Goal: Task Accomplishment & Management: Complete application form

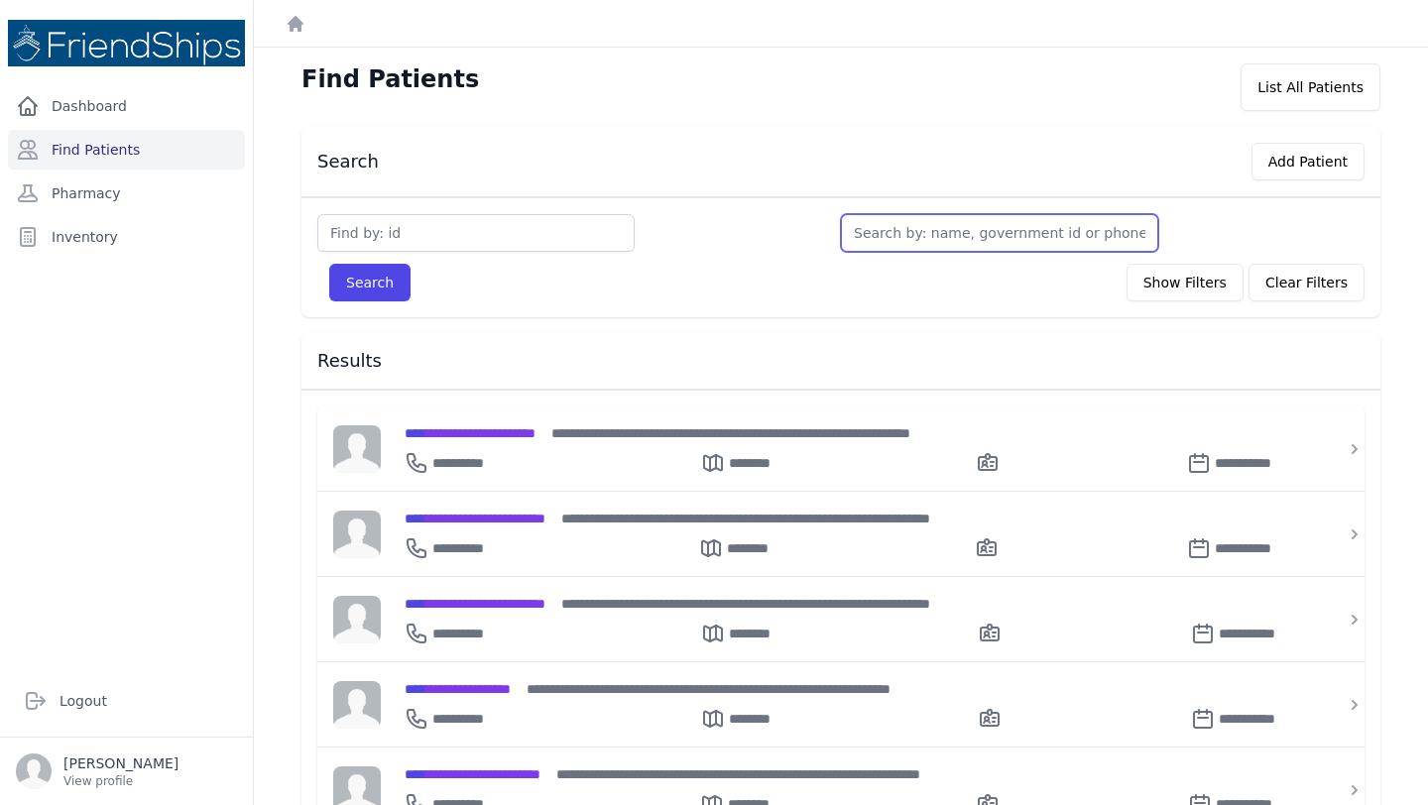
click at [899, 221] on input "text" at bounding box center [999, 233] width 317 height 38
type input "ai"
type input "ais"
type input "asi"
type input "asil"
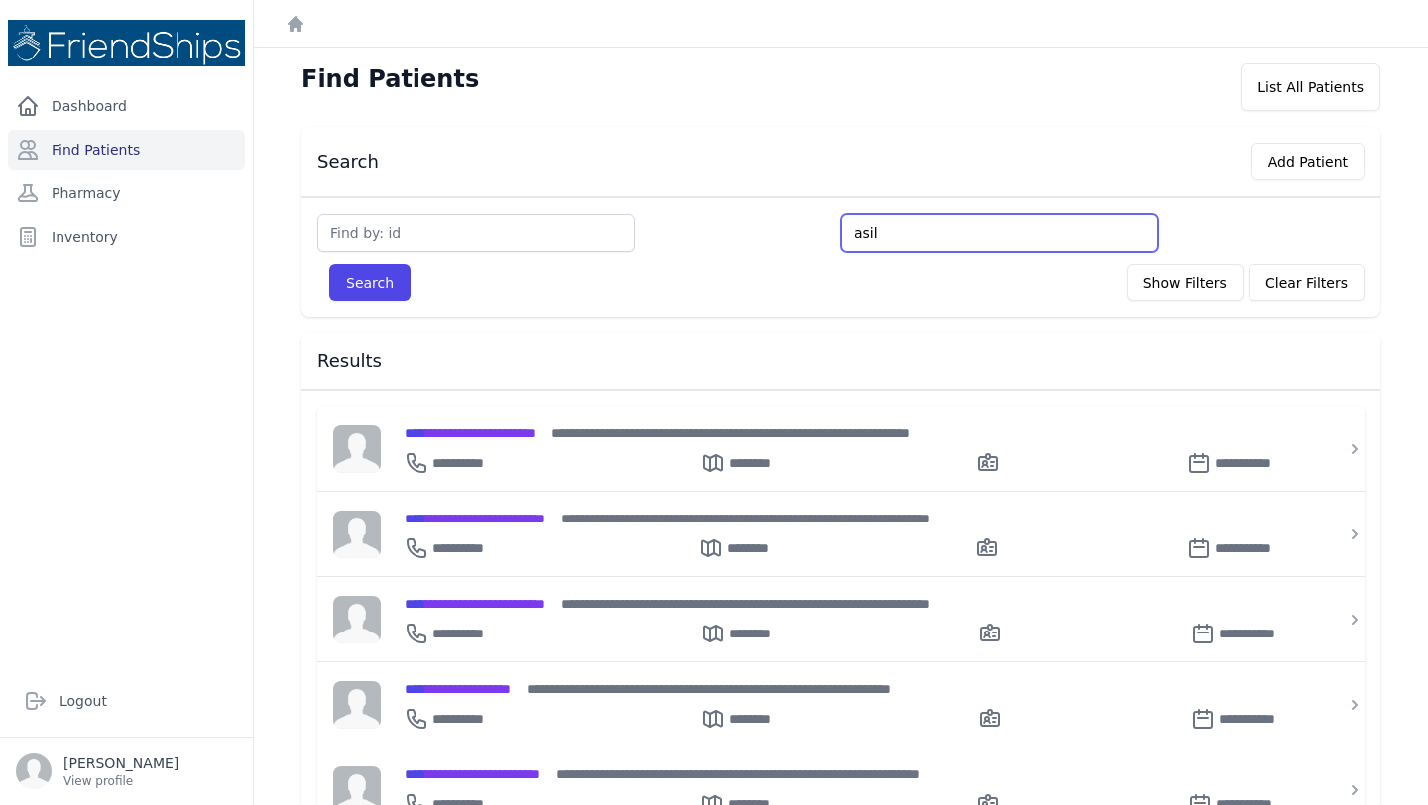
click at [329, 264] on button "Search" at bounding box center [369, 283] width 81 height 38
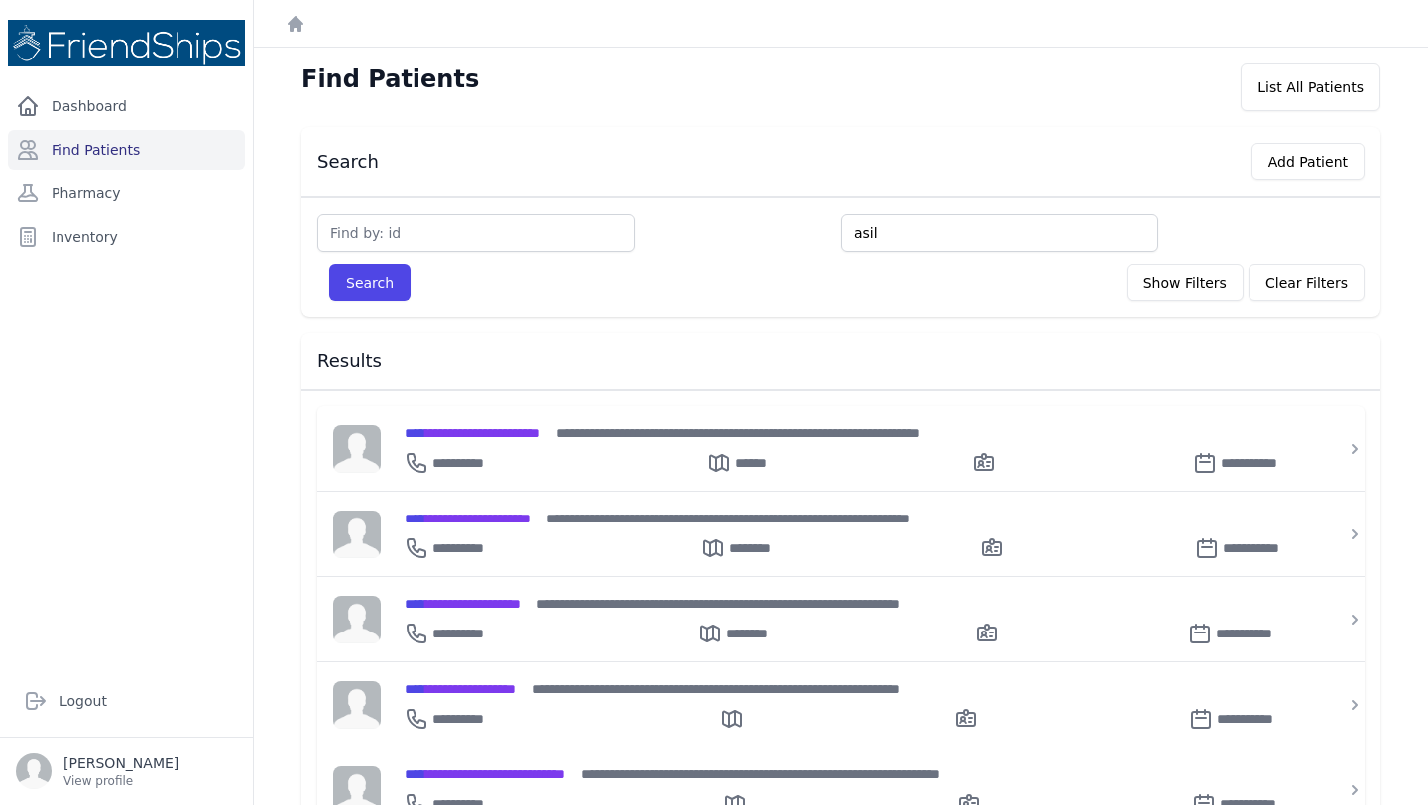
click at [926, 231] on input "asil" at bounding box center [999, 233] width 317 height 38
click at [329, 264] on button "Search" at bounding box center [369, 283] width 81 height 38
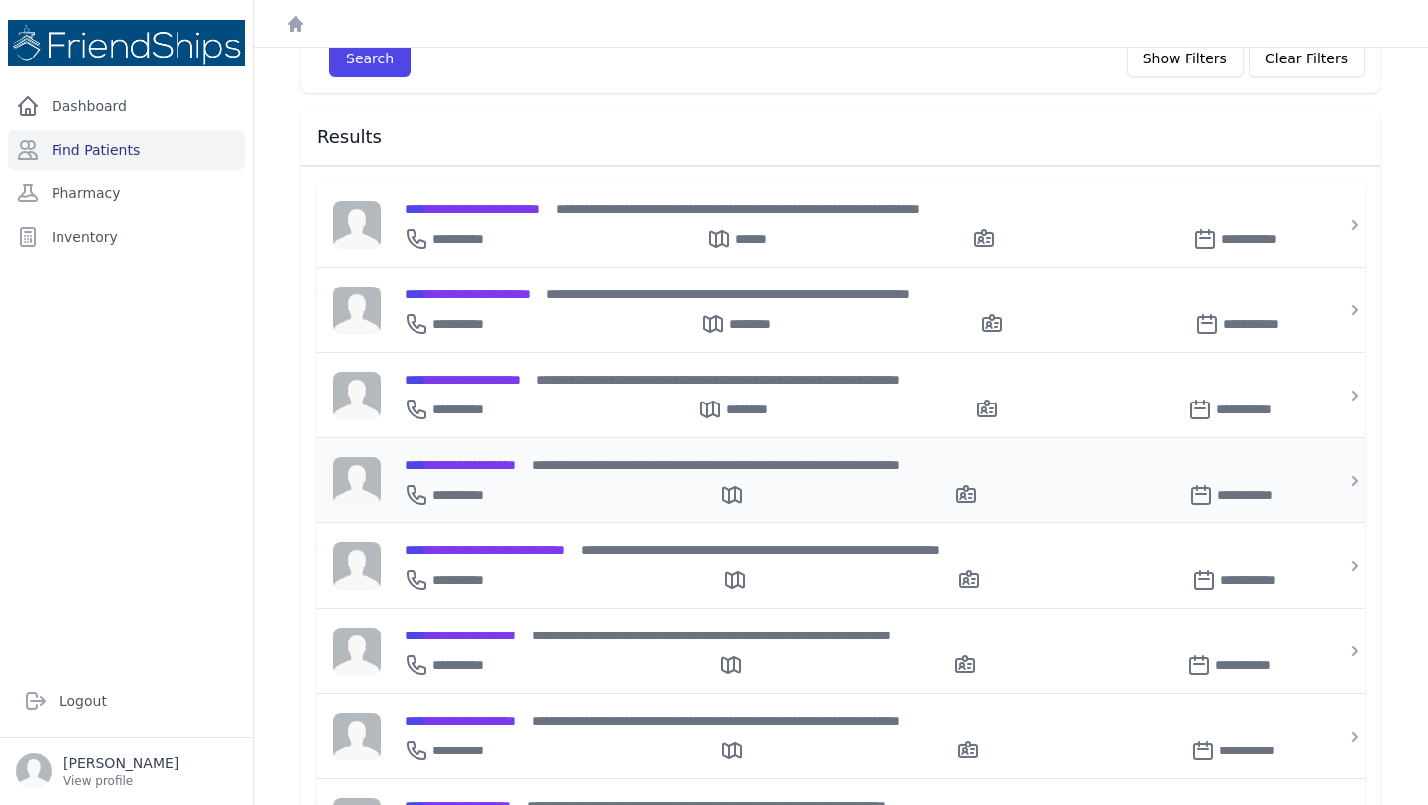
scroll to position [132, 0]
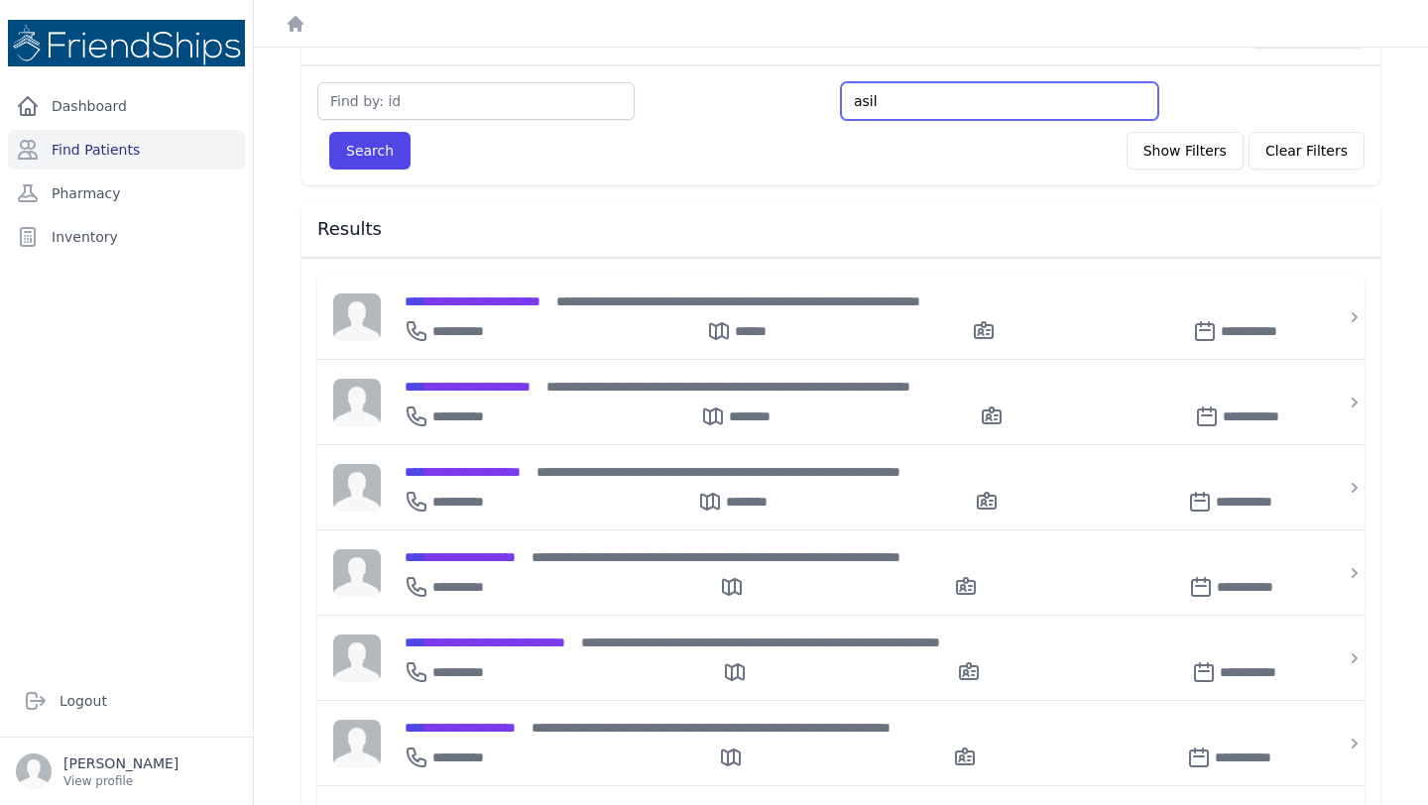
click at [864, 98] on input "asil" at bounding box center [999, 101] width 317 height 38
type input "ai"
type input "ais"
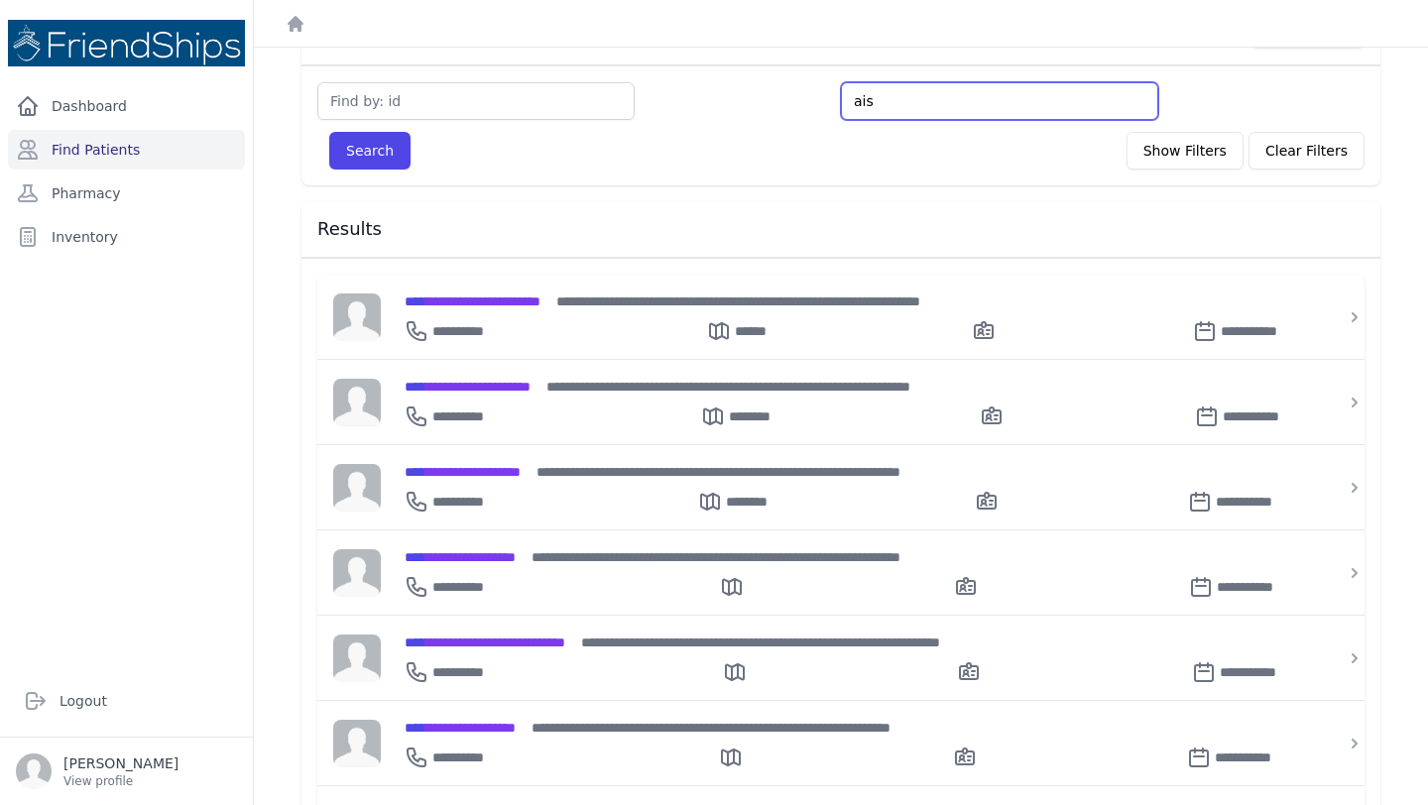
type input "aise"
type input "aiseel"
click at [329, 132] on button "Search" at bounding box center [369, 151] width 81 height 38
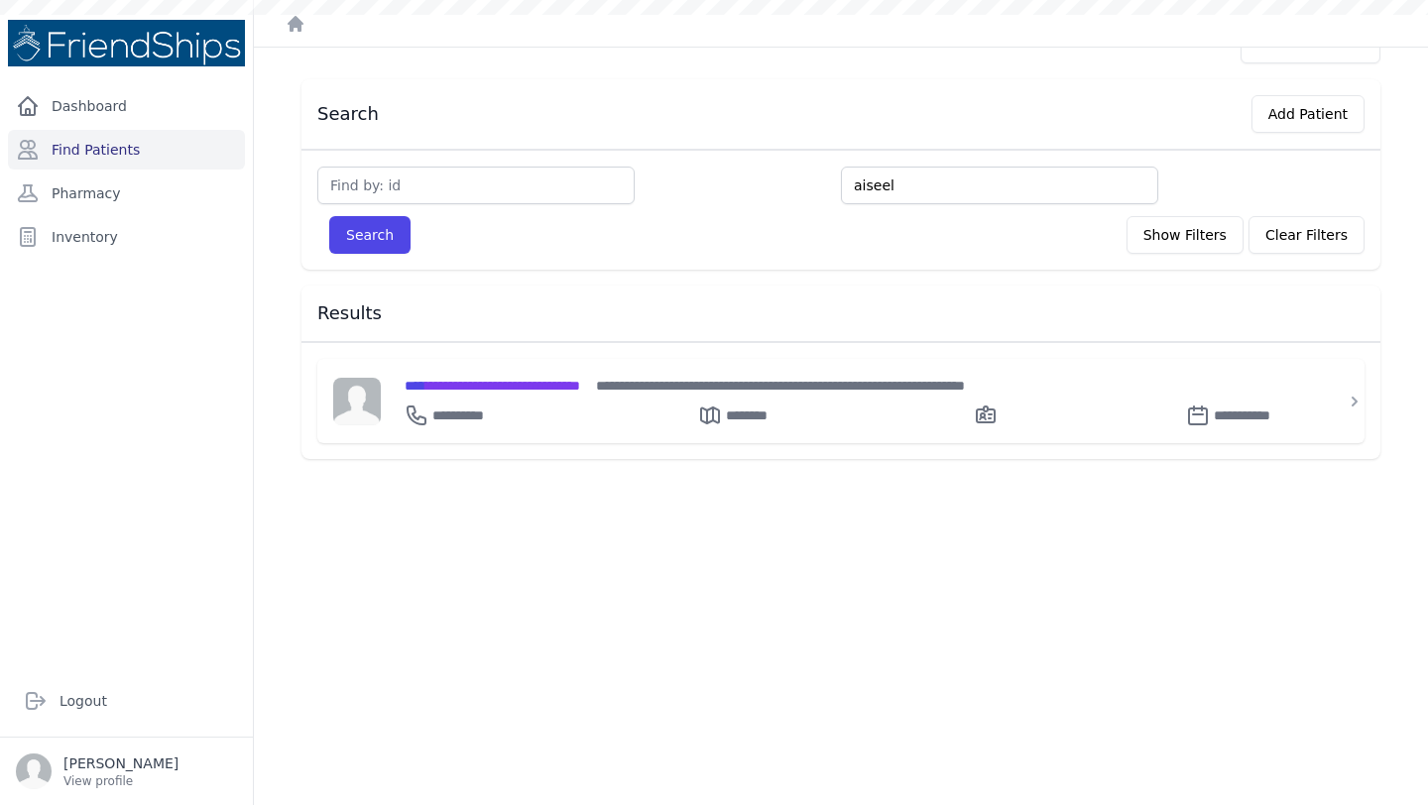
scroll to position [48, 0]
click at [580, 390] on span "**********" at bounding box center [491, 386] width 175 height 14
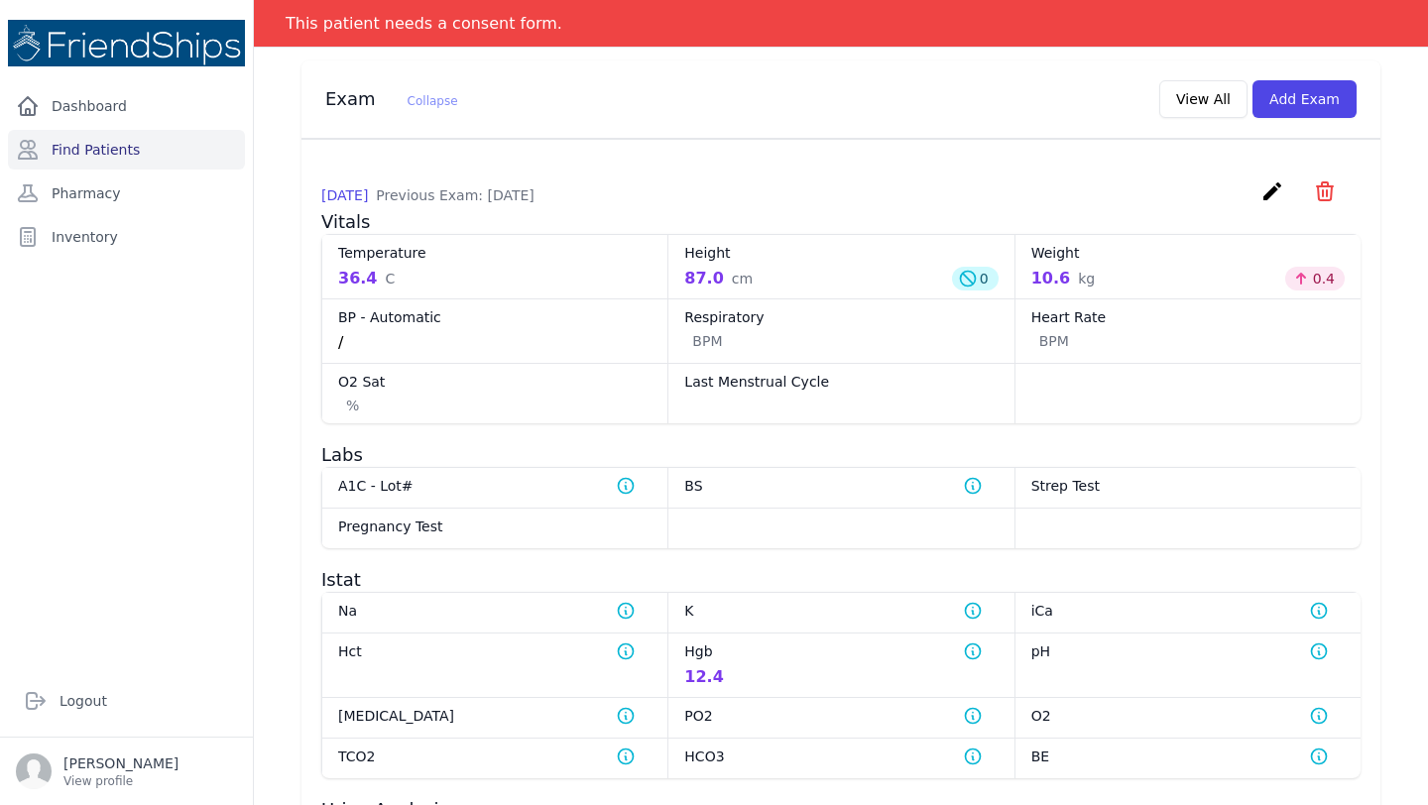
scroll to position [1103, 0]
click at [1311, 108] on button "Add Exam" at bounding box center [1304, 100] width 104 height 38
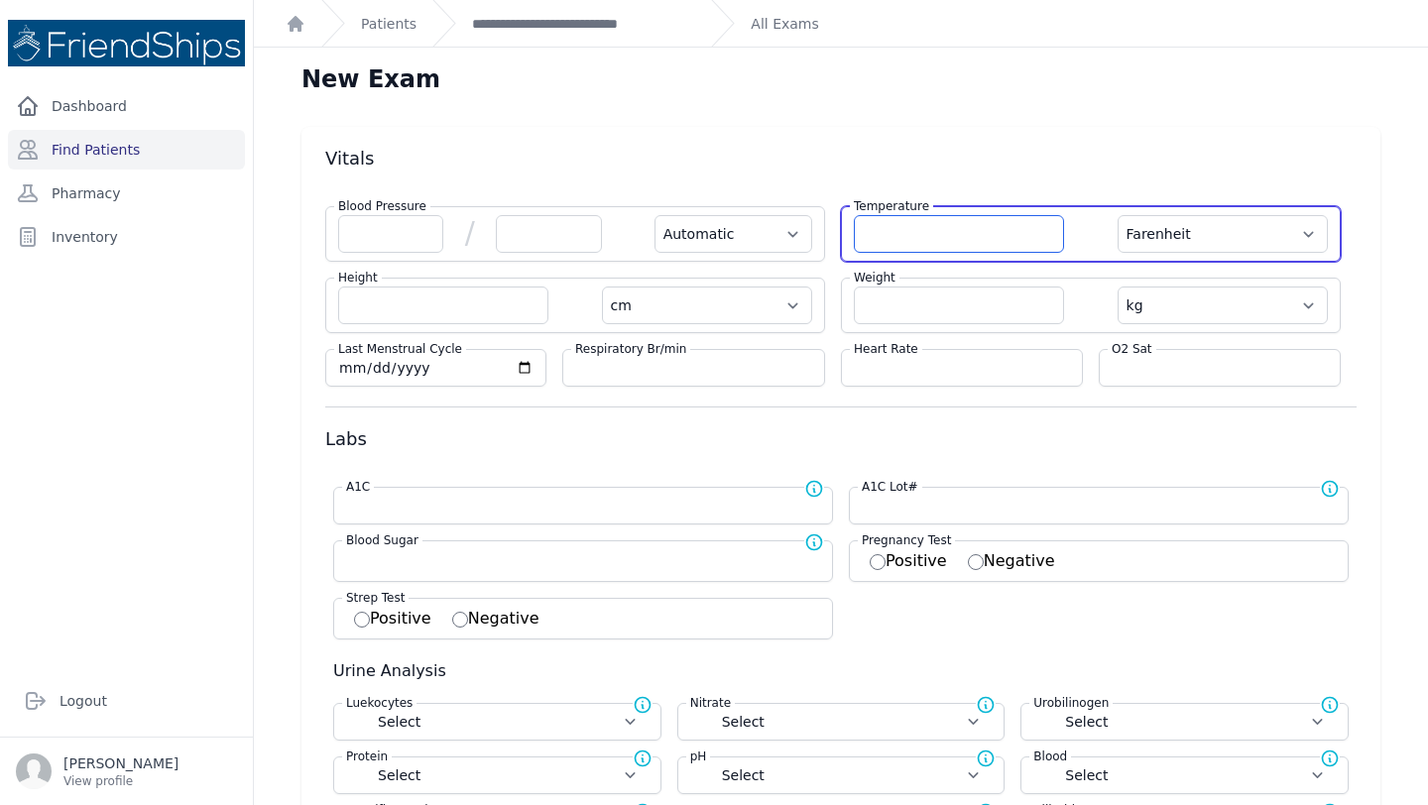
click at [918, 222] on input "number" at bounding box center [959, 234] width 210 height 38
type input "36.5"
click at [1206, 224] on select "Farenheit Celcius" at bounding box center [1222, 234] width 210 height 38
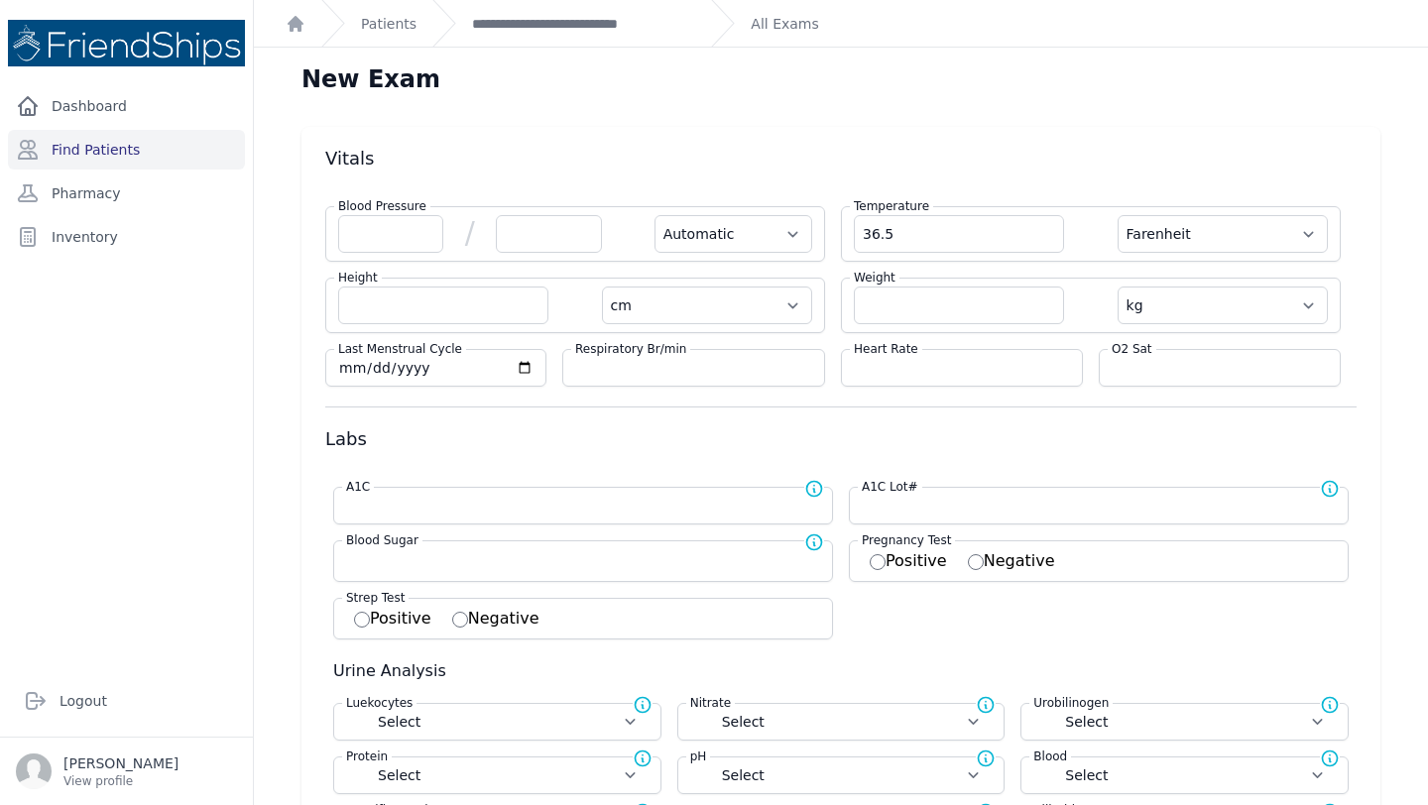
select select "Automatic"
select select "cm"
select select "kg"
select select
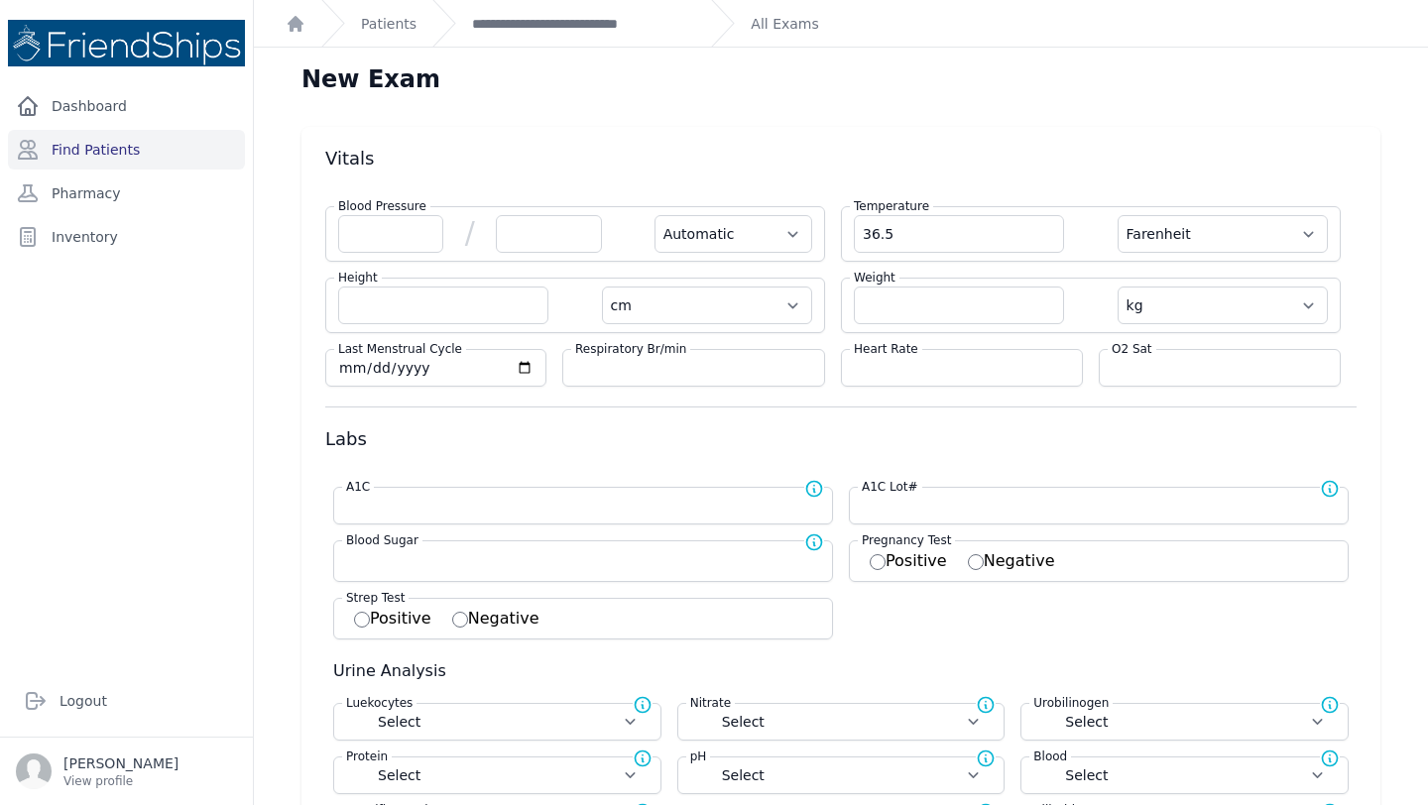
select select
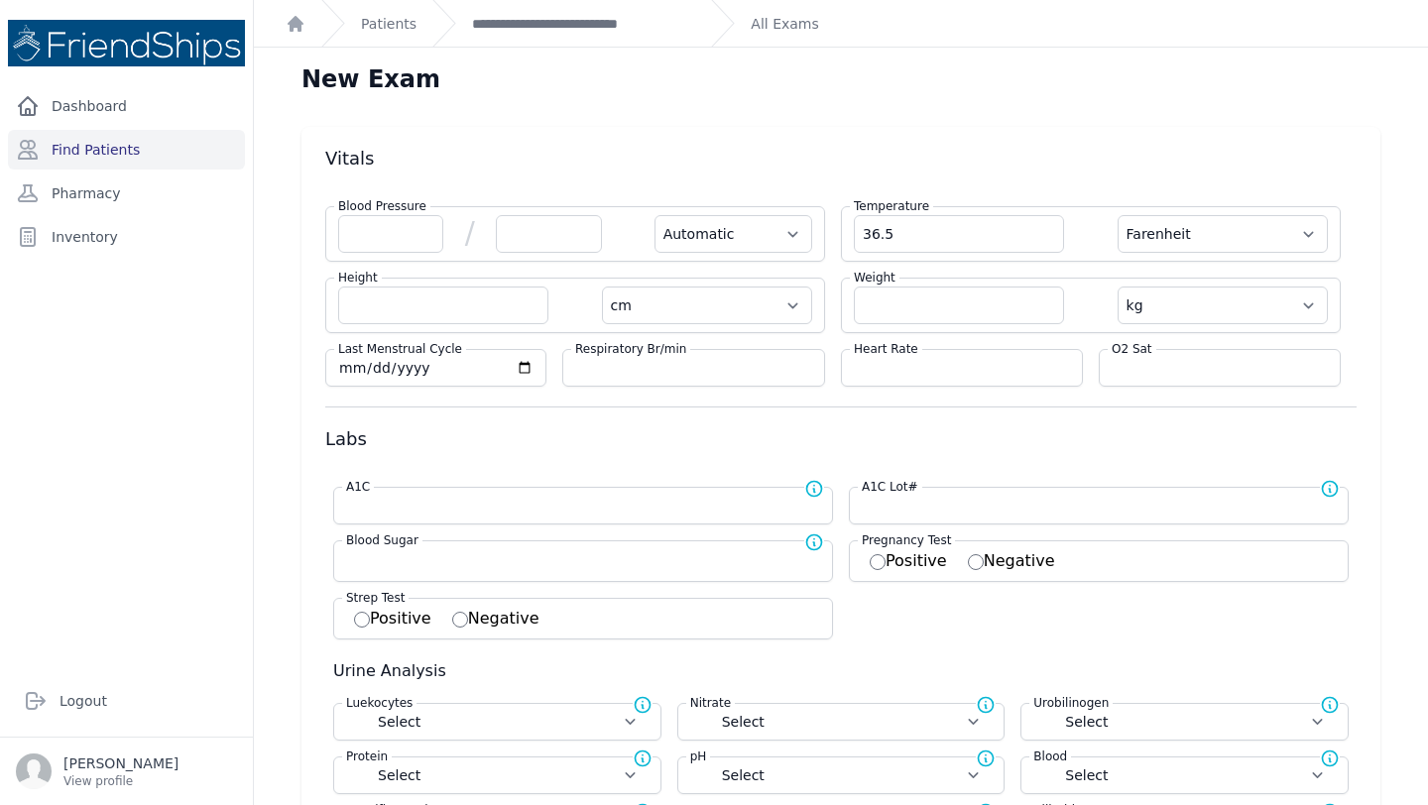
select select
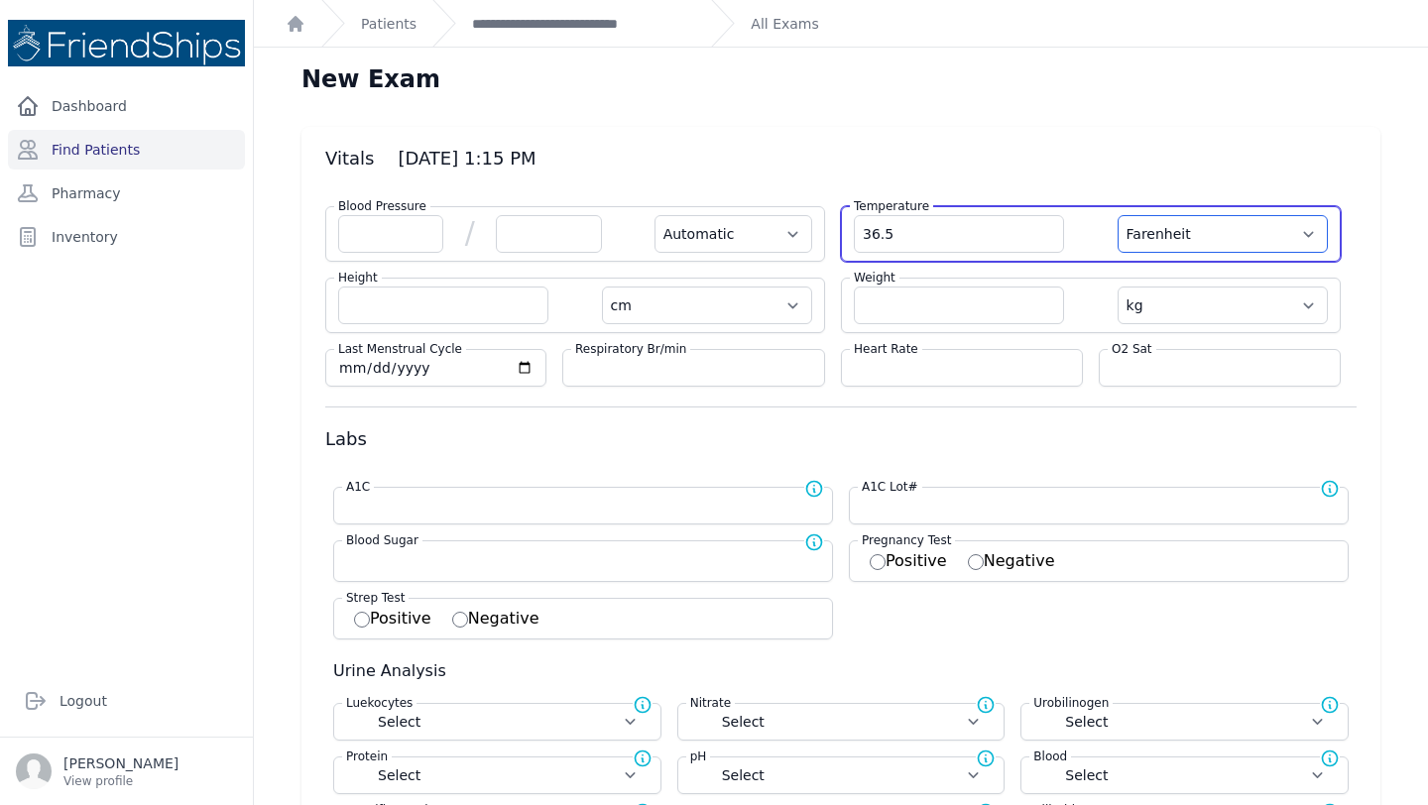
click at [1207, 236] on select "Farenheit Celcius" at bounding box center [1222, 234] width 210 height 38
select select "C"
select select "Automatic"
select select "cm"
select select "kg"
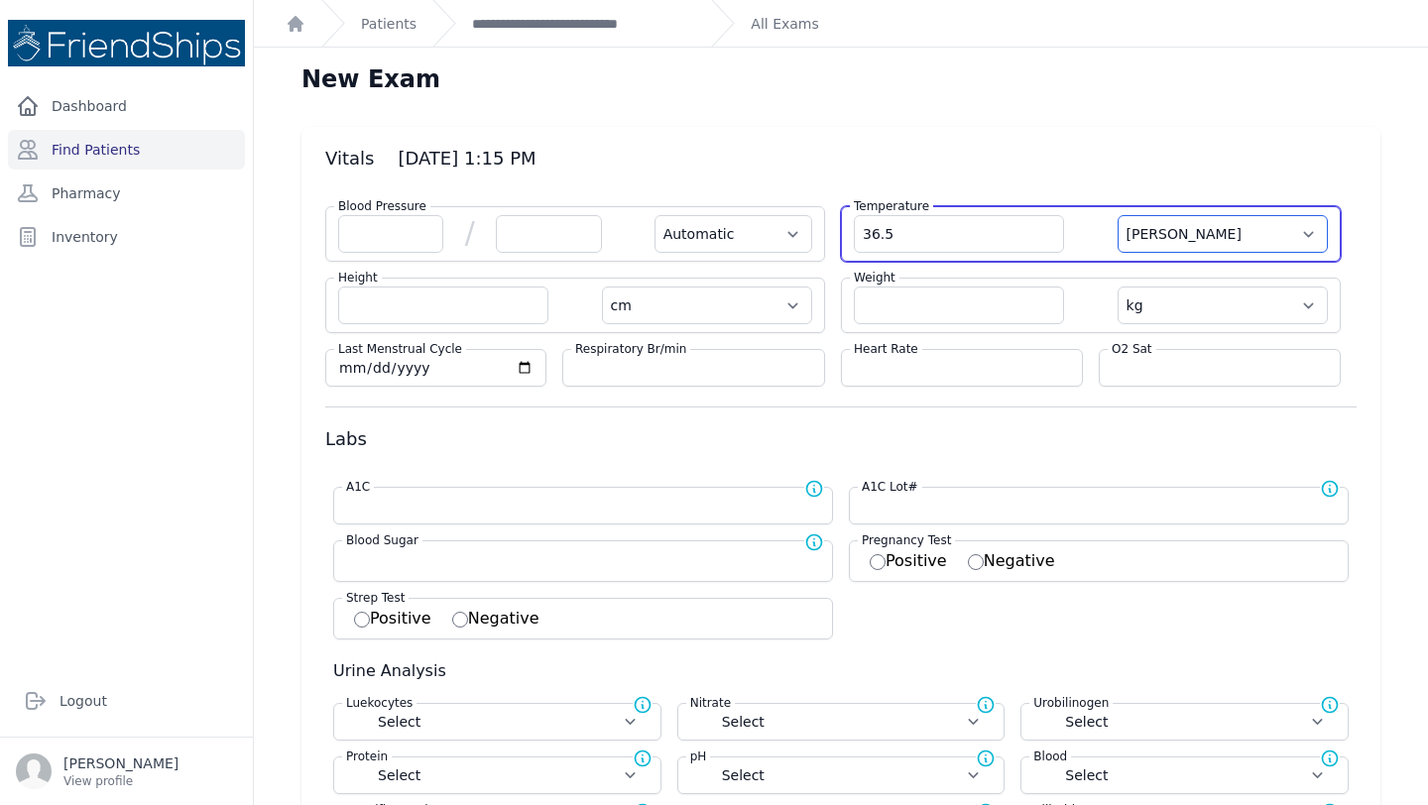
select select
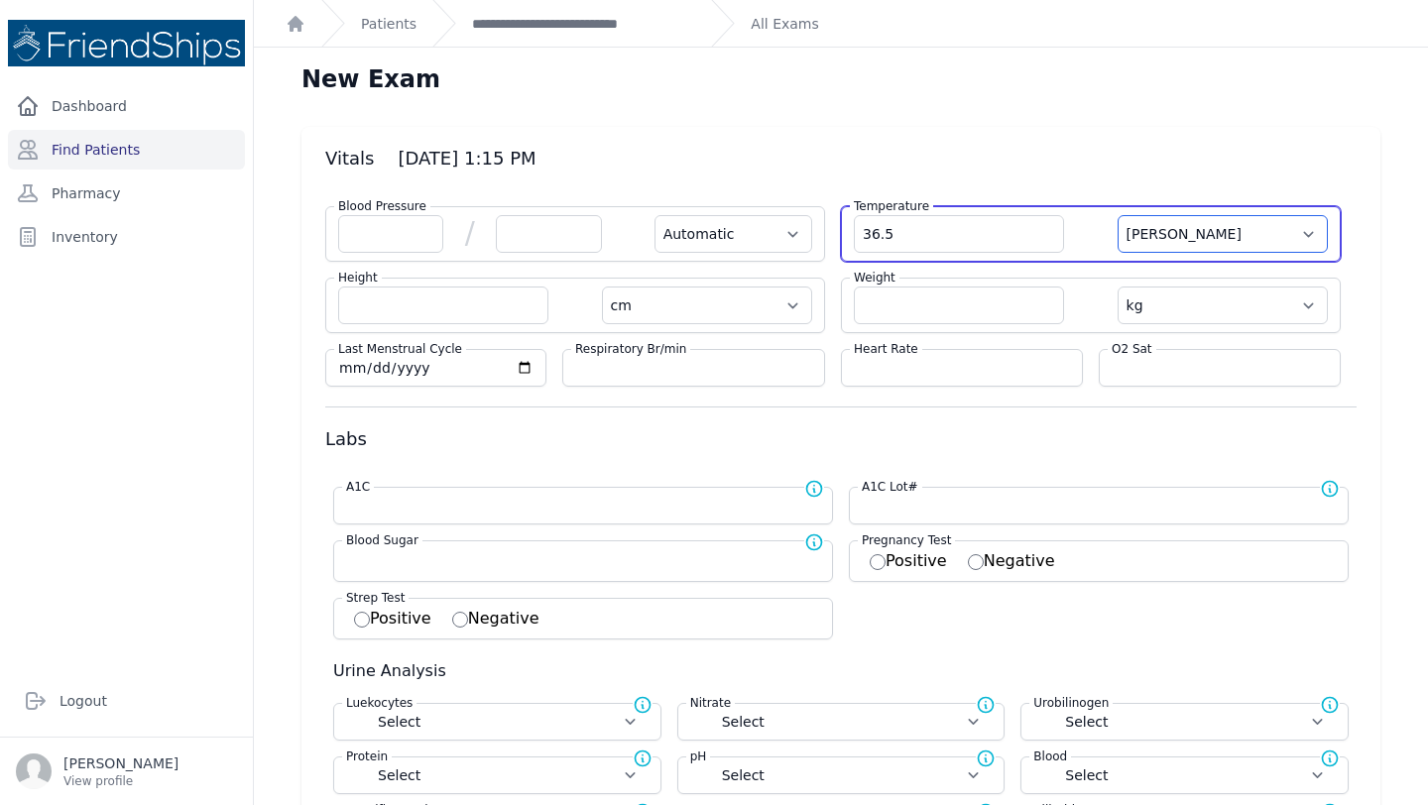
select select
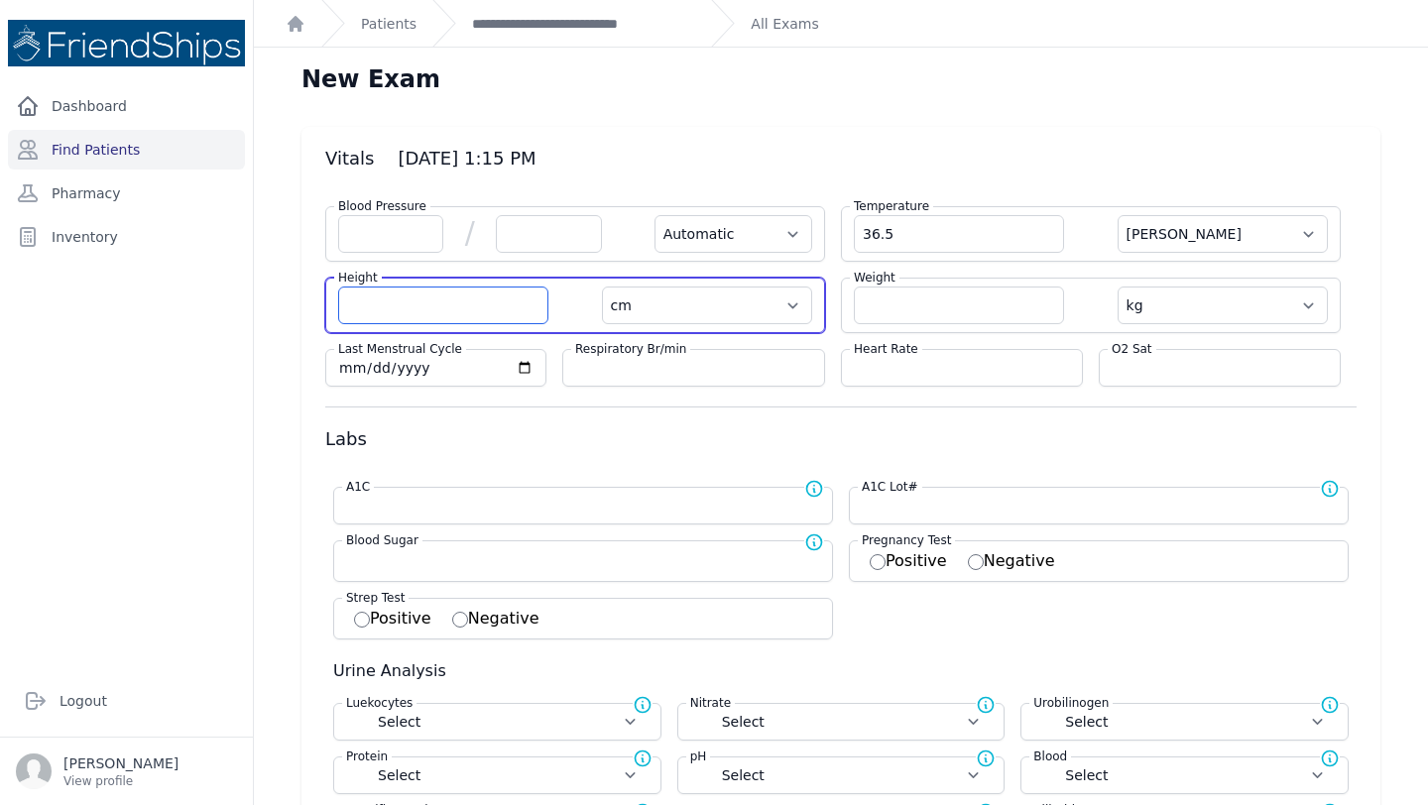
click at [446, 305] on input "number" at bounding box center [443, 306] width 210 height 38
type input "87.5"
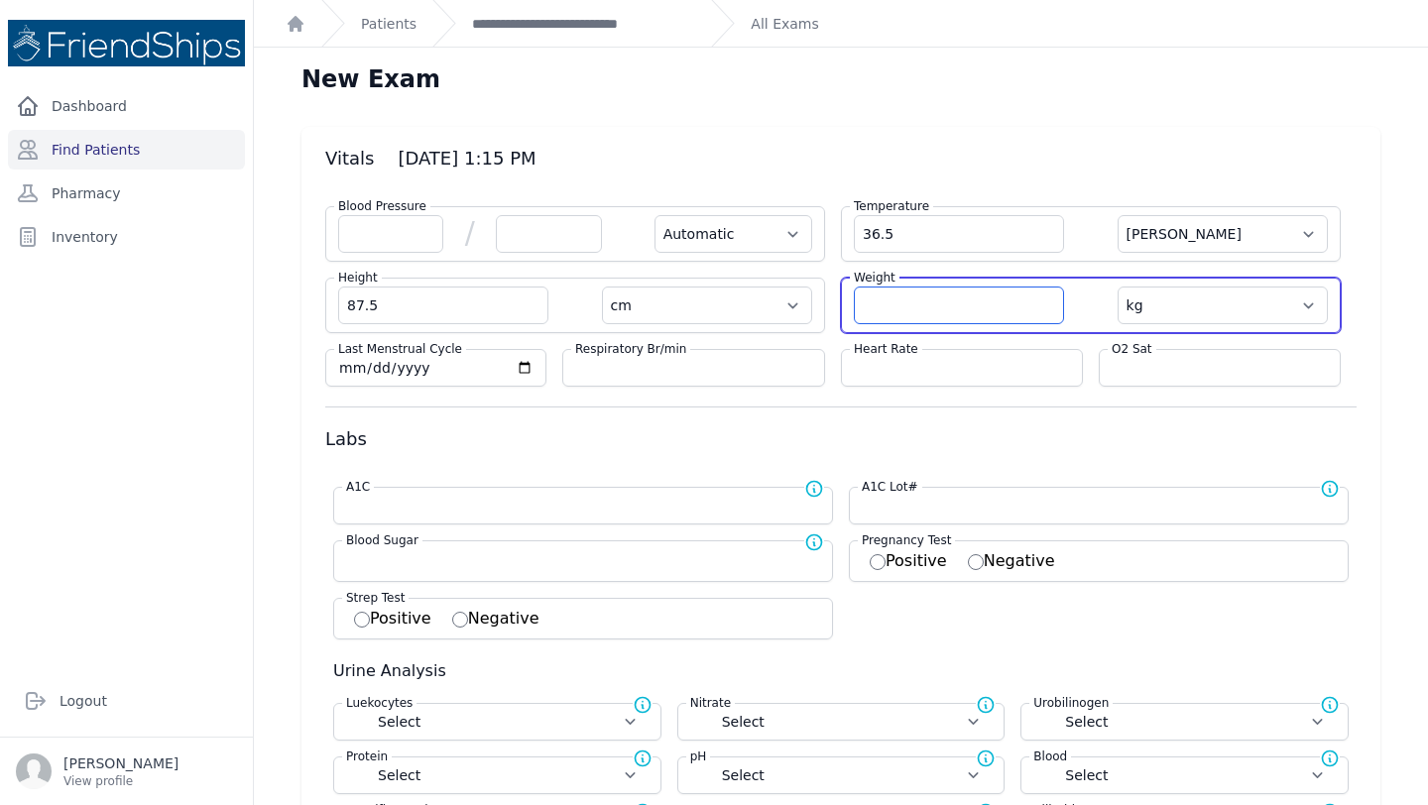
click at [939, 304] on input "number" at bounding box center [959, 306] width 210 height 38
select select "Automatic"
select select "C"
select select "cm"
select select "kg"
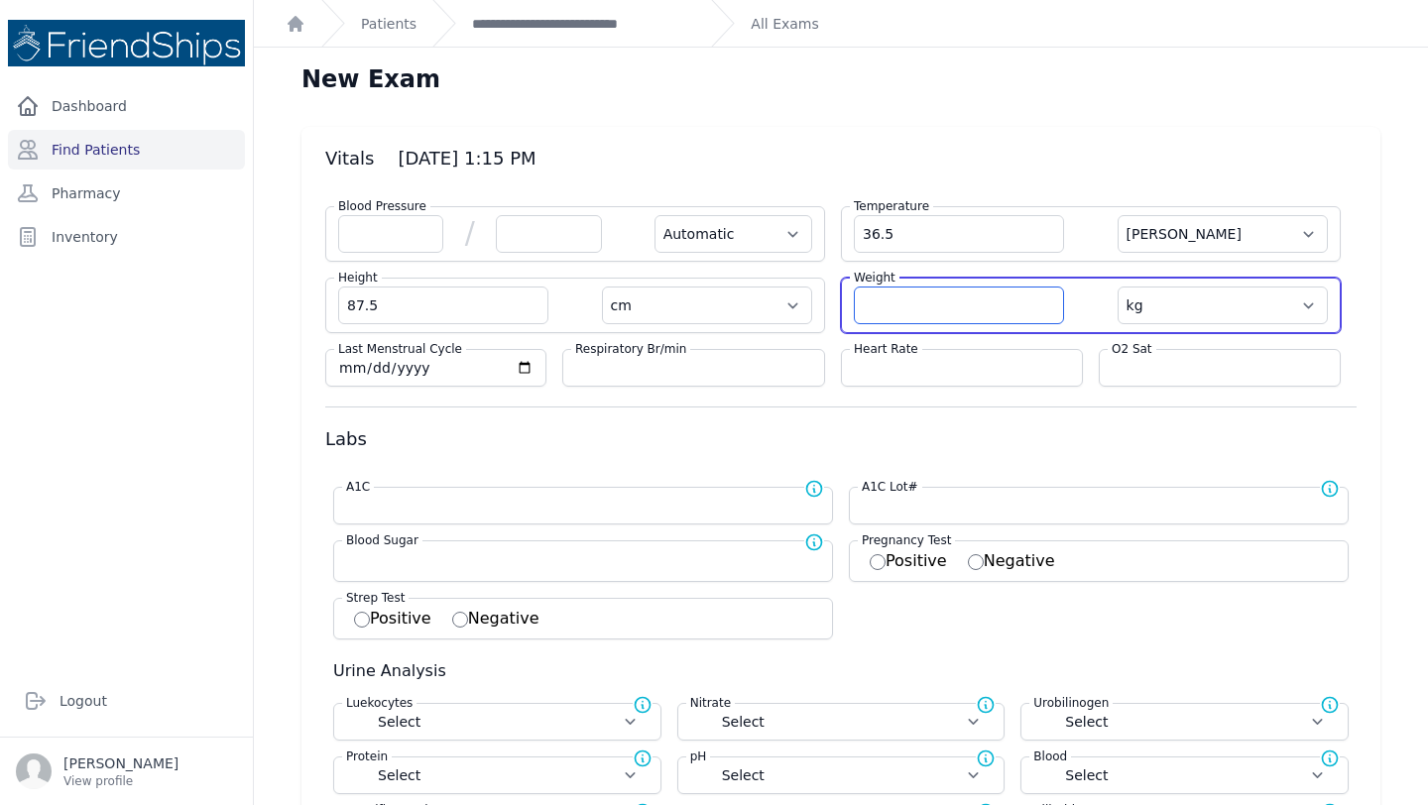
select select
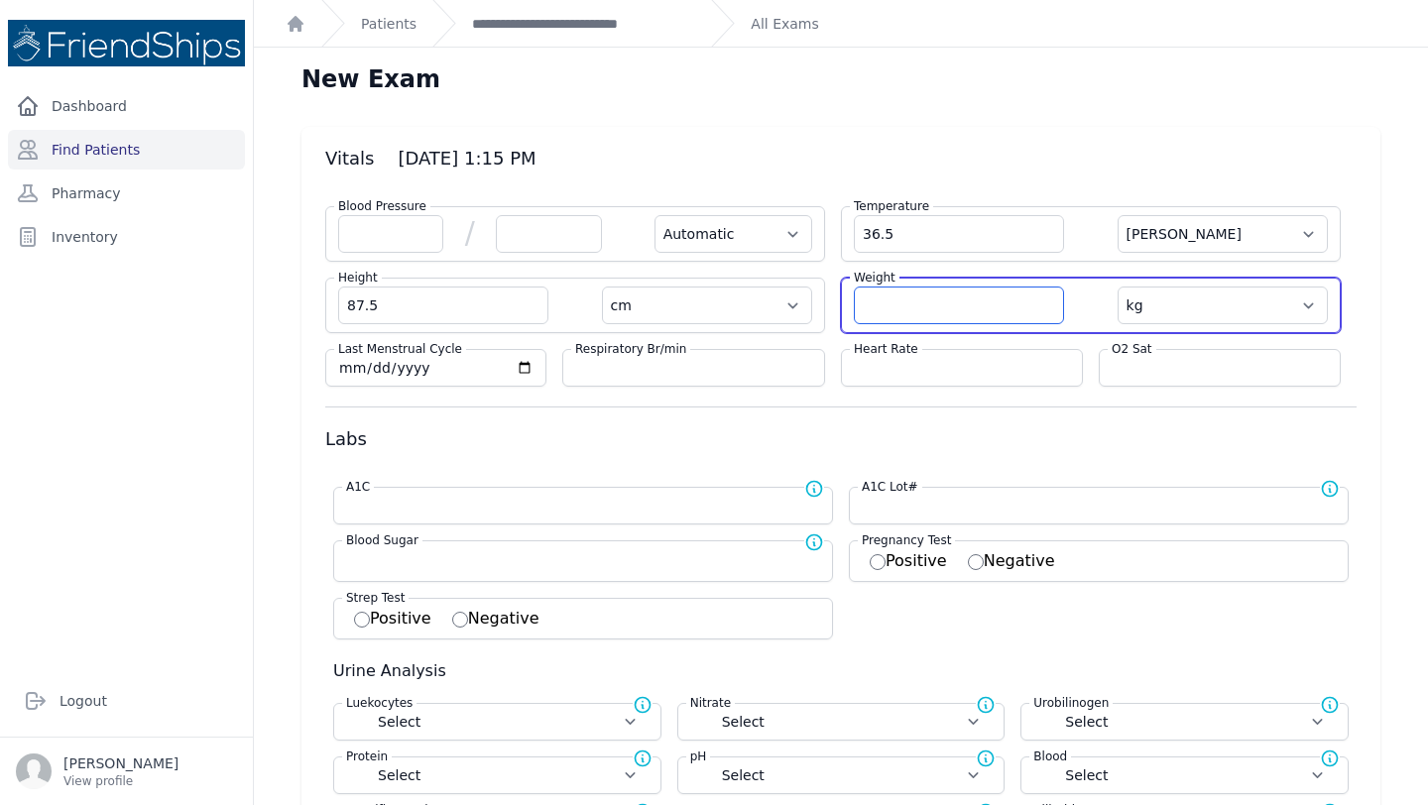
select select
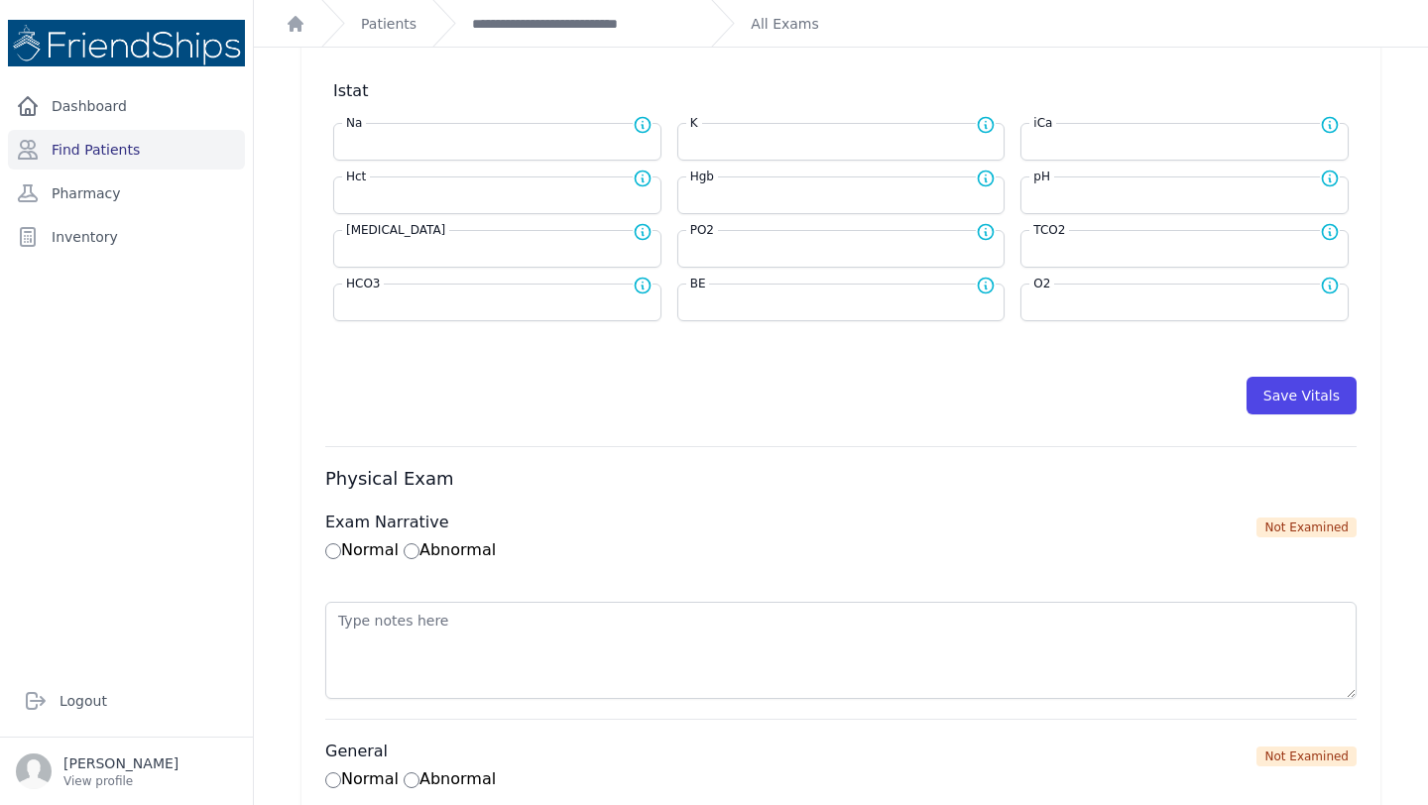
scroll to position [997, 0]
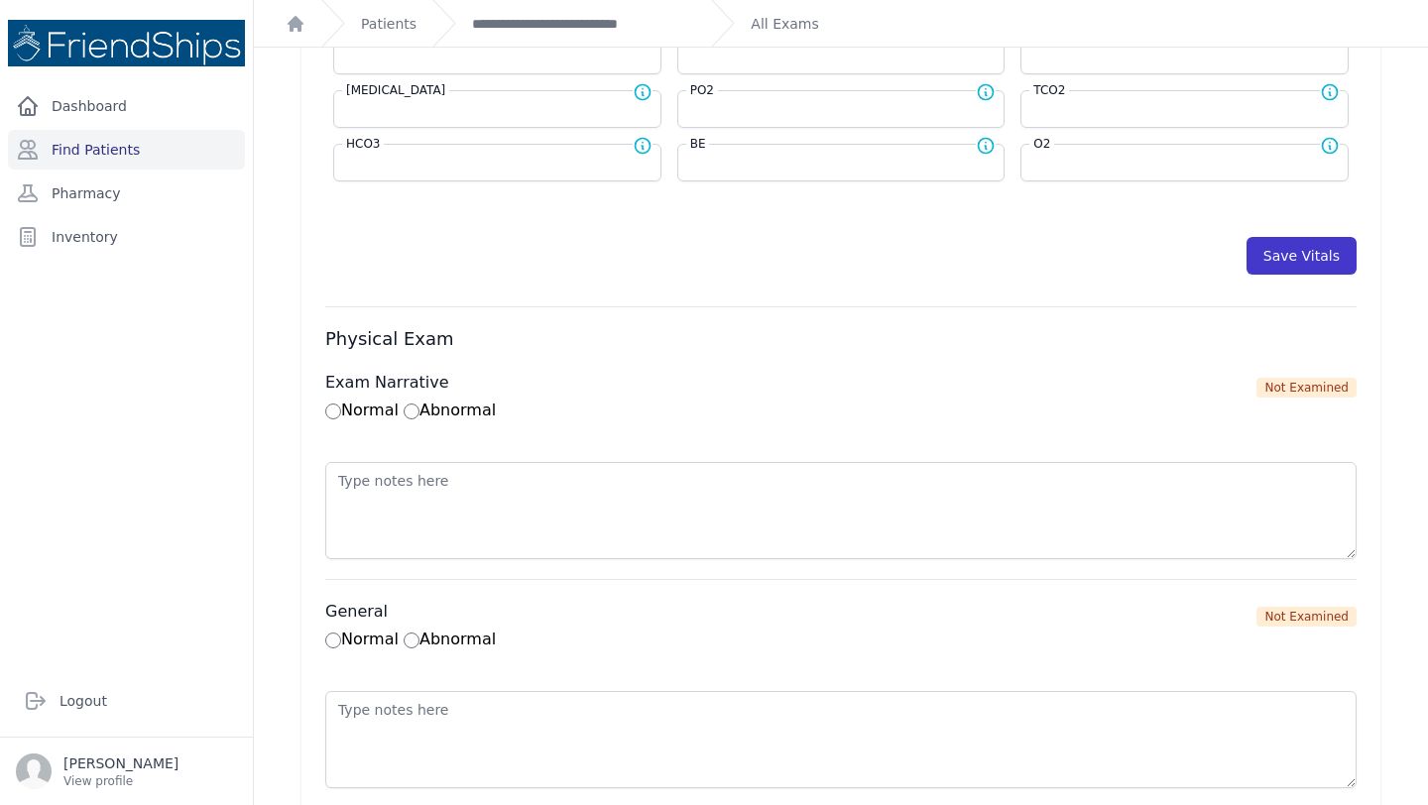
type input "10.6"
click at [1300, 242] on button "Save Vitals" at bounding box center [1301, 256] width 110 height 38
select select "Automatic"
select select "cm"
select select "kg"
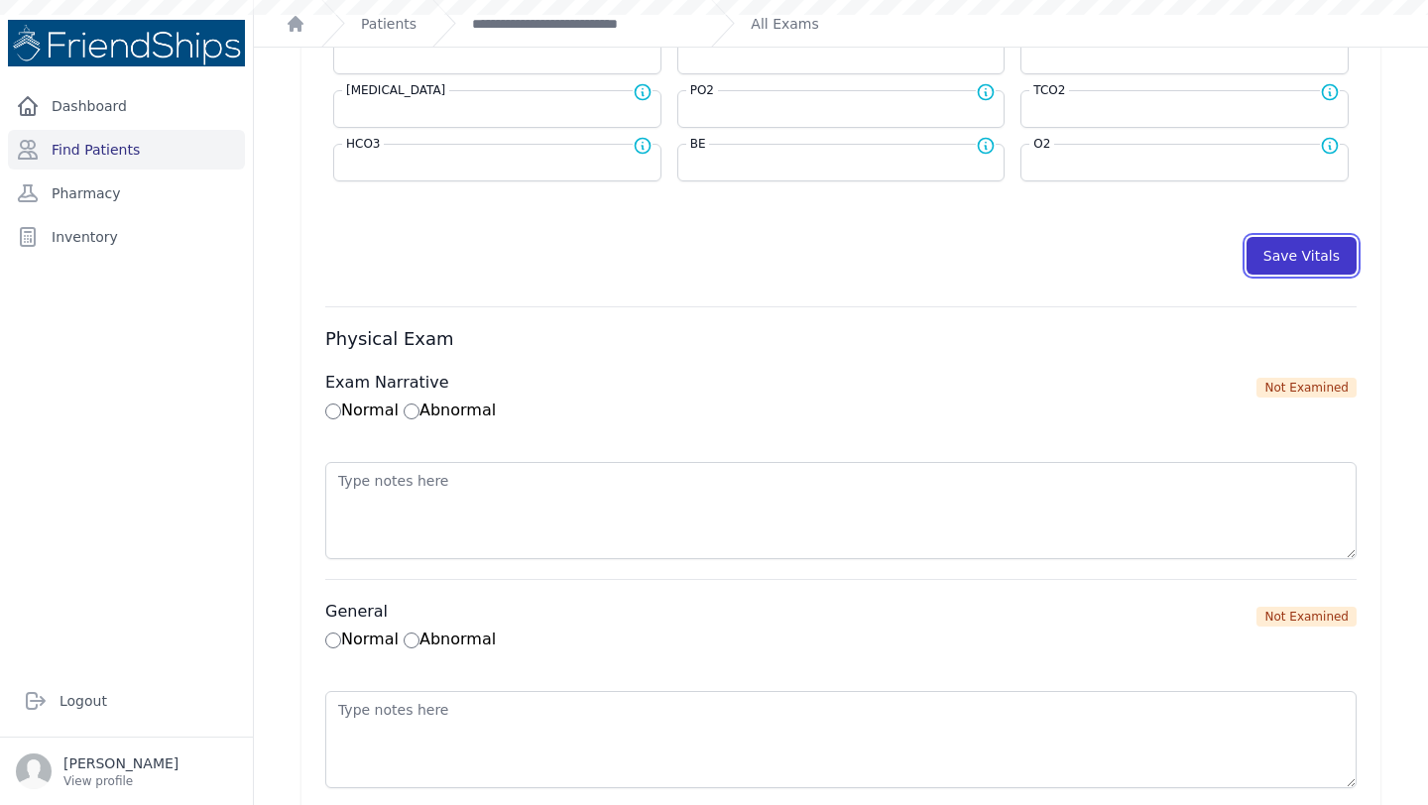
select select
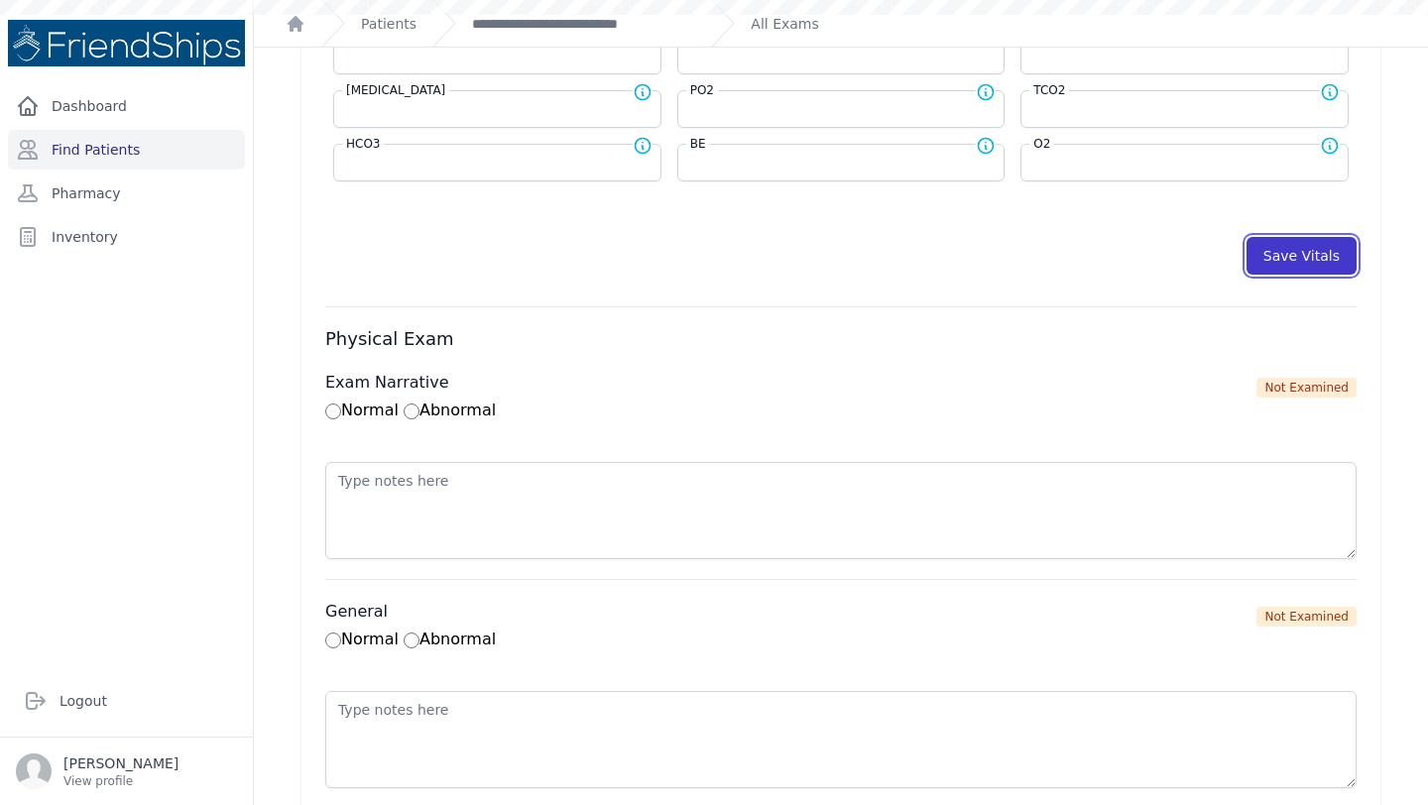
select select
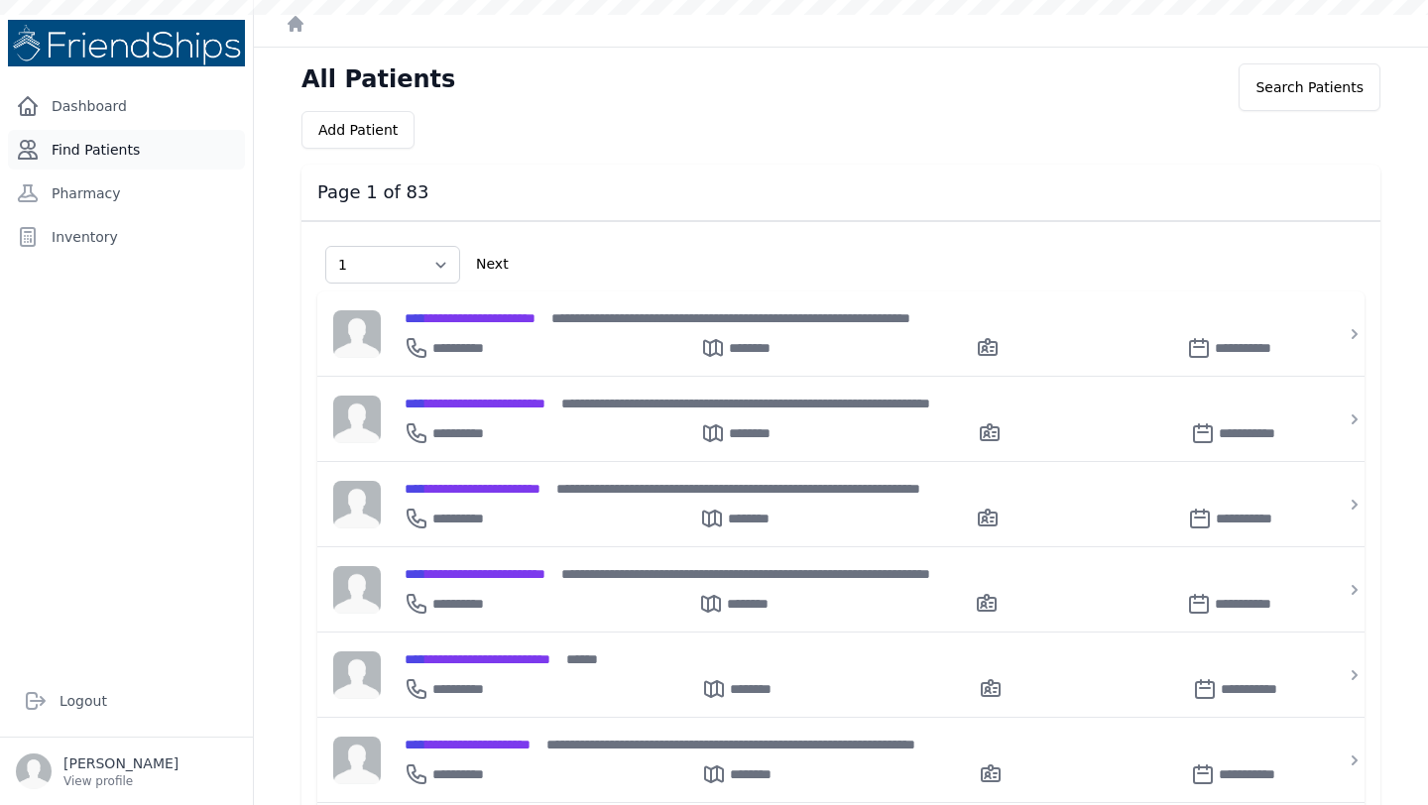
select select "1"
click at [155, 162] on link "Find Patients" at bounding box center [126, 150] width 237 height 40
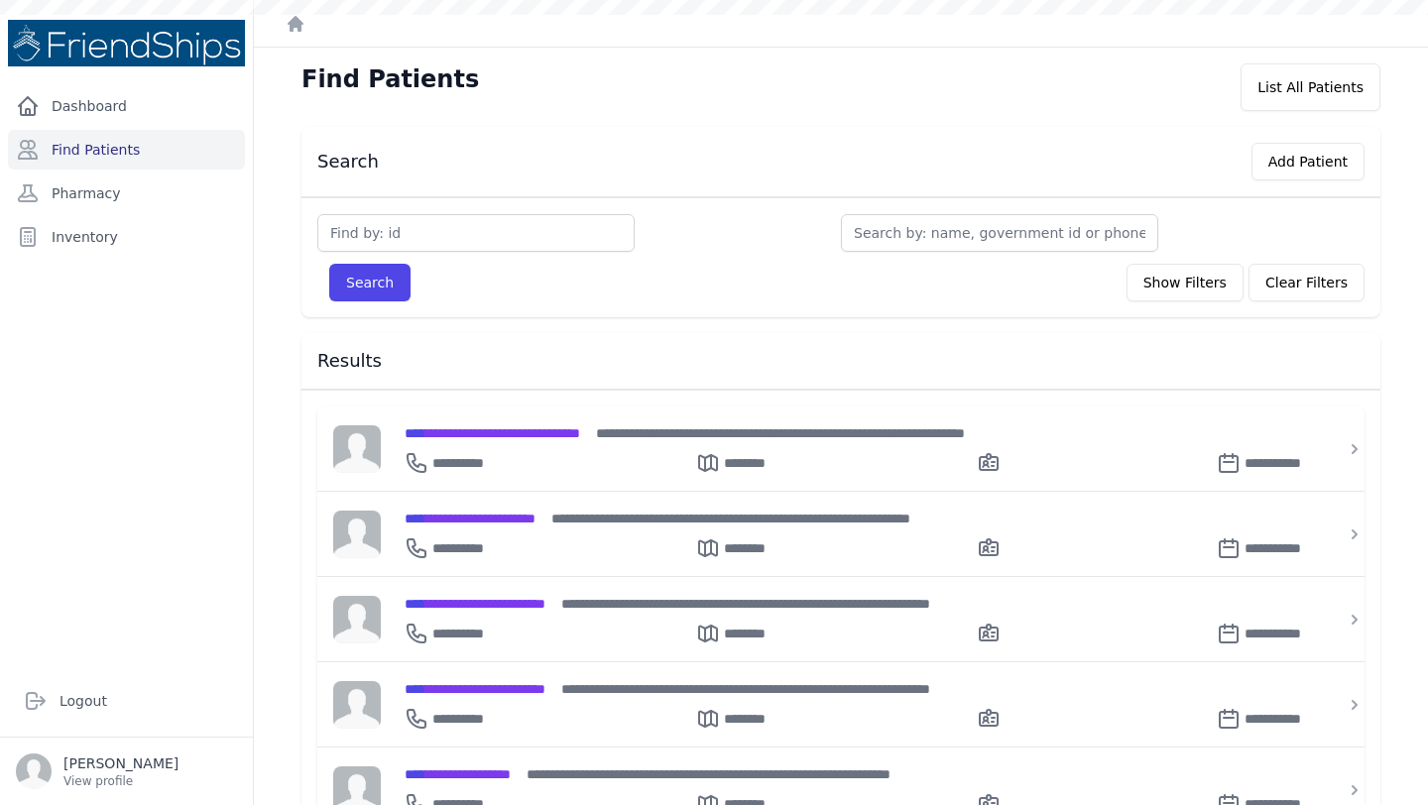
click at [955, 222] on input "text" at bounding box center [999, 233] width 317 height 38
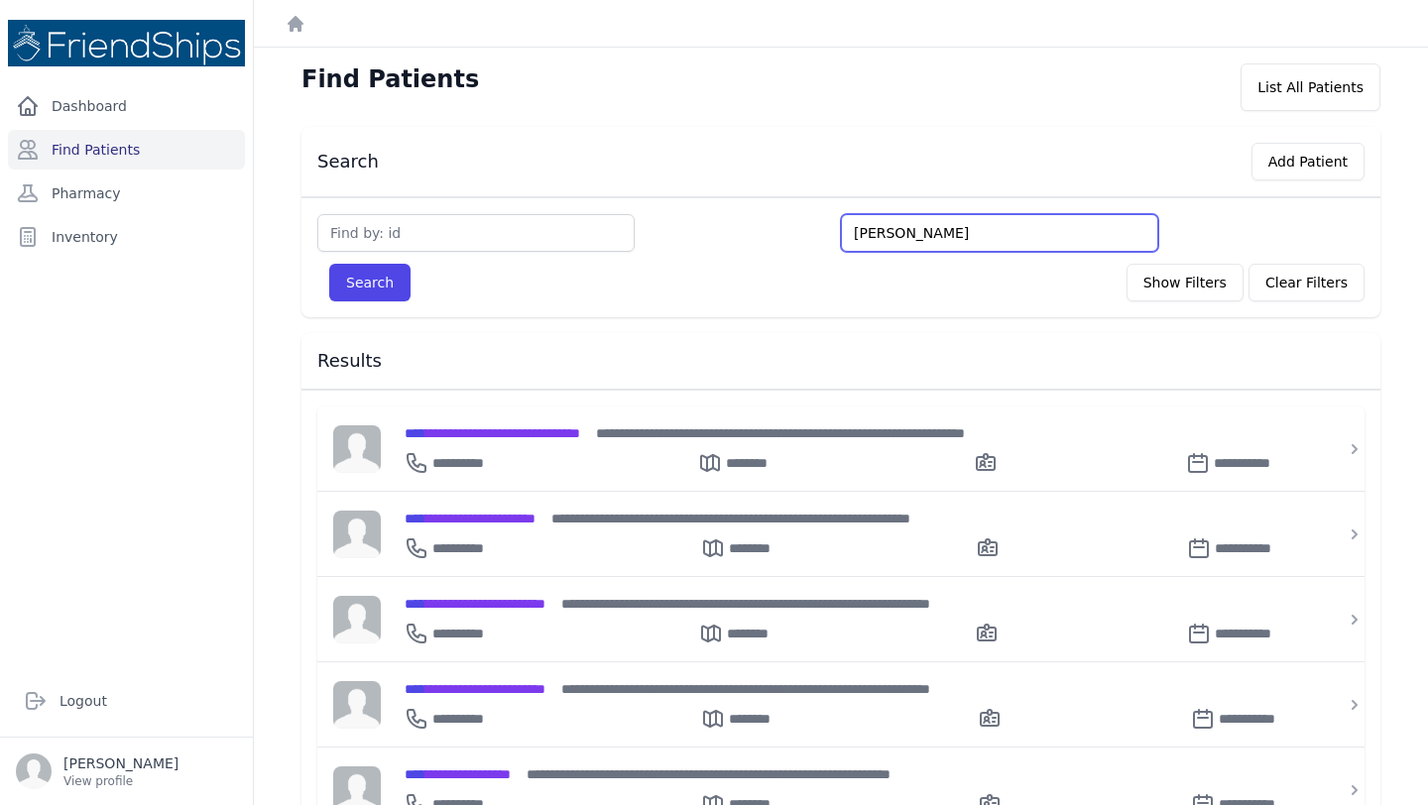
type input "huys"
type input "huy"
type input "hu"
type input "hus"
type input "huss"
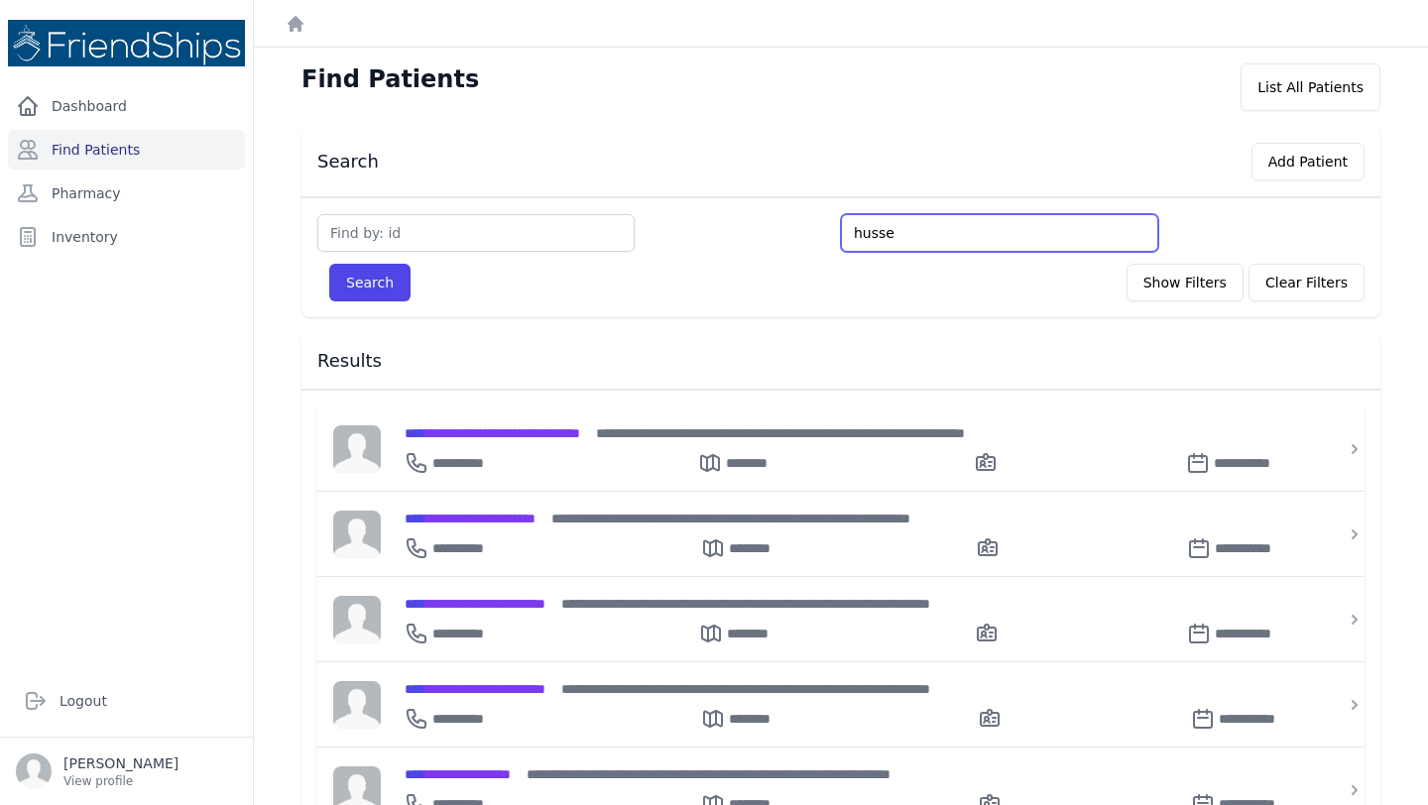
type input "hussei"
type input "hussein"
type input "hussein h"
type input "hussein ha"
type input "hussein hama"
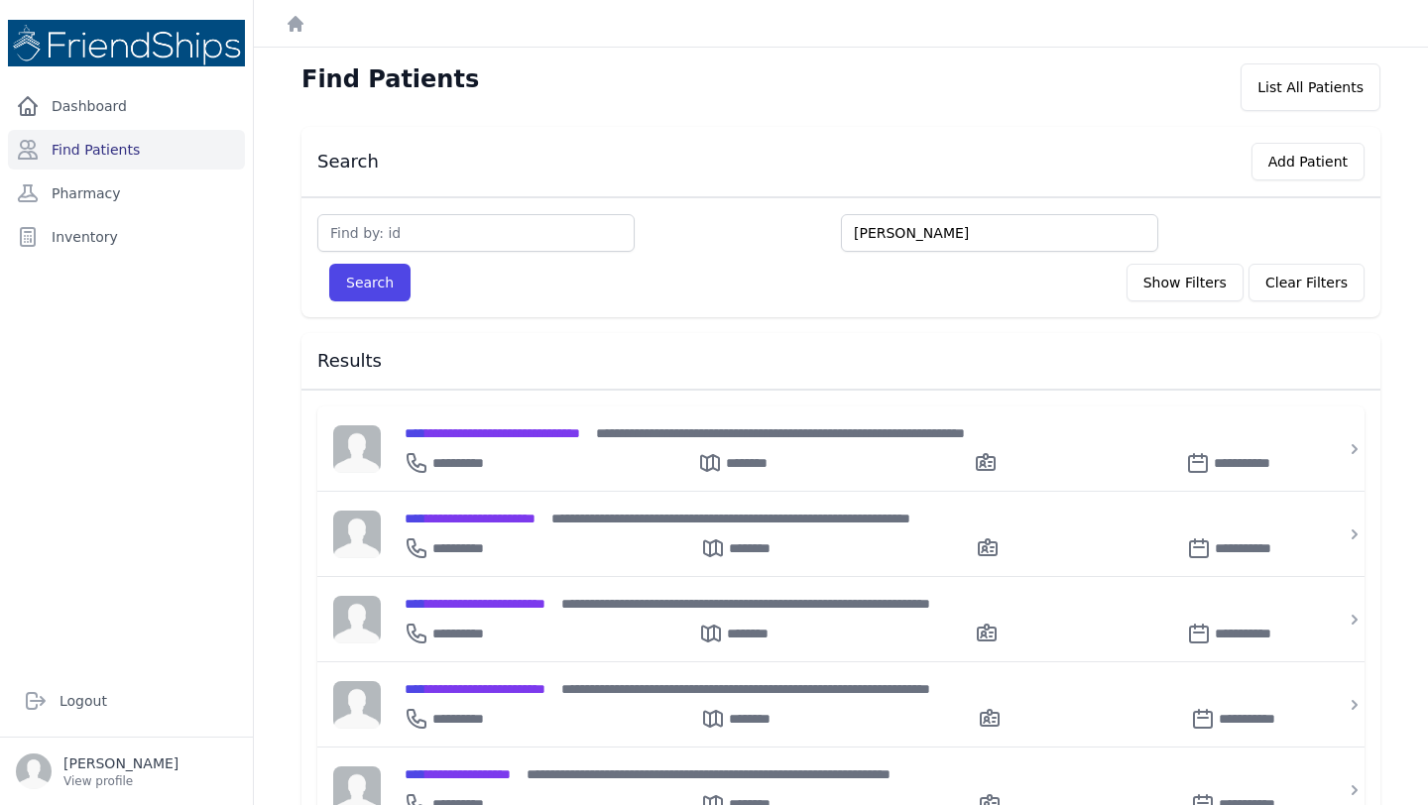
type input "hussein hamad"
click at [329, 264] on button "Search" at bounding box center [369, 283] width 81 height 38
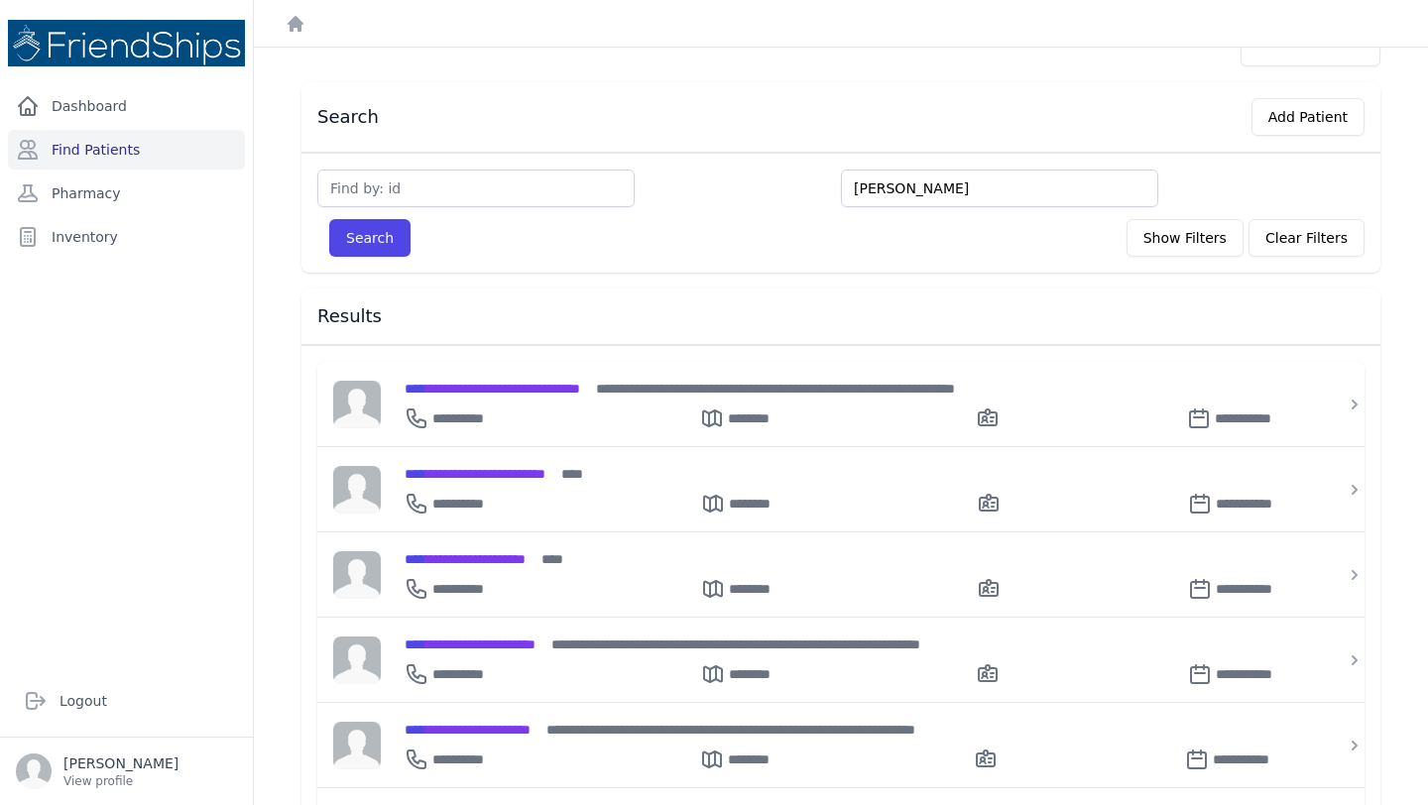
scroll to position [47, 0]
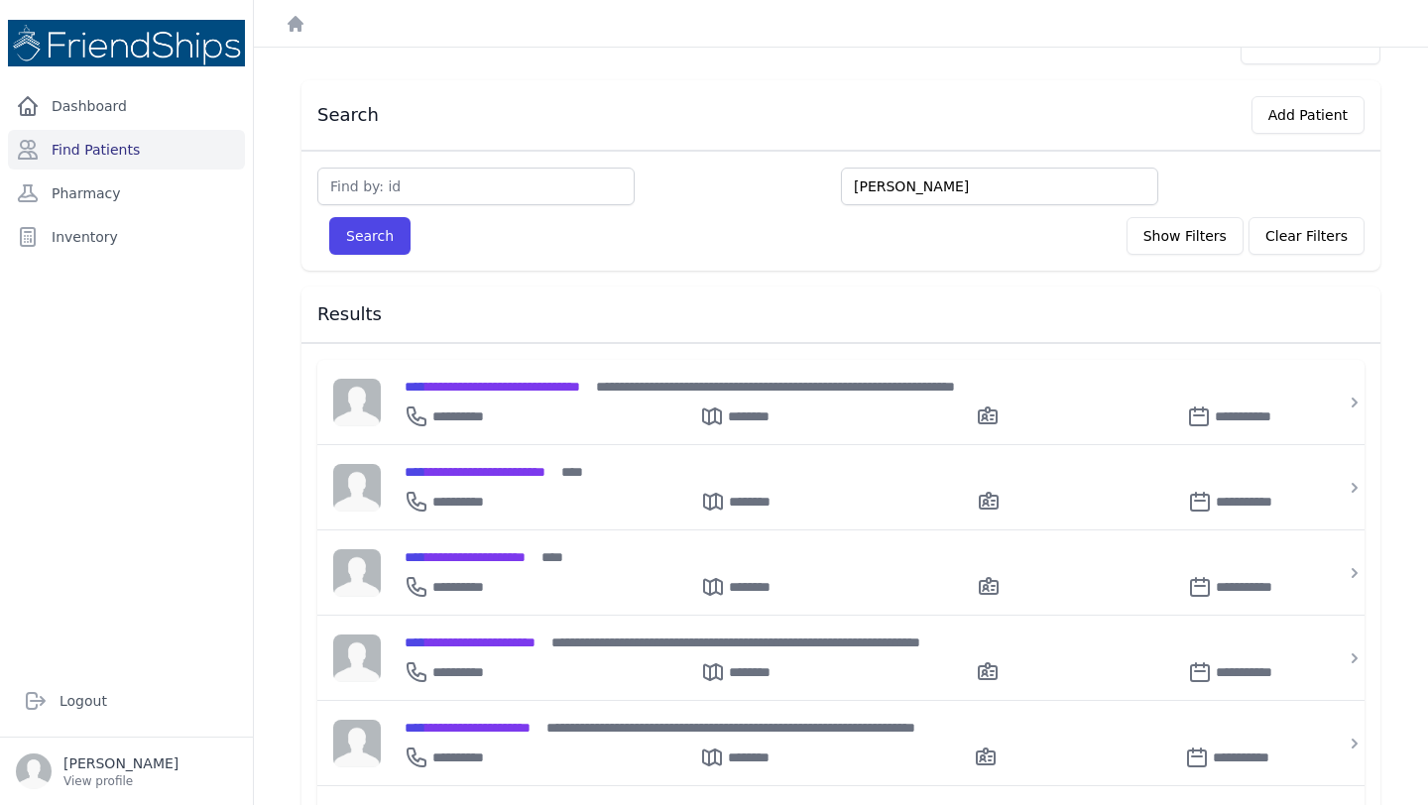
click at [930, 183] on input "hussein hamad" at bounding box center [999, 187] width 317 height 38
click at [544, 467] on span "**********" at bounding box center [474, 472] width 141 height 14
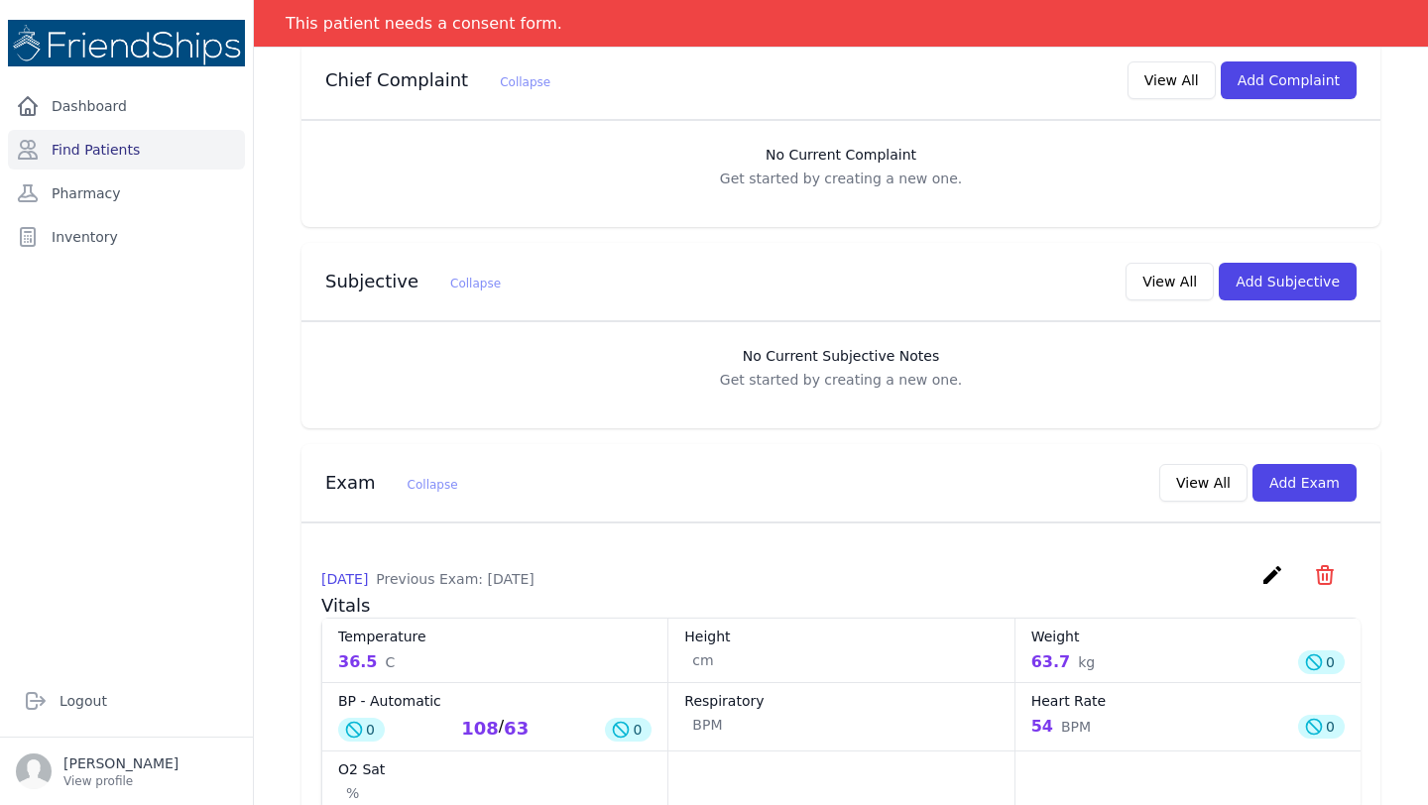
scroll to position [620, 0]
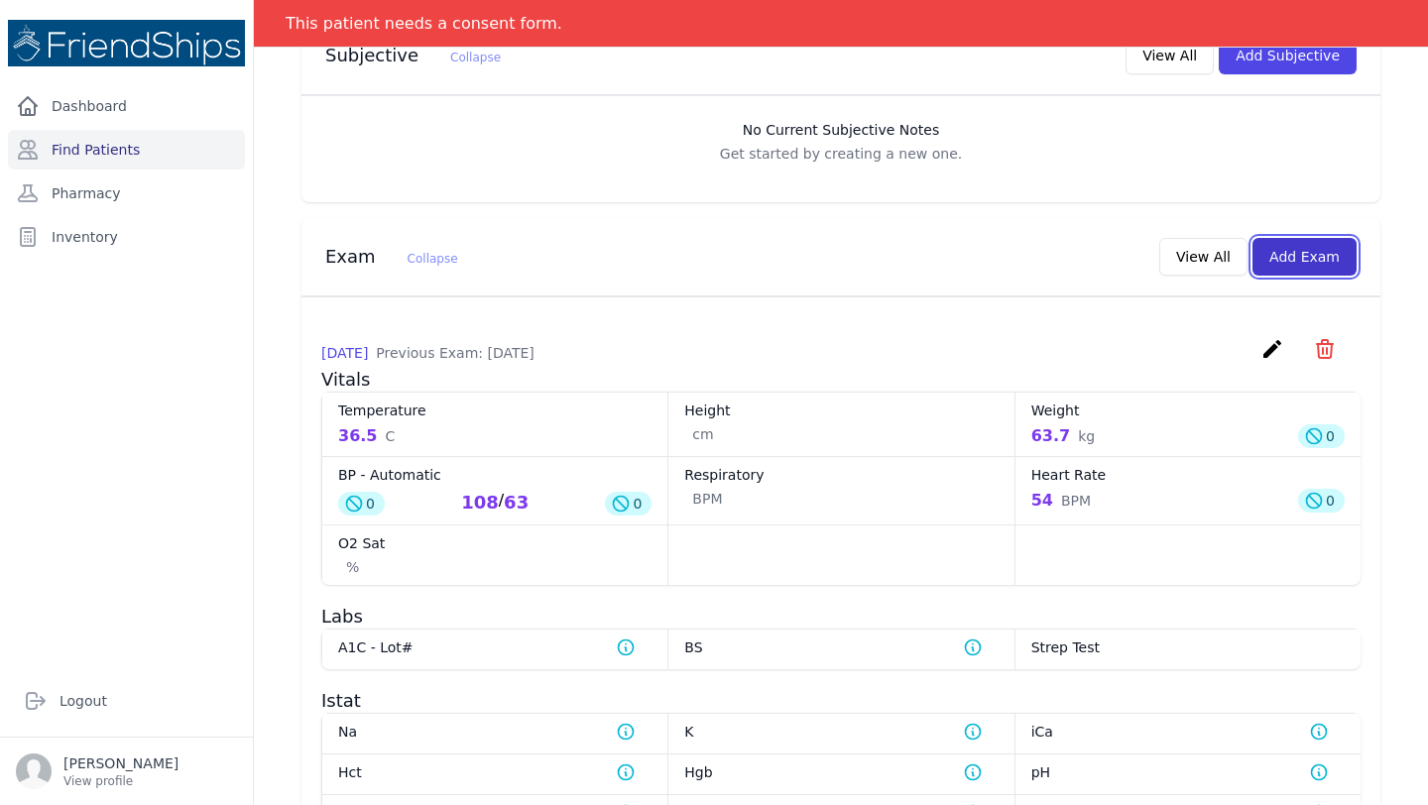
click at [1306, 253] on button "Add Exam" at bounding box center [1304, 257] width 104 height 38
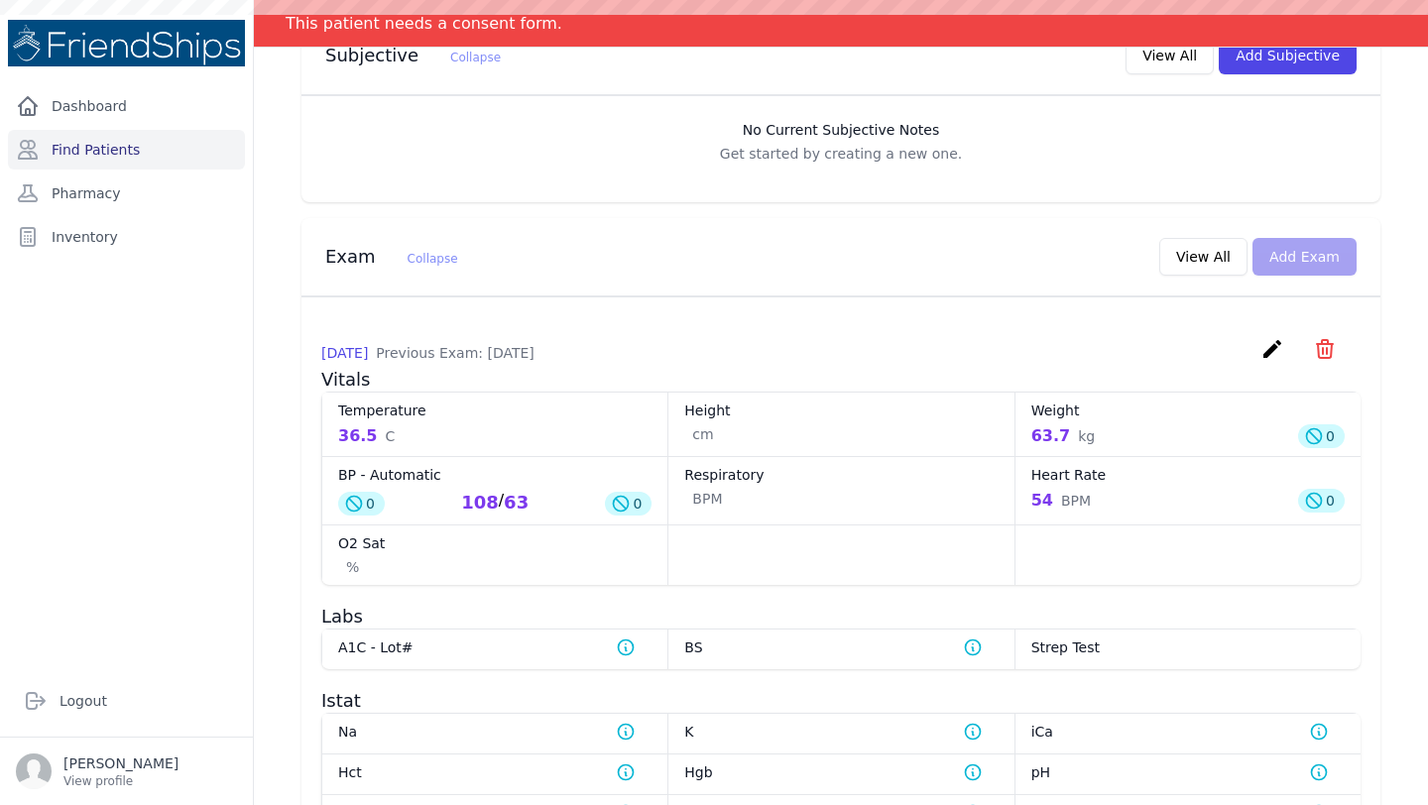
scroll to position [0, 0]
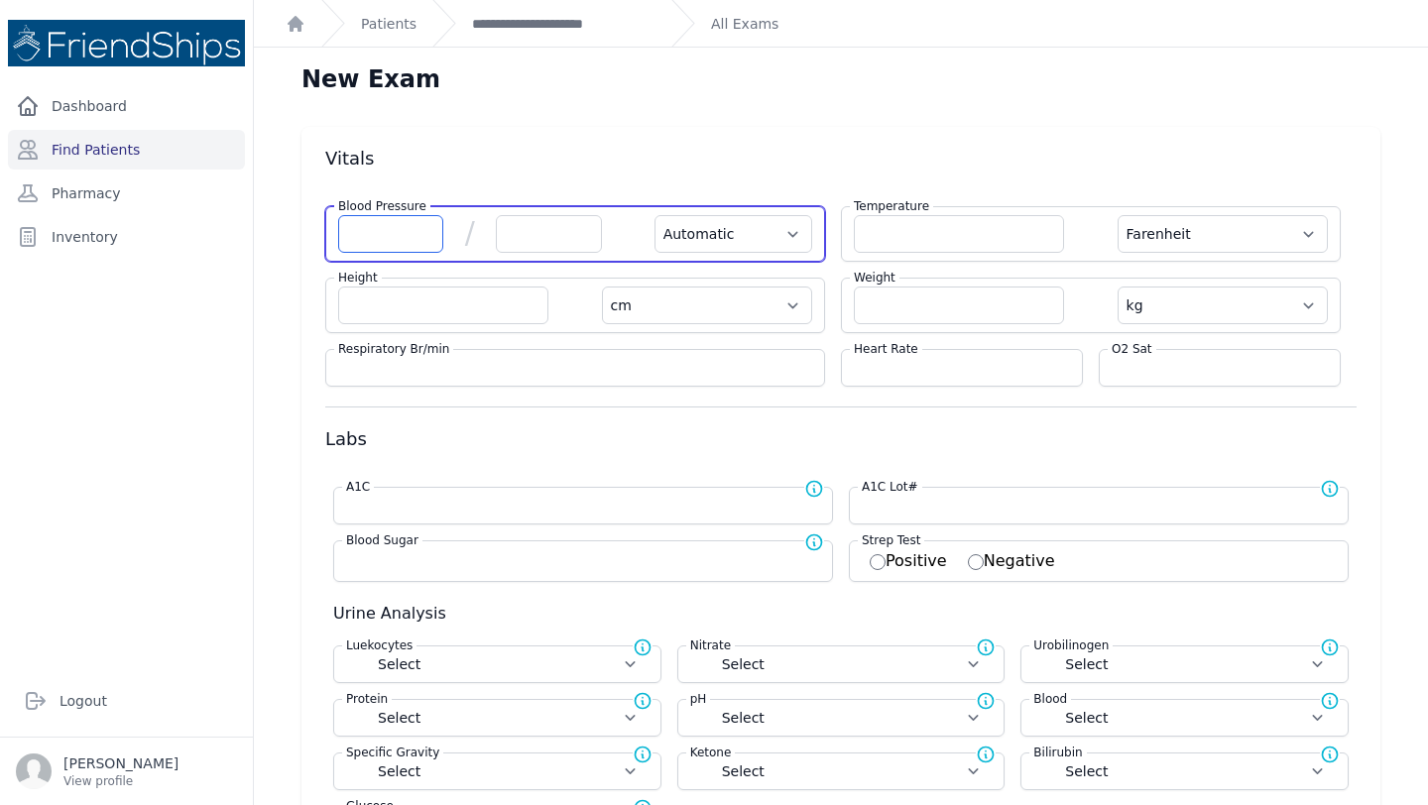
click at [340, 235] on input "number" at bounding box center [390, 234] width 105 height 38
type input "114"
click at [539, 231] on input "number" at bounding box center [548, 234] width 105 height 38
select select "Automatic"
select select "F"
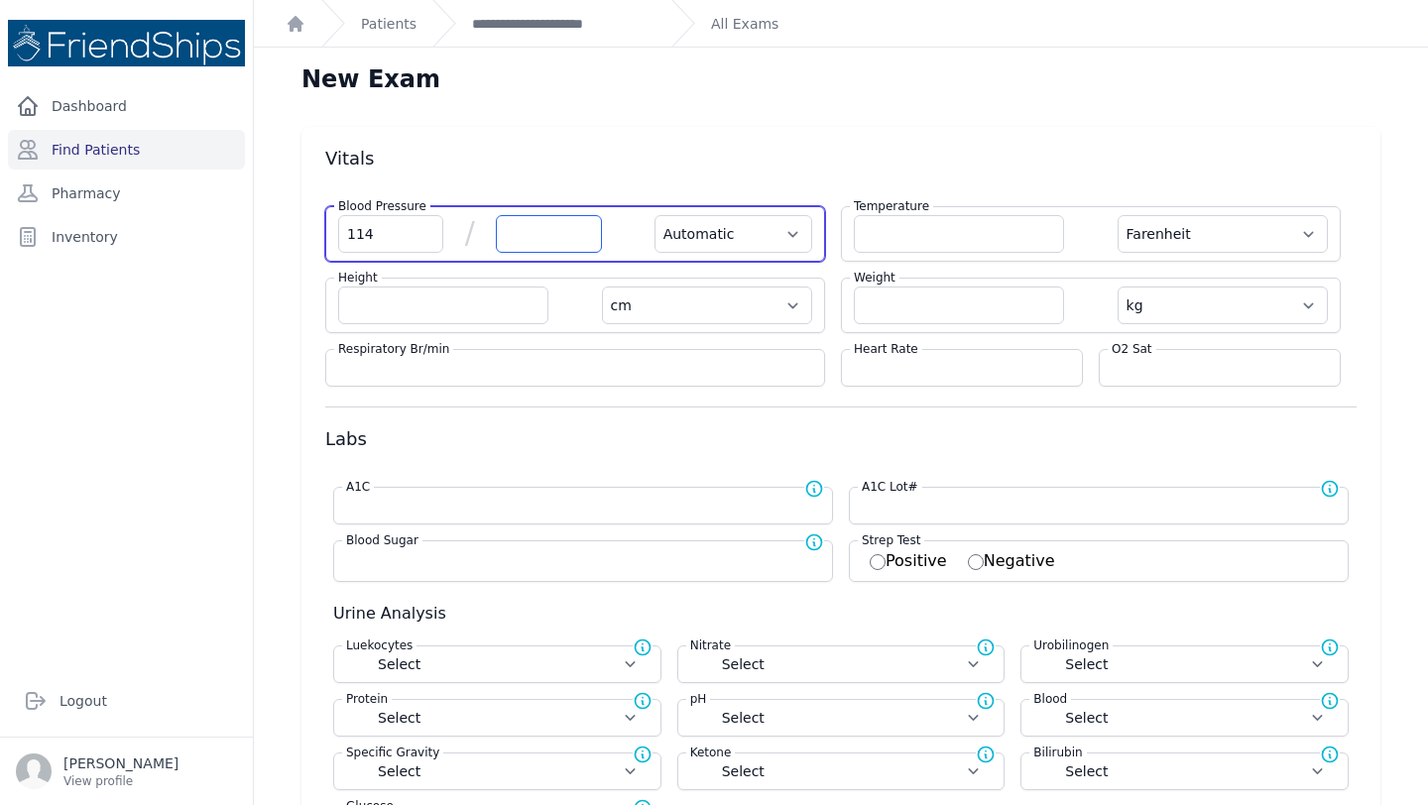
select select "cm"
select select "kg"
select select
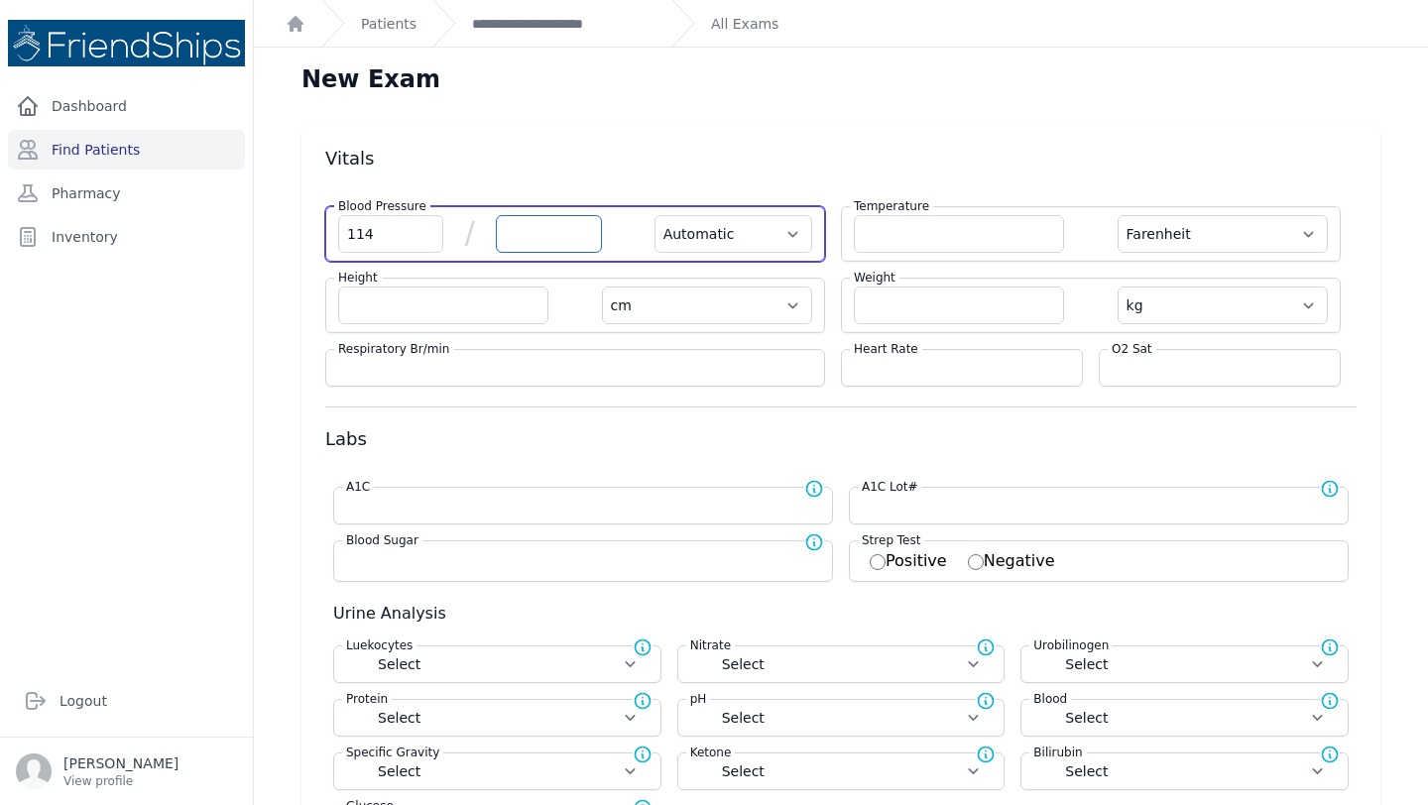
select select
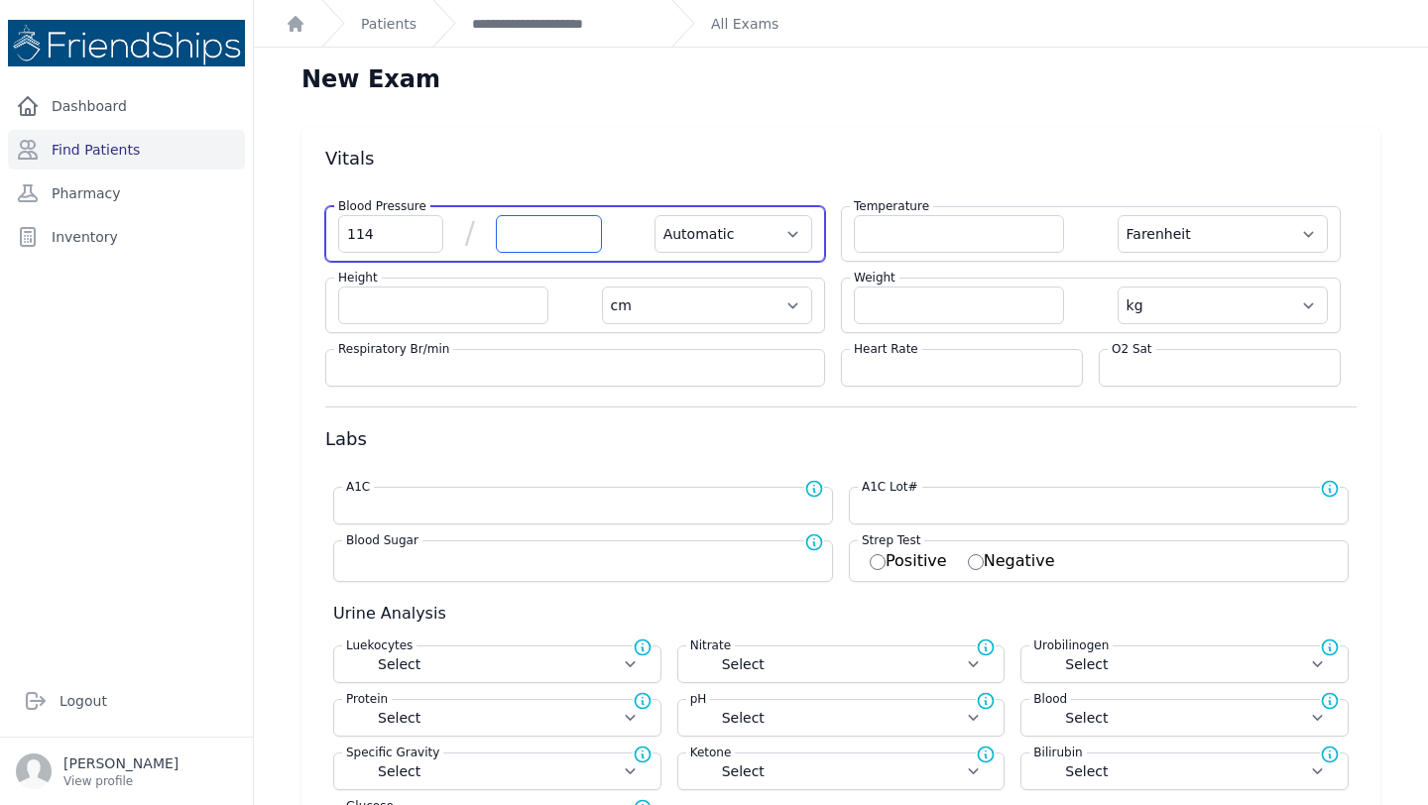
select select
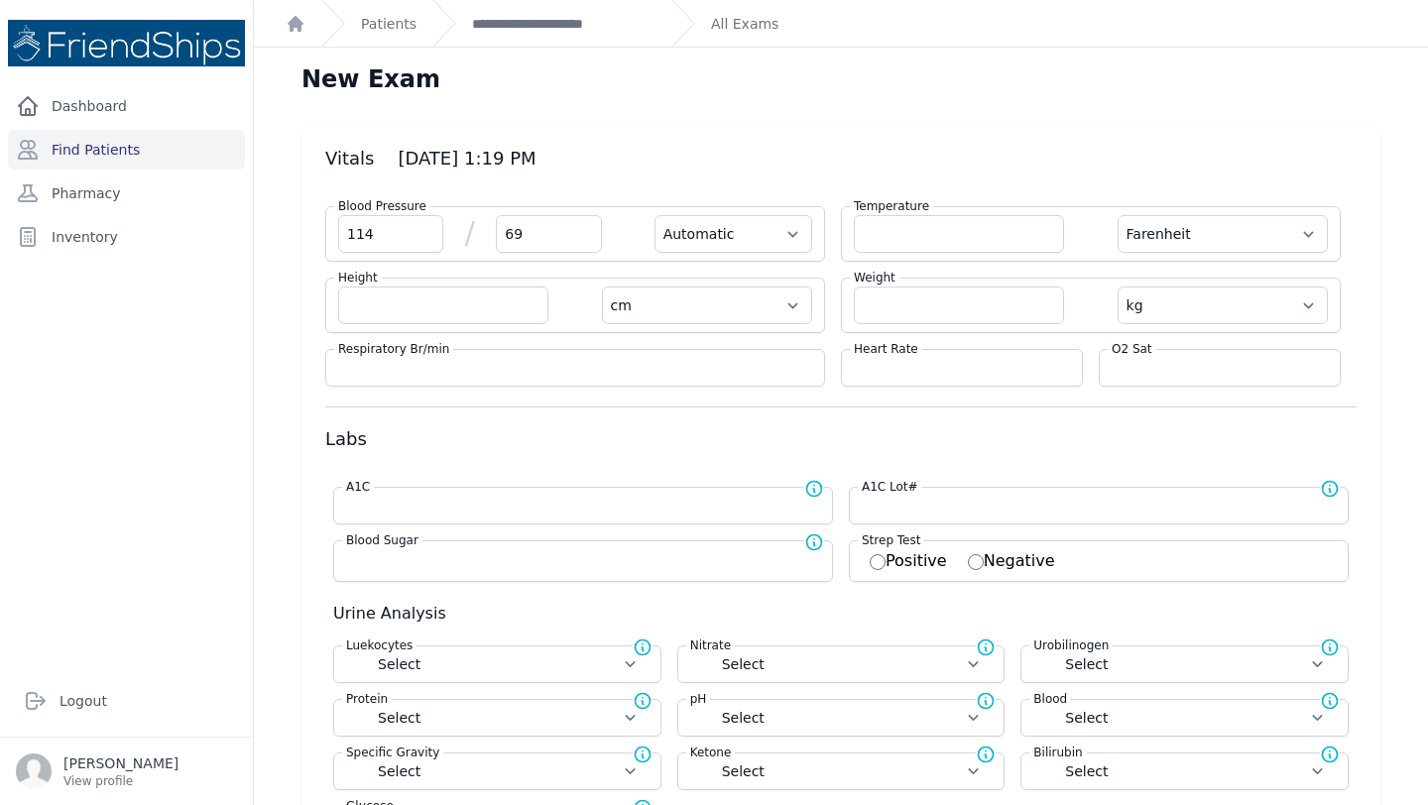
type input "69"
click at [909, 366] on input "number" at bounding box center [962, 368] width 216 height 20
select select "Automatic"
select select "F"
select select "cm"
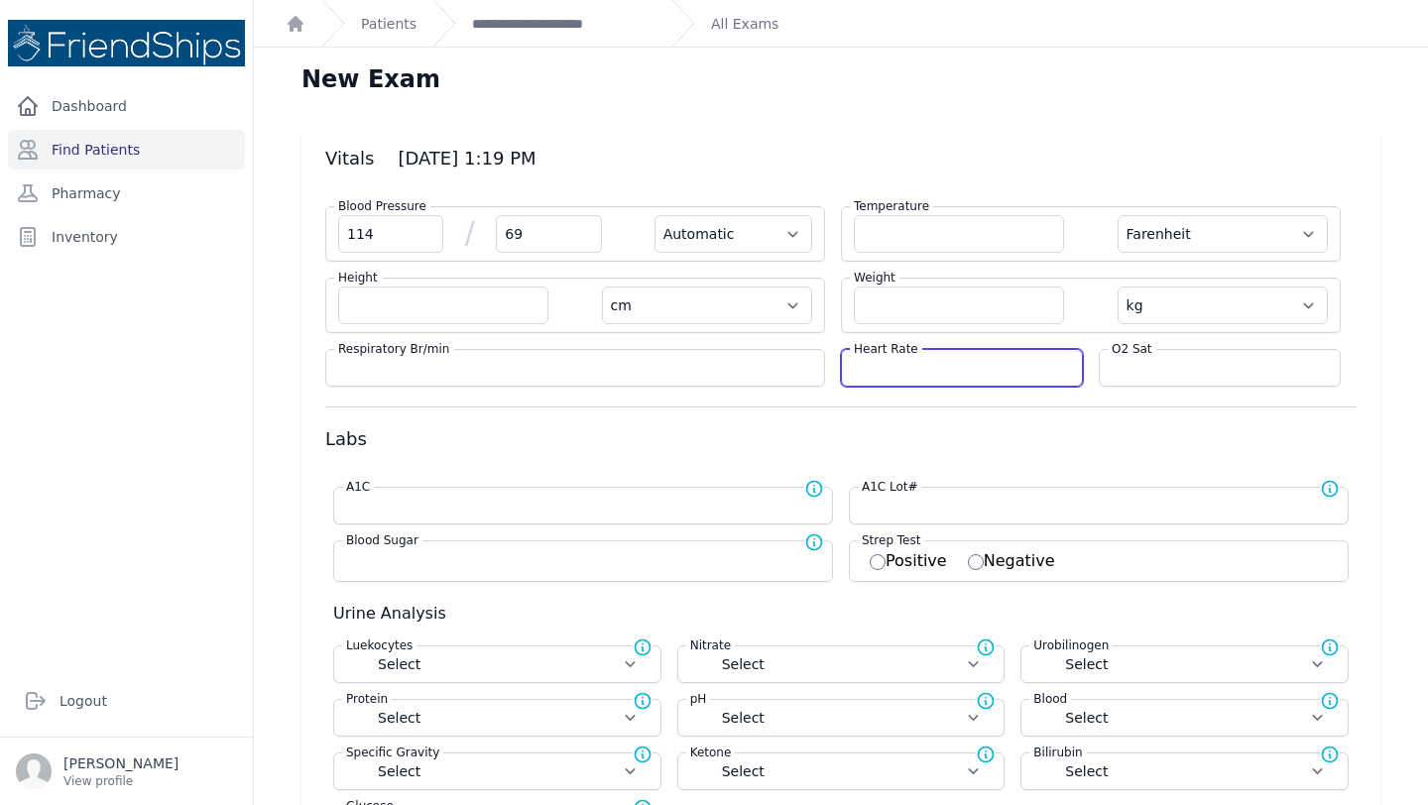
select select "kg"
select select
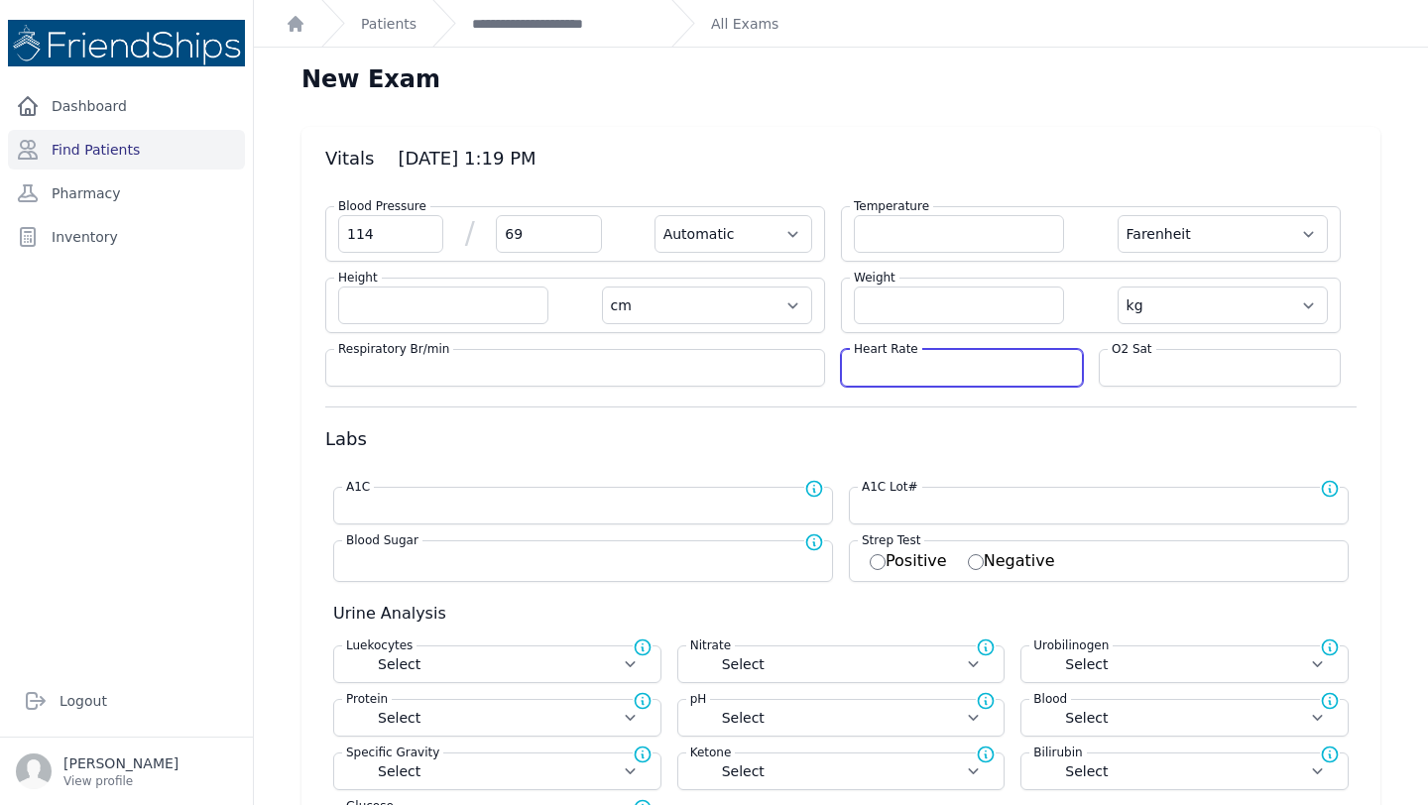
select select
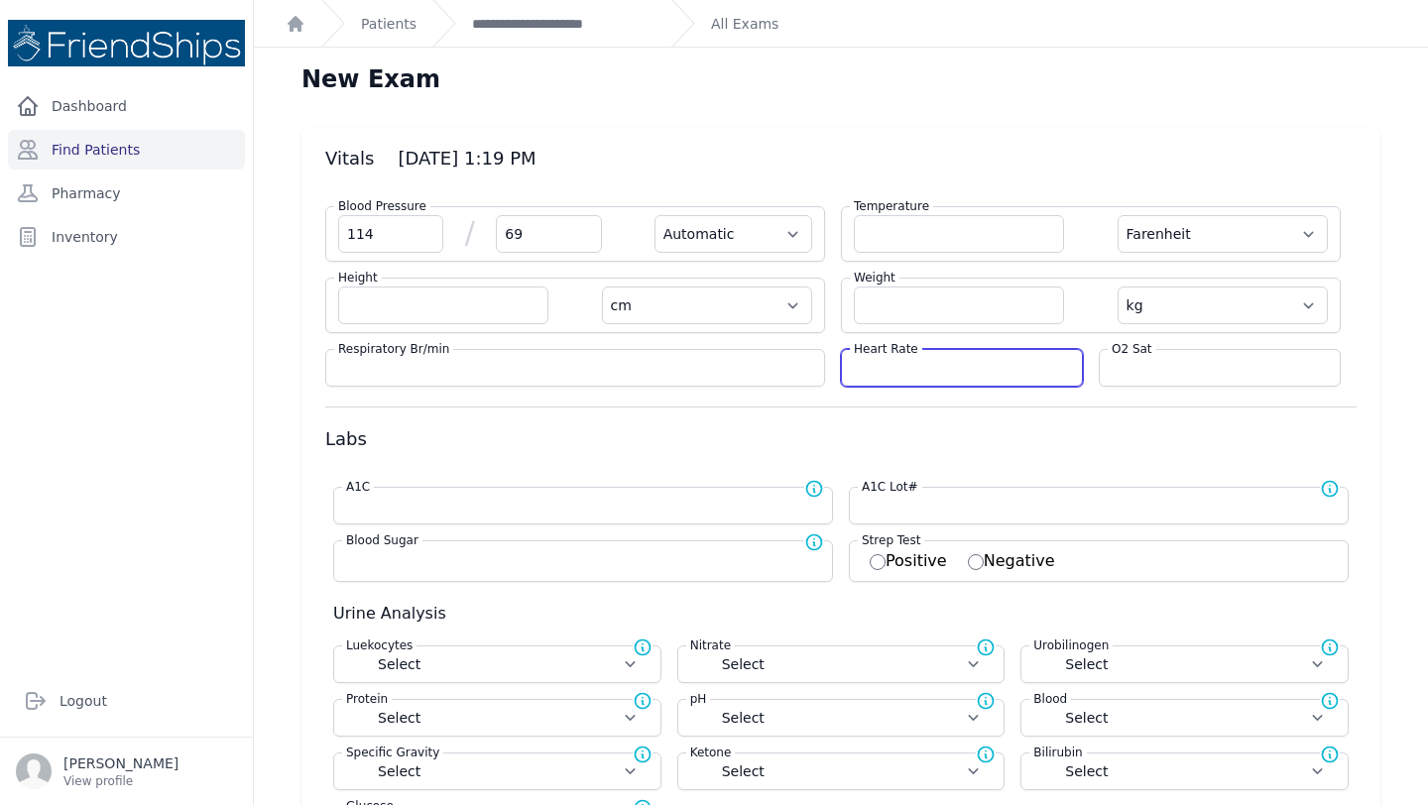
select select
type input "54"
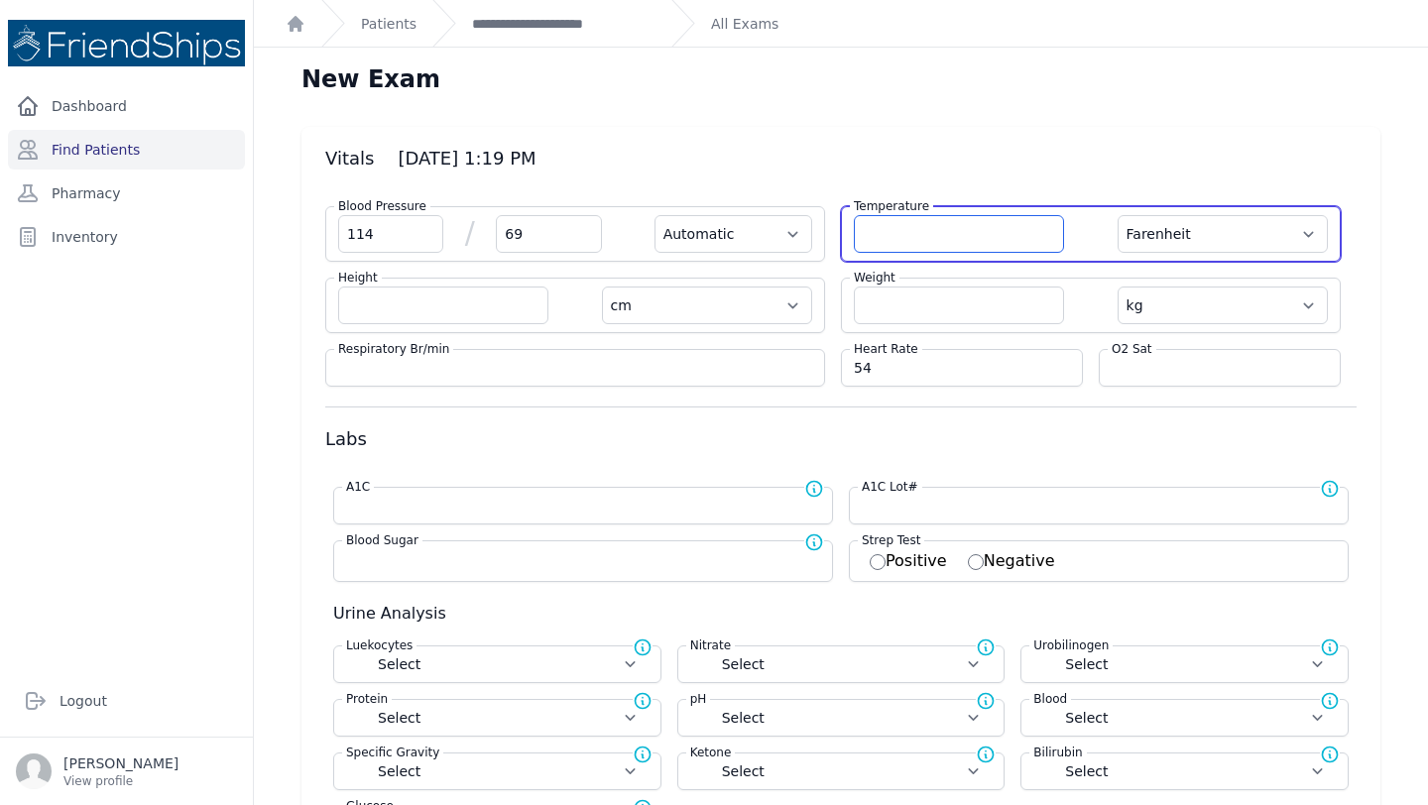
click at [880, 222] on input "number" at bounding box center [959, 234] width 210 height 38
select select "Automatic"
select select "F"
select select "cm"
select select "kg"
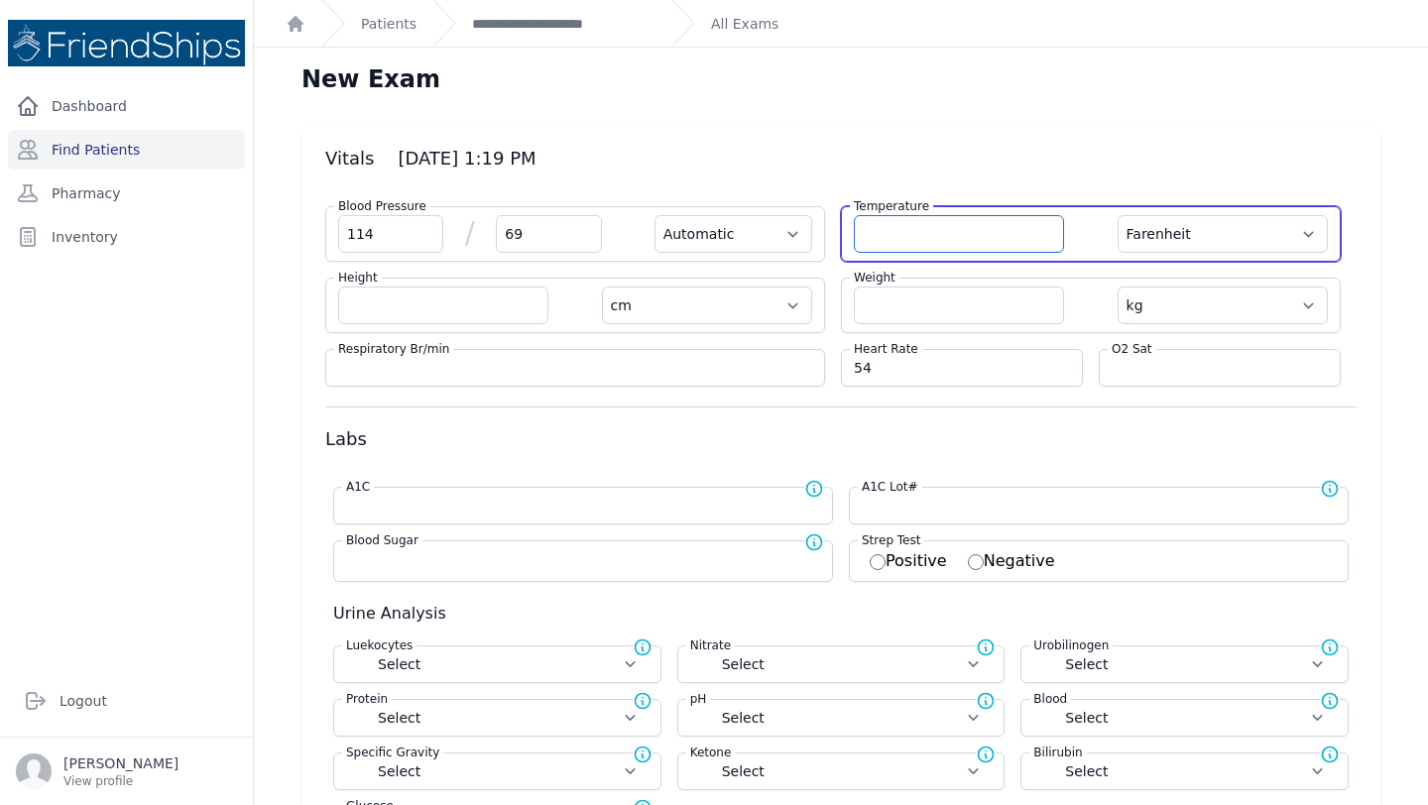
select select
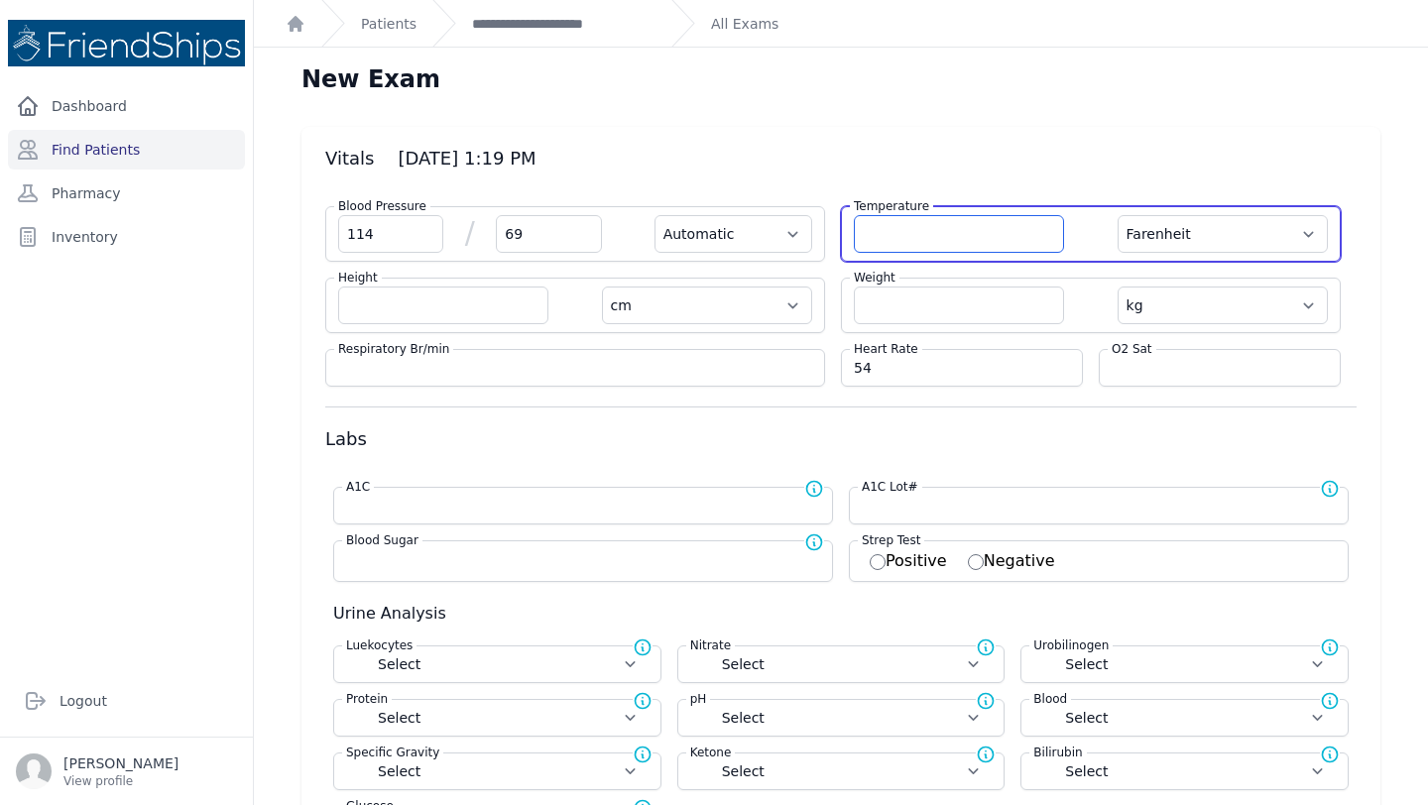
select select
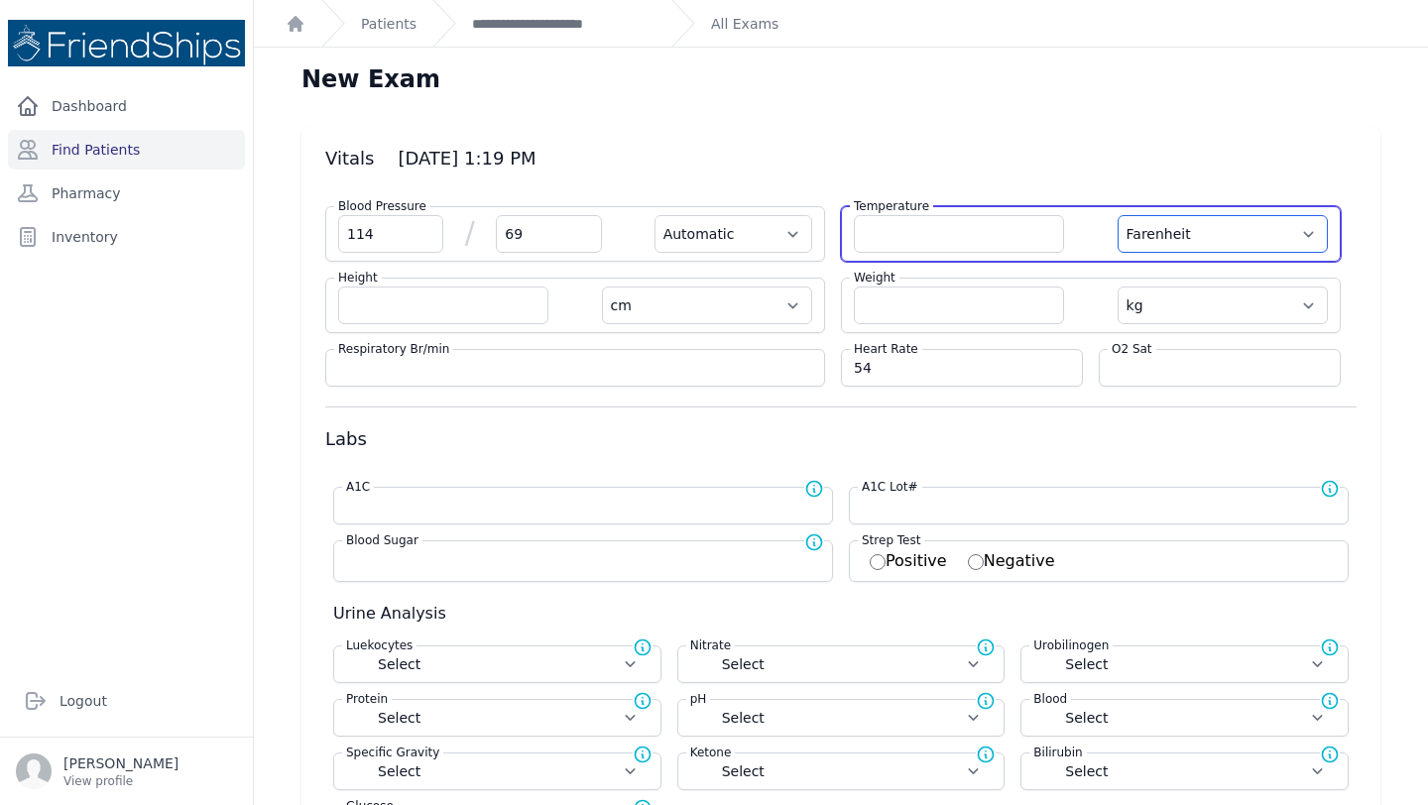
click at [1163, 241] on select "Farenheit Celcius" at bounding box center [1222, 234] width 210 height 38
select select "C"
select select "Automatic"
select select "cm"
select select "kg"
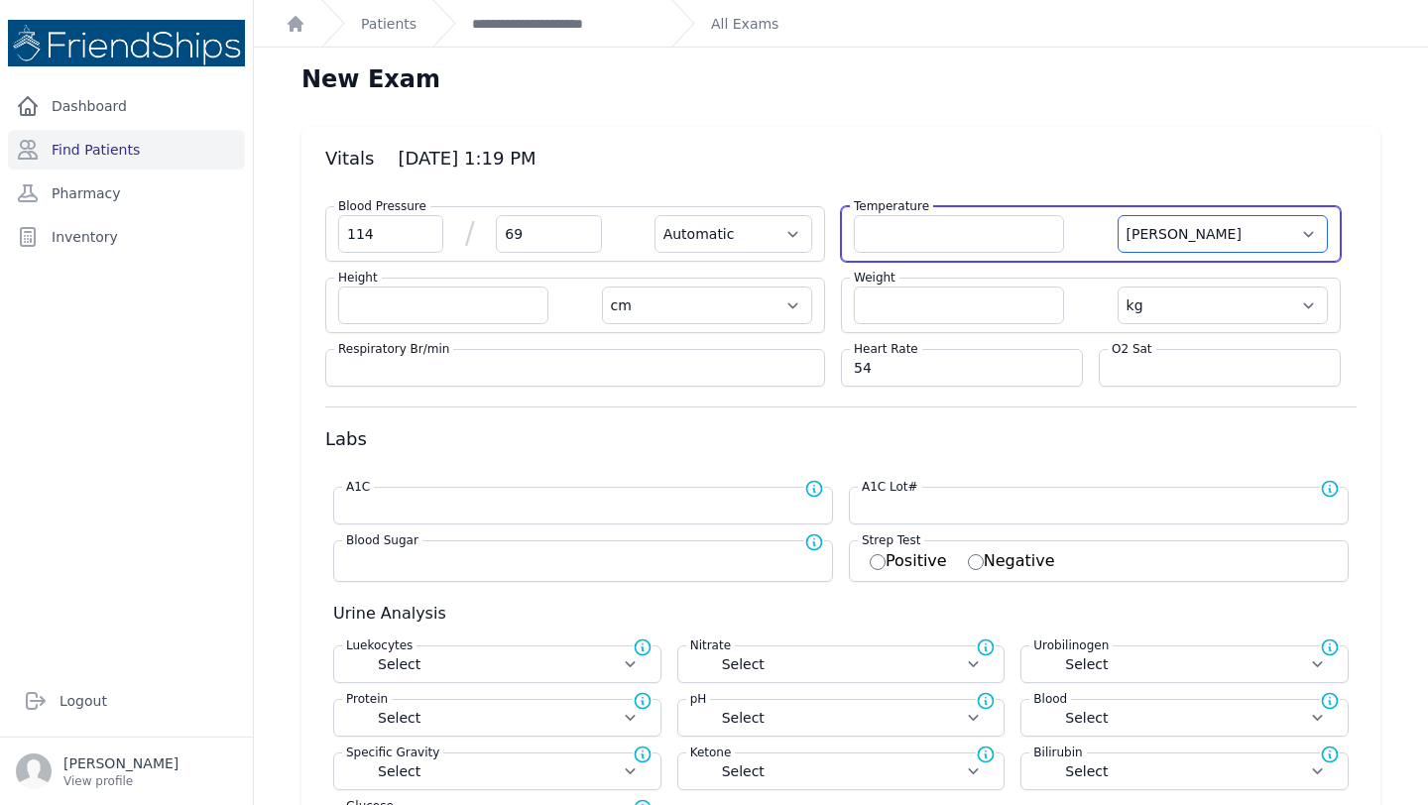
select select
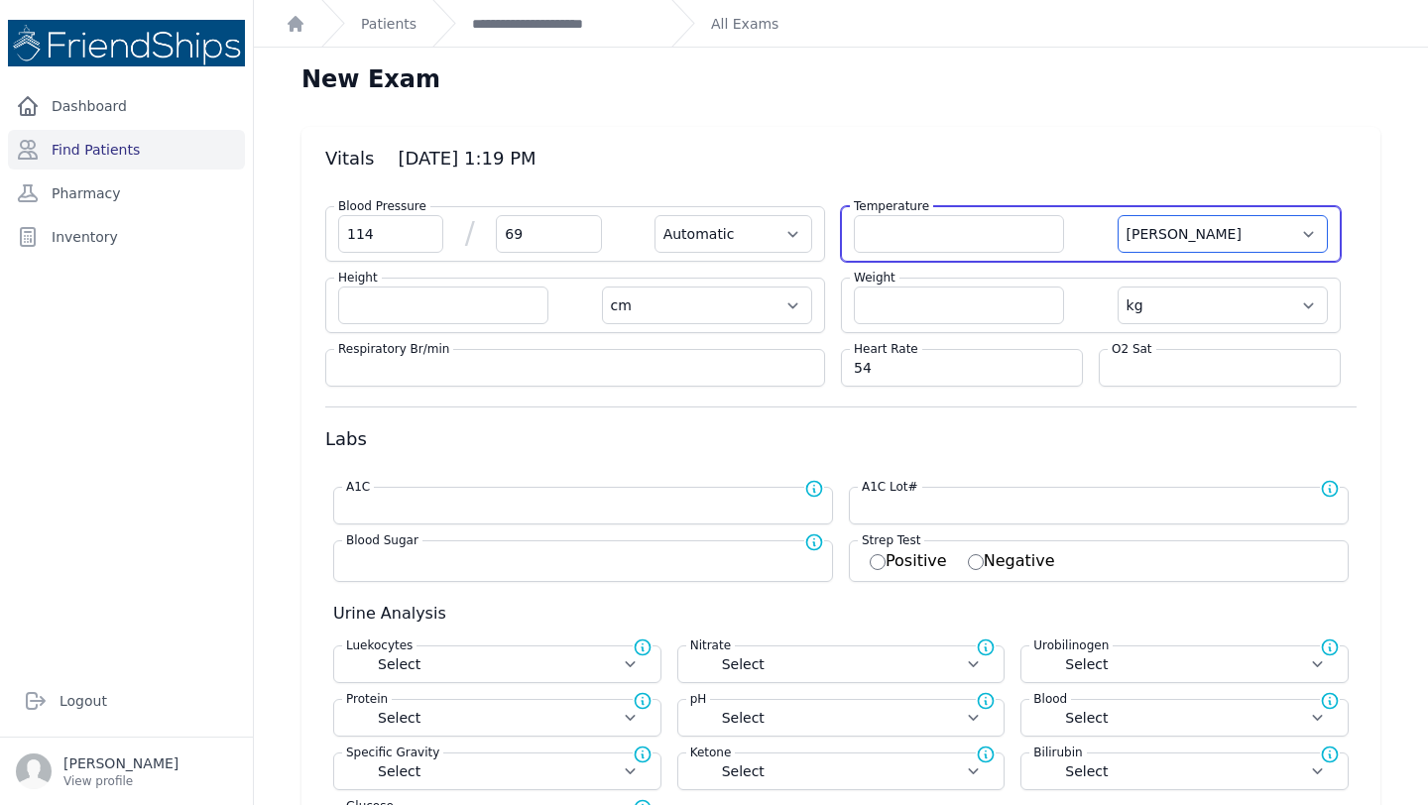
select select
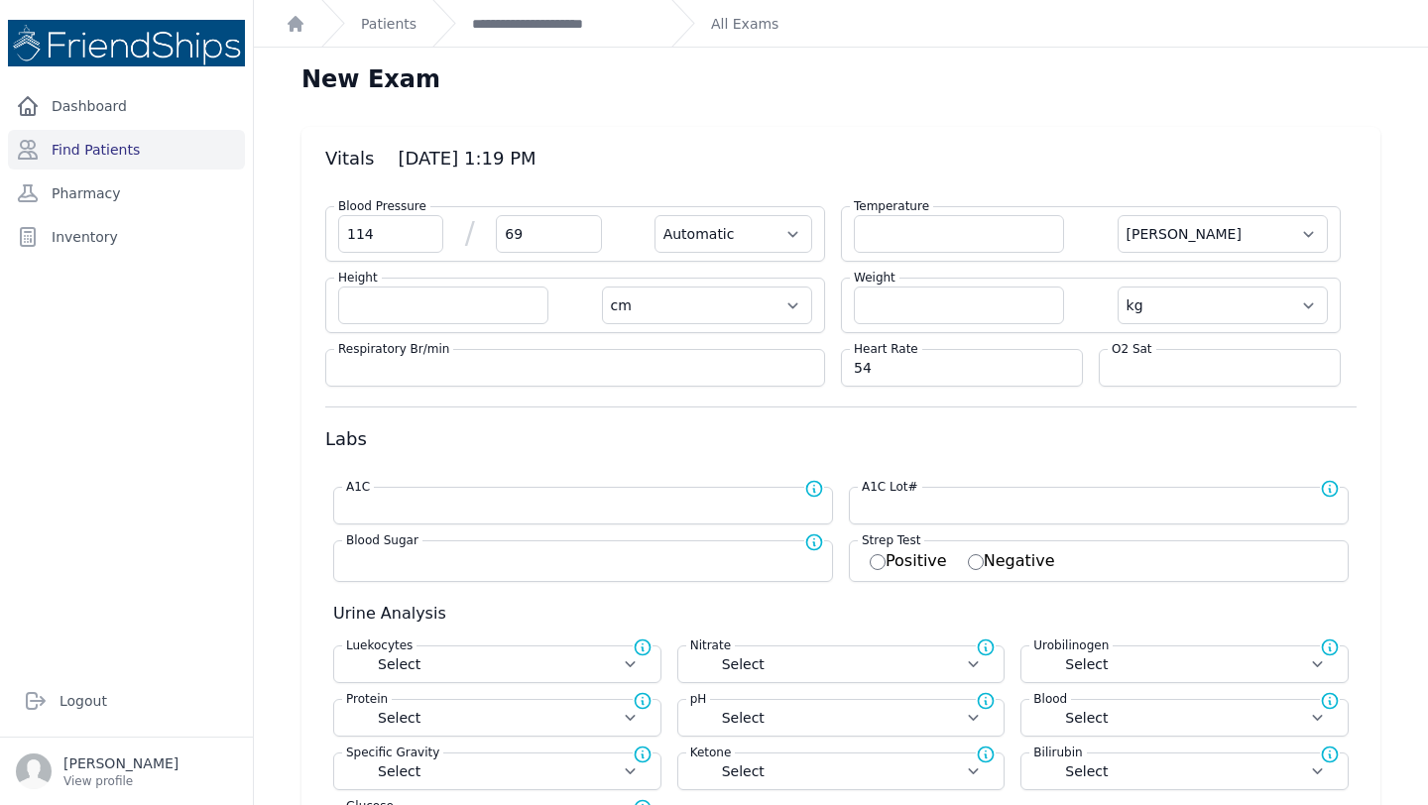
click at [926, 253] on div "Temperature Farenheit Celcius" at bounding box center [1091, 234] width 500 height 56
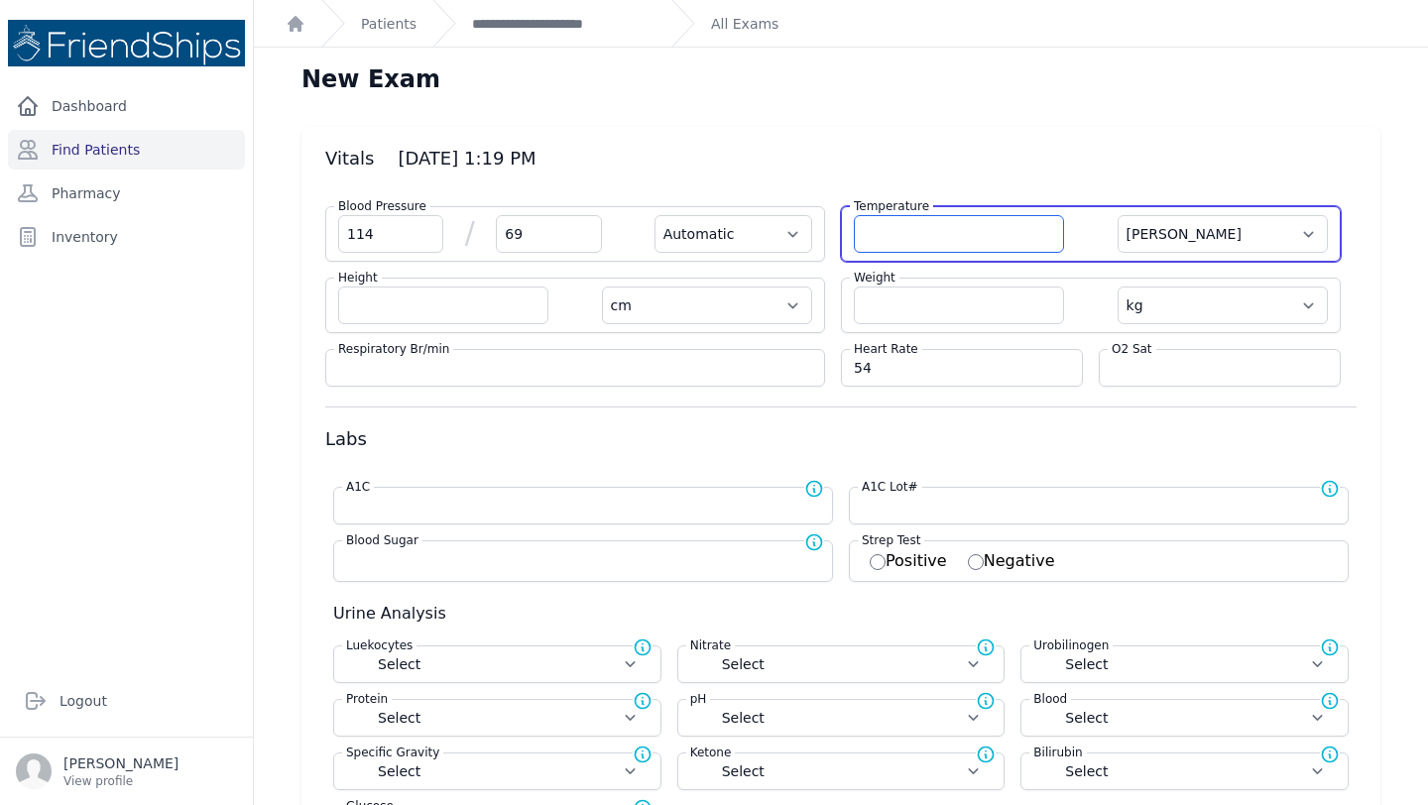
click at [919, 240] on input "number" at bounding box center [959, 234] width 210 height 38
type input "36.5"
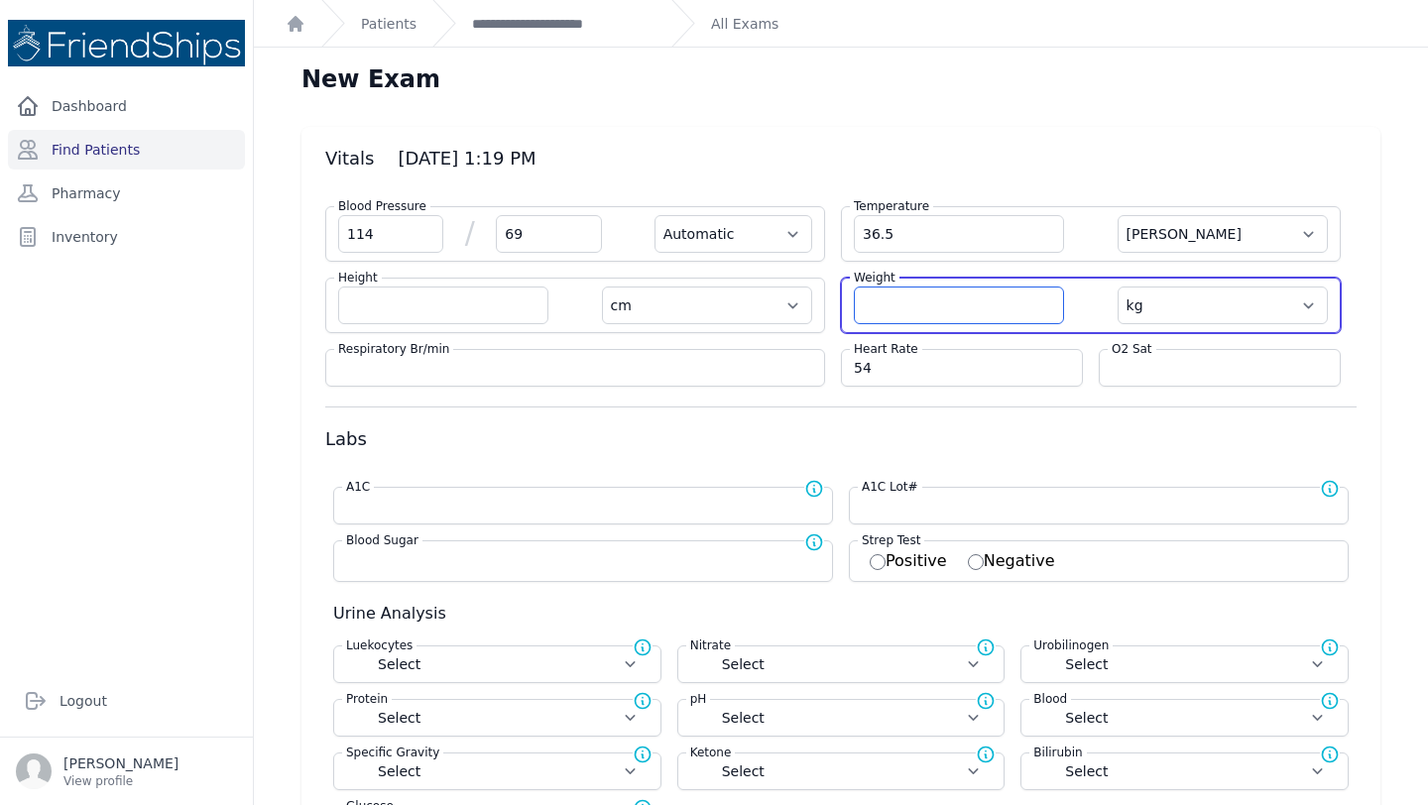
click at [928, 294] on input "number" at bounding box center [959, 306] width 210 height 38
select select "Automatic"
select select "C"
select select "cm"
select select "kg"
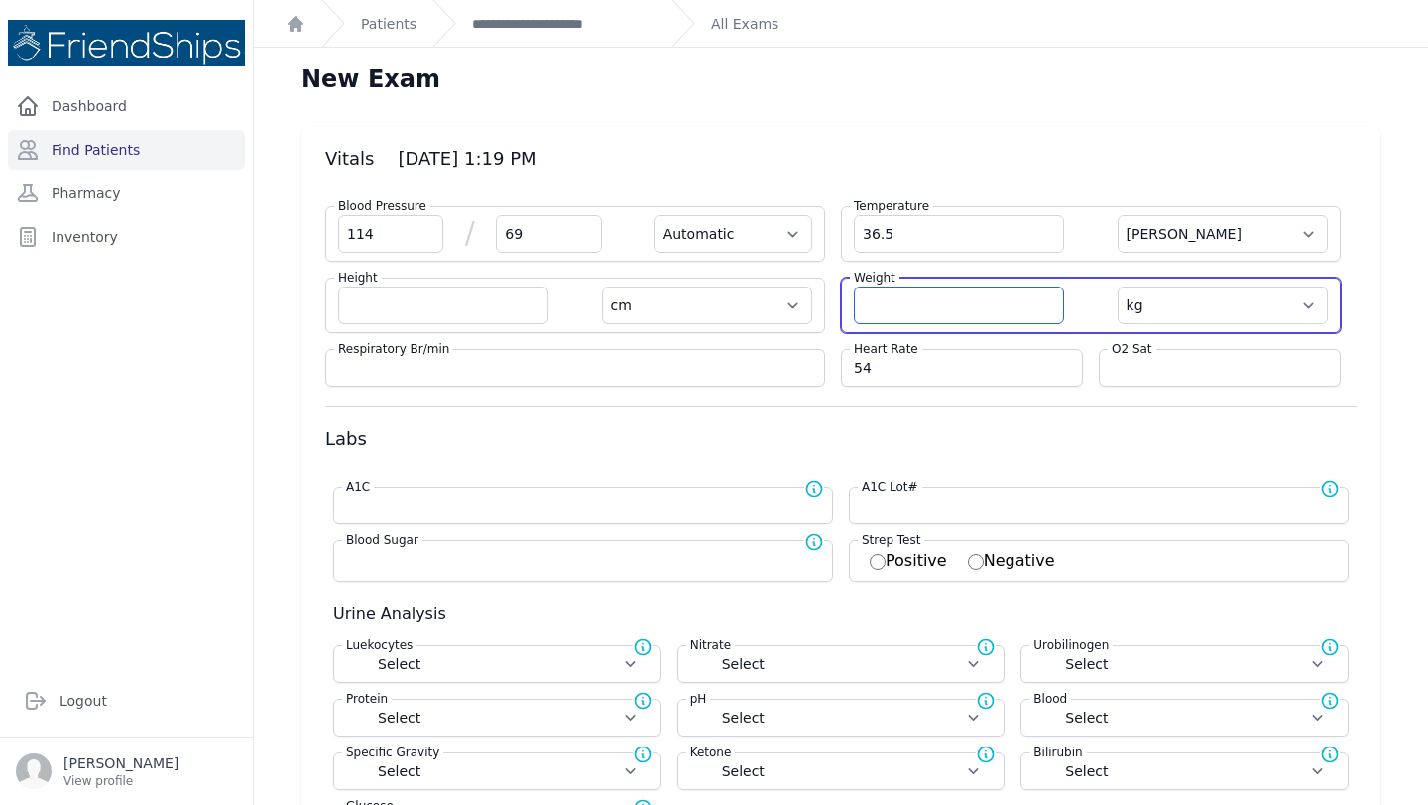
select select
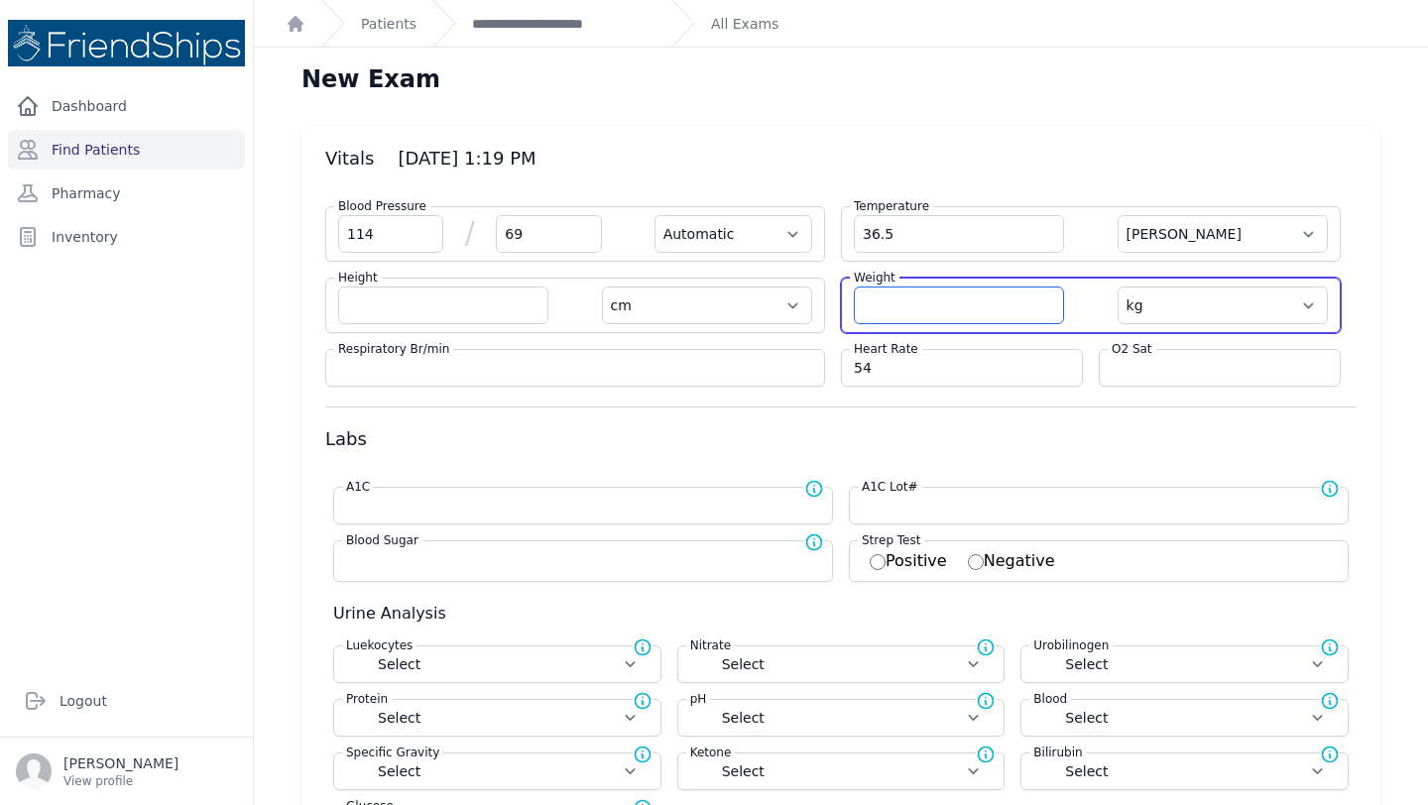
select select
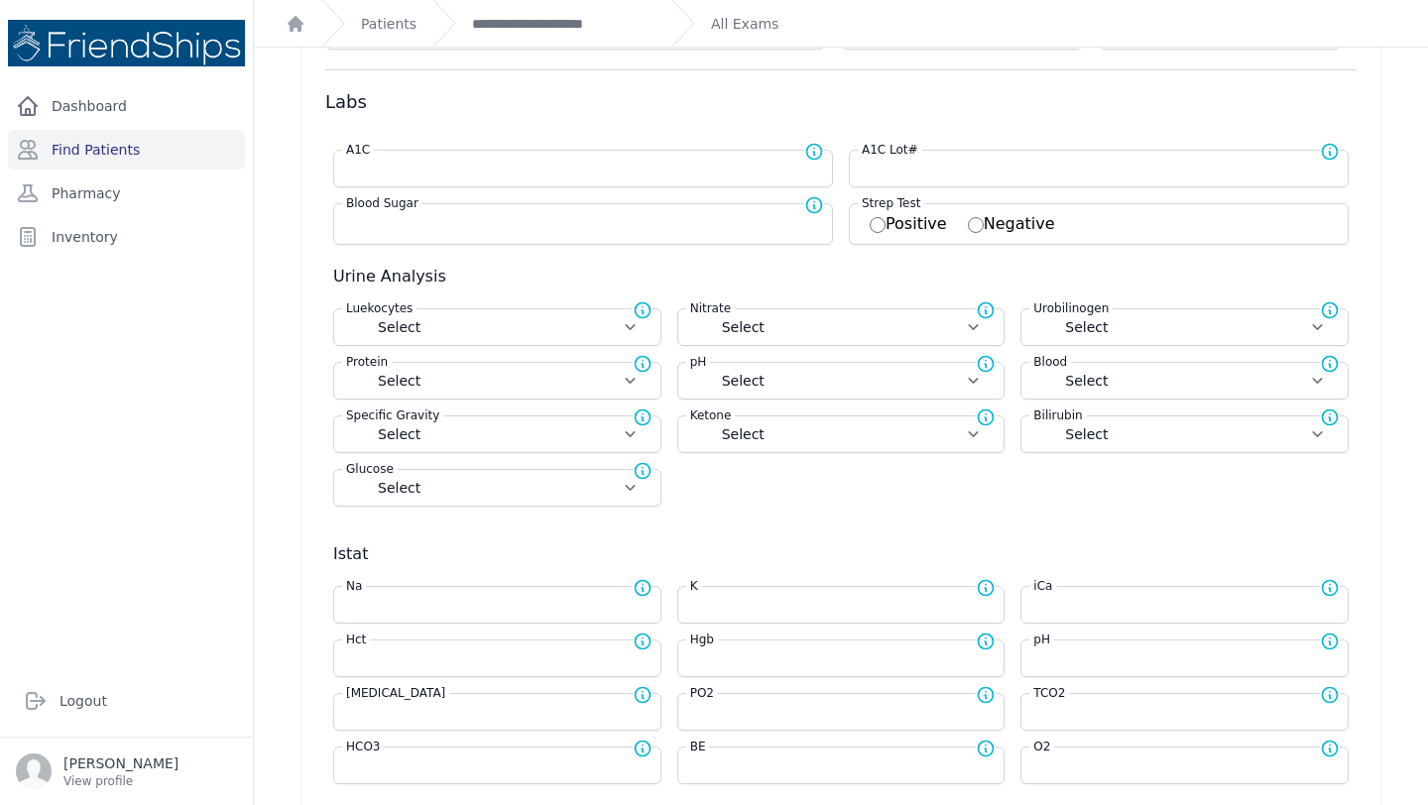
scroll to position [536, 0]
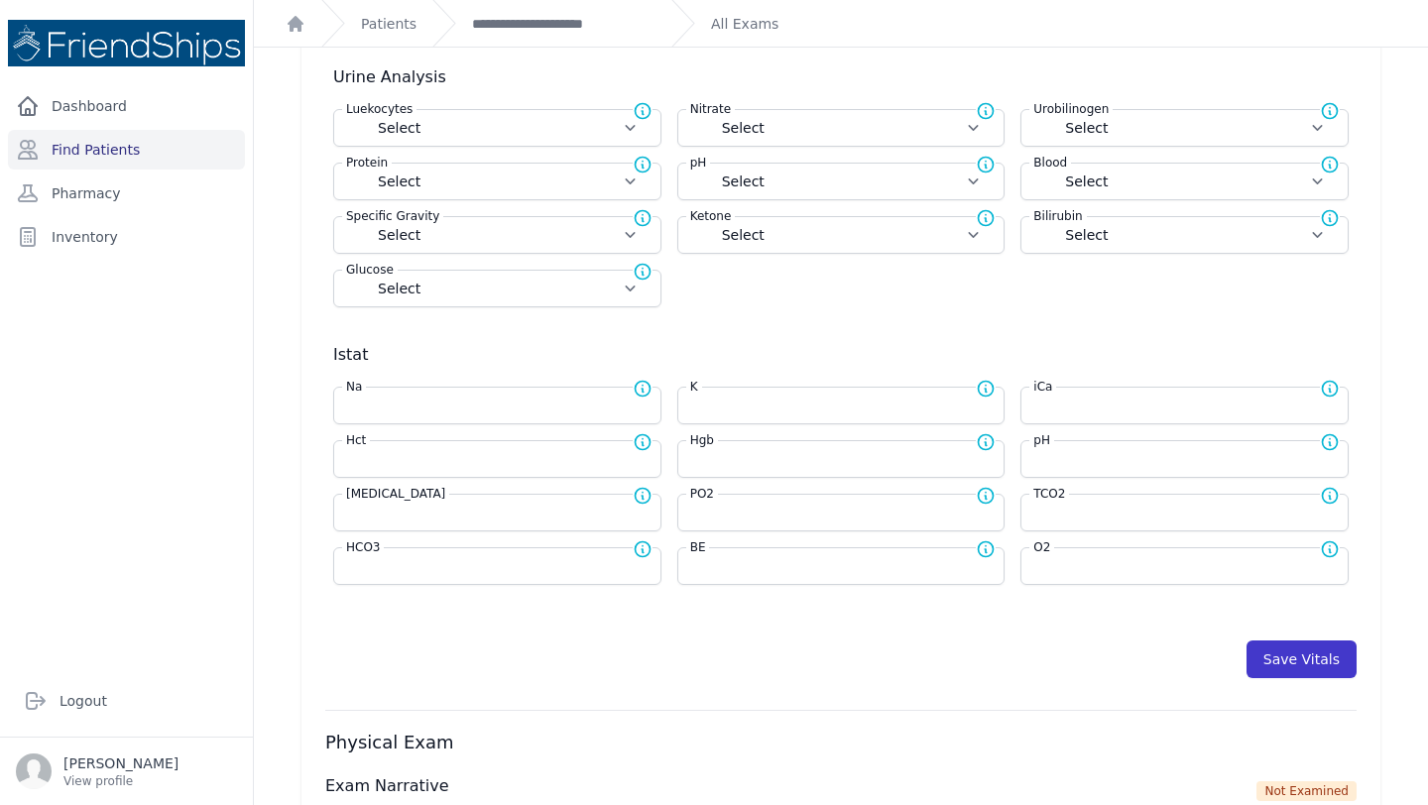
type input "62.5"
click at [1295, 648] on button "Save Vitals" at bounding box center [1301, 659] width 110 height 38
select select "Automatic"
select select "cm"
select select "kg"
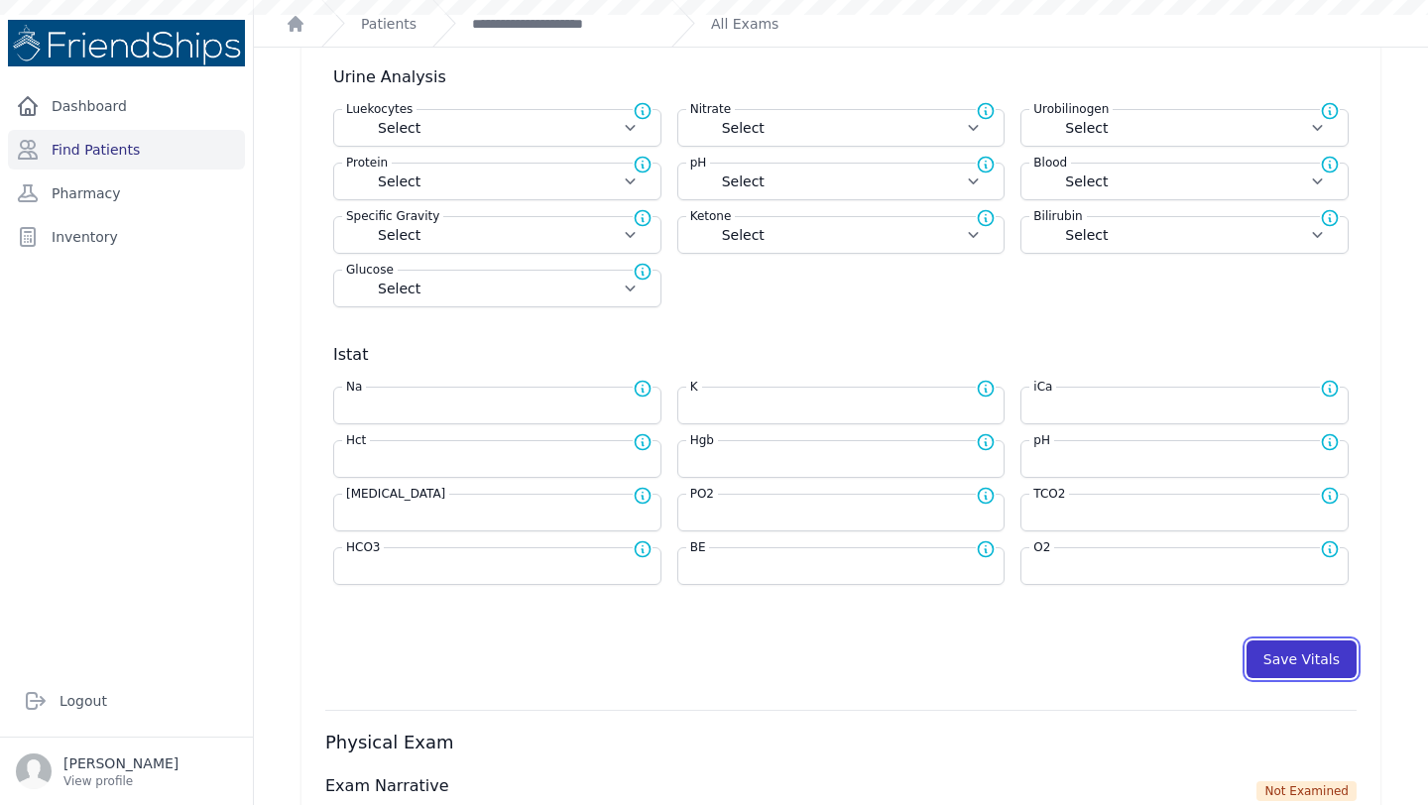
select select
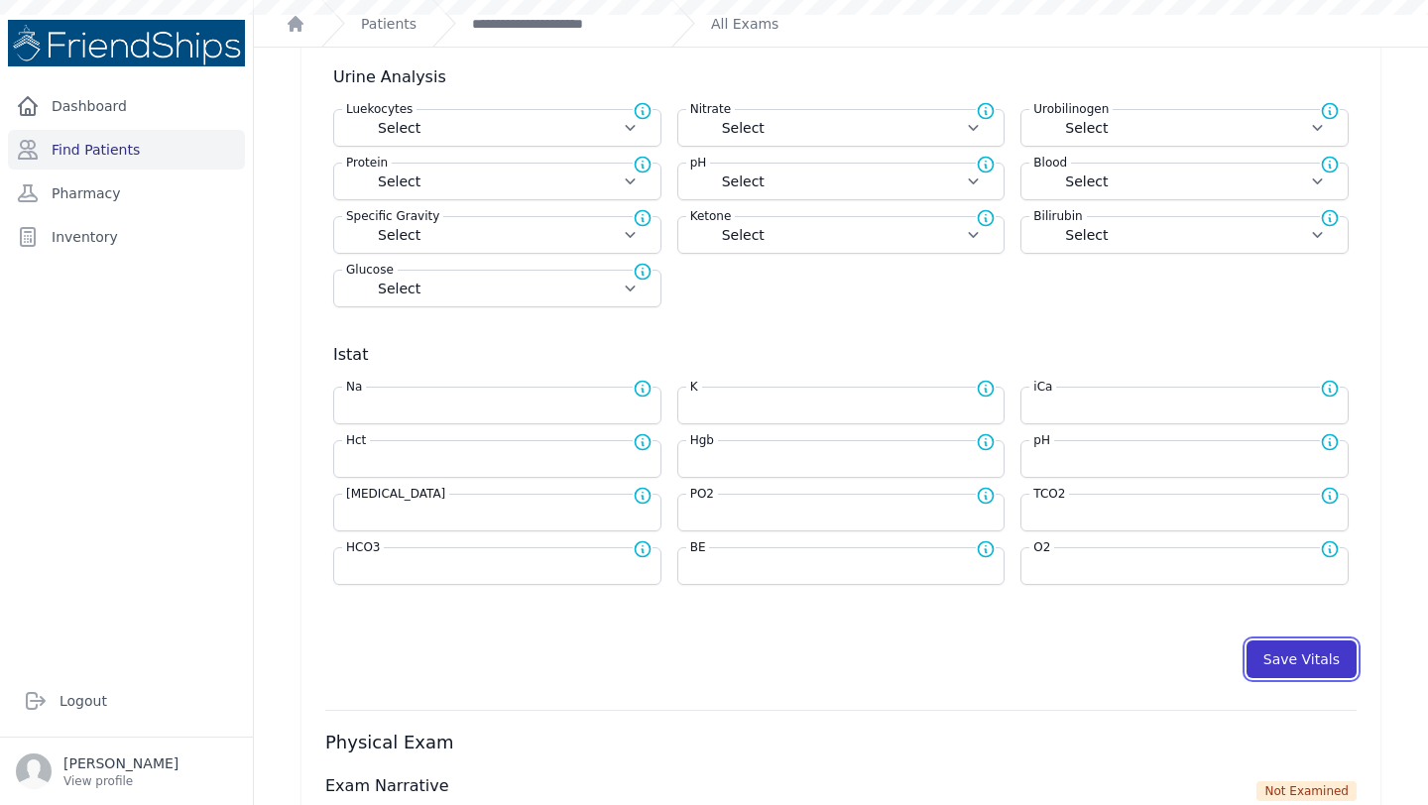
select select
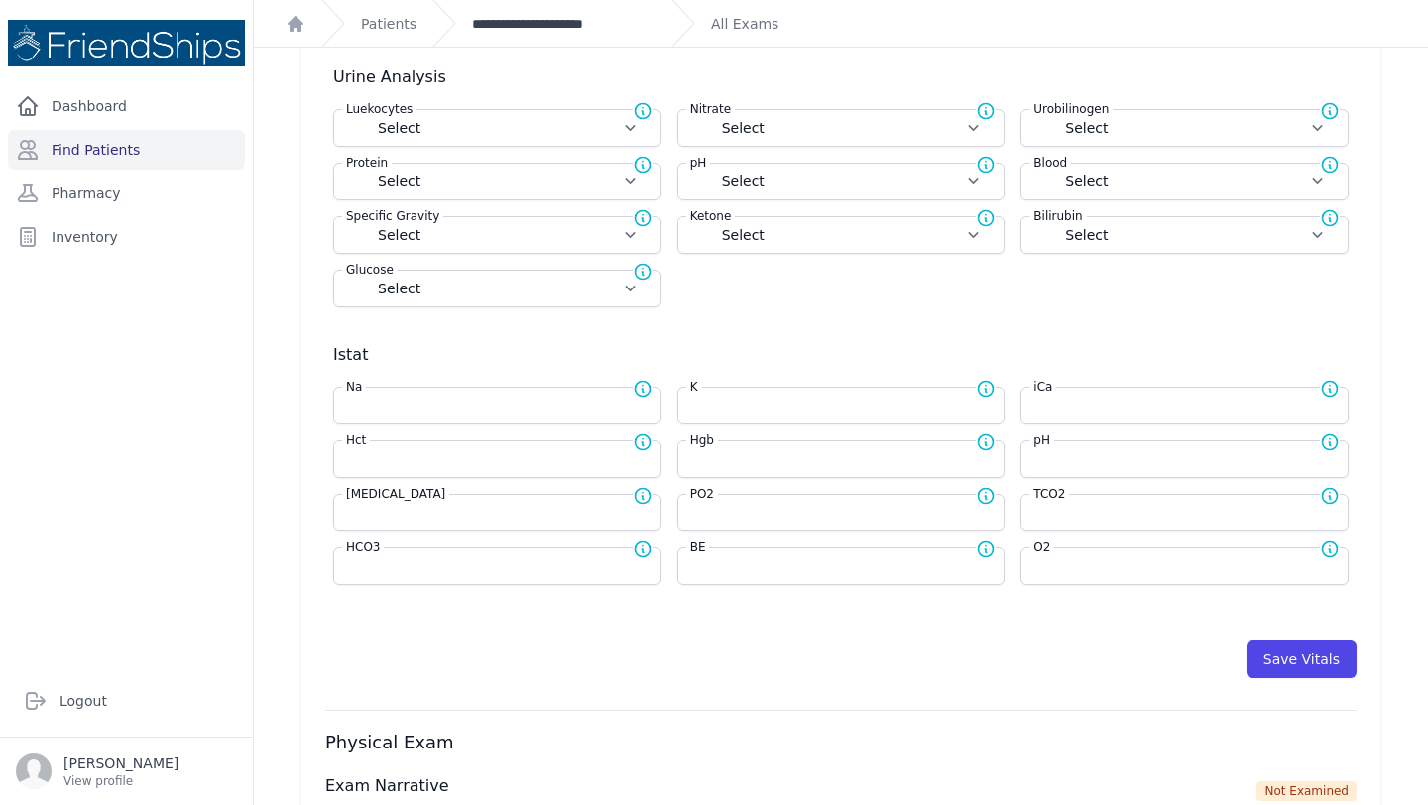
click at [571, 28] on link "**********" at bounding box center [563, 24] width 183 height 20
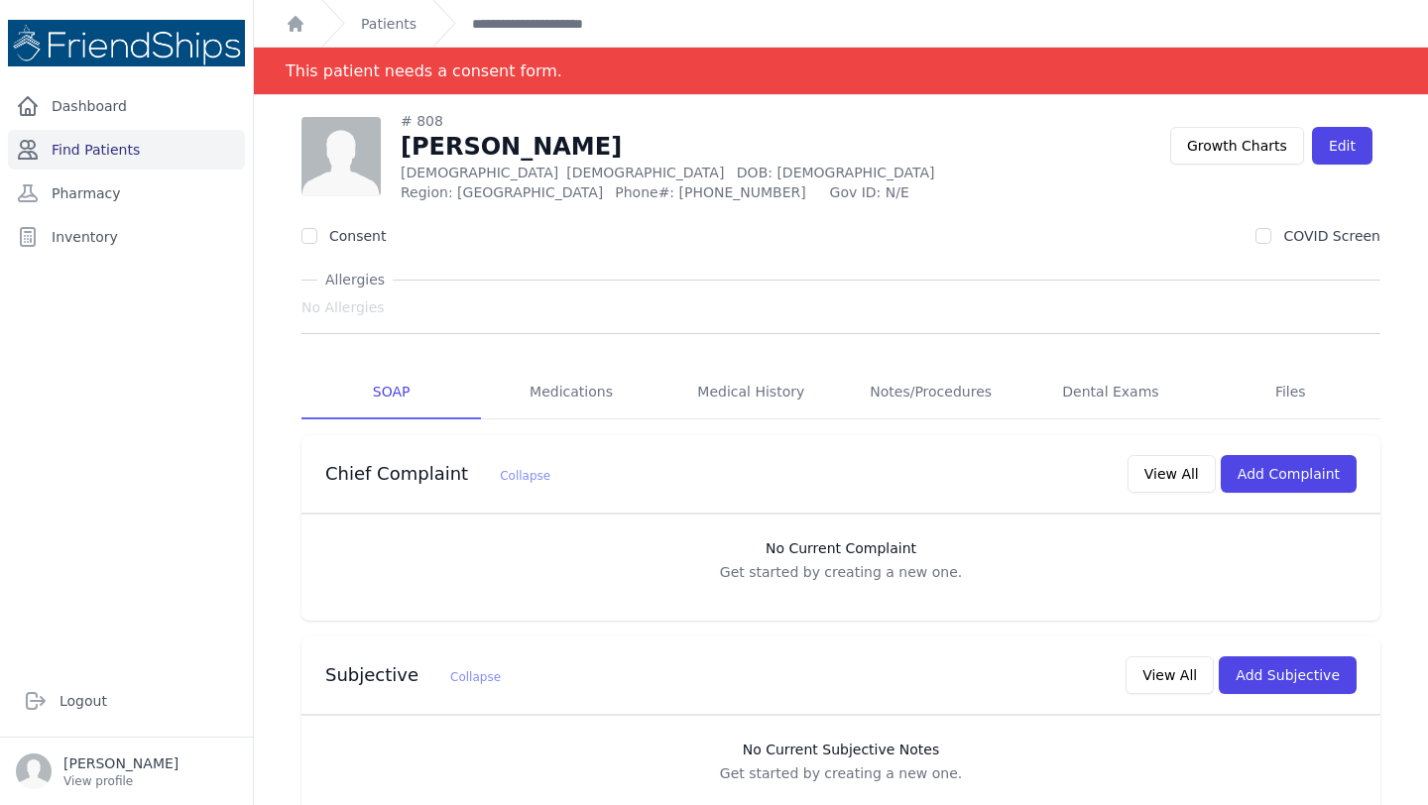
click at [132, 148] on link "Find Patients" at bounding box center [126, 150] width 237 height 40
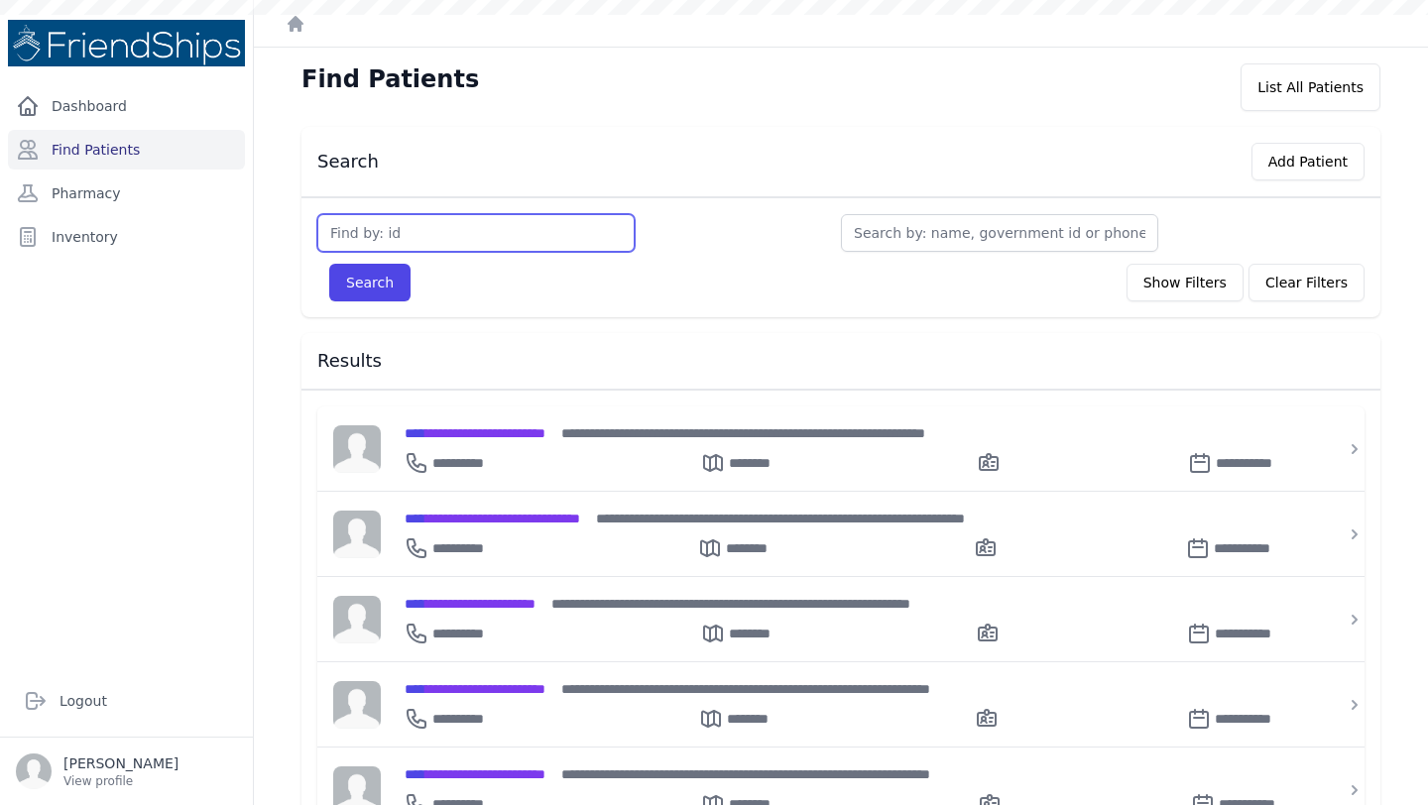
click at [426, 222] on input "text" at bounding box center [475, 233] width 317 height 38
type input "340"
click at [329, 264] on button "Search" at bounding box center [369, 283] width 81 height 38
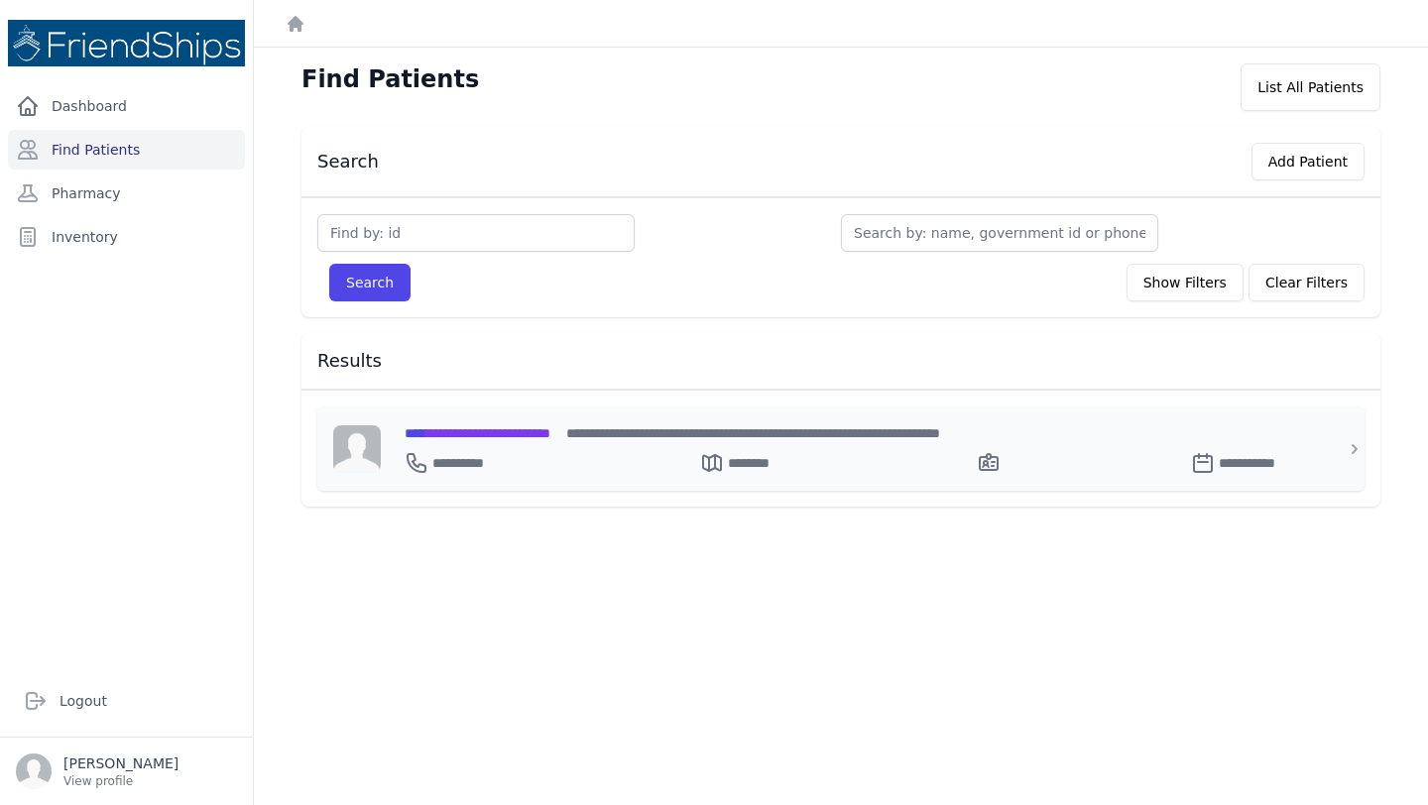
click at [504, 428] on span "**********" at bounding box center [477, 433] width 146 height 14
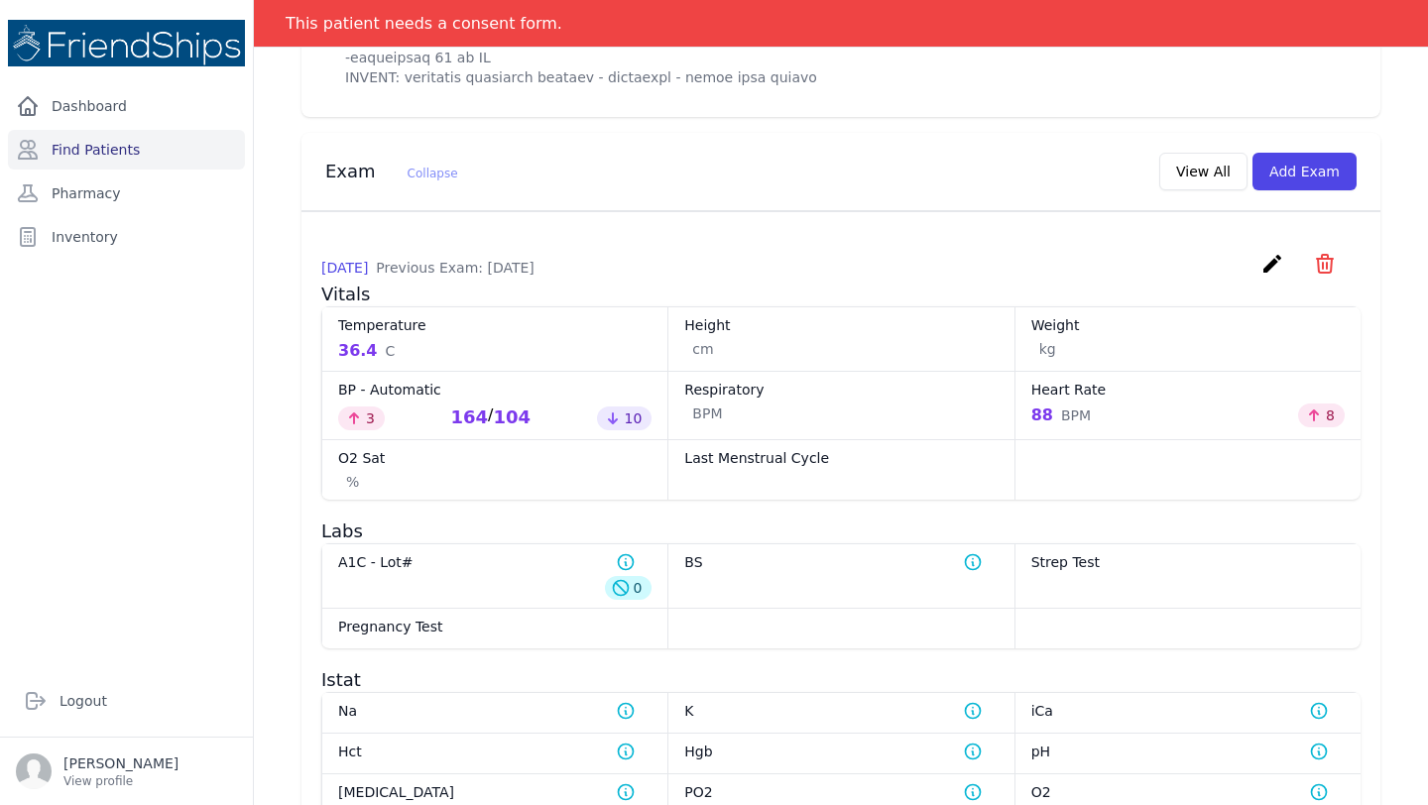
scroll to position [1679, 0]
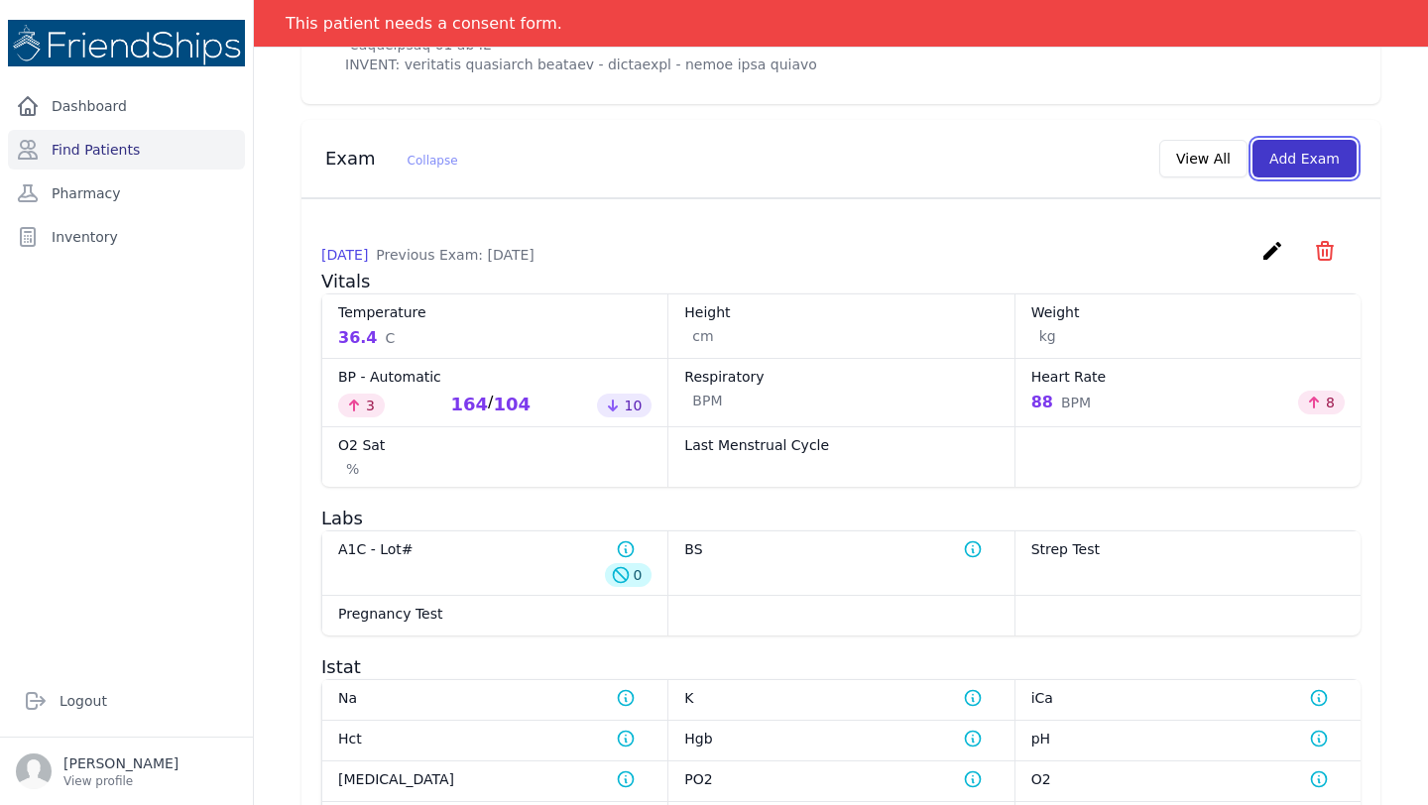
click at [1317, 159] on button "Add Exam" at bounding box center [1304, 159] width 104 height 38
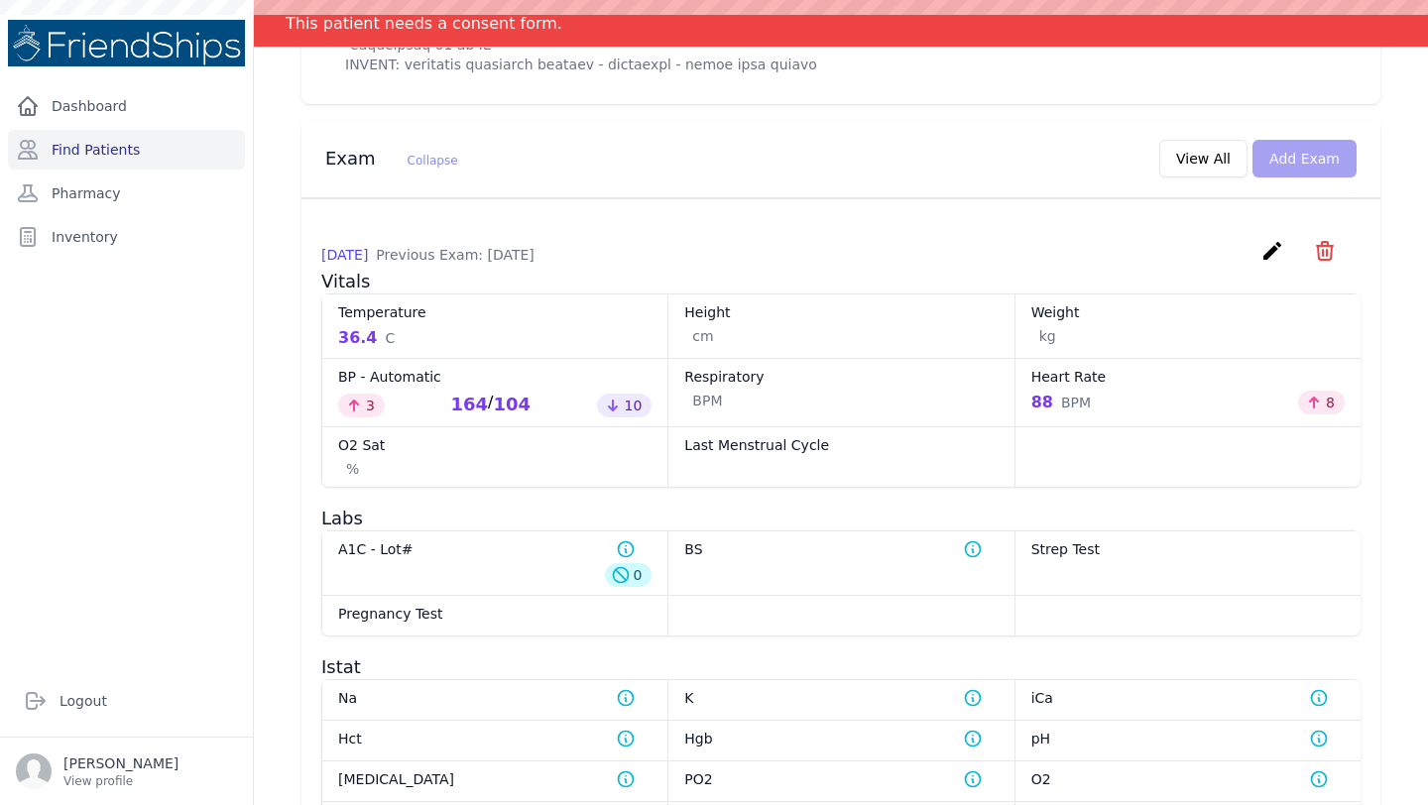
scroll to position [0, 0]
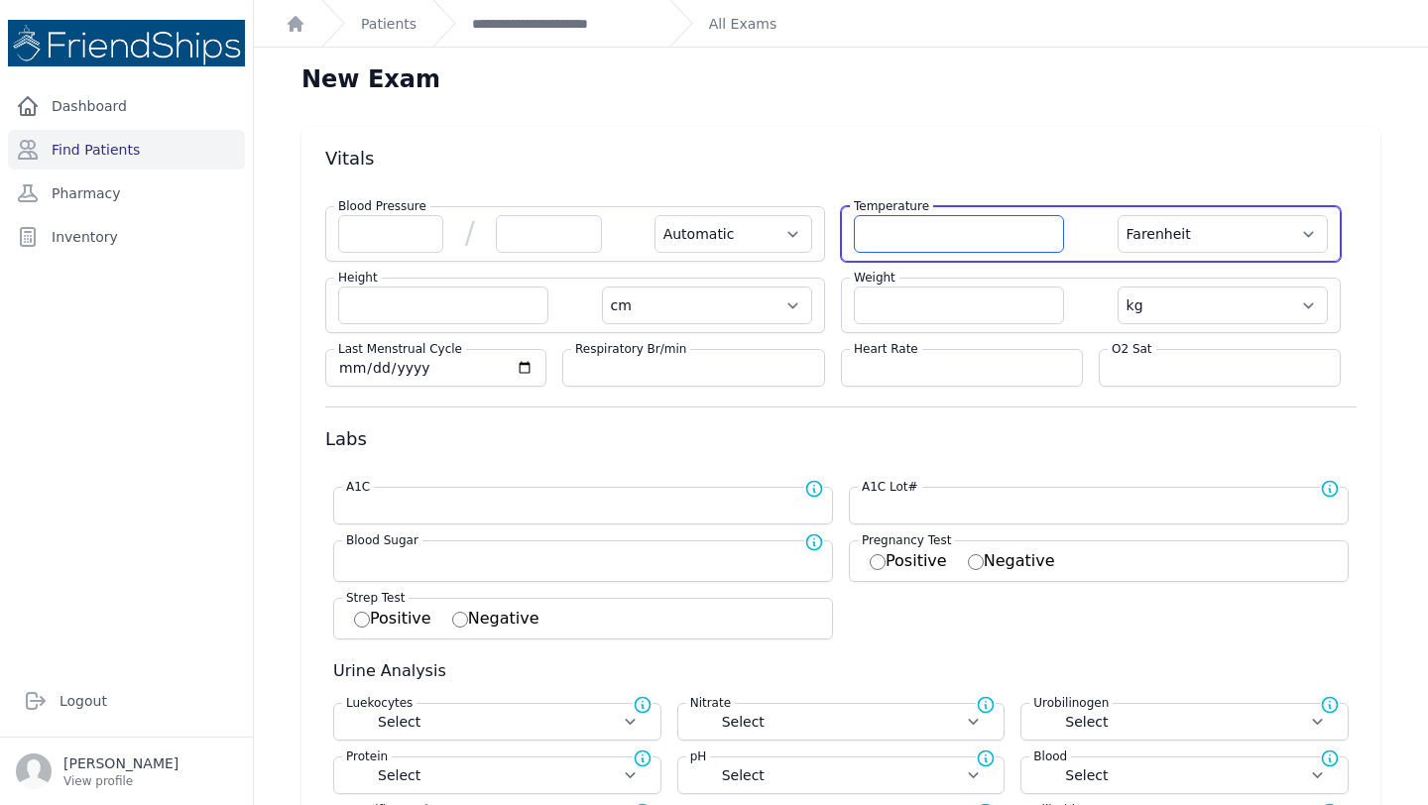
click at [922, 235] on input "number" at bounding box center [959, 234] width 210 height 38
click at [1242, 226] on select "Farenheit Celcius" at bounding box center [1222, 234] width 210 height 38
select select "C"
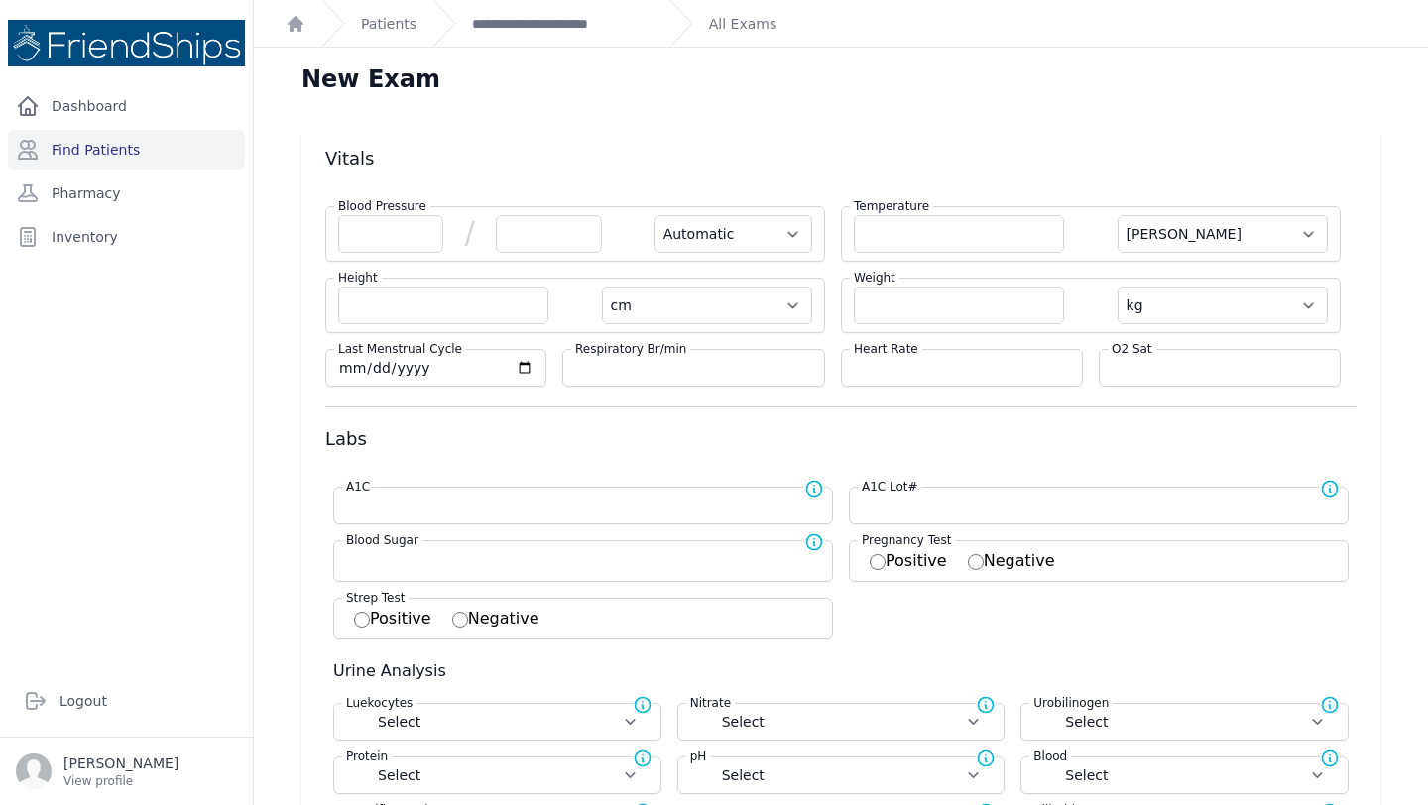
select select "Automatic"
select select "cm"
select select "kg"
select select
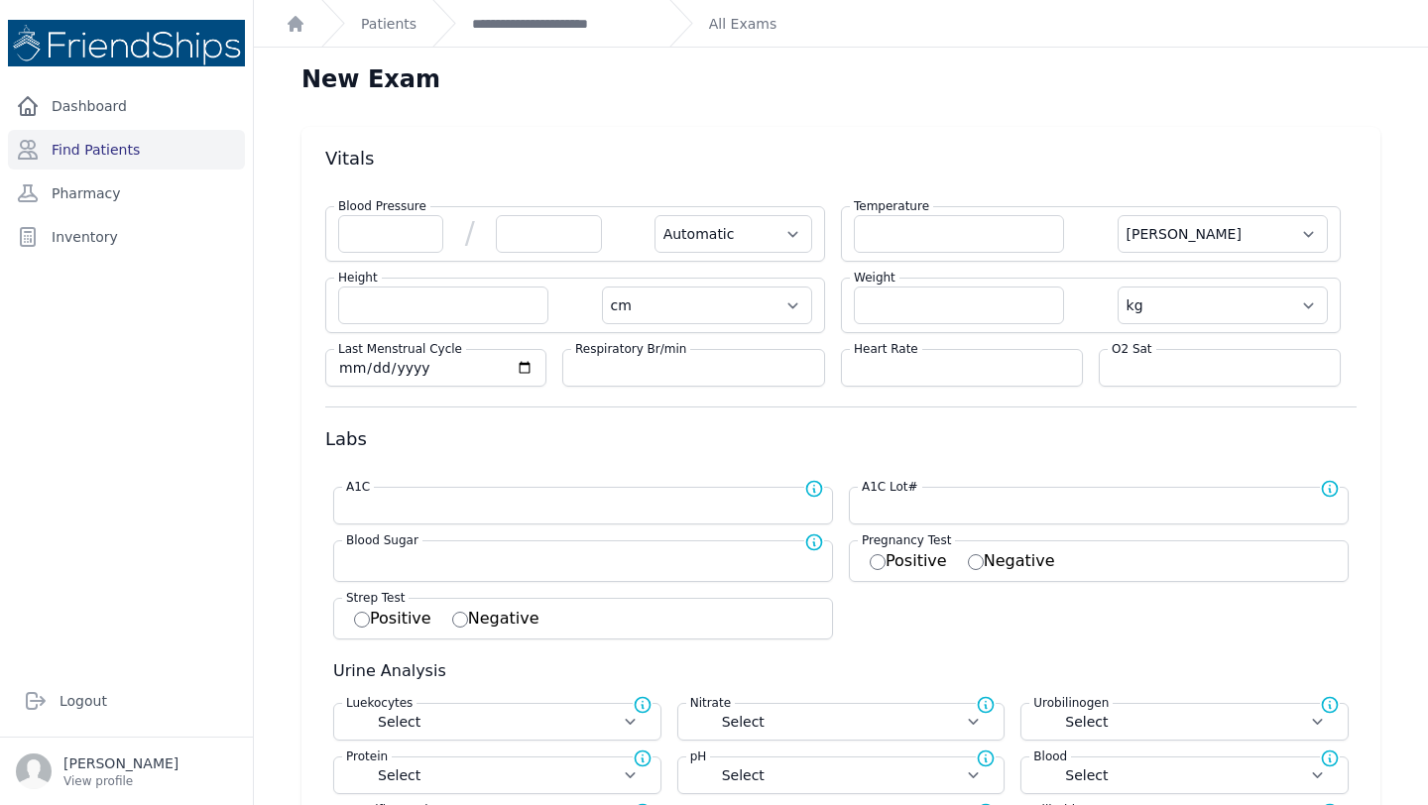
select select
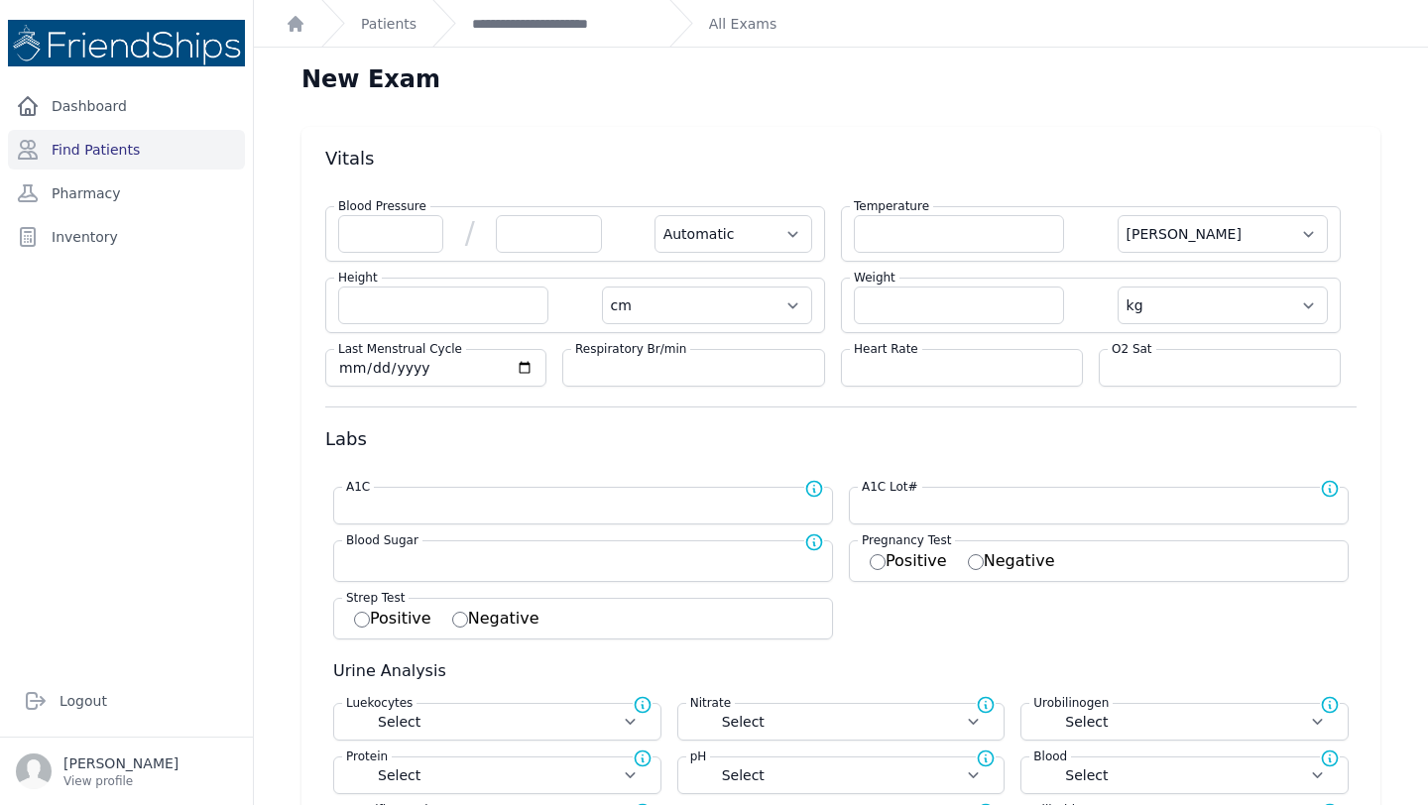
select select
select select "C"
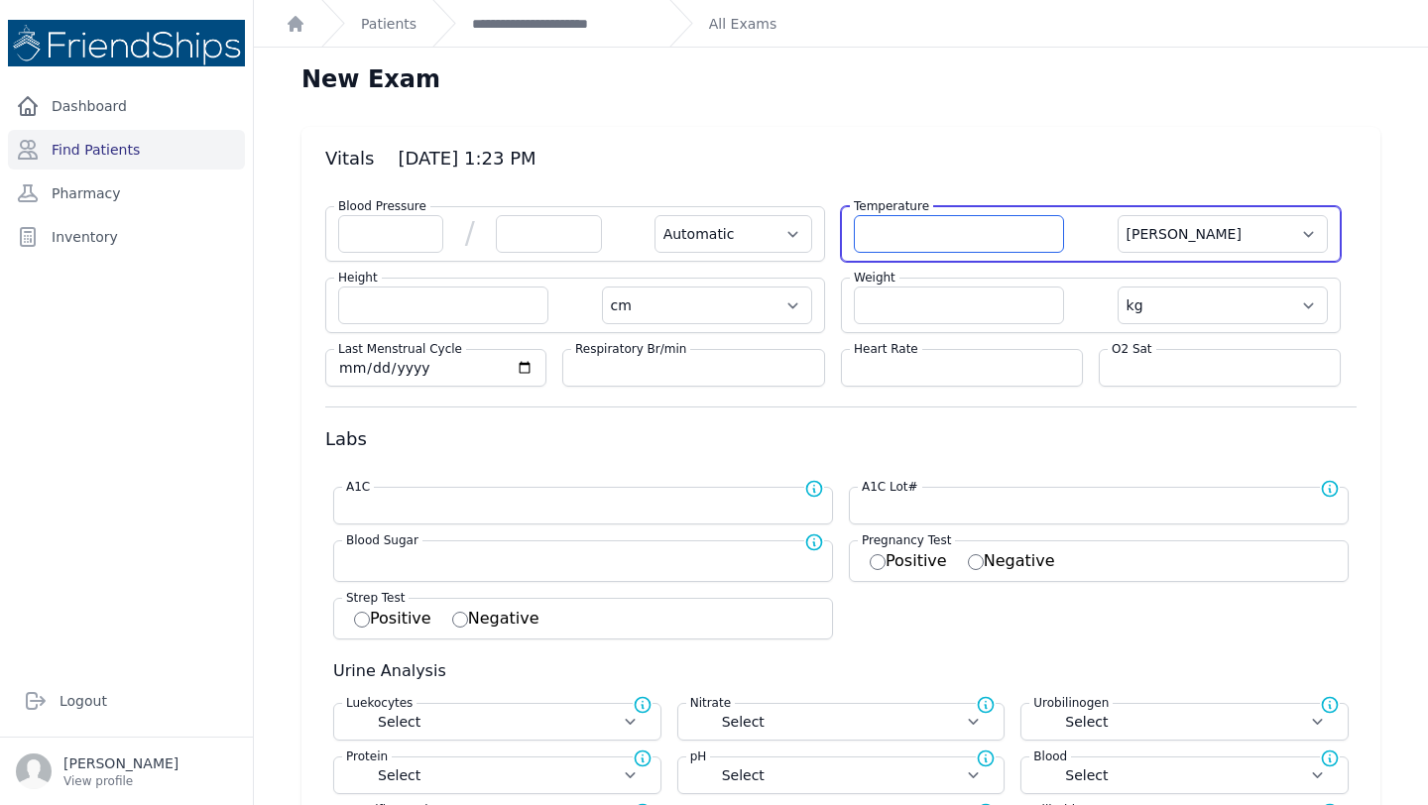
click at [926, 233] on input "number" at bounding box center [959, 234] width 210 height 38
type input "36.3"
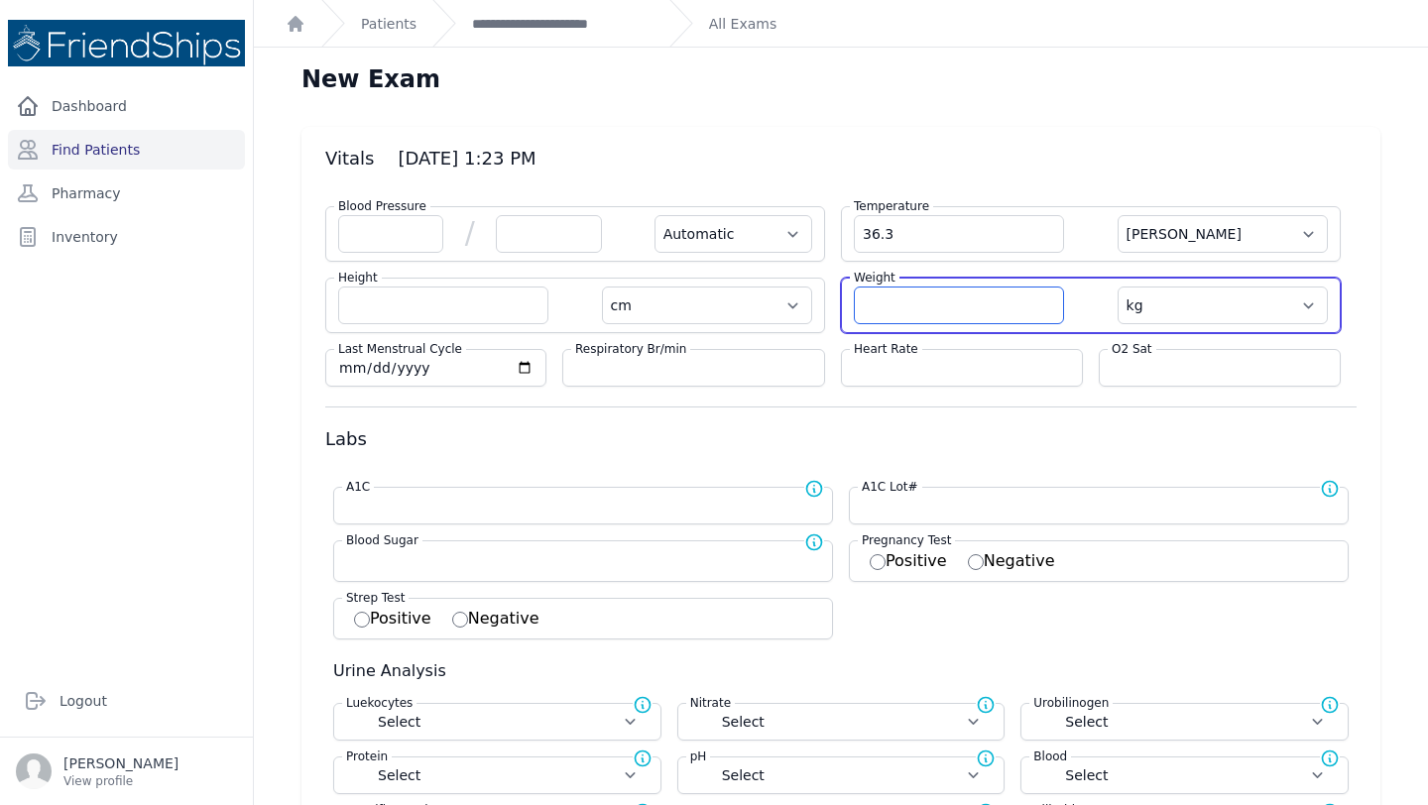
click at [940, 305] on input "number" at bounding box center [959, 306] width 210 height 38
select select "Automatic"
select select "C"
select select "cm"
select select "kg"
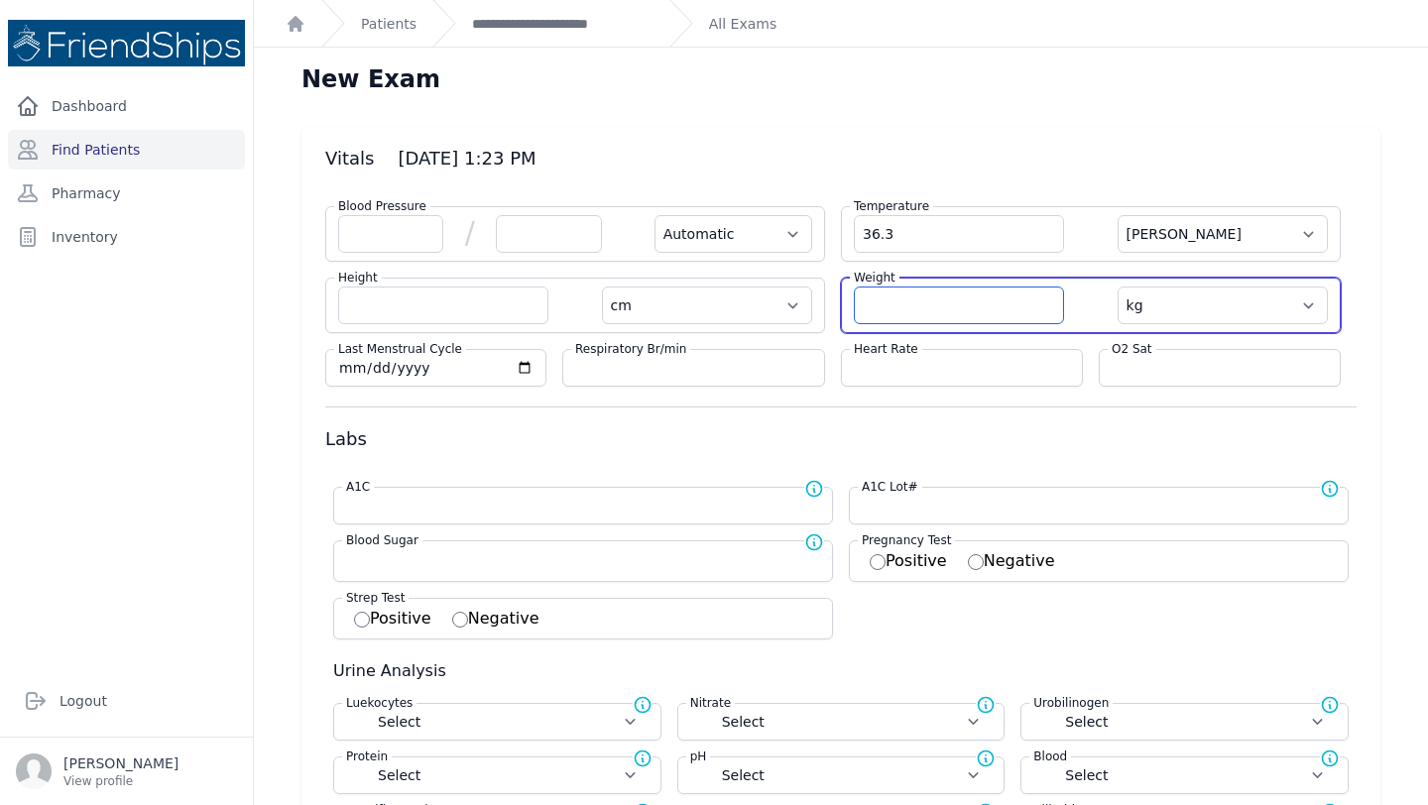
select select
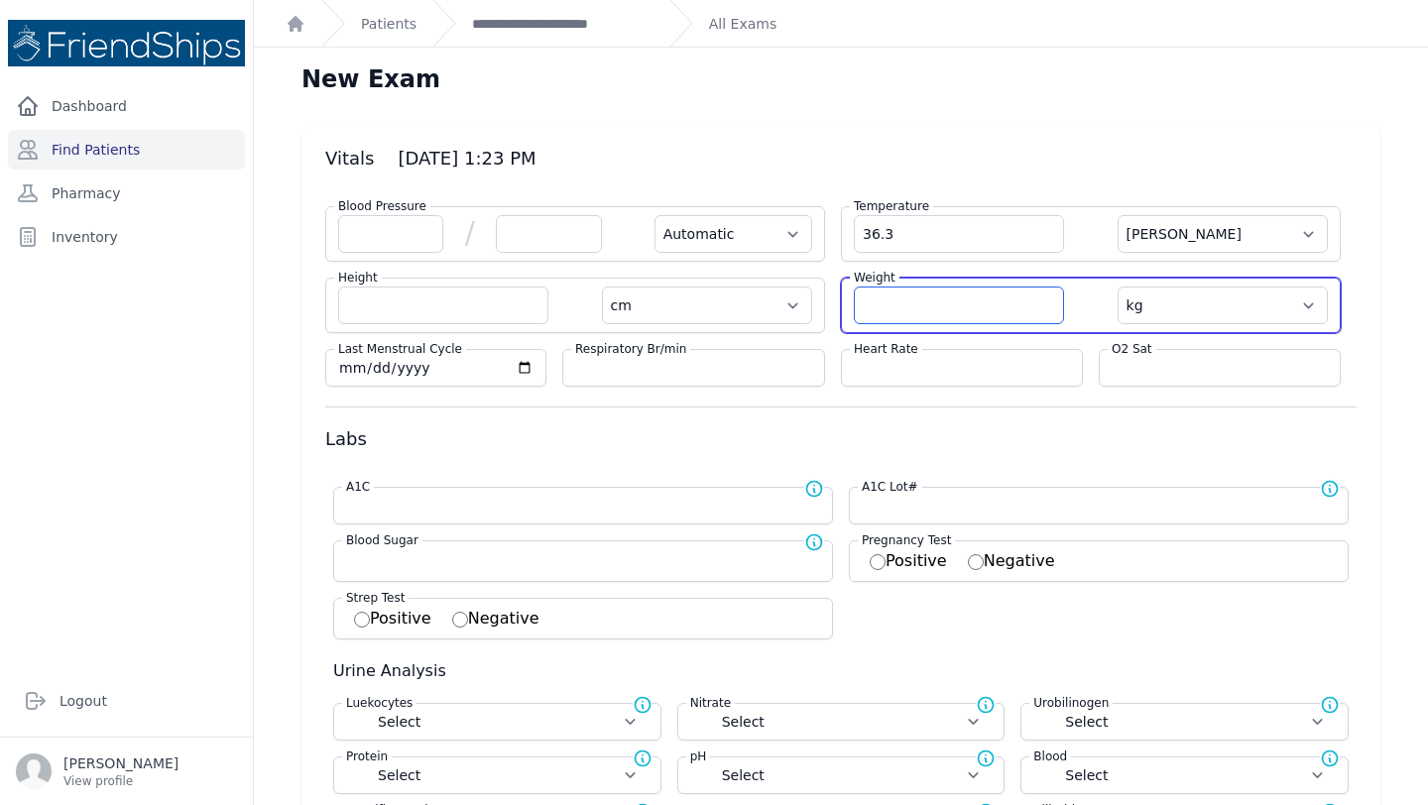
select select
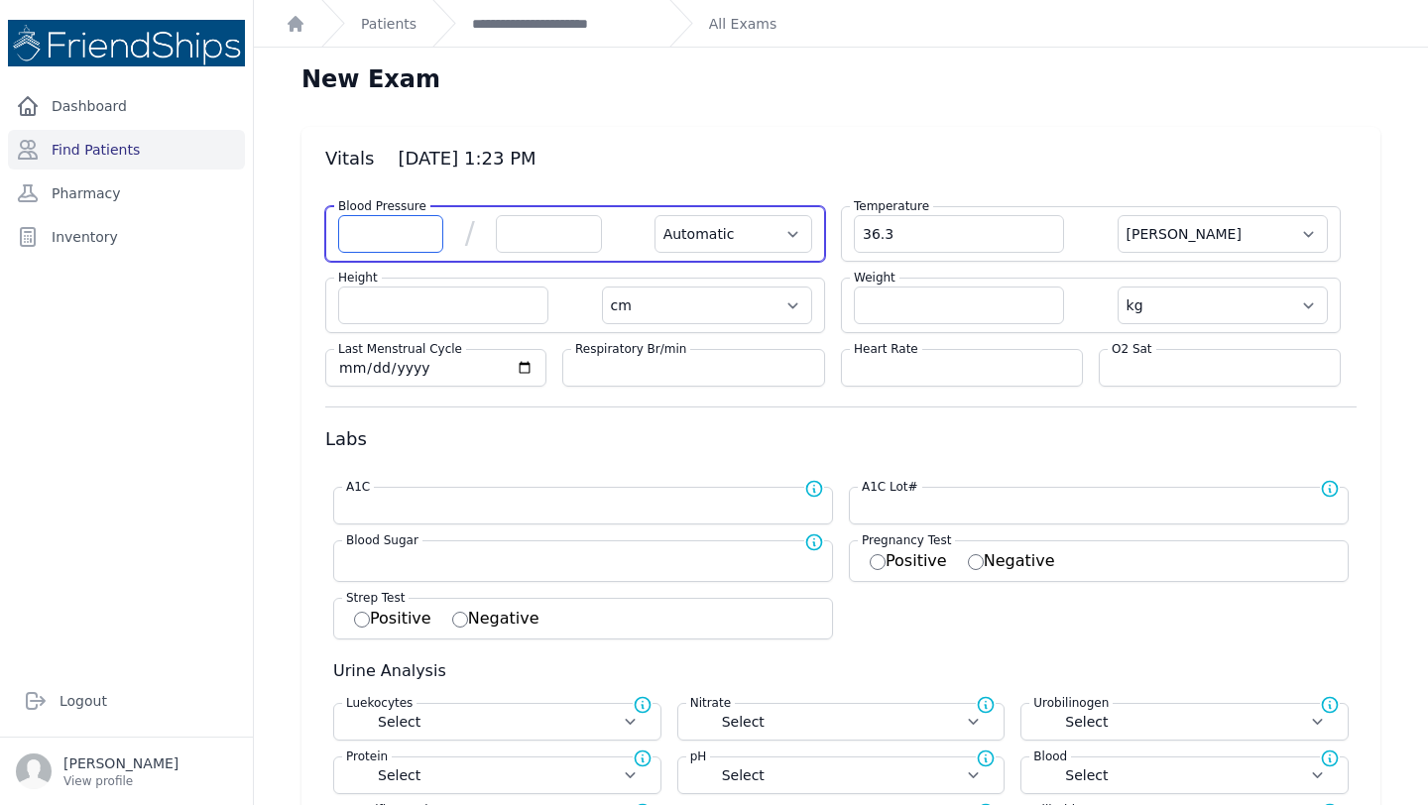
click at [392, 240] on input "number" at bounding box center [390, 234] width 105 height 38
type input "176"
click at [556, 242] on input "number" at bounding box center [548, 234] width 105 height 38
type input "11"
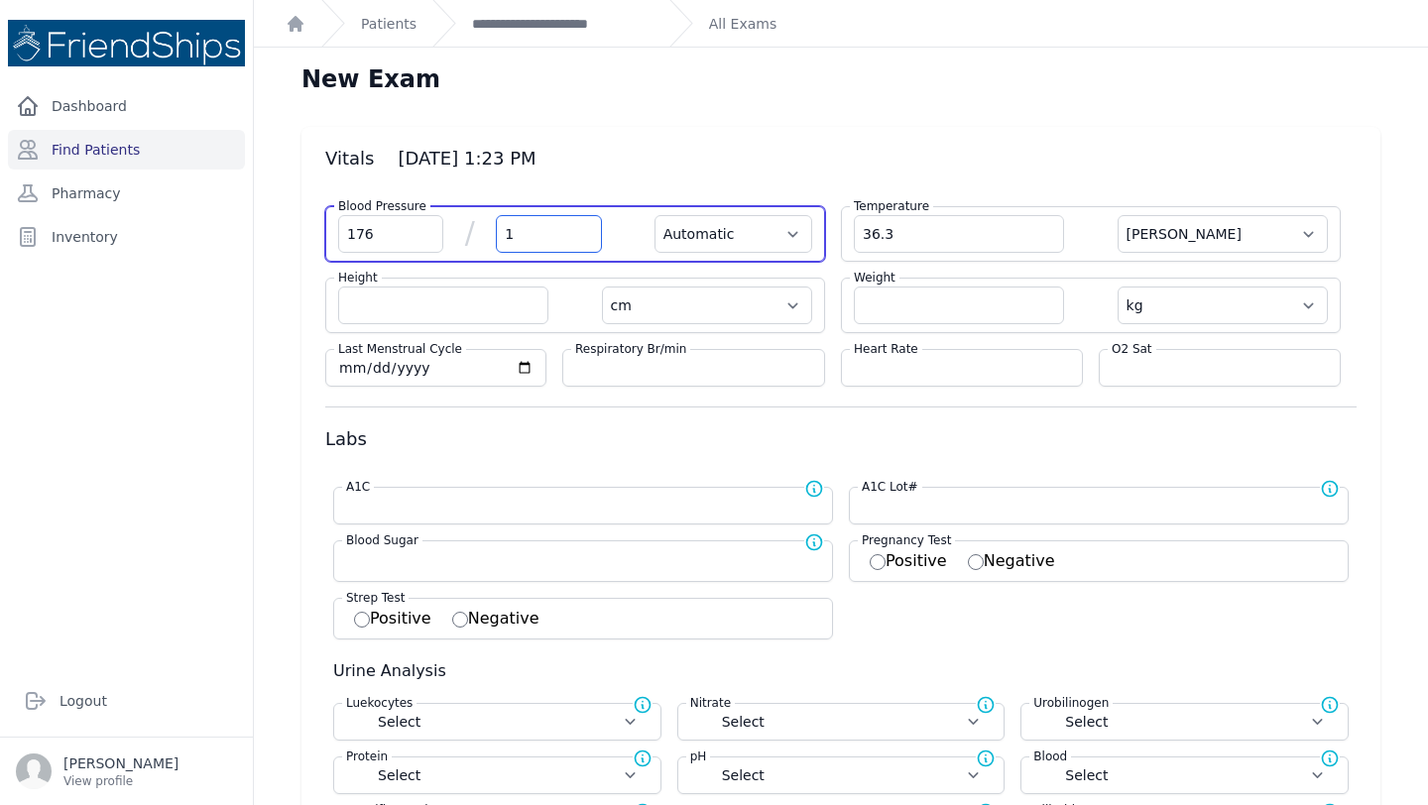
select select "Automatic"
select select "C"
select select "cm"
select select "kg"
select select
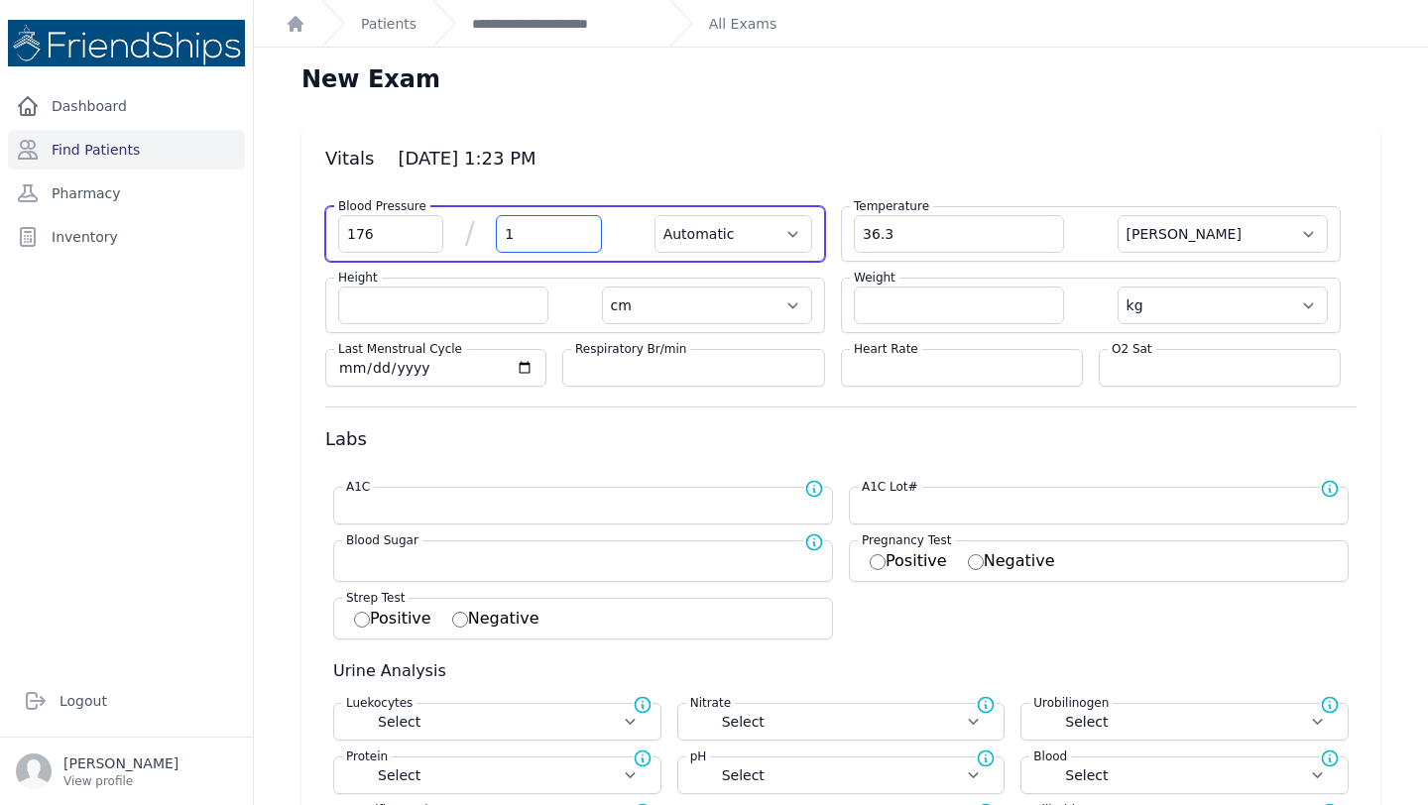
select select
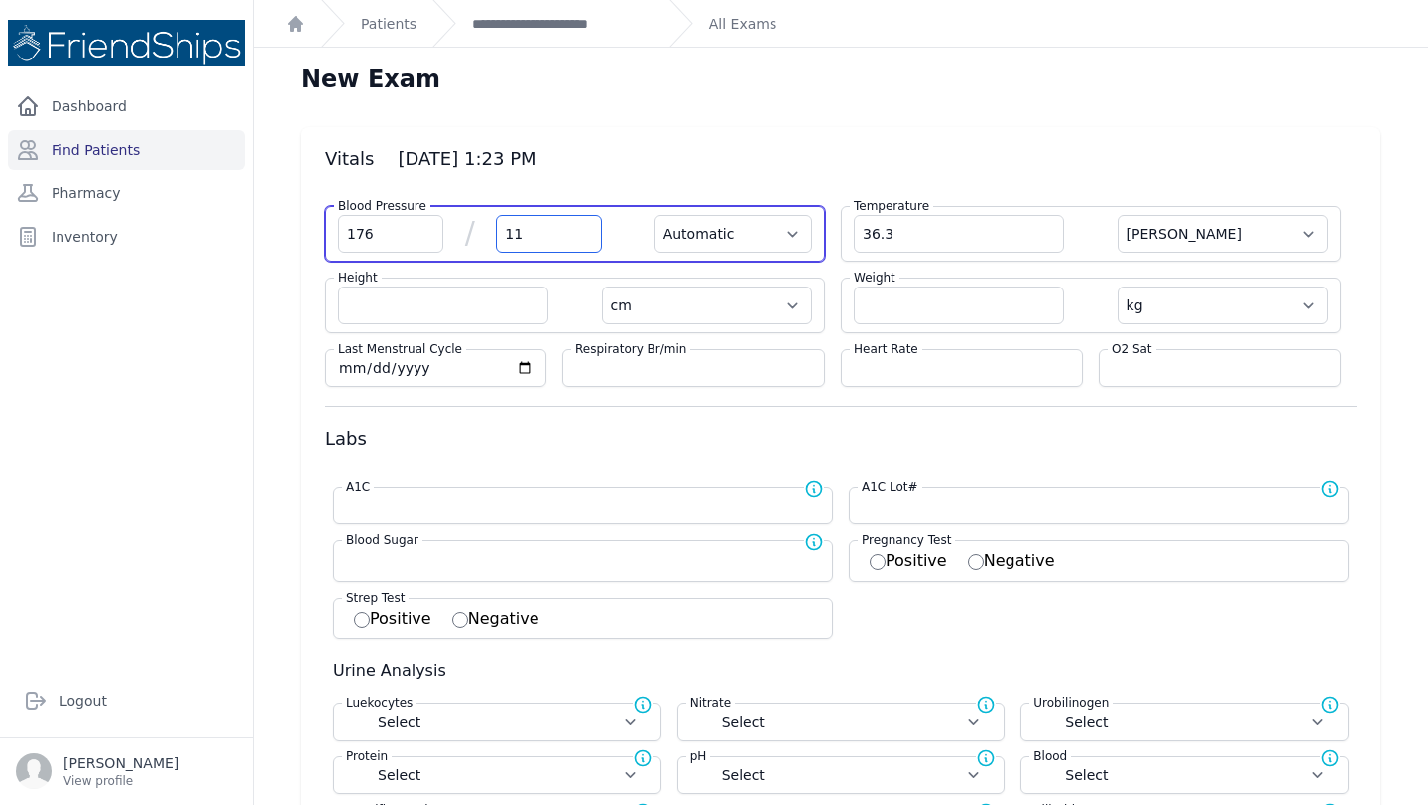
select select
type input "116"
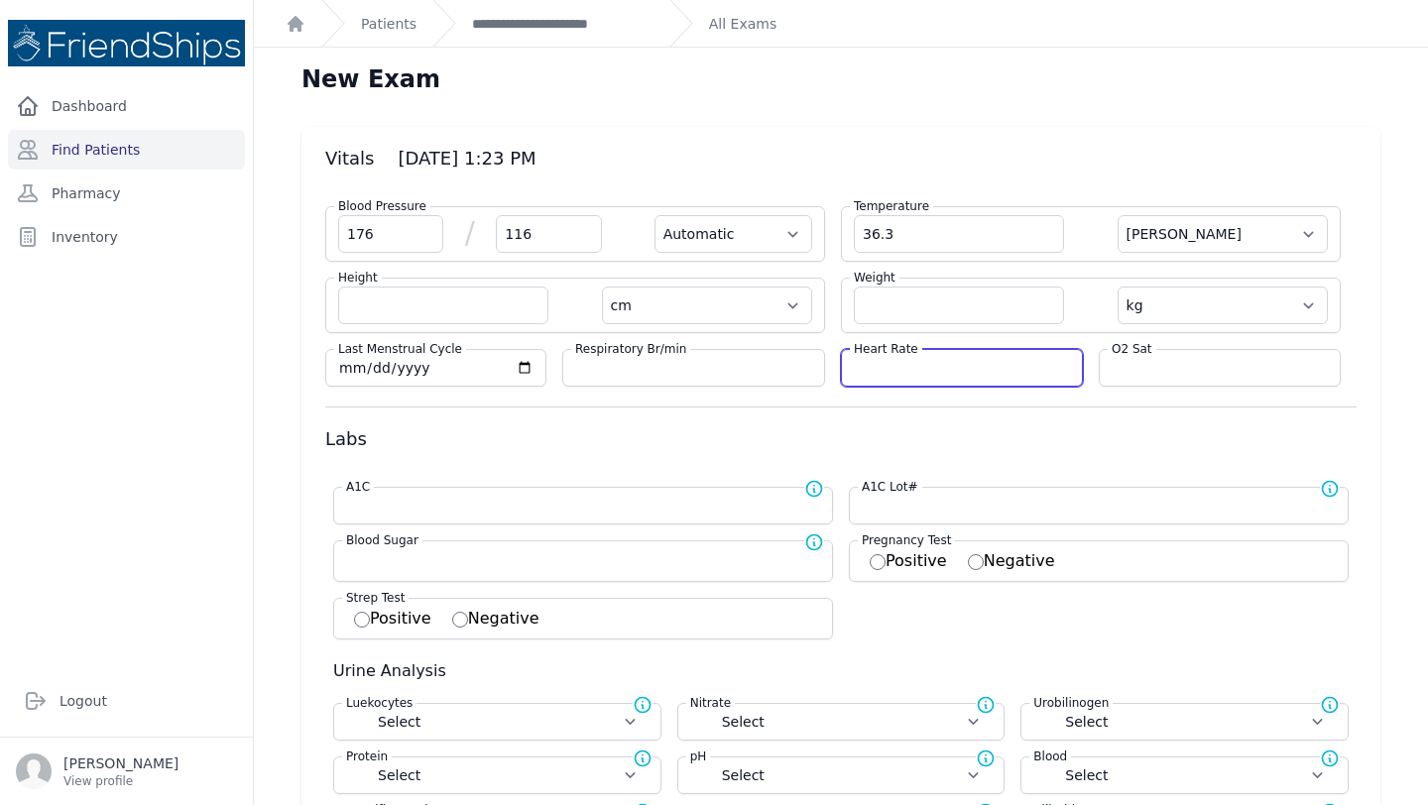
click at [908, 367] on input "number" at bounding box center [962, 368] width 216 height 20
select select "Automatic"
select select "C"
select select "cm"
select select "kg"
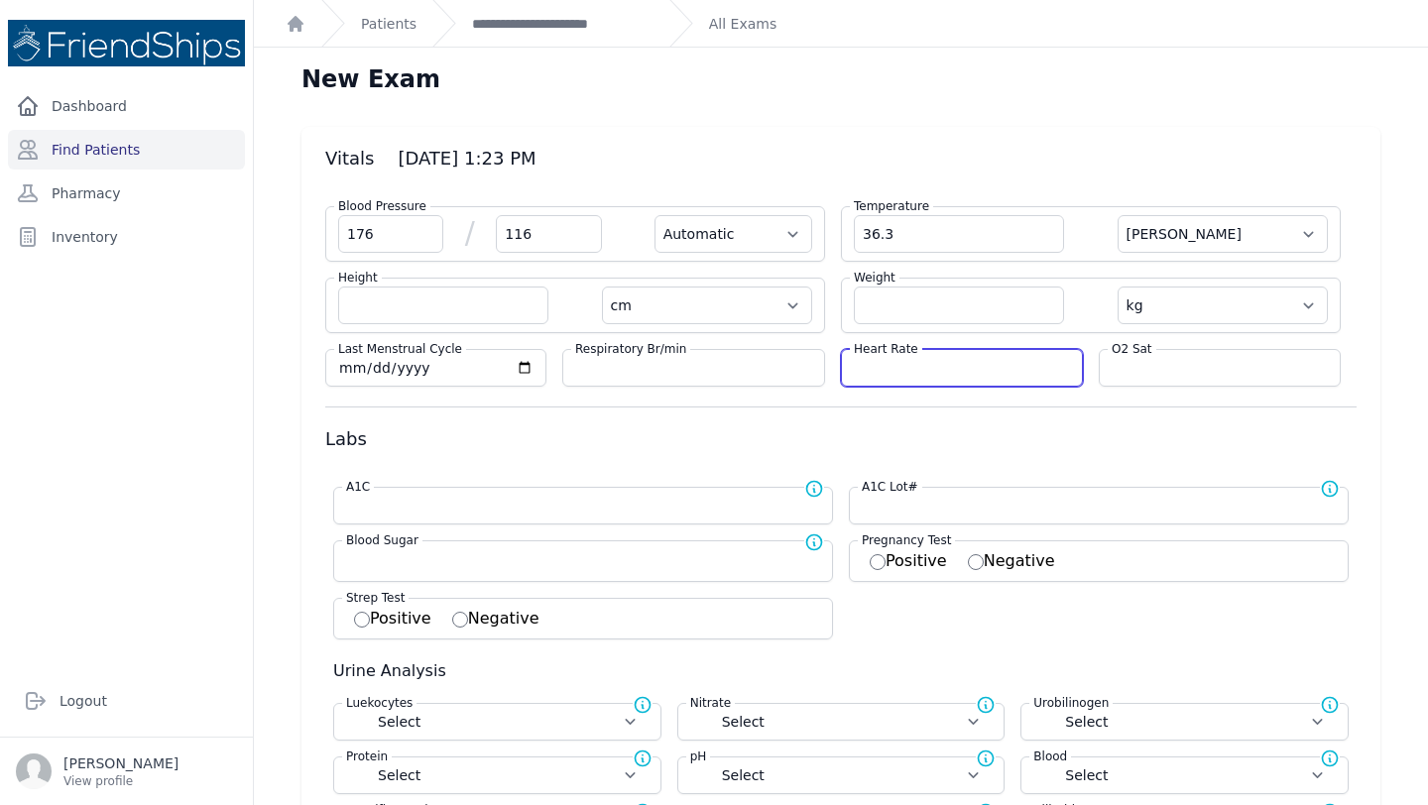
select select
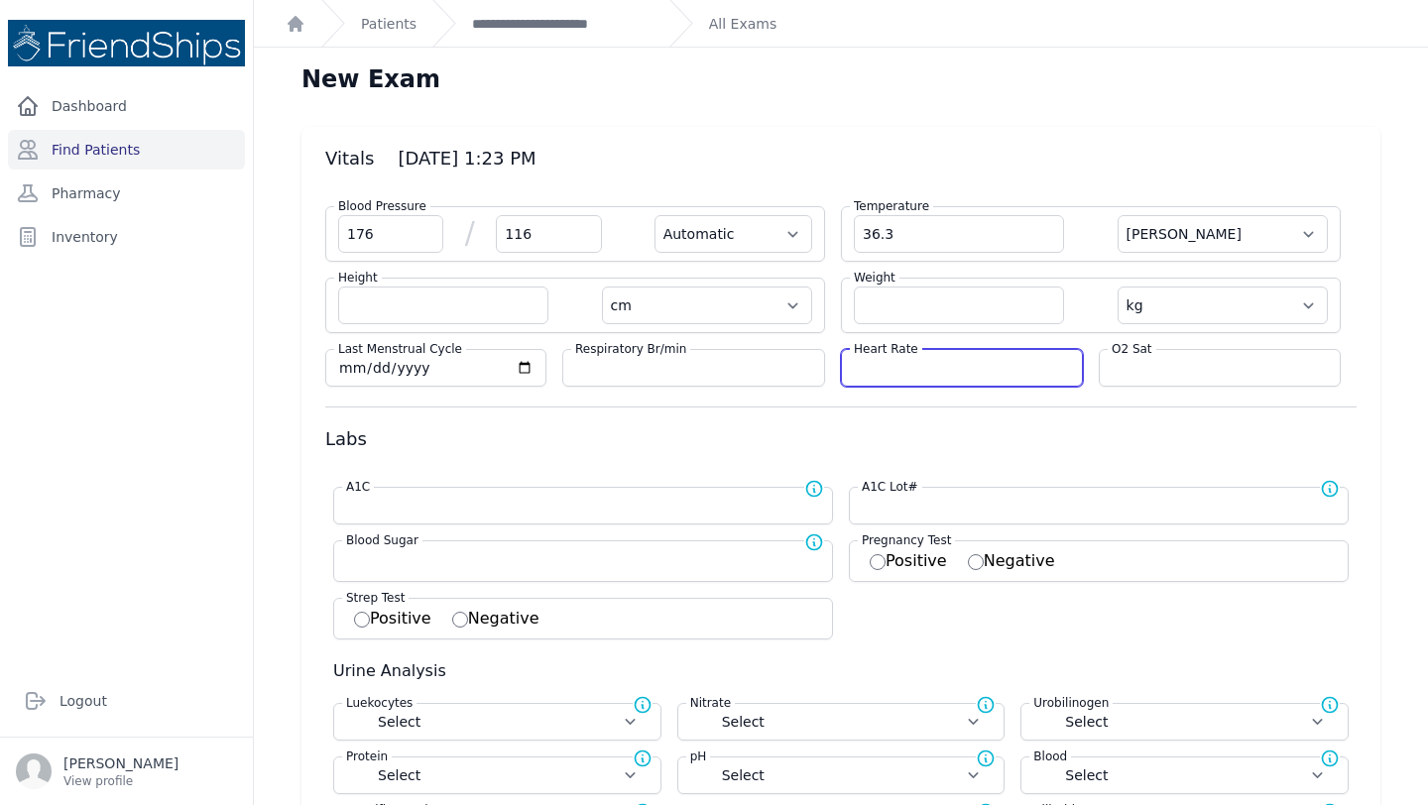
select select
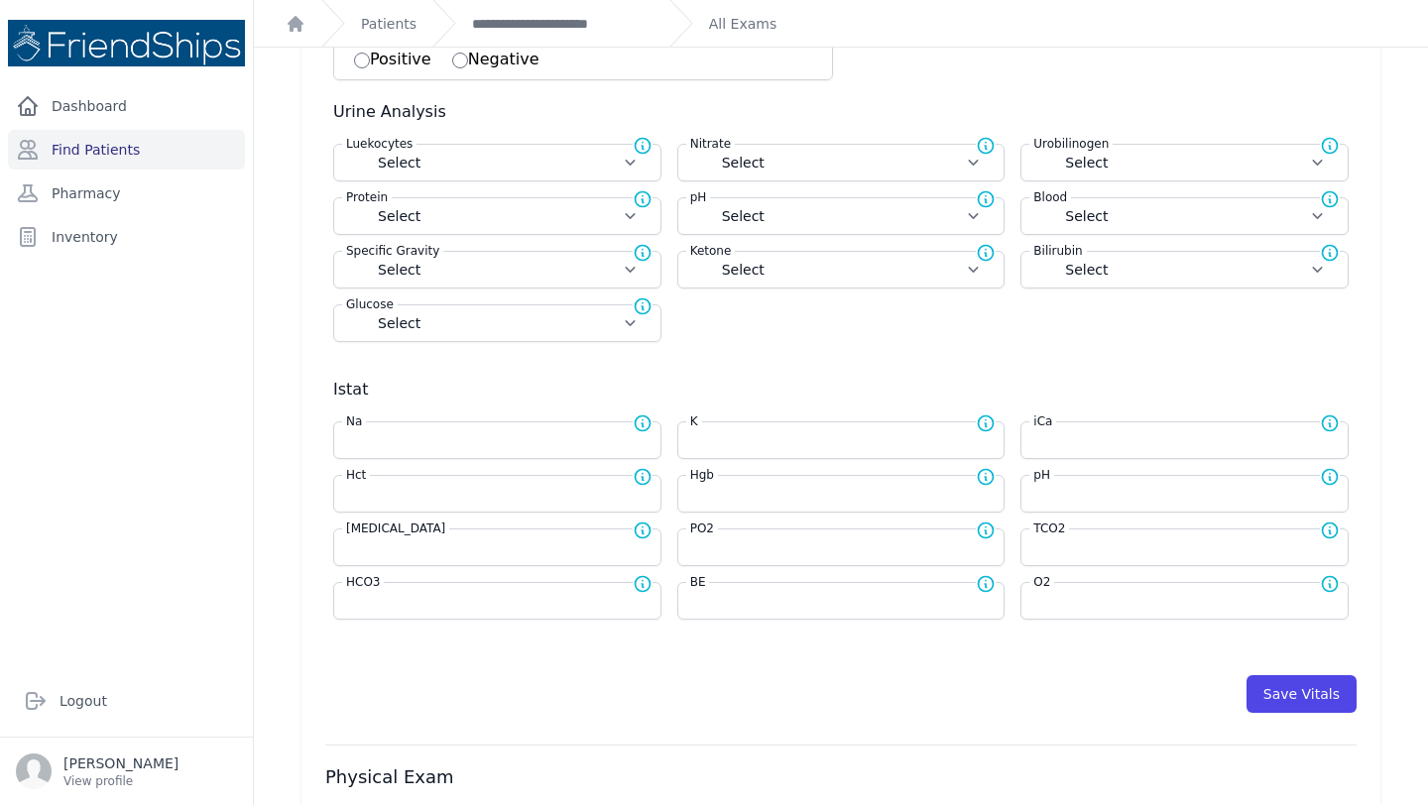
scroll to position [561, 0]
type input "91"
click at [1298, 687] on button "Save Vitals" at bounding box center [1301, 692] width 110 height 38
select select "Automatic"
select select "cm"
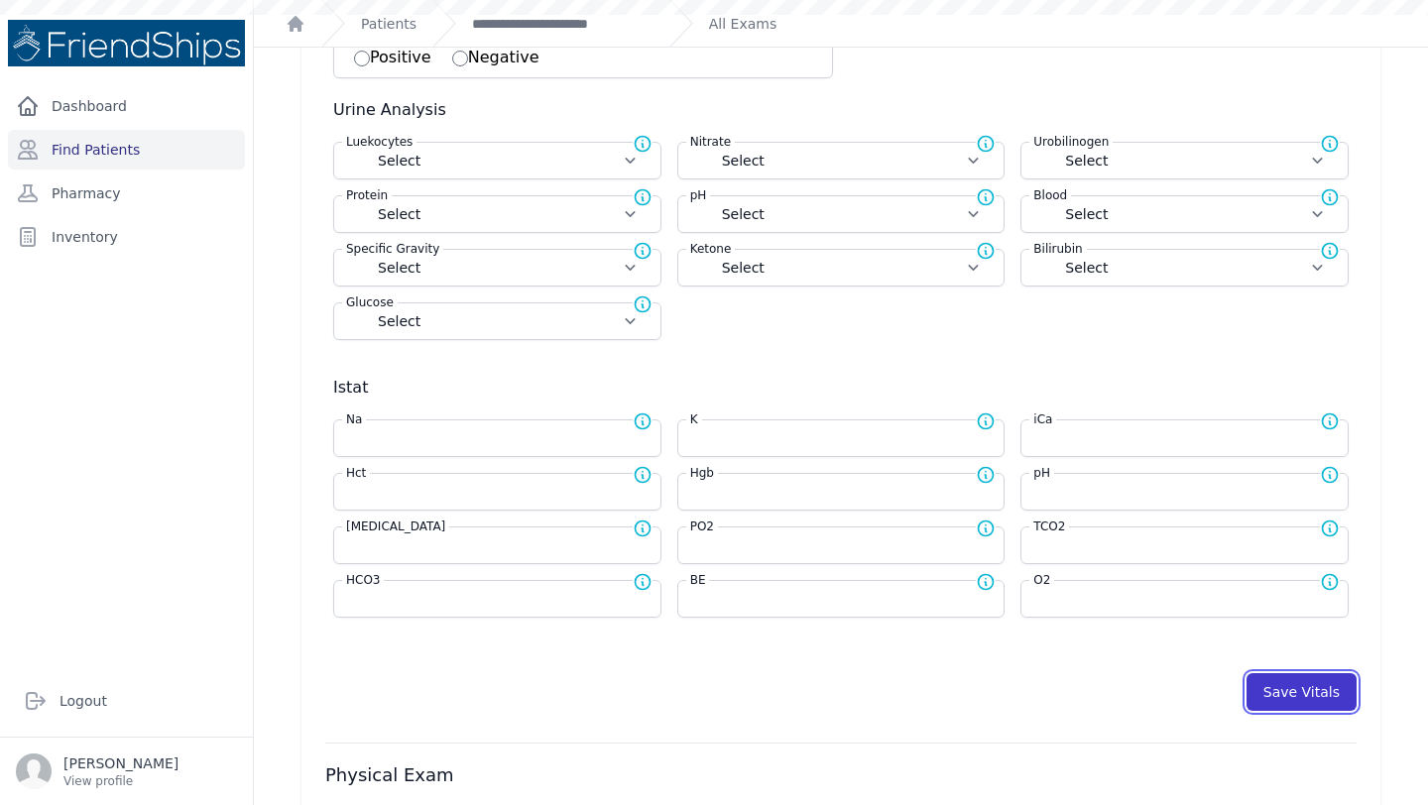
select select "kg"
select select
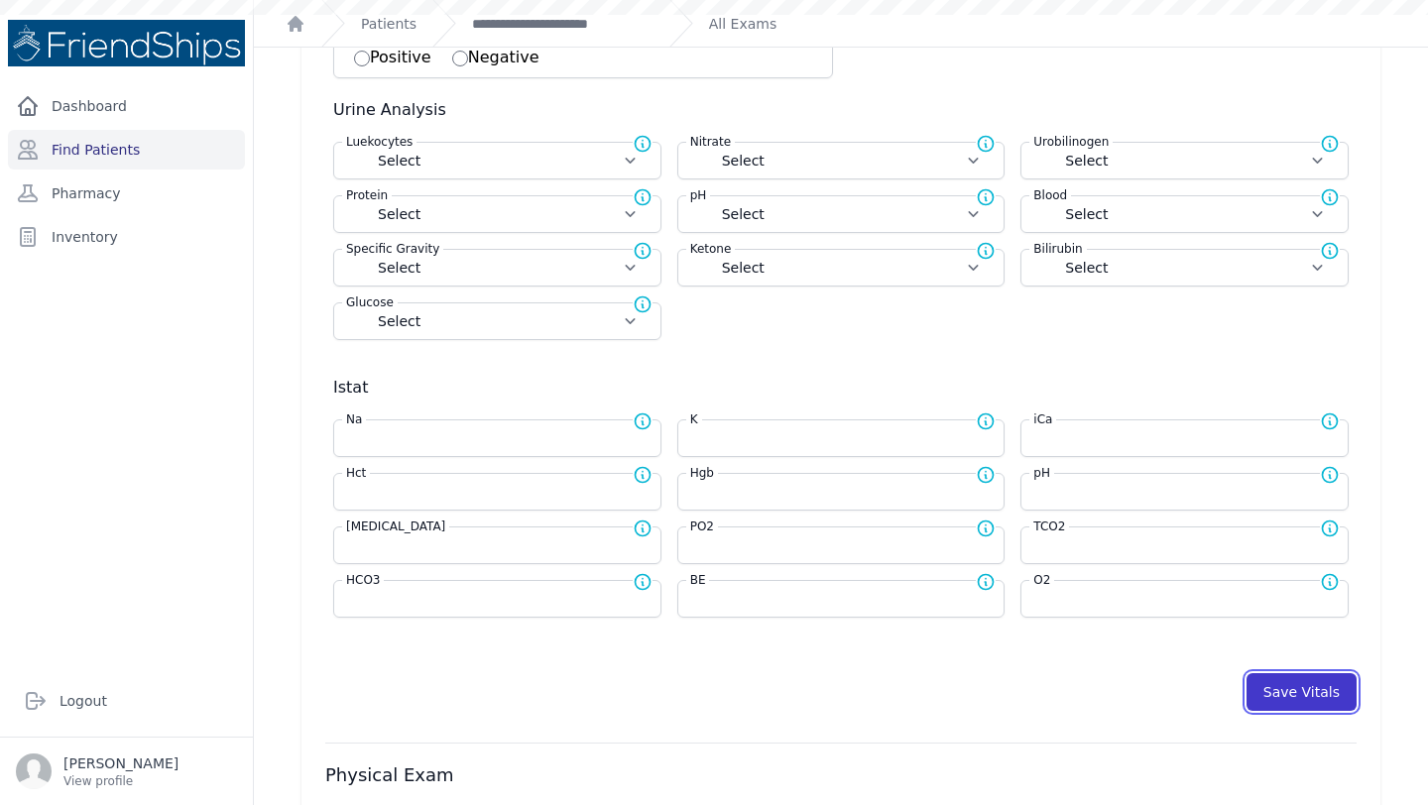
select select
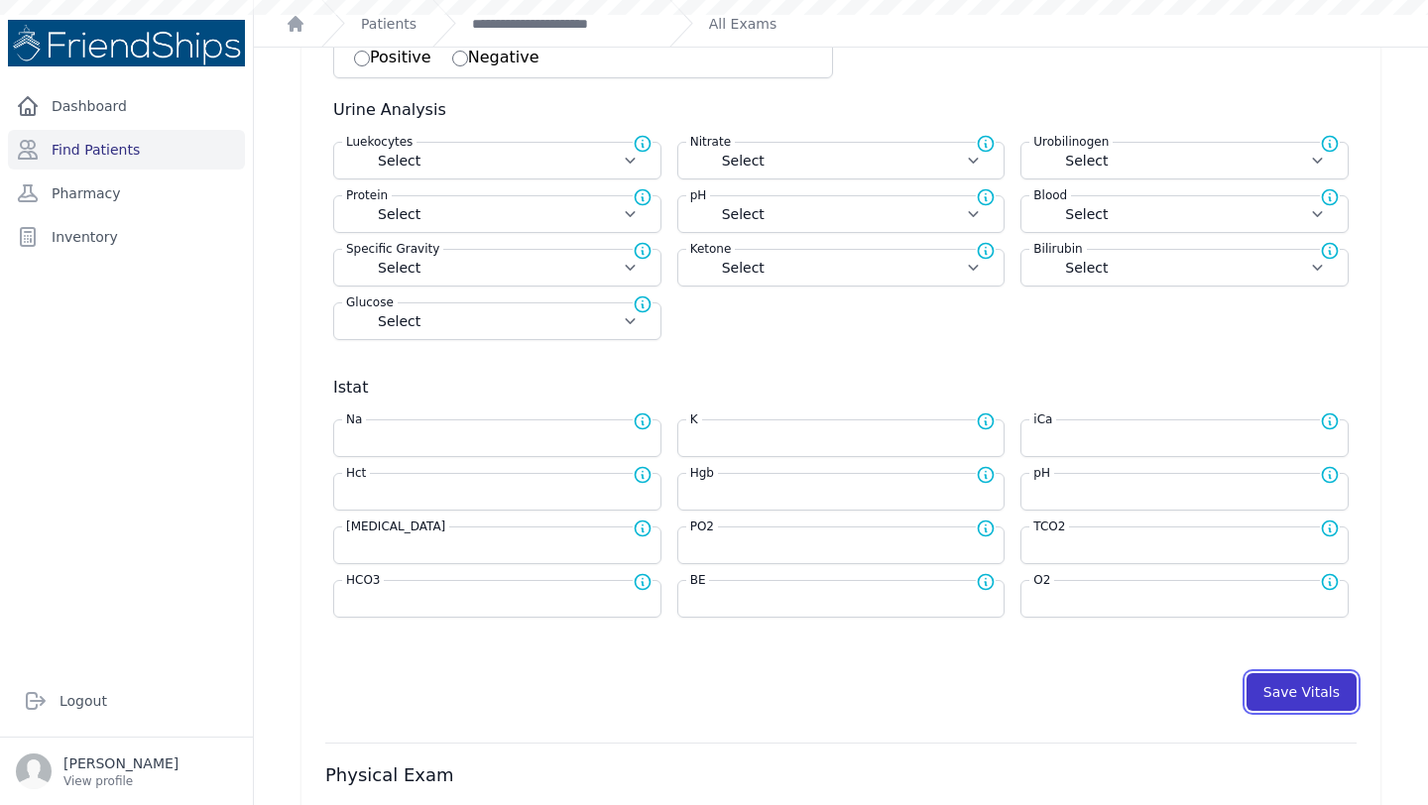
select select
click at [1298, 687] on button "Save Vitals" at bounding box center [1301, 692] width 110 height 38
click at [536, 24] on link "**********" at bounding box center [562, 24] width 181 height 20
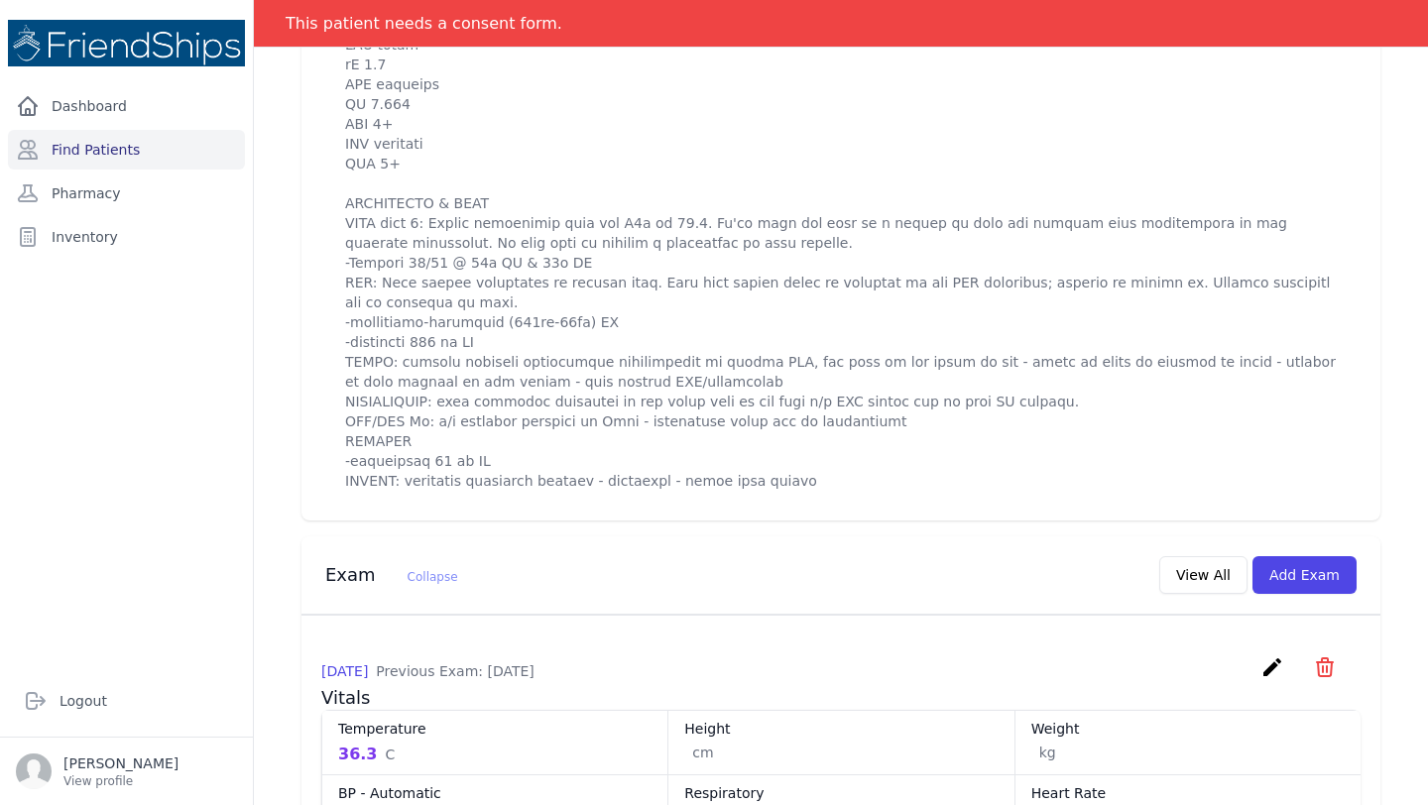
scroll to position [1284, 0]
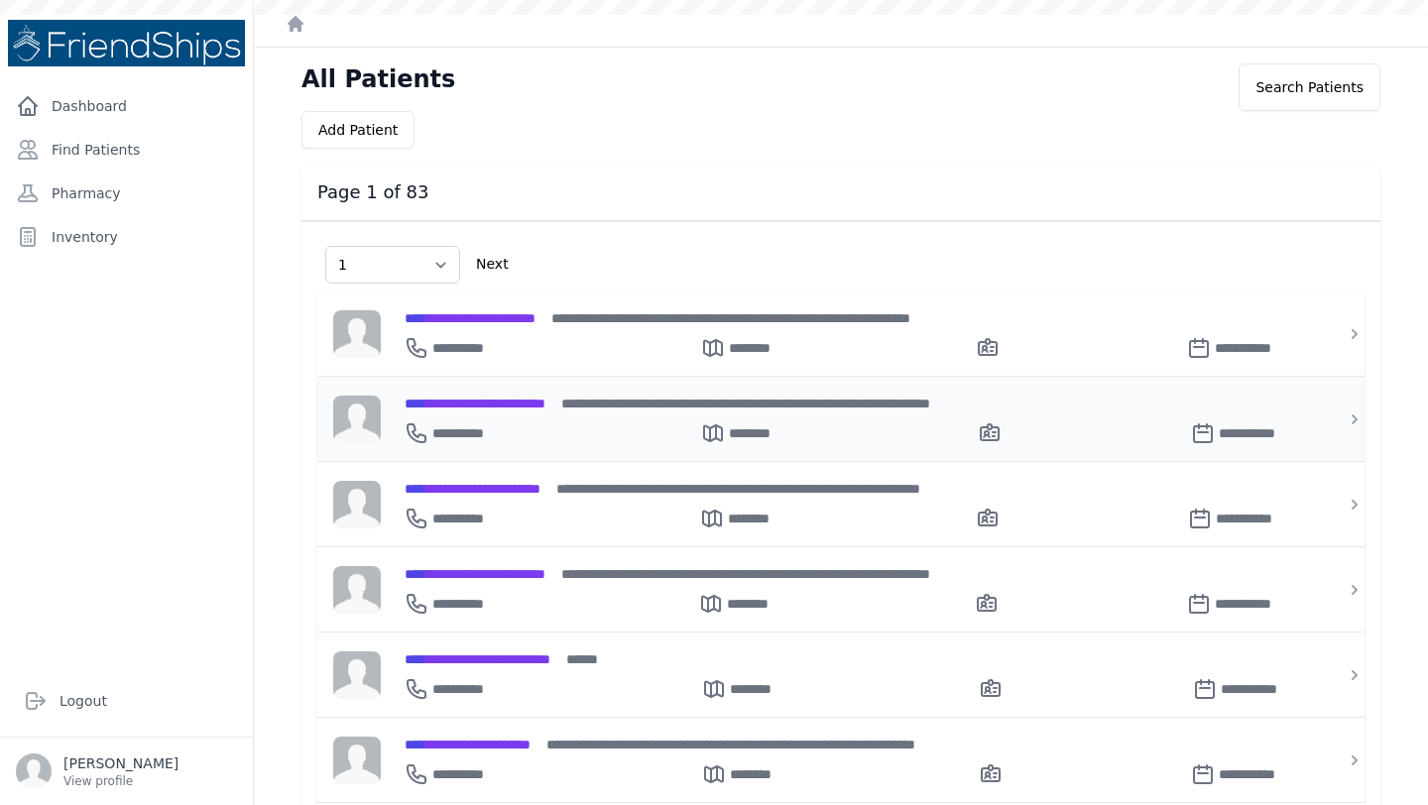
select select "1"
click at [128, 154] on link "Find Patients" at bounding box center [126, 150] width 237 height 40
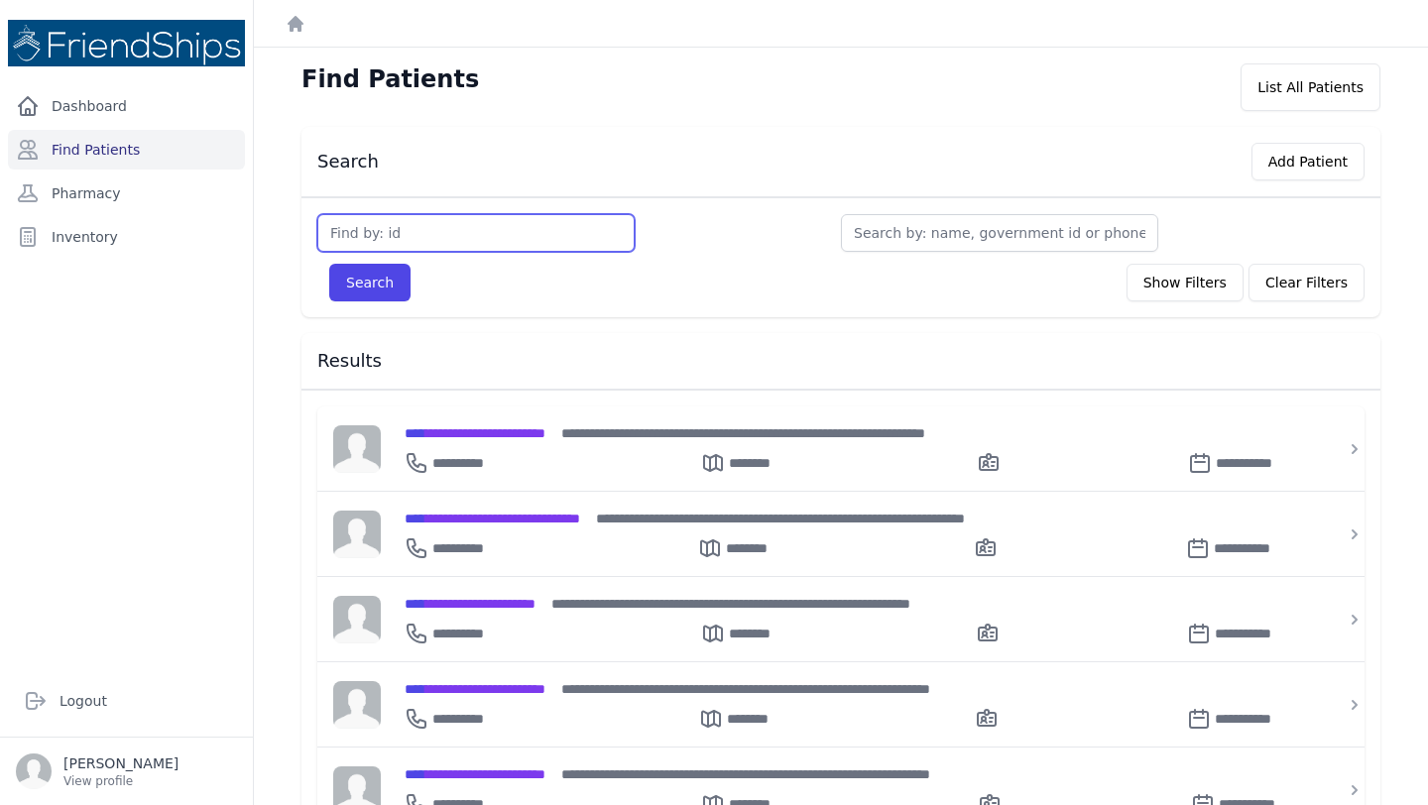
click at [457, 229] on input "text" at bounding box center [475, 233] width 317 height 38
type input "340"
click at [329, 264] on button "Search" at bounding box center [369, 283] width 81 height 38
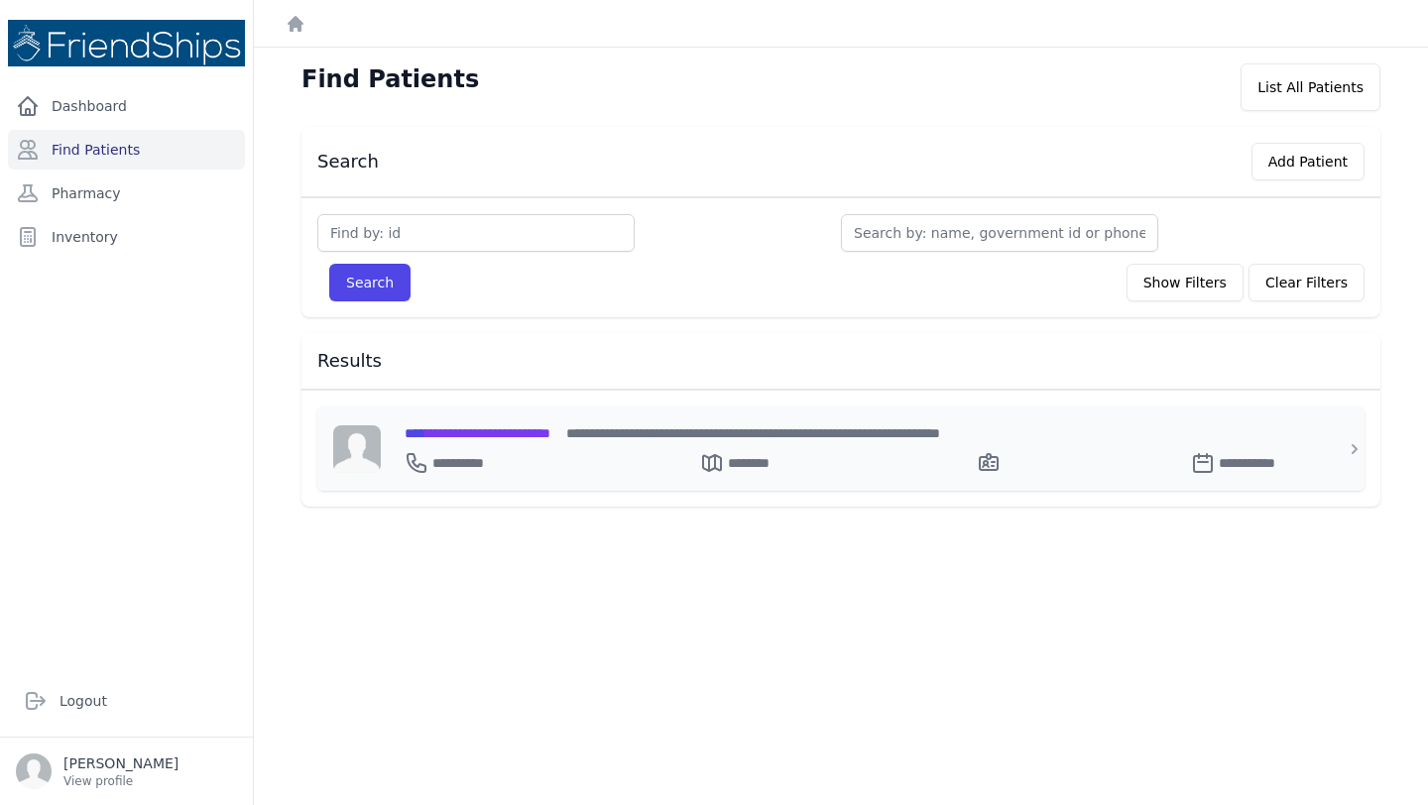
click at [511, 418] on div "**********" at bounding box center [853, 448] width 944 height 84
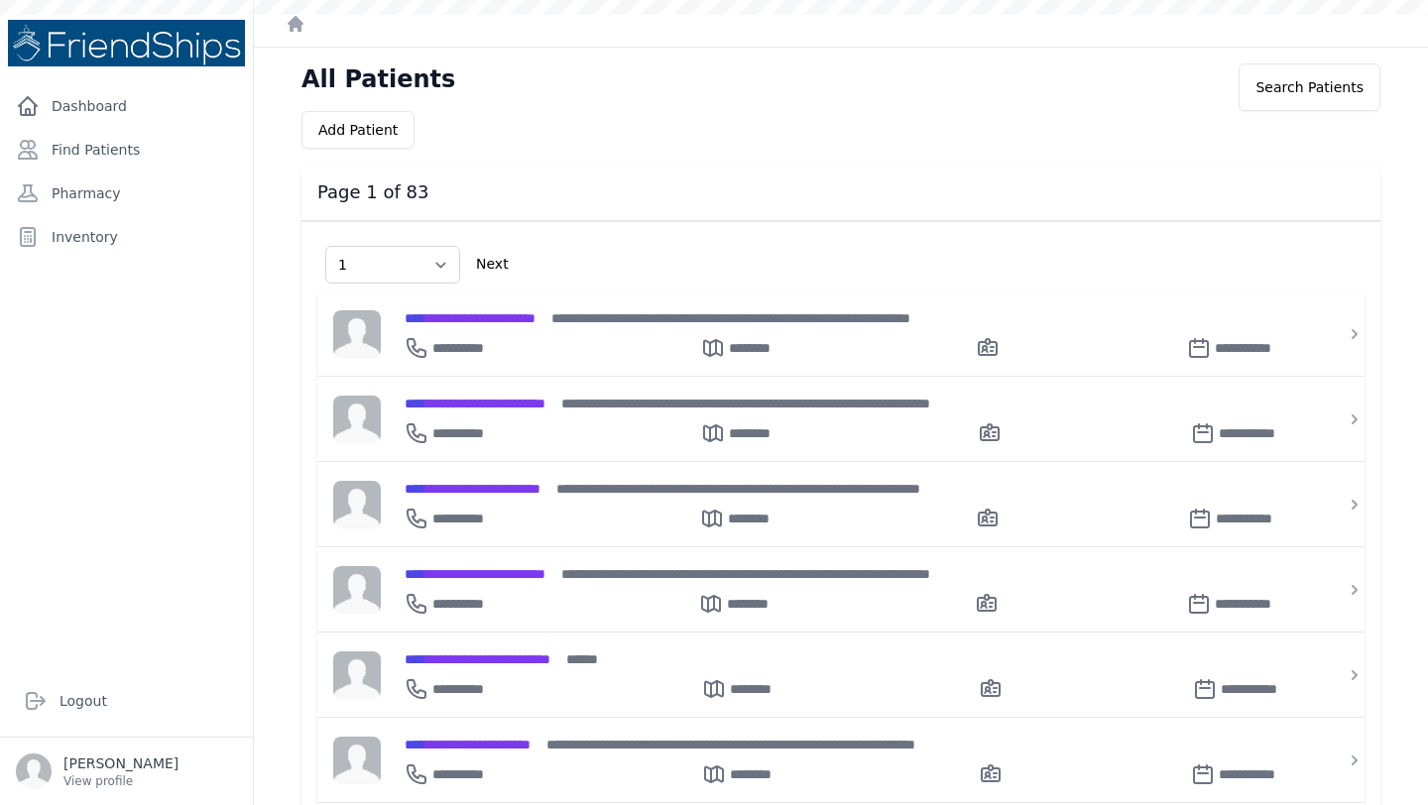
click at [154, 143] on link "Find Patients" at bounding box center [126, 150] width 237 height 40
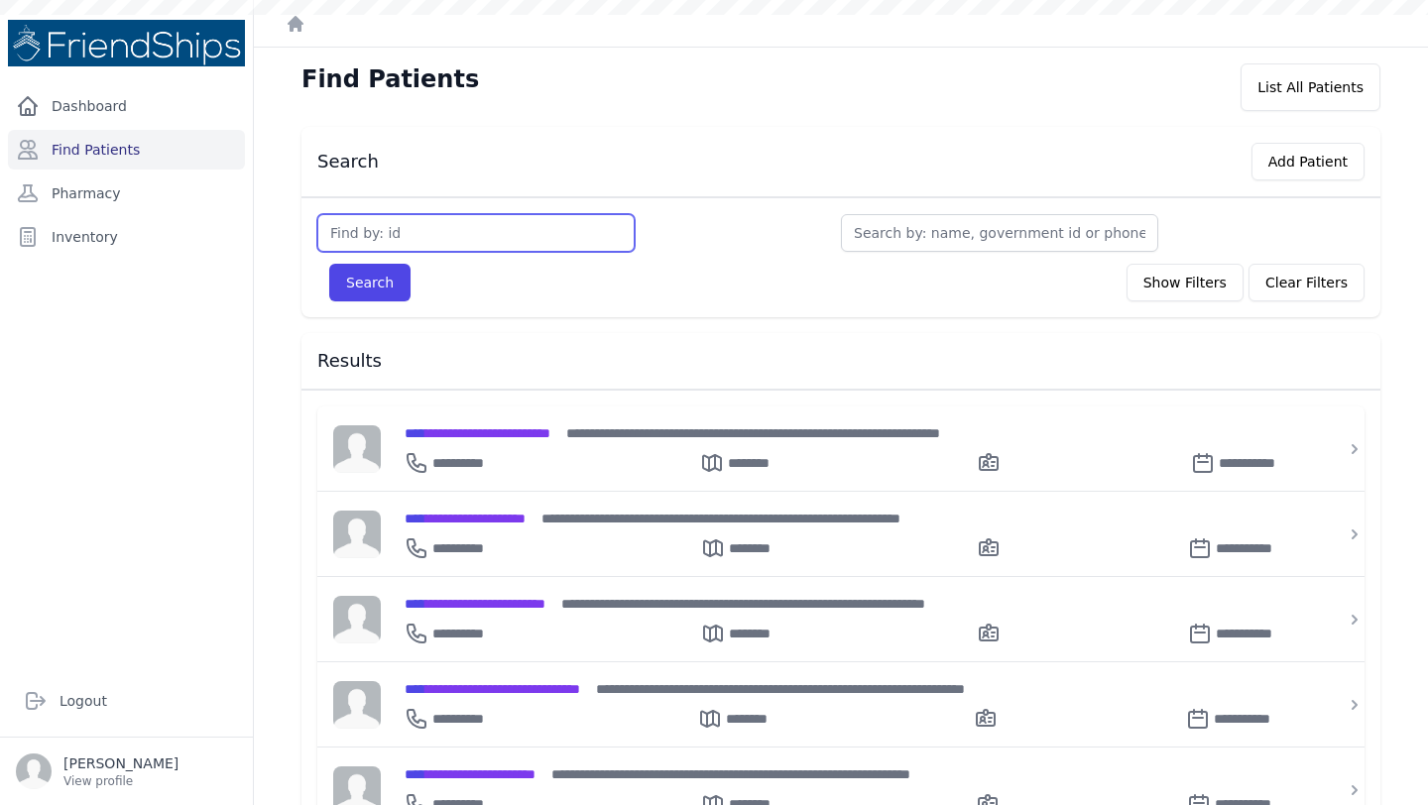
click at [499, 223] on input "text" at bounding box center [475, 233] width 317 height 38
type input "717"
click at [329, 264] on button "Search" at bounding box center [369, 283] width 81 height 38
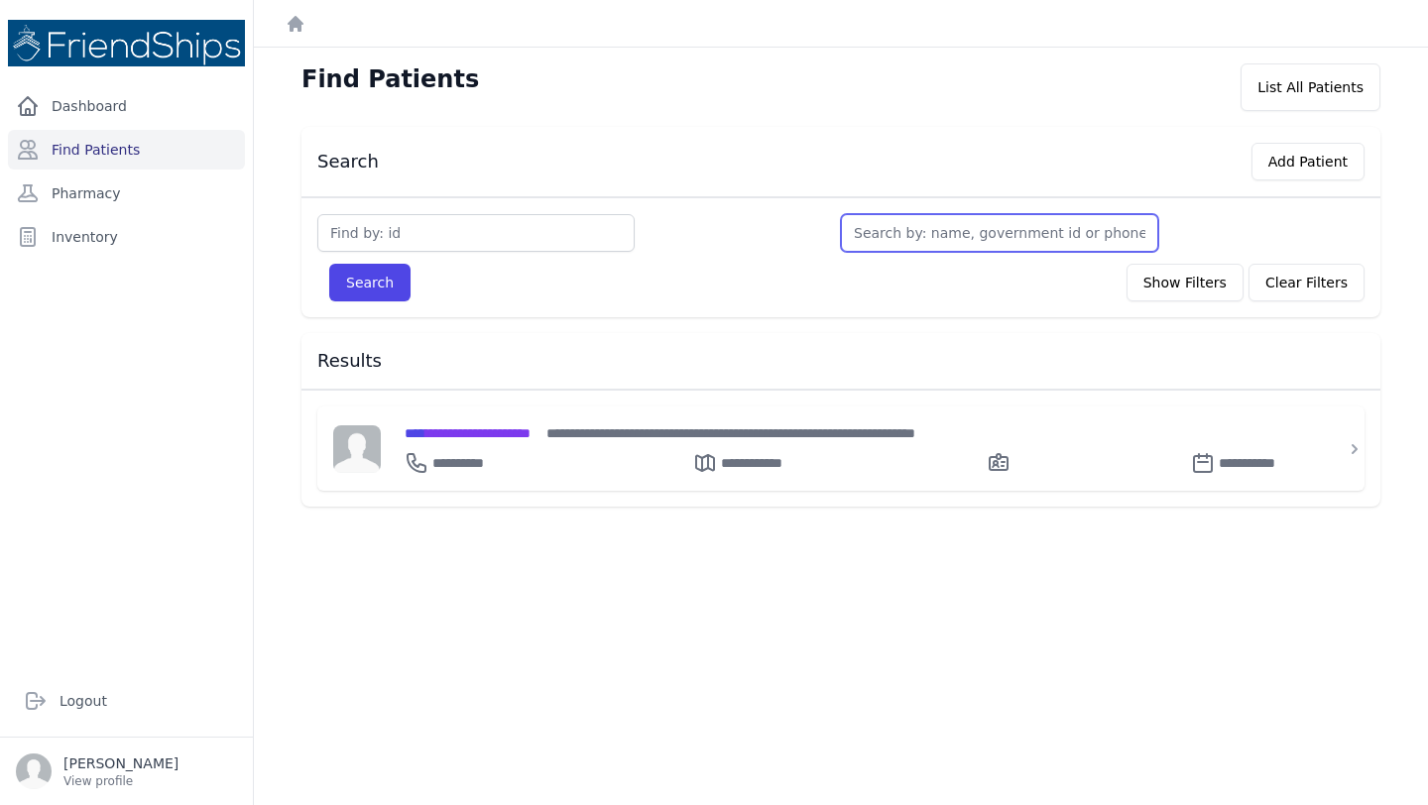
click at [932, 218] on input "text" at bounding box center [999, 233] width 317 height 38
type input "lil"
type input "lilas"
click at [329, 264] on button "Search" at bounding box center [369, 283] width 81 height 38
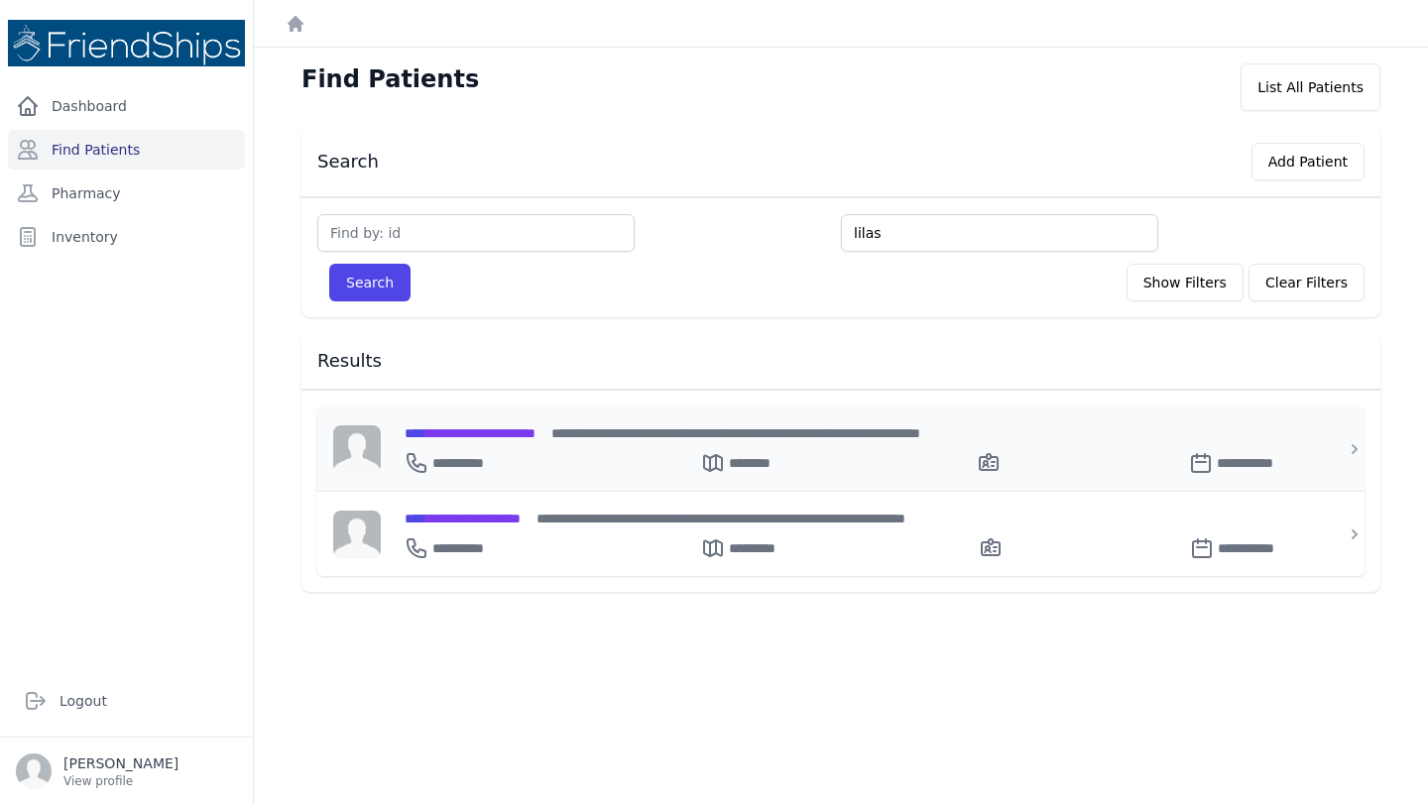
click at [488, 461] on p "**********" at bounding box center [474, 463] width 84 height 20
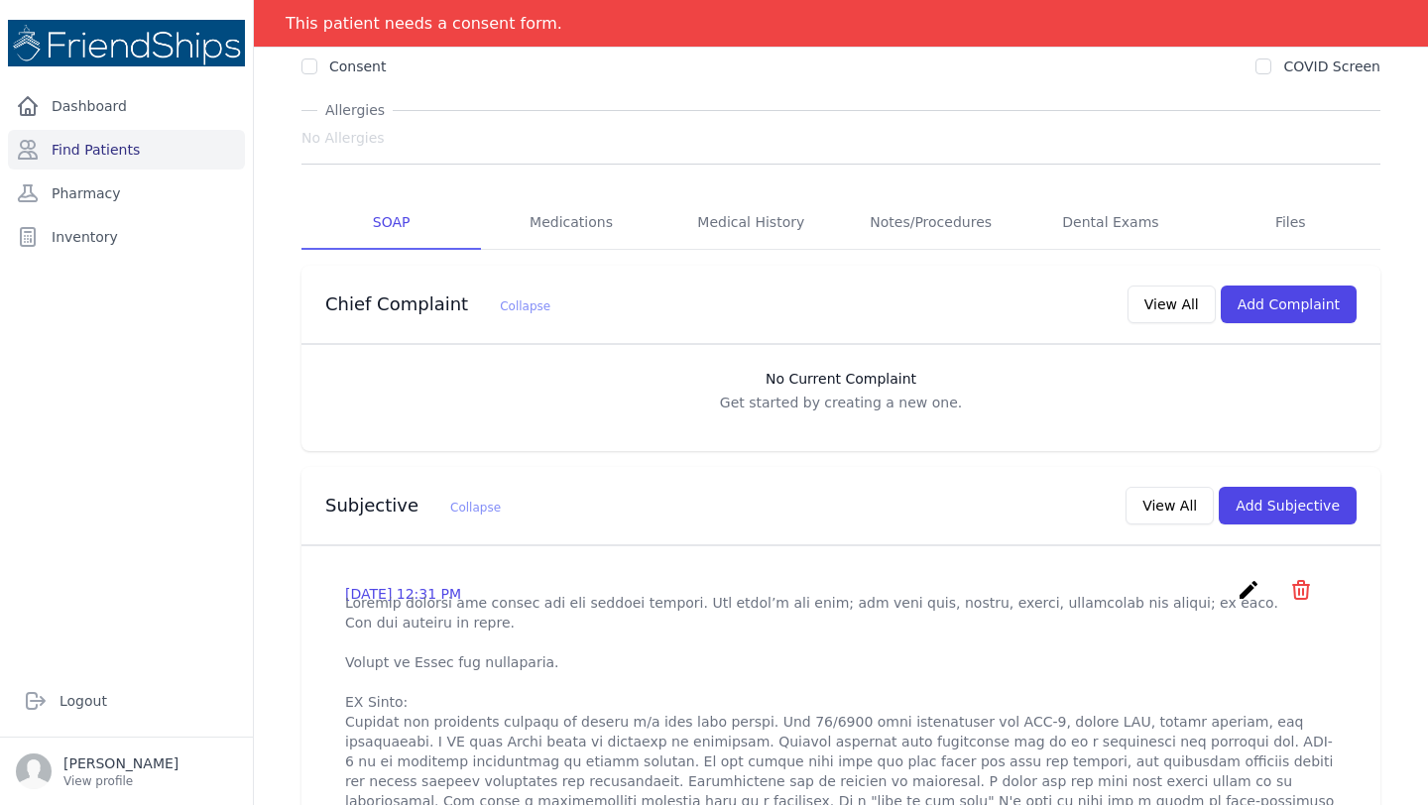
scroll to position [171, 0]
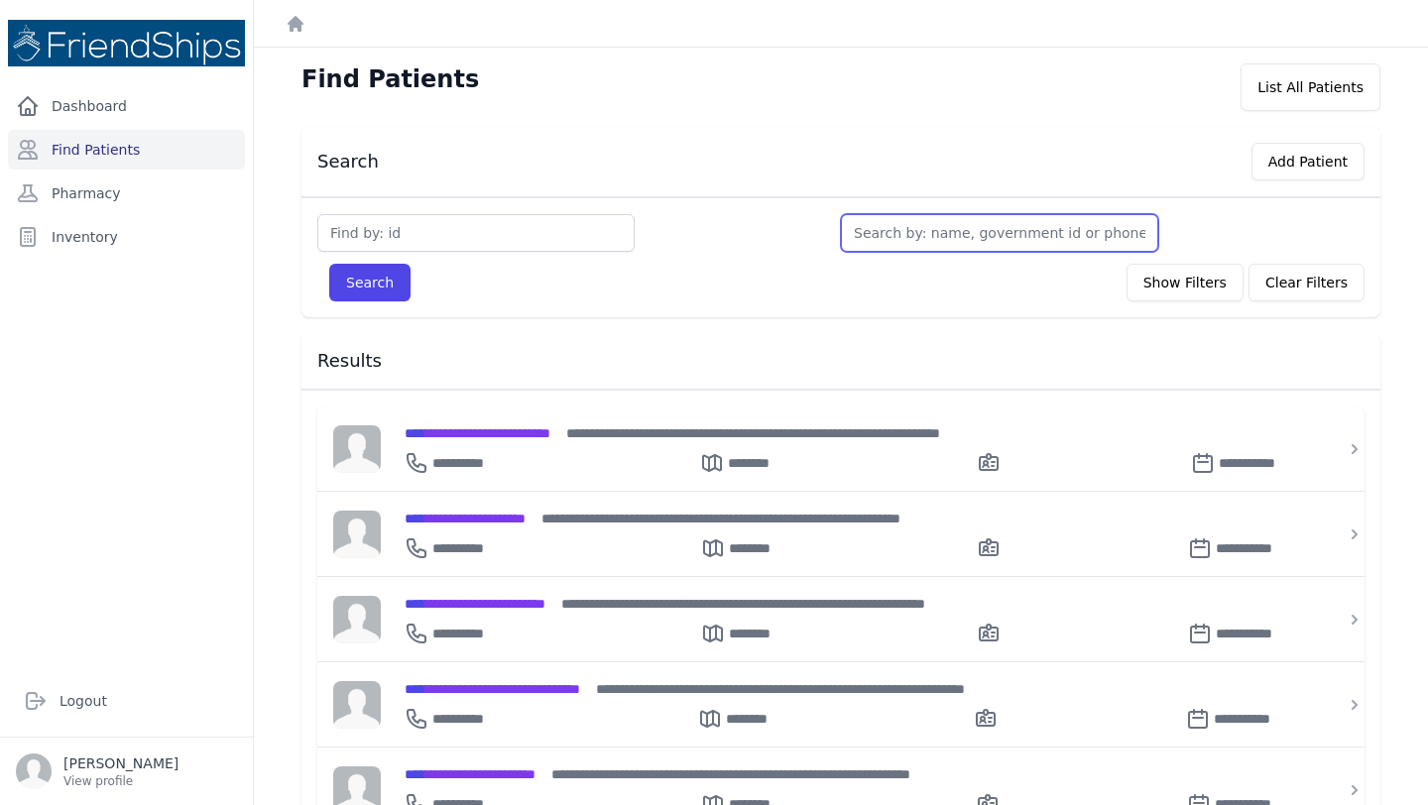
click at [989, 241] on input "text" at bounding box center [999, 233] width 317 height 38
type input "li"
type input "lil"
type input "lilas"
click at [329, 264] on button "Search" at bounding box center [369, 283] width 81 height 38
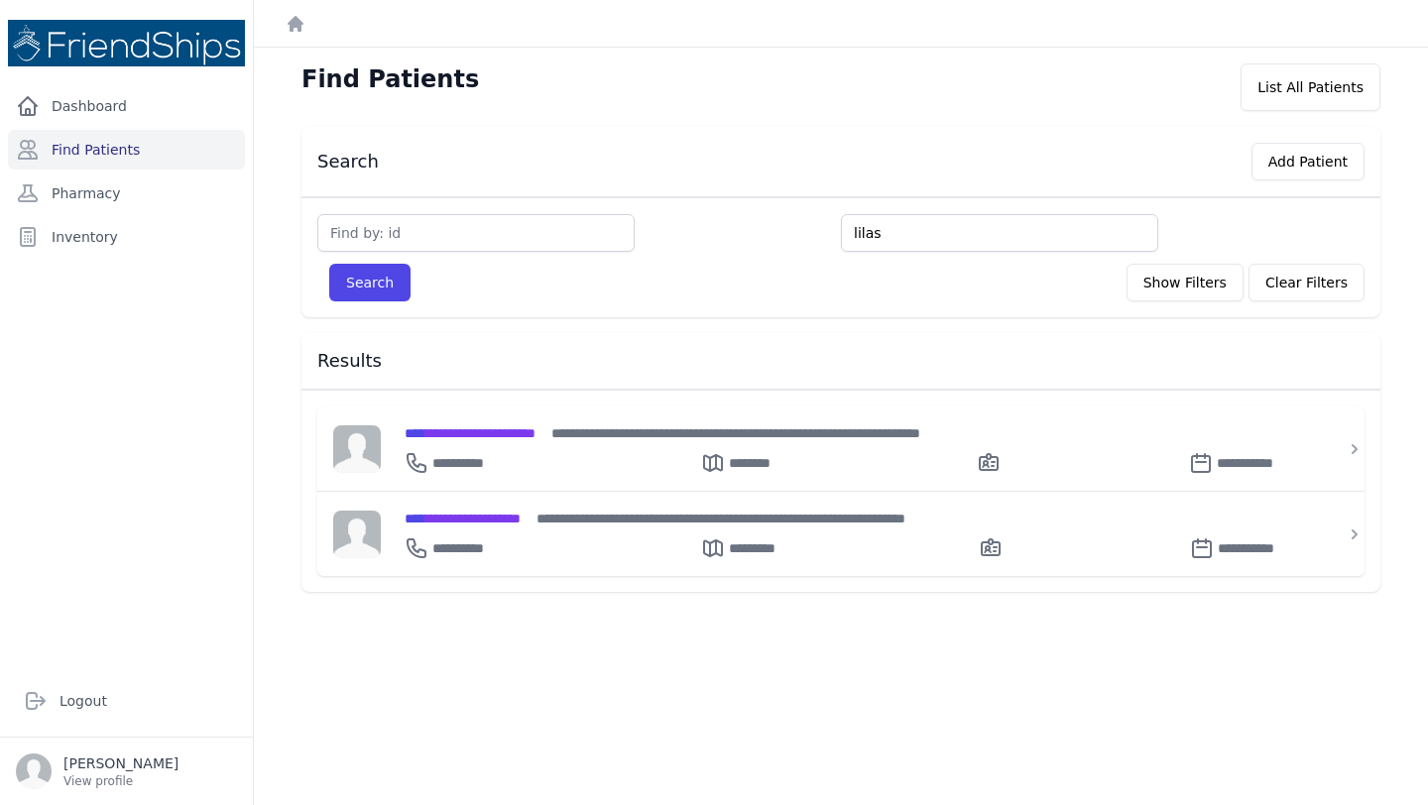
click at [862, 233] on input "lilas" at bounding box center [999, 233] width 317 height 38
type input "llas"
type input "lylas"
click at [329, 264] on button "Search" at bounding box center [369, 283] width 81 height 38
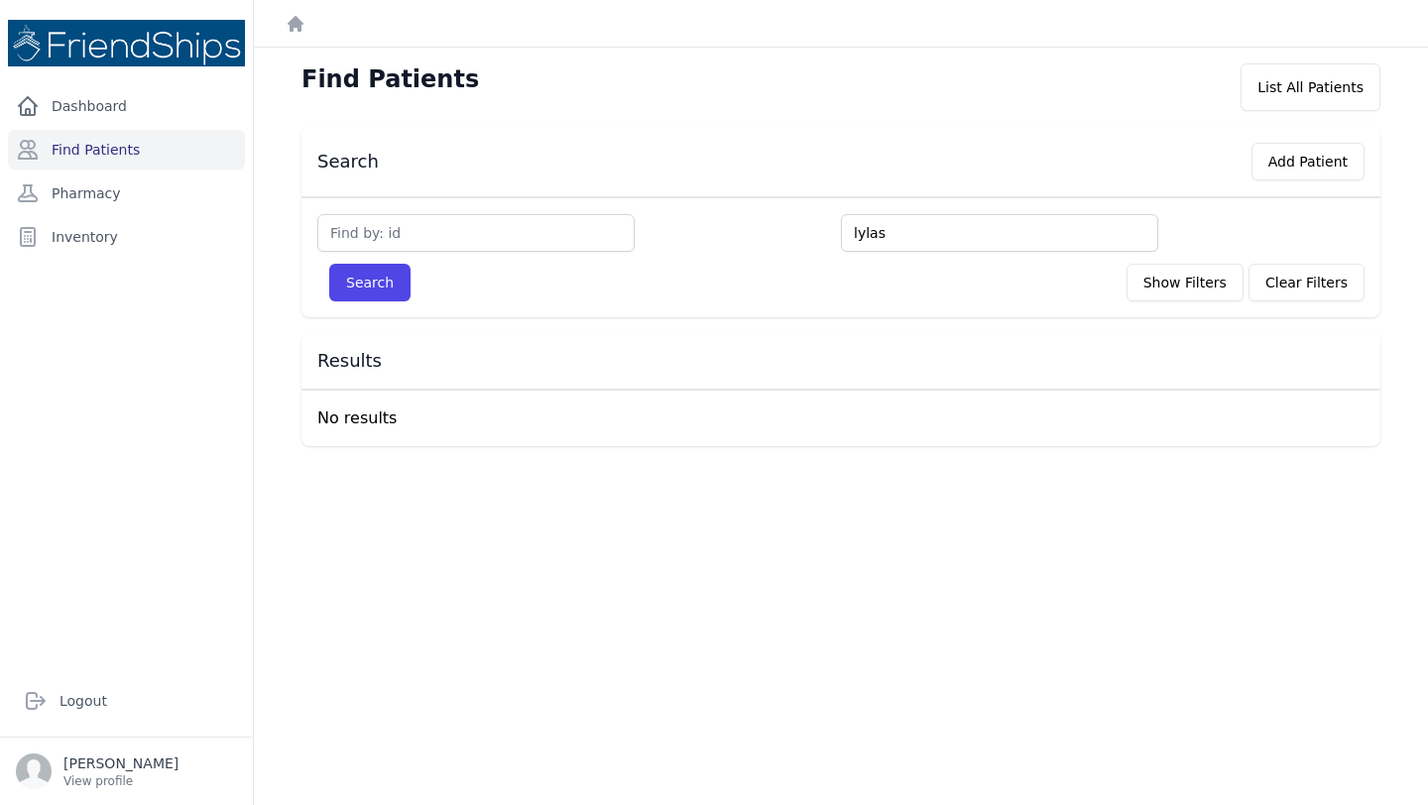
click at [873, 230] on input "lylas" at bounding box center [999, 233] width 317 height 38
type input "lyls"
type input "[PERSON_NAME]"
click at [329, 264] on button "Search" at bounding box center [369, 283] width 81 height 38
click at [865, 234] on input "[PERSON_NAME]" at bounding box center [999, 233] width 317 height 38
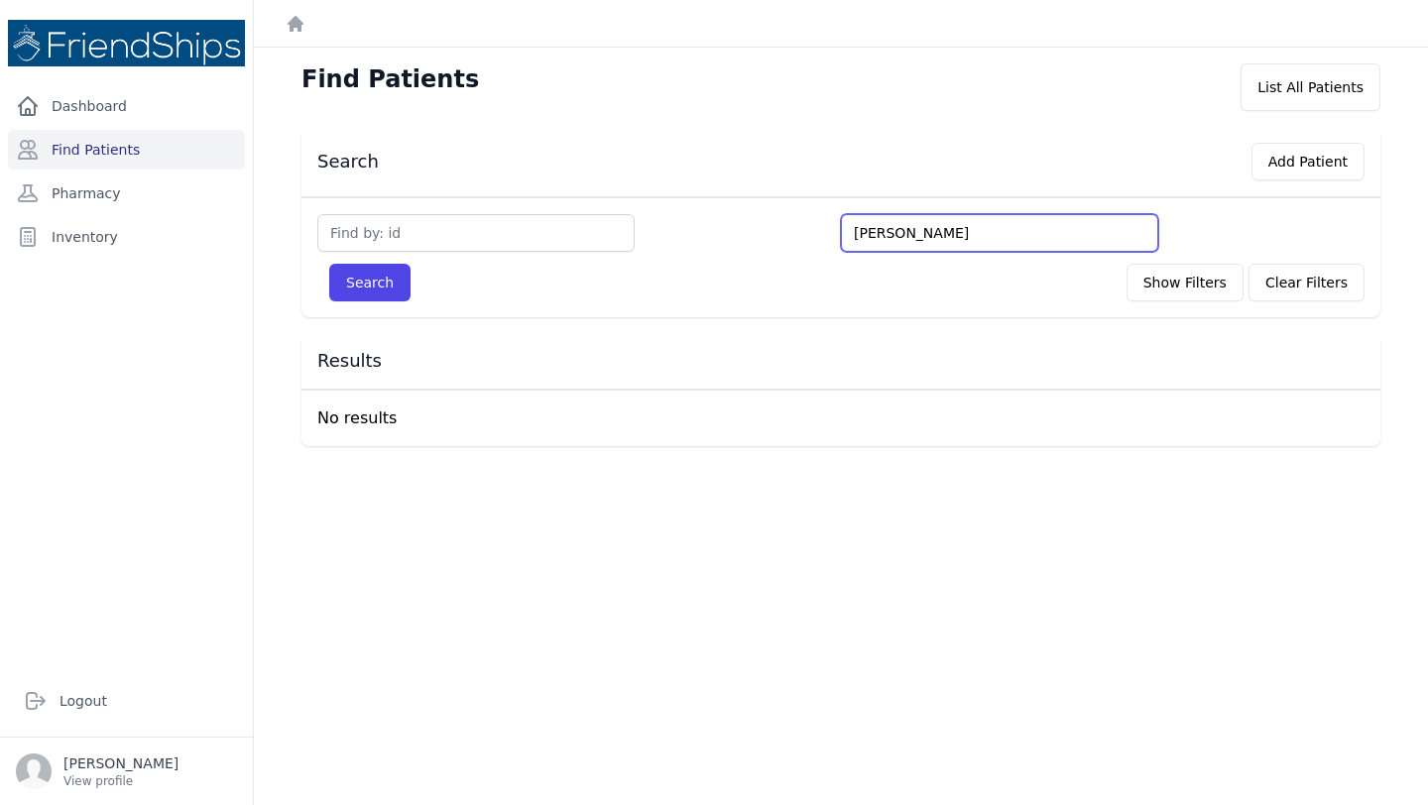
click at [865, 234] on input "[PERSON_NAME]" at bounding box center [999, 233] width 317 height 38
type input "lil"
type input "lilas"
click at [329, 264] on button "Search" at bounding box center [369, 283] width 81 height 38
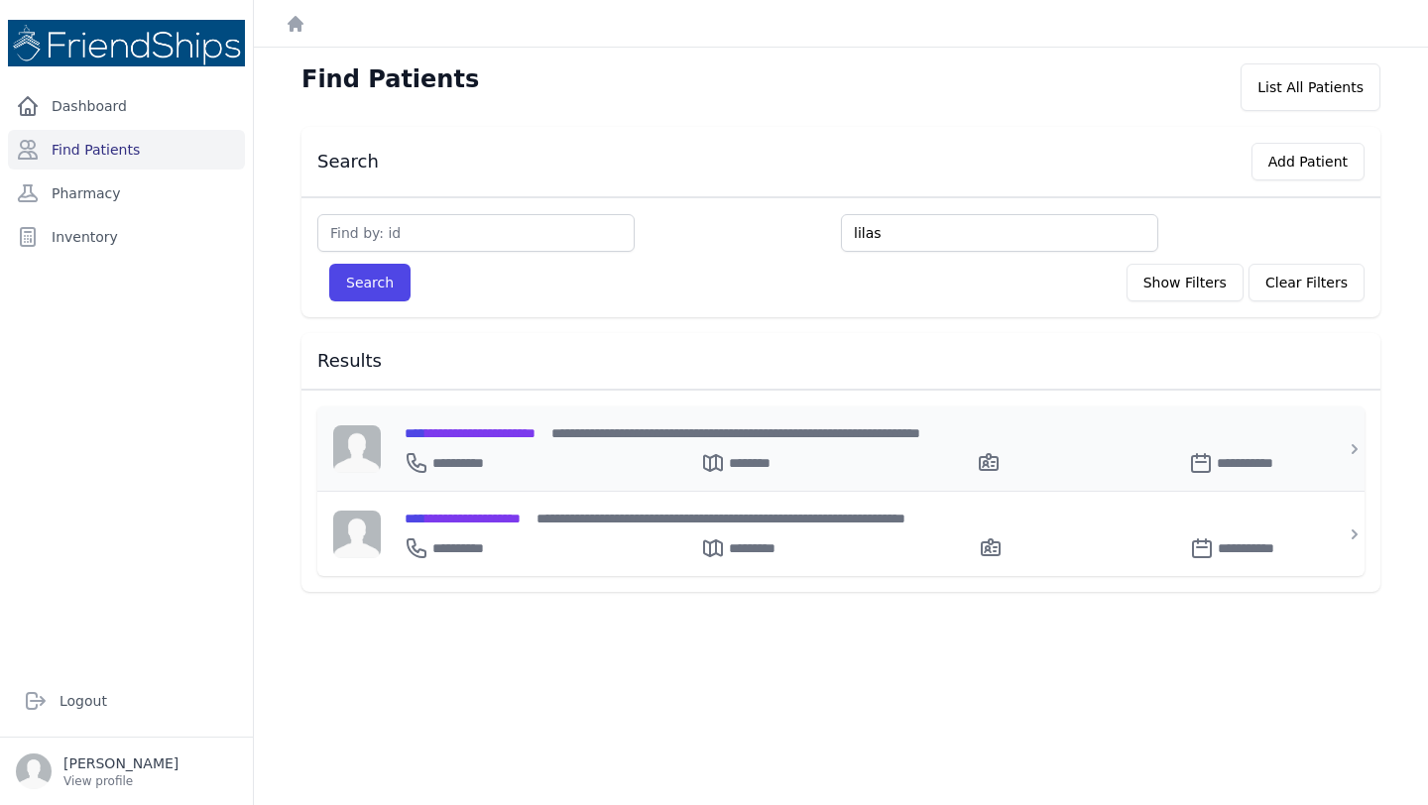
click at [550, 454] on div "**********" at bounding box center [852, 459] width 896 height 32
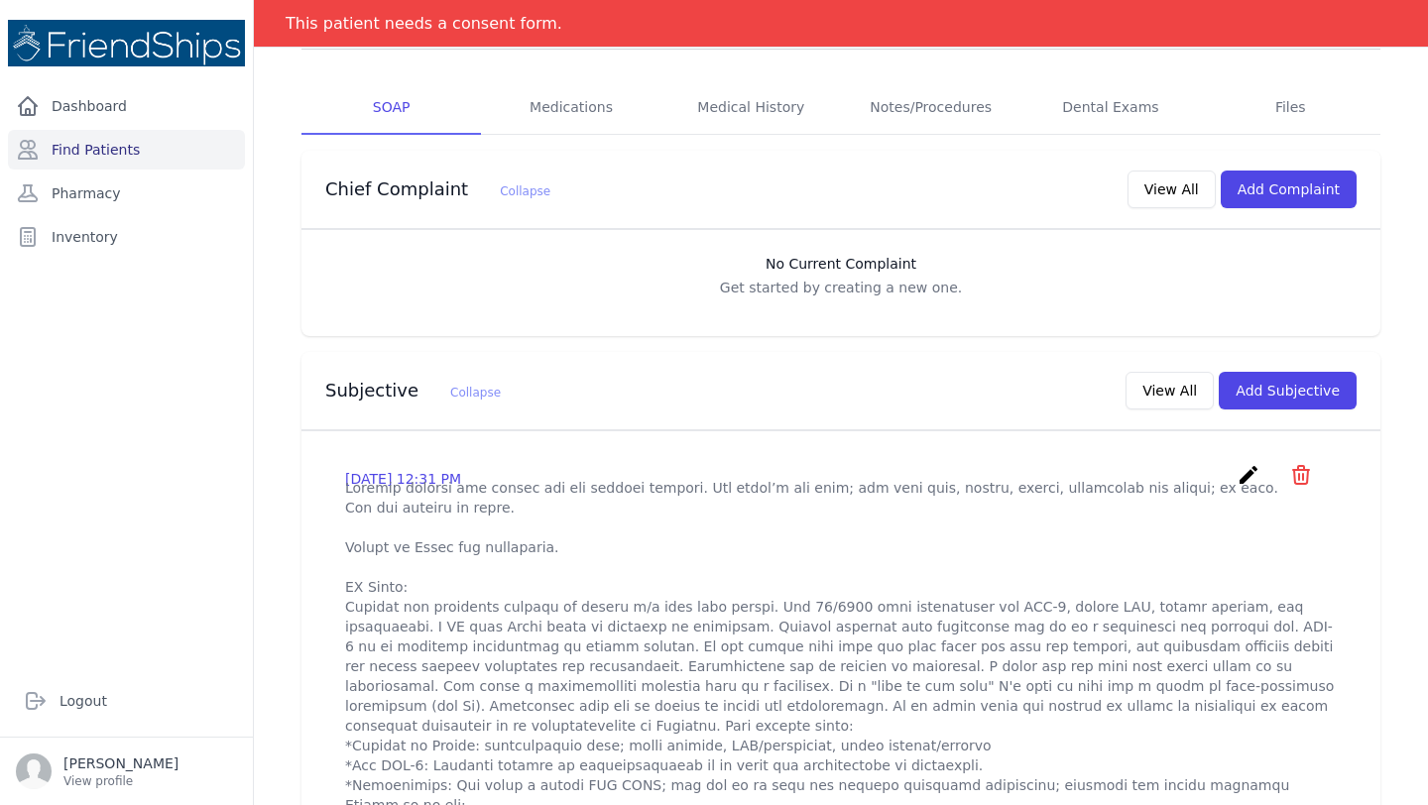
scroll to position [258, 0]
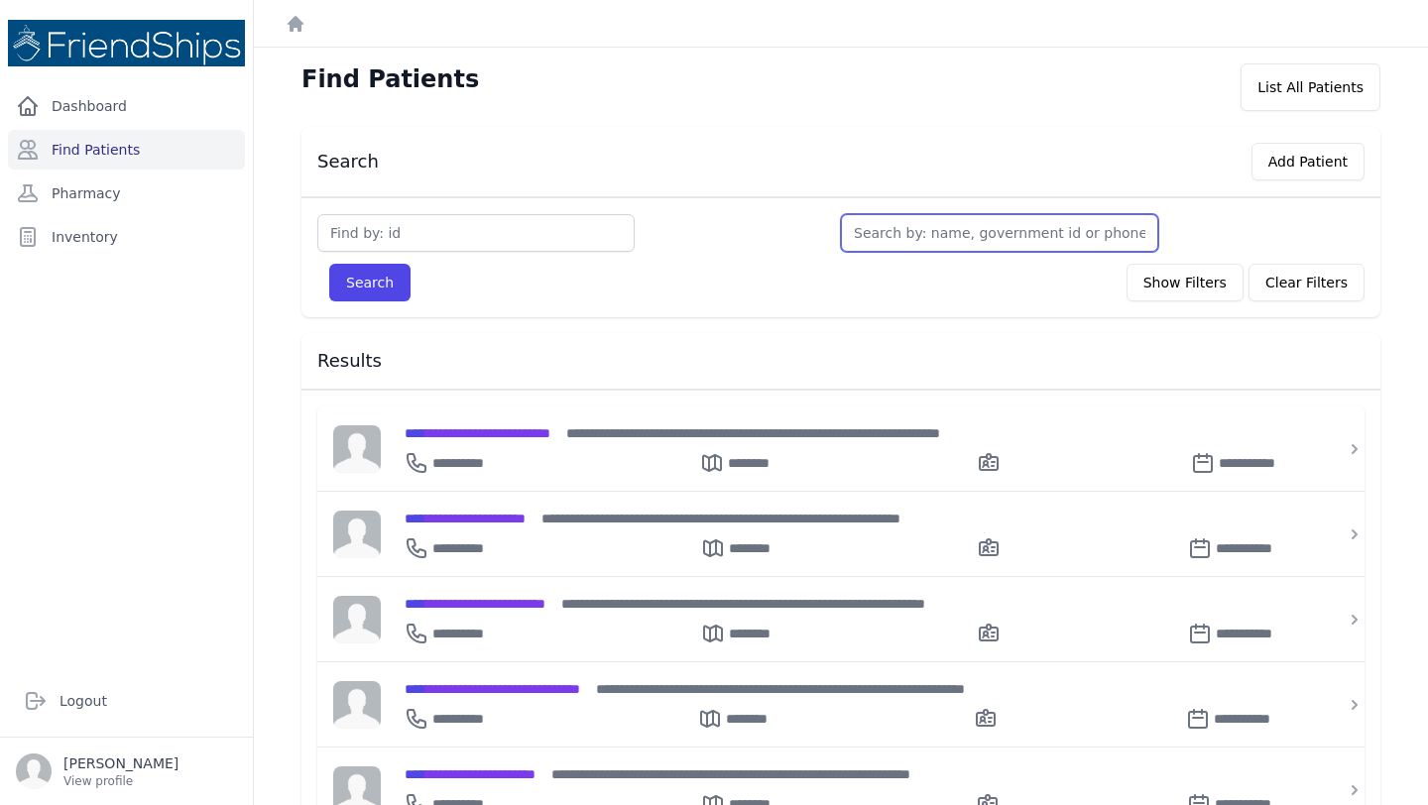
click at [968, 230] on input "text" at bounding box center [999, 233] width 317 height 38
type input "li"
type input "lil"
type input "lilas"
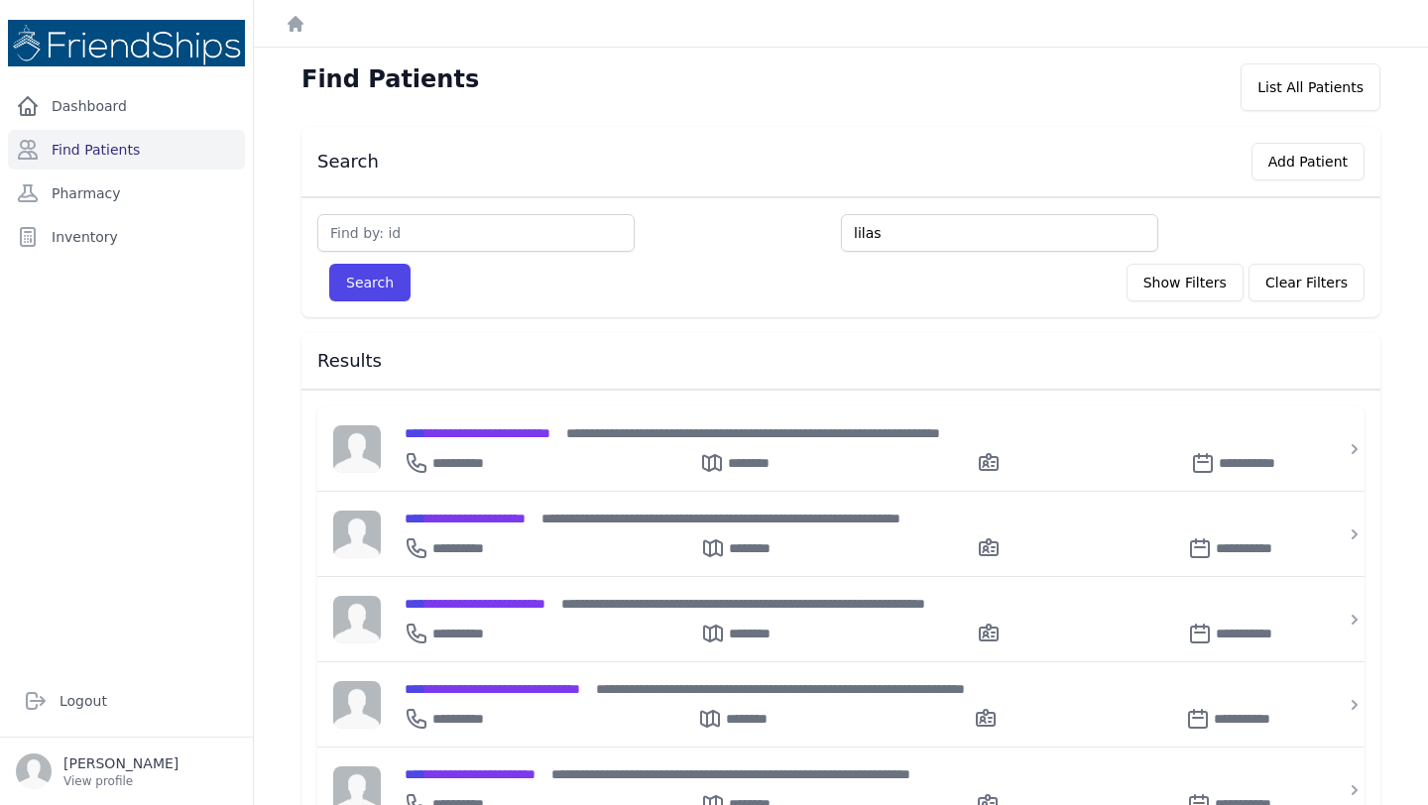
click at [329, 264] on button "Search" at bounding box center [369, 283] width 81 height 38
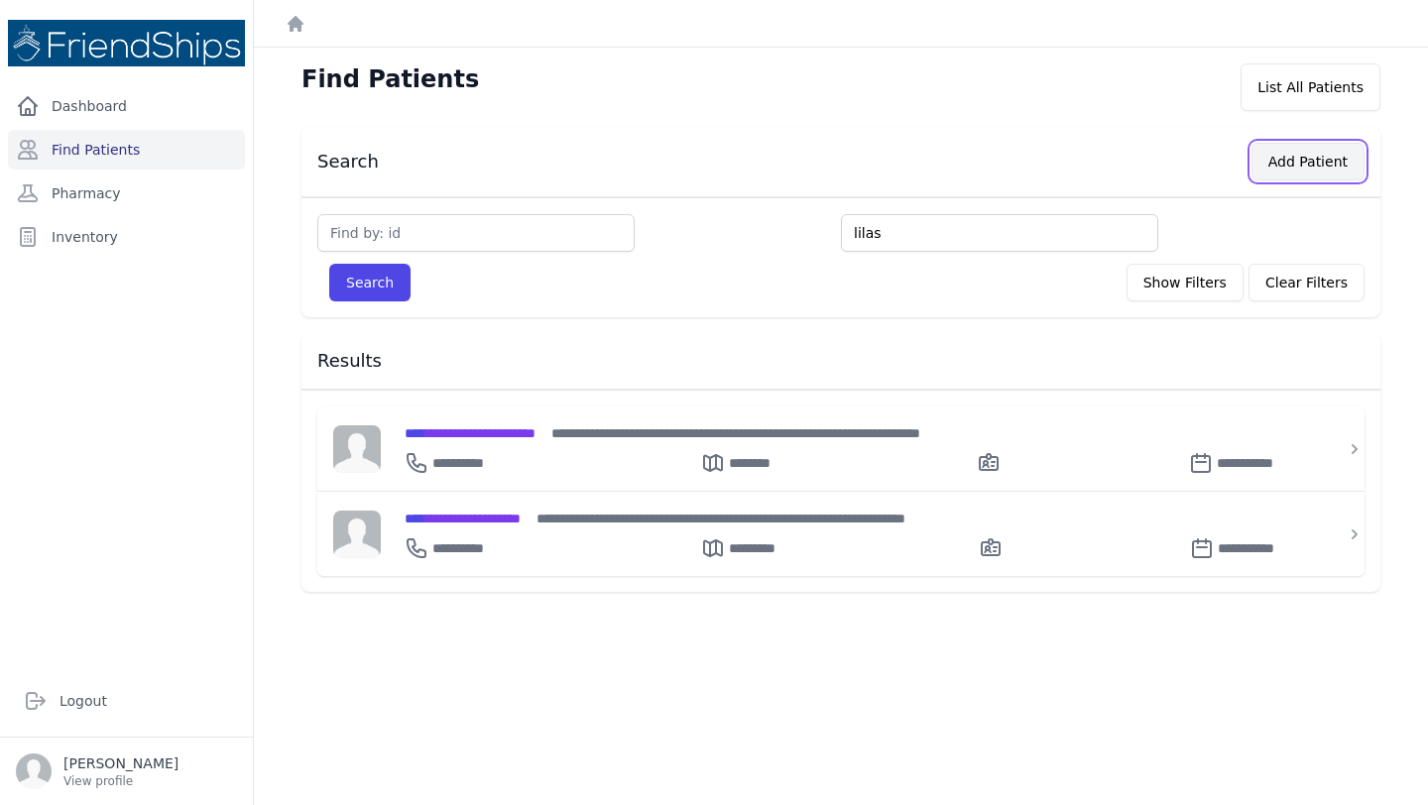
click at [1313, 156] on button "Add Patient" at bounding box center [1307, 162] width 113 height 38
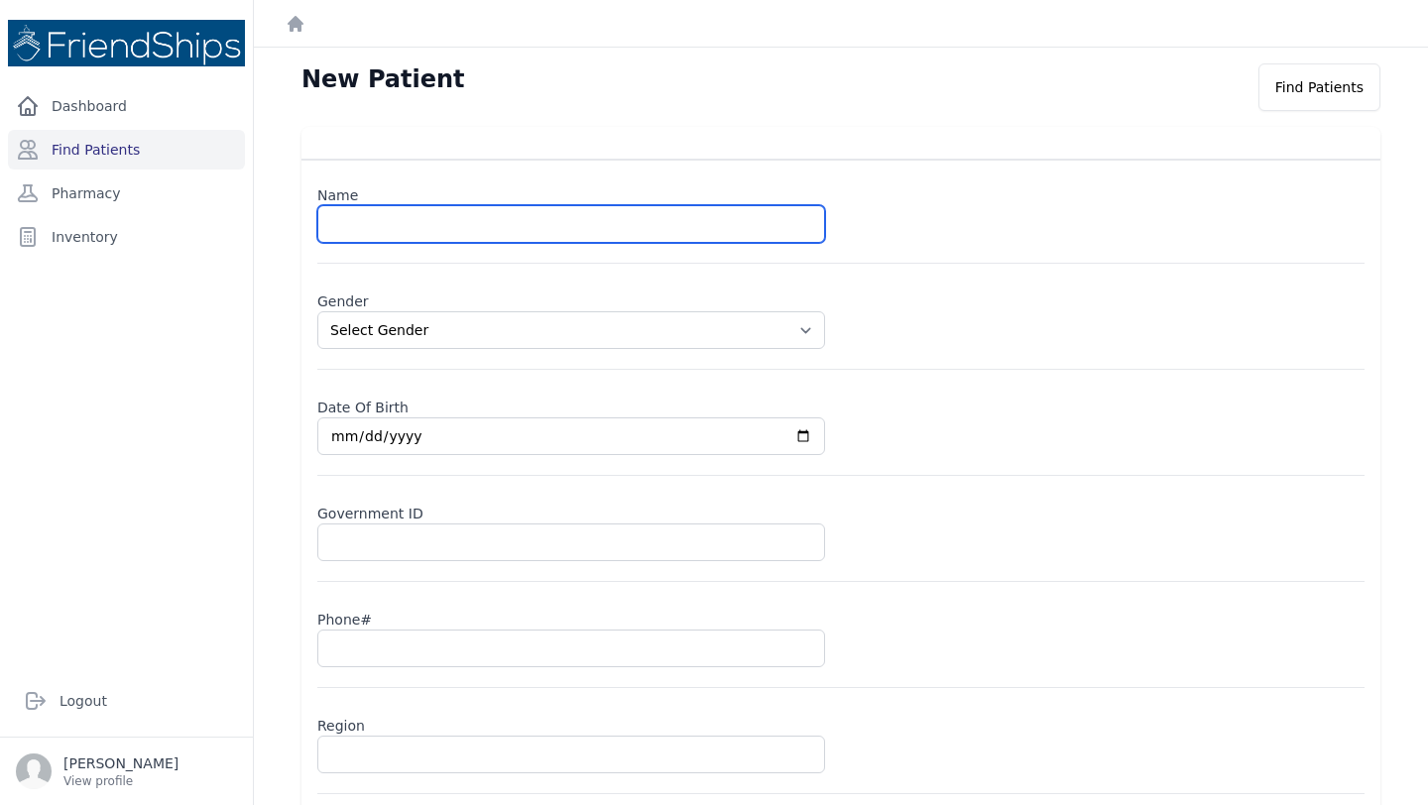
click at [434, 220] on input "text" at bounding box center [571, 224] width 508 height 38
type input "K"
type input "Lilas Badr Al-Din Ghayyadh"
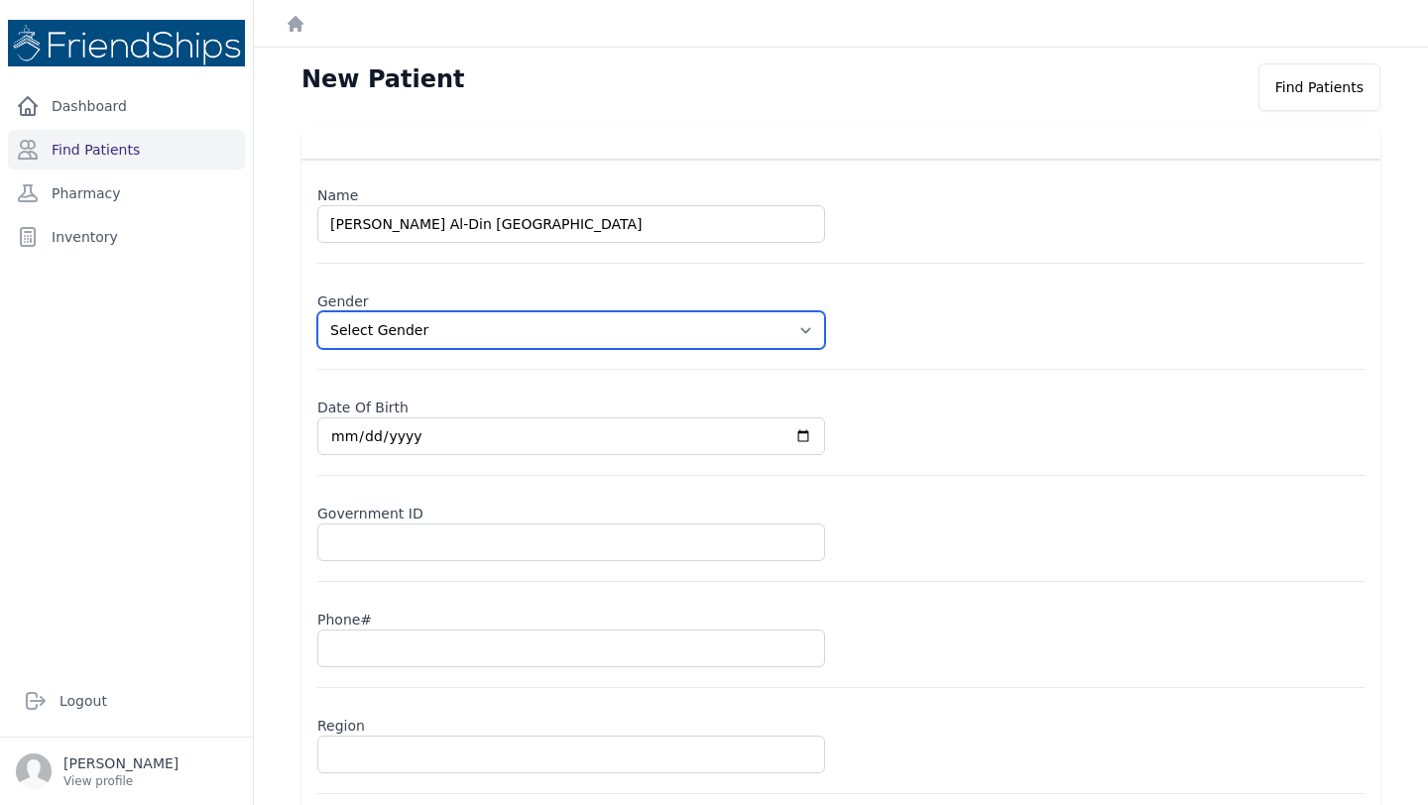
click at [488, 327] on select "Select Gender Male Female" at bounding box center [571, 330] width 508 height 38
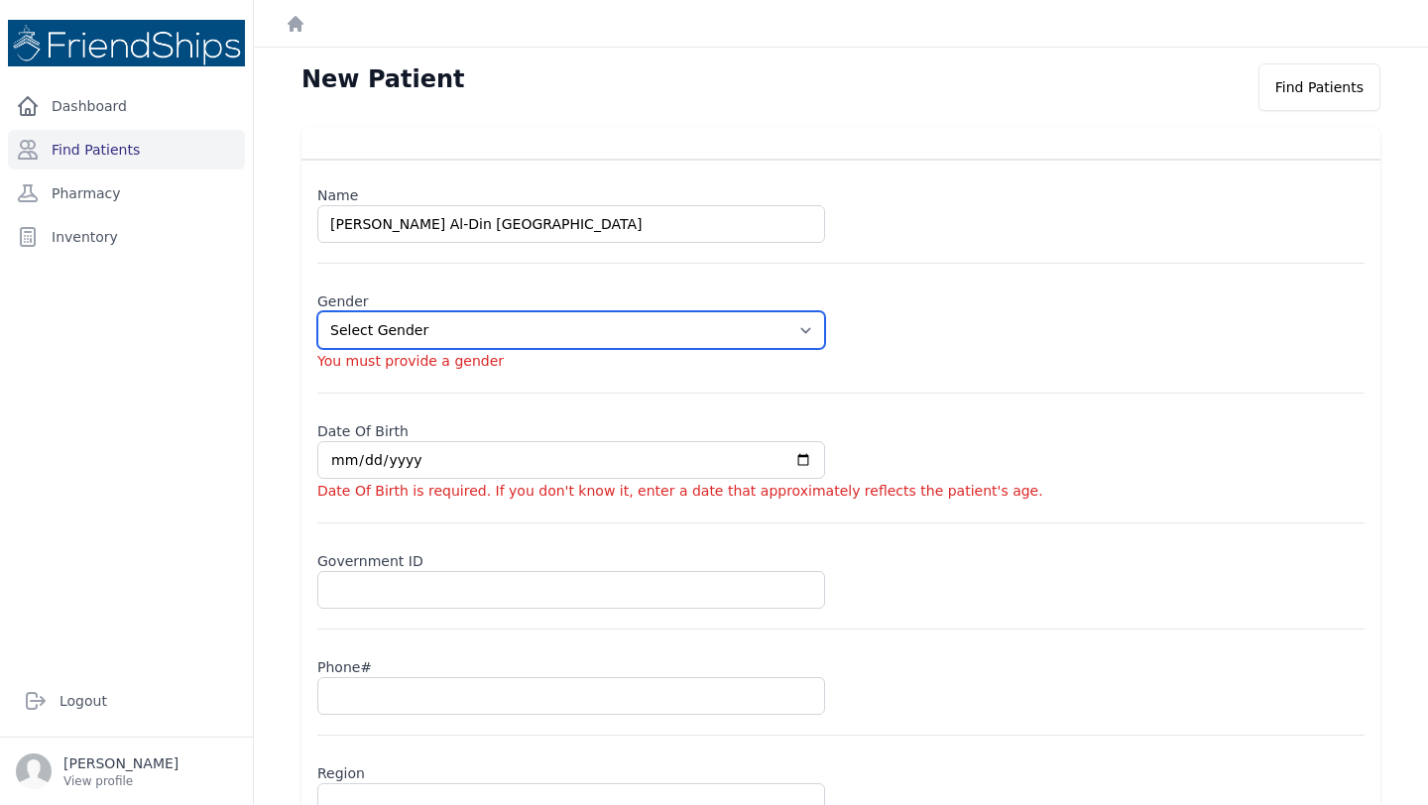
select select "female"
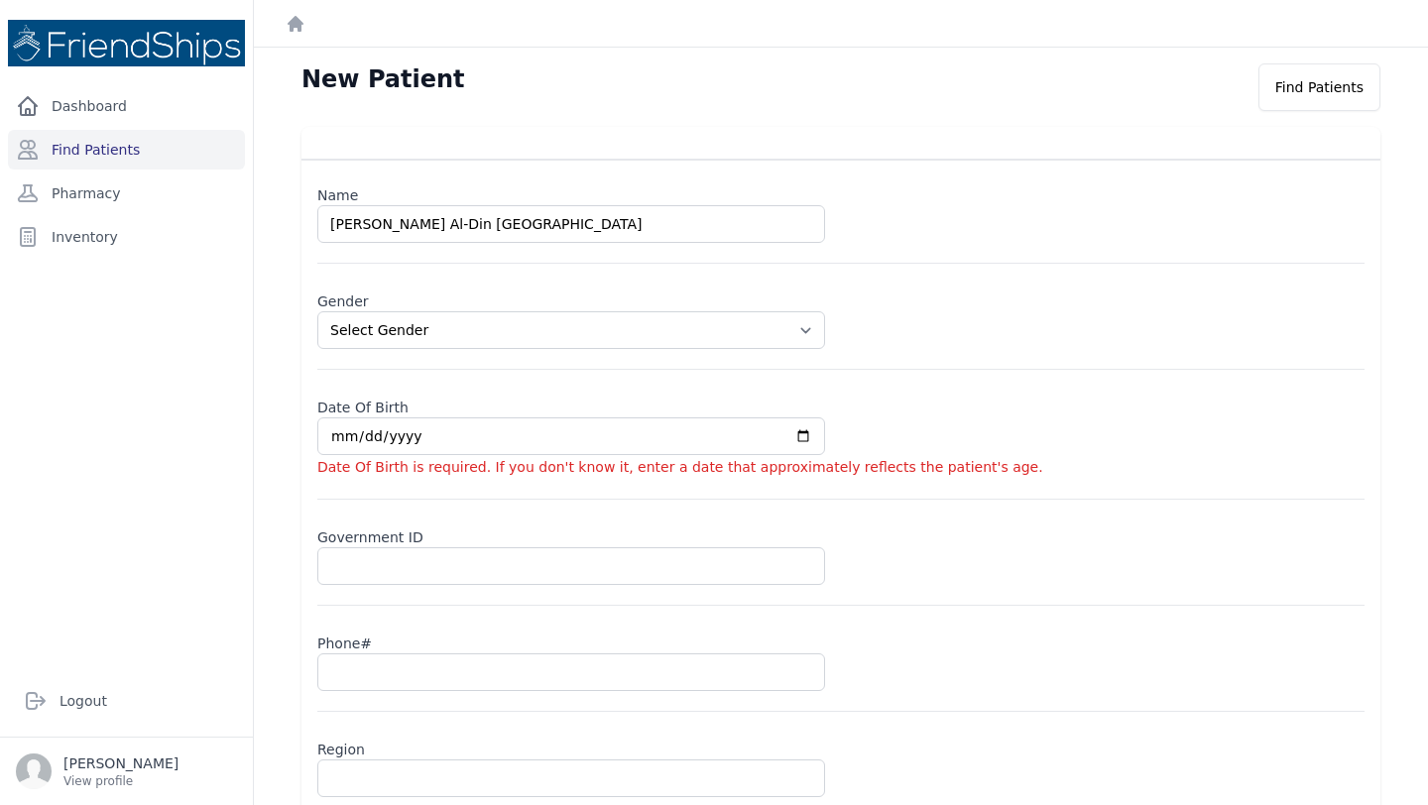
click at [400, 435] on input "date" at bounding box center [571, 436] width 508 height 38
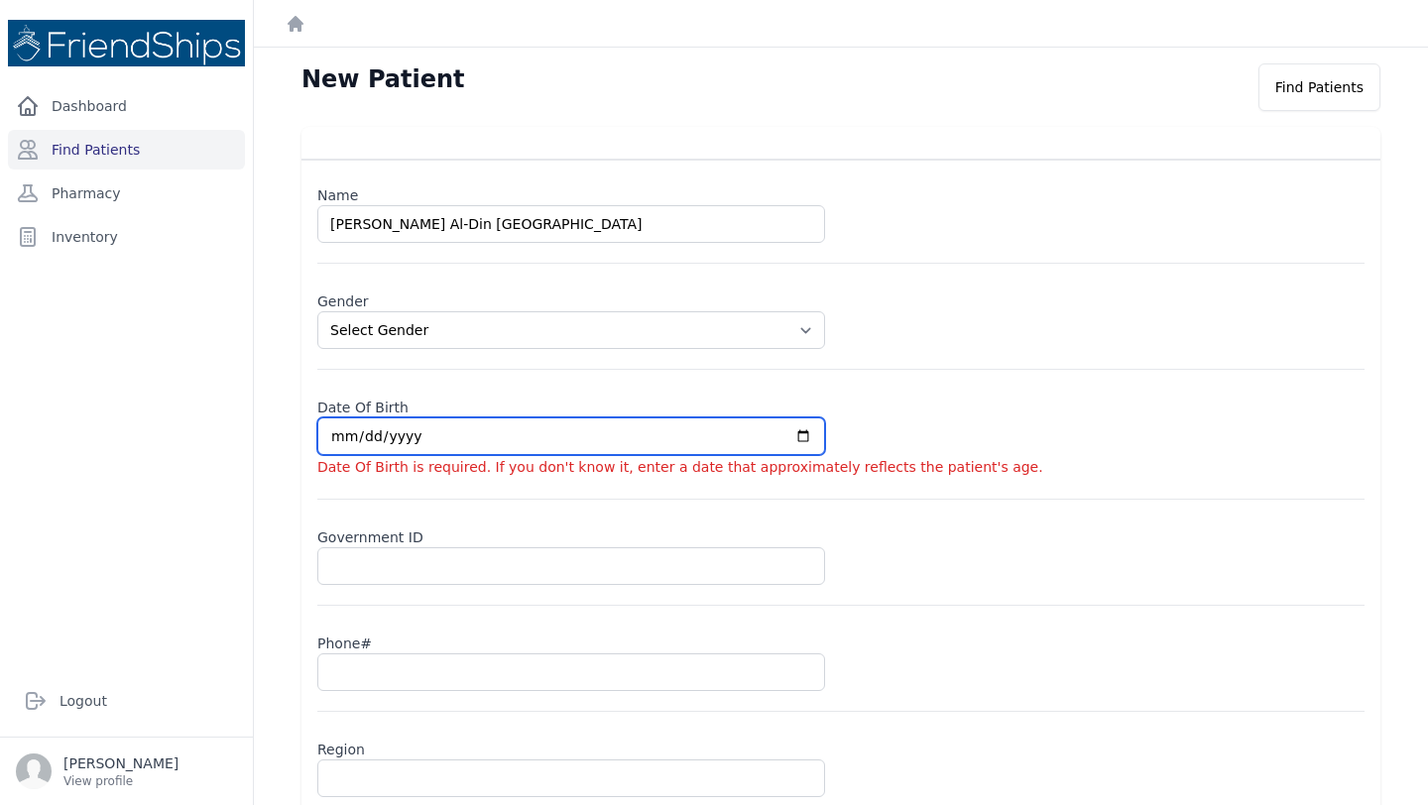
click at [335, 436] on input "date" at bounding box center [571, 436] width 508 height 38
type input "0002-03-30"
select select "female"
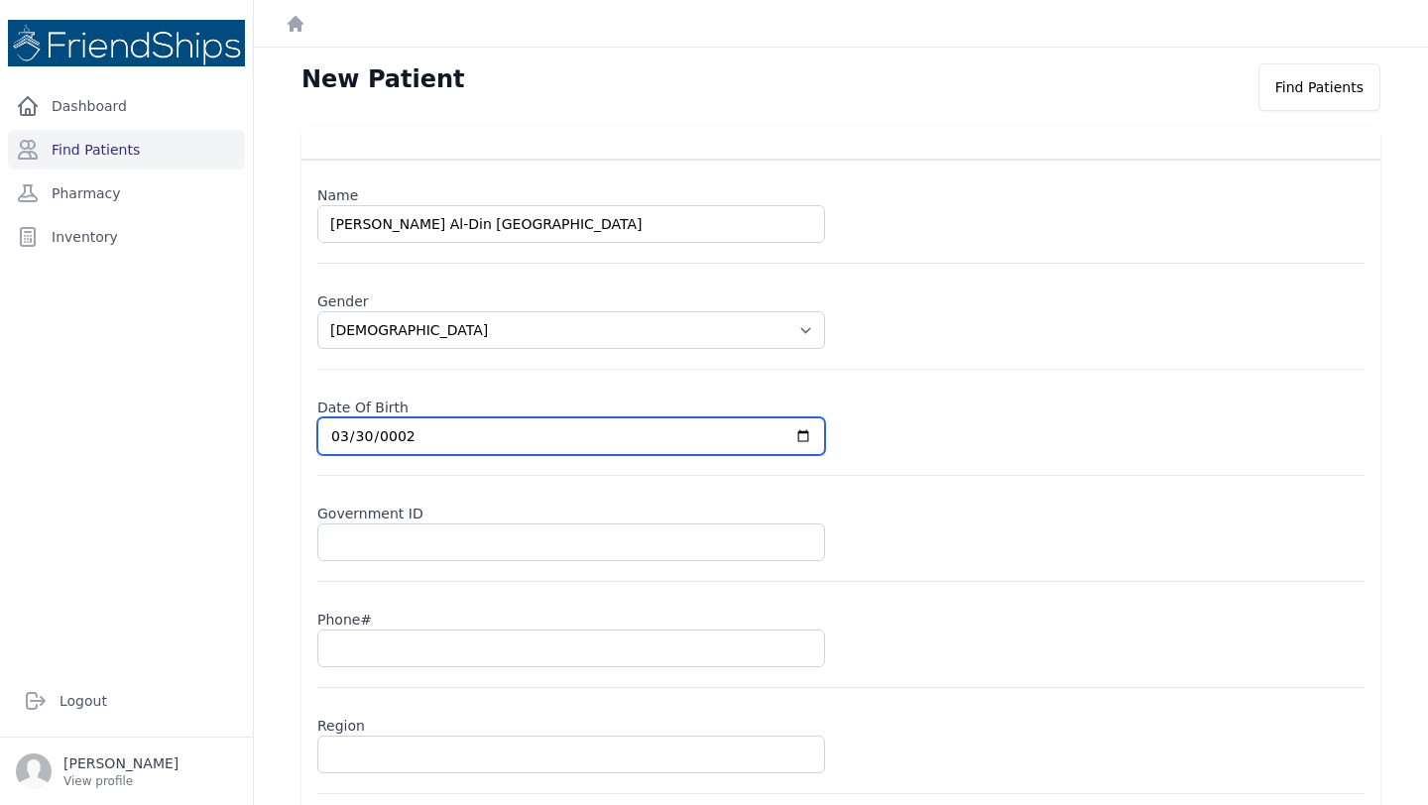
type input "0020-03-30"
select select "female"
type input "2022-03-30"
select select "female"
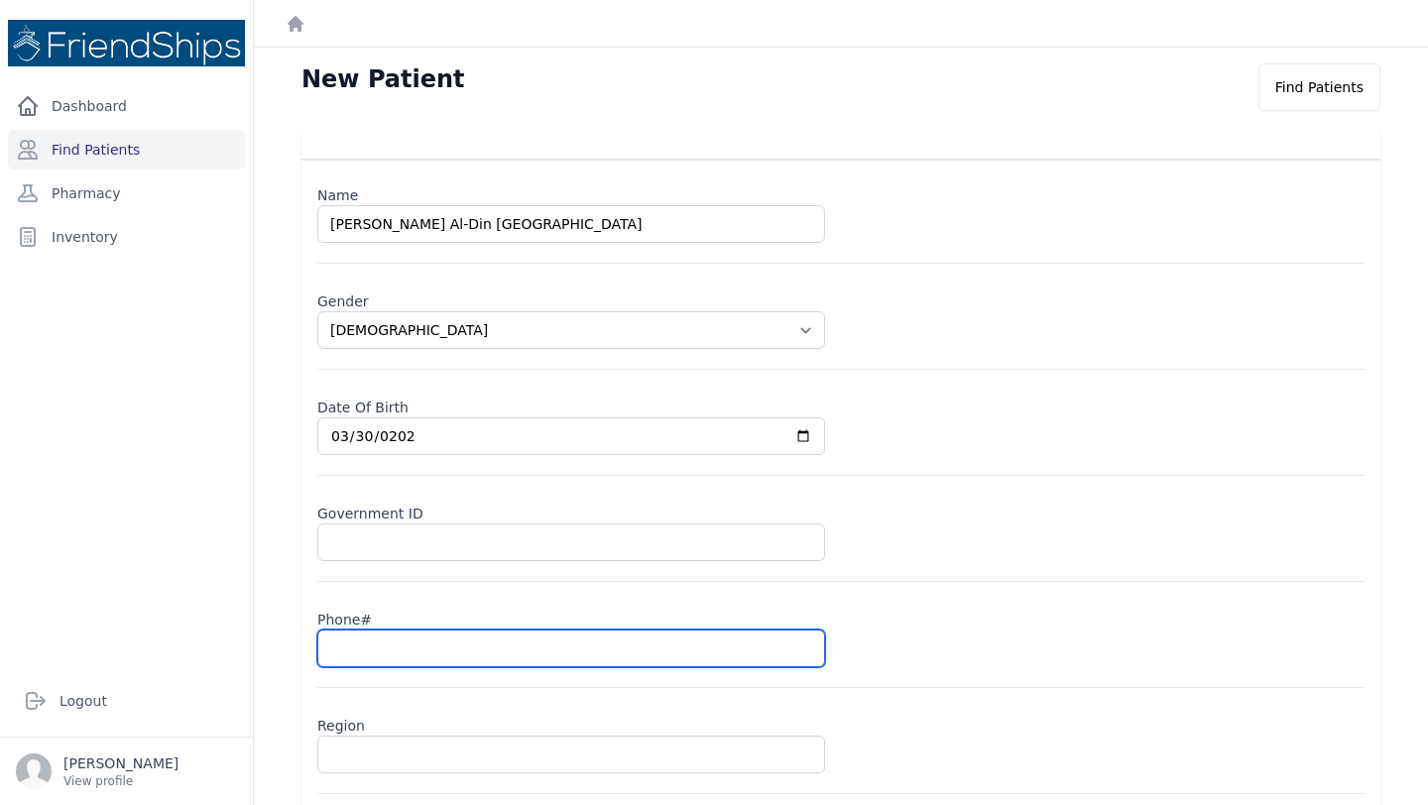
click at [373, 641] on input "text" at bounding box center [571, 649] width 508 height 38
type input "09"
select select "female"
type input "098"
select select "female"
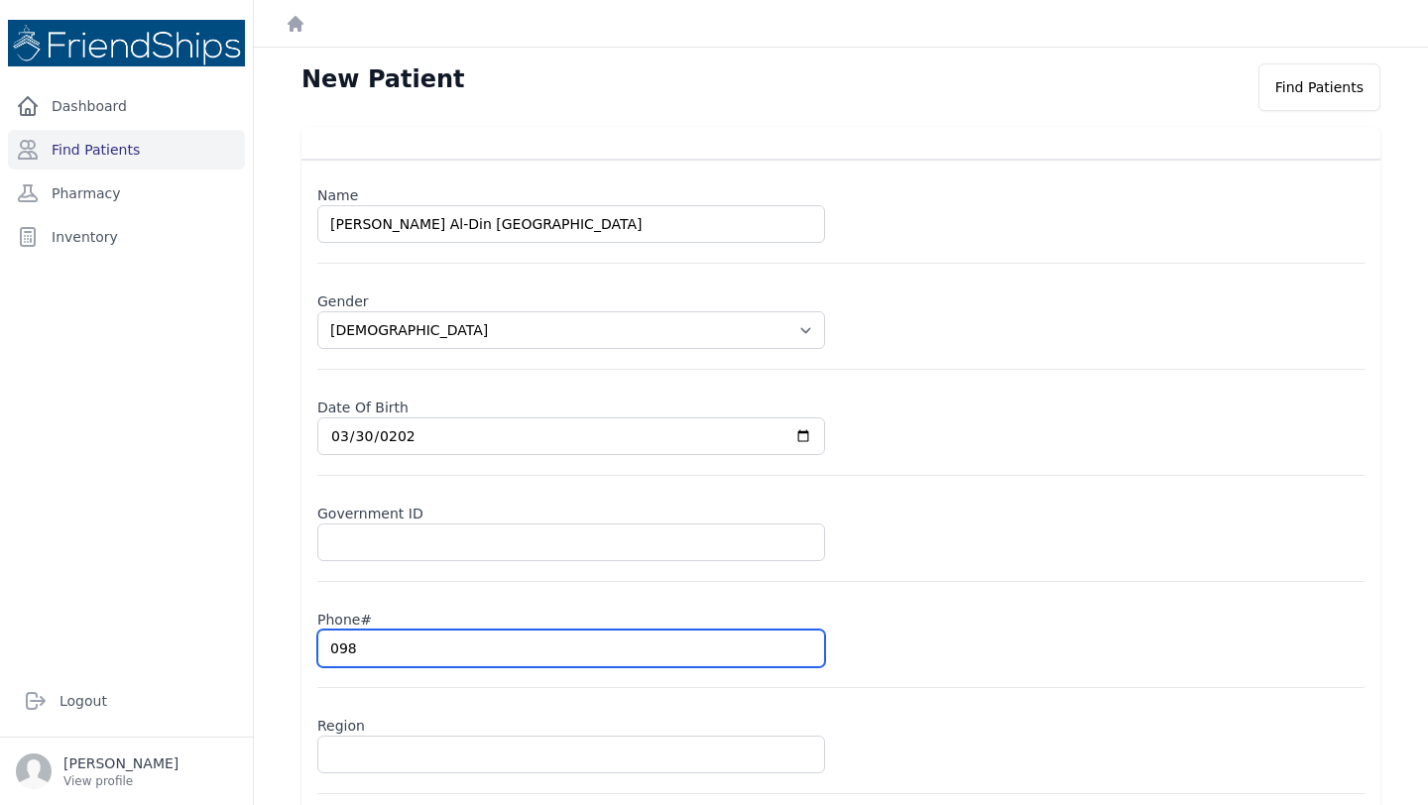
type input "0985"
select select "female"
type input "09852"
select select "female"
type input "098528"
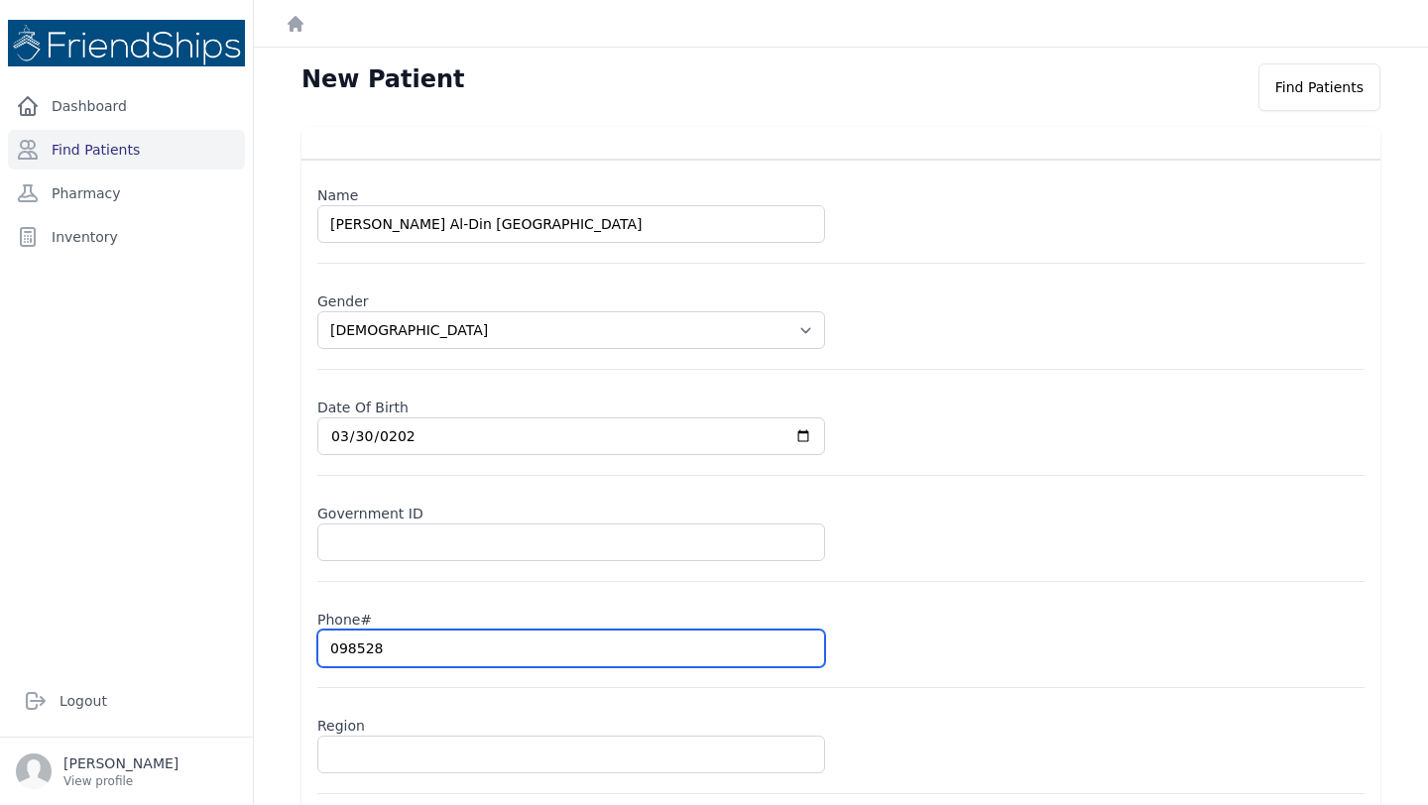
select select "female"
type input "0985281"
select select "female"
type input "09852819"
select select "female"
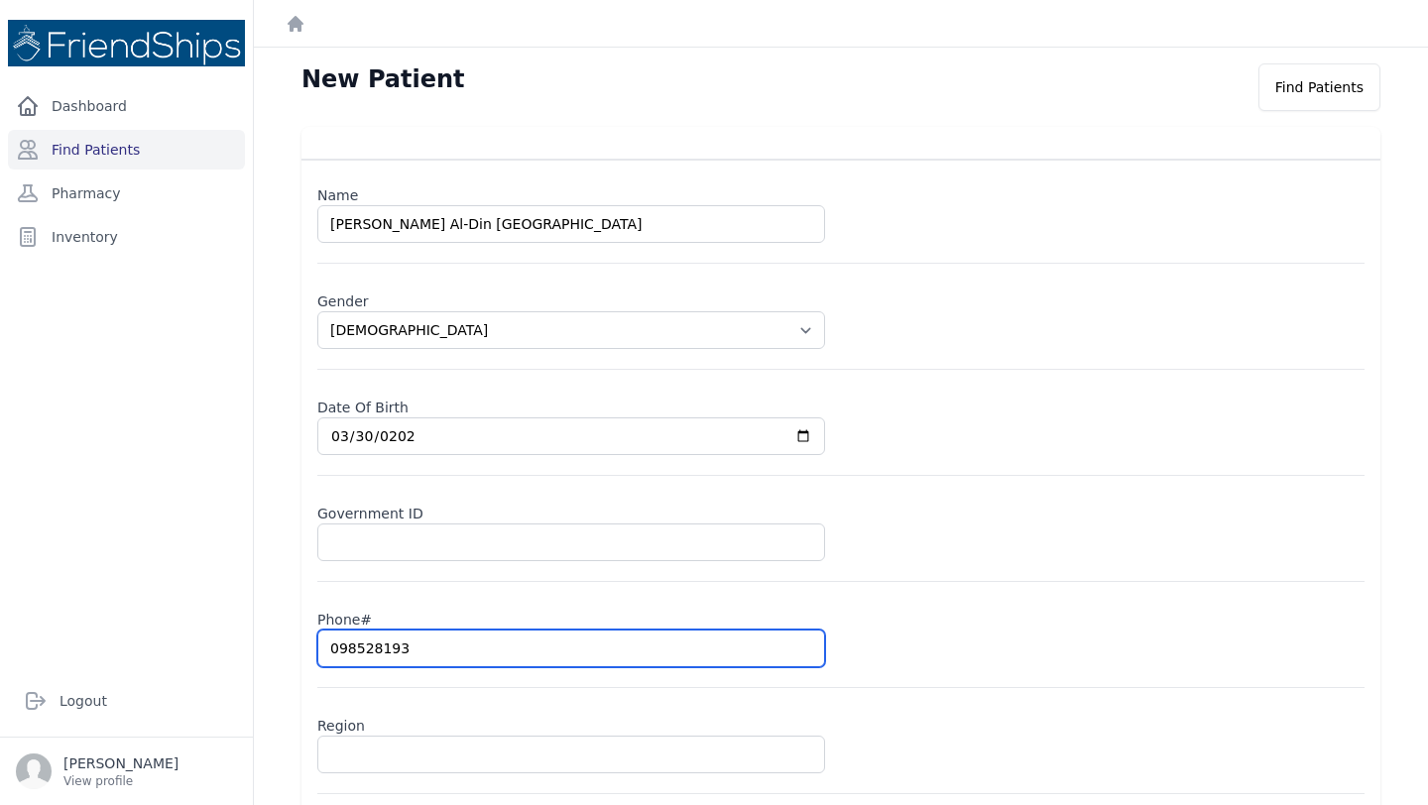
type input "0985281930"
select select "female"
type input "0985281930"
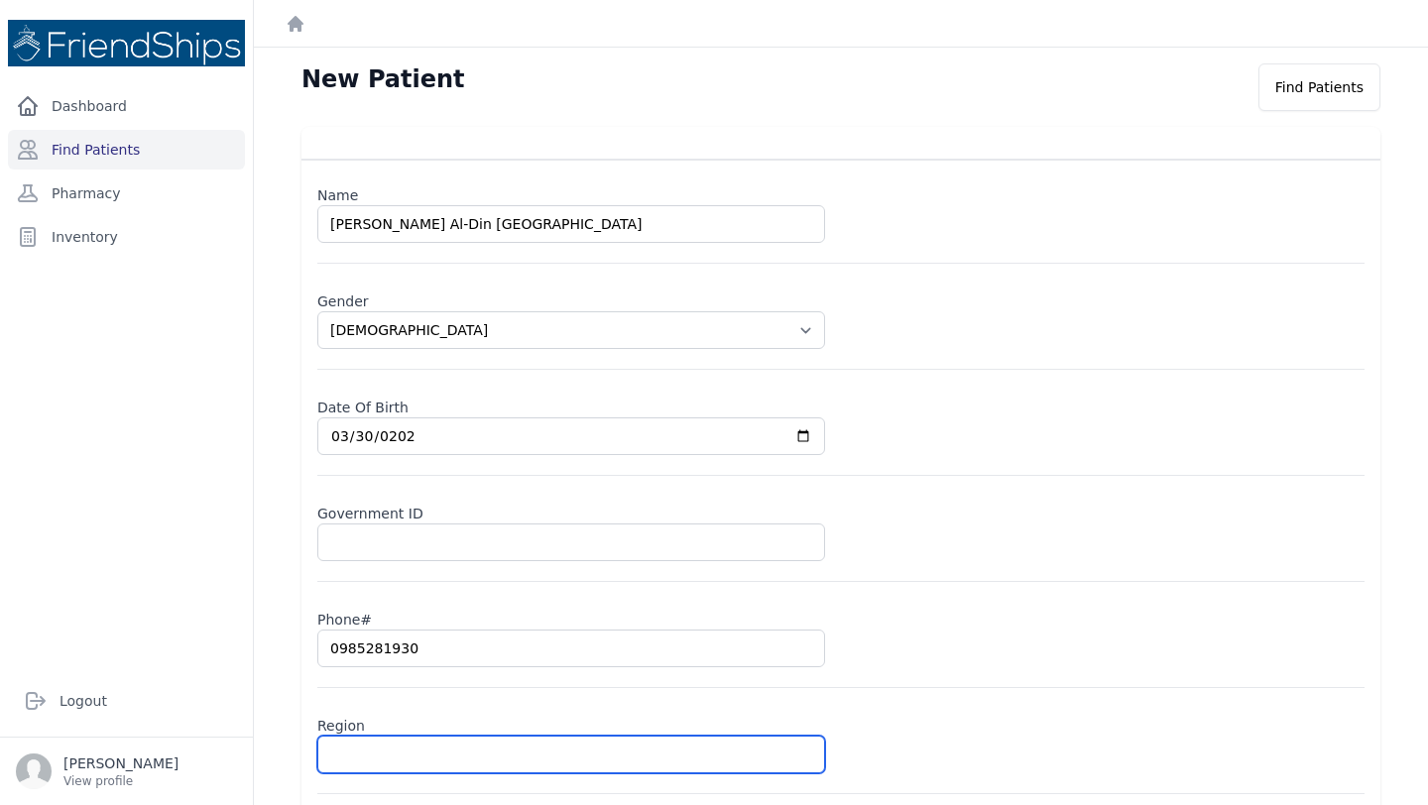
click at [378, 750] on input "text" at bounding box center [571, 755] width 508 height 38
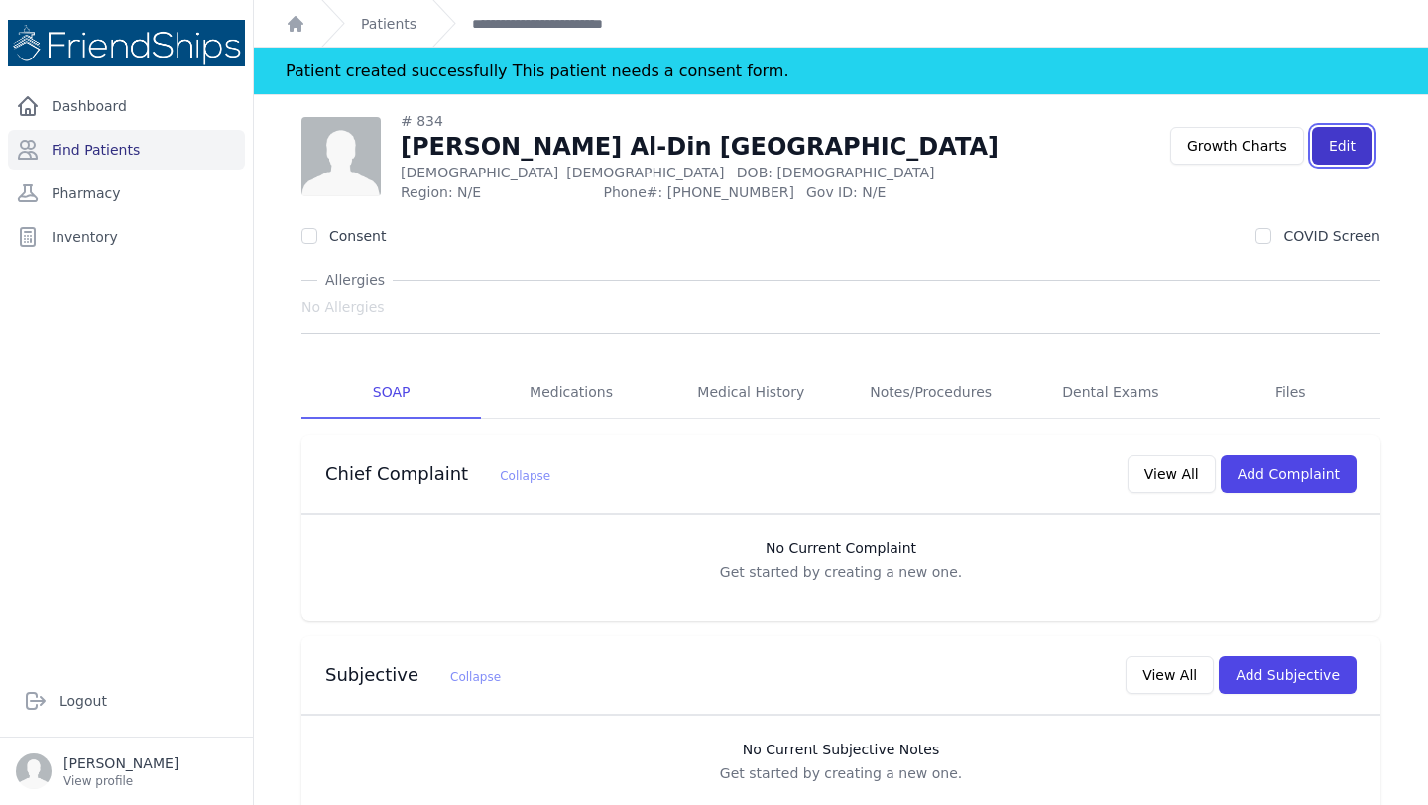
click at [1325, 151] on link "Edit" at bounding box center [1342, 146] width 60 height 38
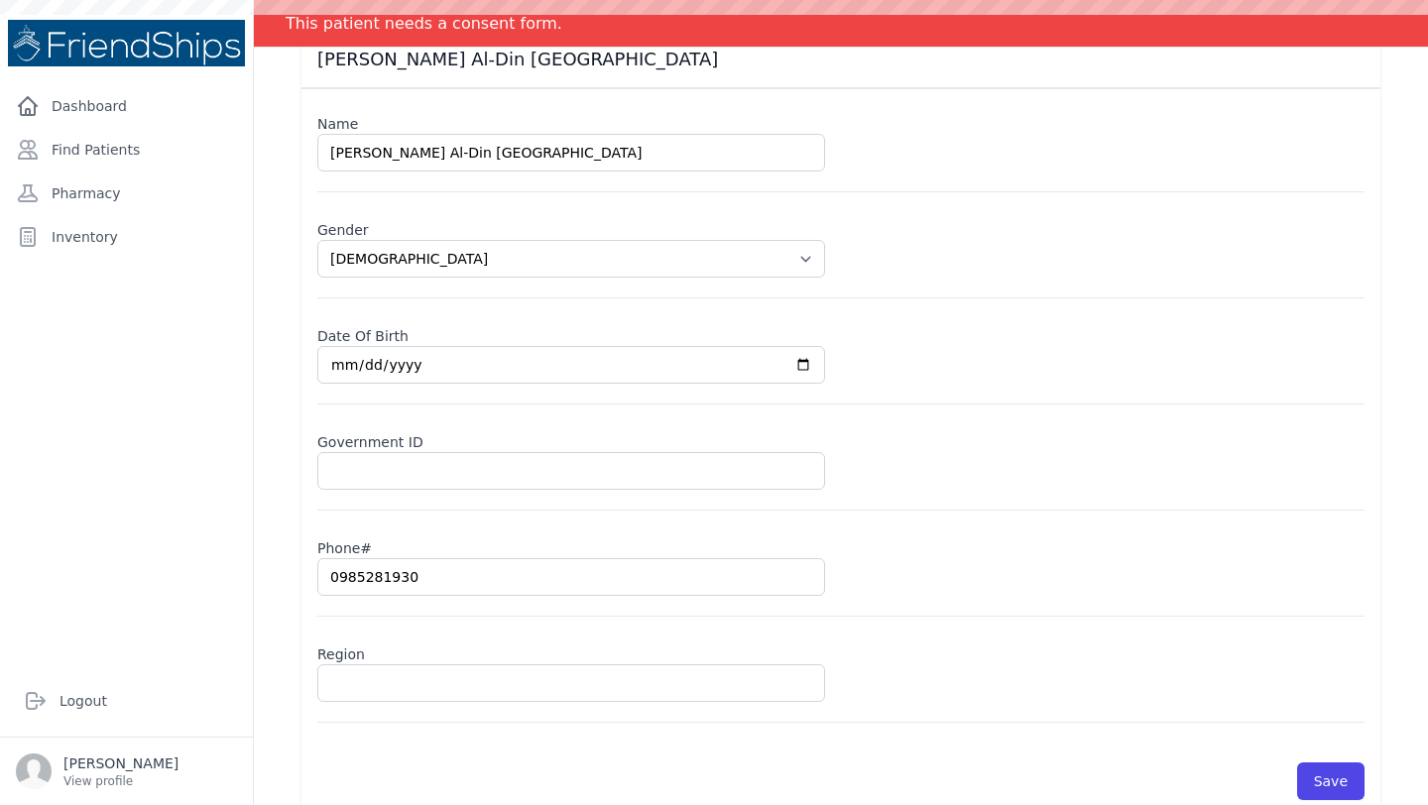
scroll to position [170, 0]
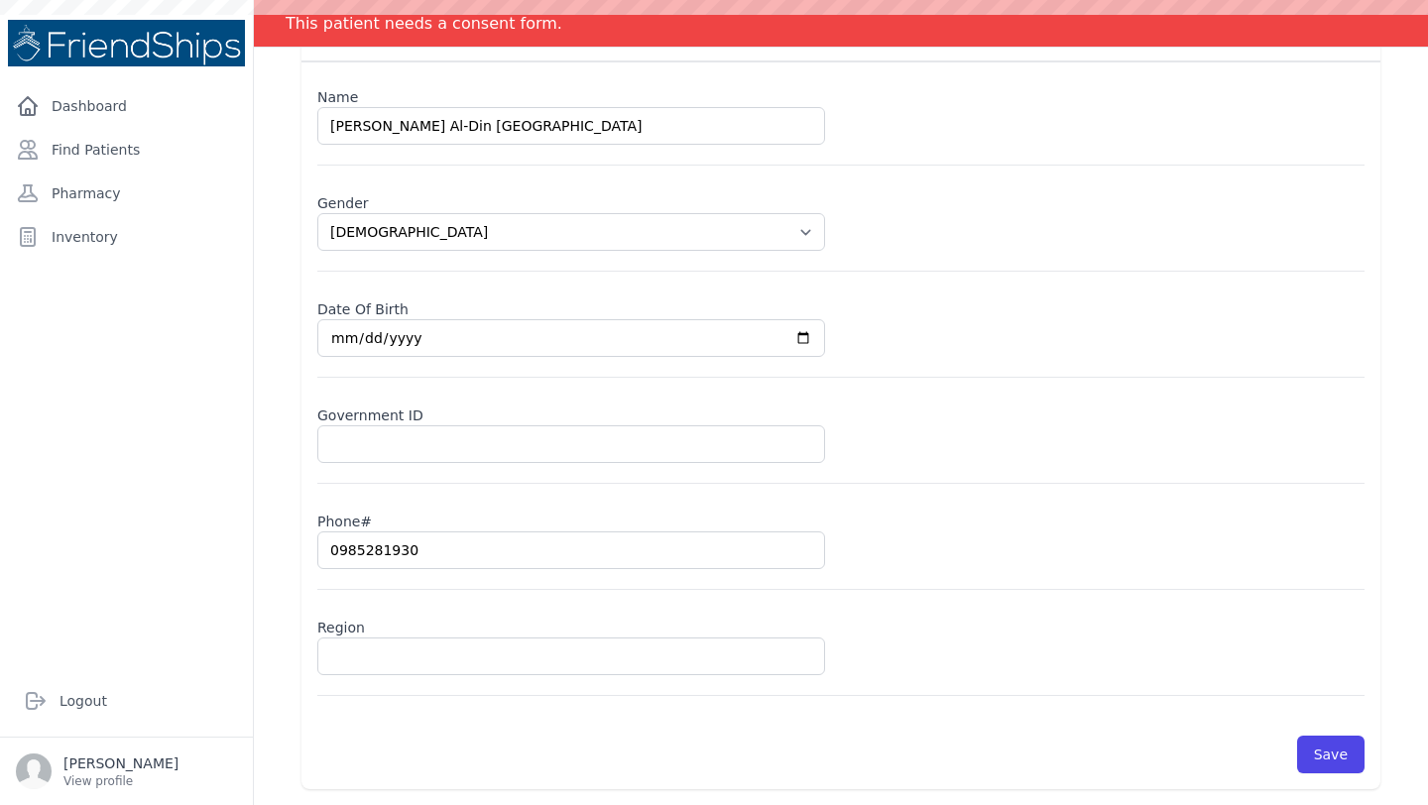
select select "[DEMOGRAPHIC_DATA]"
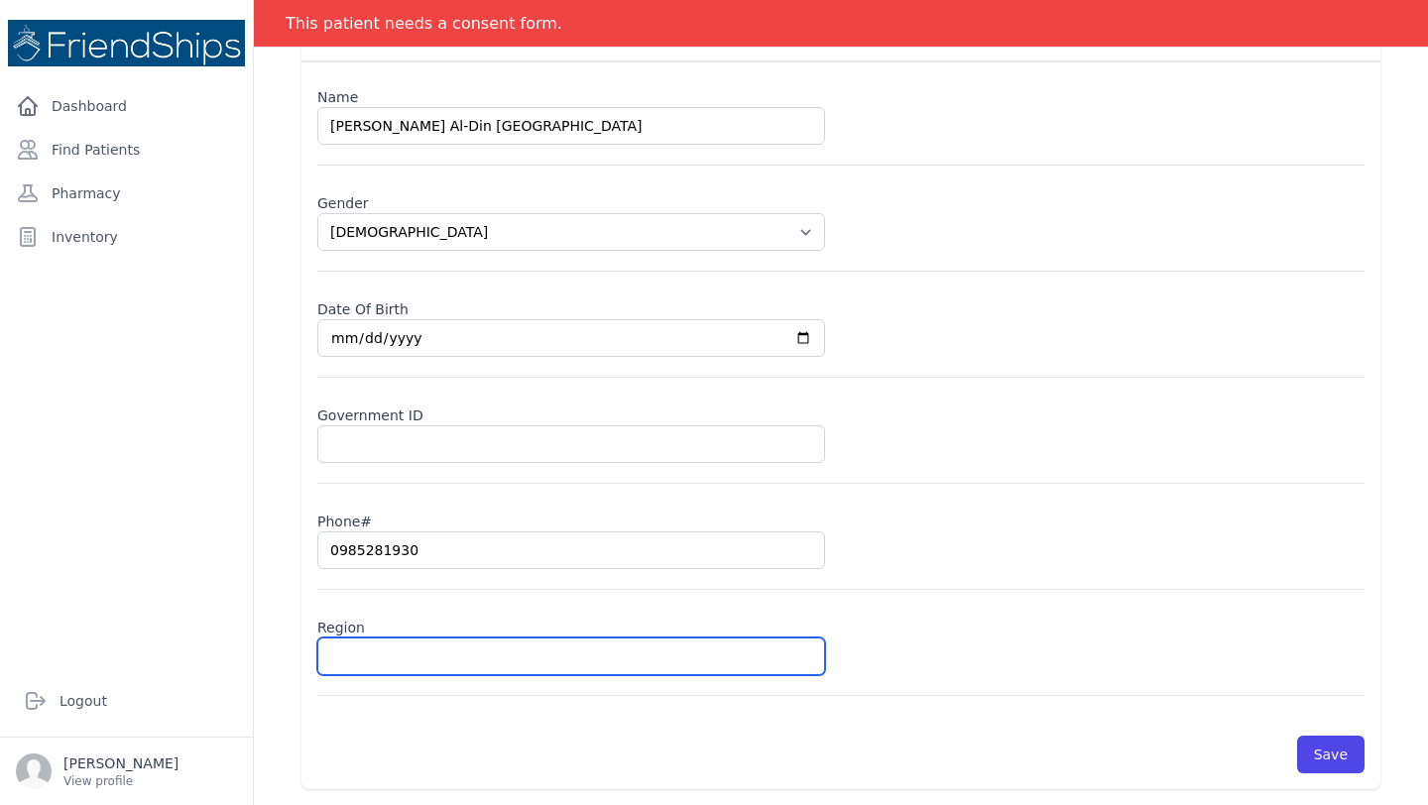
click at [384, 657] on input "text" at bounding box center [571, 656] width 508 height 38
type input "Ha"
select select "[DEMOGRAPHIC_DATA]"
type input "Hama"
select select "[DEMOGRAPHIC_DATA]"
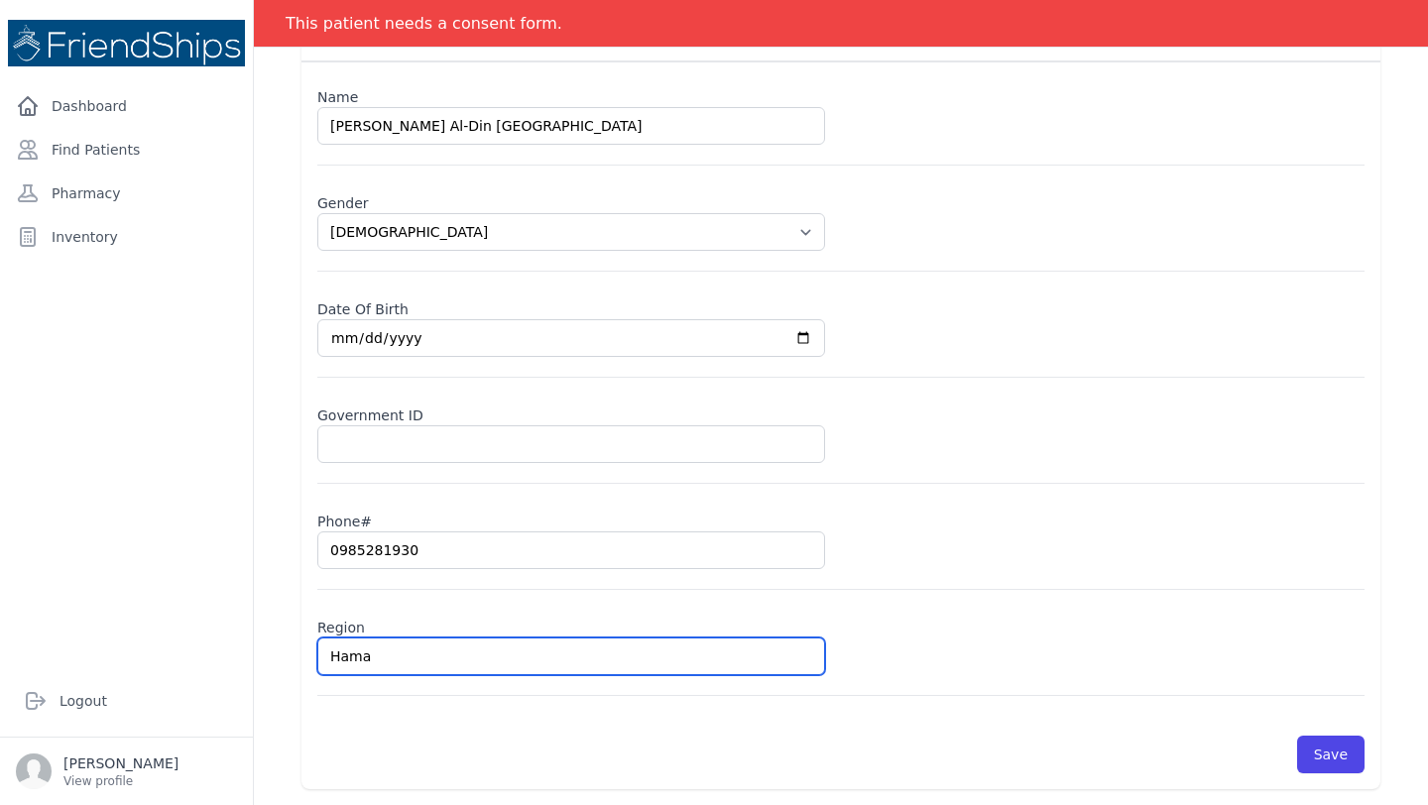
type input "Hamad"
select select "[DEMOGRAPHIC_DATA]"
type input "Hamadi"
select select "[DEMOGRAPHIC_DATA]"
type input "Hamadiya"
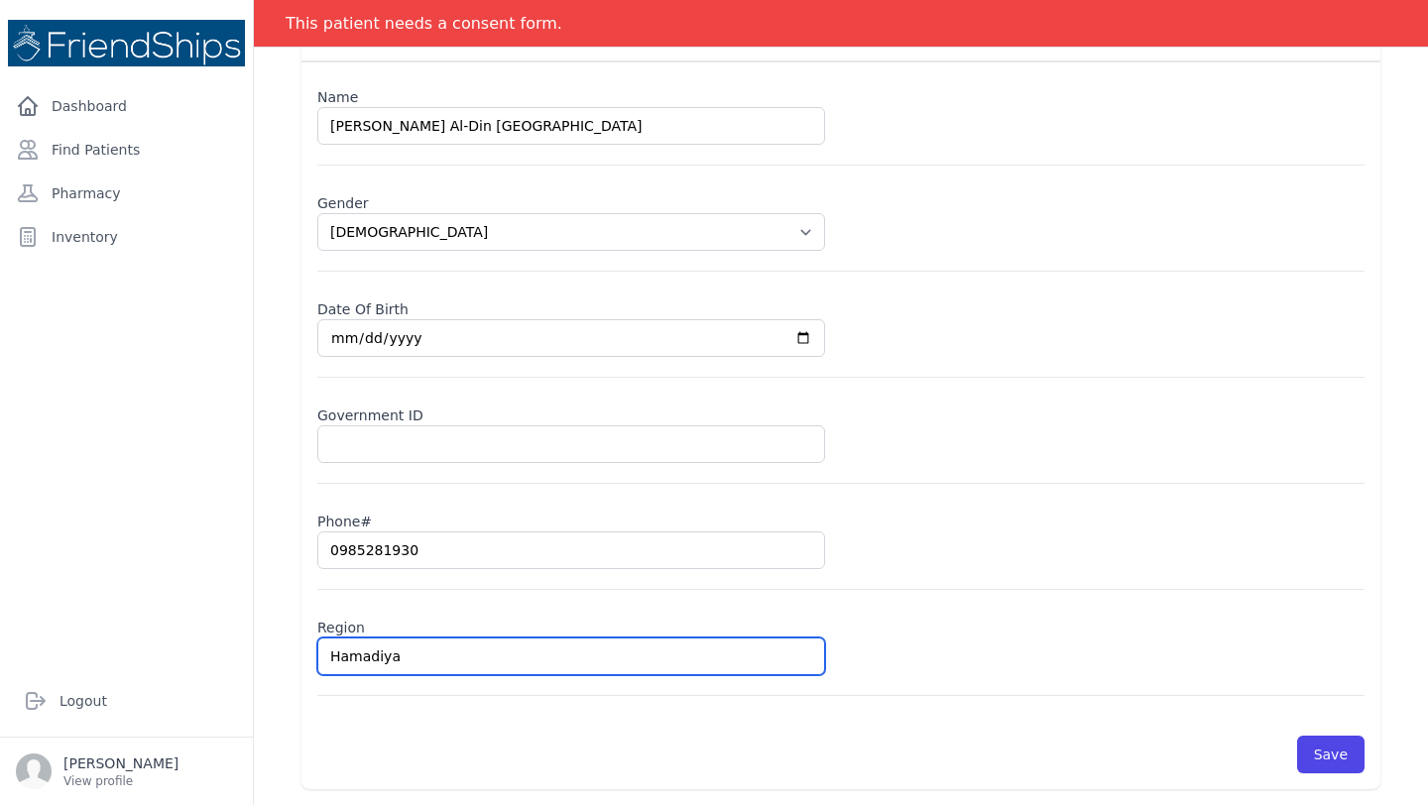
select select "[DEMOGRAPHIC_DATA]"
type input "Hamadiya"
click at [1297, 736] on button "Save" at bounding box center [1330, 755] width 67 height 38
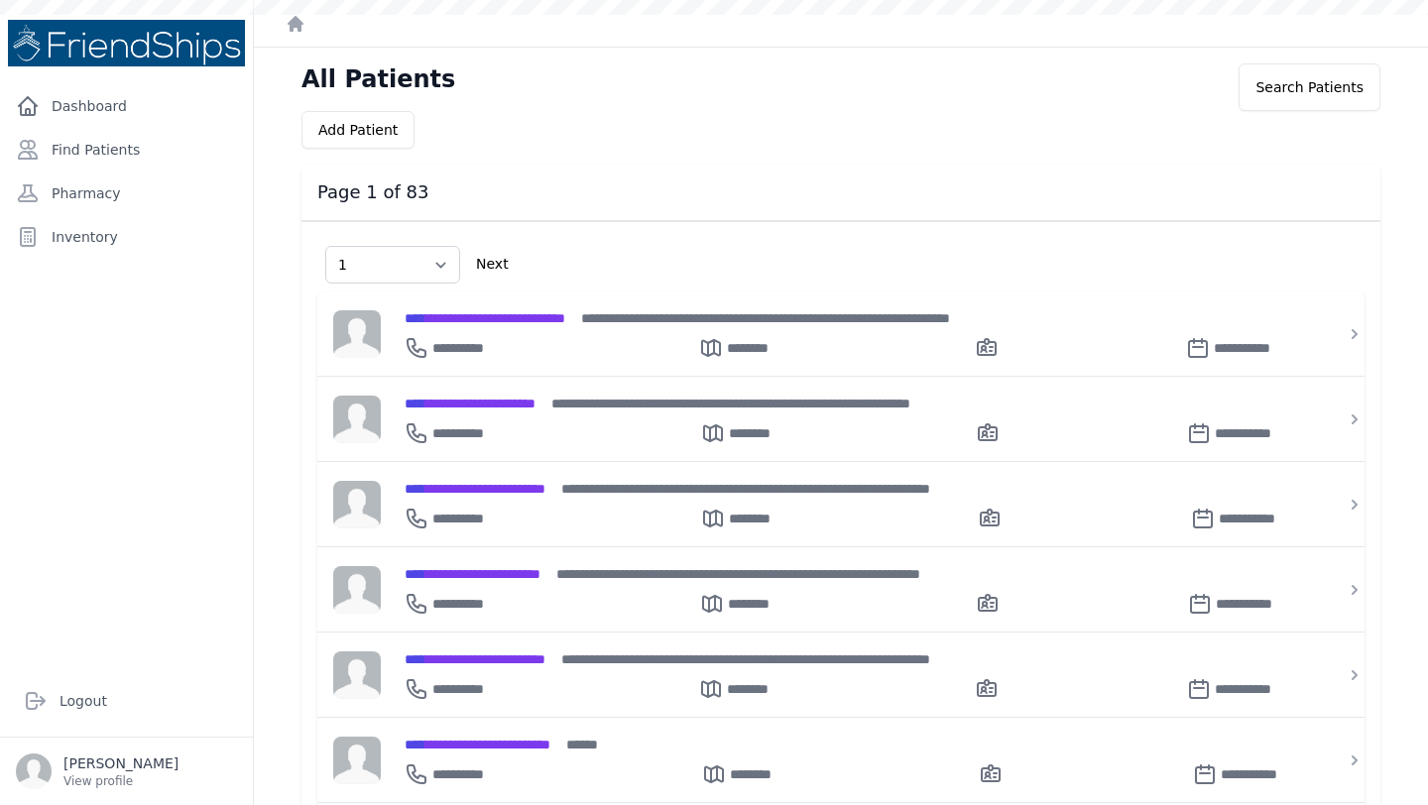
click at [140, 142] on link "Find Patients" at bounding box center [126, 150] width 237 height 40
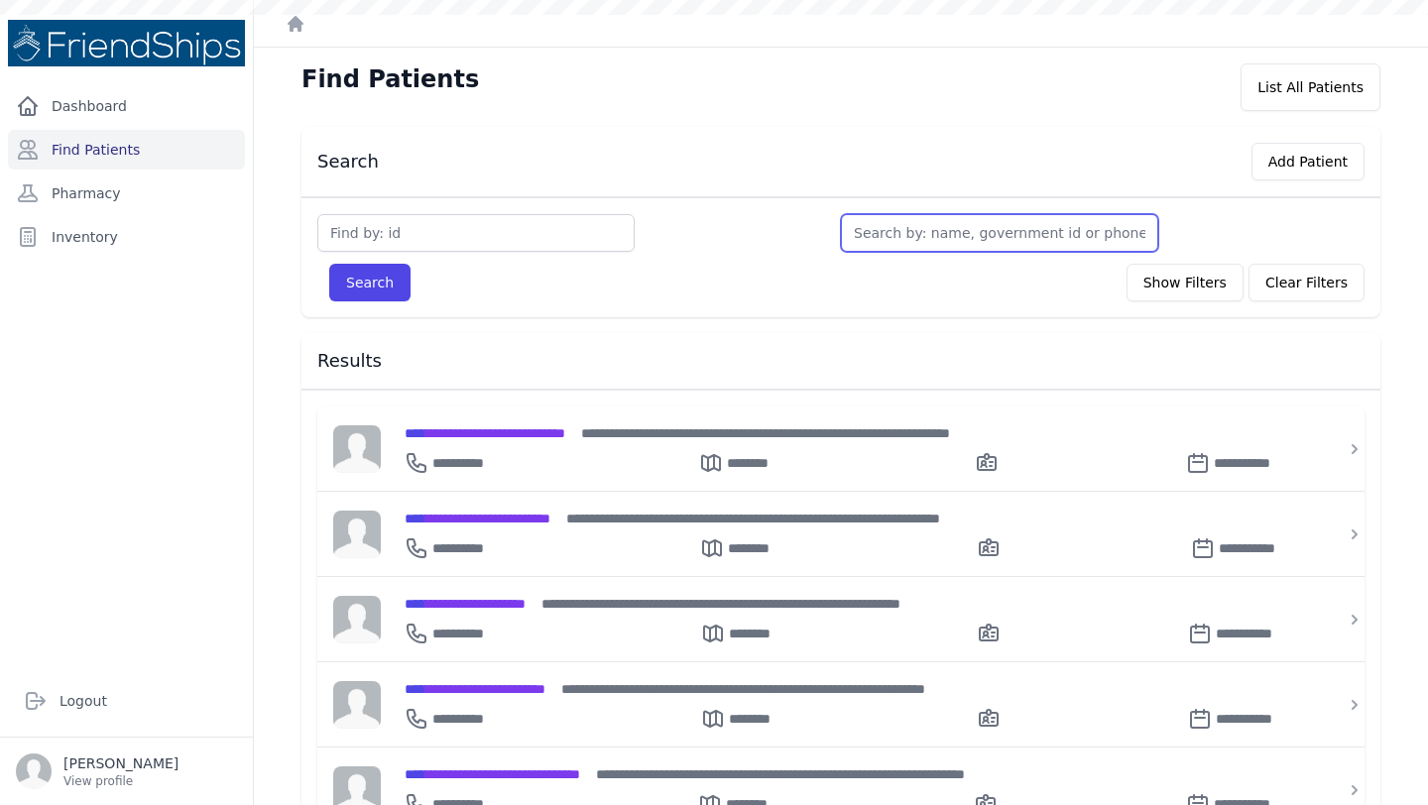
click at [918, 220] on input "text" at bounding box center [999, 233] width 317 height 38
type input "lilas"
click at [329, 264] on button "Search" at bounding box center [369, 283] width 81 height 38
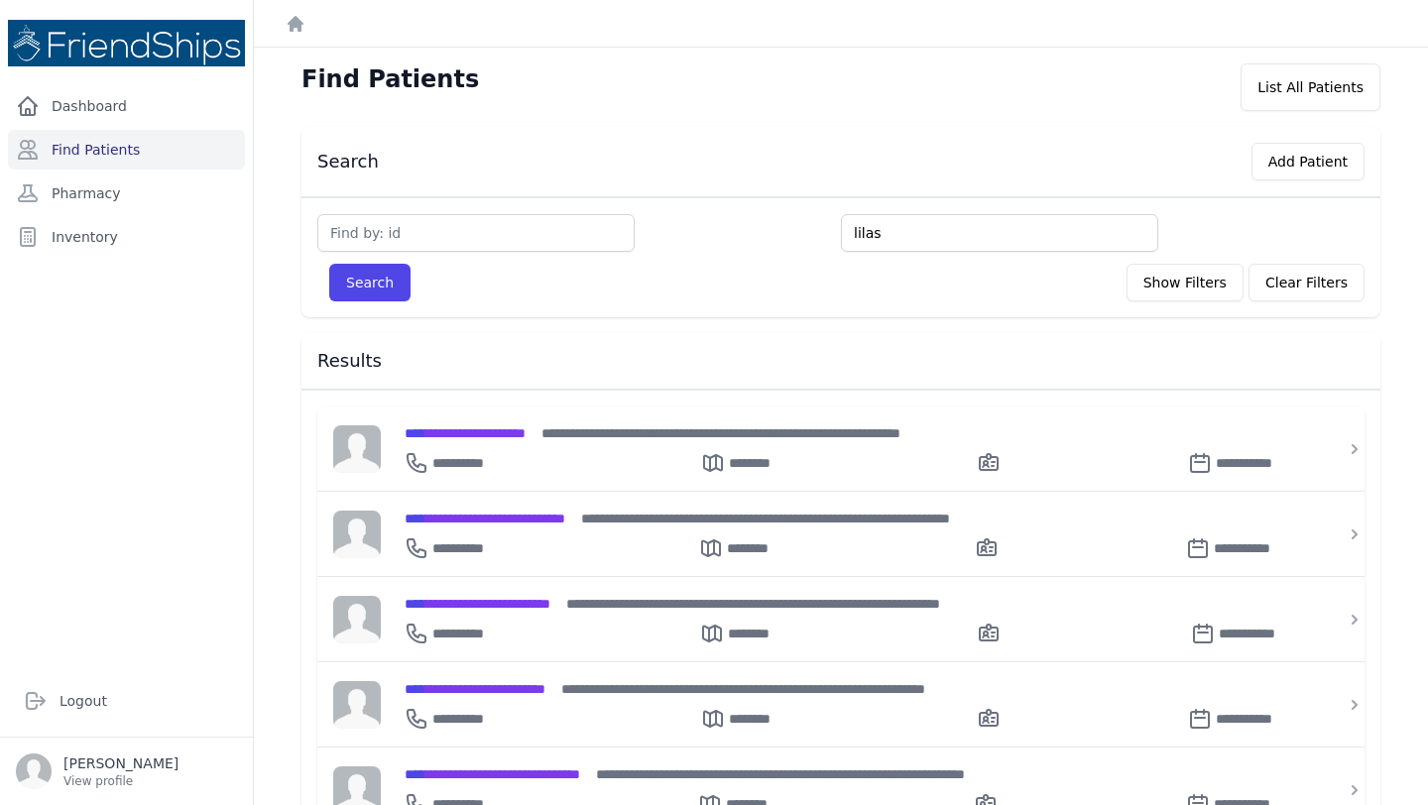
click at [329, 264] on button "Search" at bounding box center [369, 283] width 81 height 38
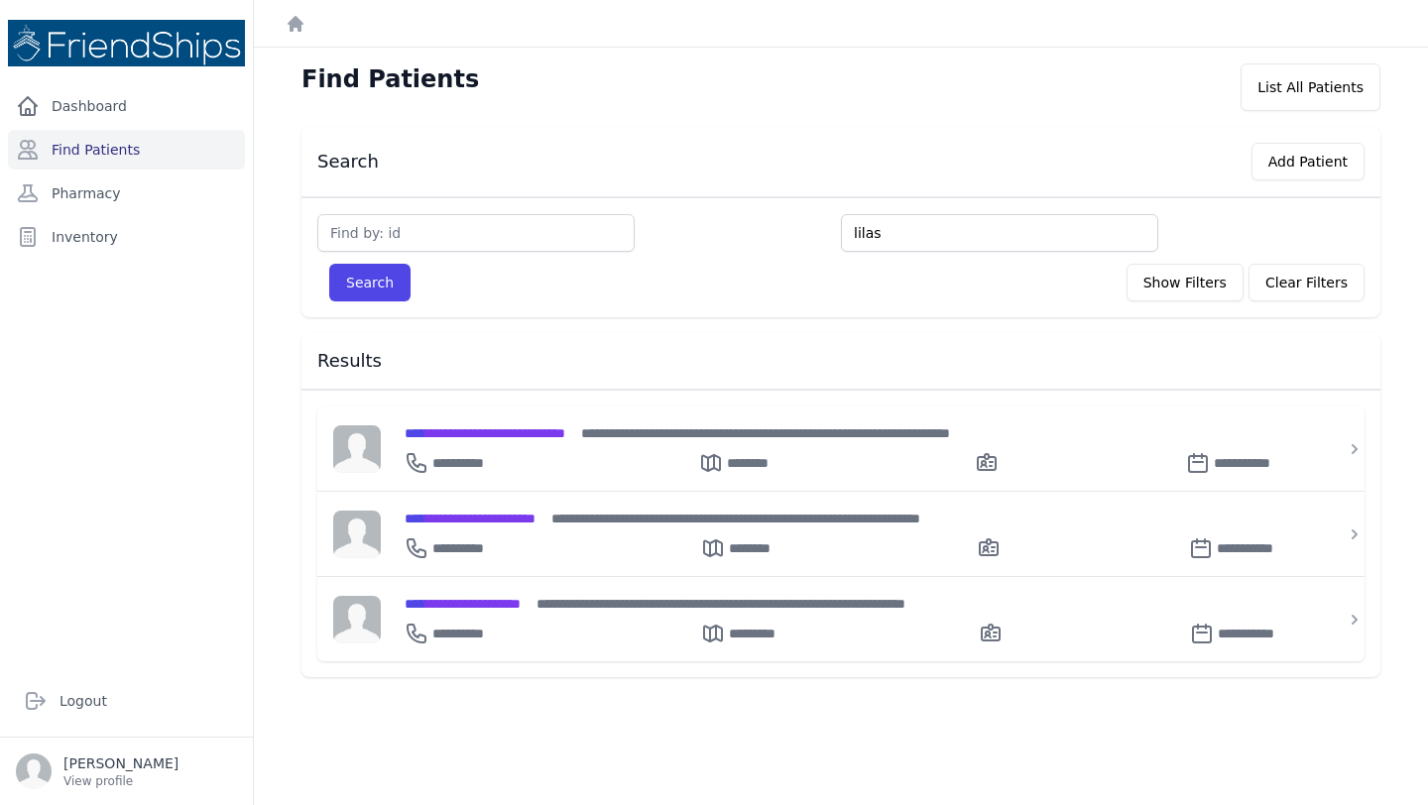
click at [491, 712] on div "Find Patients List All Patients Search Add Patient lilas Search Show Filters Cl…" at bounding box center [841, 450] width 1174 height 805
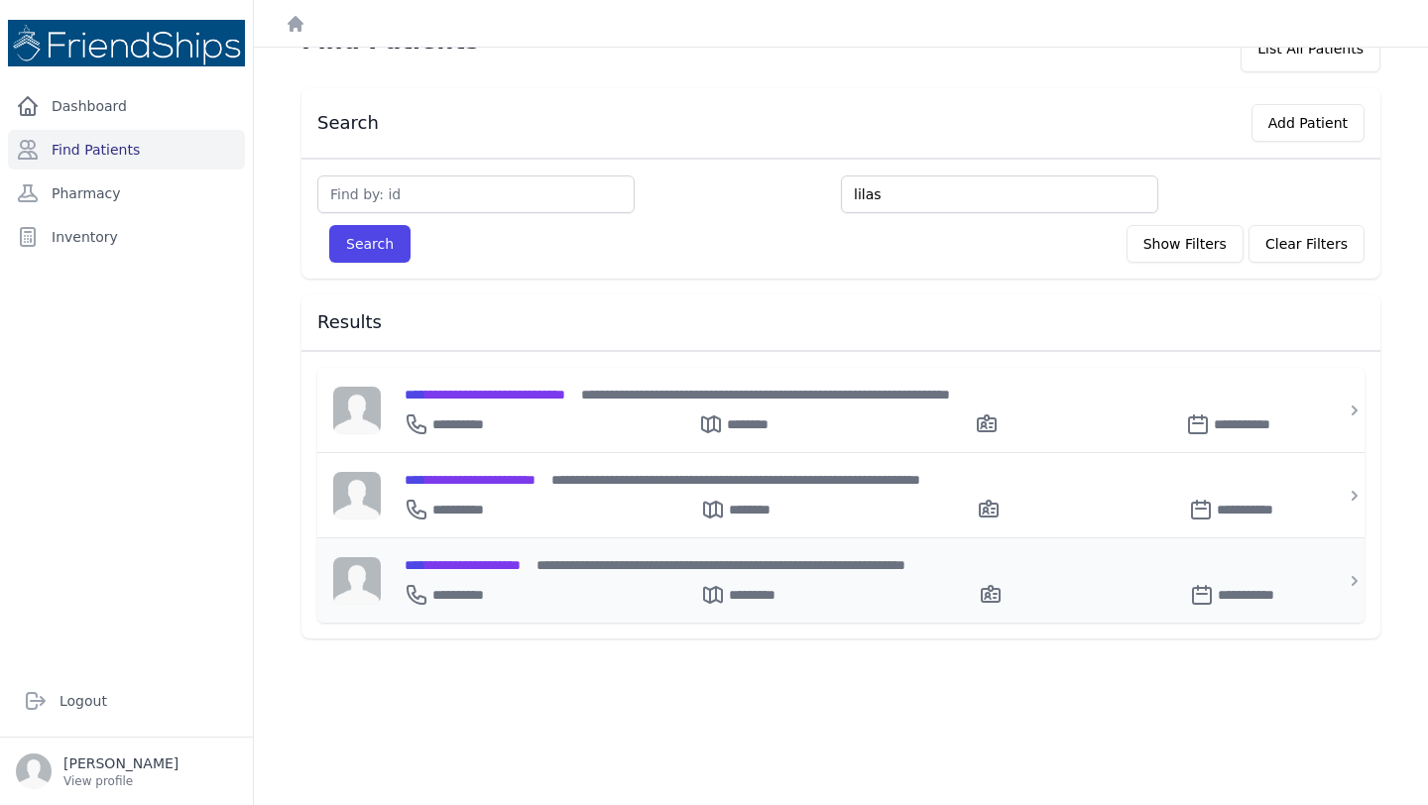
scroll to position [48, 0]
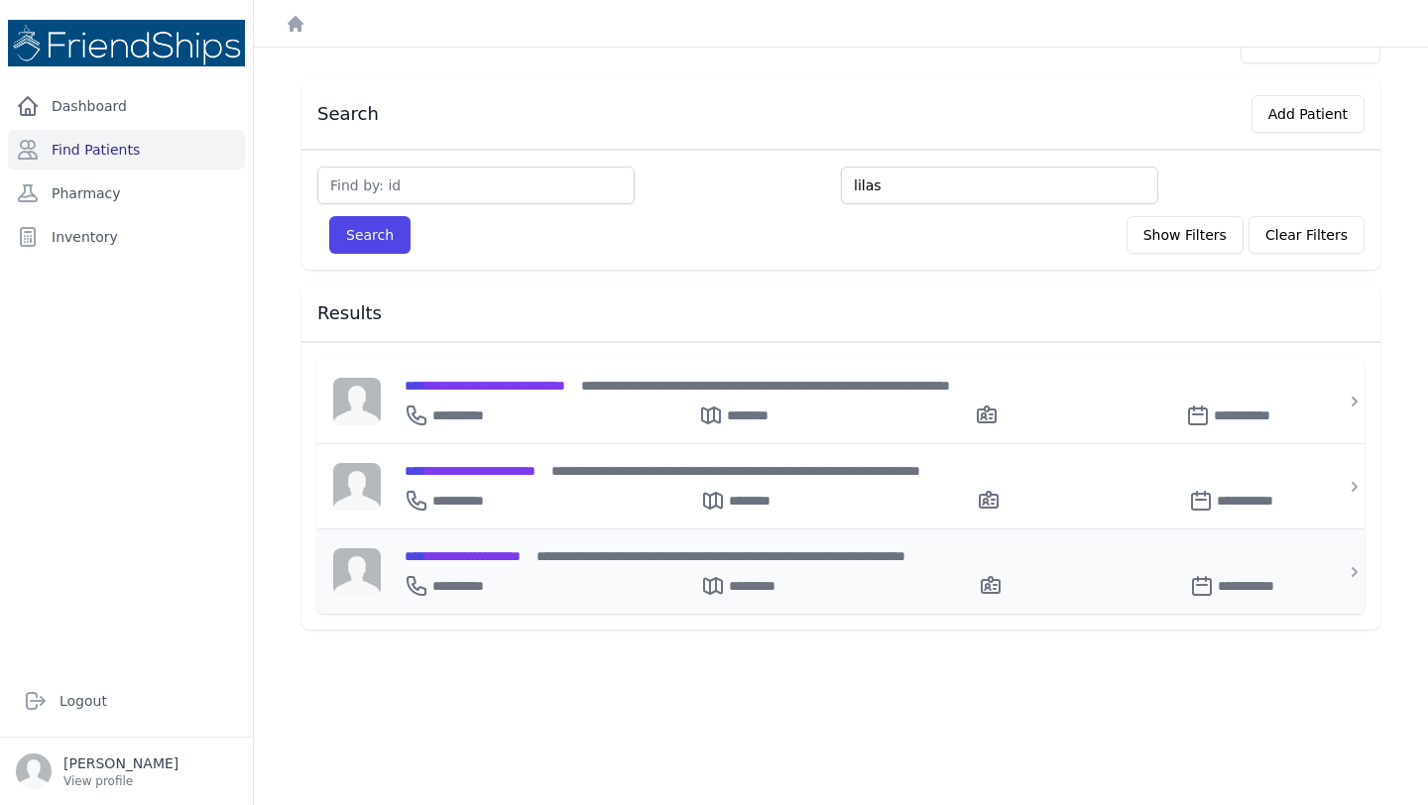
click at [491, 549] on span "**********" at bounding box center [462, 556] width 116 height 14
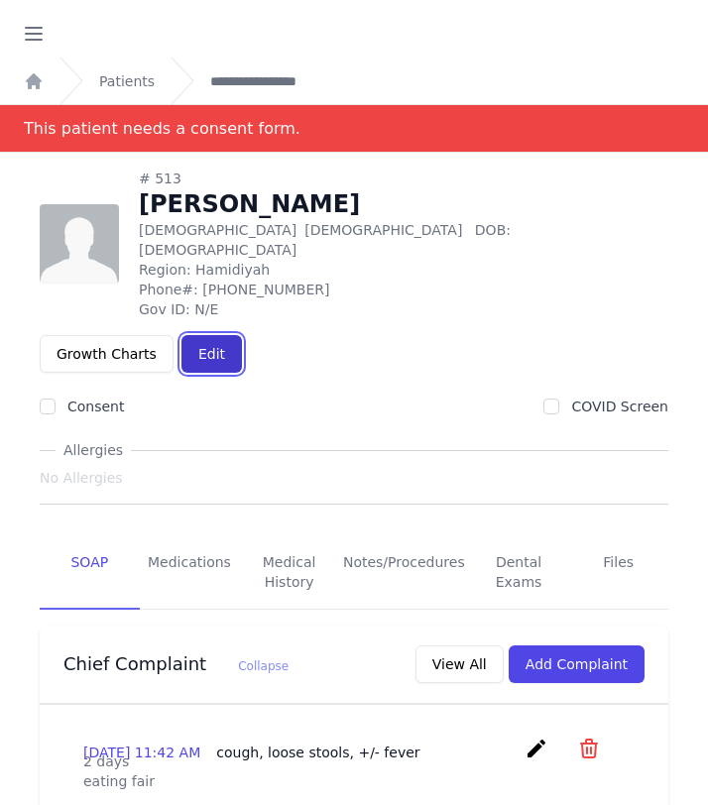
click at [242, 335] on link "Edit" at bounding box center [211, 354] width 60 height 38
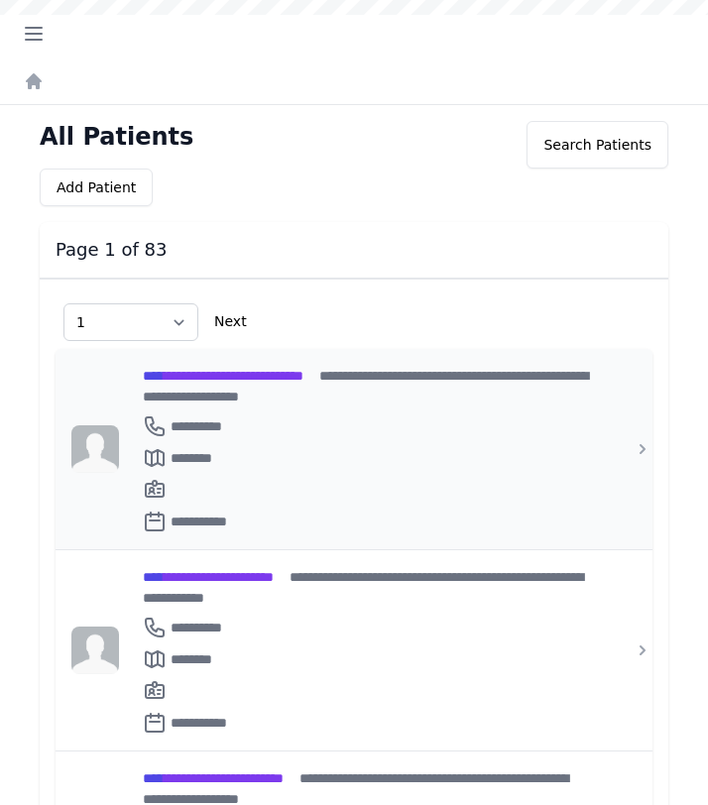
click at [278, 377] on span "**********" at bounding box center [223, 376] width 161 height 14
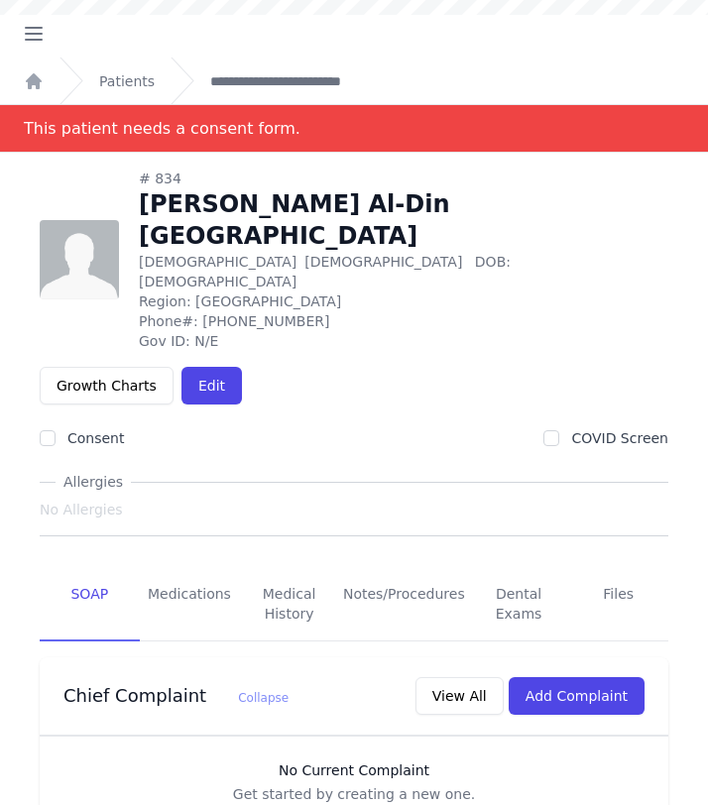
scroll to position [53, 0]
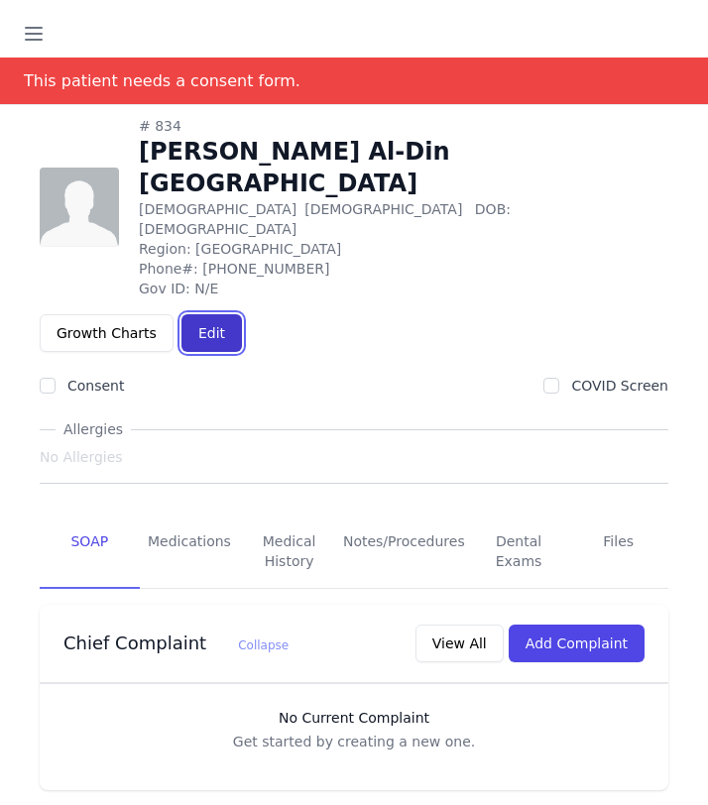
click at [242, 314] on link "Edit" at bounding box center [211, 333] width 60 height 38
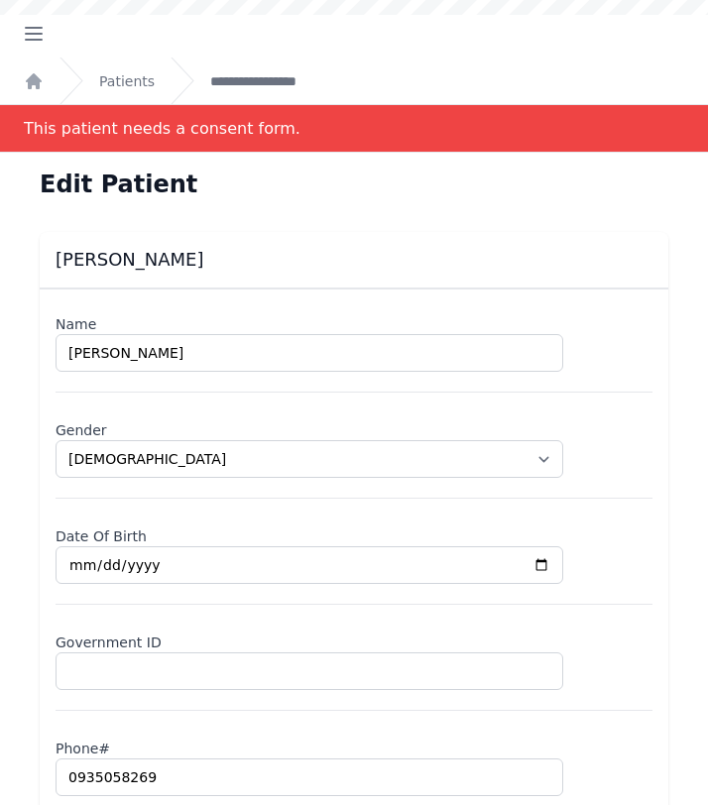
scroll to position [173, 0]
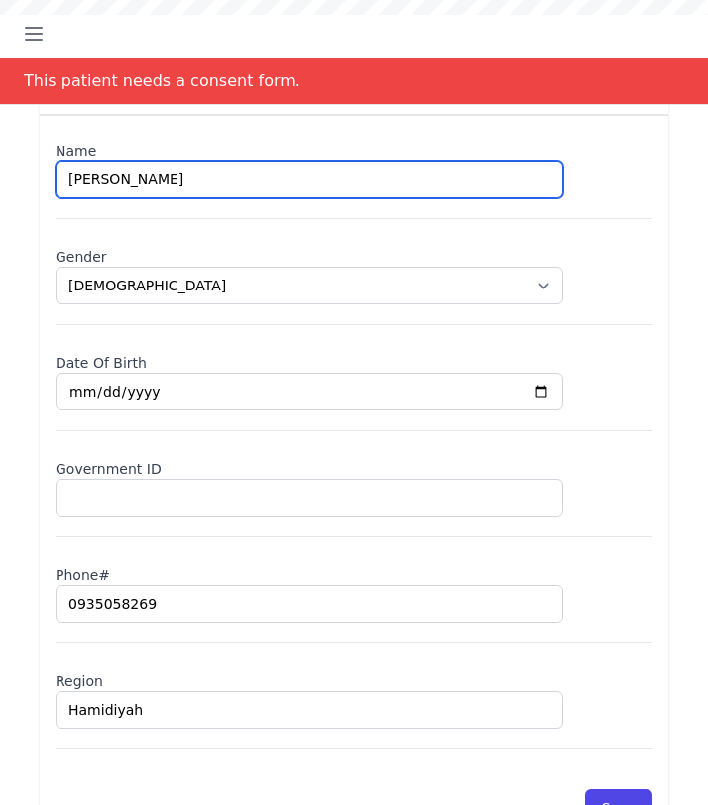
click at [89, 179] on input "[PERSON_NAME]" at bounding box center [310, 180] width 508 height 38
type input "[PERSON_NAME] Ghayath"
select select "[DEMOGRAPHIC_DATA]"
type input "[DATE]"
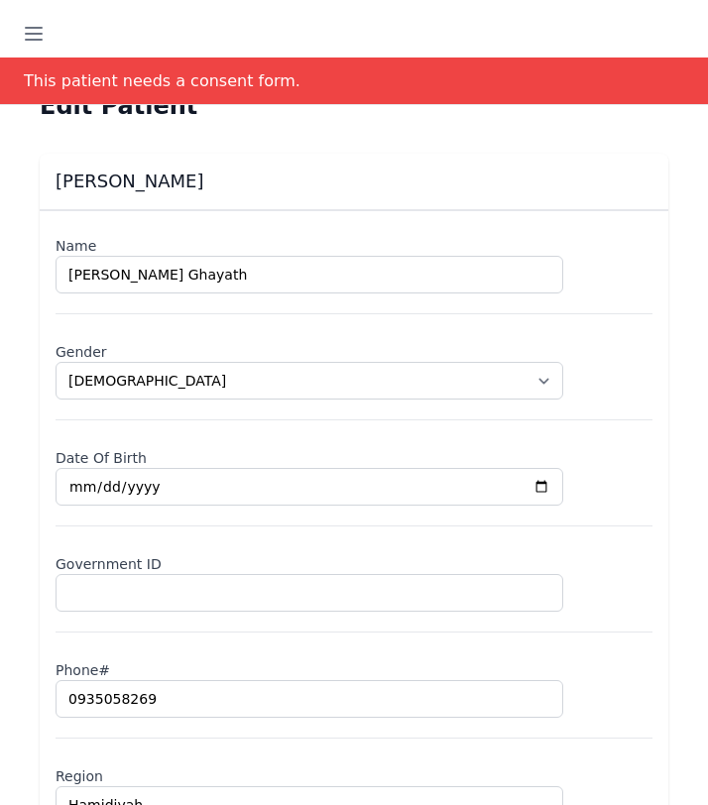
click at [167, 281] on input "Lilas Badr Ghayath" at bounding box center [310, 275] width 508 height 38
click at [139, 274] on input "Lilas Badr Ghayyadh" at bounding box center [310, 275] width 508 height 38
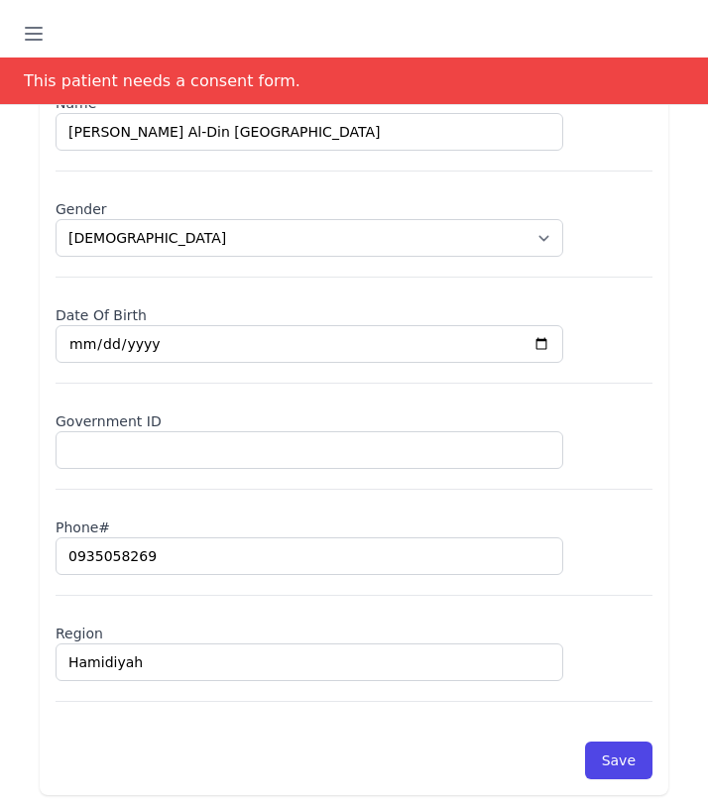
scroll to position [227, 0]
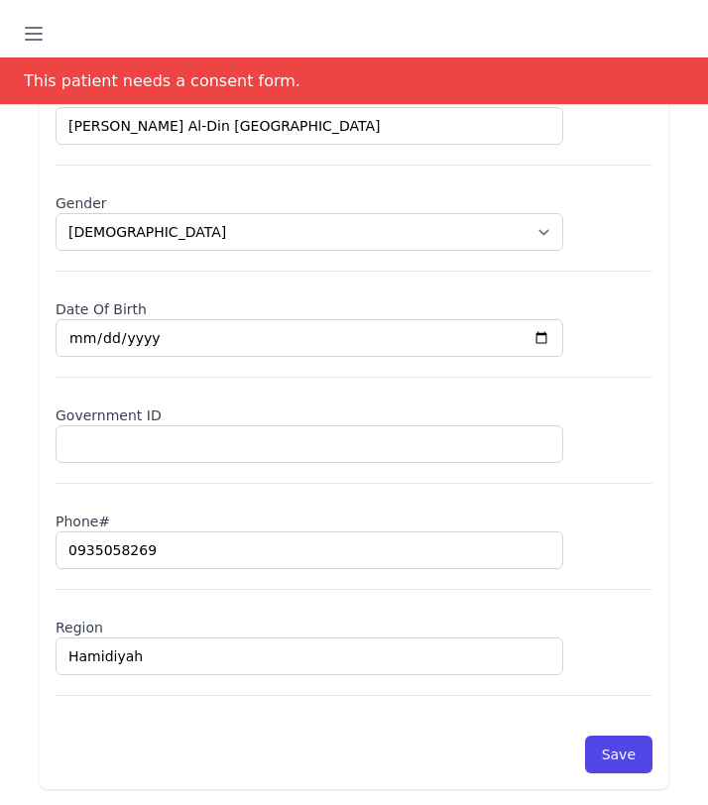
type input "Lilas Badr Al-Din Ghayyadh"
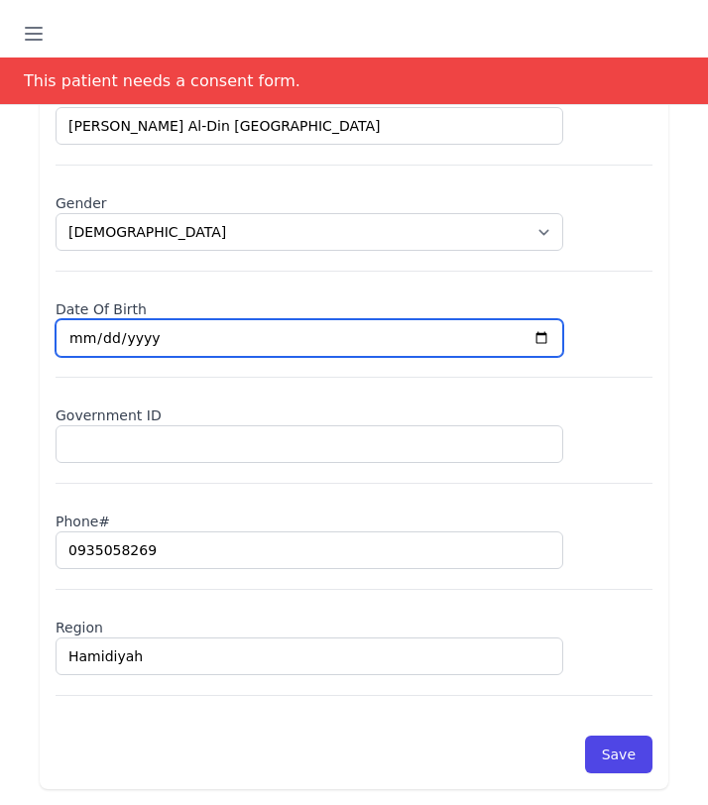
click at [80, 337] on input "2023-04-01" at bounding box center [310, 338] width 508 height 38
select select "female"
type input "2023-03-01"
select select "female"
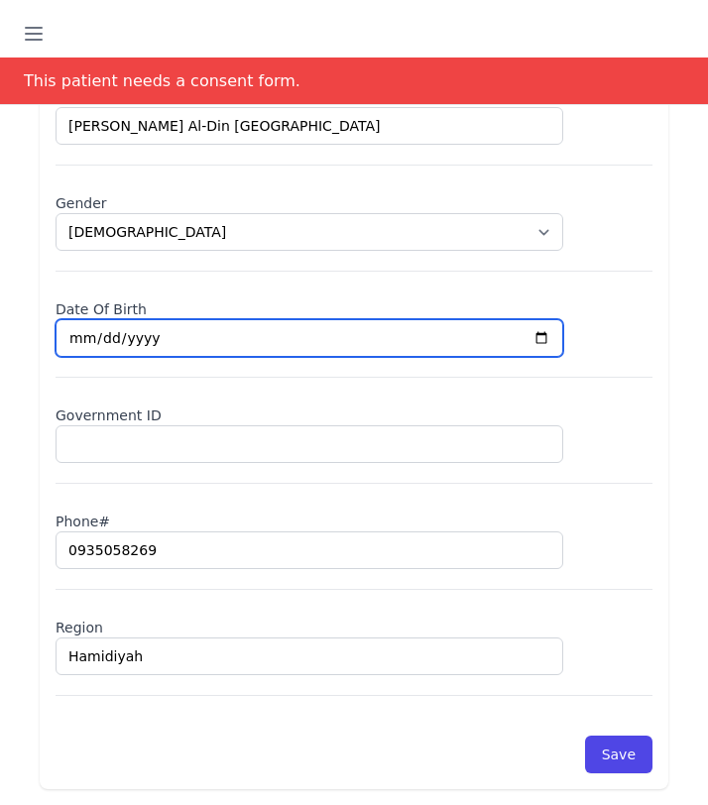
type input "2023-03-03"
select select "female"
type input "2023-03-30"
select select "female"
type input "0003-03-30"
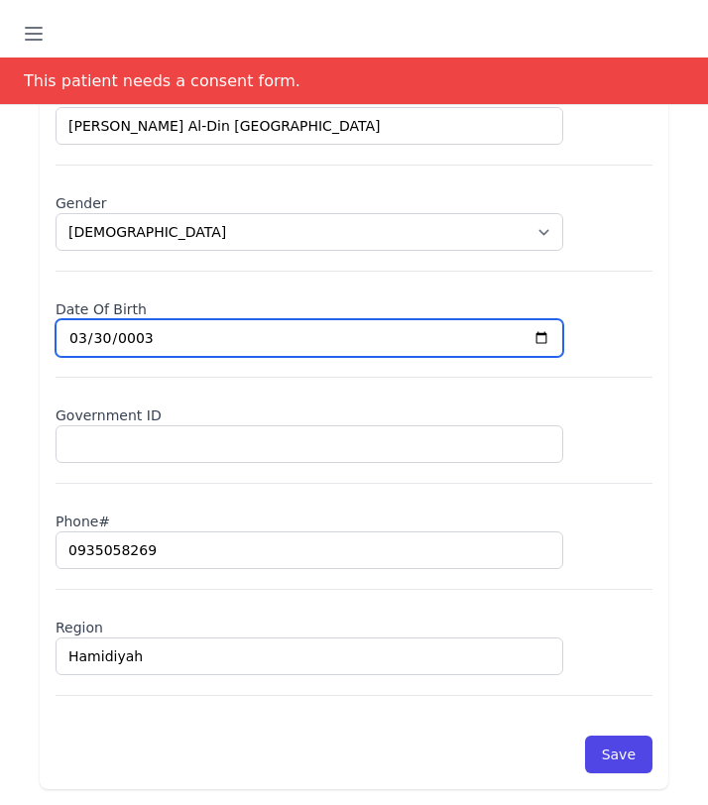
select select "female"
type input "0032-03-30"
select select "[DEMOGRAPHIC_DATA]"
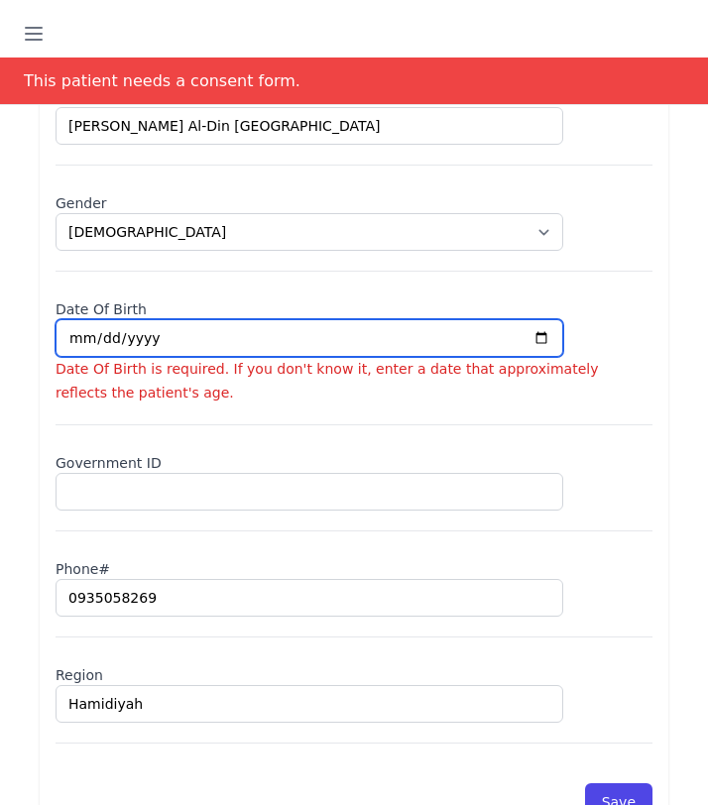
type input "0002-03-30"
select select "[DEMOGRAPHIC_DATA]"
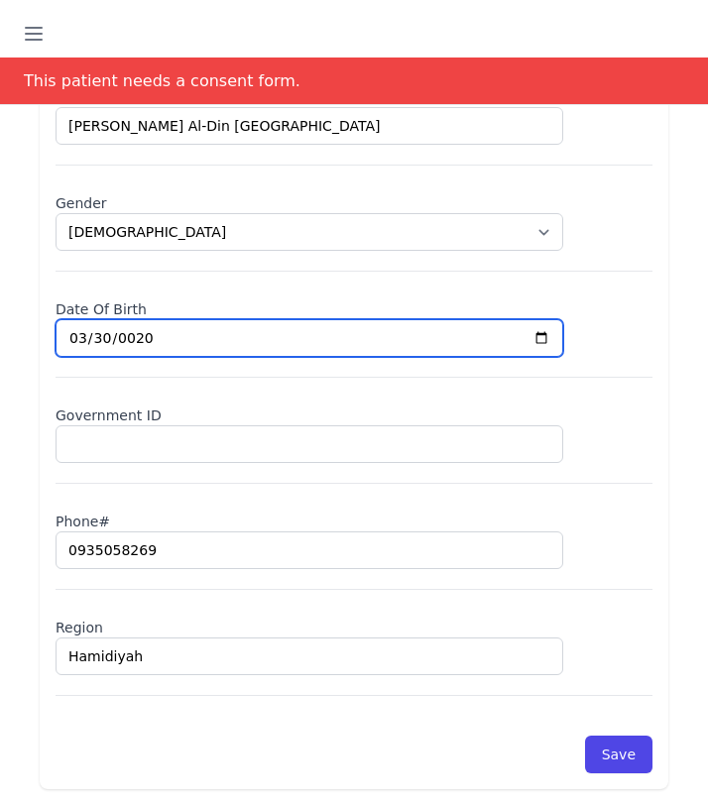
type input "0202-03-30"
select select "[DEMOGRAPHIC_DATA]"
type input "[DATE]"
select select "[DEMOGRAPHIC_DATA]"
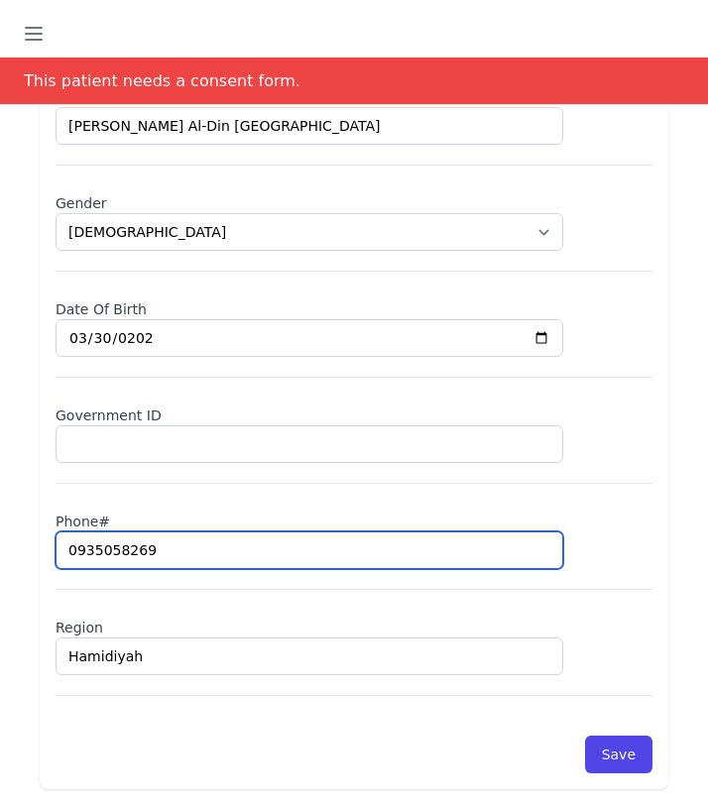
click at [110, 564] on input "0935058269" at bounding box center [310, 550] width 508 height 38
type input "09"
select select "[DEMOGRAPHIC_DATA]"
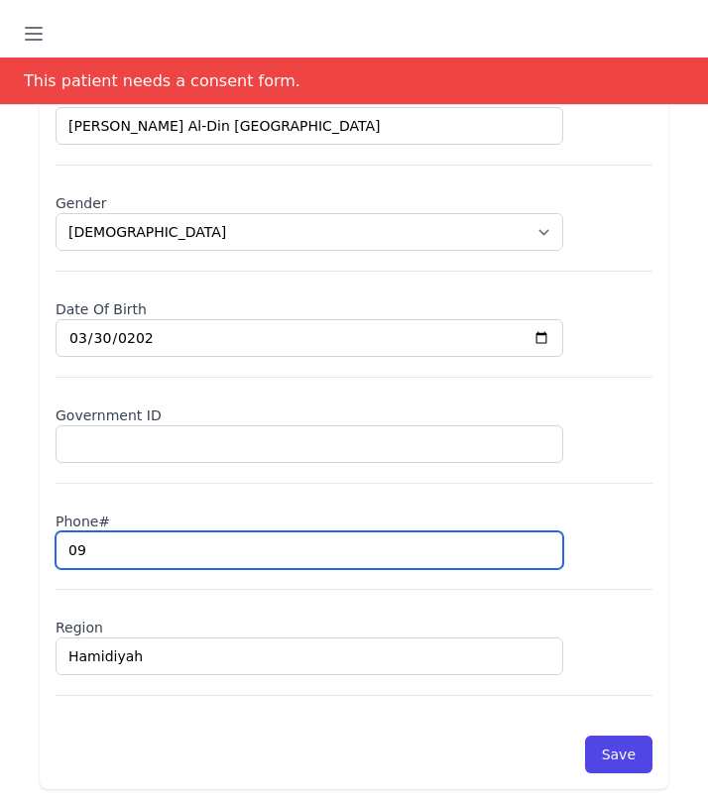
type input "098"
select select "[DEMOGRAPHIC_DATA]"
type input "0985"
select select "[DEMOGRAPHIC_DATA]"
type input "09852"
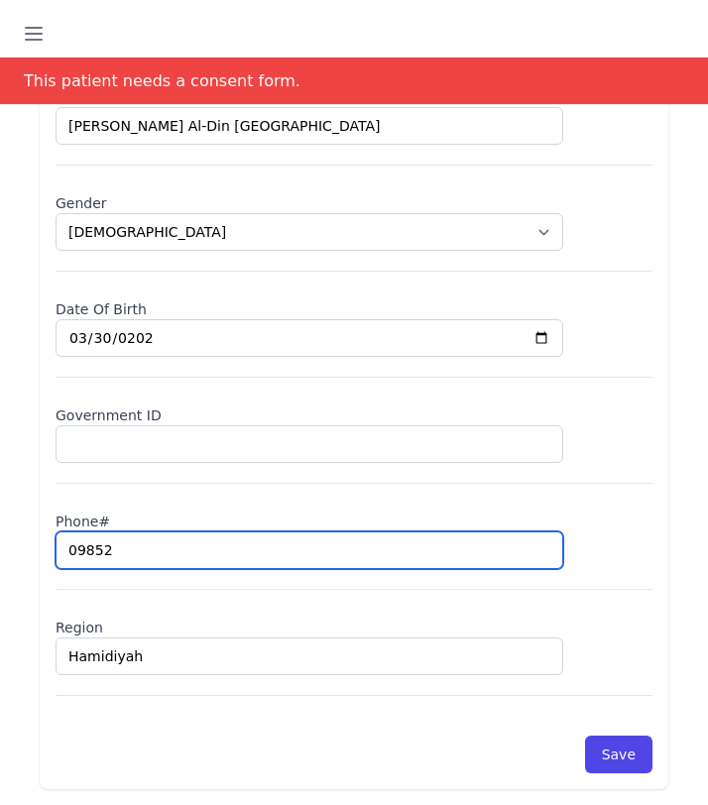
select select "[DEMOGRAPHIC_DATA]"
type input "098528"
select select "[DEMOGRAPHIC_DATA]"
type input "0985281"
select select "[DEMOGRAPHIC_DATA]"
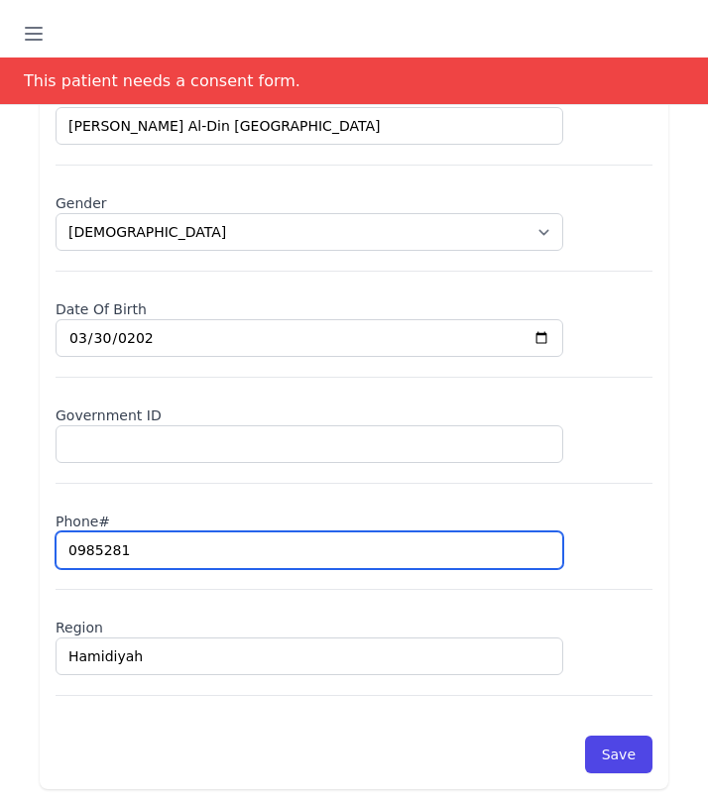
type input "09852819"
select select "[DEMOGRAPHIC_DATA]"
type input "0985281930"
select select "[DEMOGRAPHIC_DATA]"
type input "0985281930"
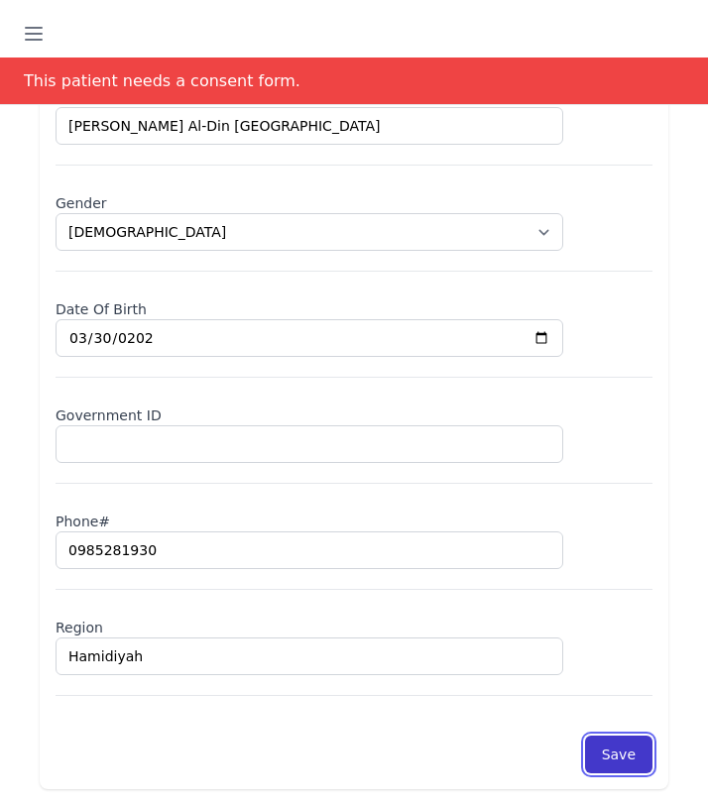
click at [615, 753] on button "Save" at bounding box center [618, 755] width 67 height 38
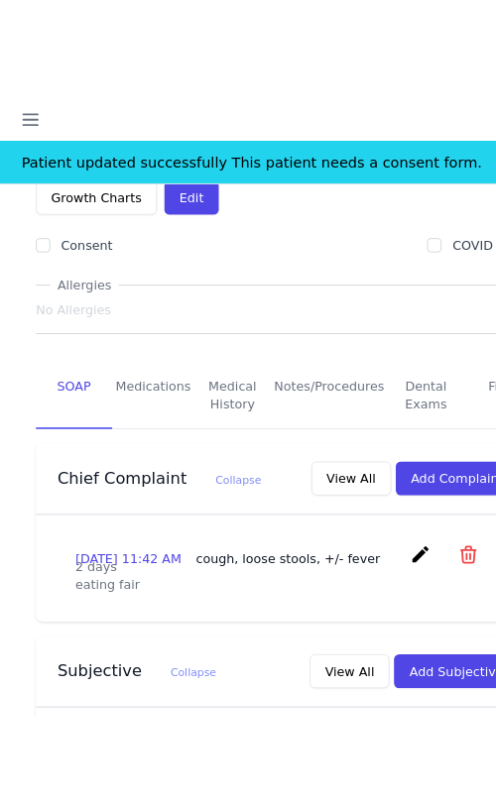
scroll to position [319, 0]
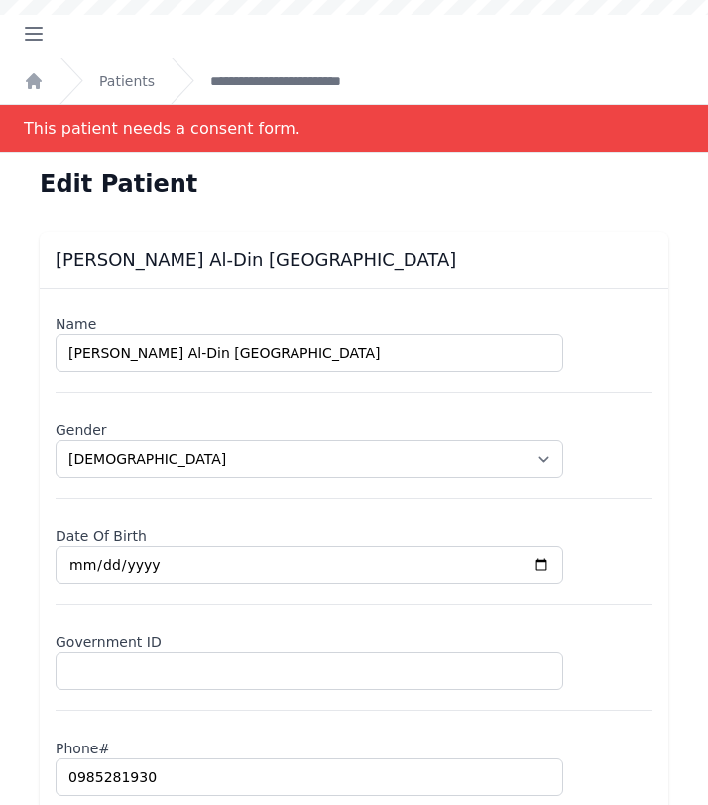
select select "[DEMOGRAPHIC_DATA]"
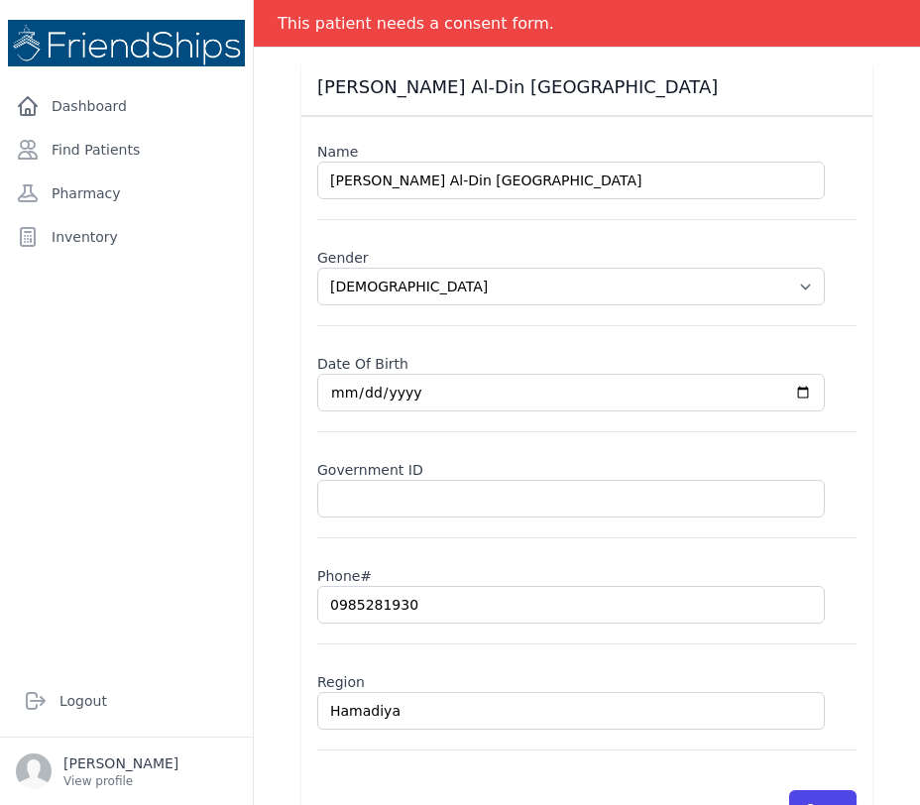
scroll to position [170, 0]
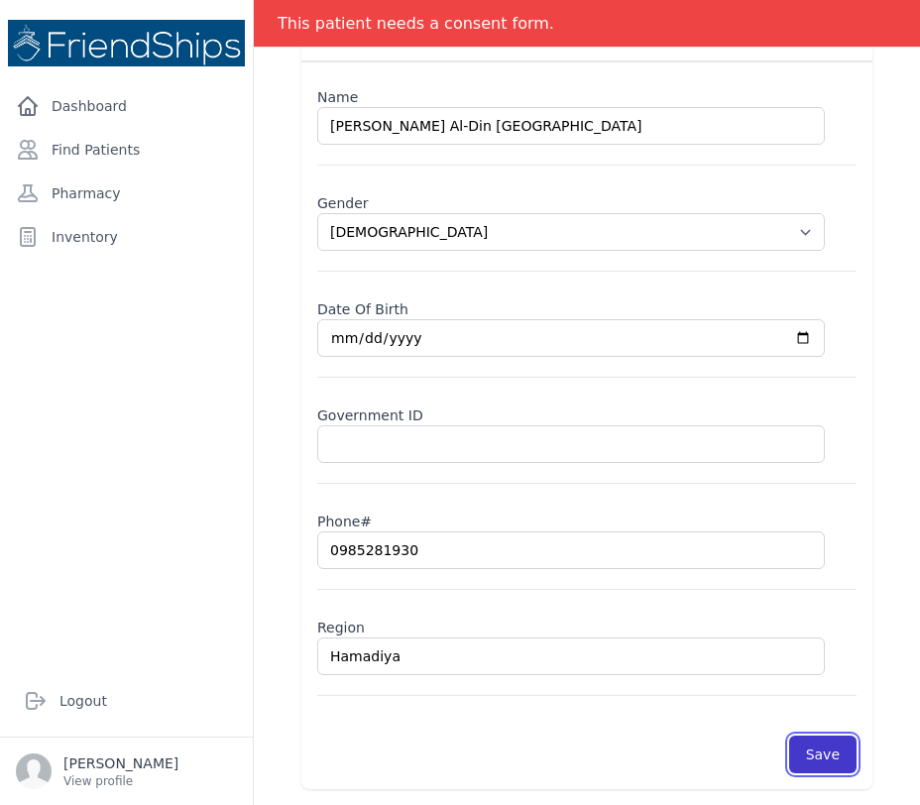
click at [707, 743] on button "Save" at bounding box center [822, 755] width 67 height 38
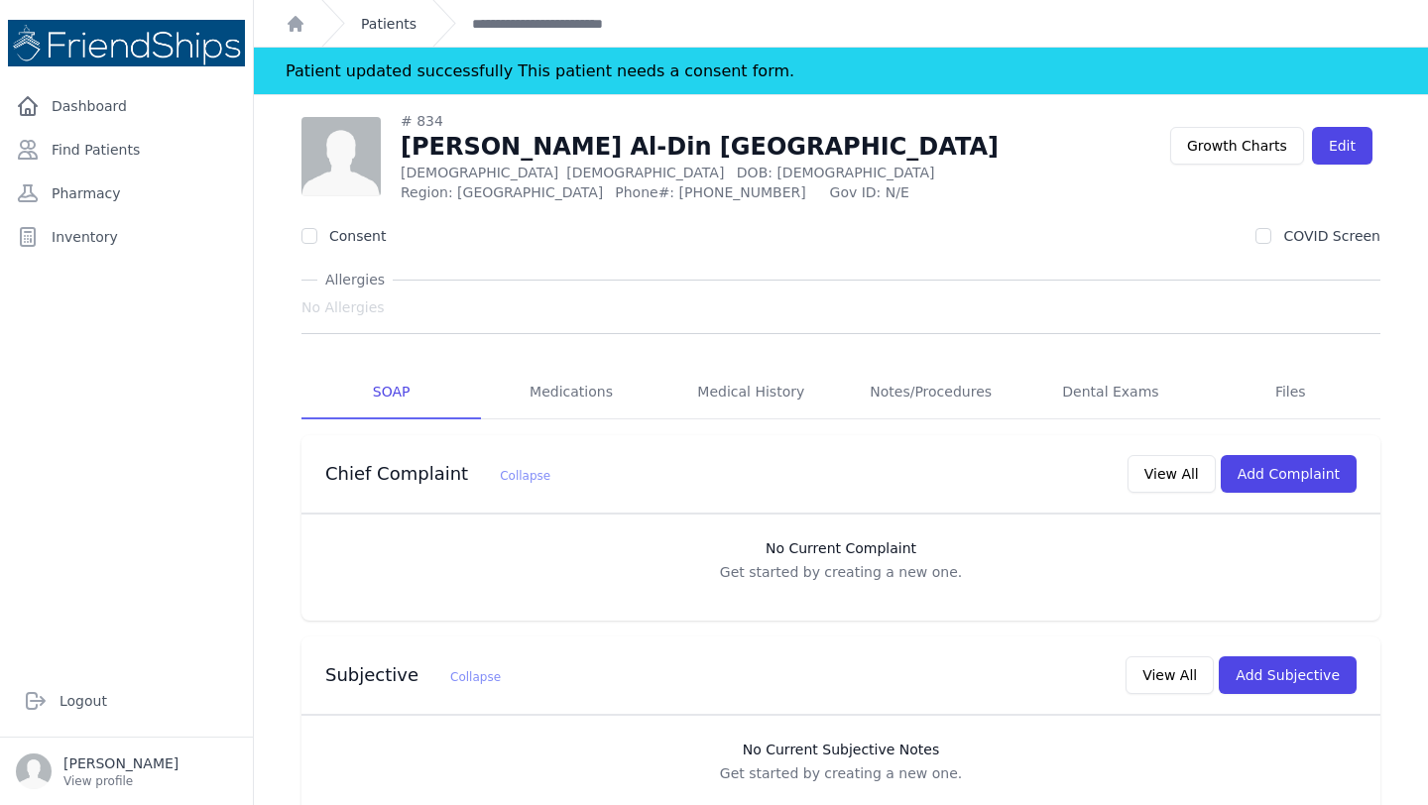
click at [384, 24] on link "Patients" at bounding box center [389, 24] width 56 height 20
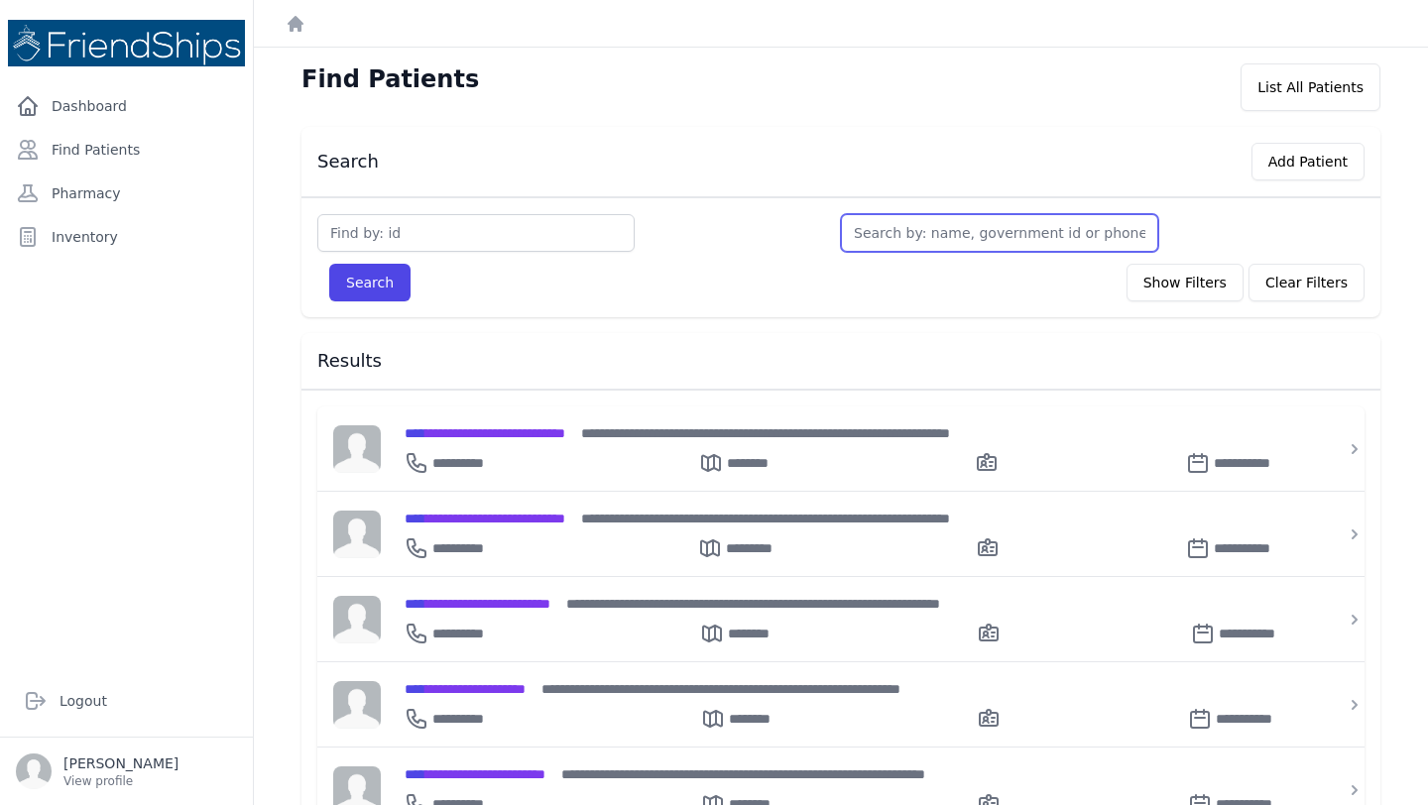
click at [707, 230] on input "text" at bounding box center [999, 233] width 317 height 38
type input "lis"
type input "li"
type input "lila"
type input "lilas"
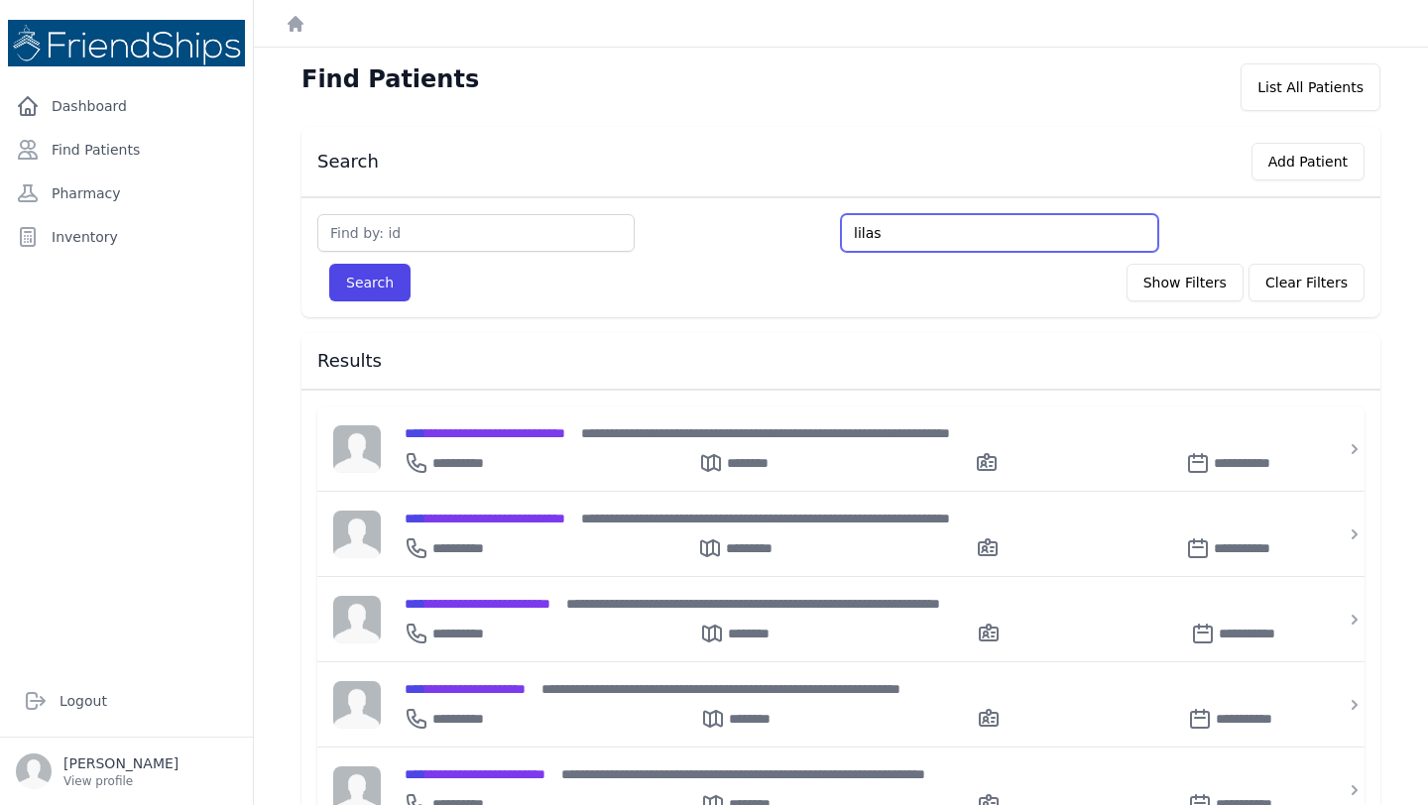
click at [329, 264] on button "Search" at bounding box center [369, 283] width 81 height 38
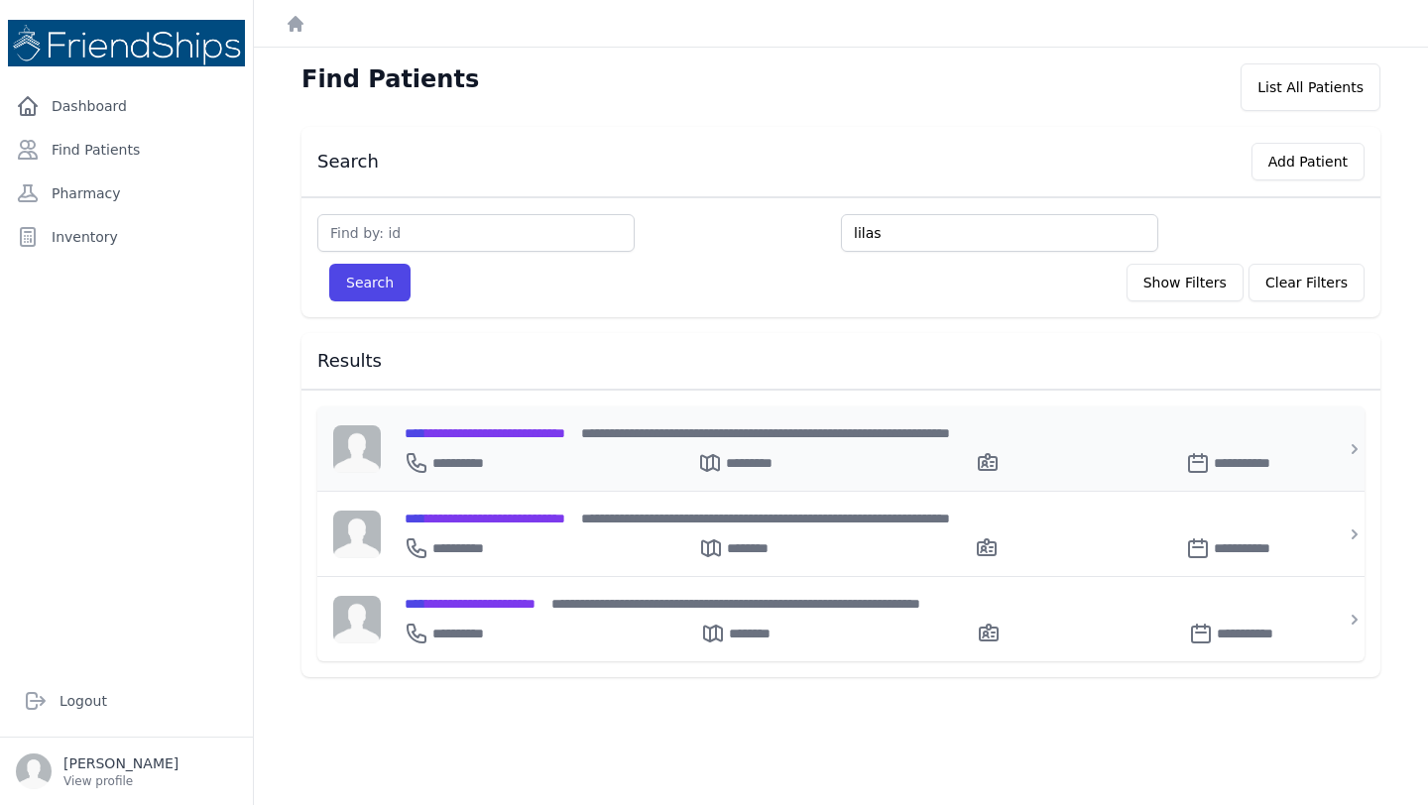
click at [707, 439] on div "**********" at bounding box center [840, 448] width 1047 height 84
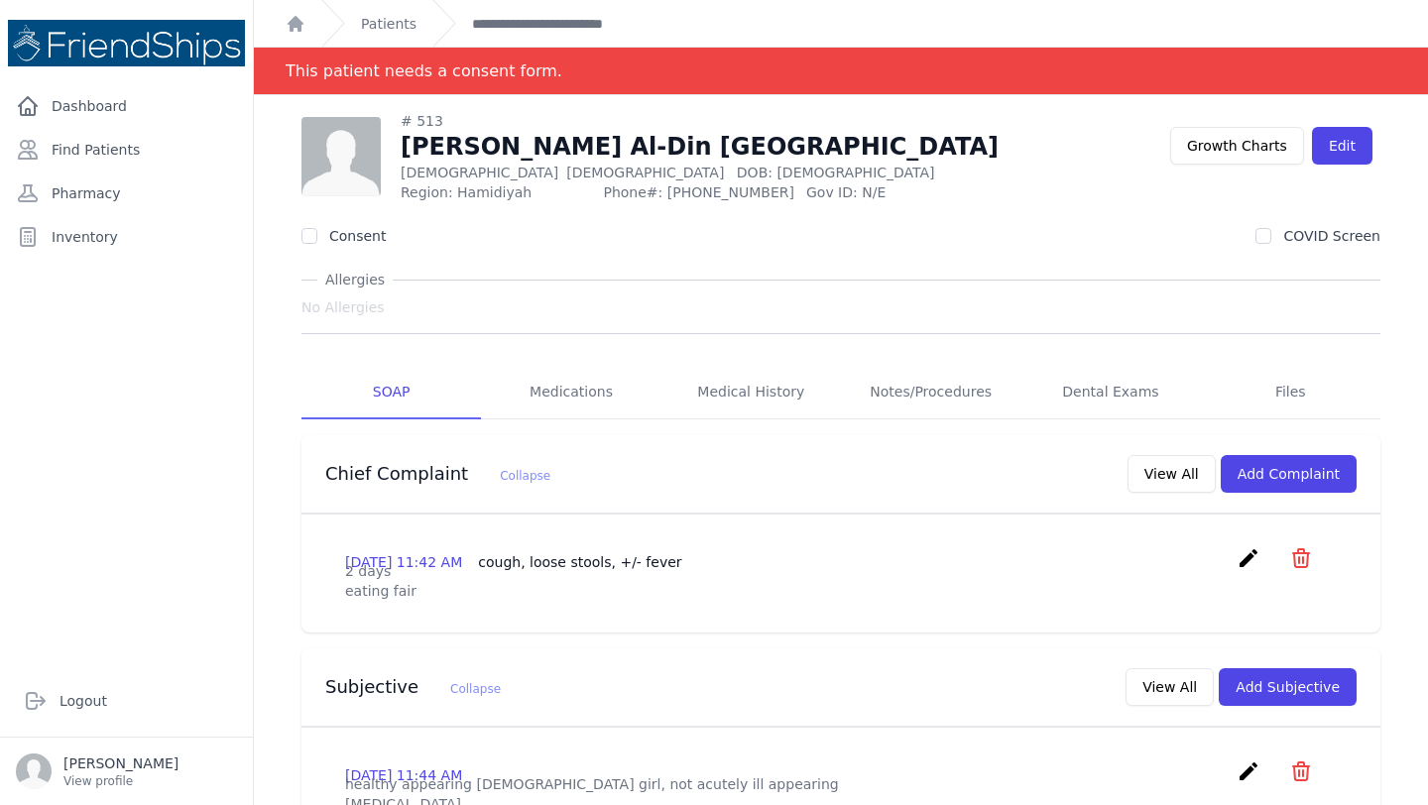
click at [538, 12] on div "**********" at bounding box center [541, 23] width 218 height 47
click at [533, 24] on link "**********" at bounding box center [561, 24] width 178 height 20
click at [365, 24] on link "Patients" at bounding box center [389, 24] width 56 height 20
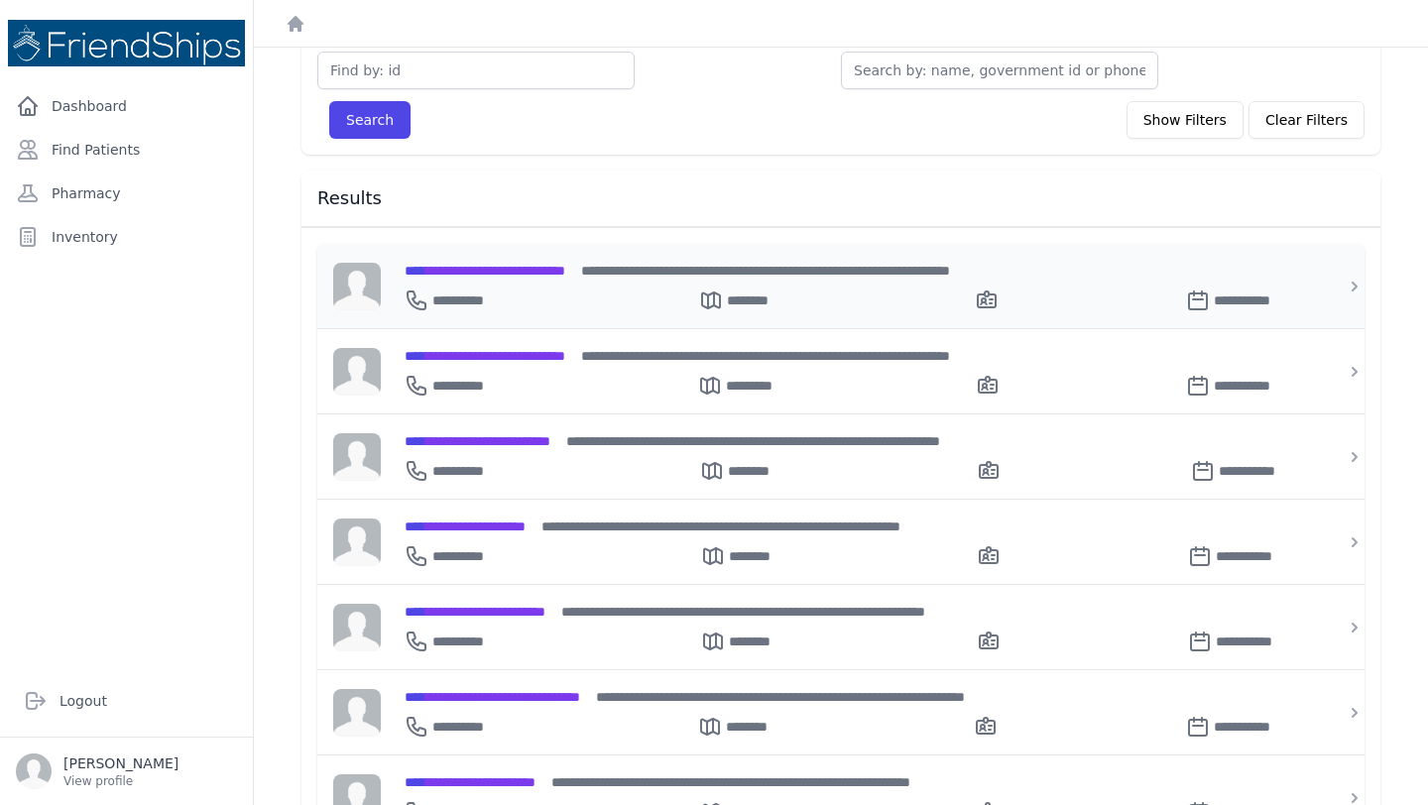
scroll to position [165, 0]
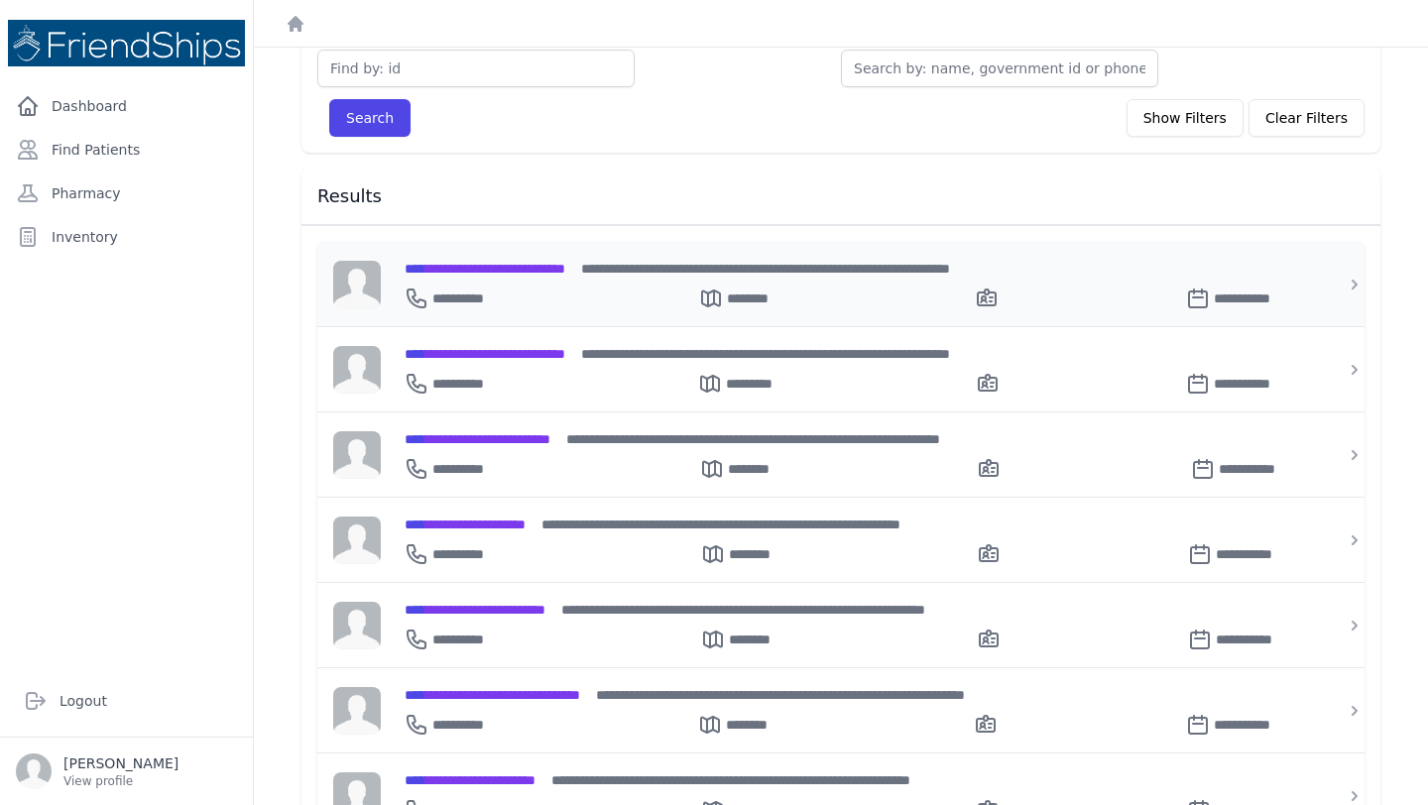
click at [627, 270] on div "**********" at bounding box center [852, 268] width 896 height 21
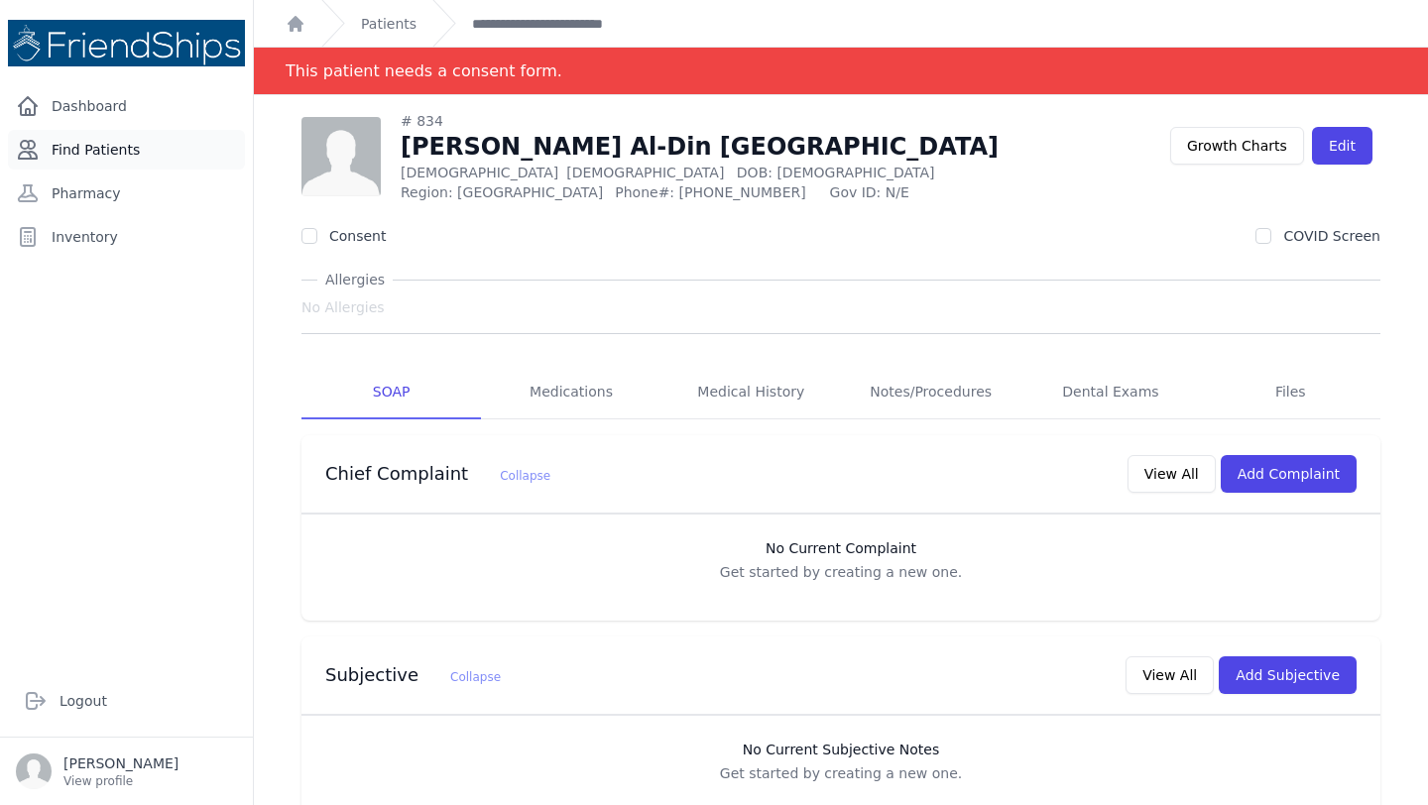
click at [74, 158] on link "Find Patients" at bounding box center [126, 150] width 237 height 40
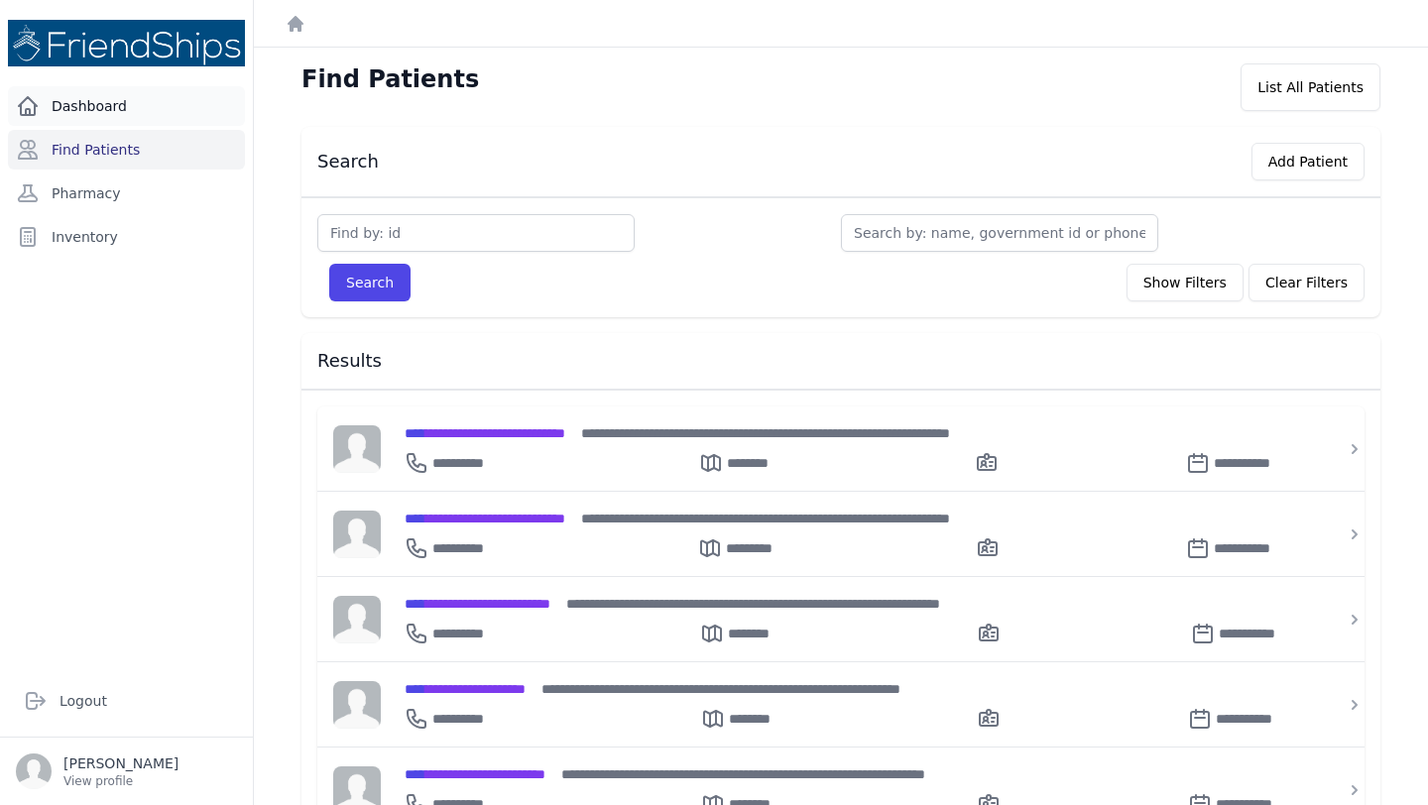
click at [112, 106] on link "Dashboard" at bounding box center [126, 106] width 237 height 40
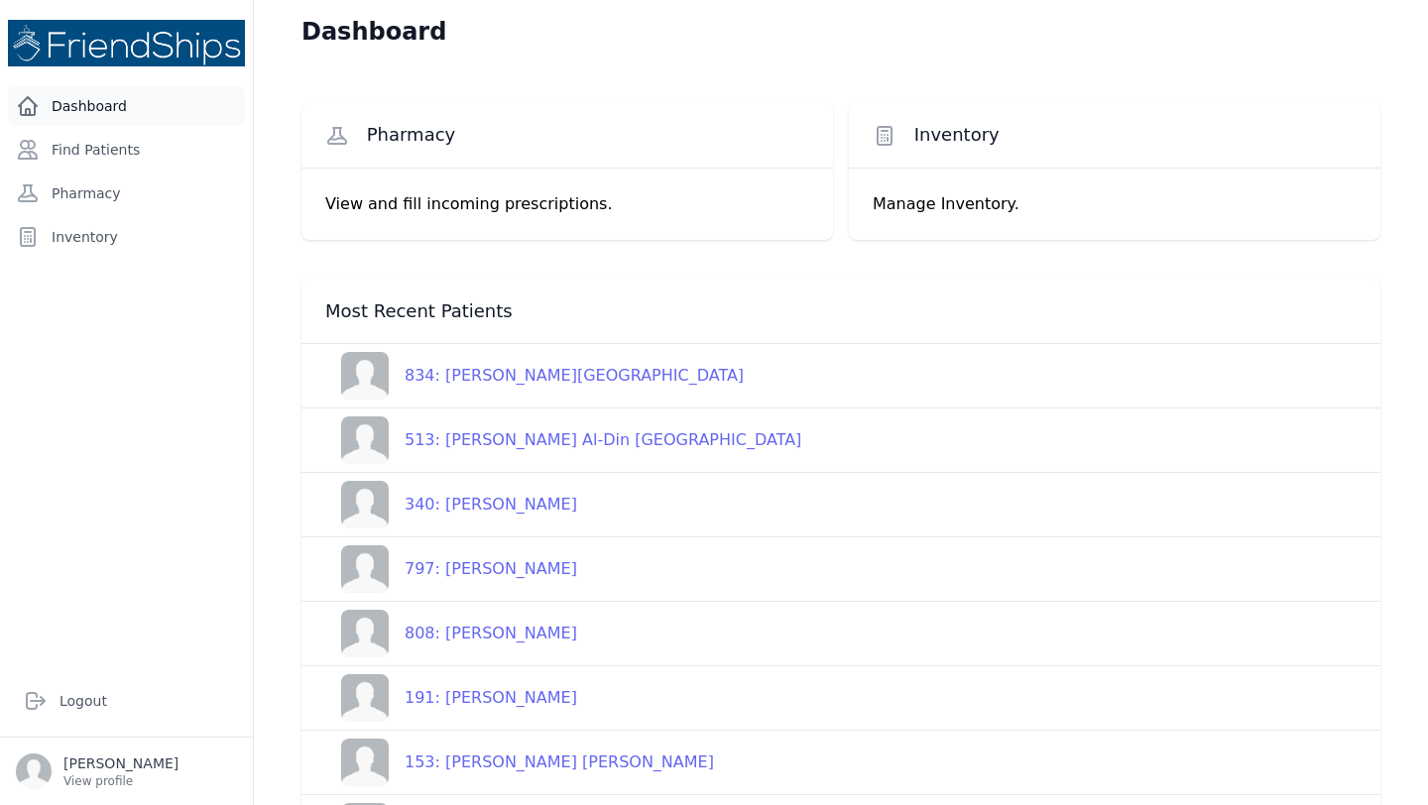
click at [126, 101] on link "Dashboard" at bounding box center [126, 106] width 237 height 40
click at [130, 245] on link "Inventory" at bounding box center [126, 237] width 237 height 40
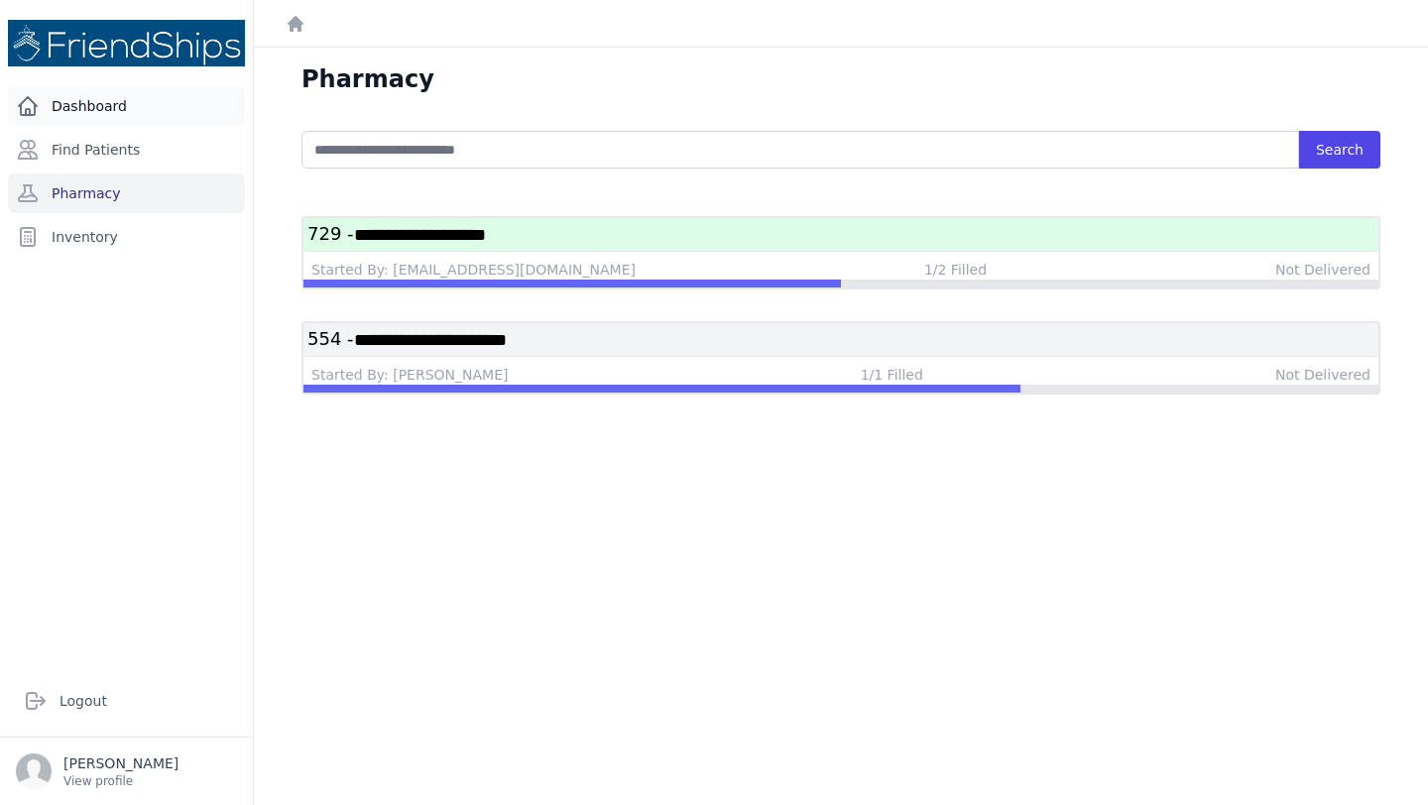
click at [145, 123] on link "Dashboard" at bounding box center [126, 106] width 237 height 40
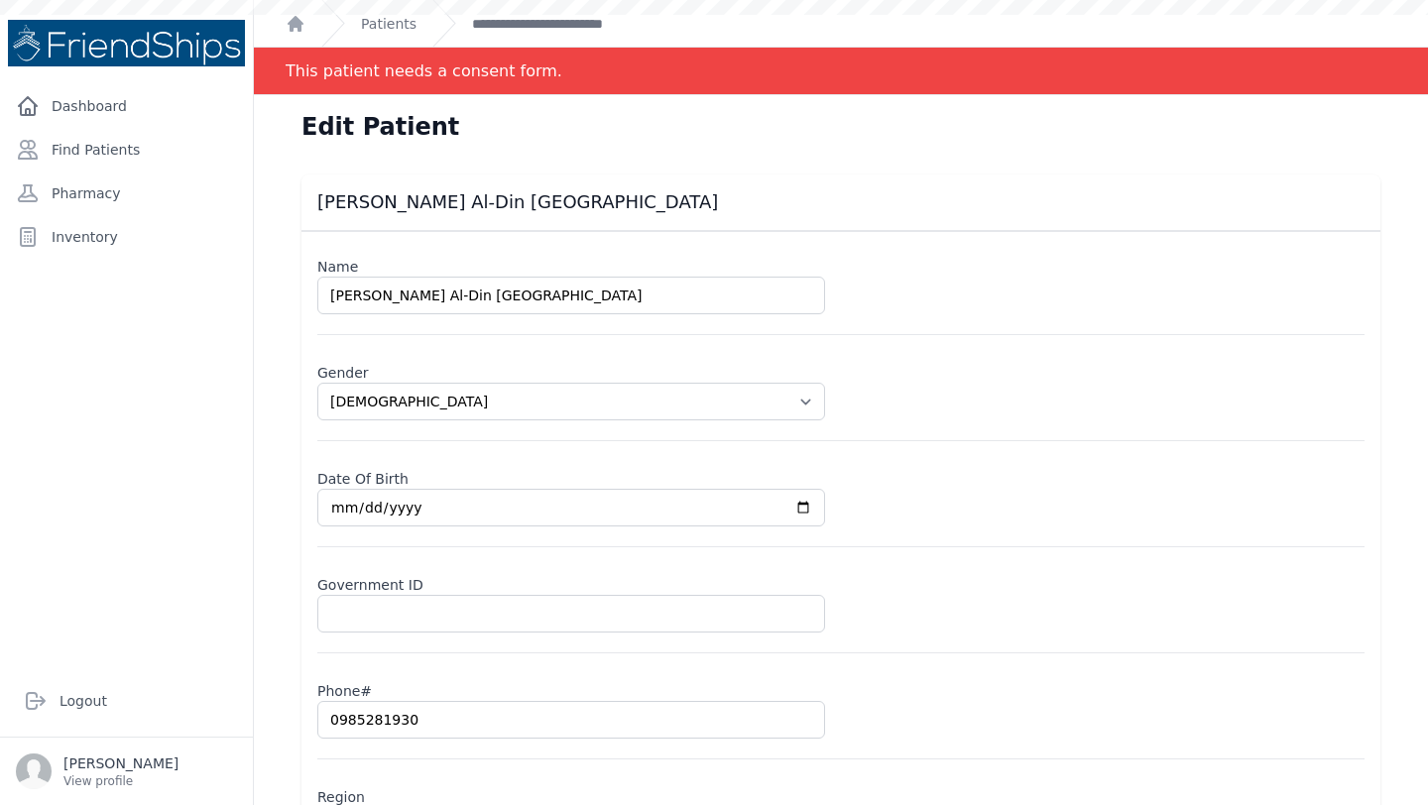
scroll to position [170, 0]
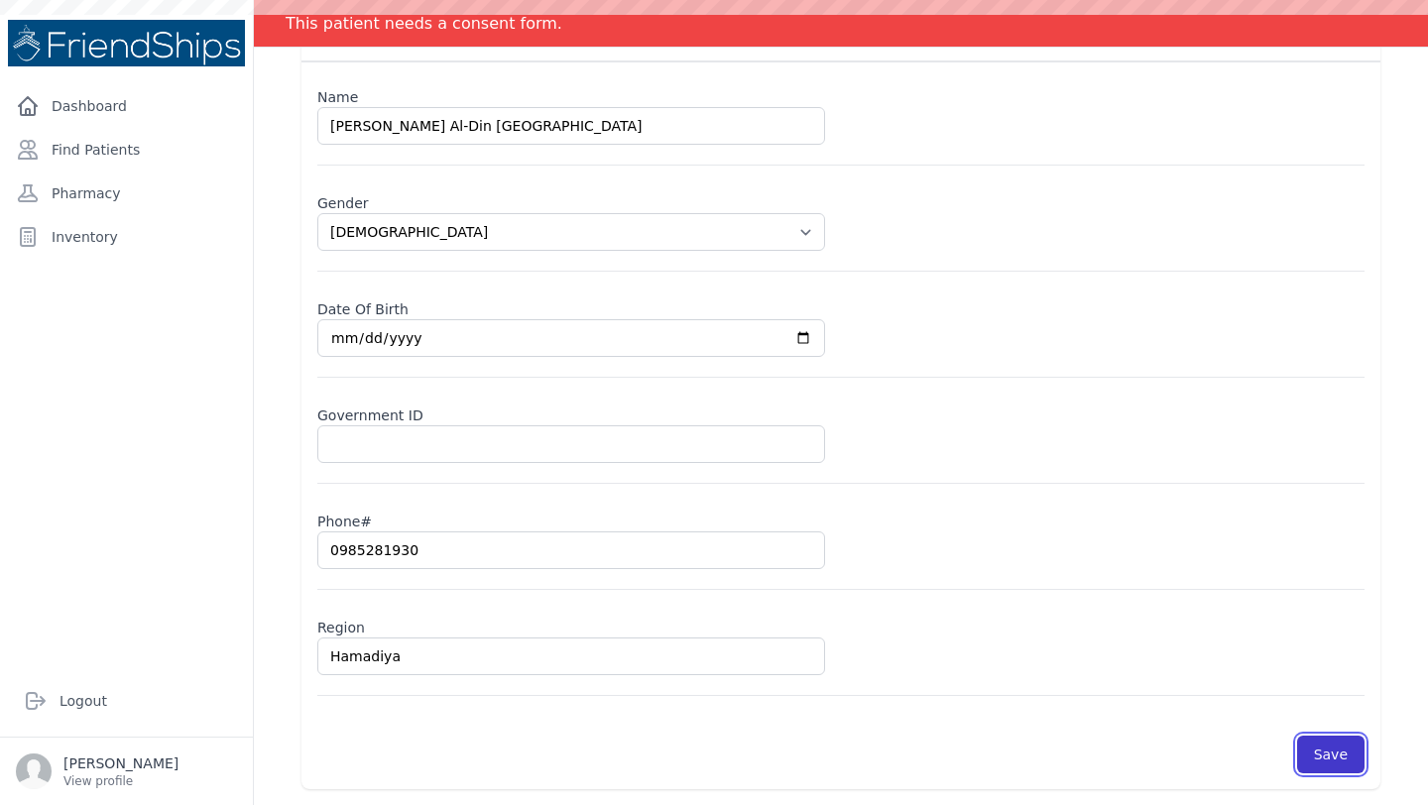
click at [1332, 751] on button "Save" at bounding box center [1330, 755] width 67 height 38
select select "[DEMOGRAPHIC_DATA]"
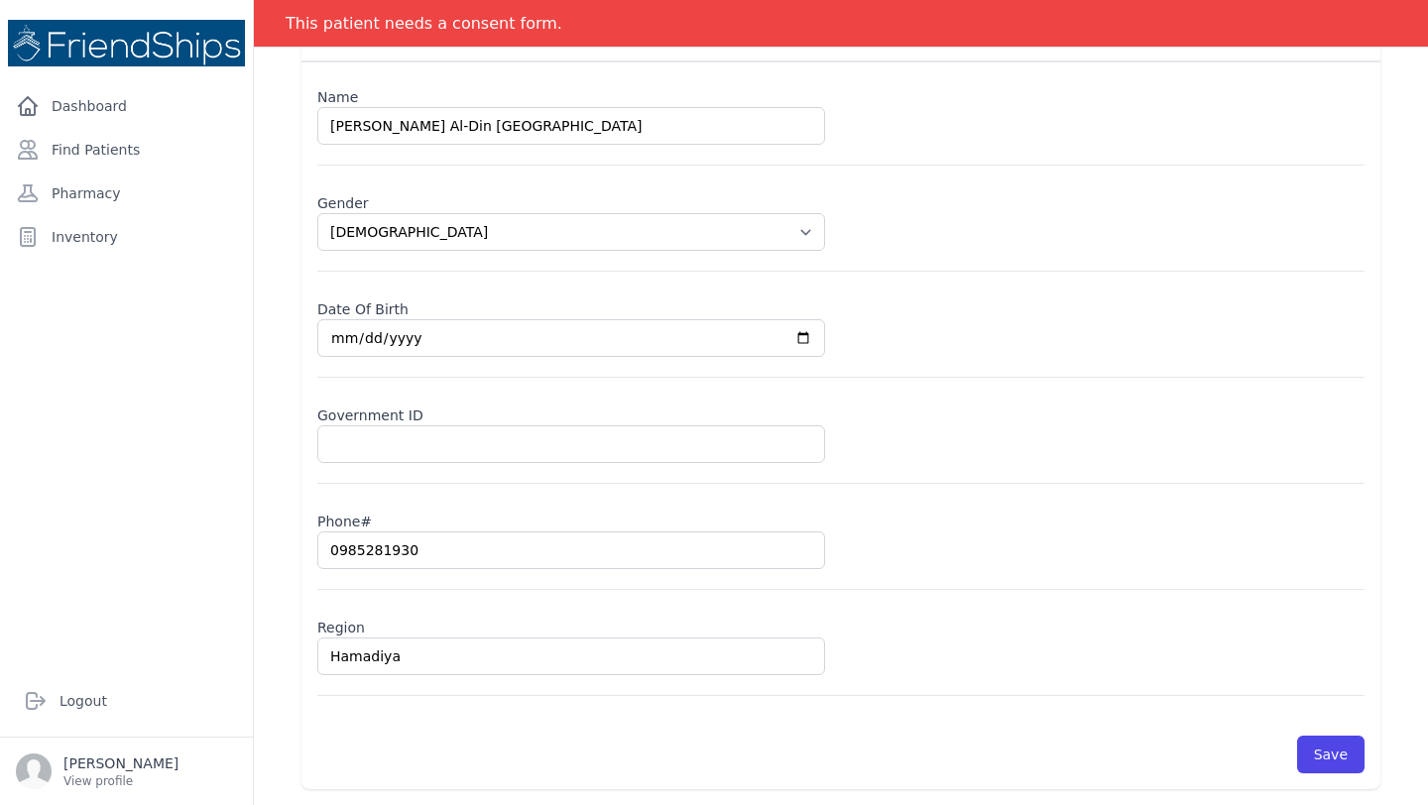
scroll to position [165, 0]
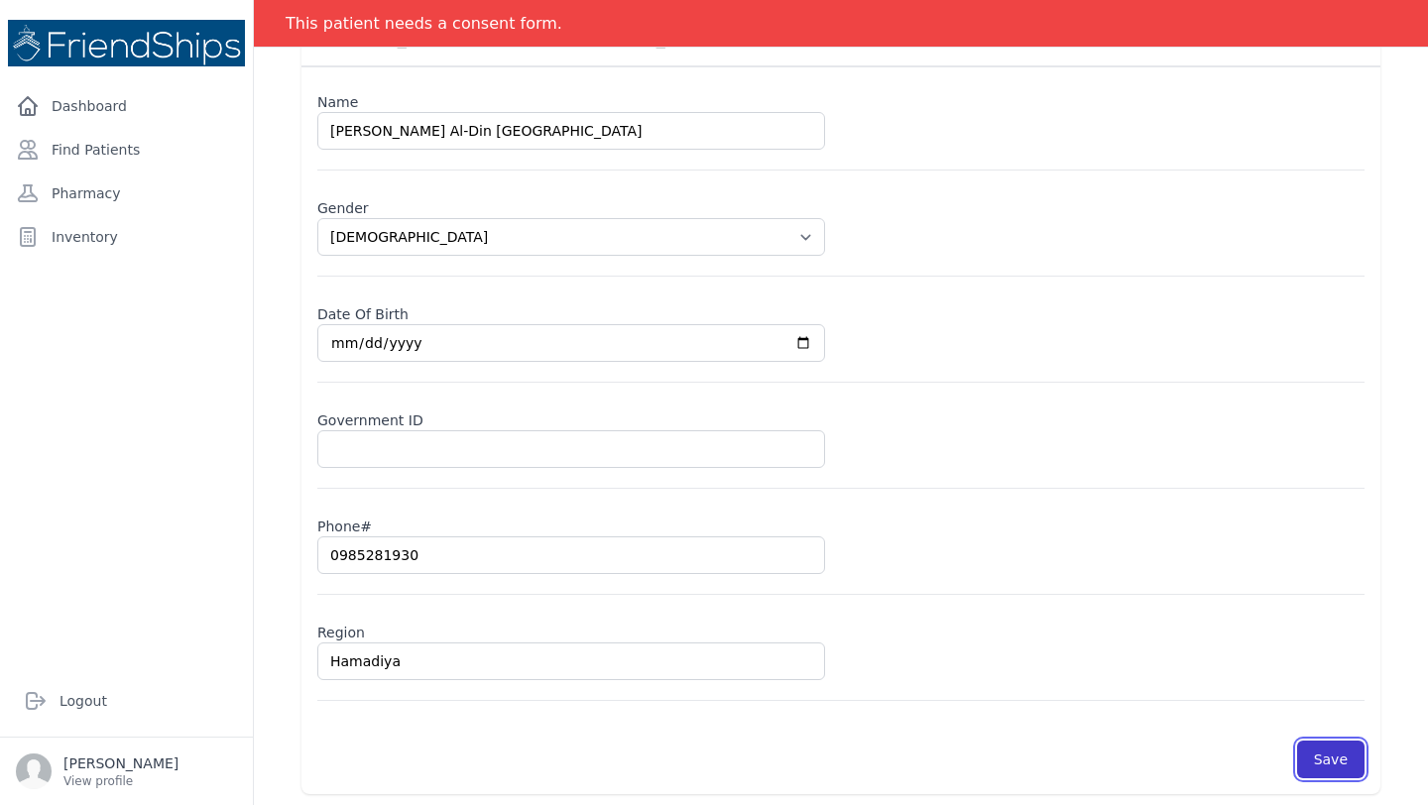
click at [1334, 759] on button "Save" at bounding box center [1330, 760] width 67 height 38
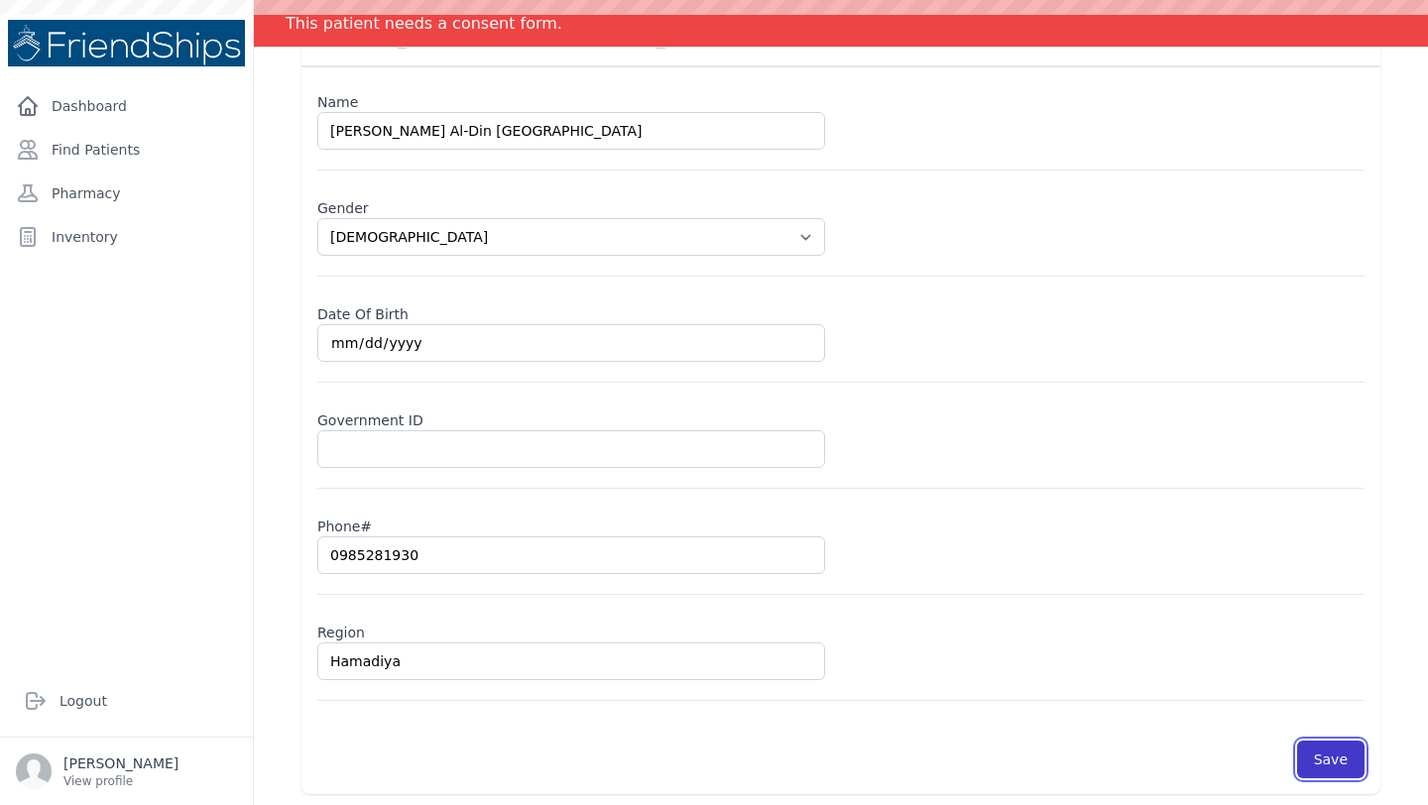
scroll to position [170, 0]
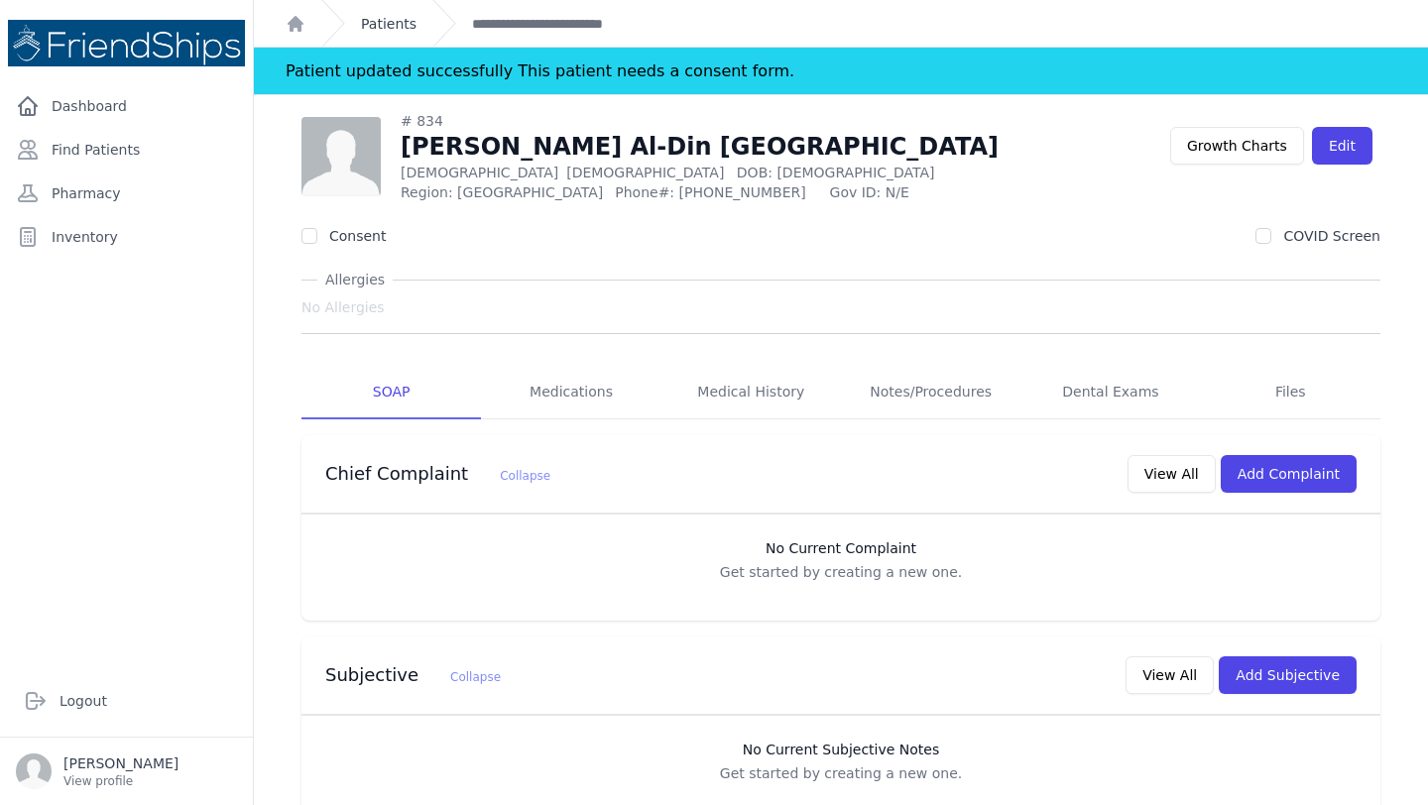
click at [391, 14] on link "Patients" at bounding box center [389, 24] width 56 height 20
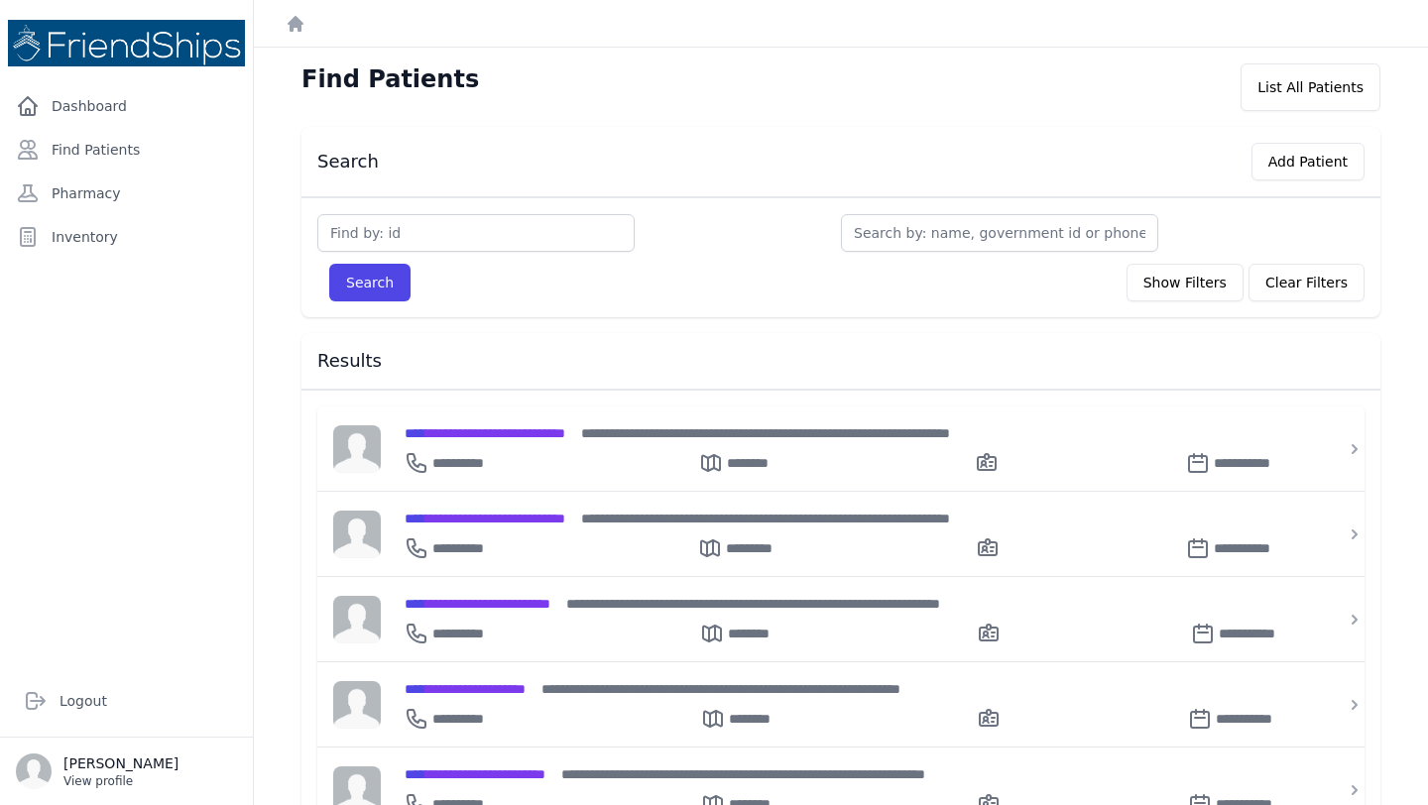
click at [103, 767] on p "[PERSON_NAME]" at bounding box center [120, 763] width 115 height 20
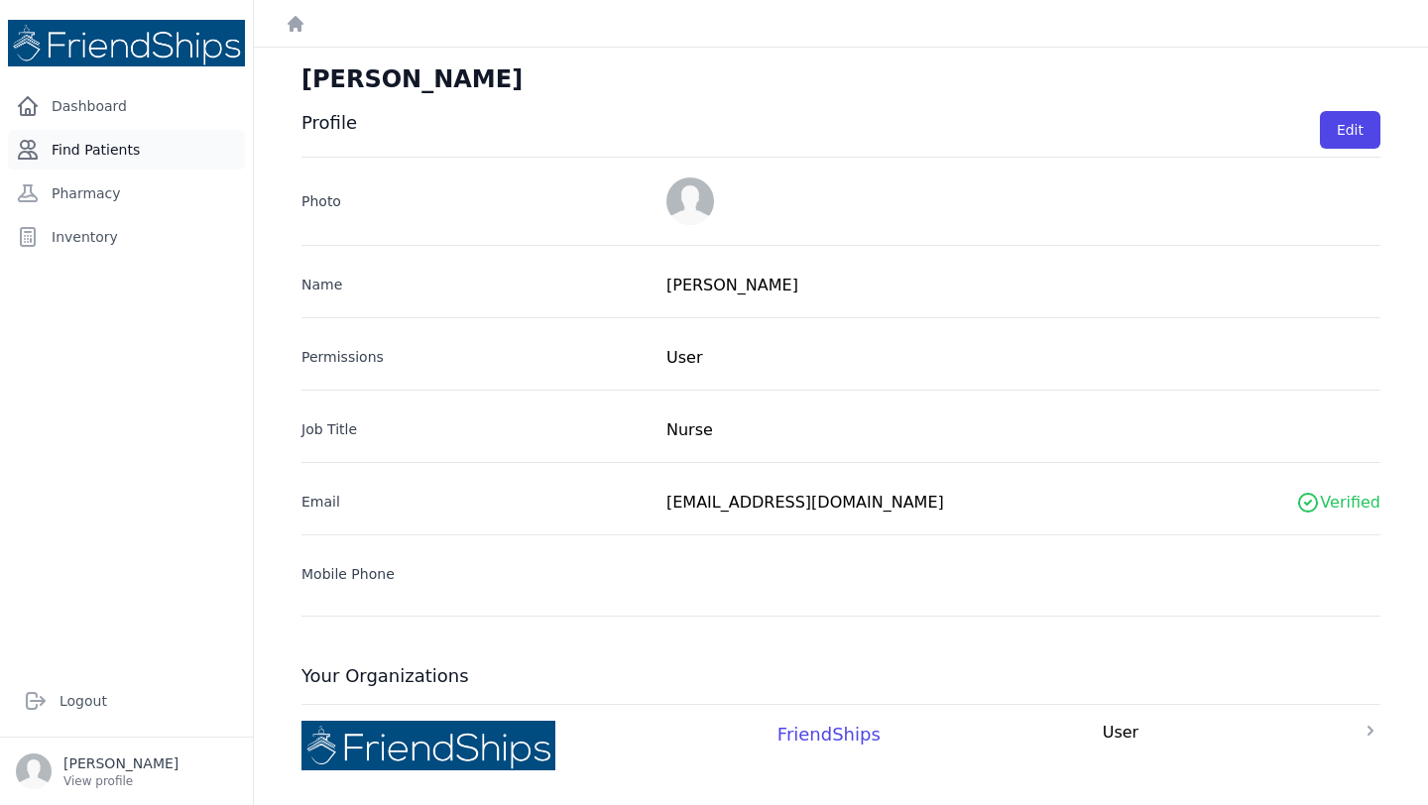
click at [118, 133] on link "Find Patients" at bounding box center [126, 150] width 237 height 40
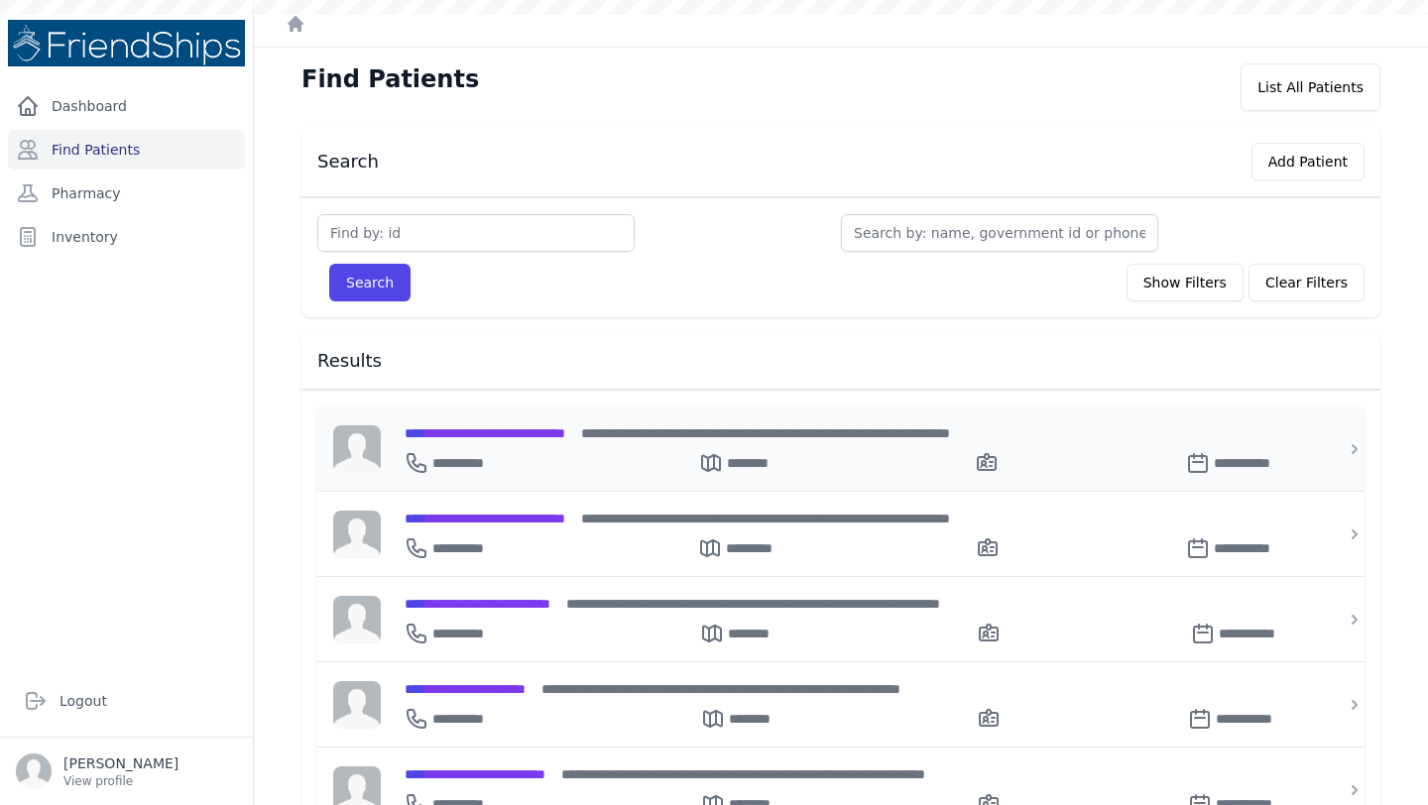
click at [545, 431] on span "**********" at bounding box center [484, 433] width 161 height 14
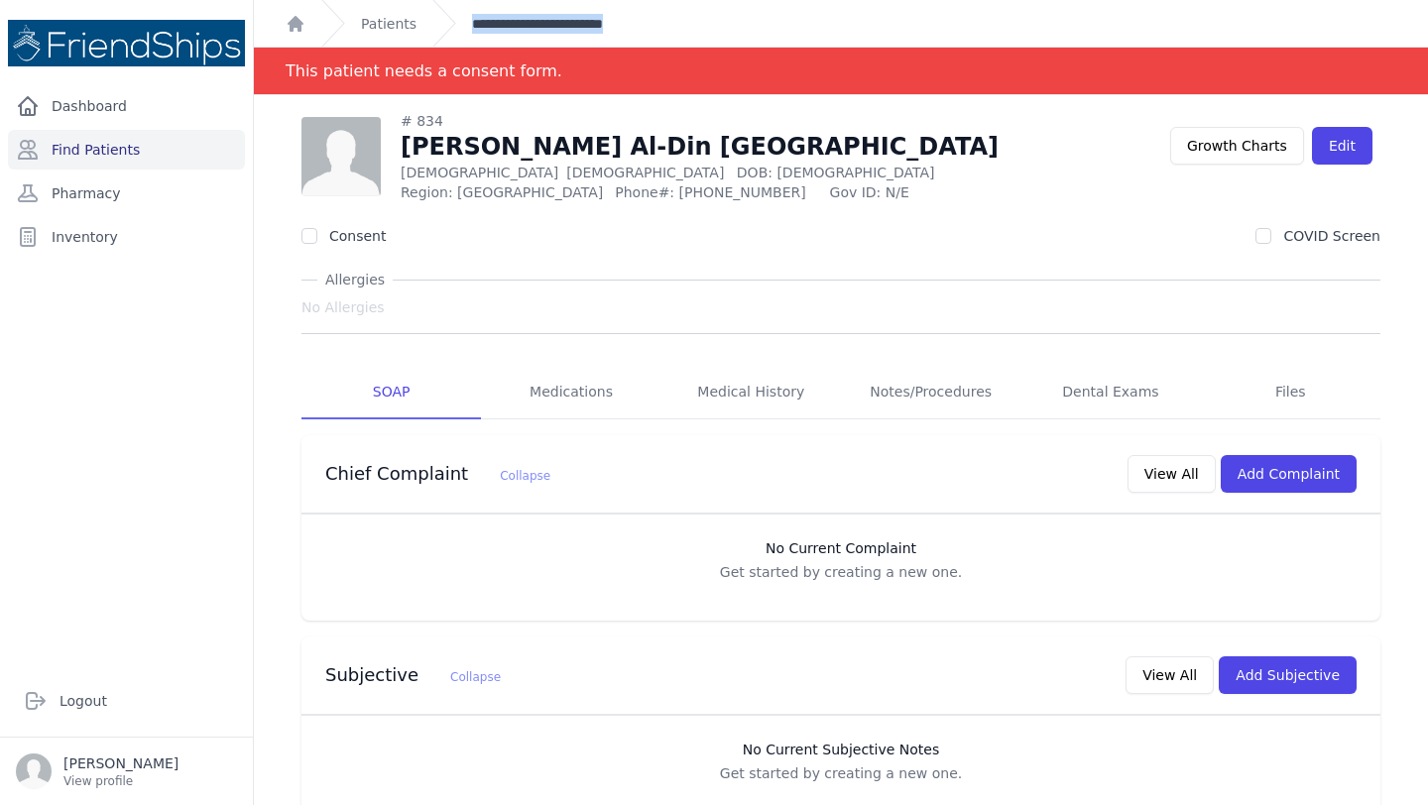
click at [548, 17] on link "**********" at bounding box center [561, 24] width 178 height 20
click at [399, 27] on link "Patients" at bounding box center [389, 24] width 56 height 20
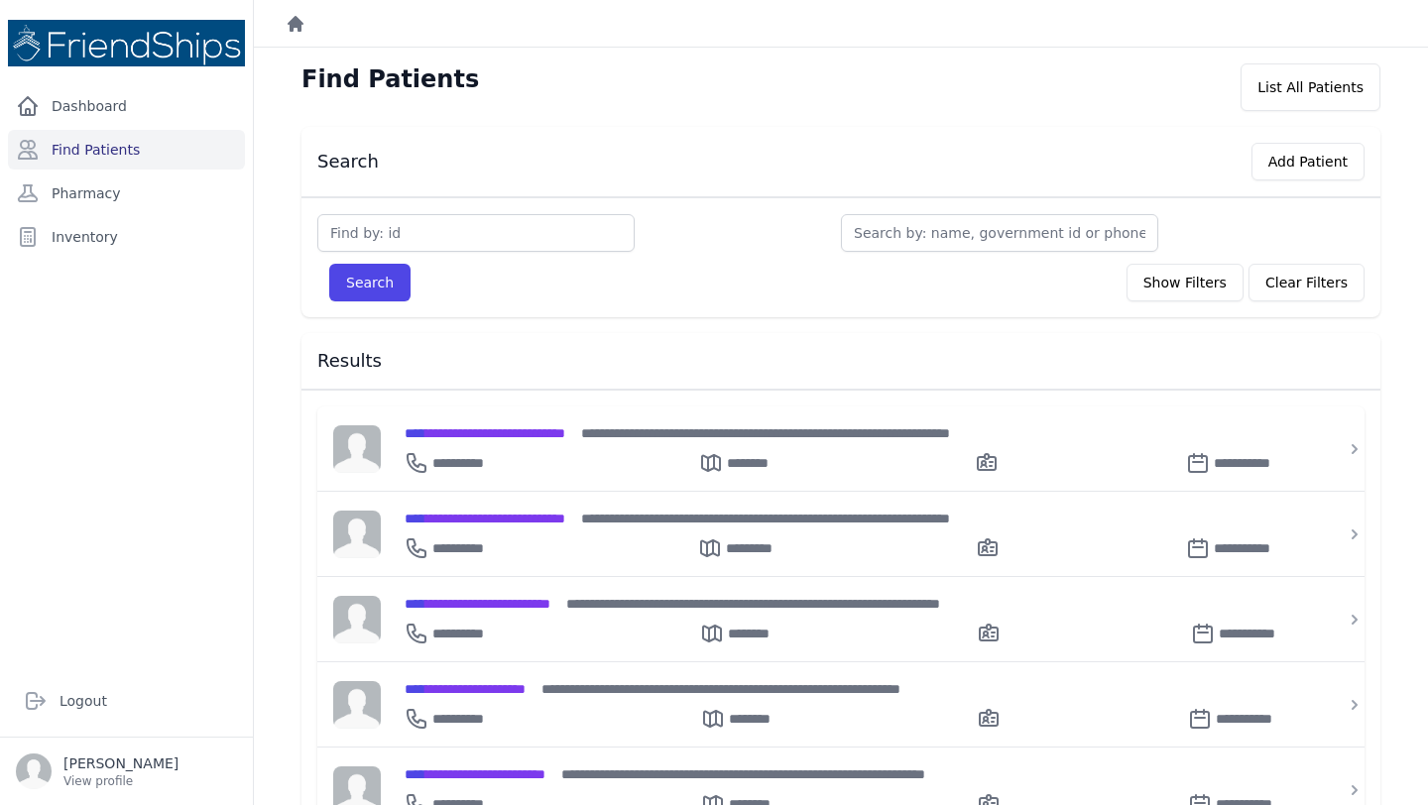
click at [293, 14] on icon "Breadcrumb" at bounding box center [296, 24] width 20 height 20
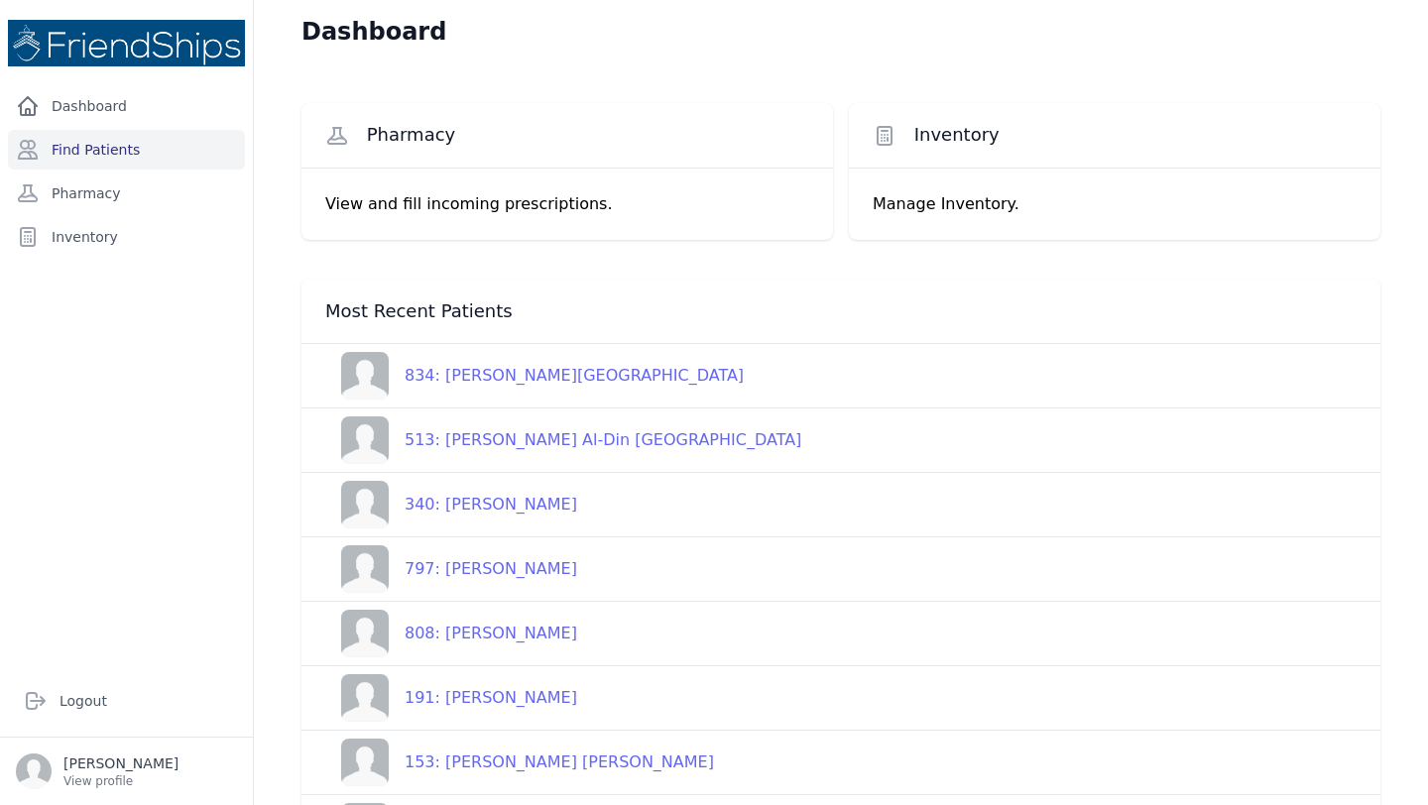
click at [546, 365] on div "834: Lilas Badr Al-Din Ghayyadh" at bounding box center [566, 376] width 355 height 24
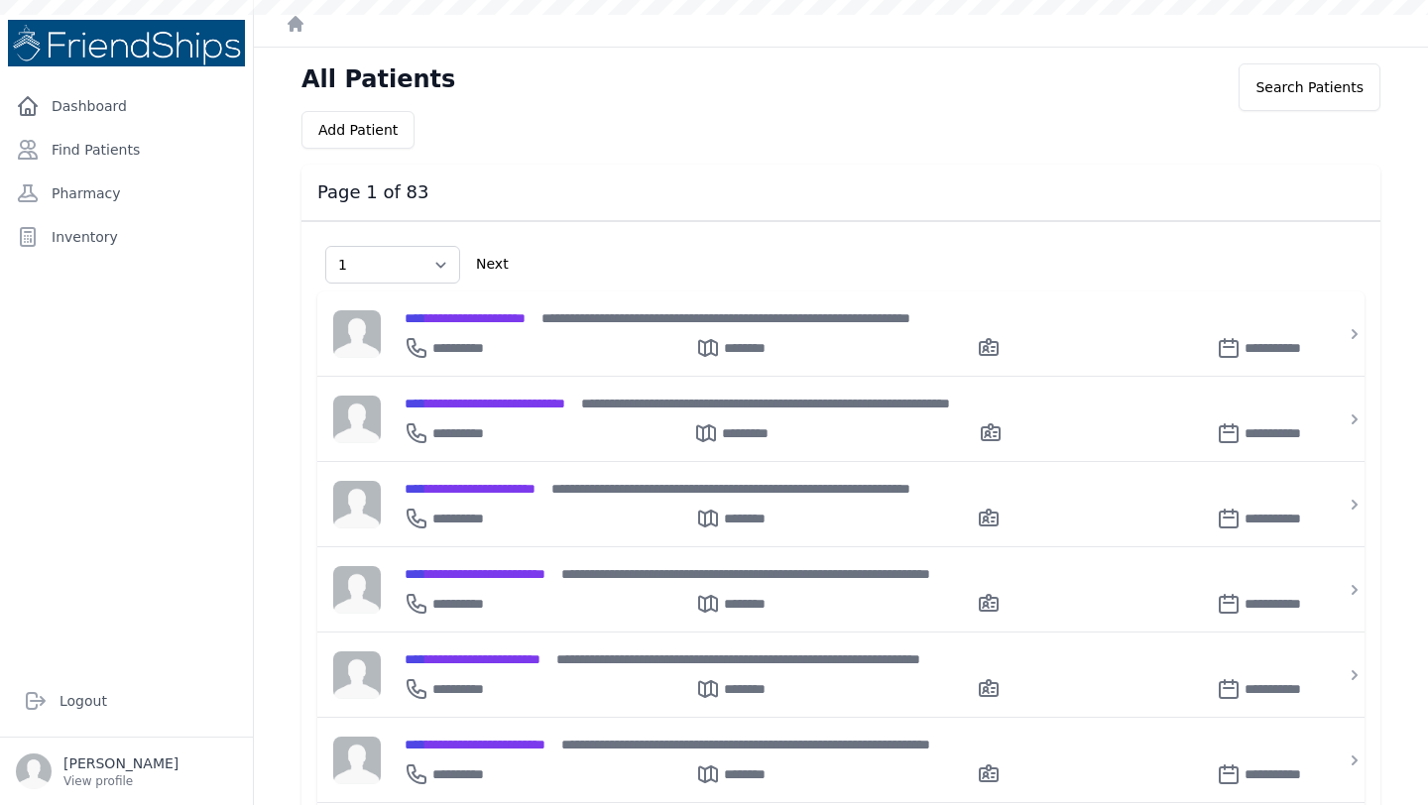
click at [736, 184] on h3 "Page 1 of 83" at bounding box center [840, 192] width 1047 height 24
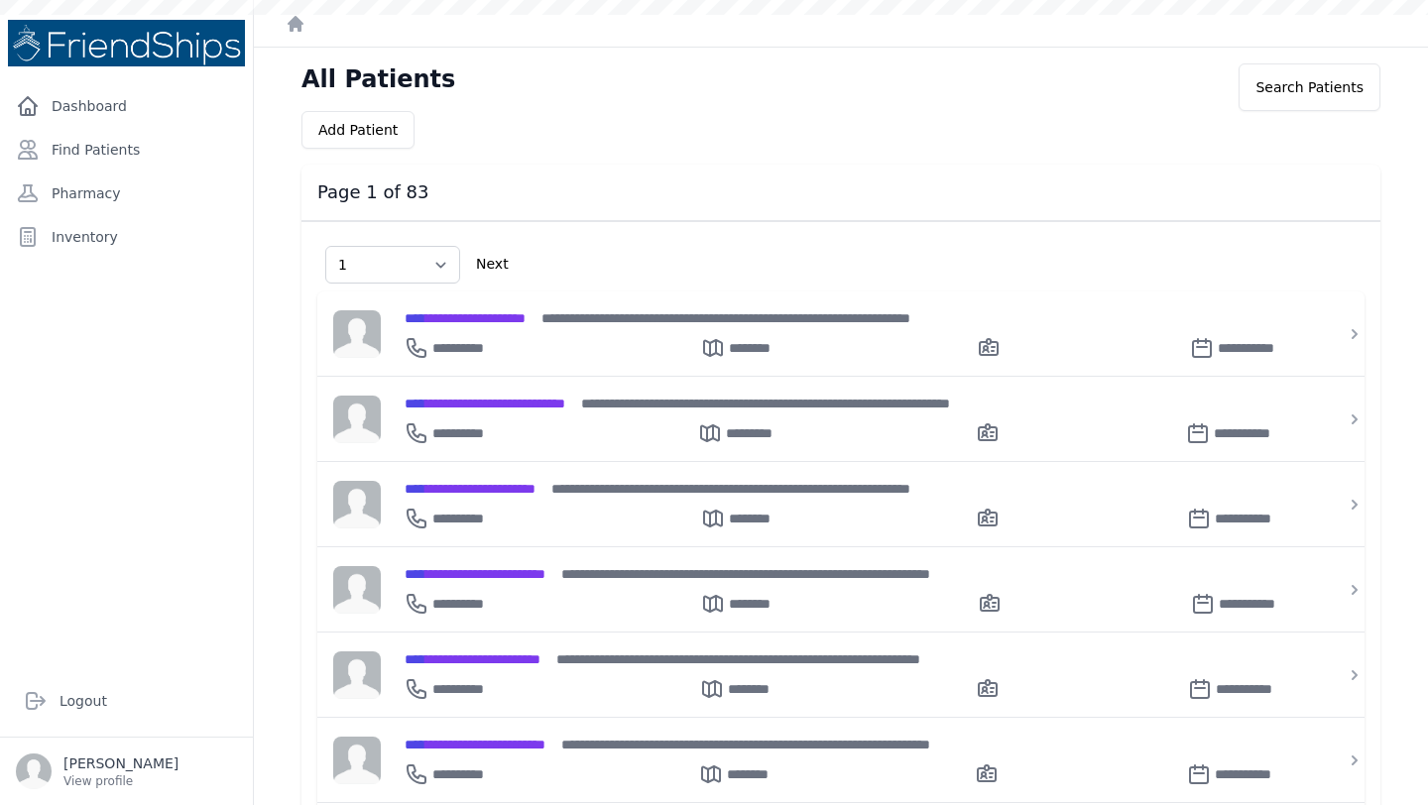
select select "1"
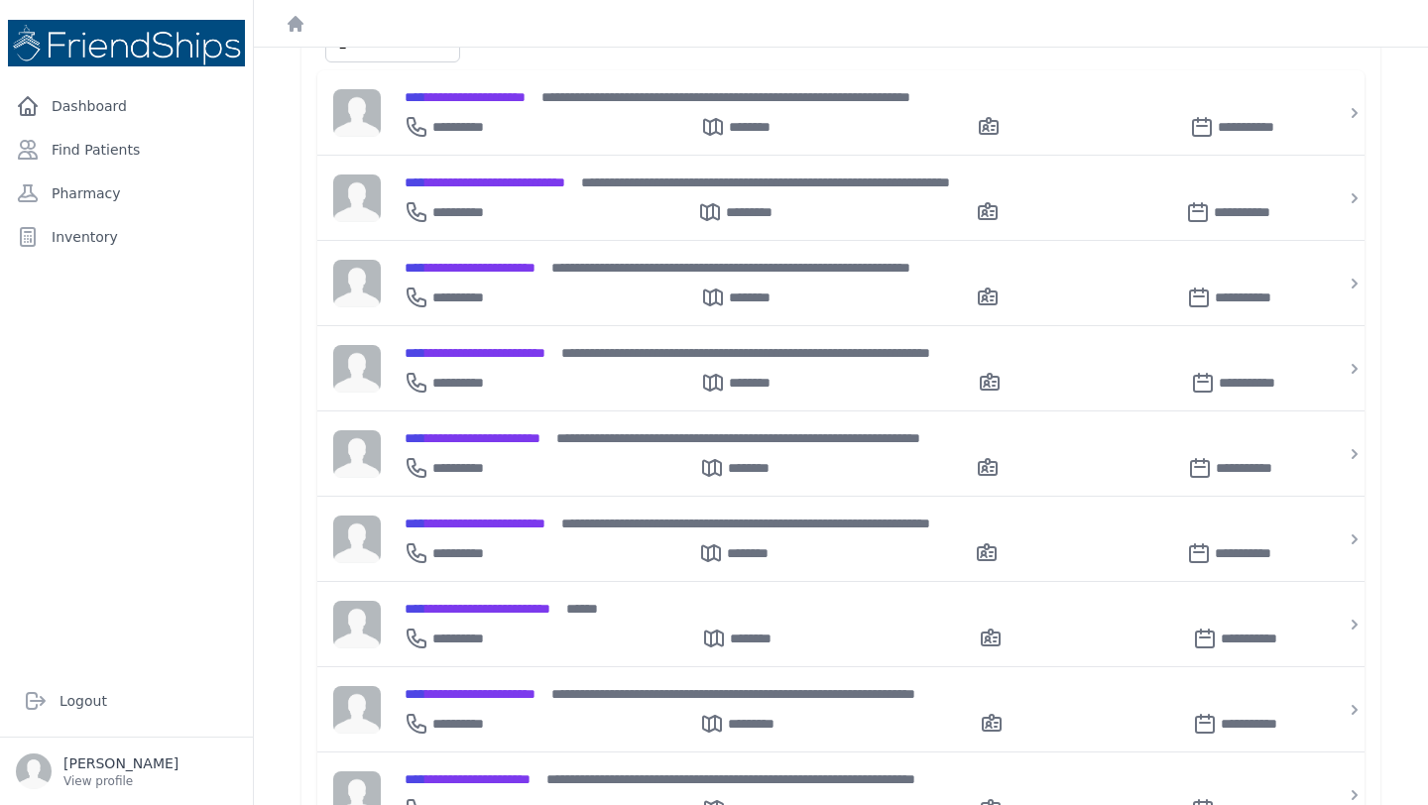
scroll to position [181, 0]
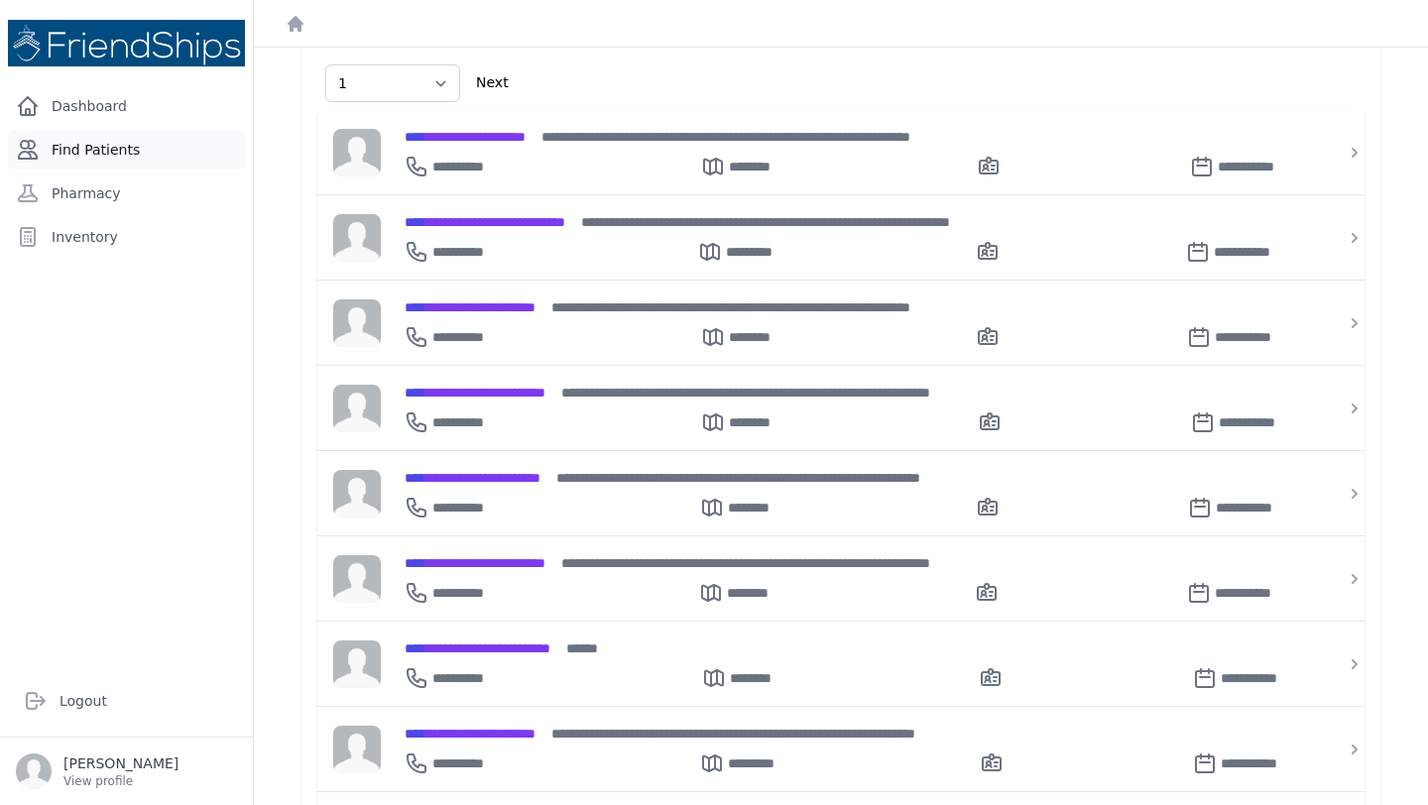
click at [136, 136] on link "Find Patients" at bounding box center [126, 150] width 237 height 40
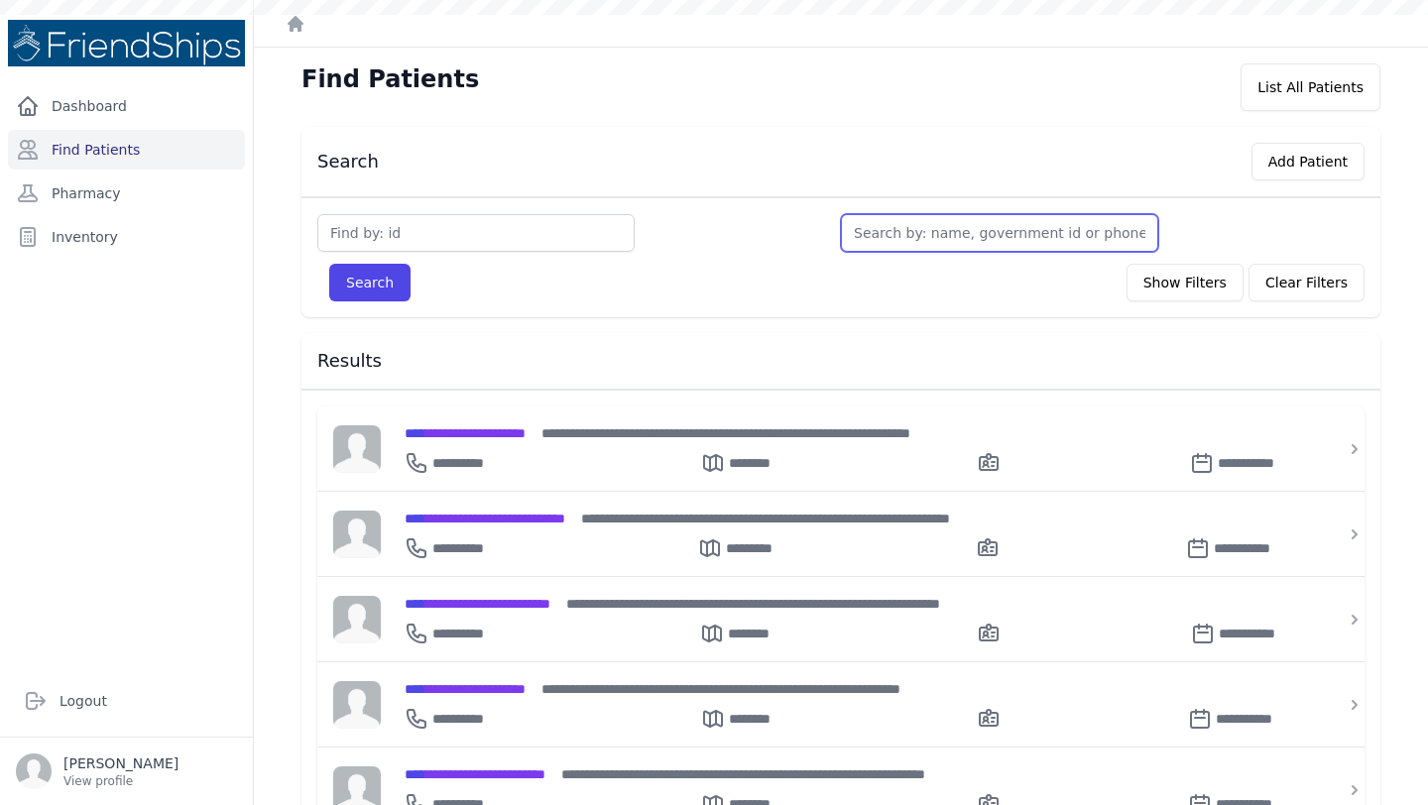
click at [932, 225] on input "text" at bounding box center [999, 233] width 317 height 38
type input "sh"
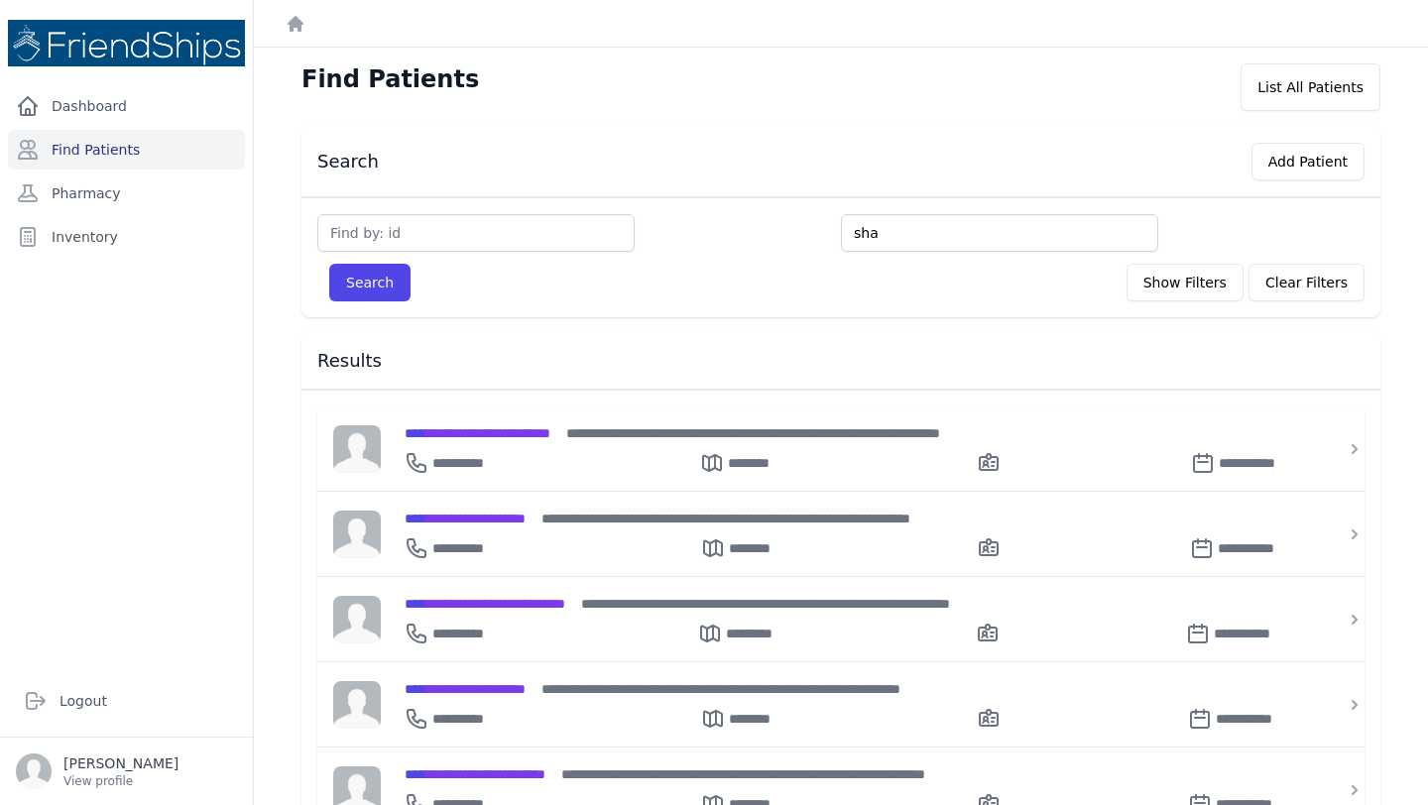
type input "sha"
type input "sham"
type input "shama"
click at [329, 264] on button "Search" at bounding box center [369, 283] width 81 height 38
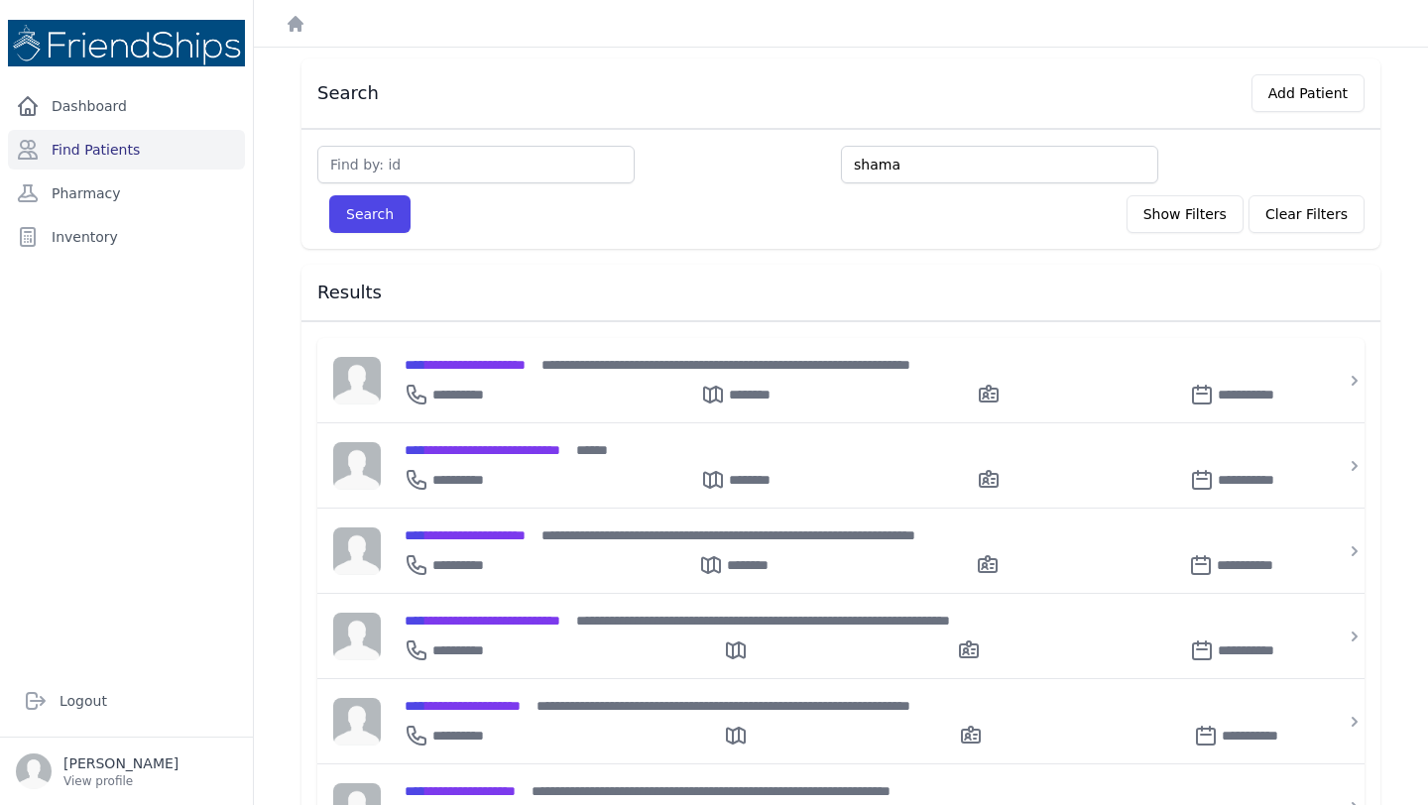
scroll to position [85, 0]
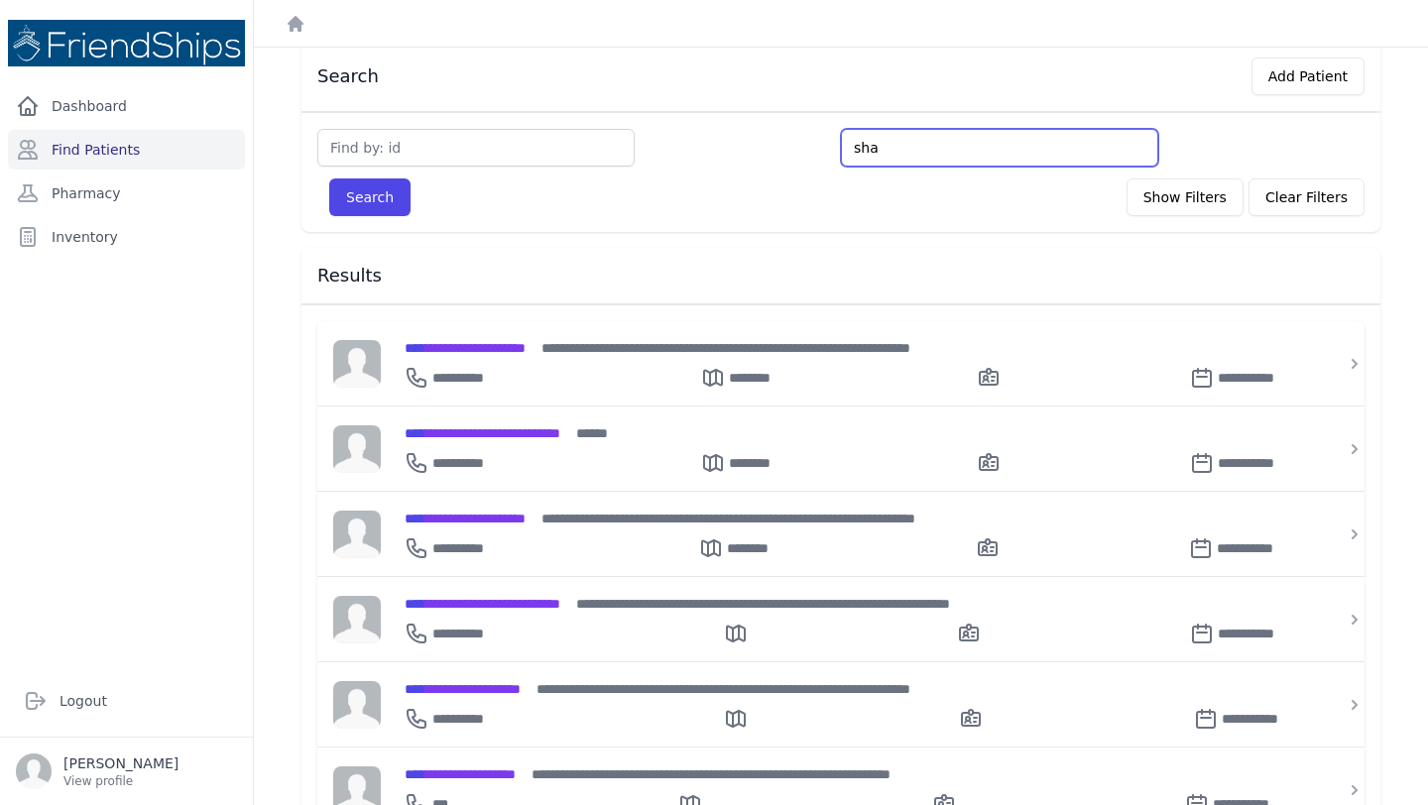
type input "sh"
type input "s"
type input "wa"
type input "wae"
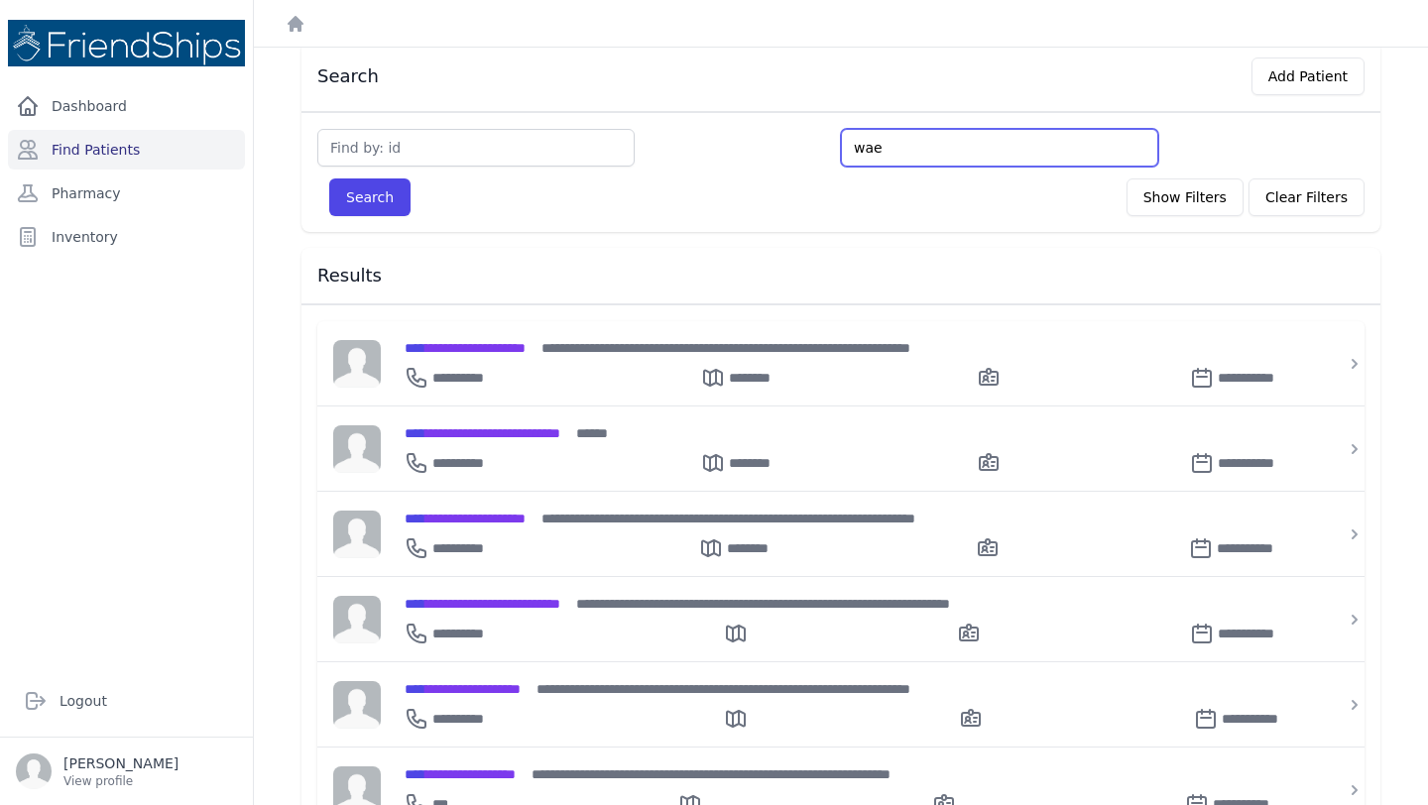
type input "wael"
type input "wael gh"
type input "wael gha"
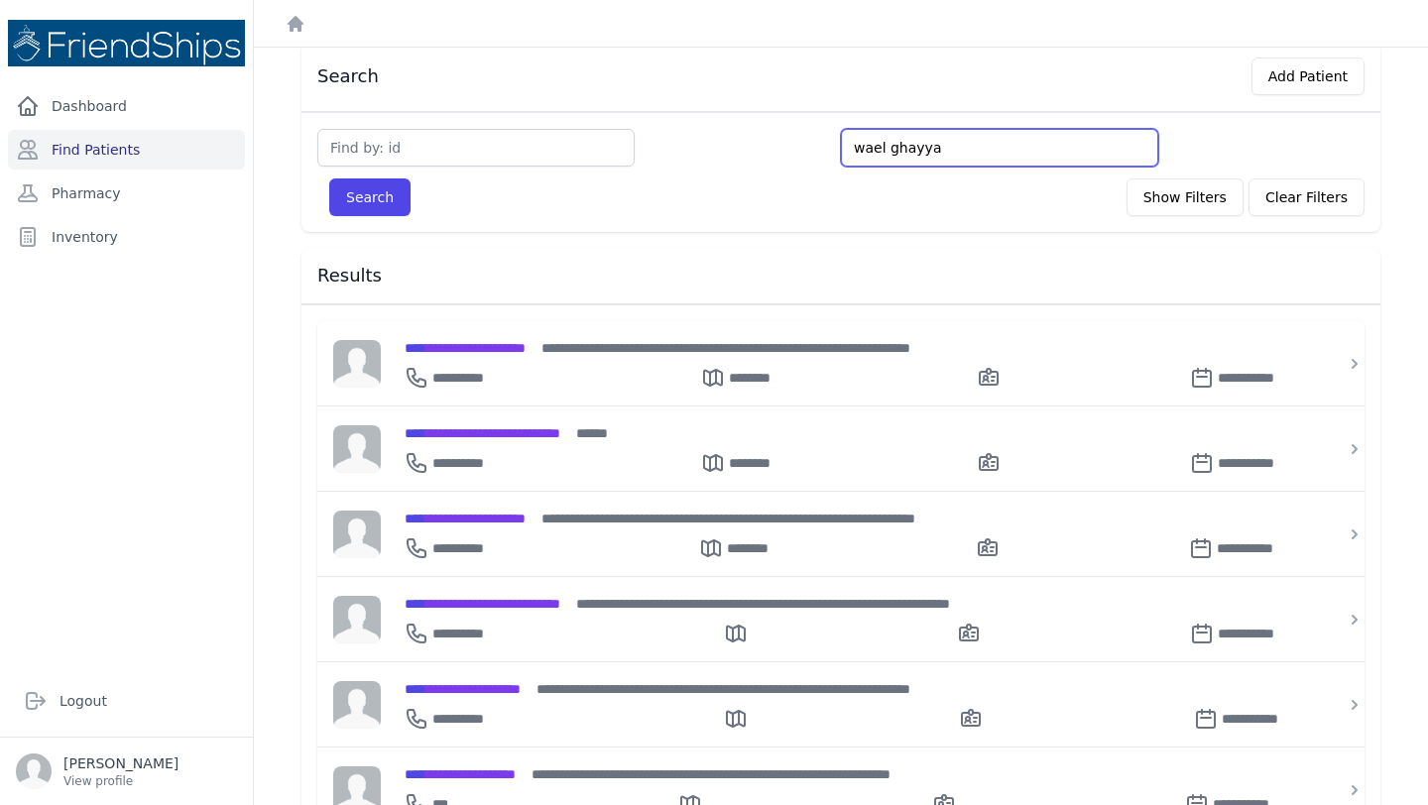
type input "wael ghayya"
type input "[PERSON_NAME]"
type input "wael ghayyadh"
click at [329, 178] on button "Search" at bounding box center [369, 197] width 81 height 38
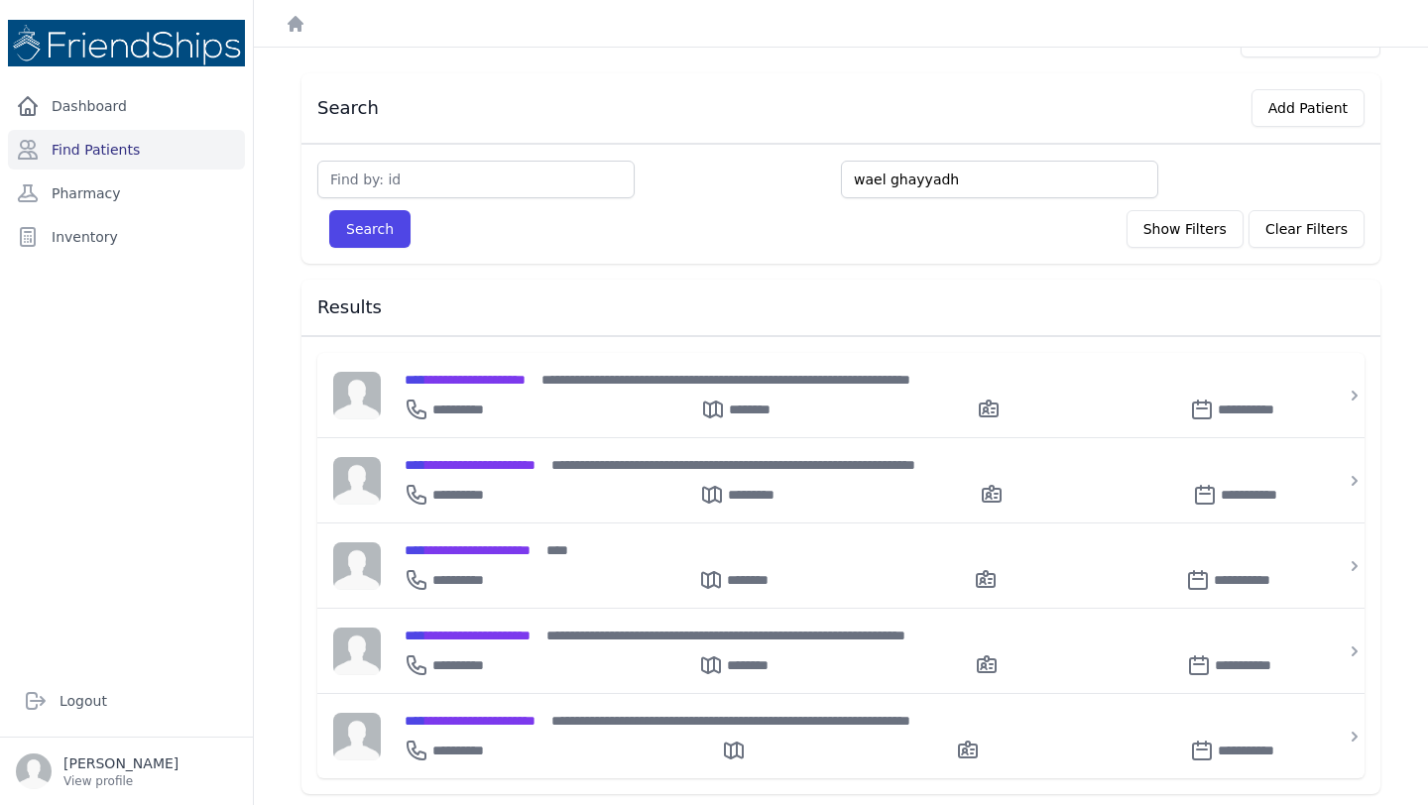
click at [877, 179] on input "wael ghayyadh" at bounding box center [999, 180] width 317 height 38
type input "sham"
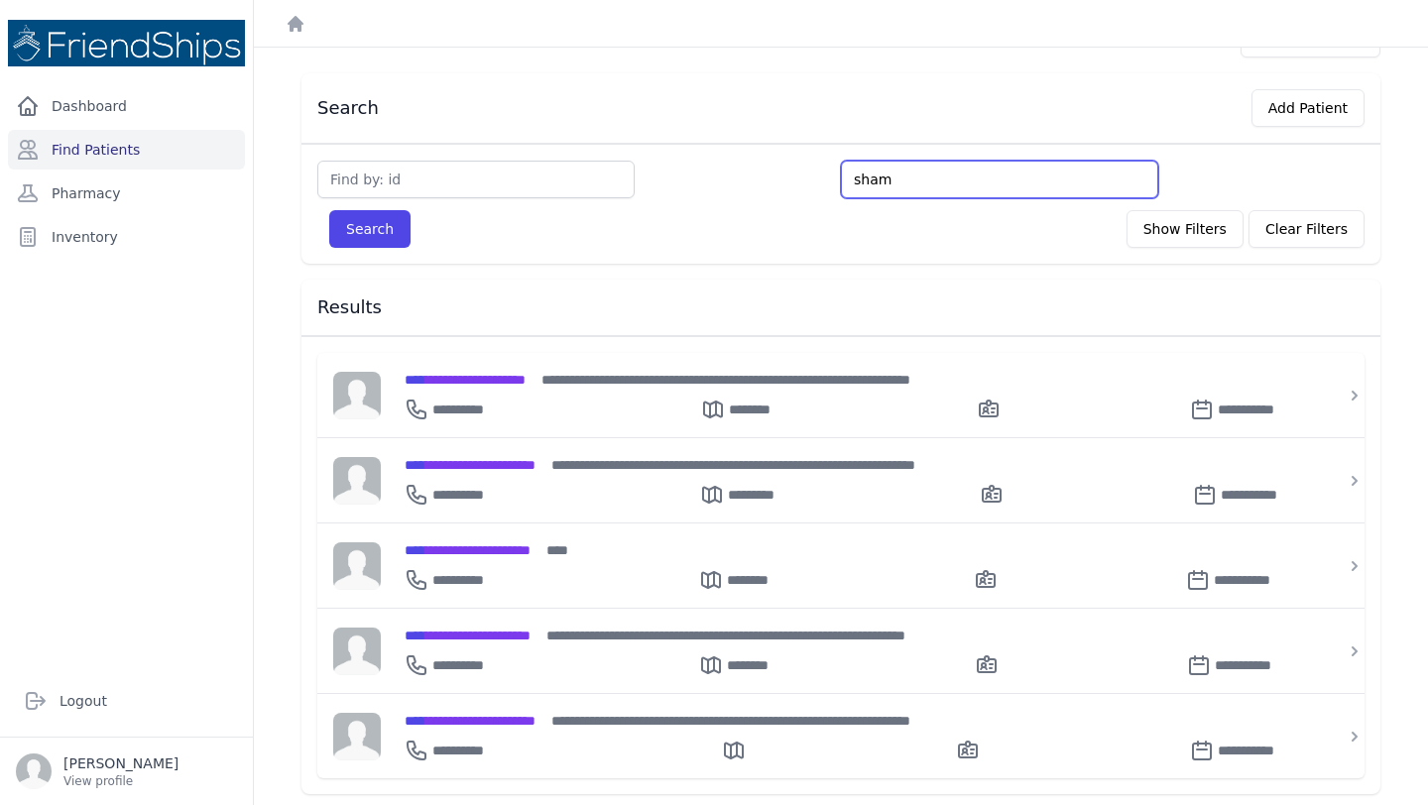
click at [329, 210] on button "Search" at bounding box center [369, 229] width 81 height 38
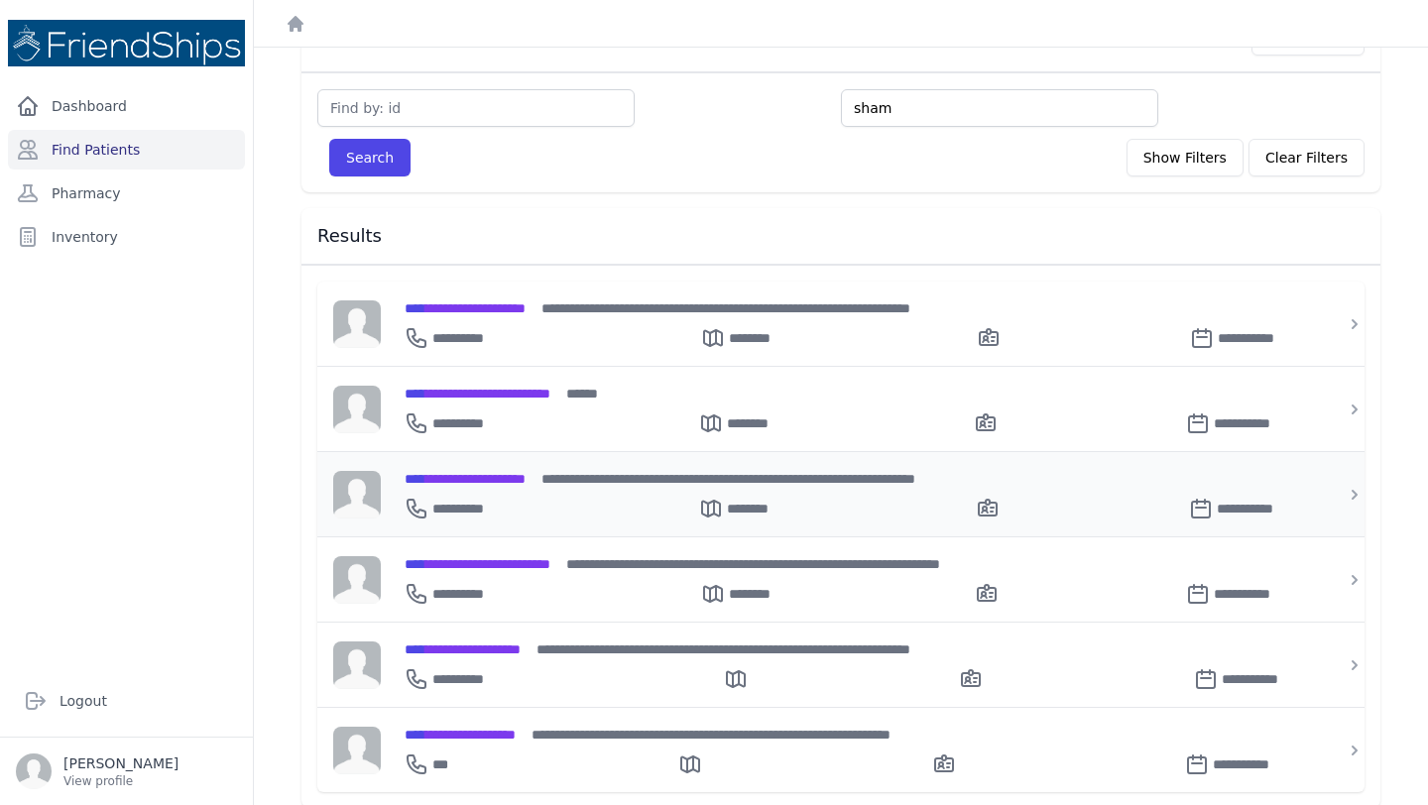
scroll to position [138, 0]
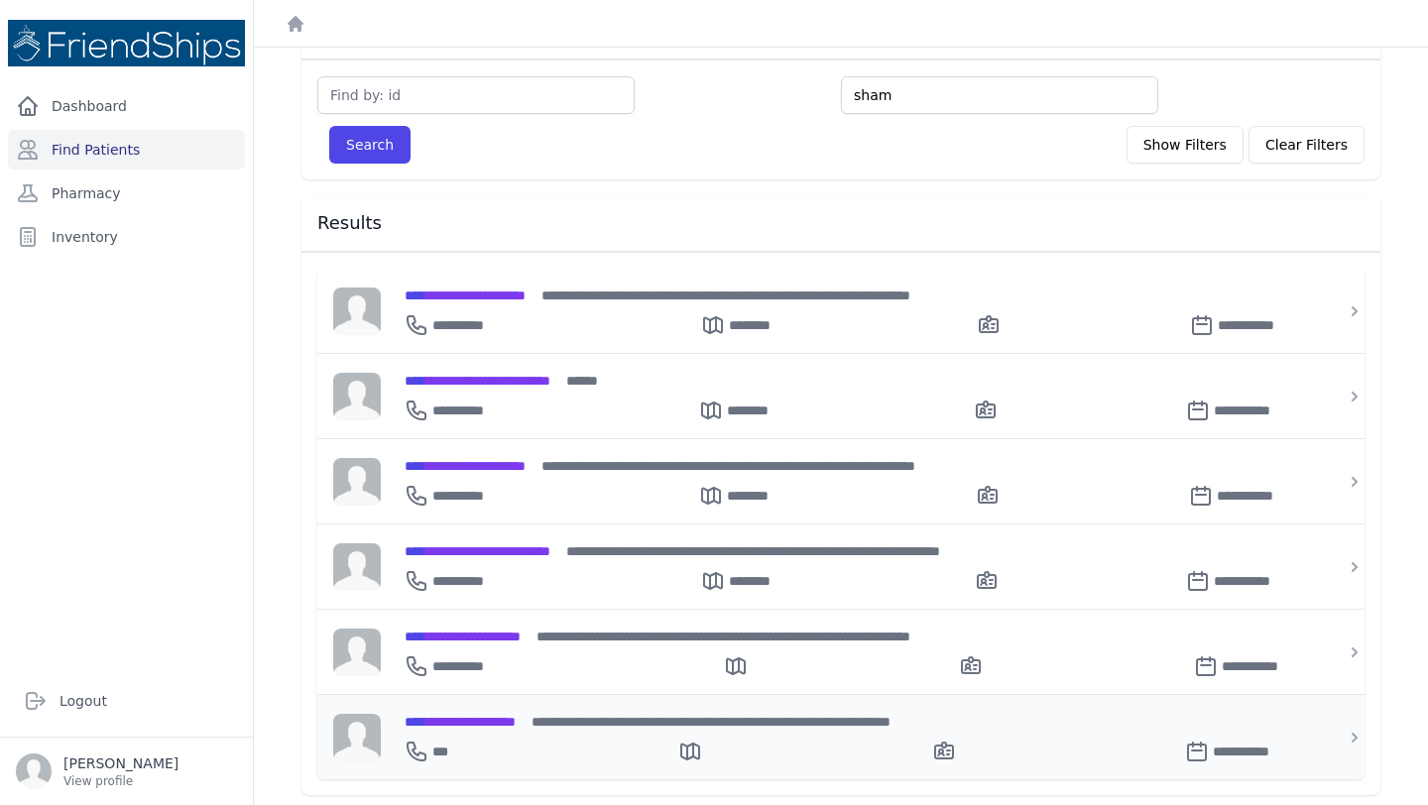
click at [492, 715] on span "**********" at bounding box center [459, 722] width 111 height 14
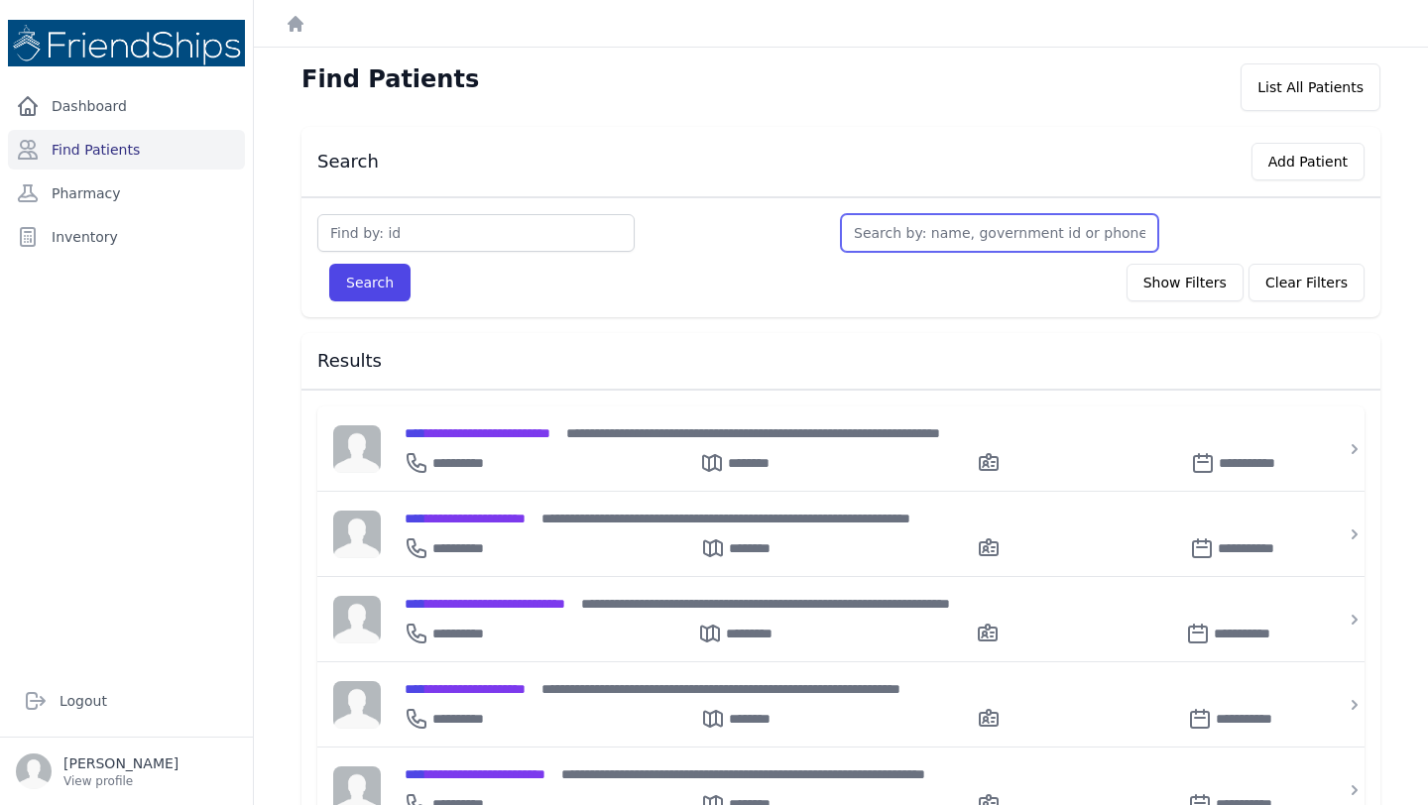
click at [903, 235] on input "text" at bounding box center [999, 233] width 317 height 38
type input "sham"
click at [329, 264] on button "Search" at bounding box center [369, 283] width 81 height 38
click at [998, 225] on input "sham" at bounding box center [999, 233] width 317 height 38
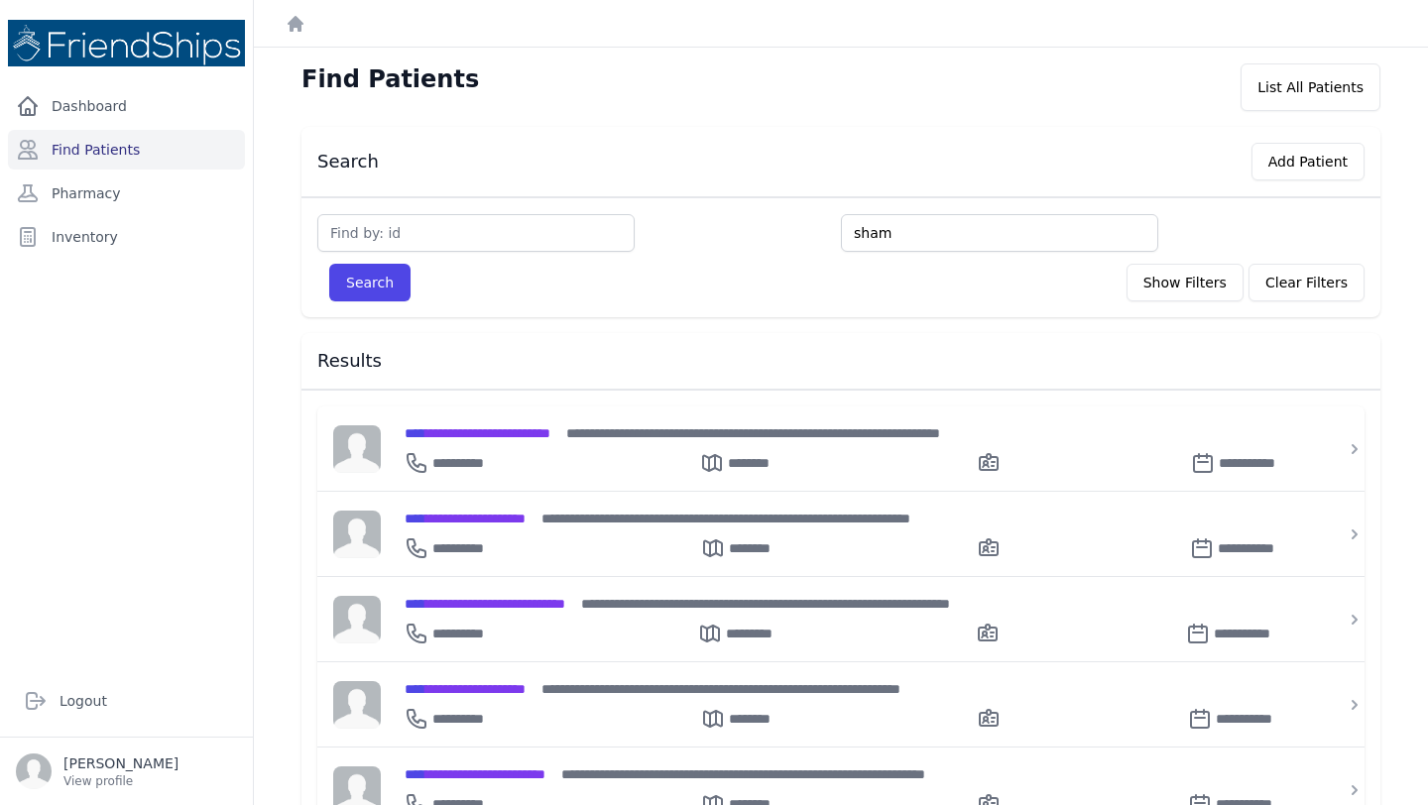
click at [329, 264] on button "Search" at bounding box center [369, 283] width 81 height 38
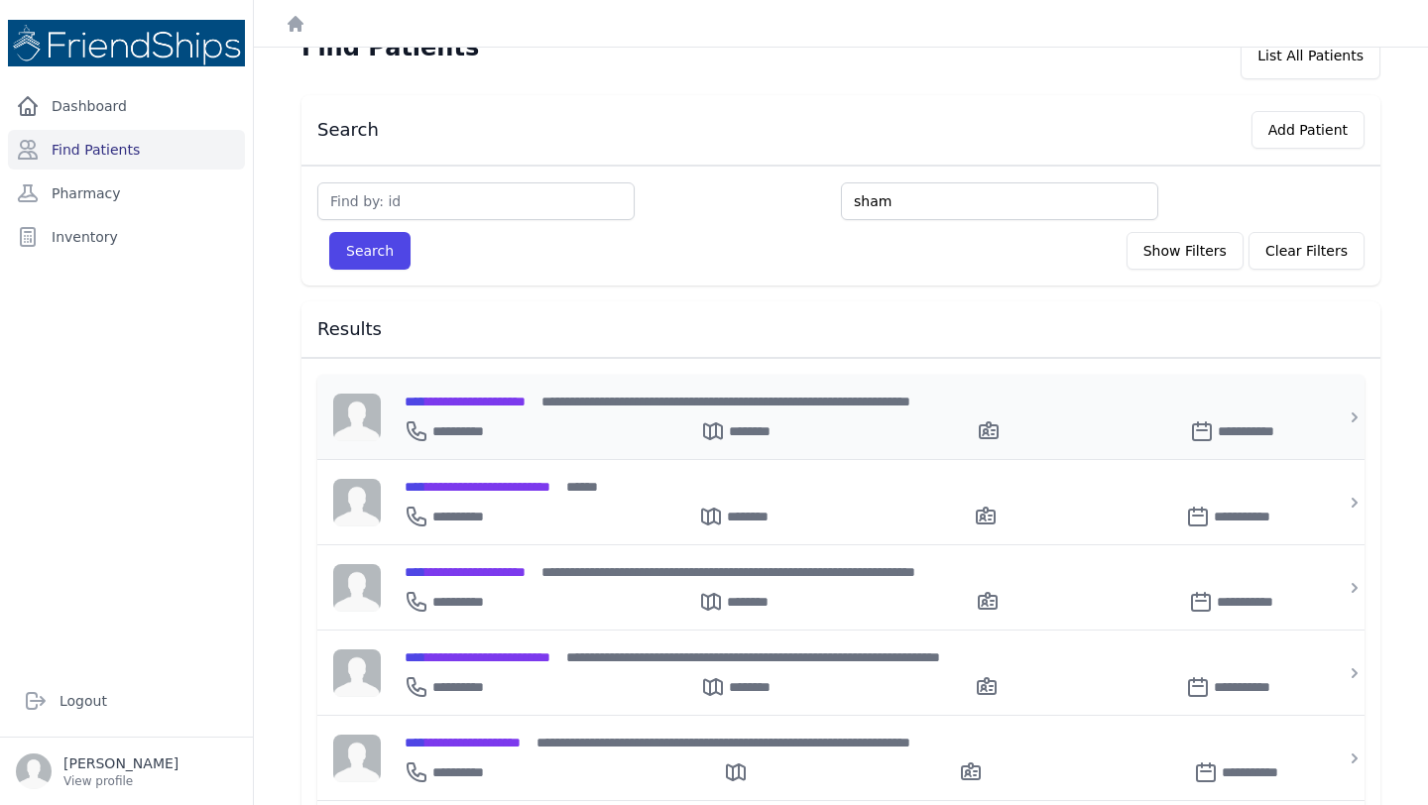
scroll to position [138, 0]
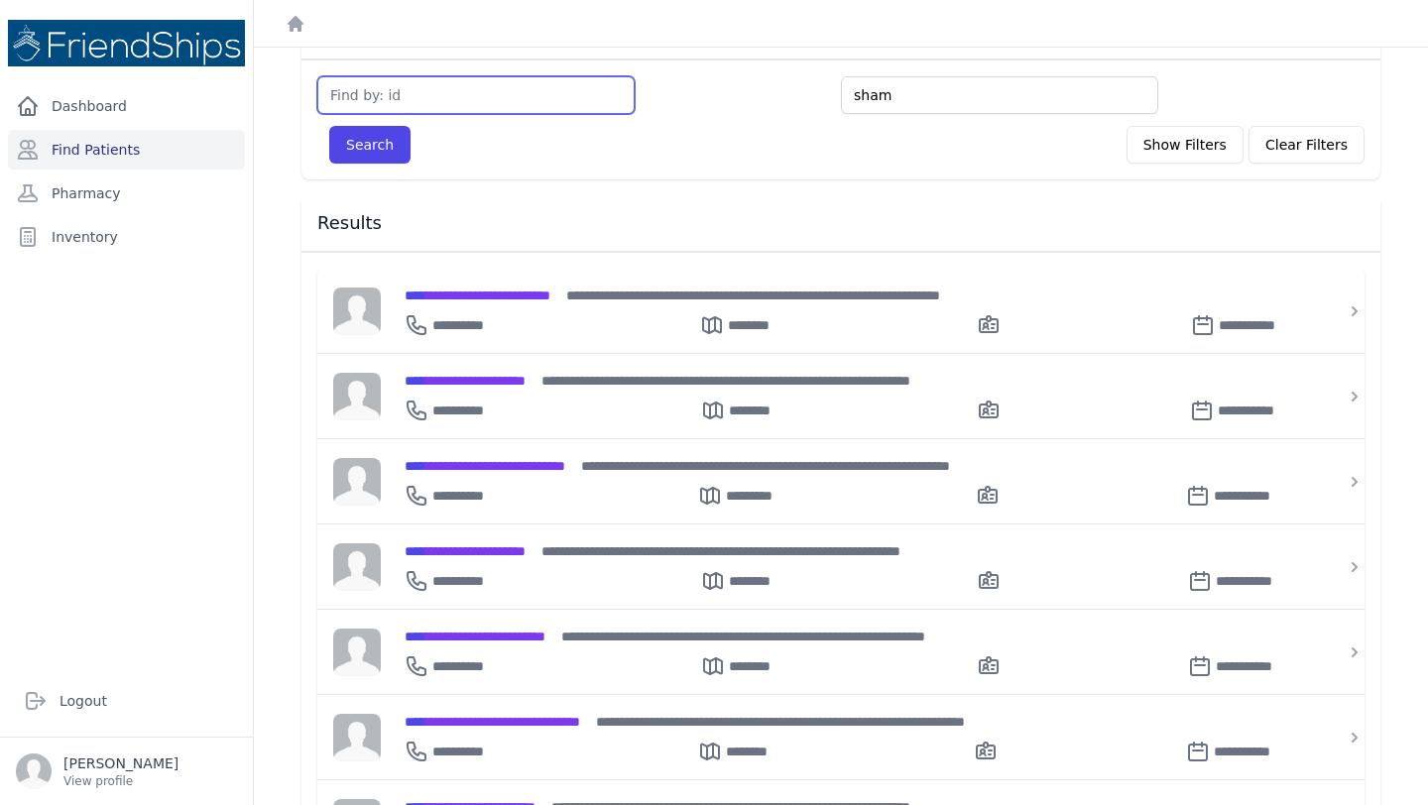
click at [501, 82] on input "text" at bounding box center [475, 95] width 317 height 38
type input "243"
click at [329, 126] on button "Search" at bounding box center [369, 145] width 81 height 38
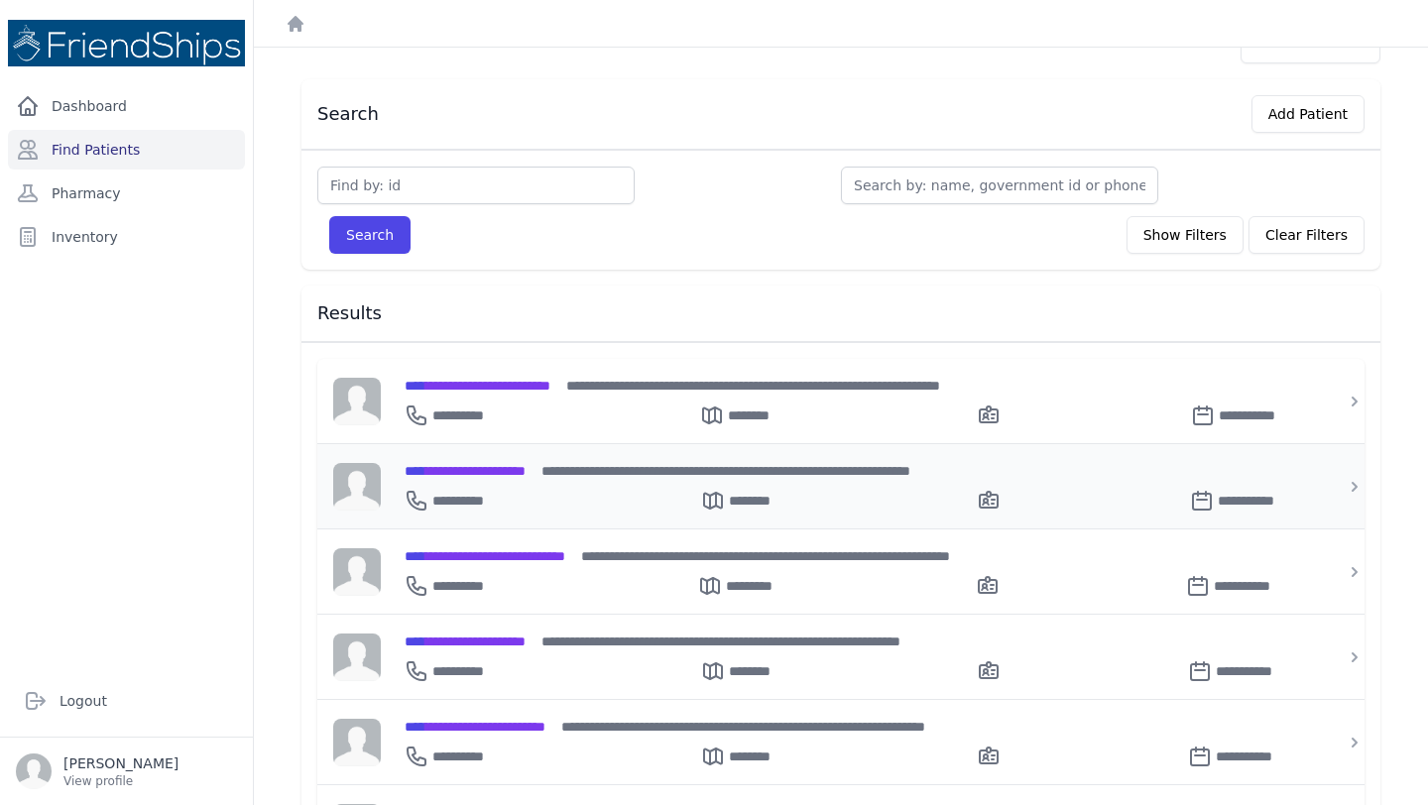
click at [530, 482] on div "**********" at bounding box center [852, 497] width 896 height 32
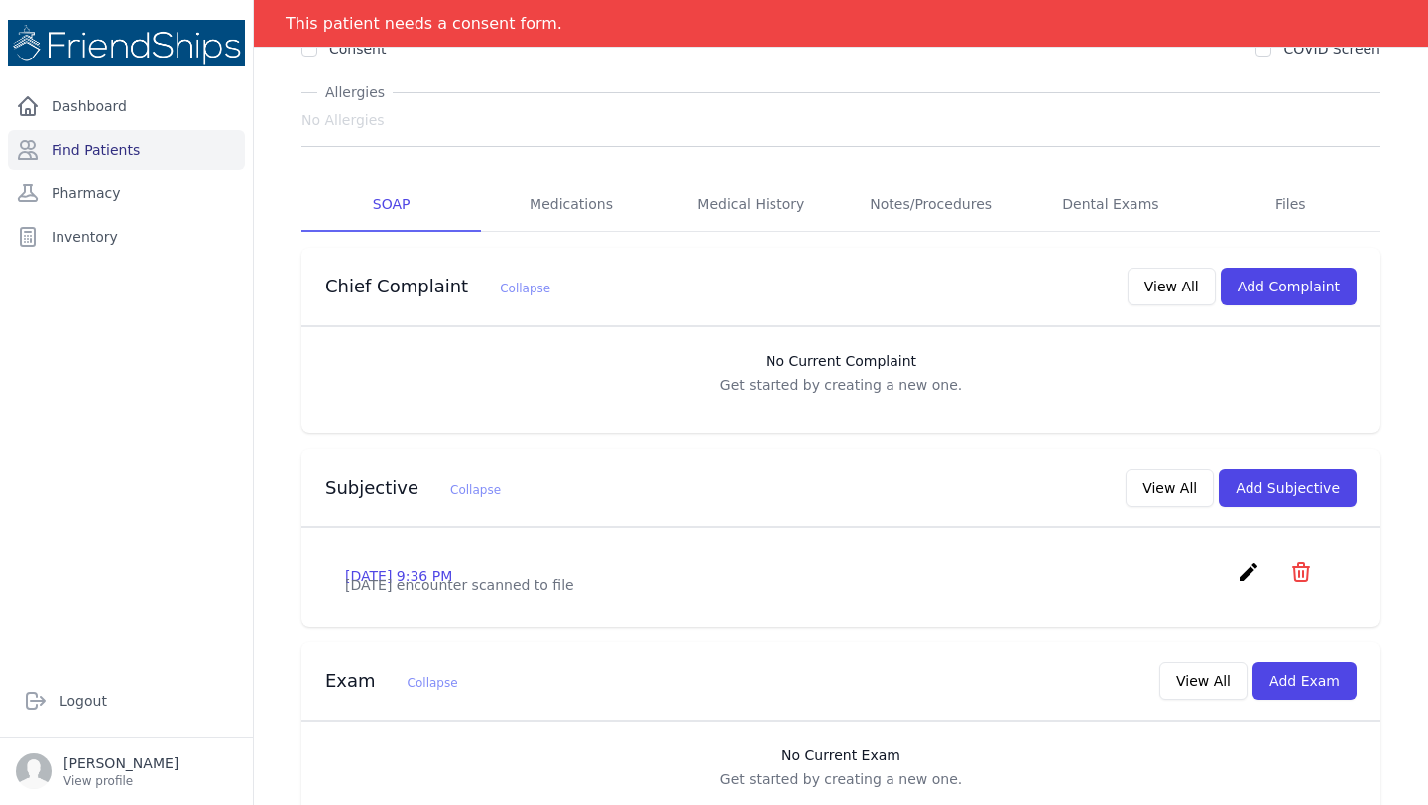
scroll to position [263, 0]
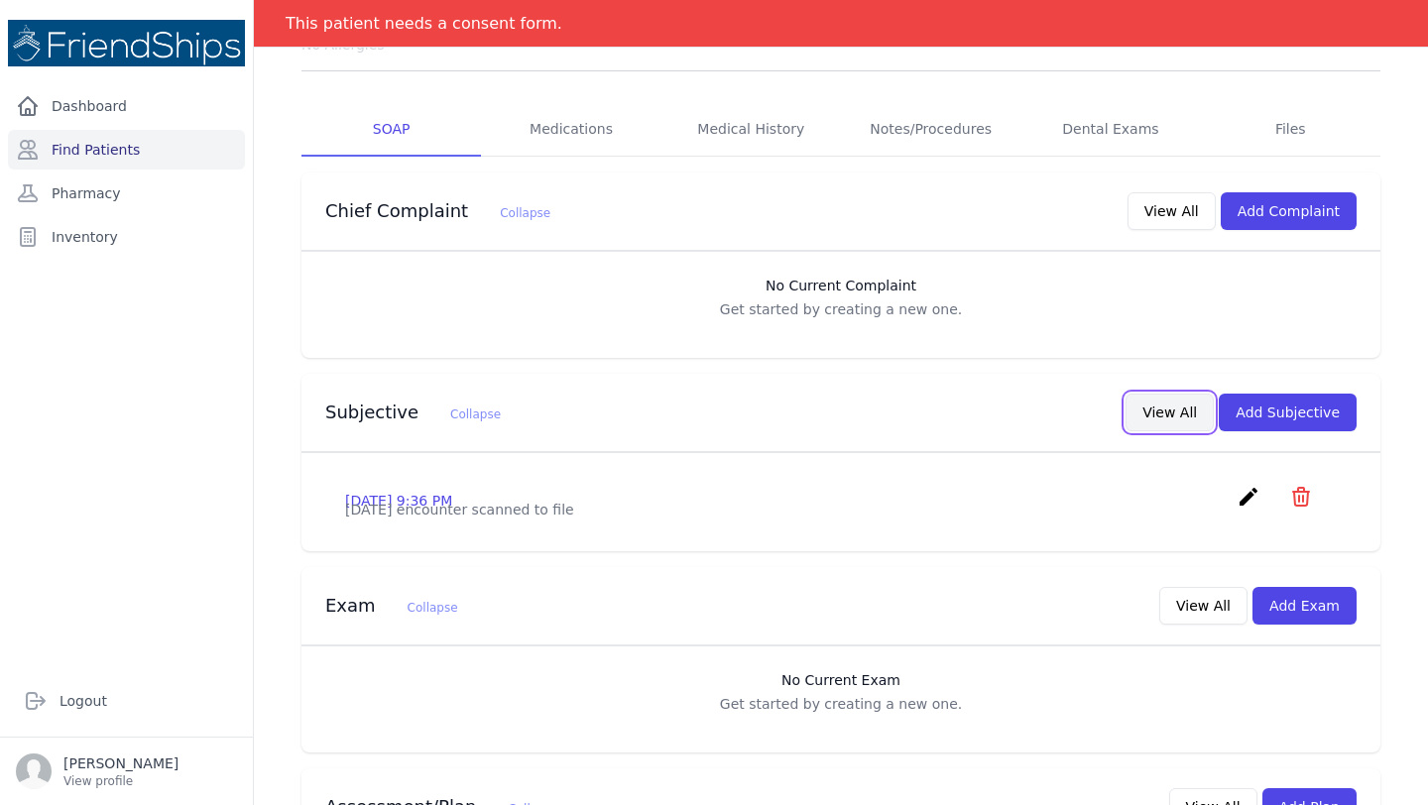
click at [1180, 416] on button "View All" at bounding box center [1169, 413] width 88 height 38
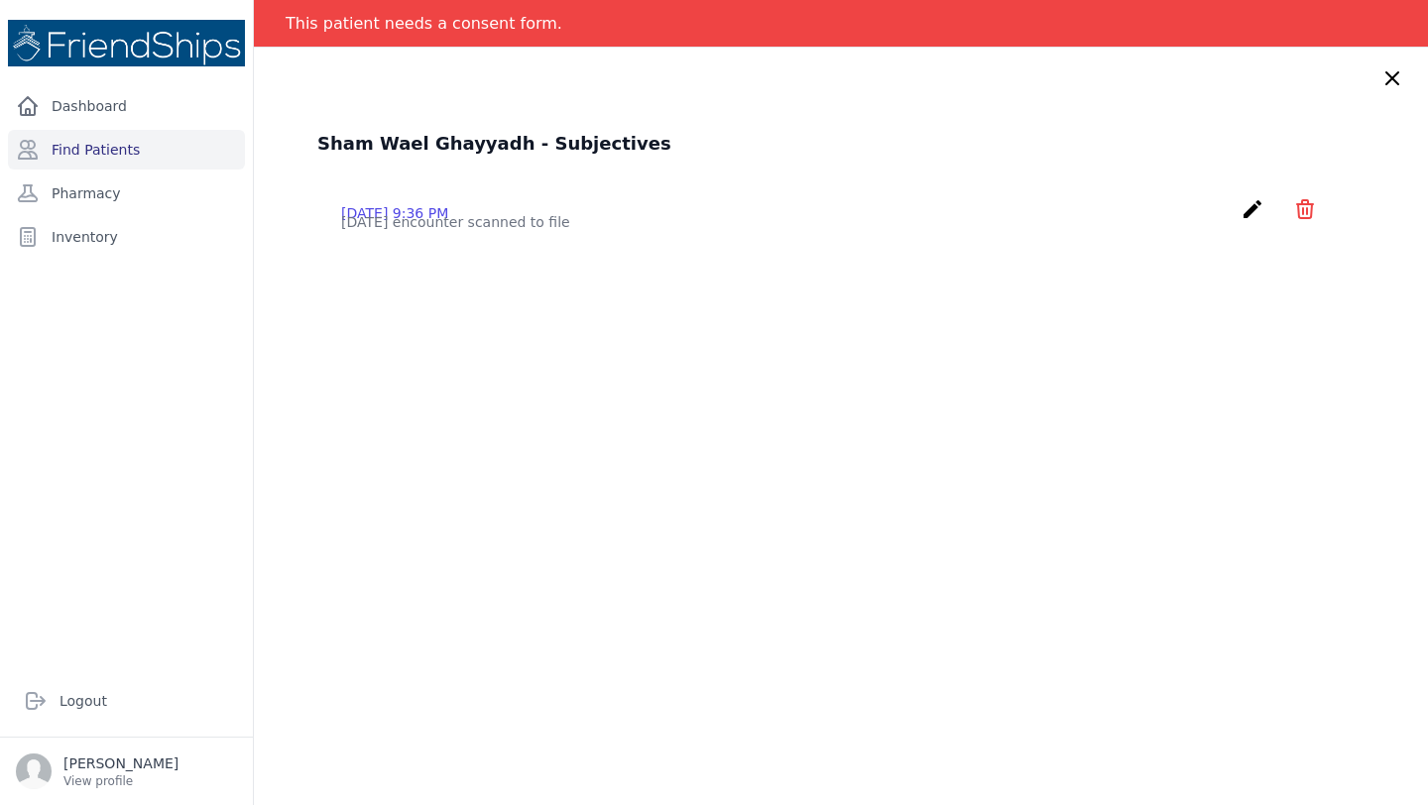
scroll to position [0, 0]
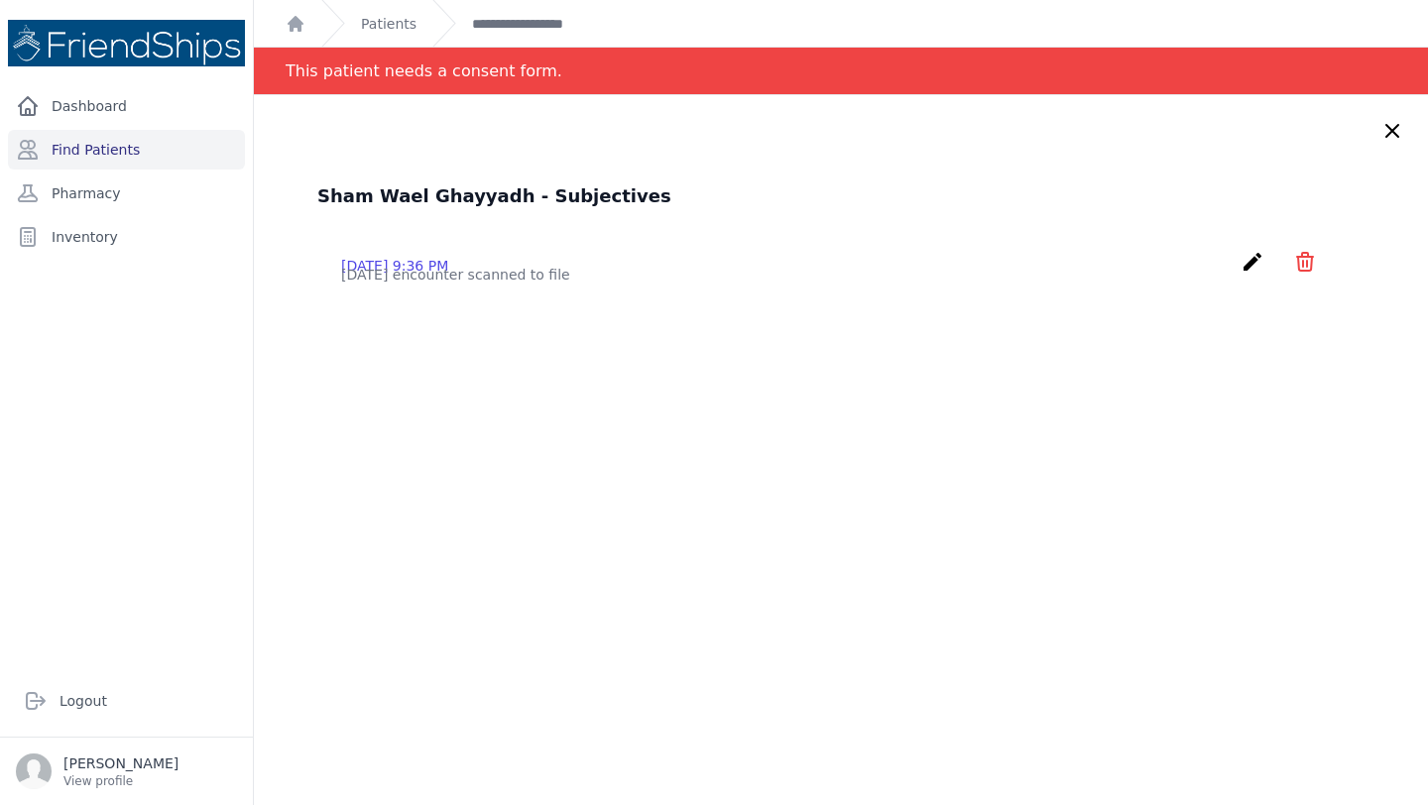
click at [1386, 140] on icon at bounding box center [1392, 131] width 24 height 24
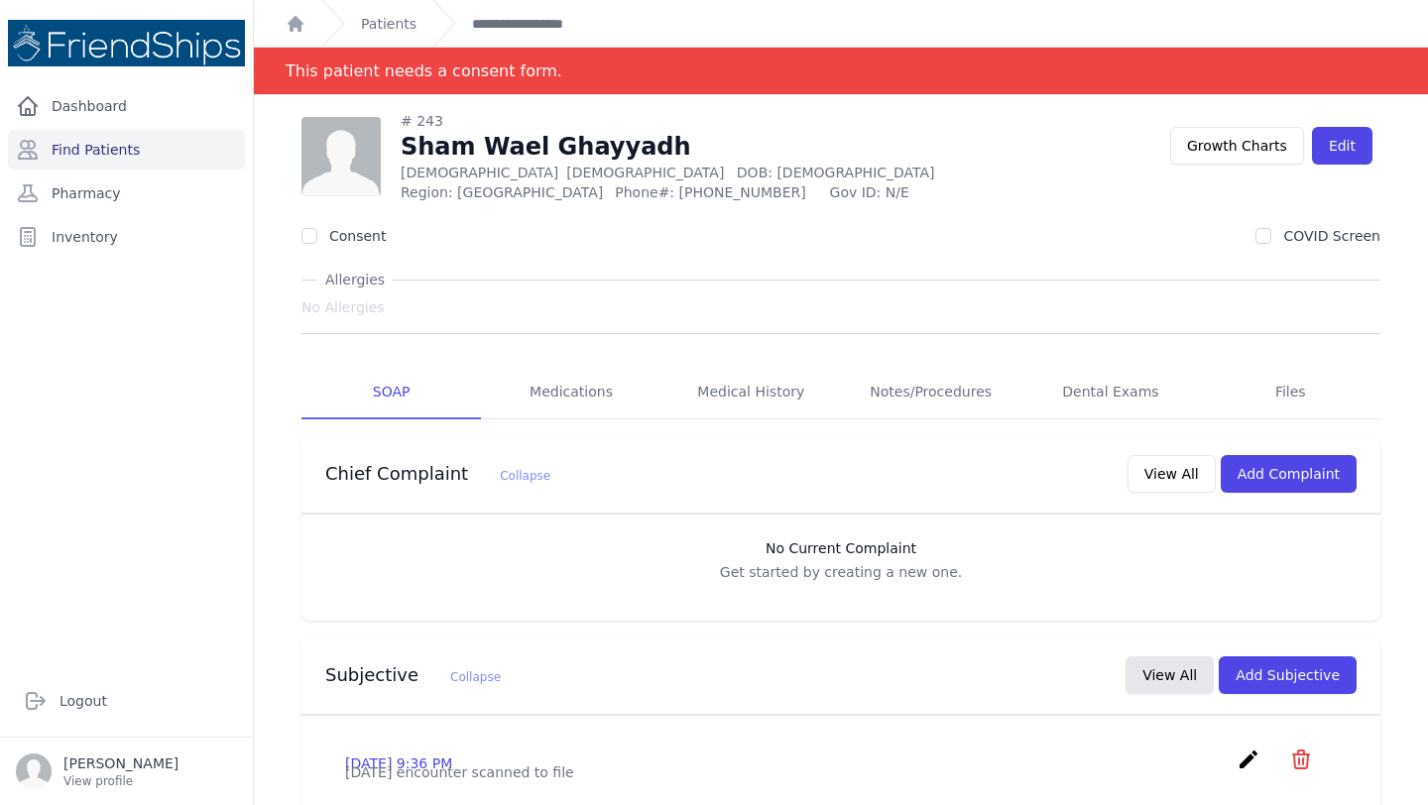
scroll to position [12, 0]
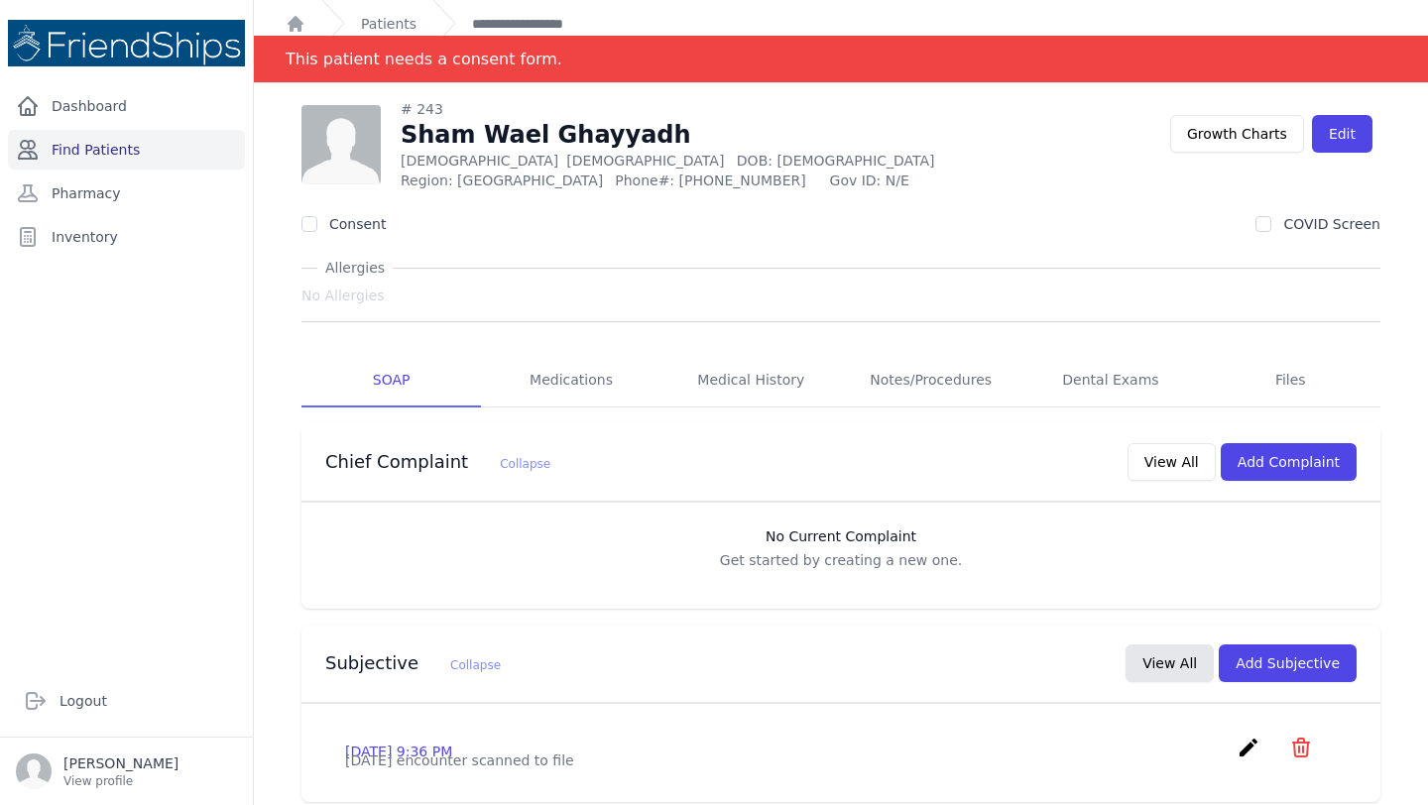
click at [79, 162] on link "Find Patients" at bounding box center [126, 150] width 237 height 40
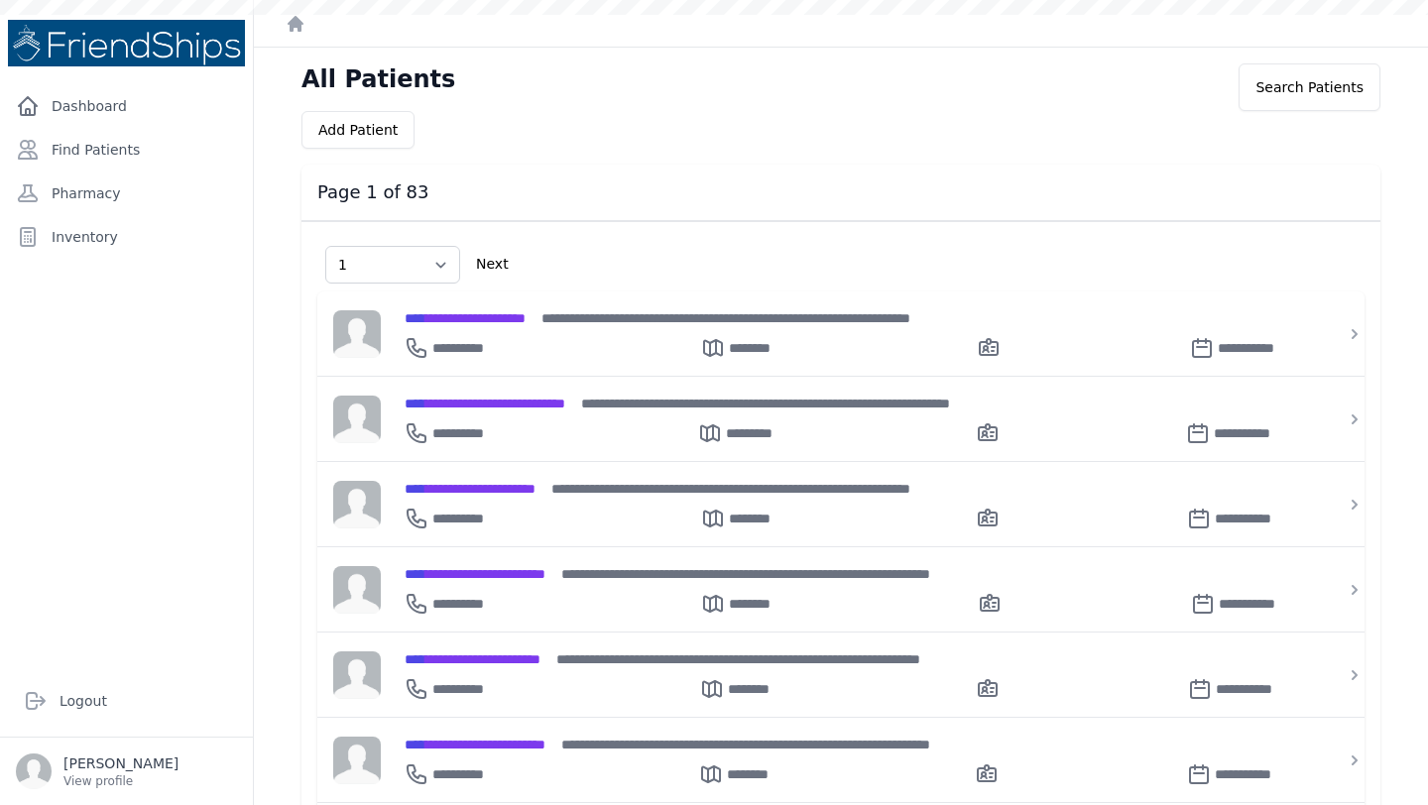
select select "1"
click at [95, 146] on link "Find Patients" at bounding box center [126, 150] width 237 height 40
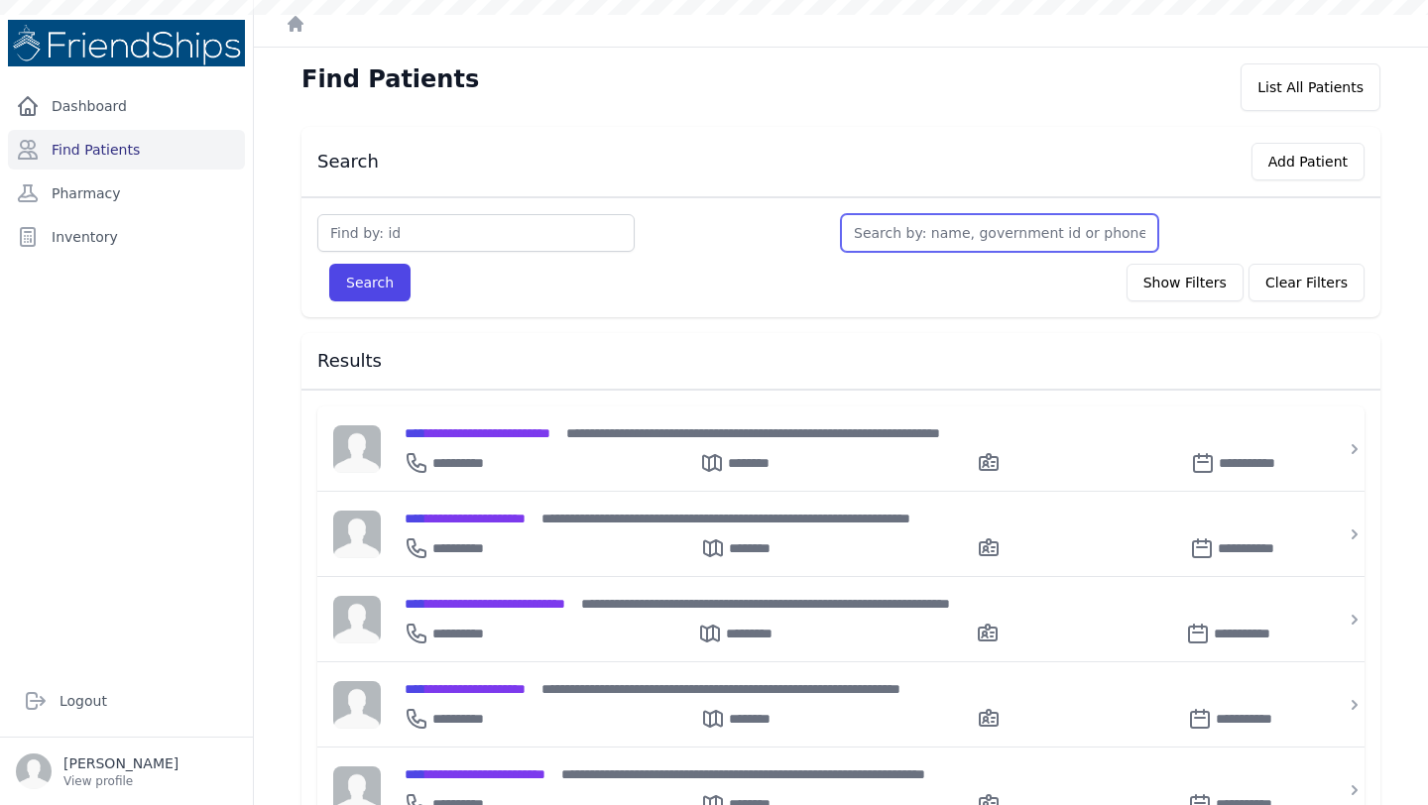
click at [917, 232] on input "text" at bounding box center [999, 233] width 317 height 38
type input "sh"
type input "sham"
click at [329, 264] on button "Search" at bounding box center [369, 283] width 81 height 38
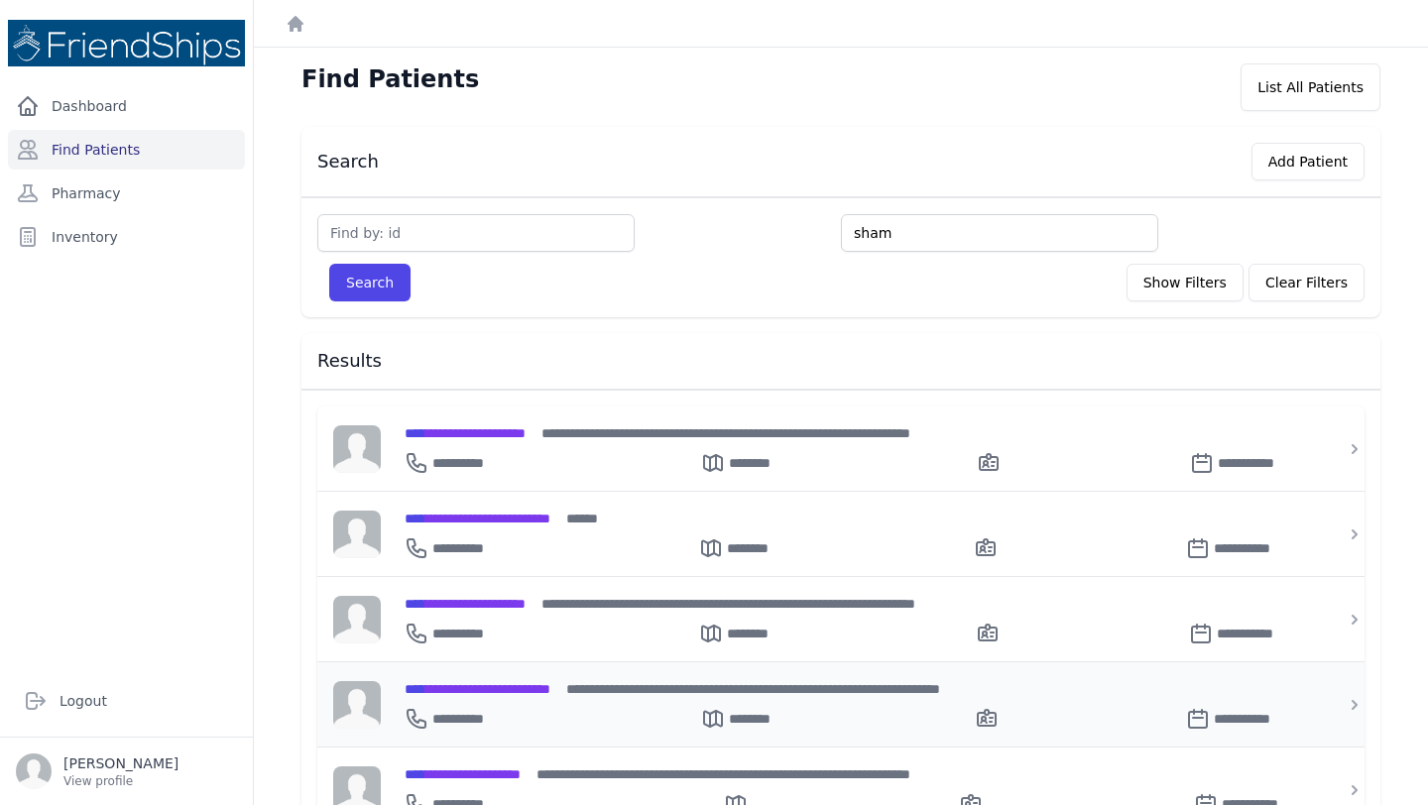
scroll to position [138, 0]
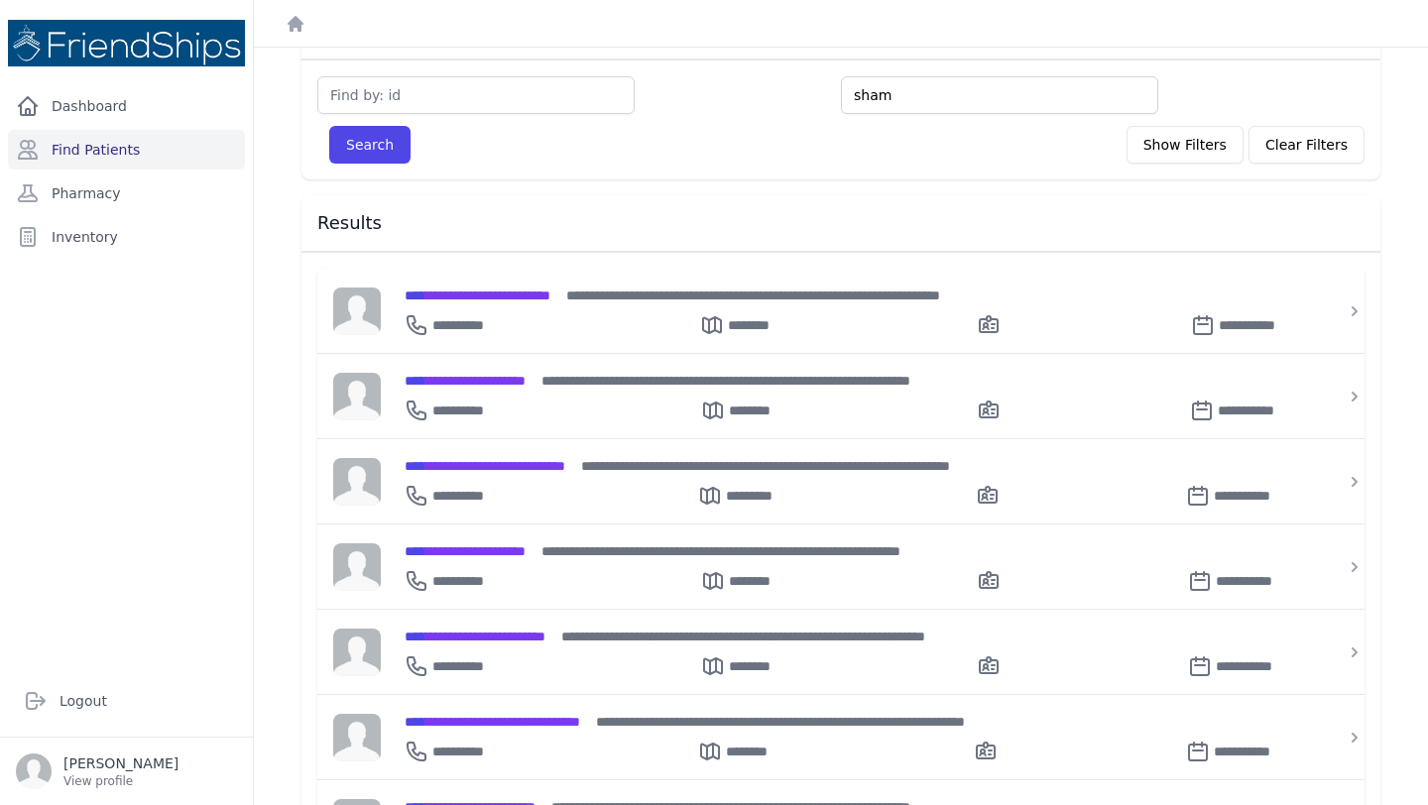
click at [329, 126] on button "Search" at bounding box center [369, 145] width 81 height 38
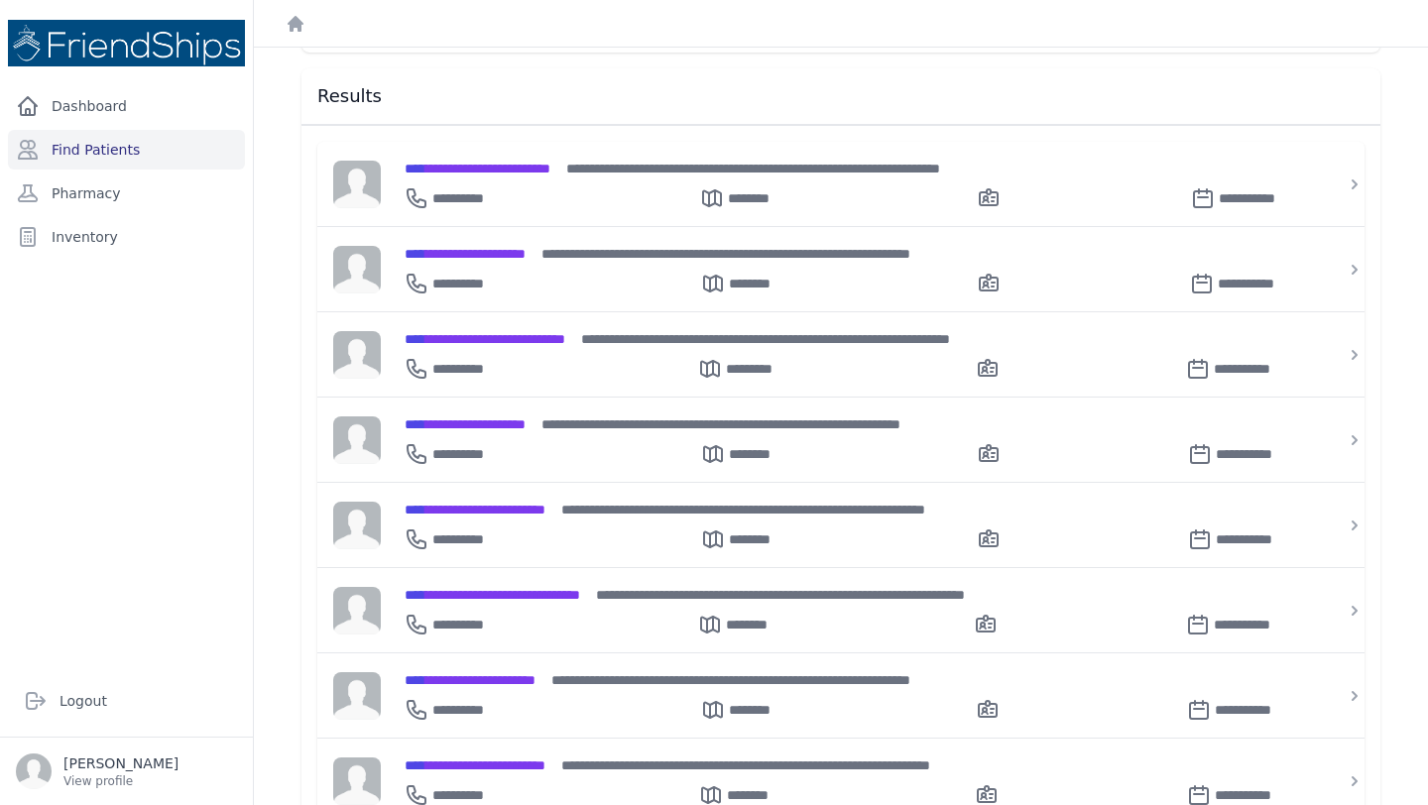
scroll to position [0, 0]
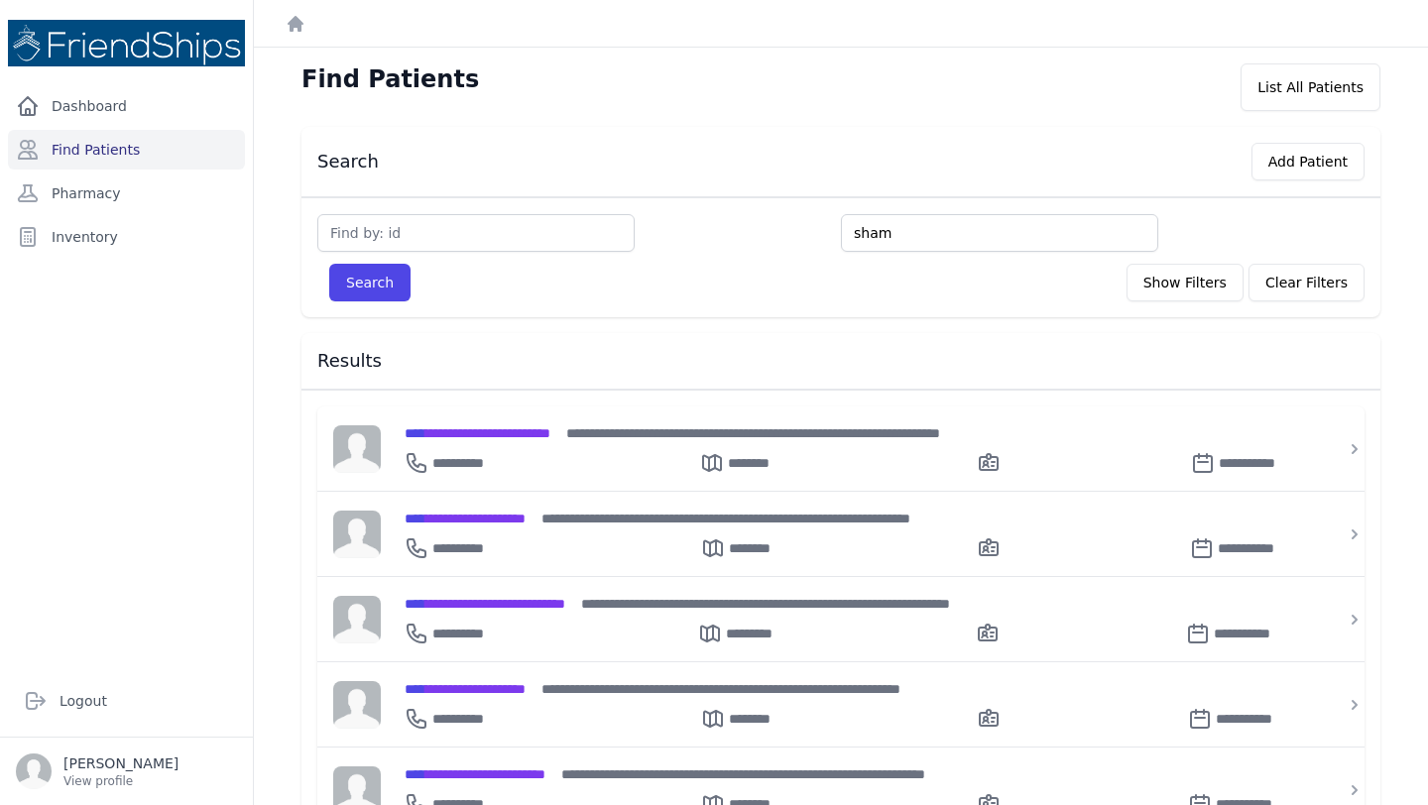
click at [329, 264] on button "Search" at bounding box center [369, 283] width 81 height 38
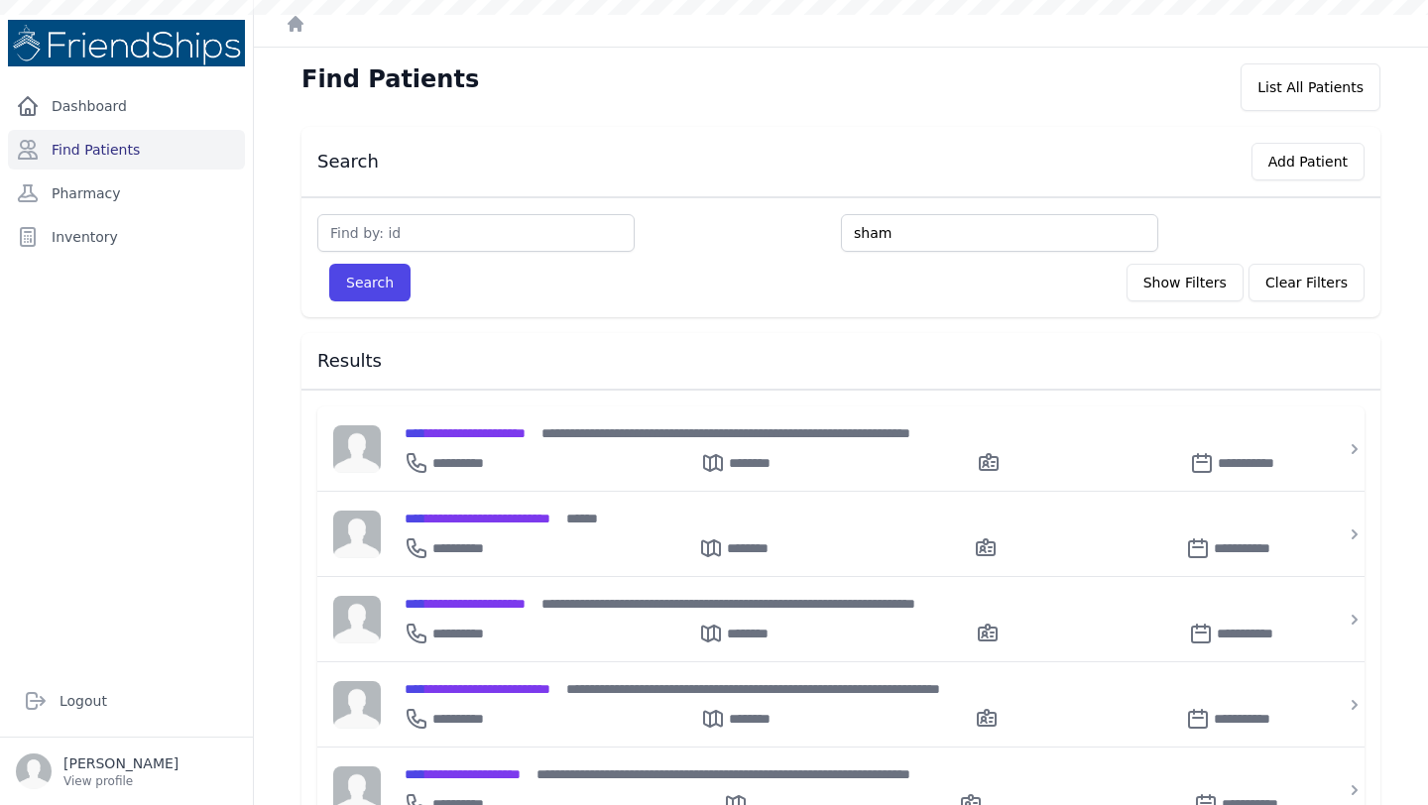
scroll to position [138, 0]
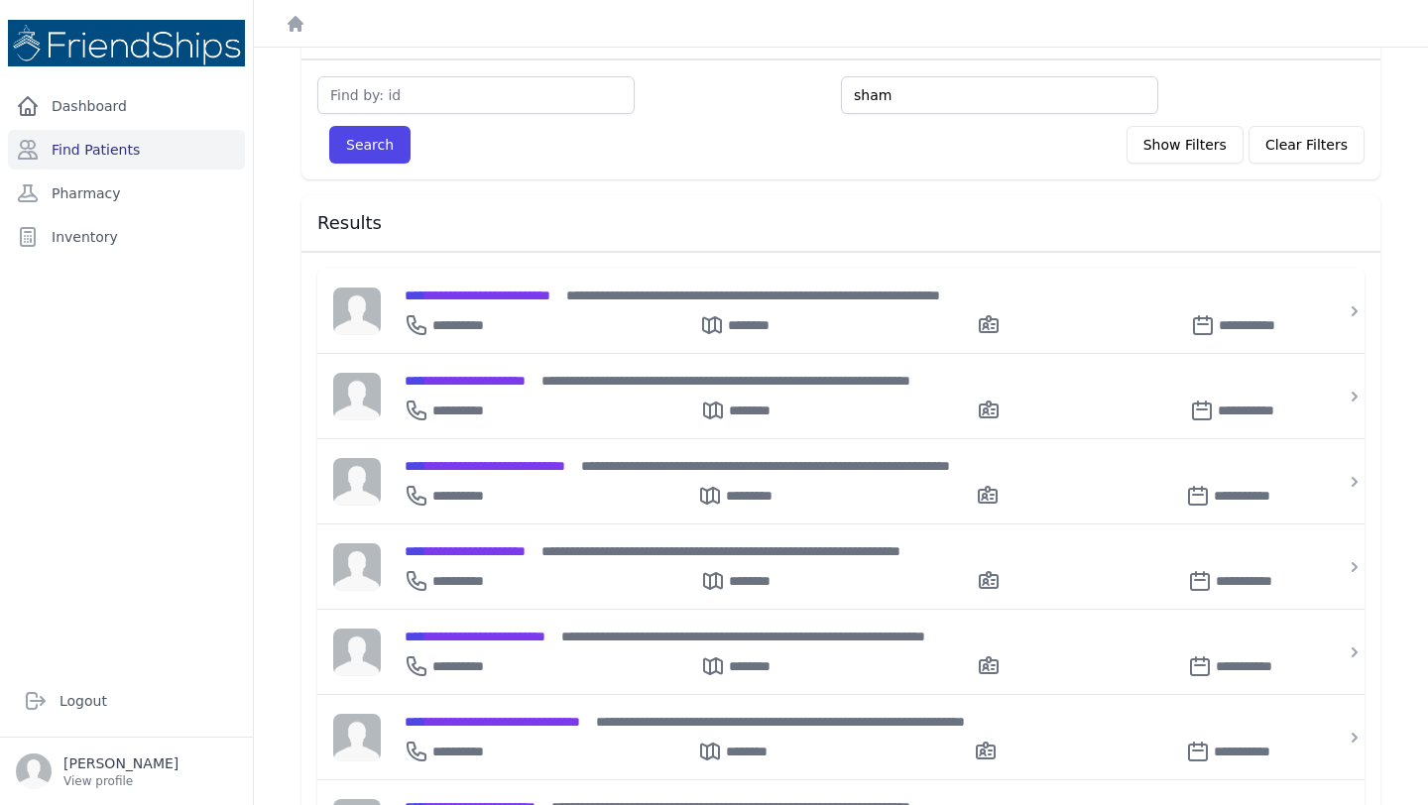
click at [329, 126] on button "Search" at bounding box center [369, 145] width 81 height 38
click at [422, 89] on input "text" at bounding box center [475, 95] width 317 height 38
click at [422, 89] on input "267" at bounding box center [475, 95] width 317 height 38
type input "267"
click at [329, 126] on button "Search" at bounding box center [369, 145] width 81 height 38
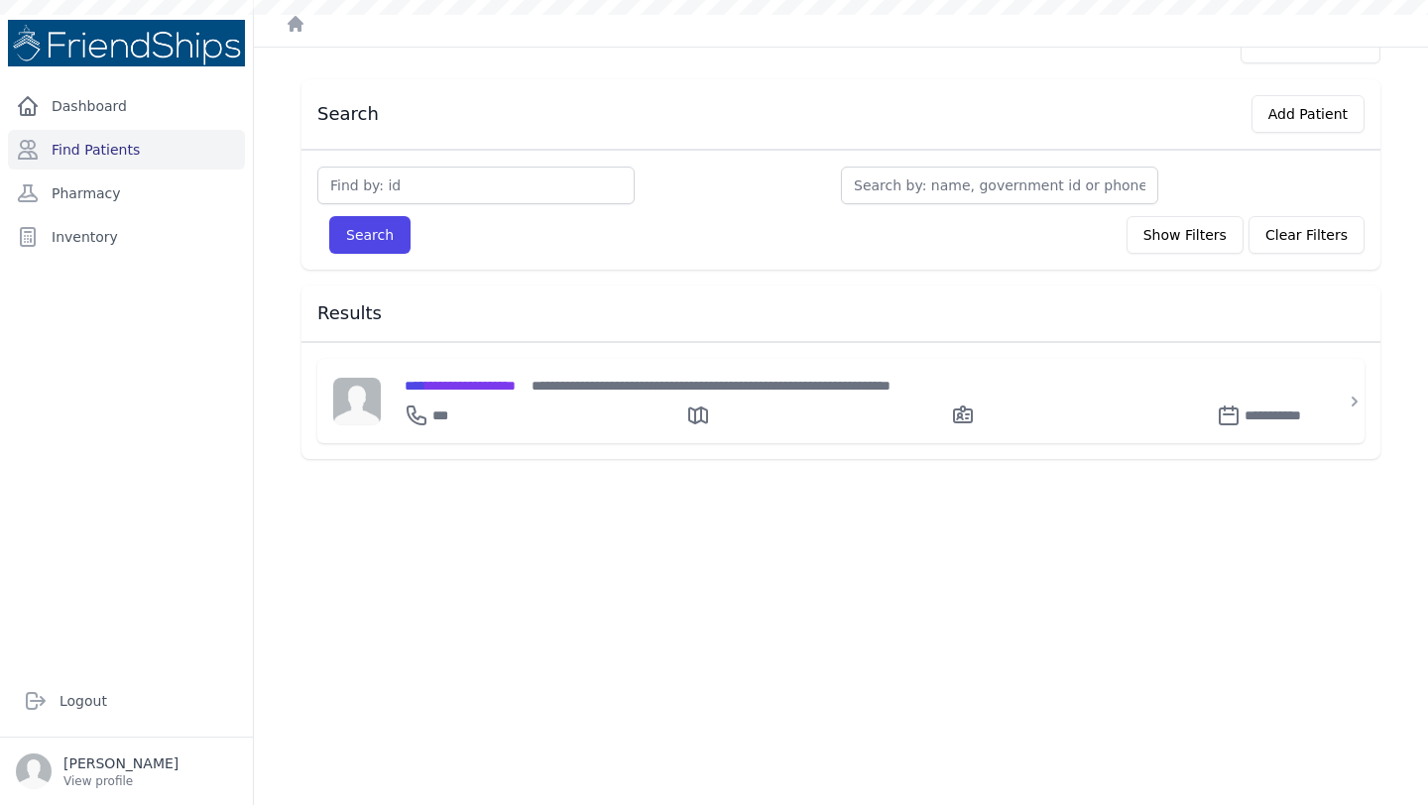
scroll to position [48, 0]
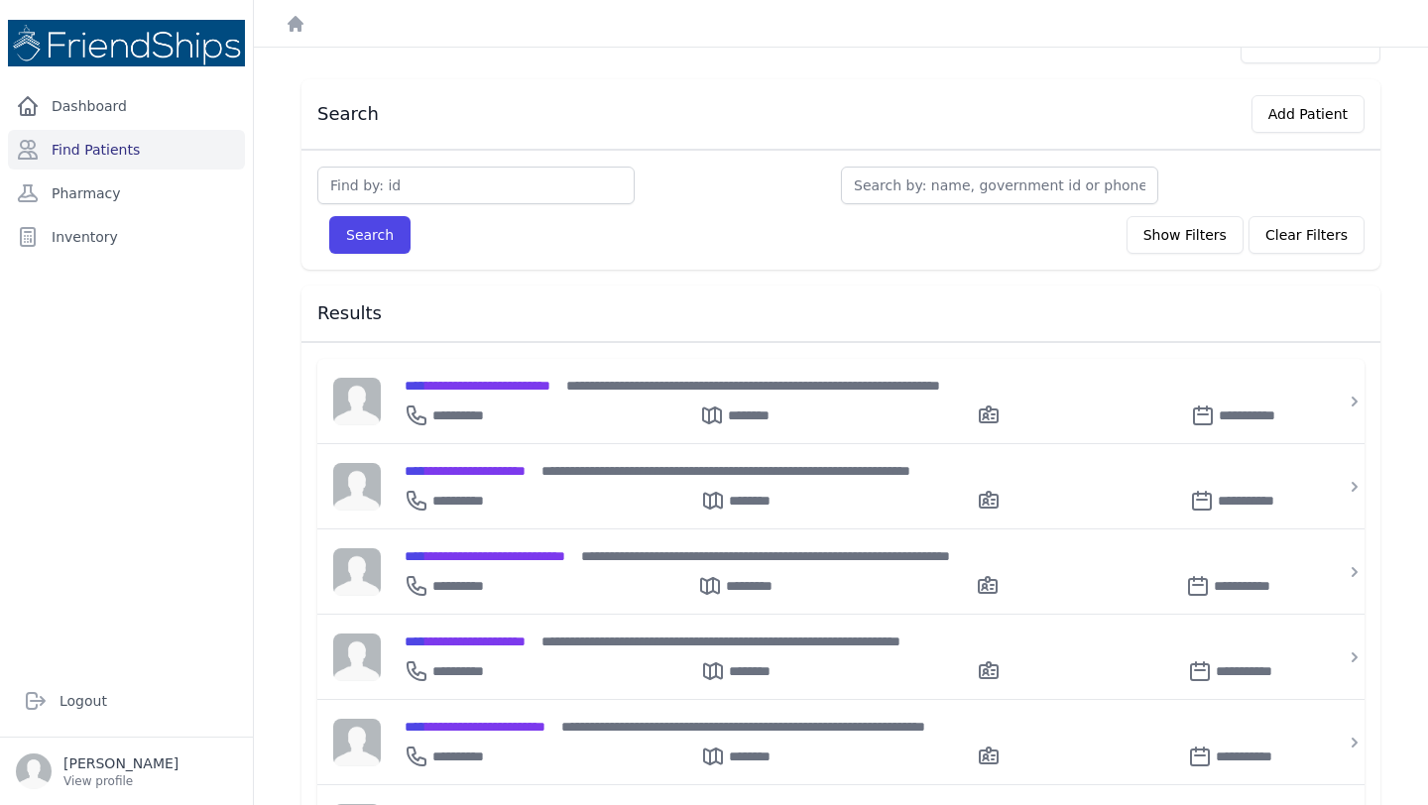
click at [439, 179] on input "text" at bounding box center [475, 186] width 317 height 38
type input "267"
click at [329, 216] on button "Search" at bounding box center [369, 235] width 81 height 38
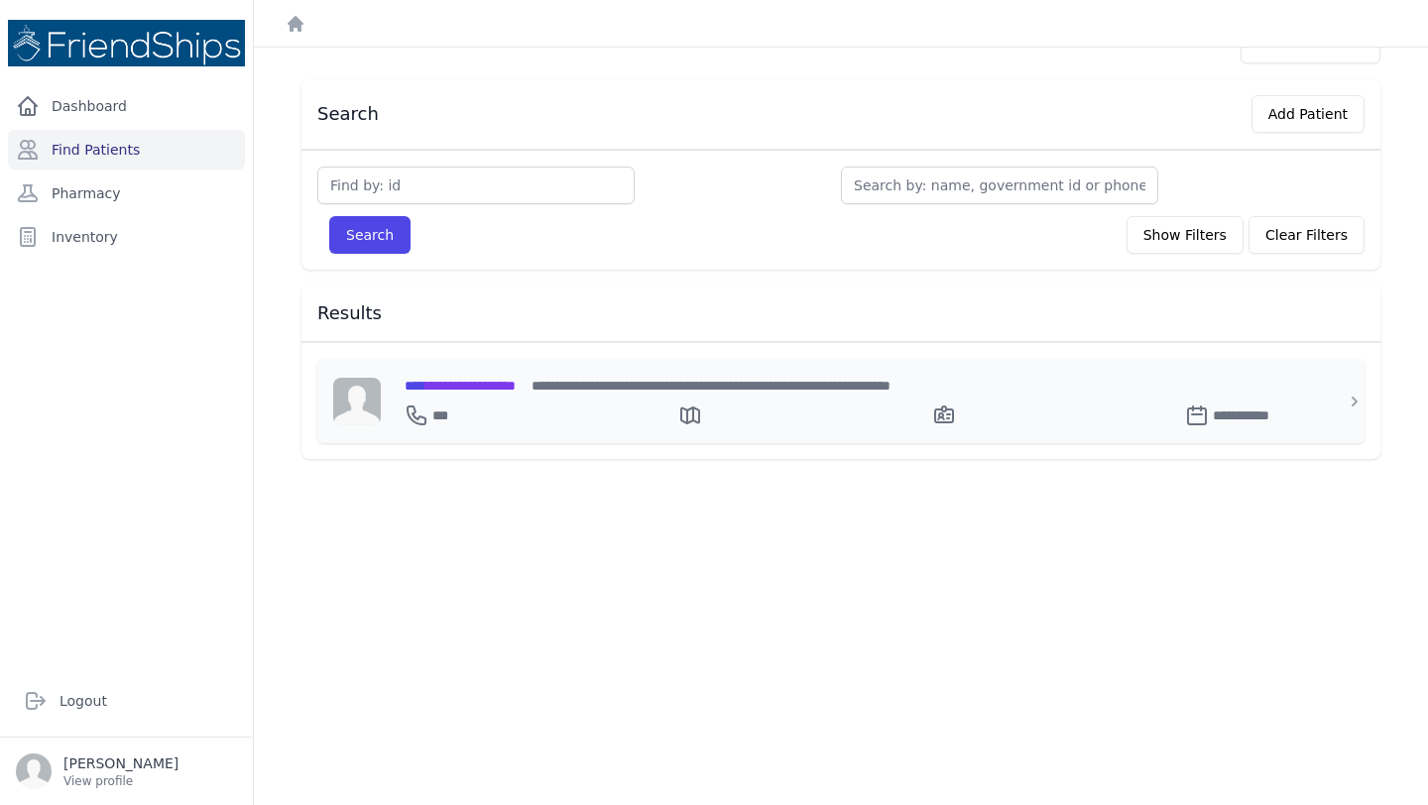
click at [466, 400] on div "**********" at bounding box center [852, 412] width 896 height 32
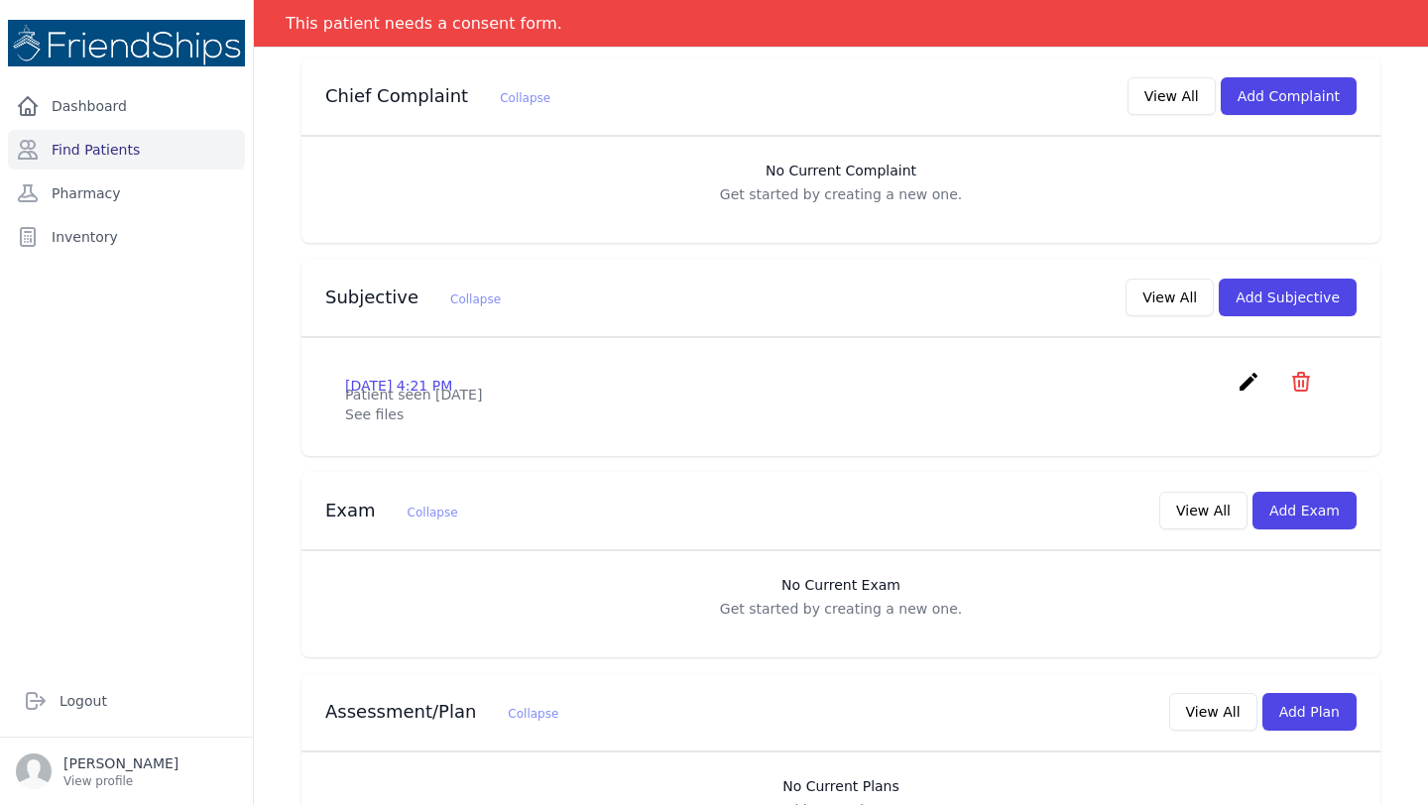
scroll to position [369, 0]
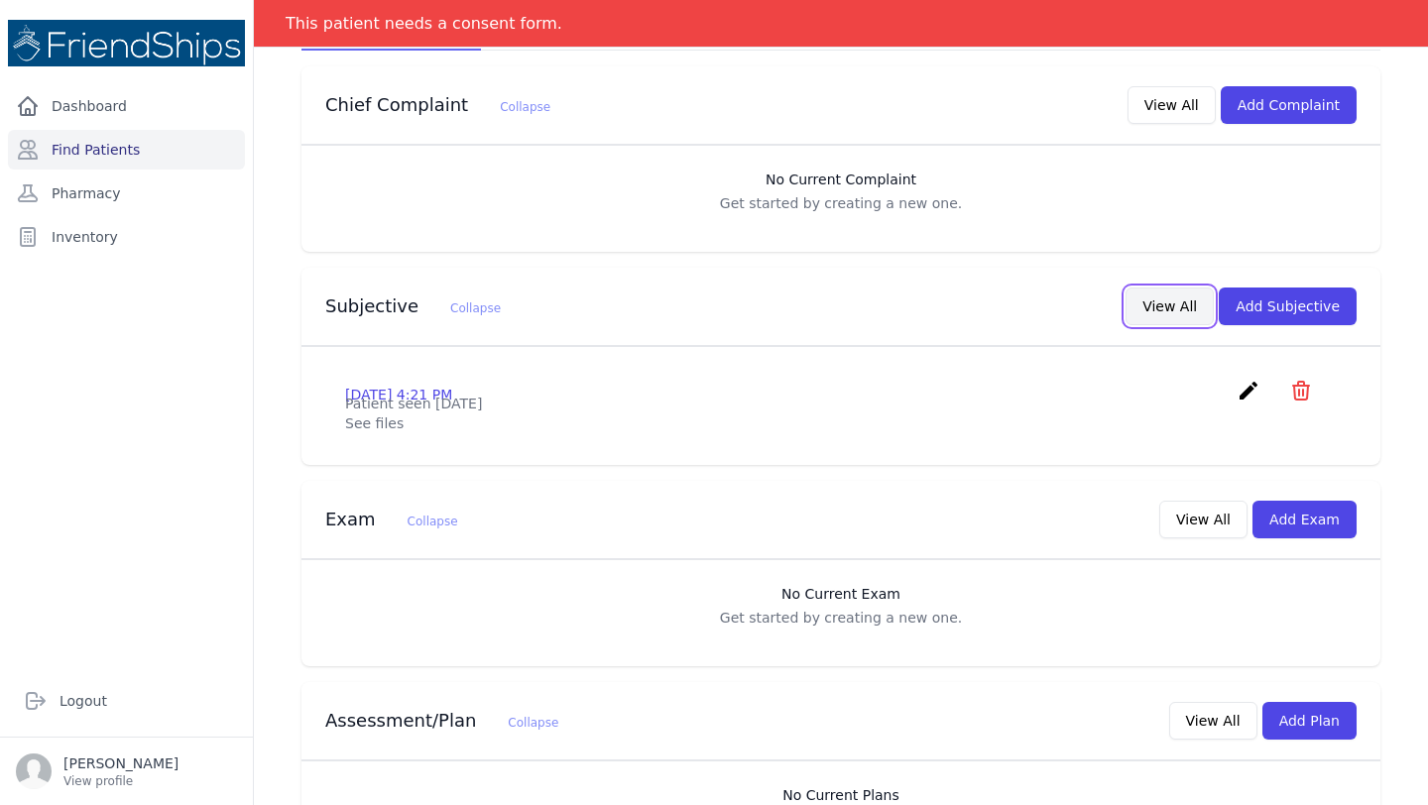
click at [1147, 294] on button "View All" at bounding box center [1169, 307] width 88 height 38
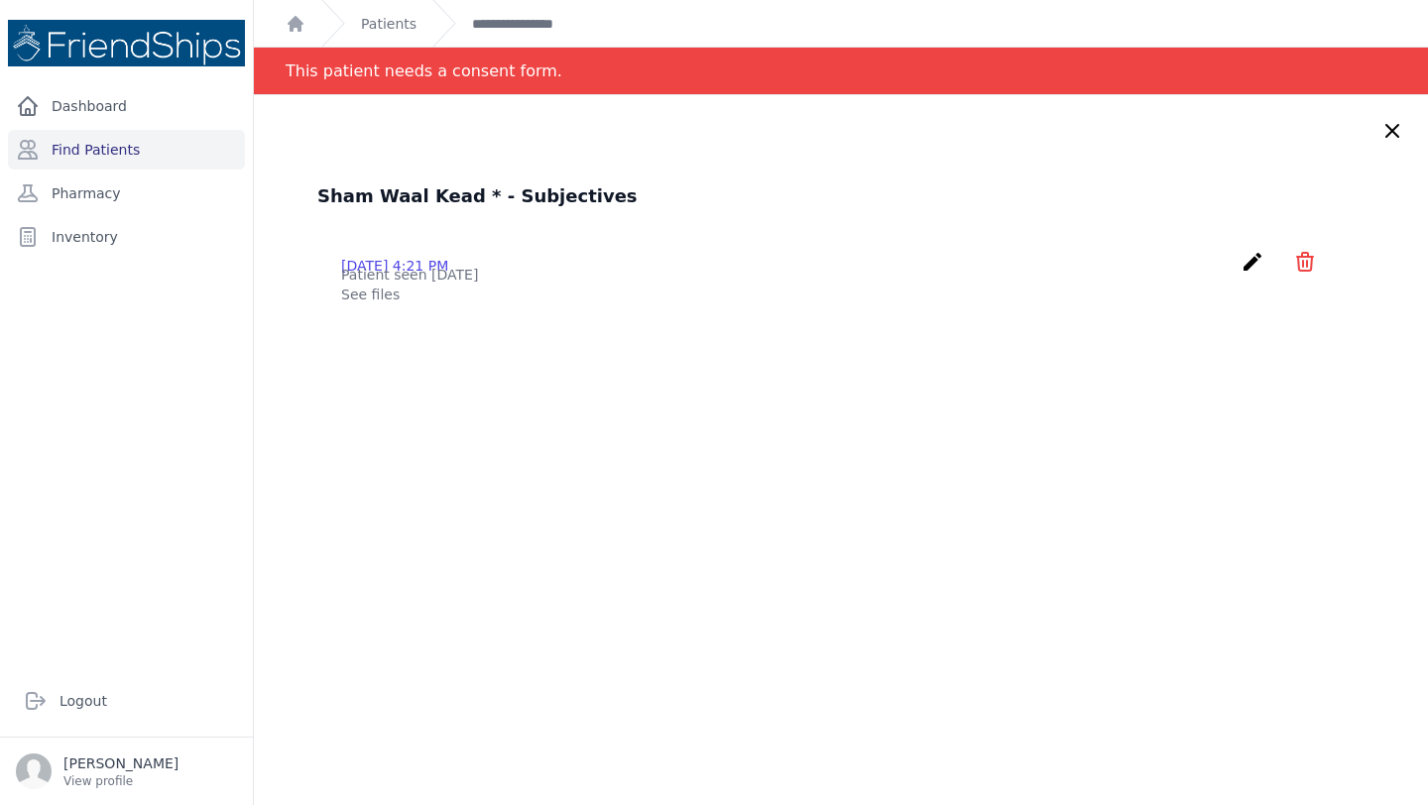
click at [1385, 138] on icon at bounding box center [1392, 131] width 24 height 24
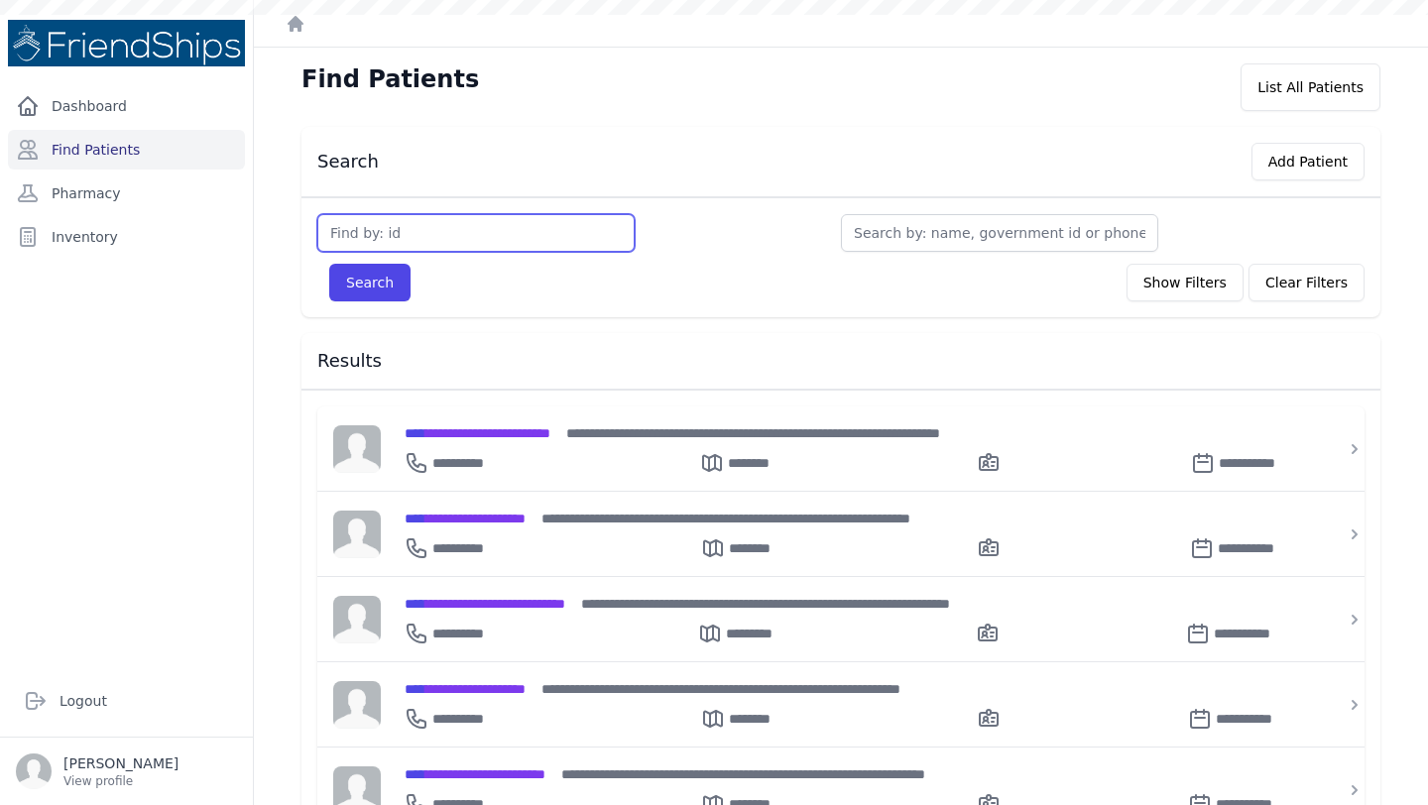
click at [473, 232] on input "text" at bounding box center [475, 233] width 317 height 38
type input "267"
click at [329, 264] on button "Search" at bounding box center [369, 283] width 81 height 38
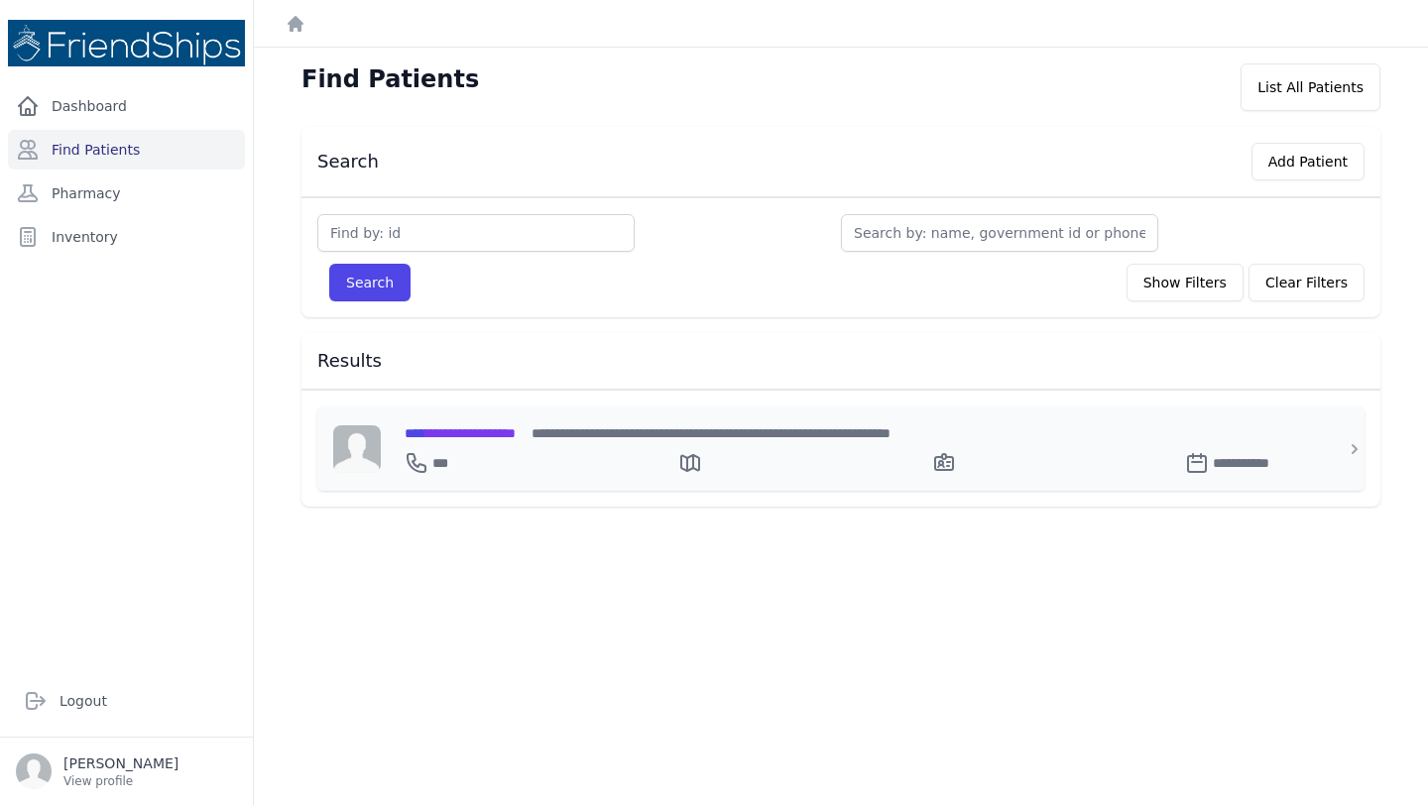
click at [516, 427] on span "**********" at bounding box center [459, 433] width 111 height 14
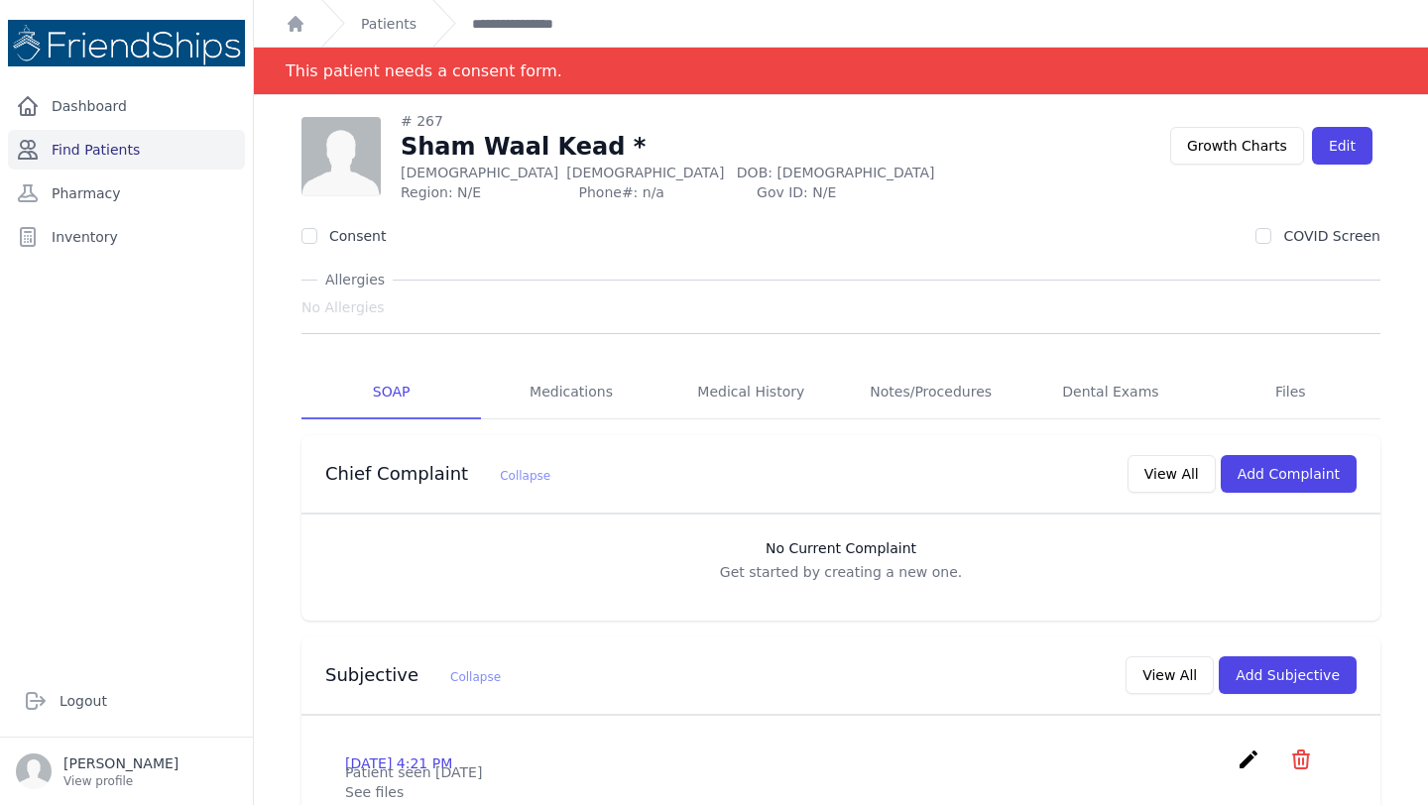
click at [149, 153] on link "Find Patients" at bounding box center [126, 150] width 237 height 40
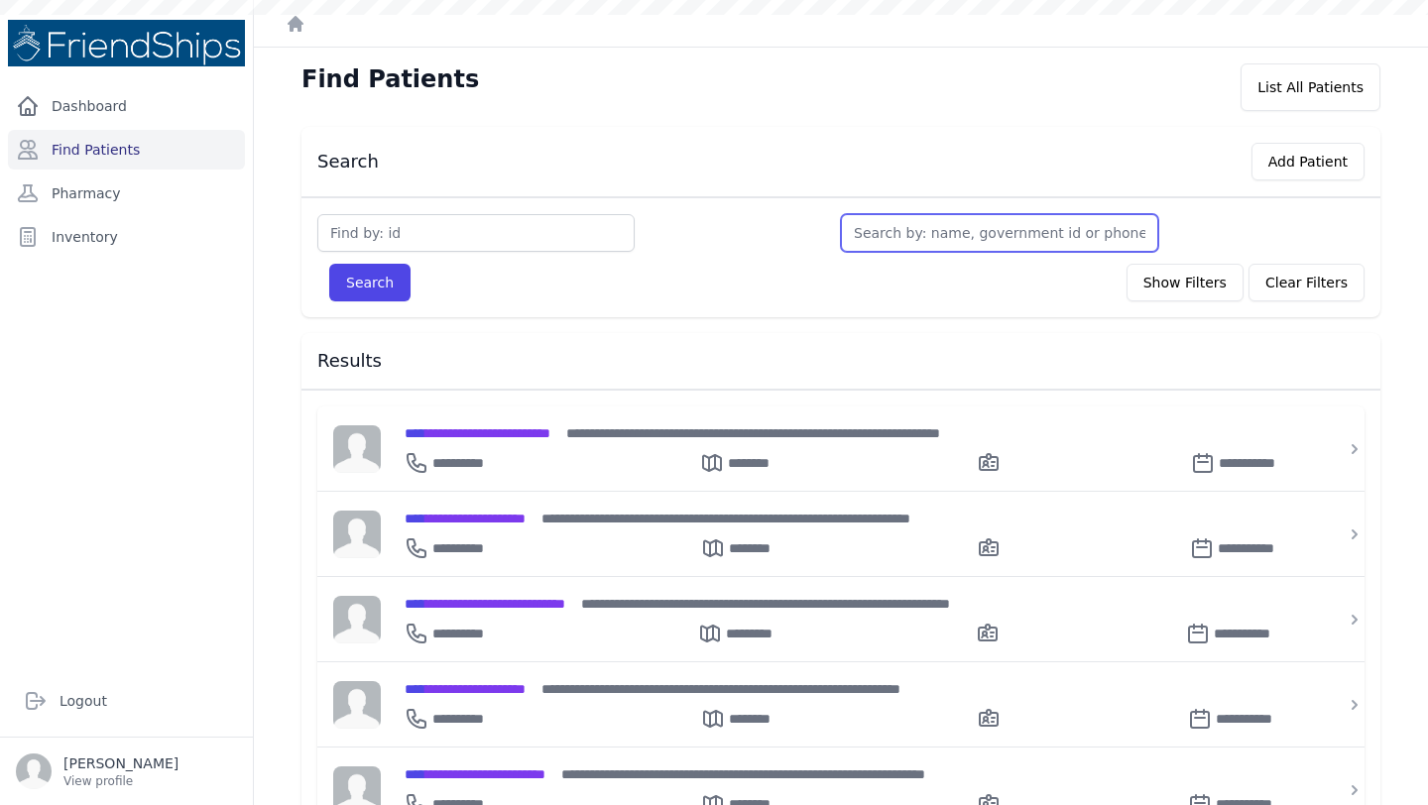
click at [934, 229] on input "text" at bounding box center [999, 233] width 317 height 38
type input "jum"
type input "juma"
click at [329, 264] on button "Search" at bounding box center [369, 283] width 81 height 38
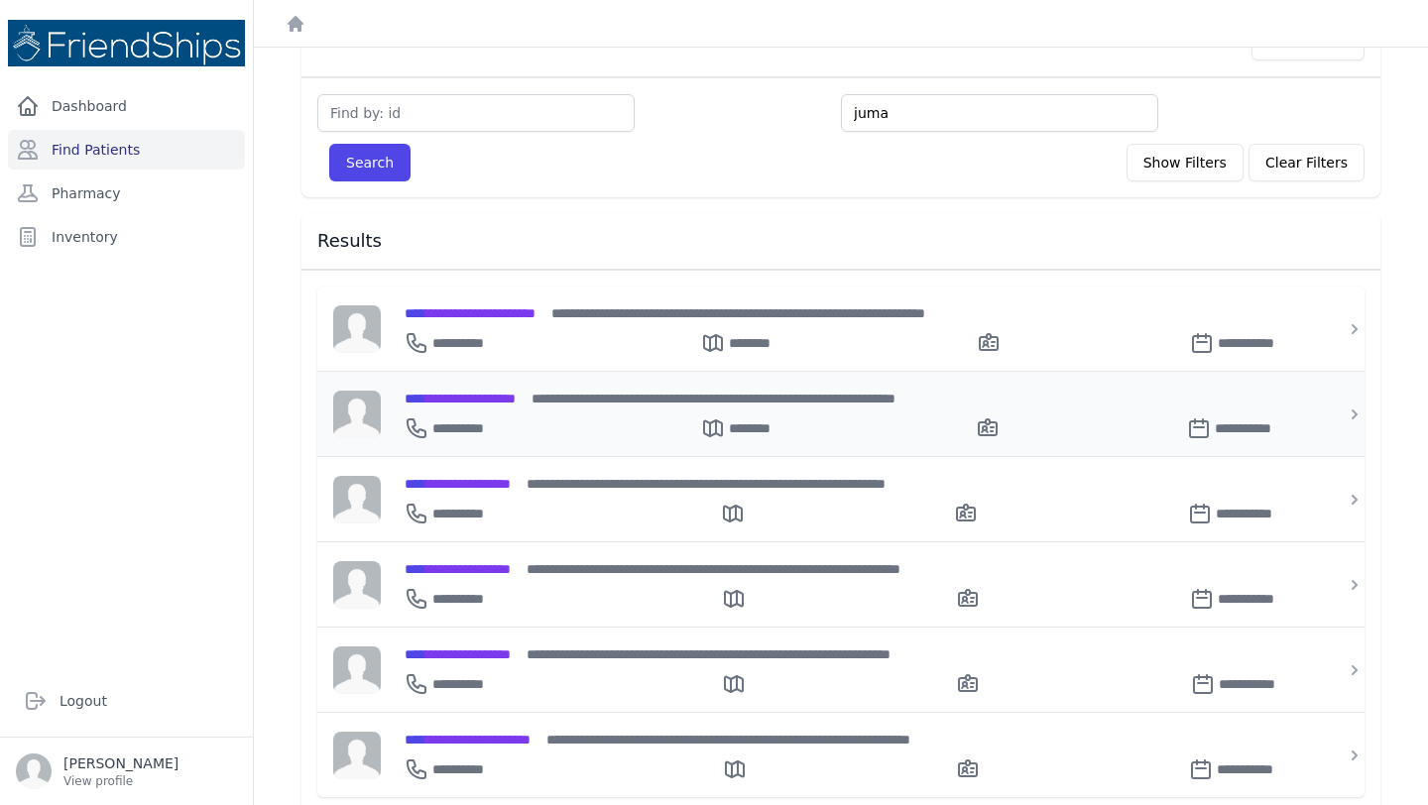
scroll to position [138, 0]
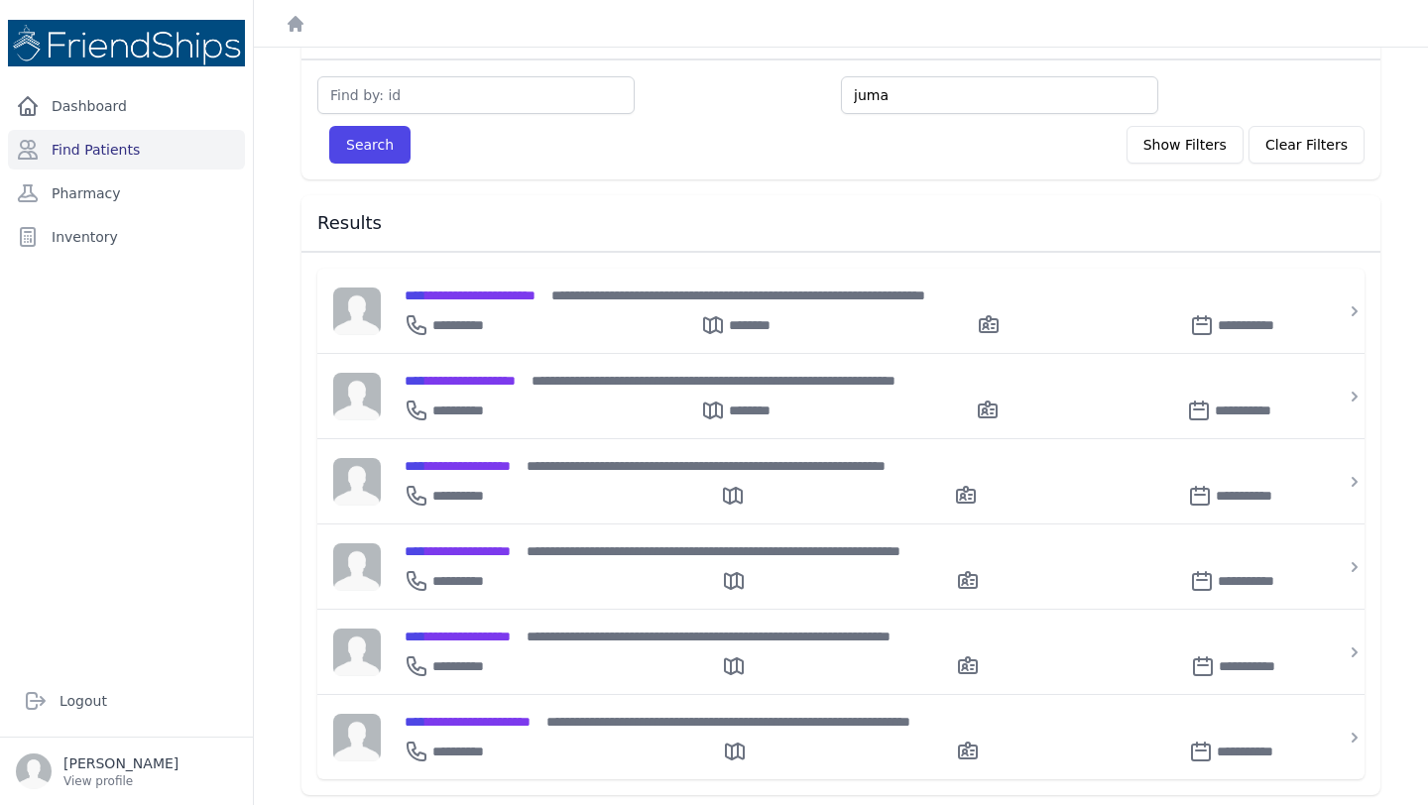
click at [943, 97] on input "juma" at bounding box center [999, 95] width 317 height 38
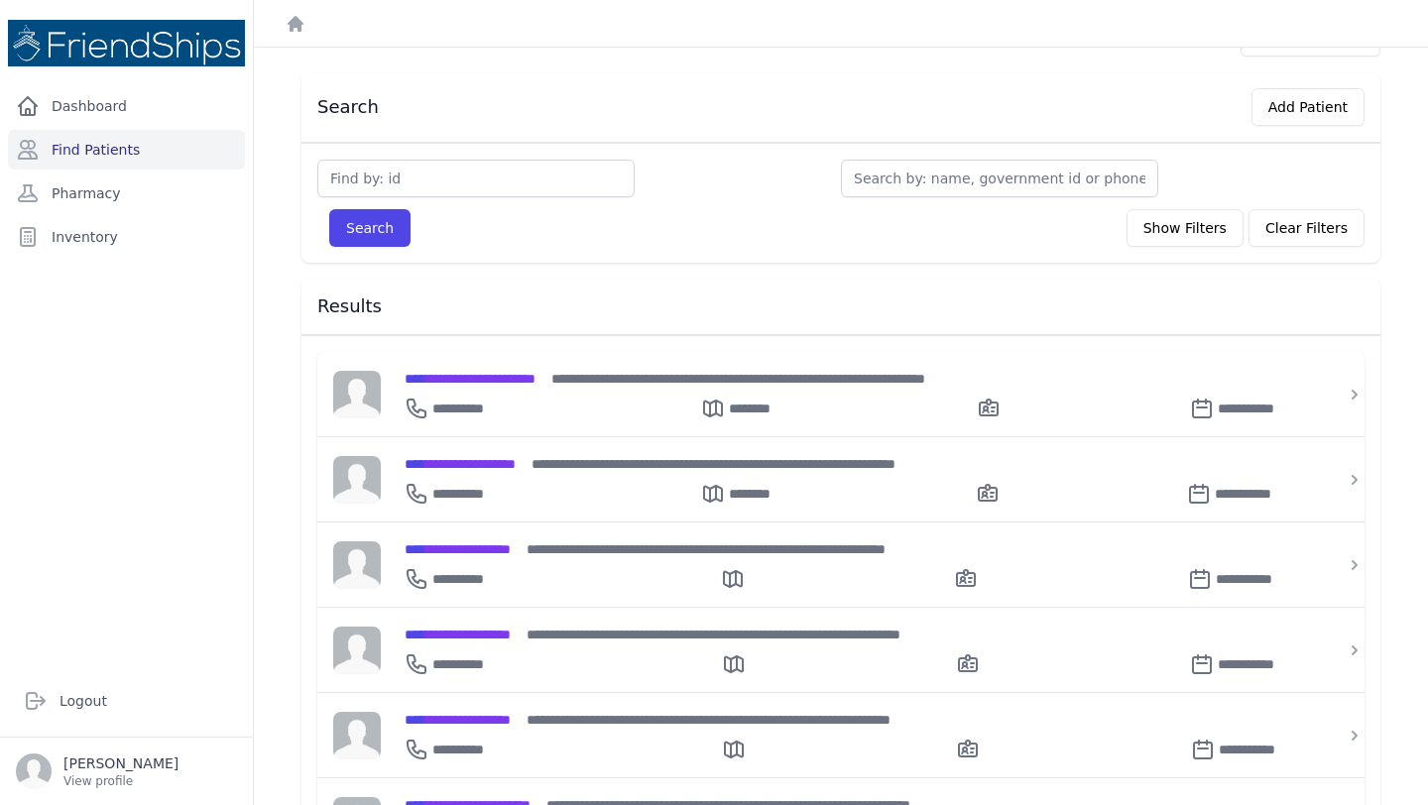
scroll to position [0, 0]
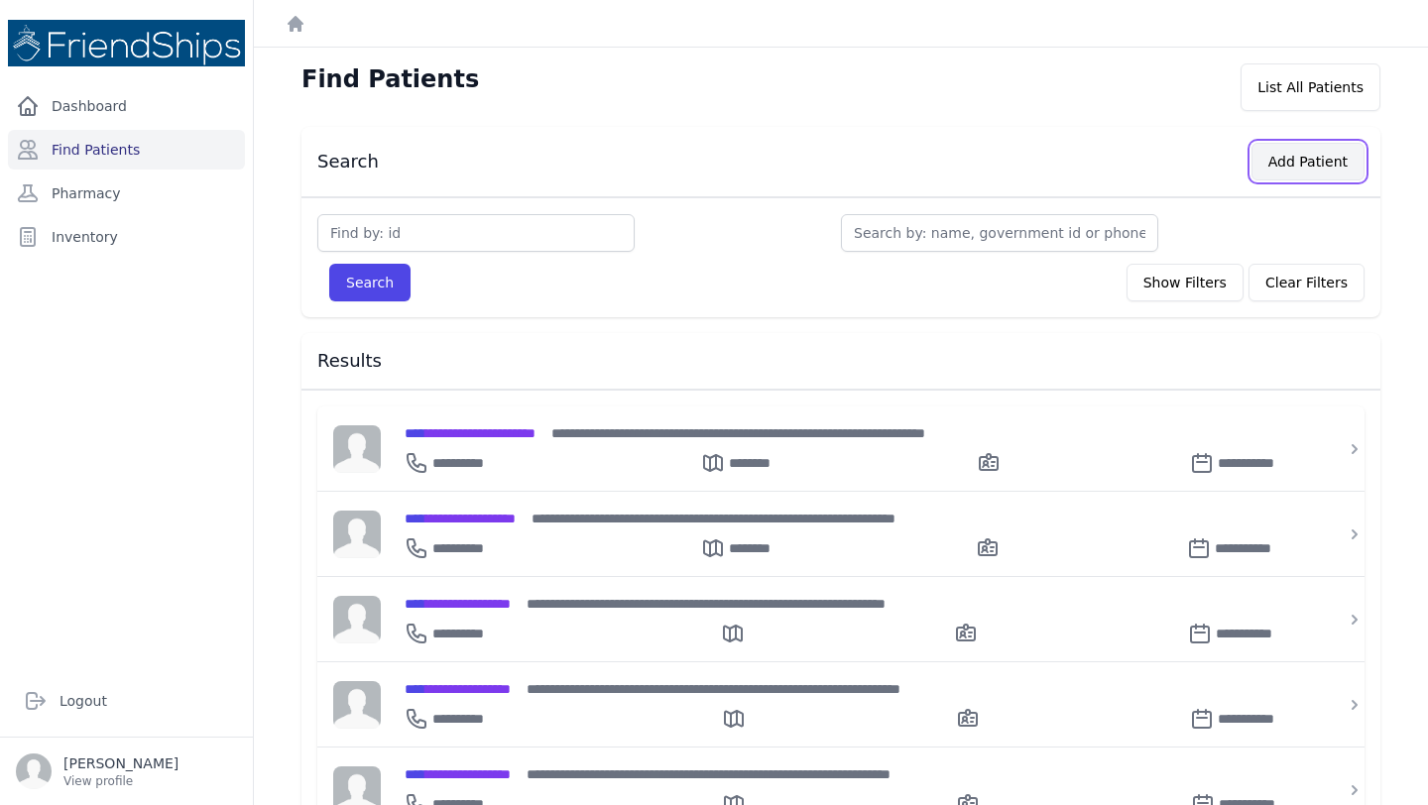
click at [1311, 158] on button "Add Patient" at bounding box center [1307, 162] width 113 height 38
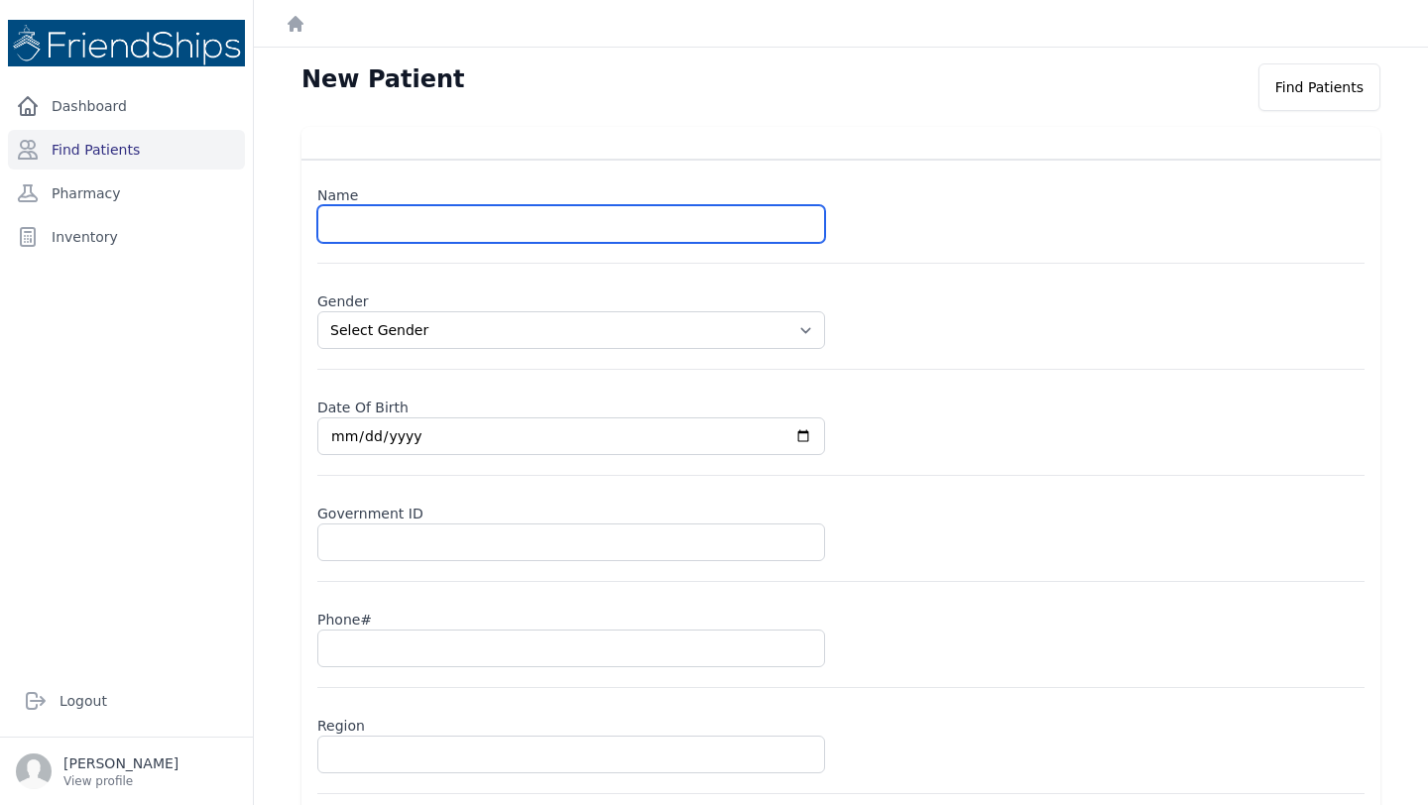
click at [535, 232] on input "text" at bounding box center [571, 224] width 508 height 38
type input "Louay Juma Mahmoud"
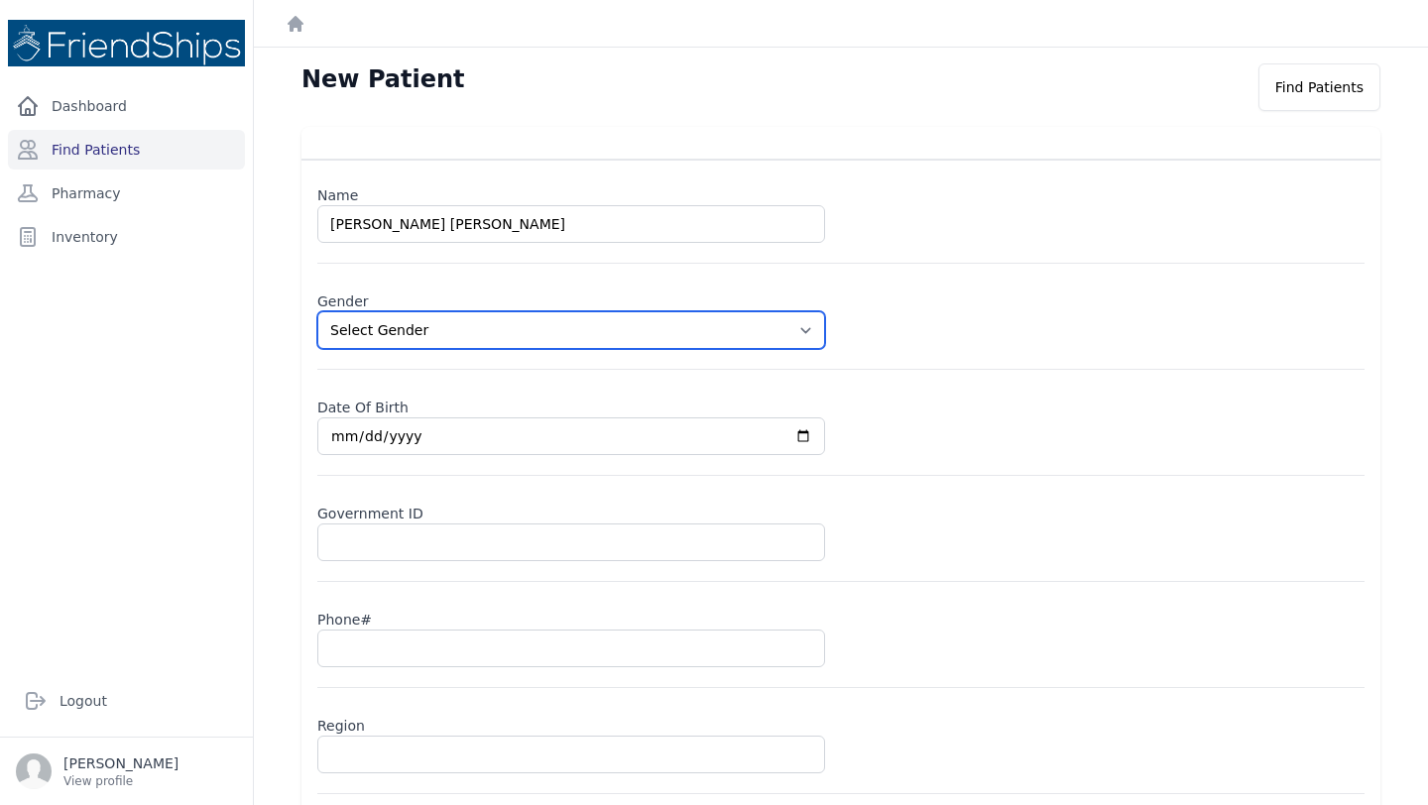
click at [449, 338] on select "Select Gender Male Female" at bounding box center [571, 330] width 508 height 38
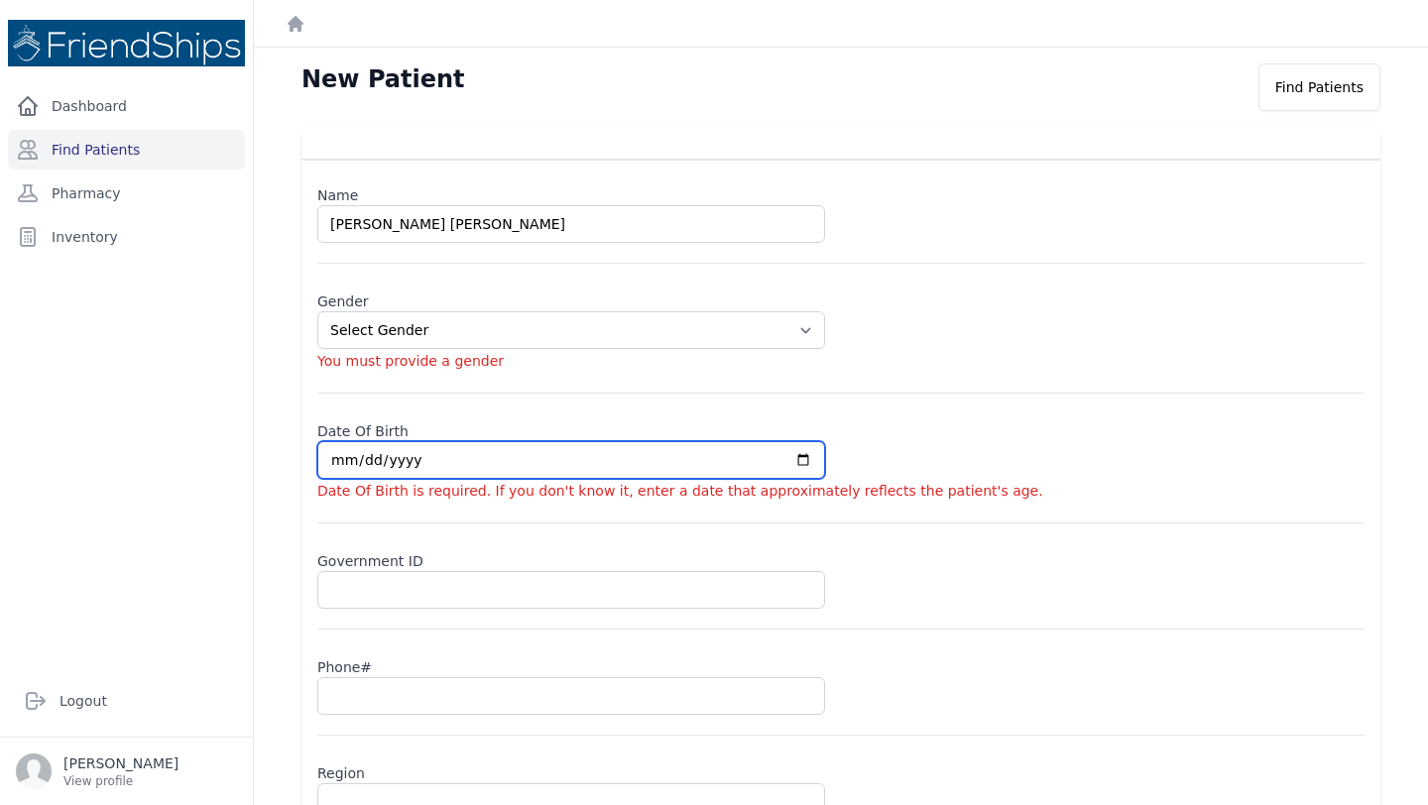
click at [343, 458] on input "date" at bounding box center [571, 460] width 508 height 38
select select "male"
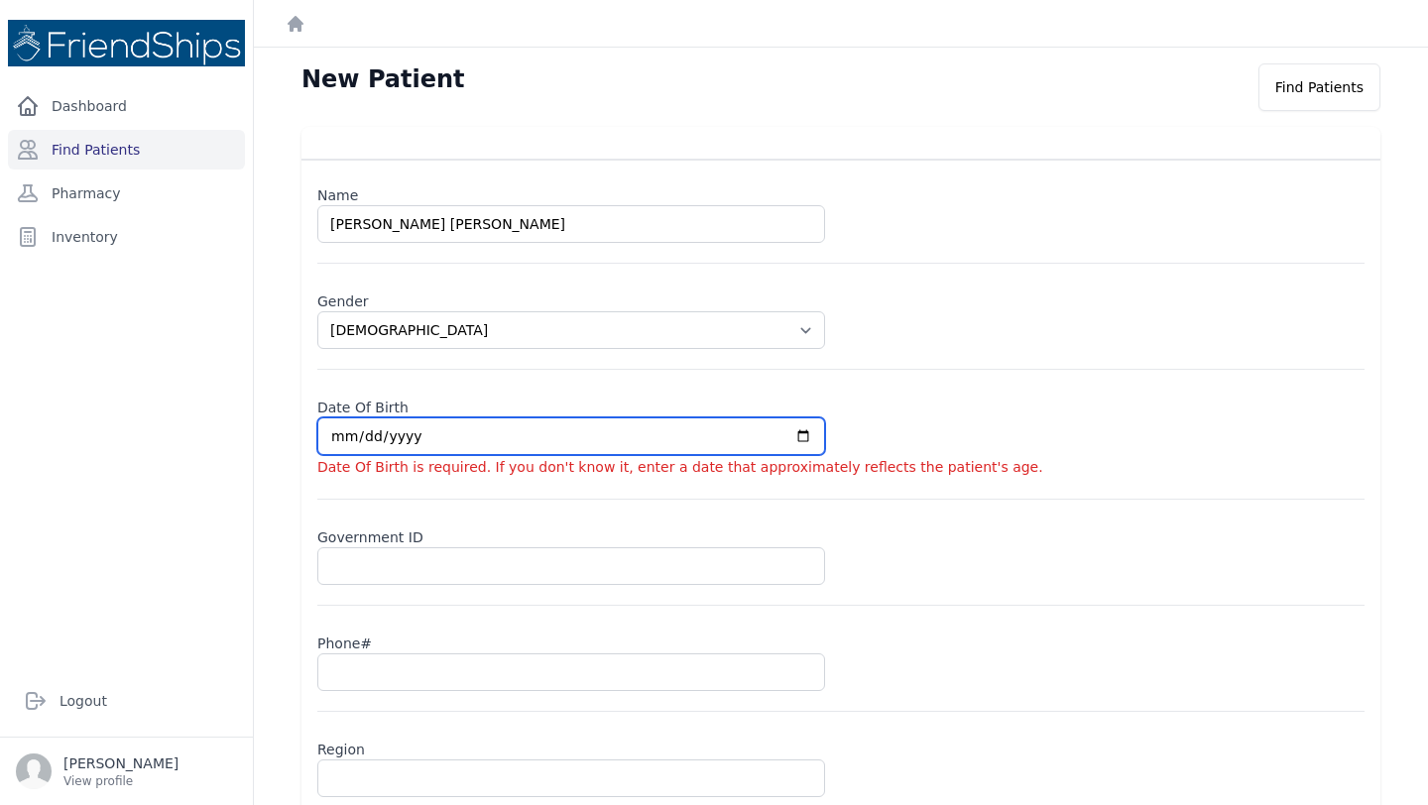
type input "0009-02-21"
select select "male"
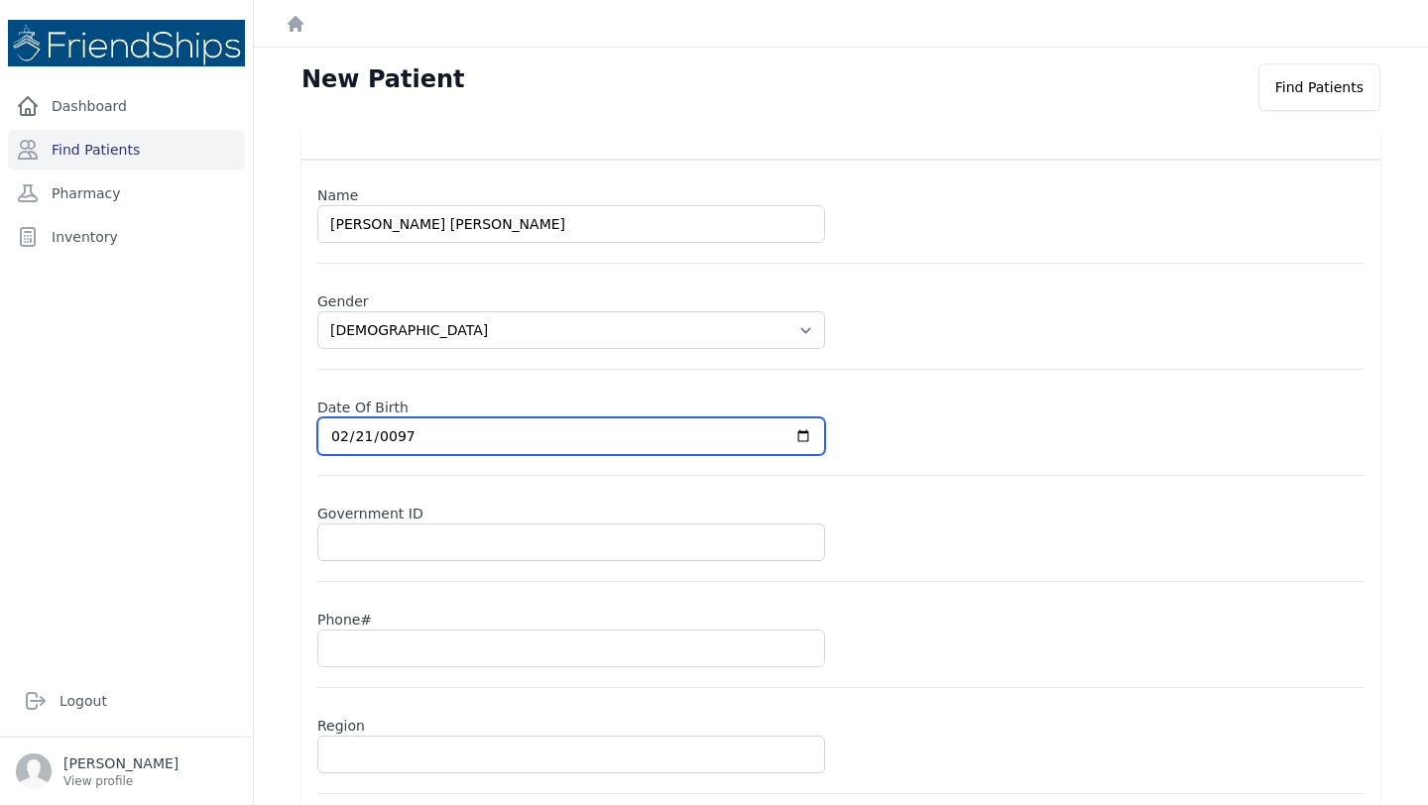
type input "0979-02-21"
select select "male"
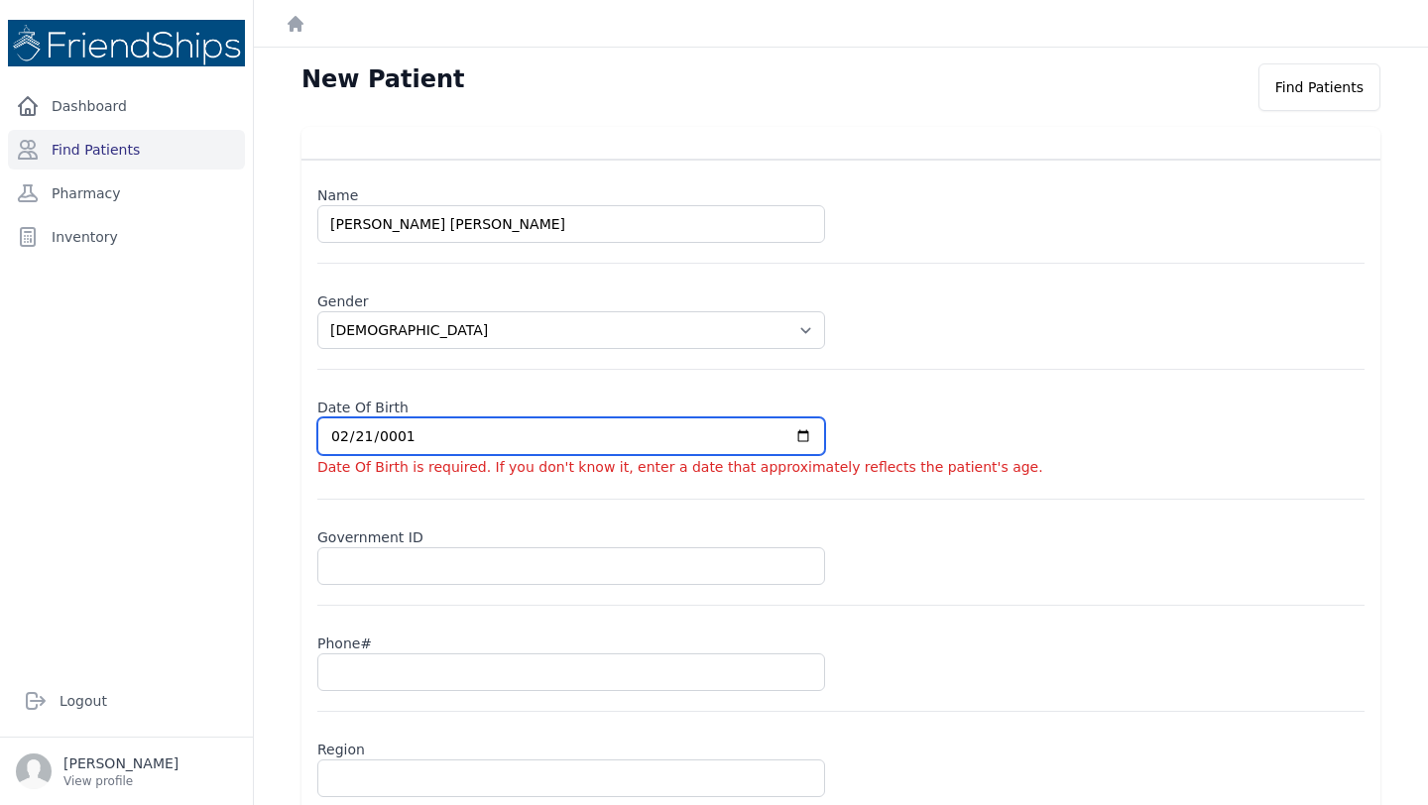
type input "0019-02-21"
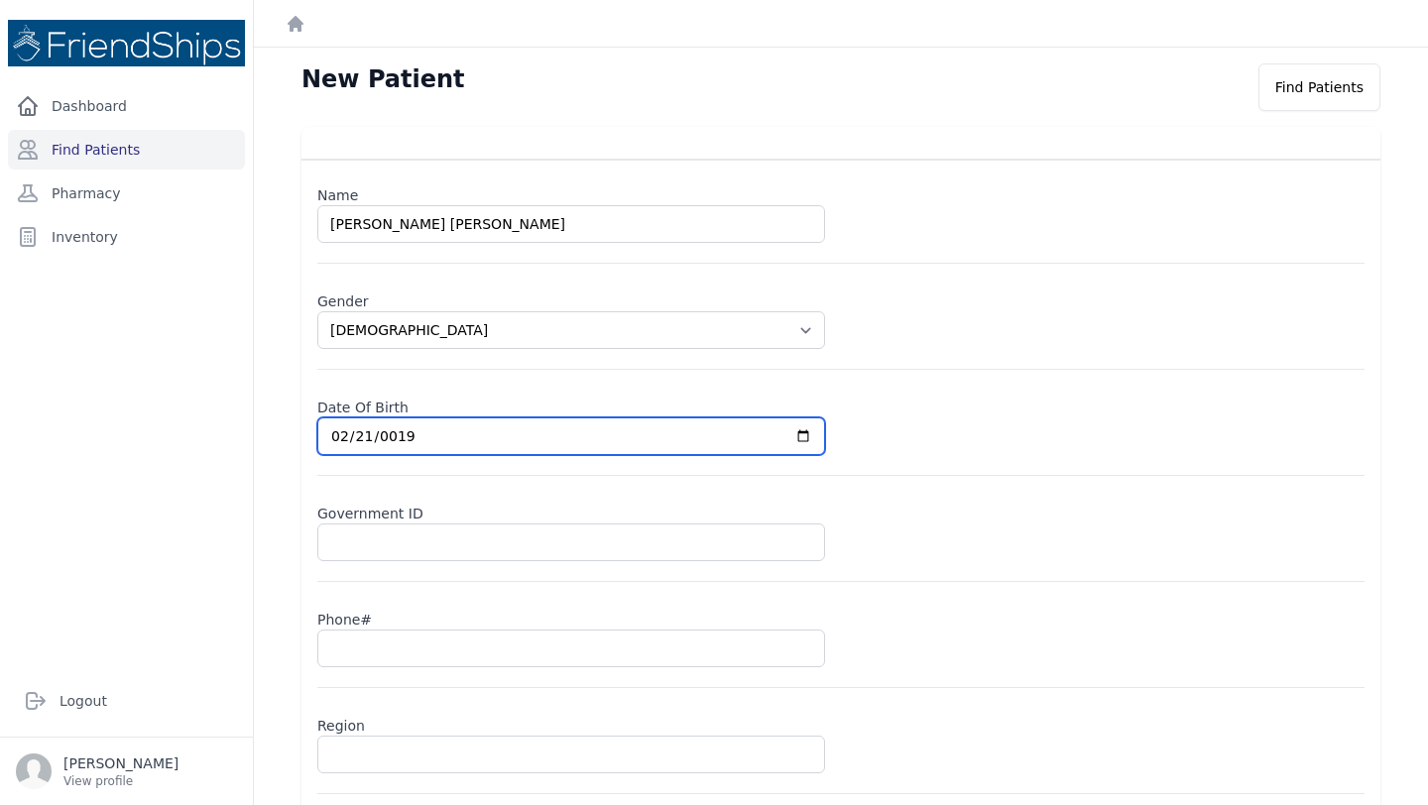
select select "male"
type input "1979-02-21"
select select "male"
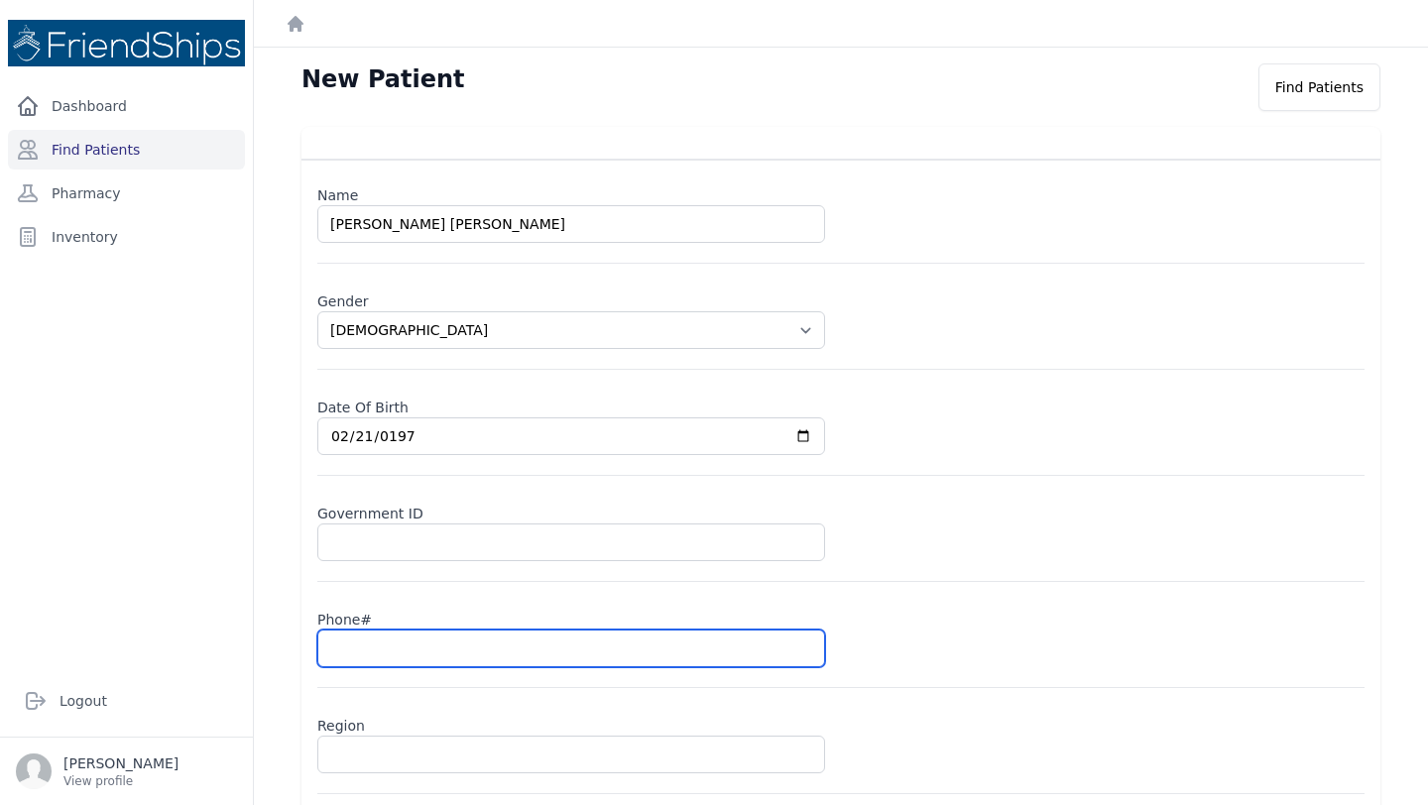
click at [372, 656] on input "text" at bounding box center [571, 649] width 508 height 38
type input "09"
select select "[DEMOGRAPHIC_DATA]"
type input "098"
select select "[DEMOGRAPHIC_DATA]"
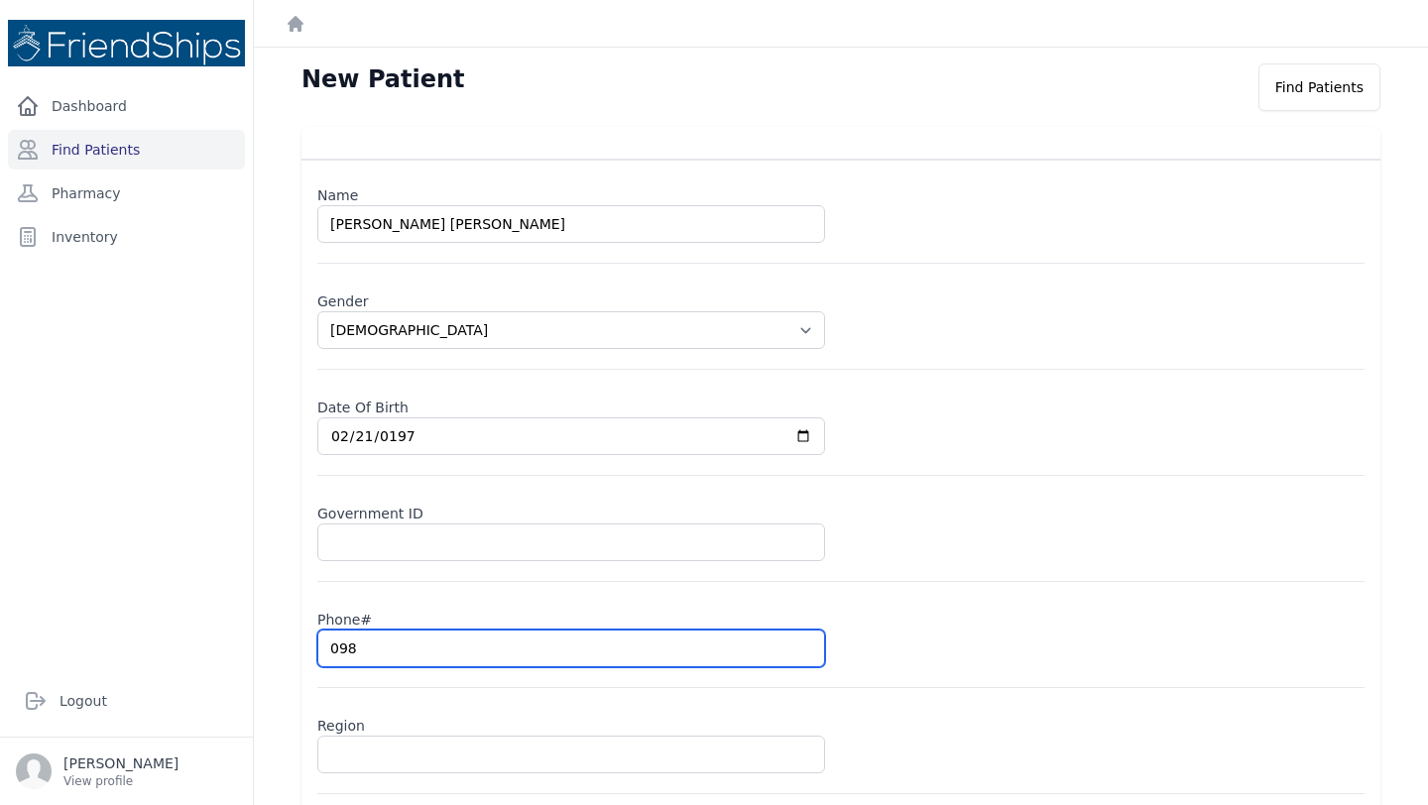
type input "0980"
select select "[DEMOGRAPHIC_DATA]"
type input "098098"
select select "[DEMOGRAPHIC_DATA]"
type input "0980985"
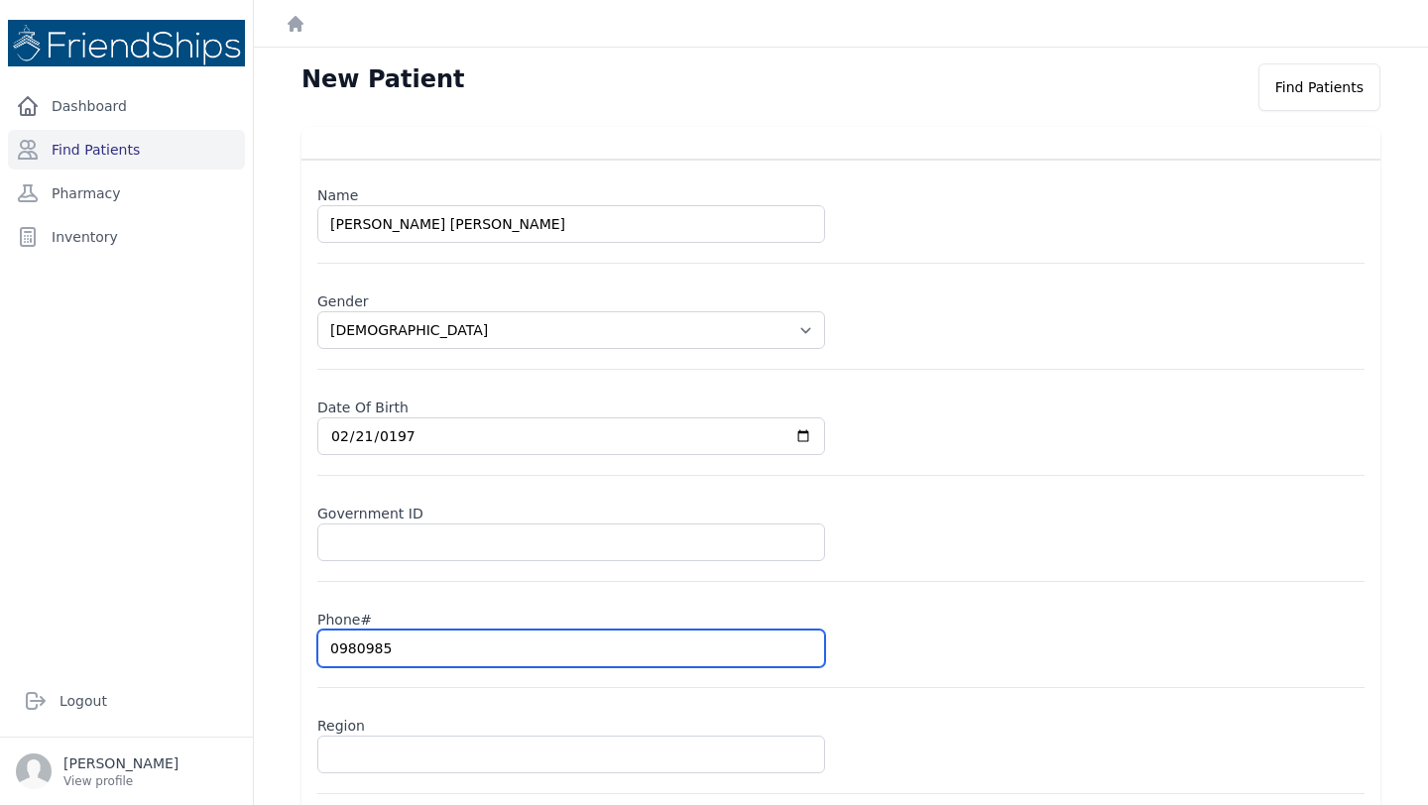
select select "[DEMOGRAPHIC_DATA]"
type input "09809850"
select select "[DEMOGRAPHIC_DATA]"
type input "0980985078"
select select "[DEMOGRAPHIC_DATA]"
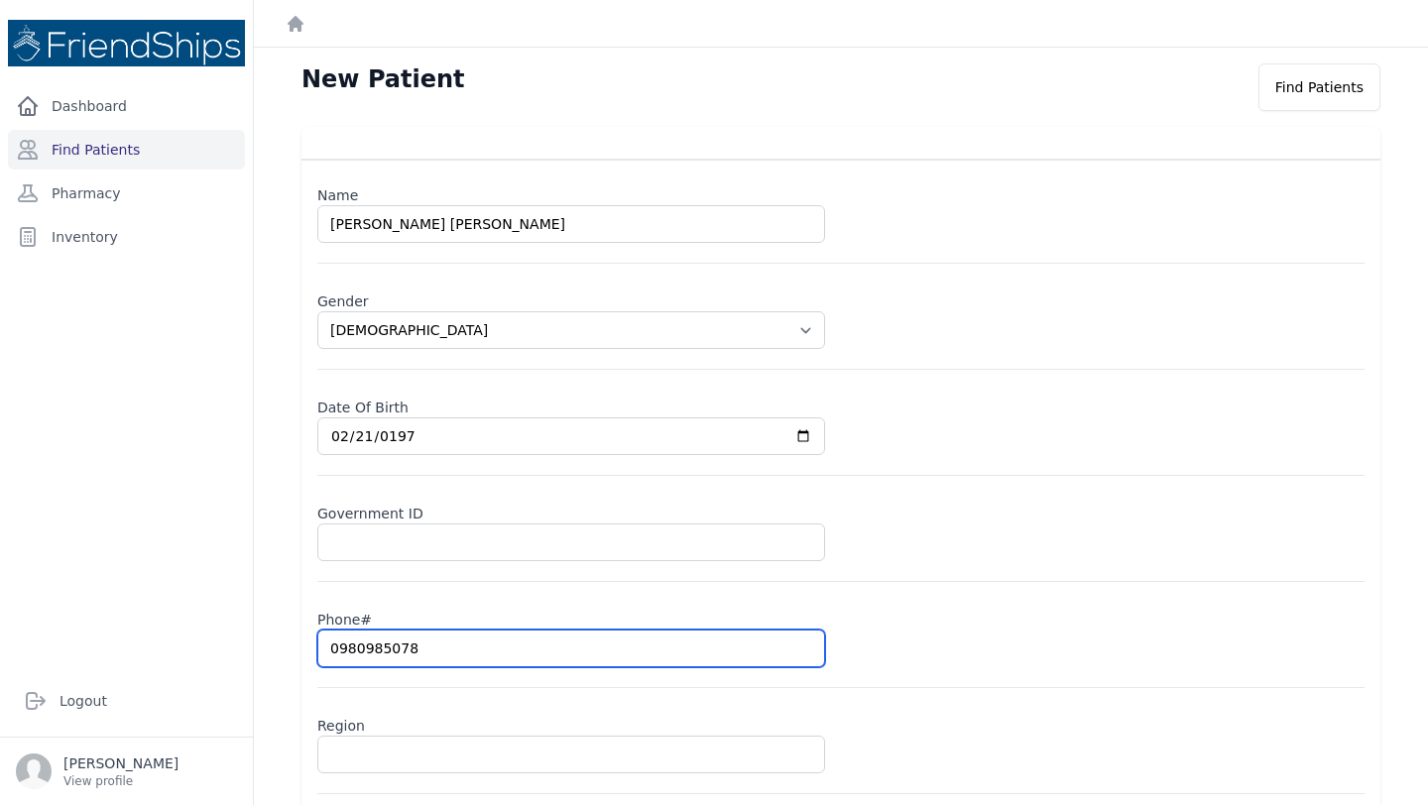
type input "0980985078"
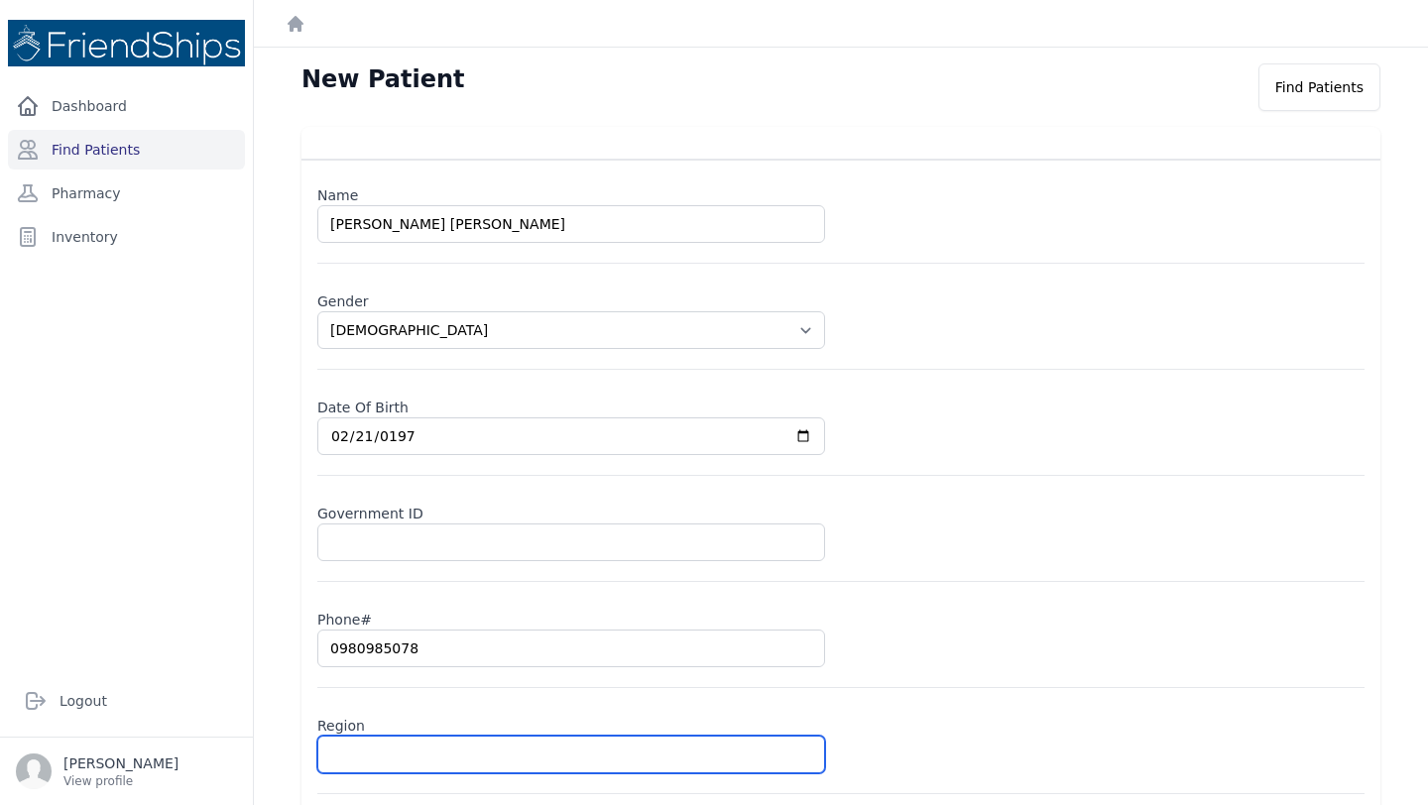
click at [369, 756] on input "text" at bounding box center [571, 755] width 508 height 38
type input "Ha"
select select "[DEMOGRAPHIC_DATA]"
type input "Ham"
select select "[DEMOGRAPHIC_DATA]"
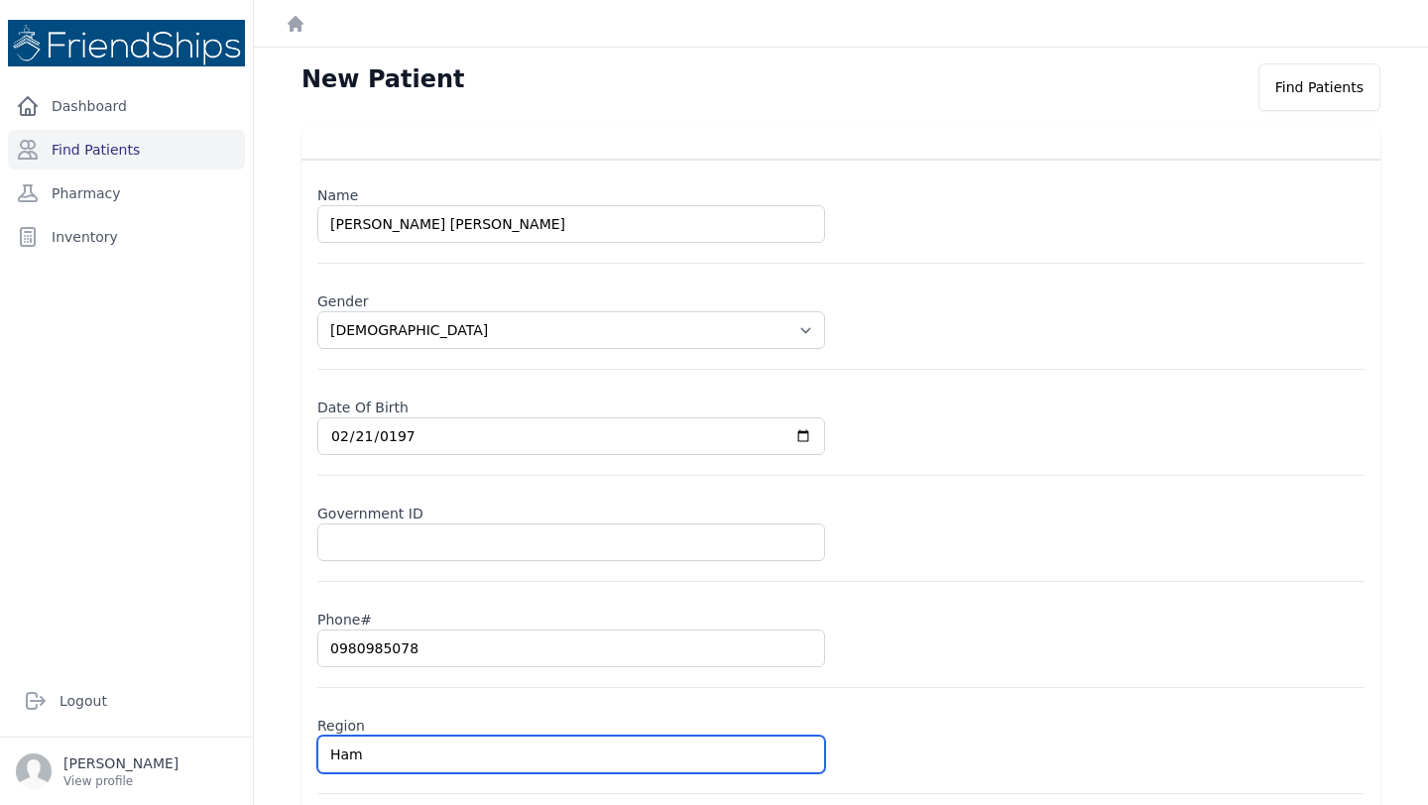
type input "Hama"
select select "[DEMOGRAPHIC_DATA]"
type input "Hamadi"
select select "[DEMOGRAPHIC_DATA]"
type input "Hamadiya"
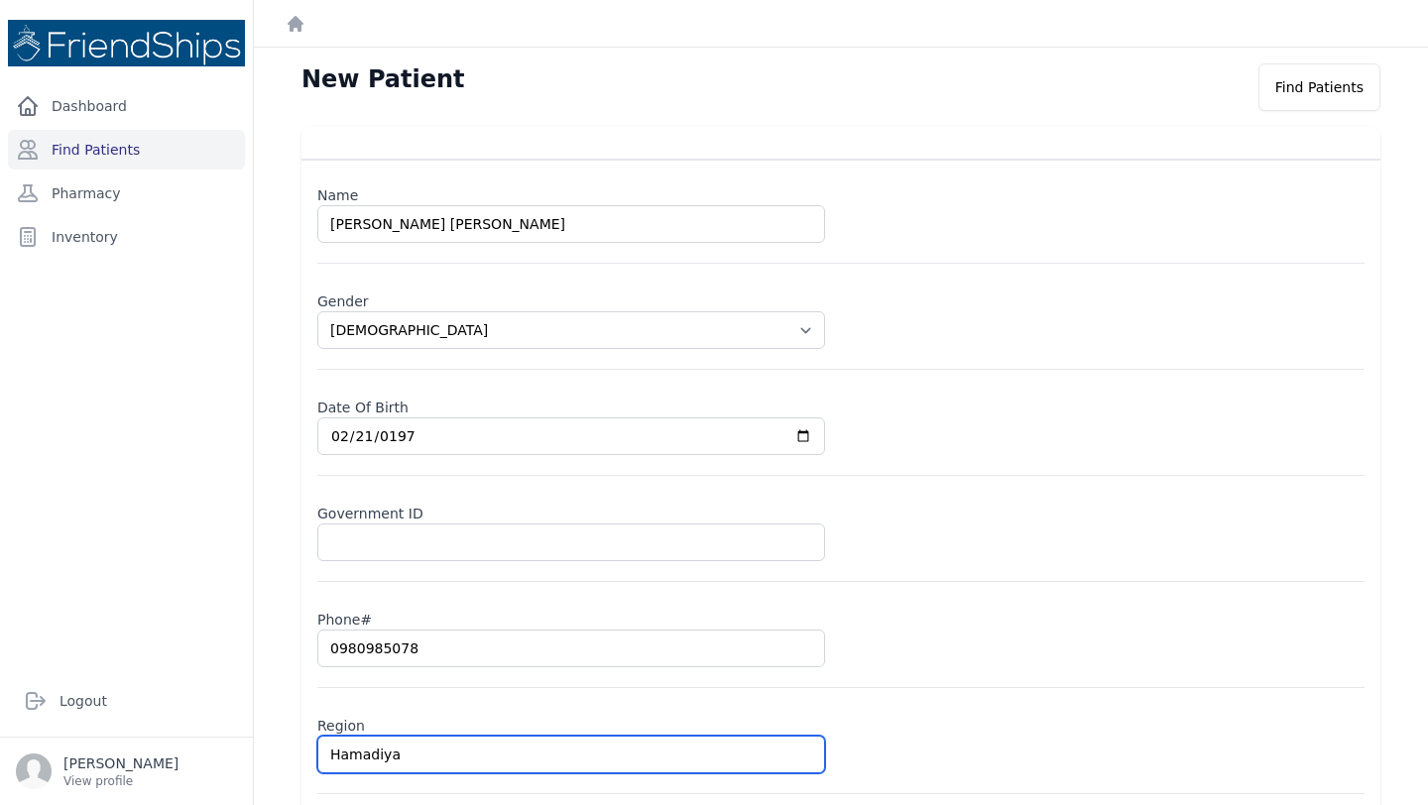
select select "[DEMOGRAPHIC_DATA]"
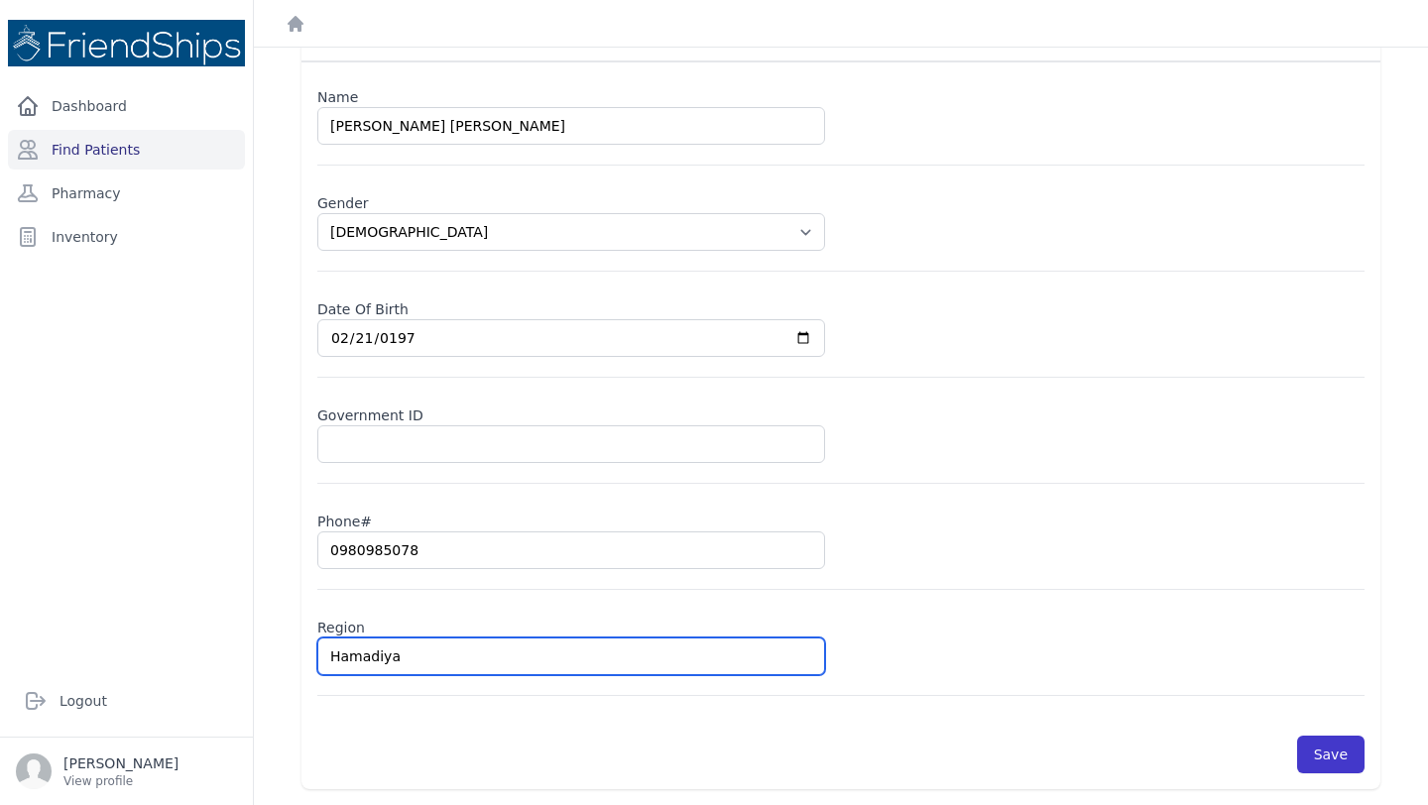
type input "Hamadiya"
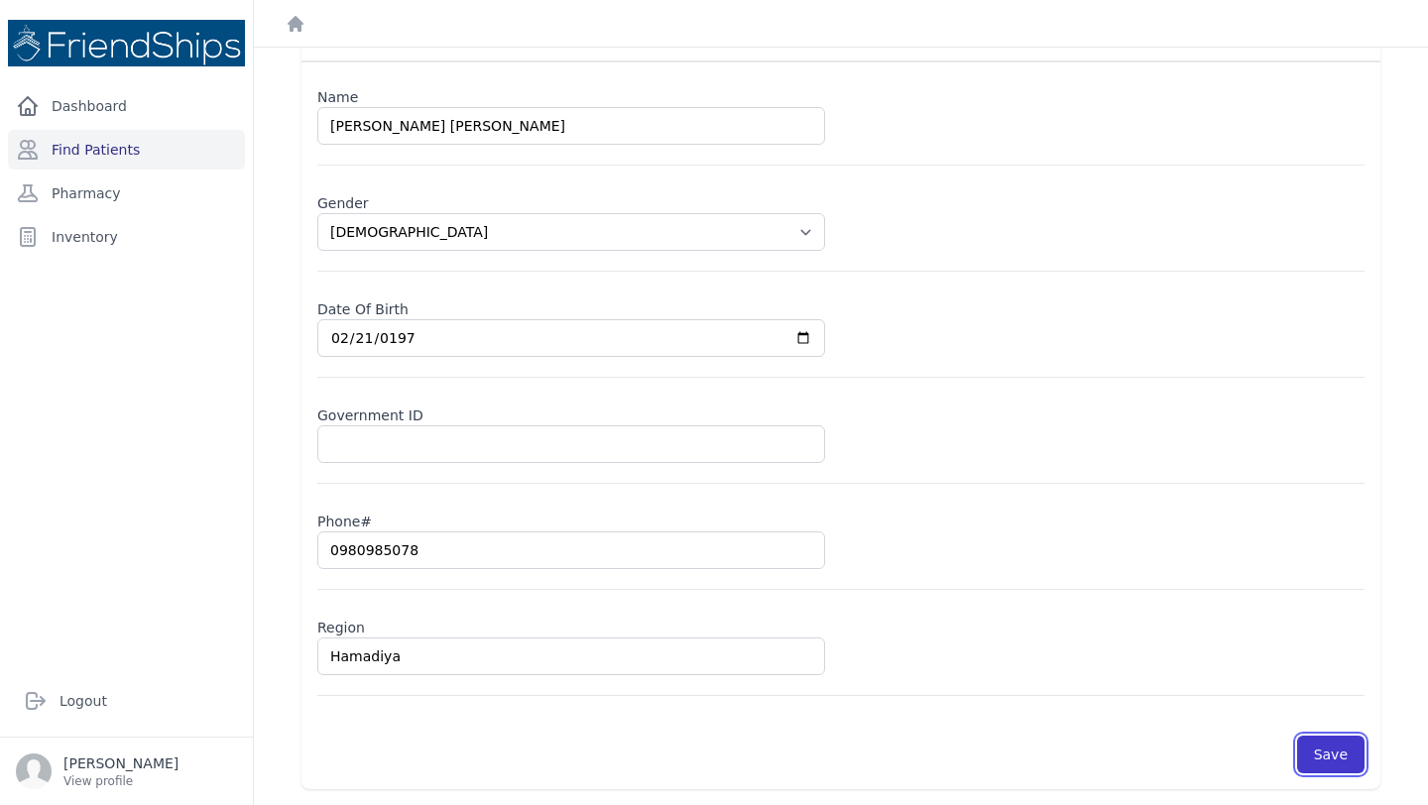
click at [1325, 767] on button "Save" at bounding box center [1330, 755] width 67 height 38
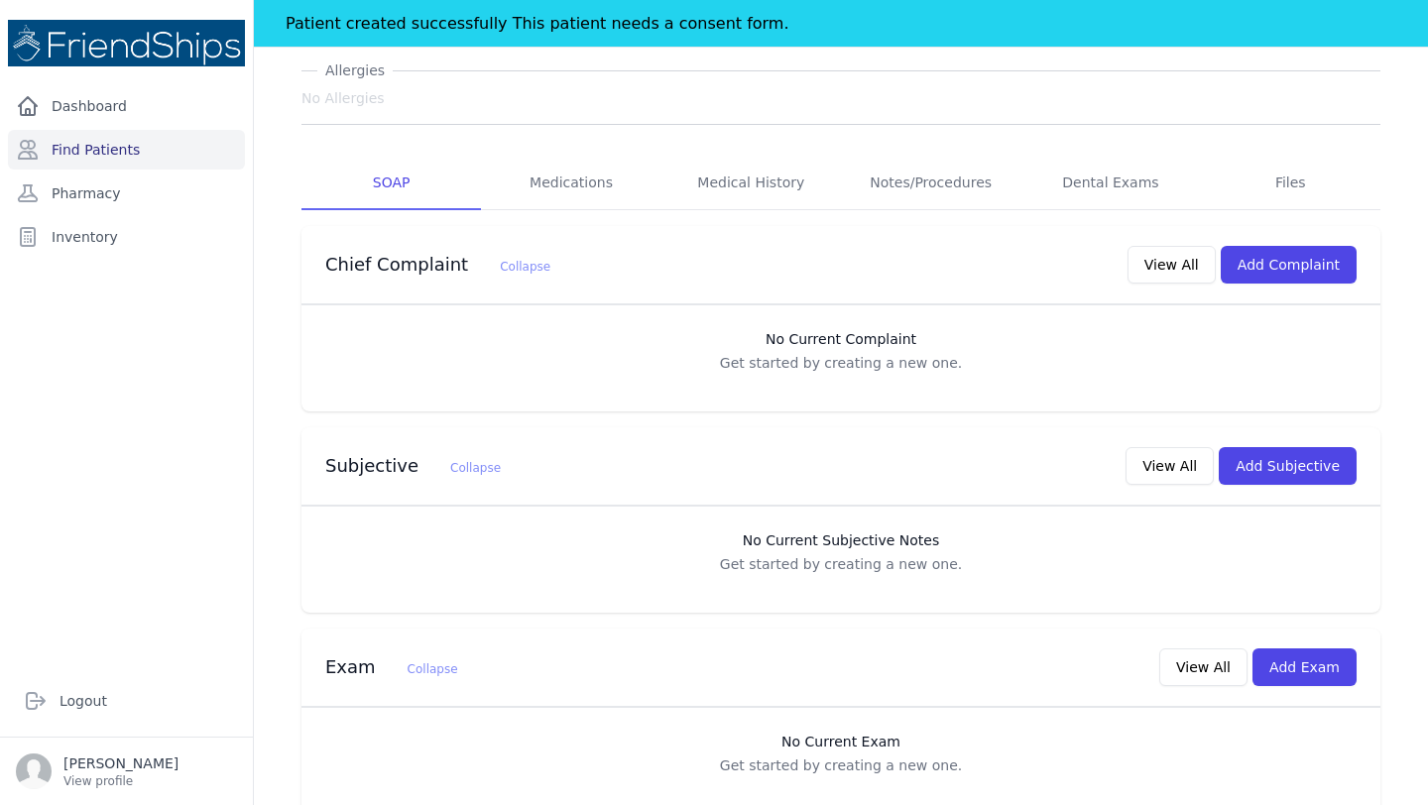
scroll to position [435, 0]
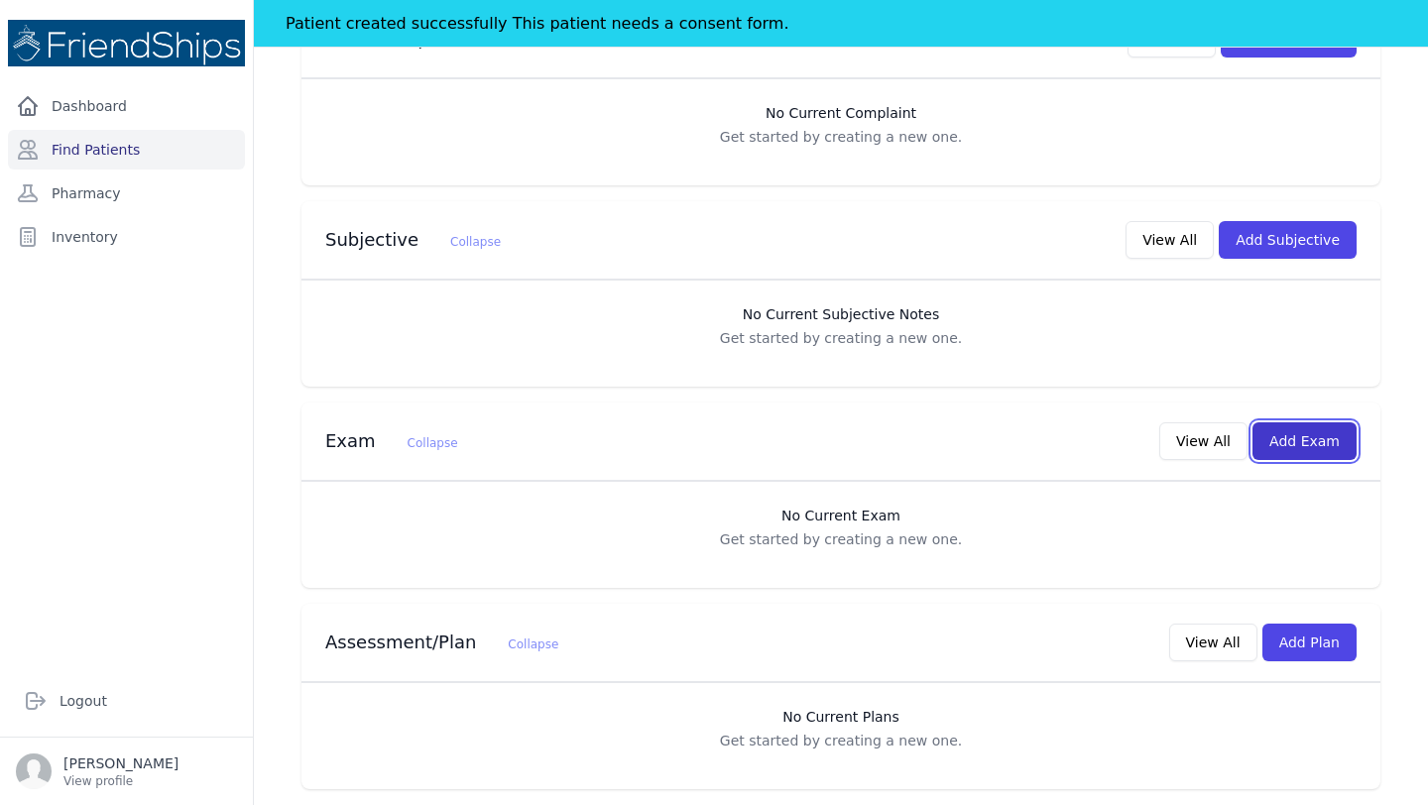
click at [1300, 447] on button "Add Exam" at bounding box center [1304, 441] width 104 height 38
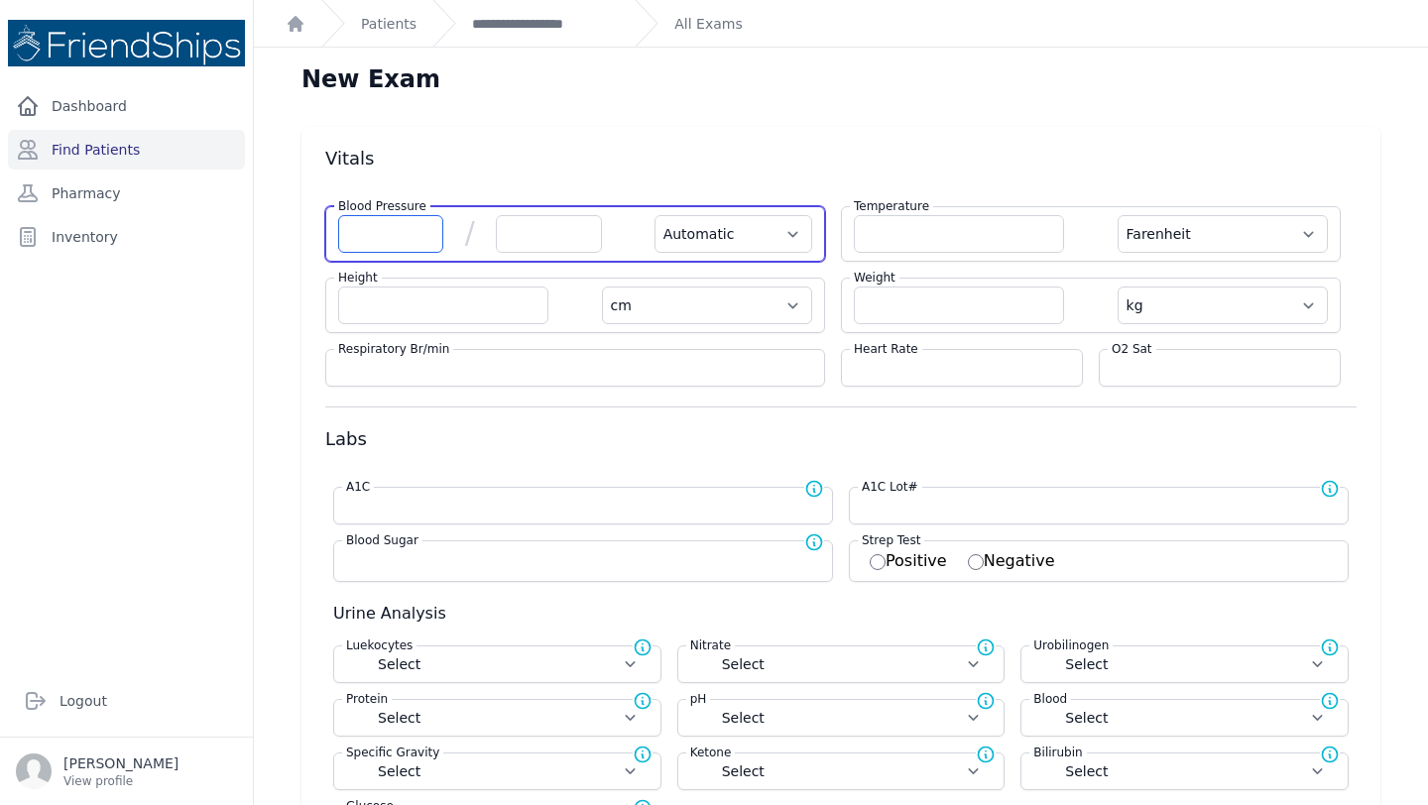
click at [374, 227] on input "number" at bounding box center [390, 234] width 105 height 38
type input "115"
click at [543, 240] on input "number" at bounding box center [548, 234] width 105 height 38
select select "Automatic"
select select "F"
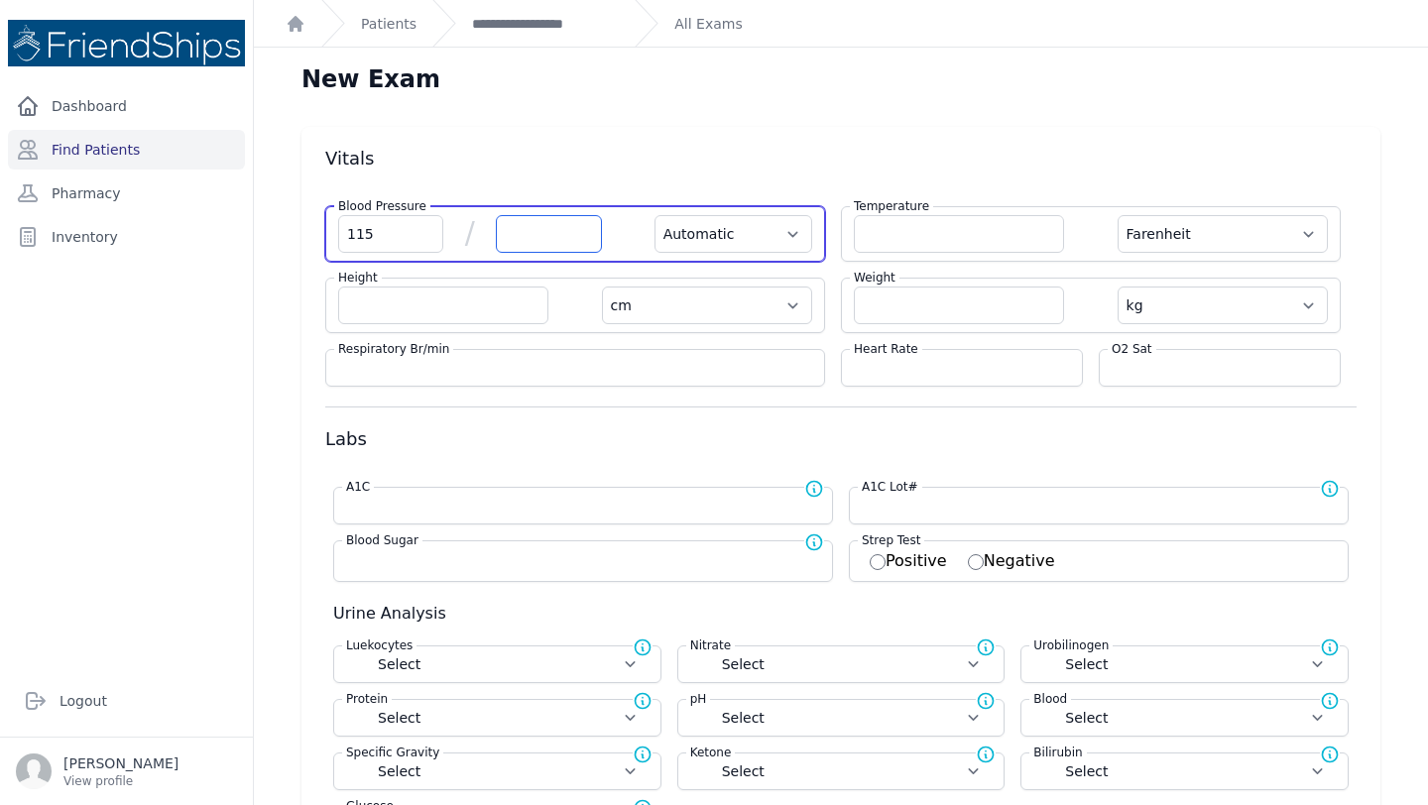
select select "cm"
select select "kg"
select select
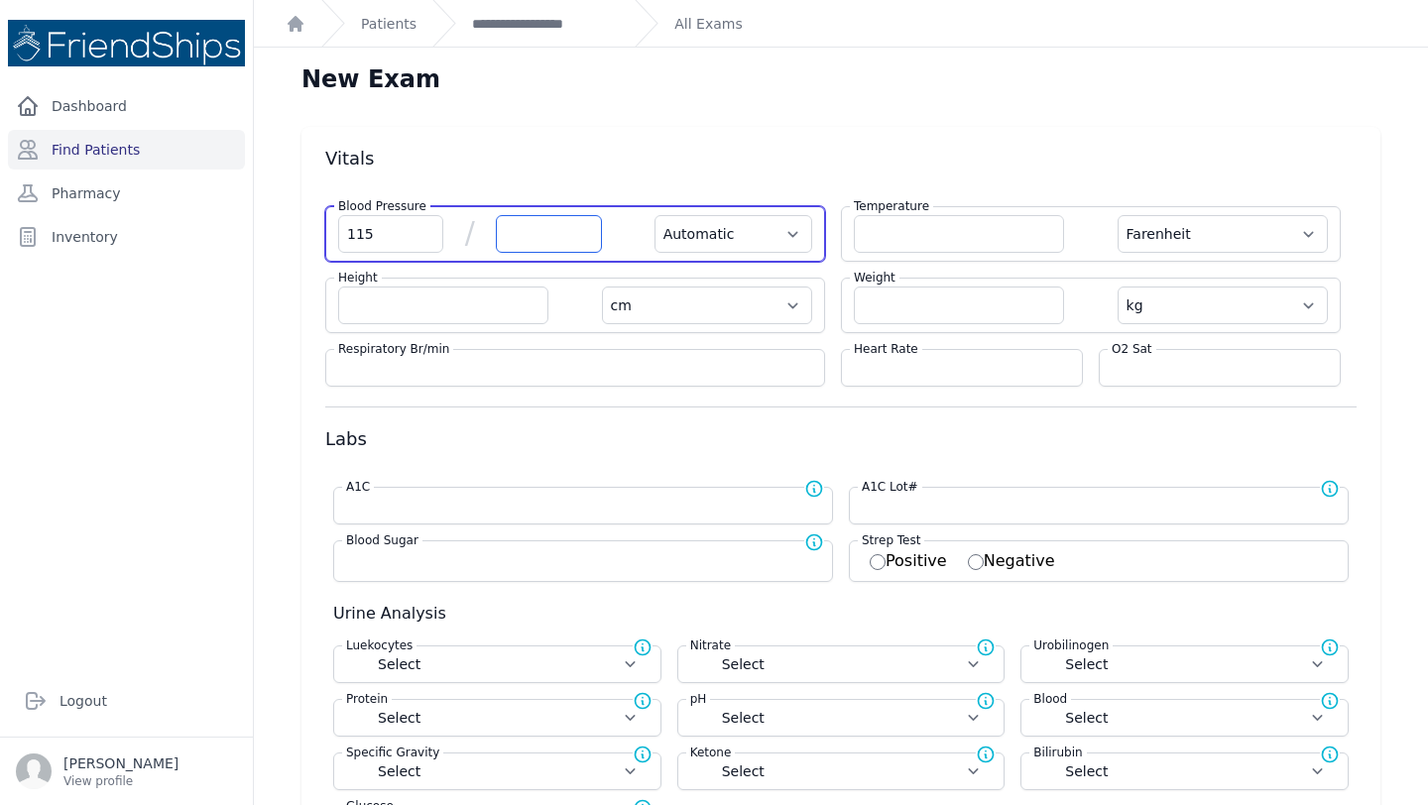
select select
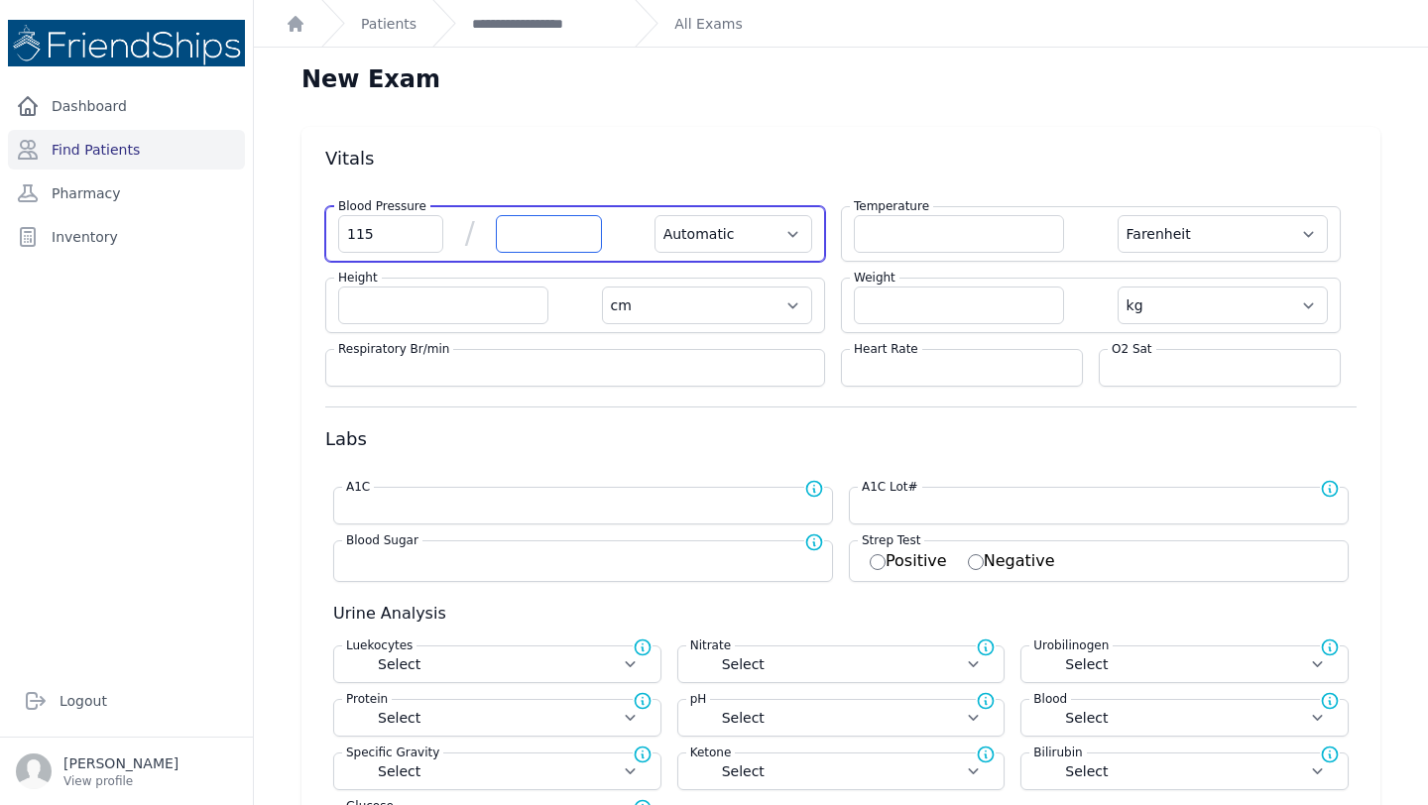
select select
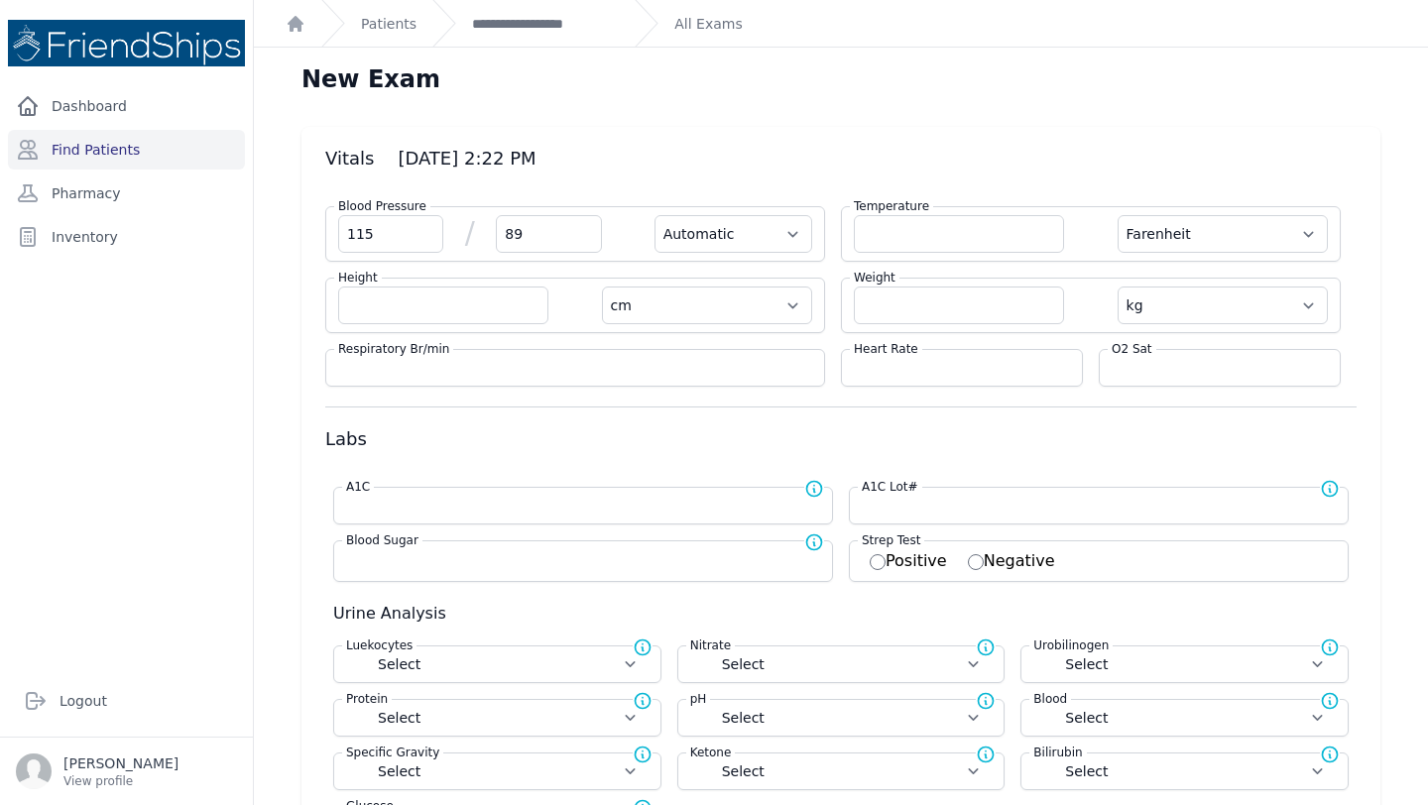
type input "89"
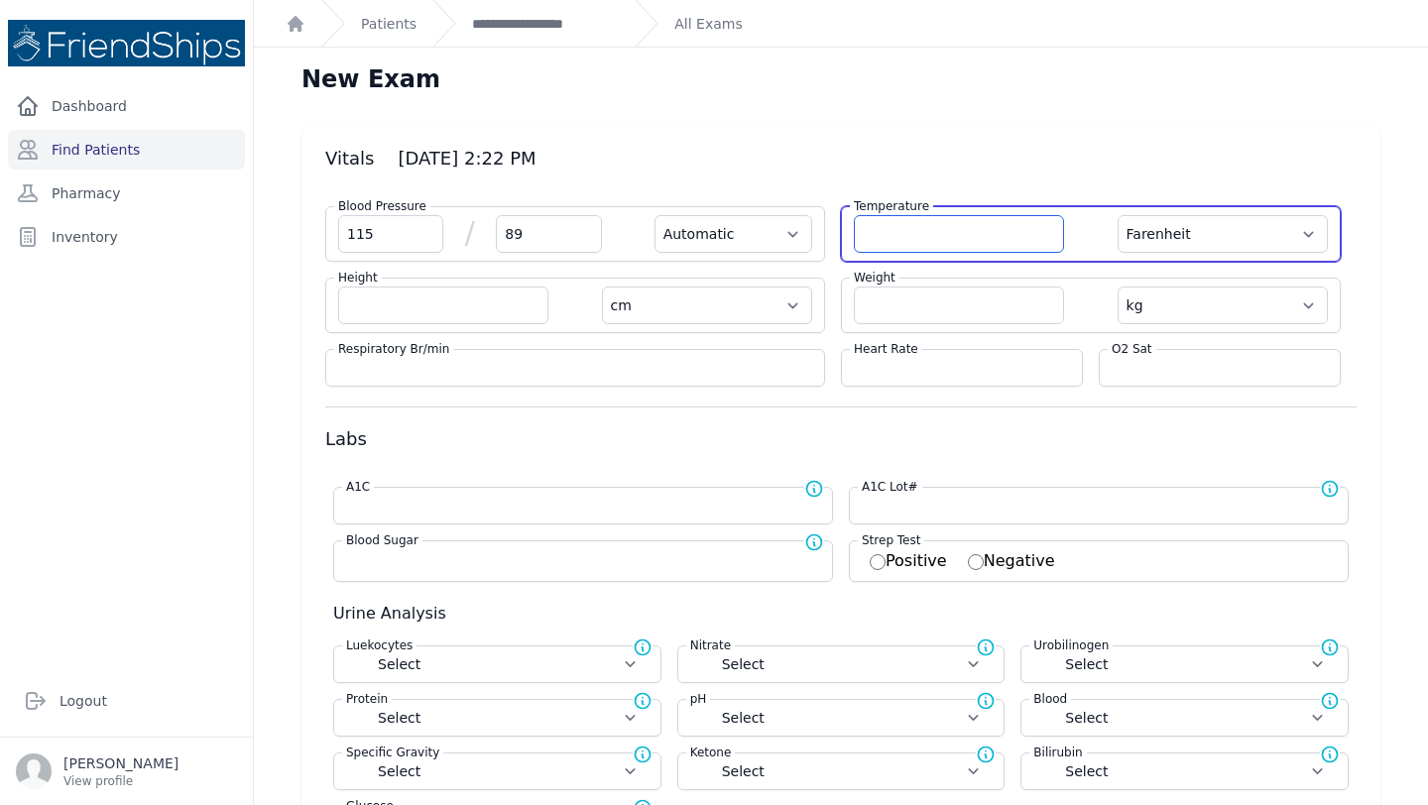
click at [939, 230] on input "number" at bounding box center [959, 234] width 210 height 38
select select "Automatic"
select select "F"
select select "cm"
select select "kg"
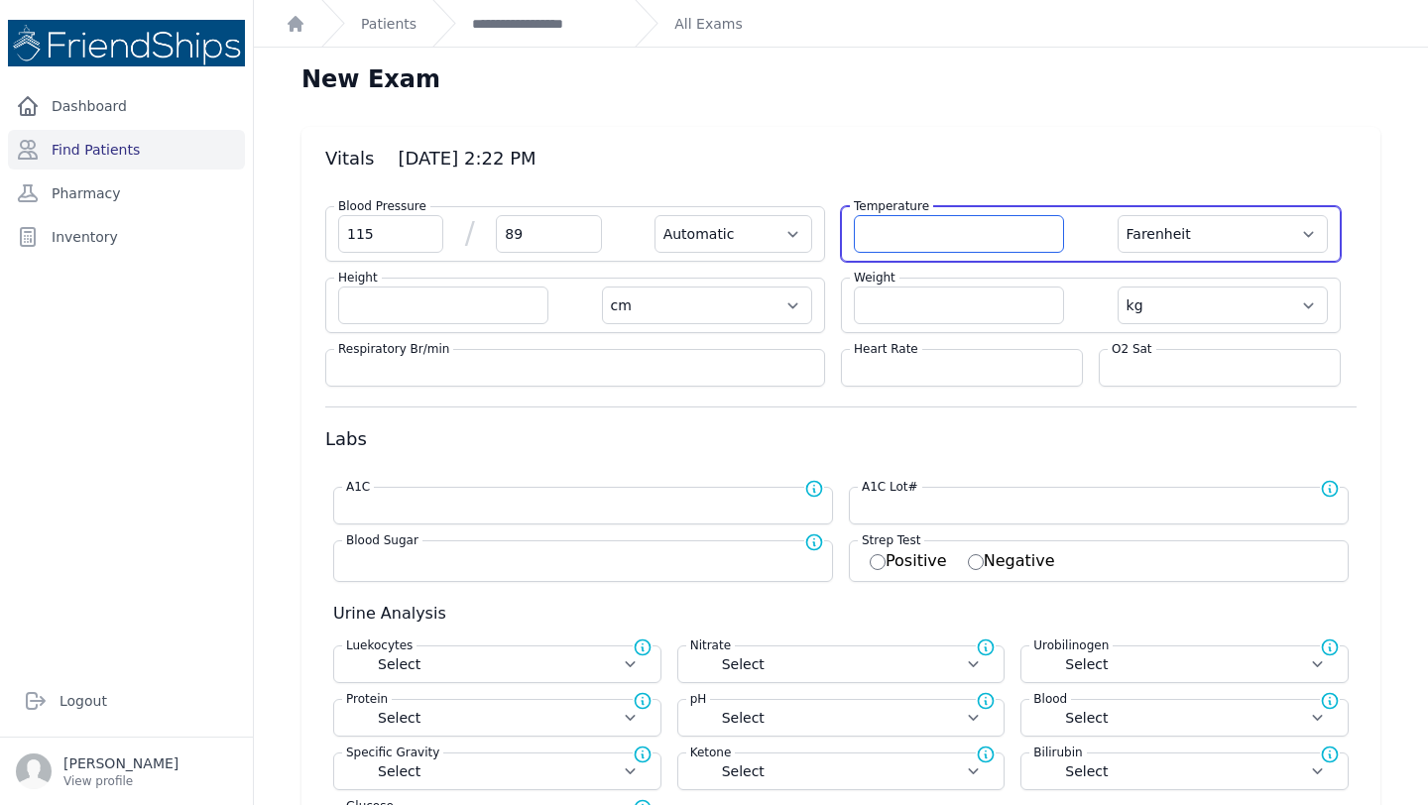
select select
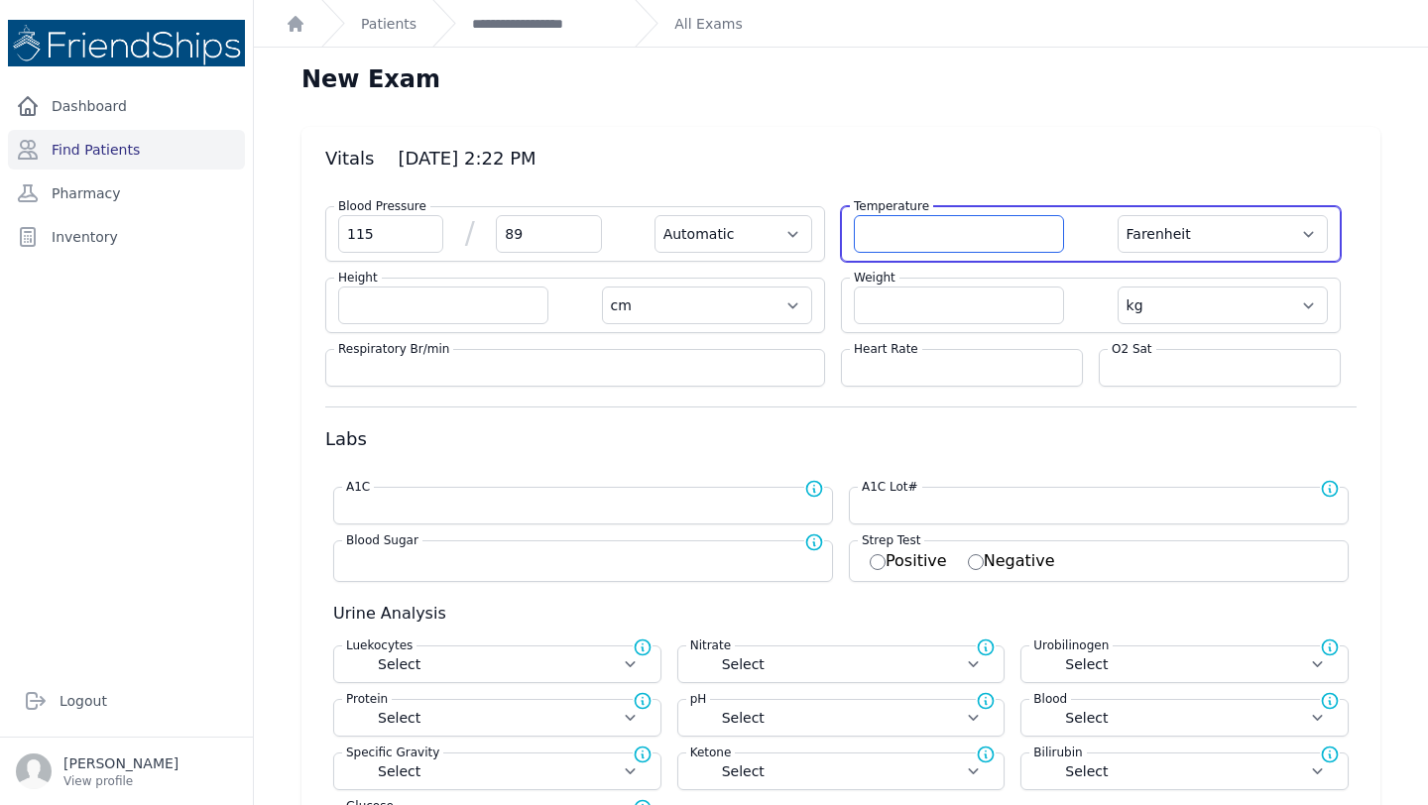
select select
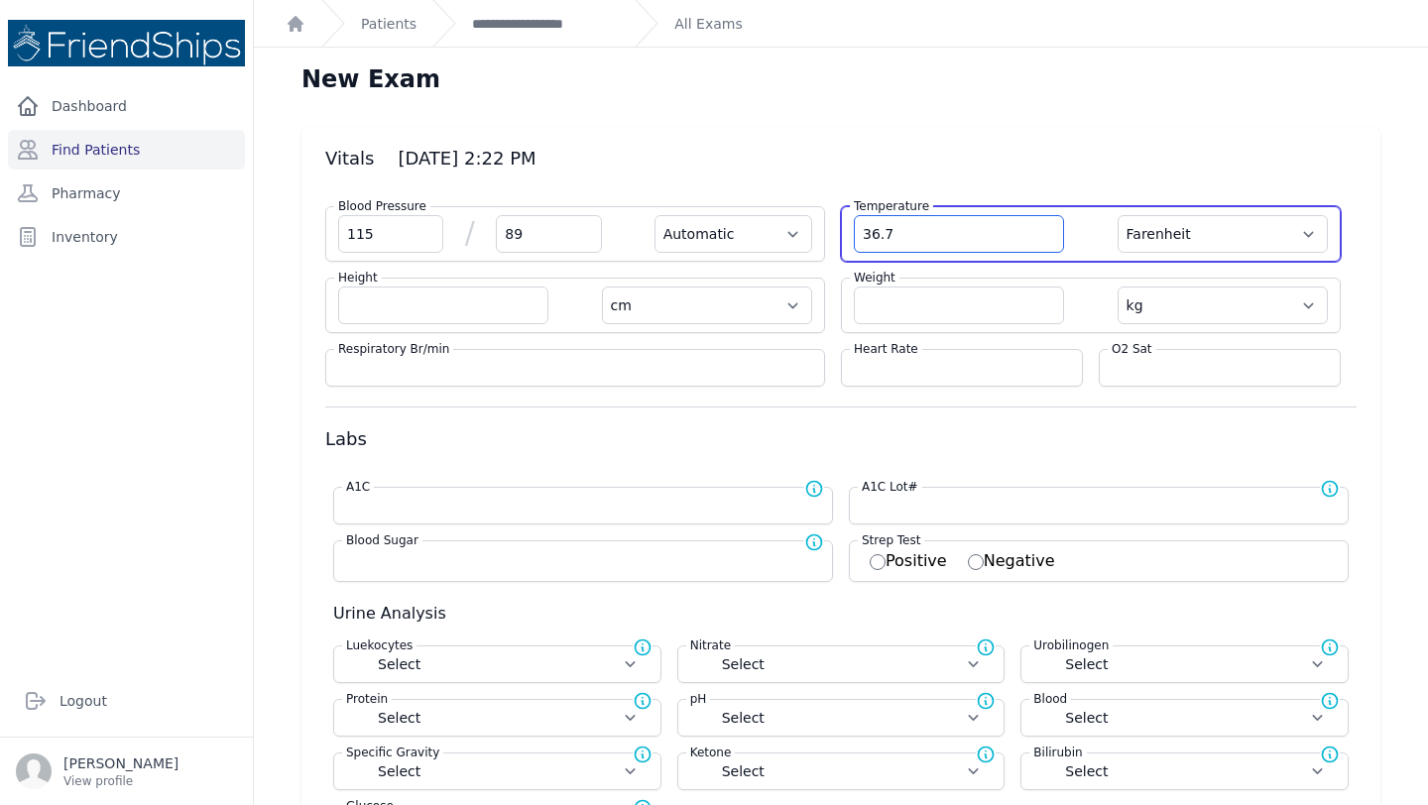
type input "36.7"
click at [1285, 226] on select "Farenheit Celcius" at bounding box center [1222, 234] width 210 height 38
select select "Automatic"
select select "cm"
select select "kg"
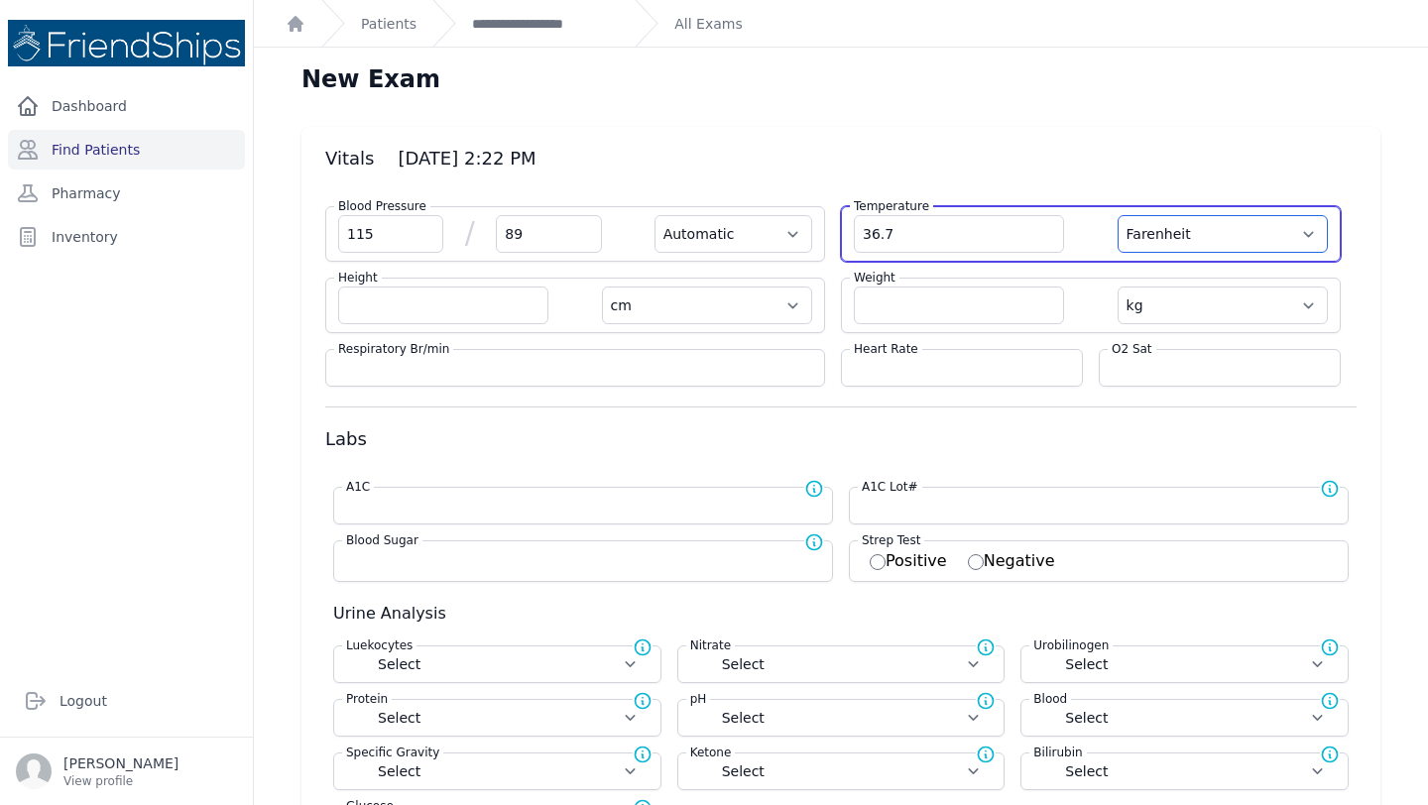
select select
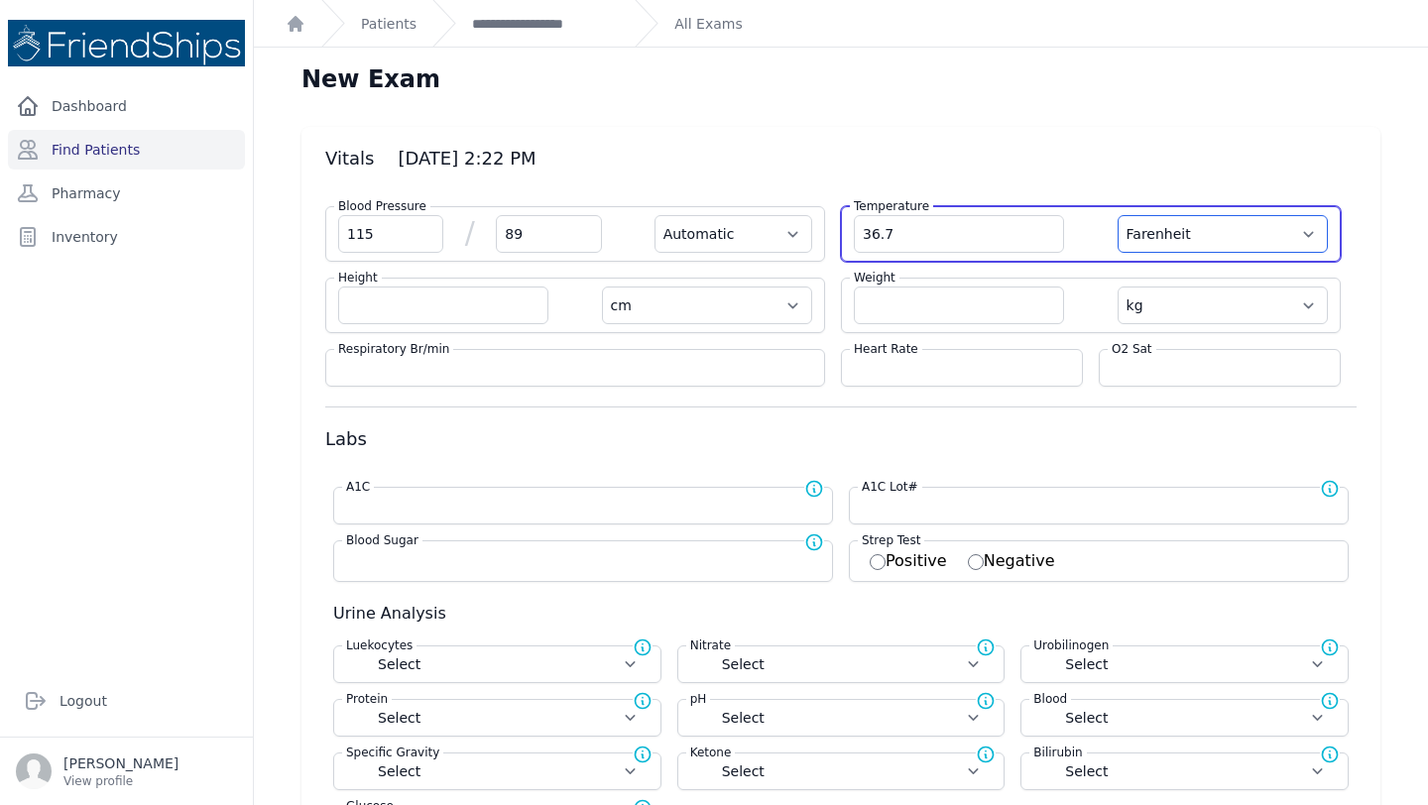
select select
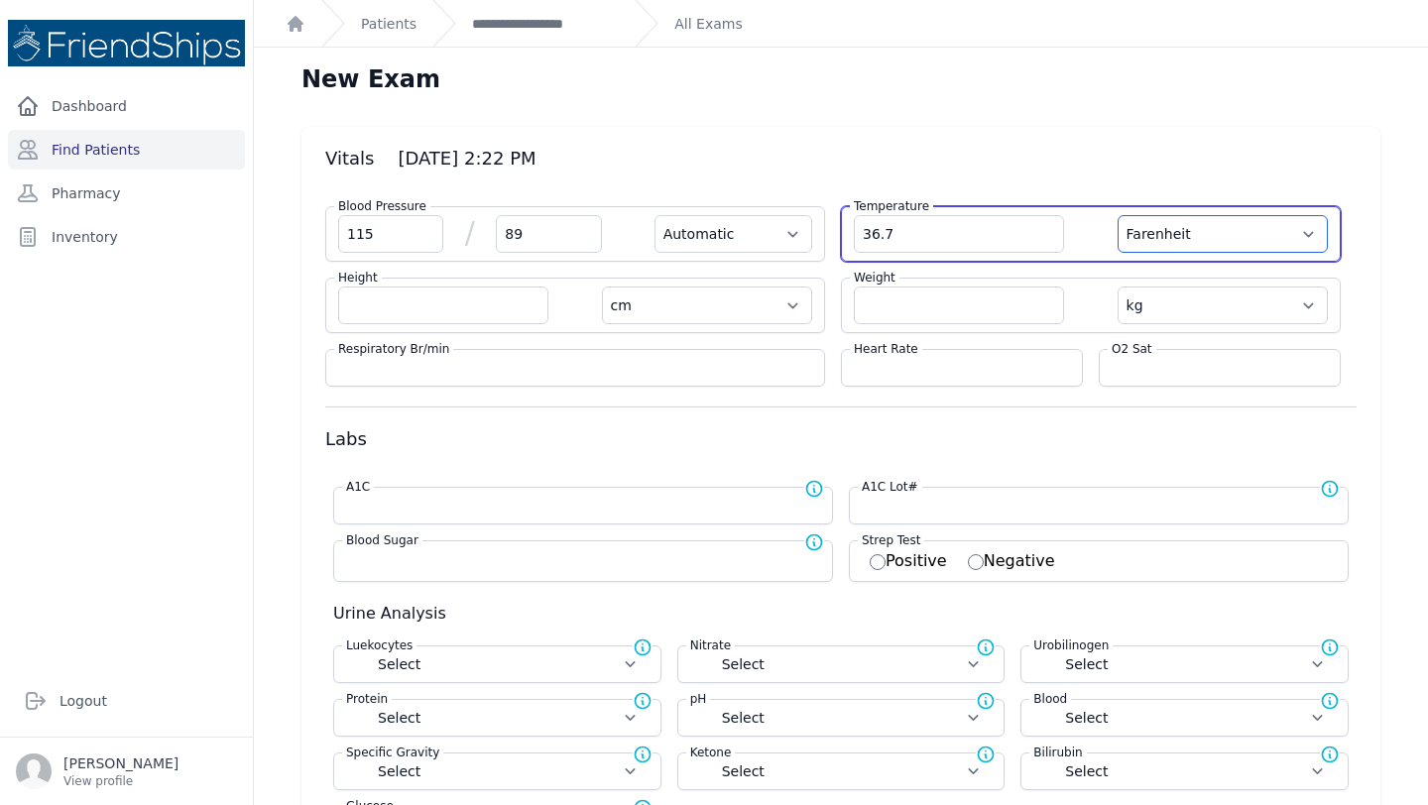
select select "C"
select select "Automatic"
select select "cm"
select select "kg"
select select
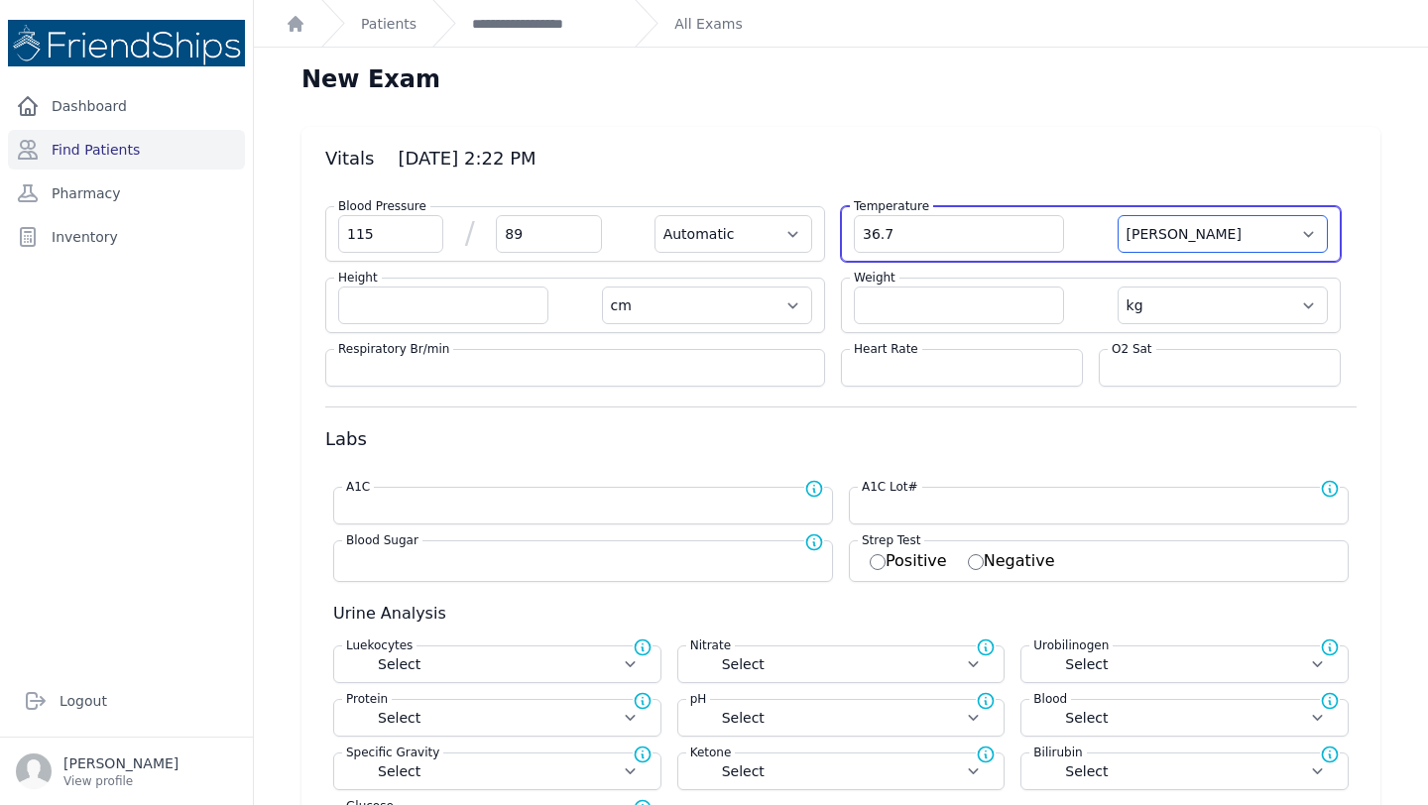
select select
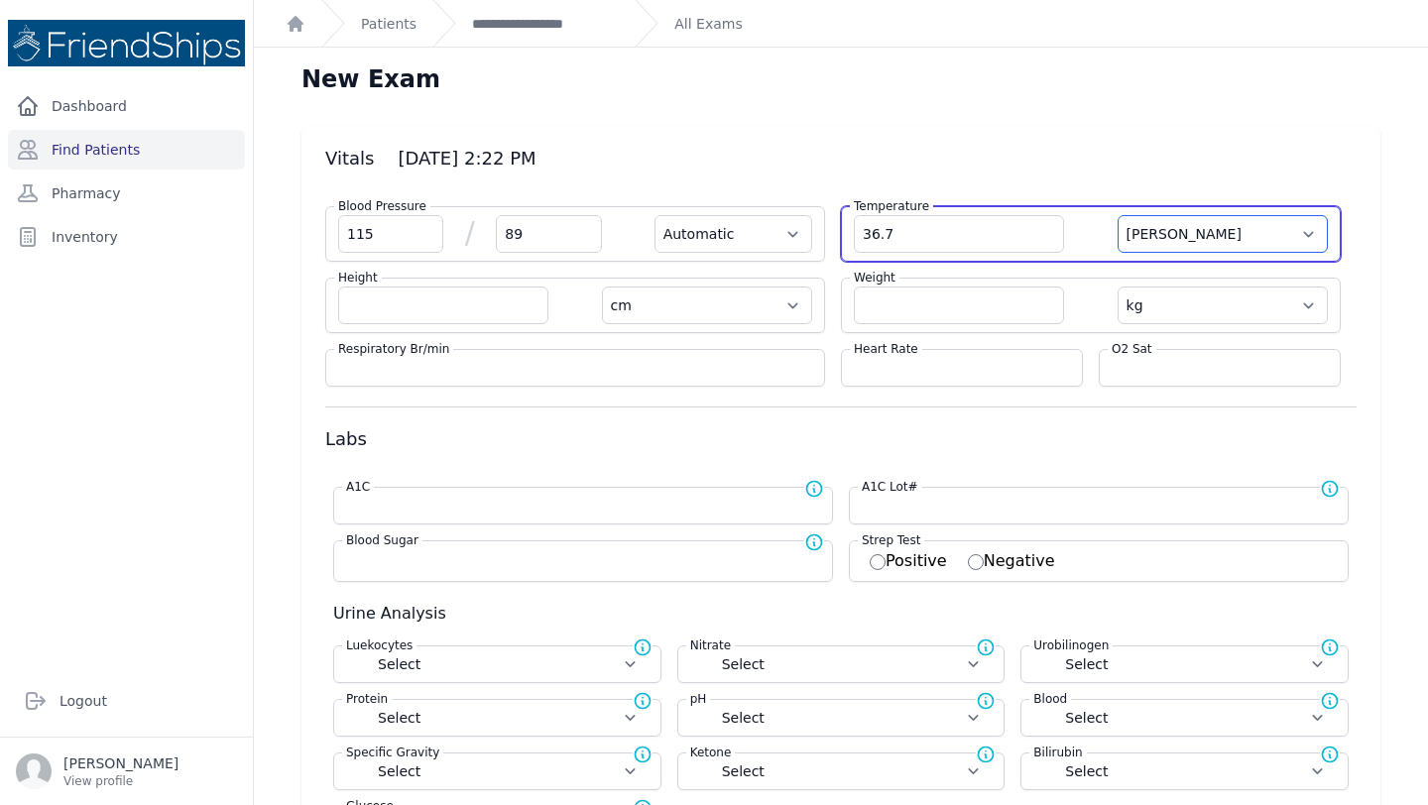
select select
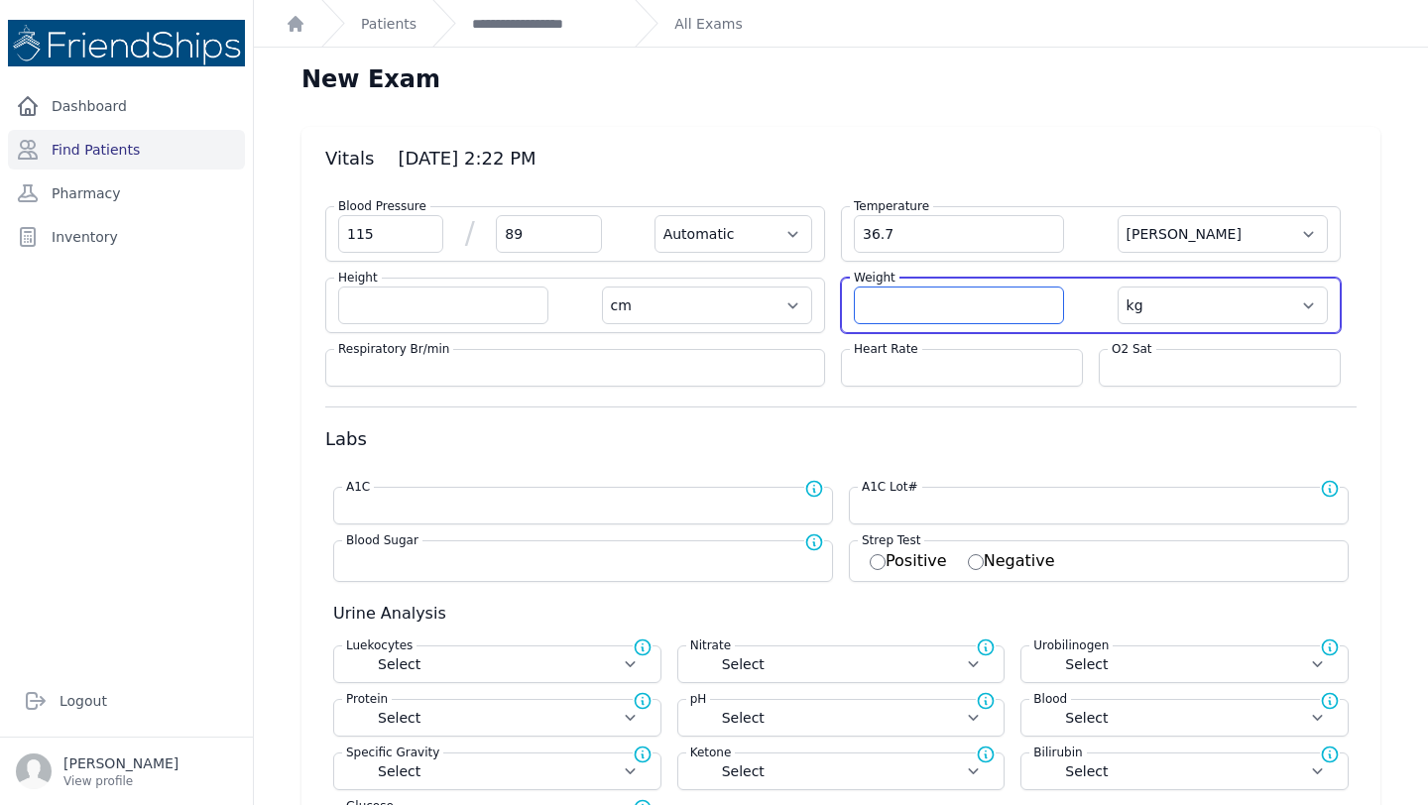
click at [921, 311] on input "number" at bounding box center [959, 306] width 210 height 38
type input "50.8"
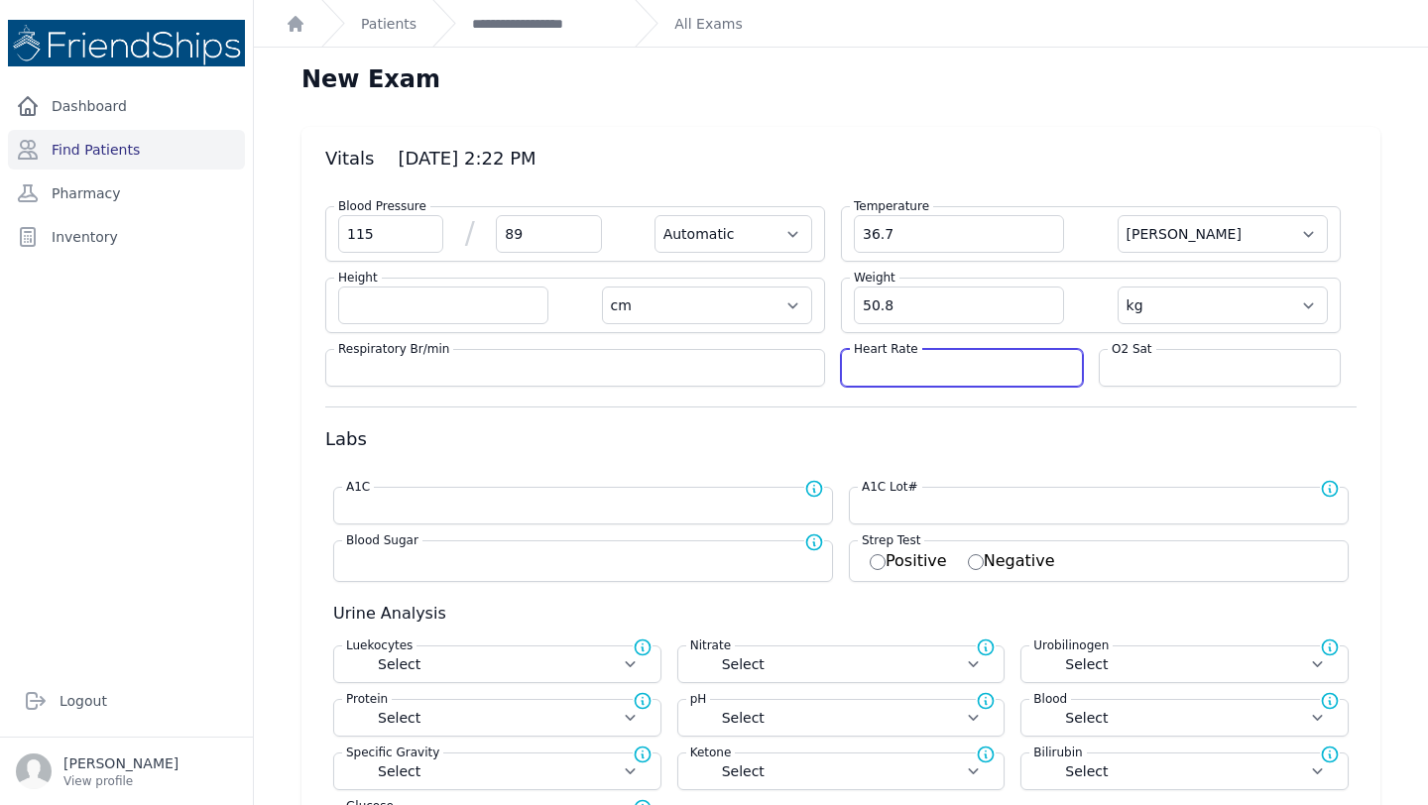
click at [913, 362] on input "number" at bounding box center [962, 368] width 216 height 20
select select "Automatic"
select select "C"
select select "cm"
select select "kg"
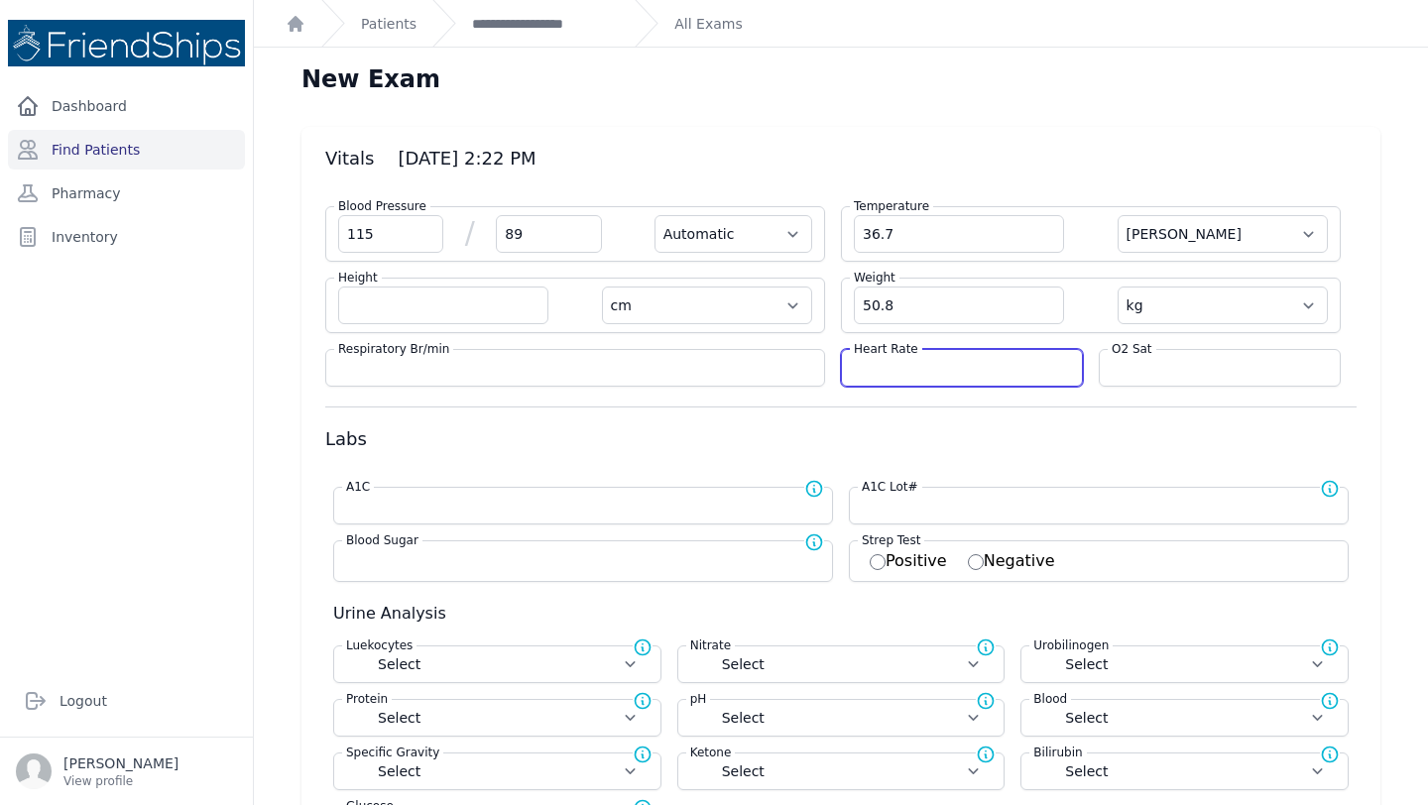
select select
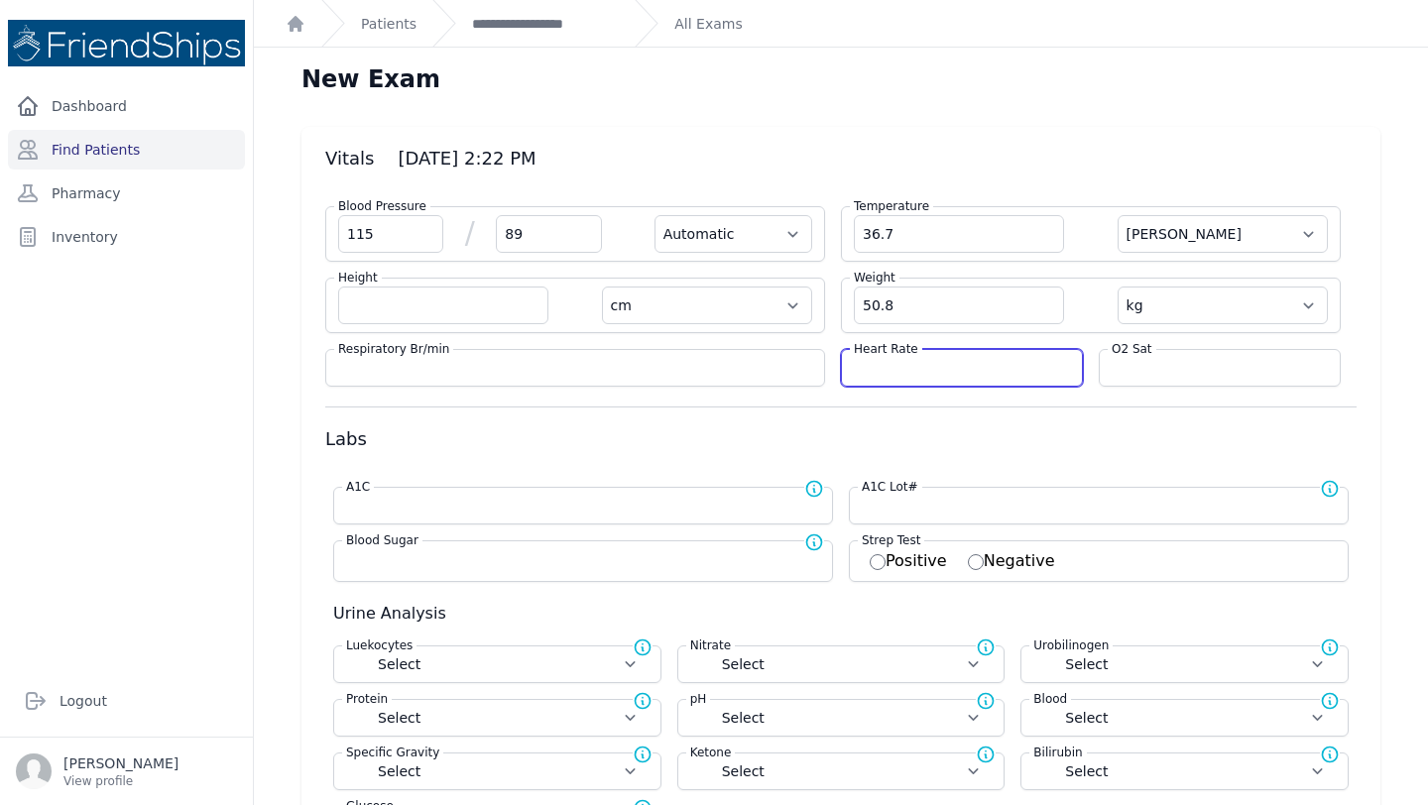
select select
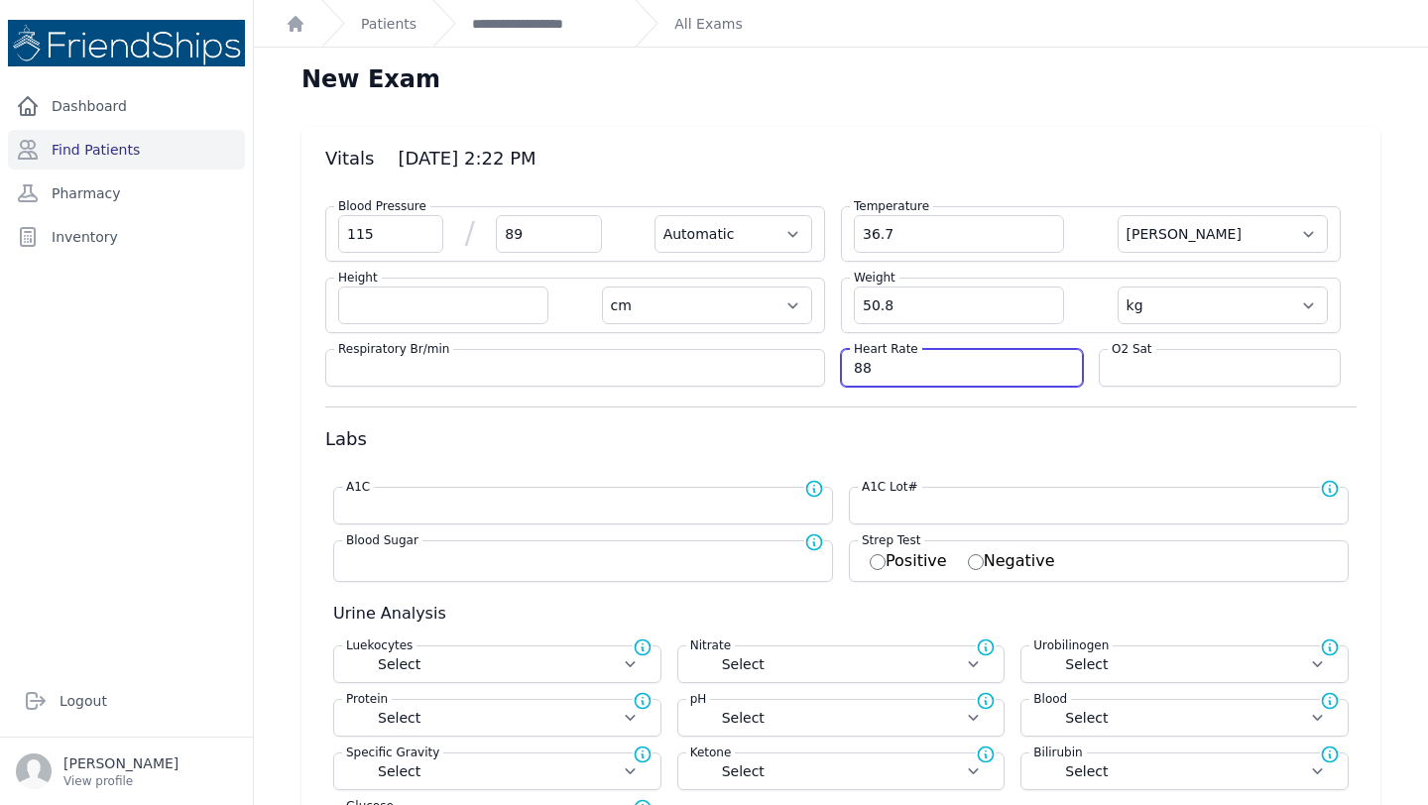
type input "88"
click at [1025, 440] on h3 "Labs" at bounding box center [840, 439] width 1031 height 24
select select "Automatic"
select select "cm"
select select "kg"
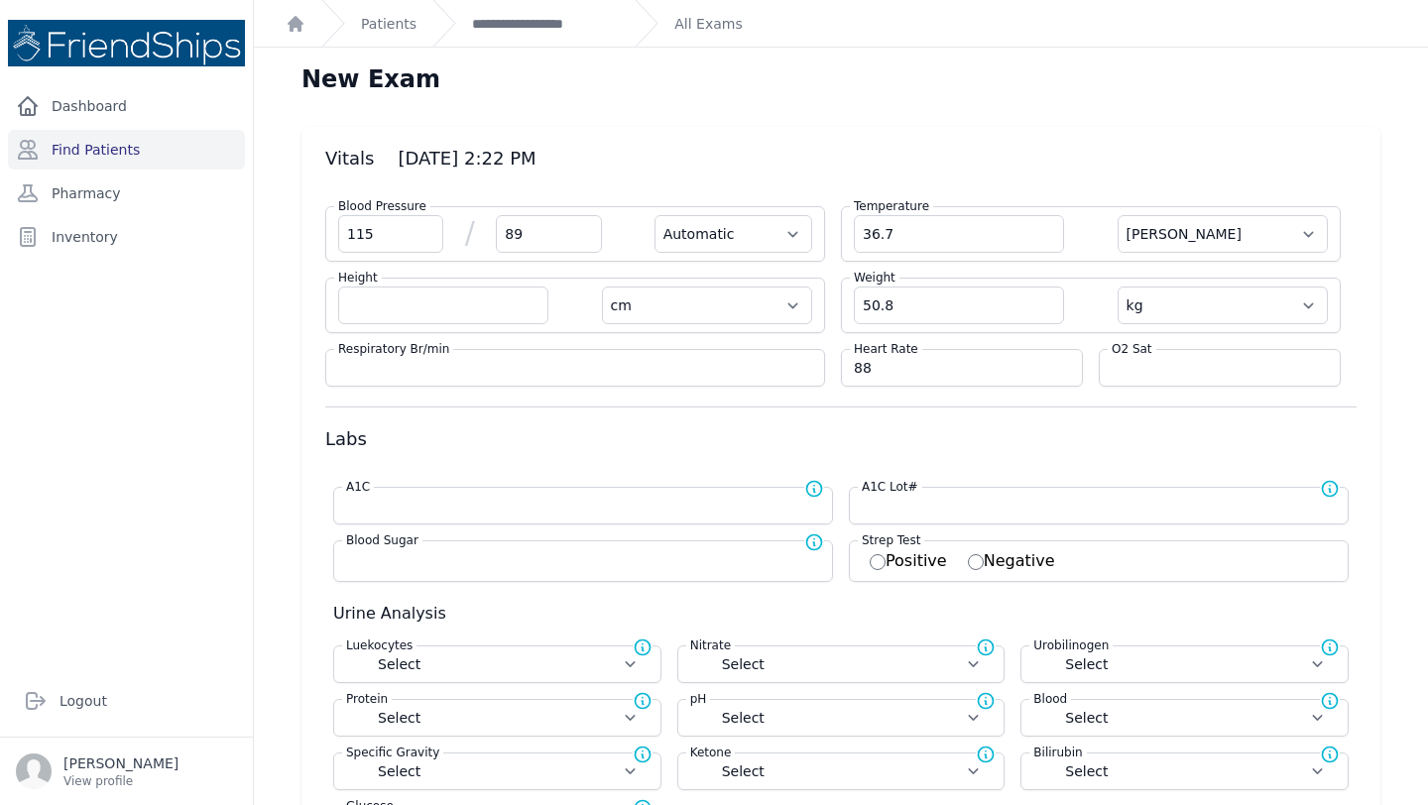
select select
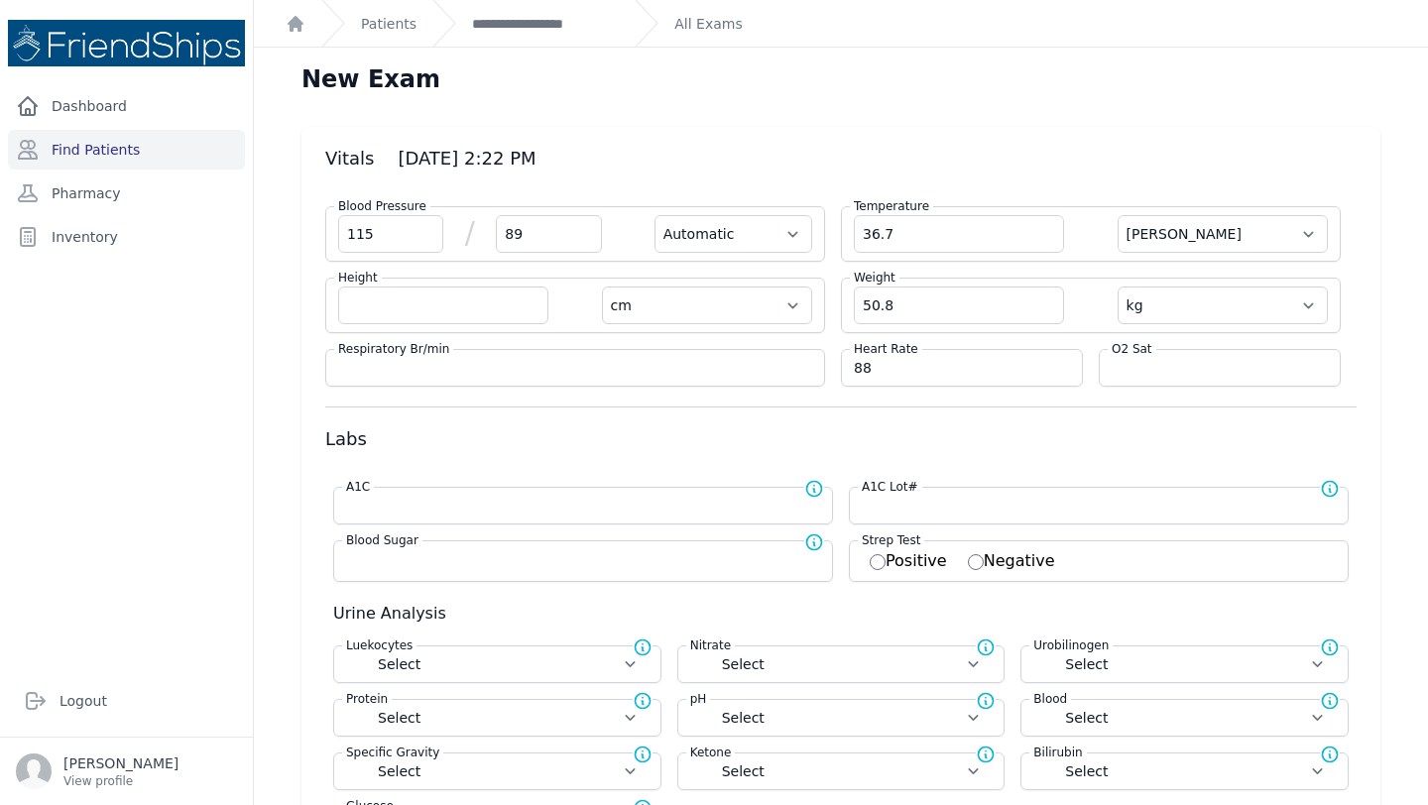
select select
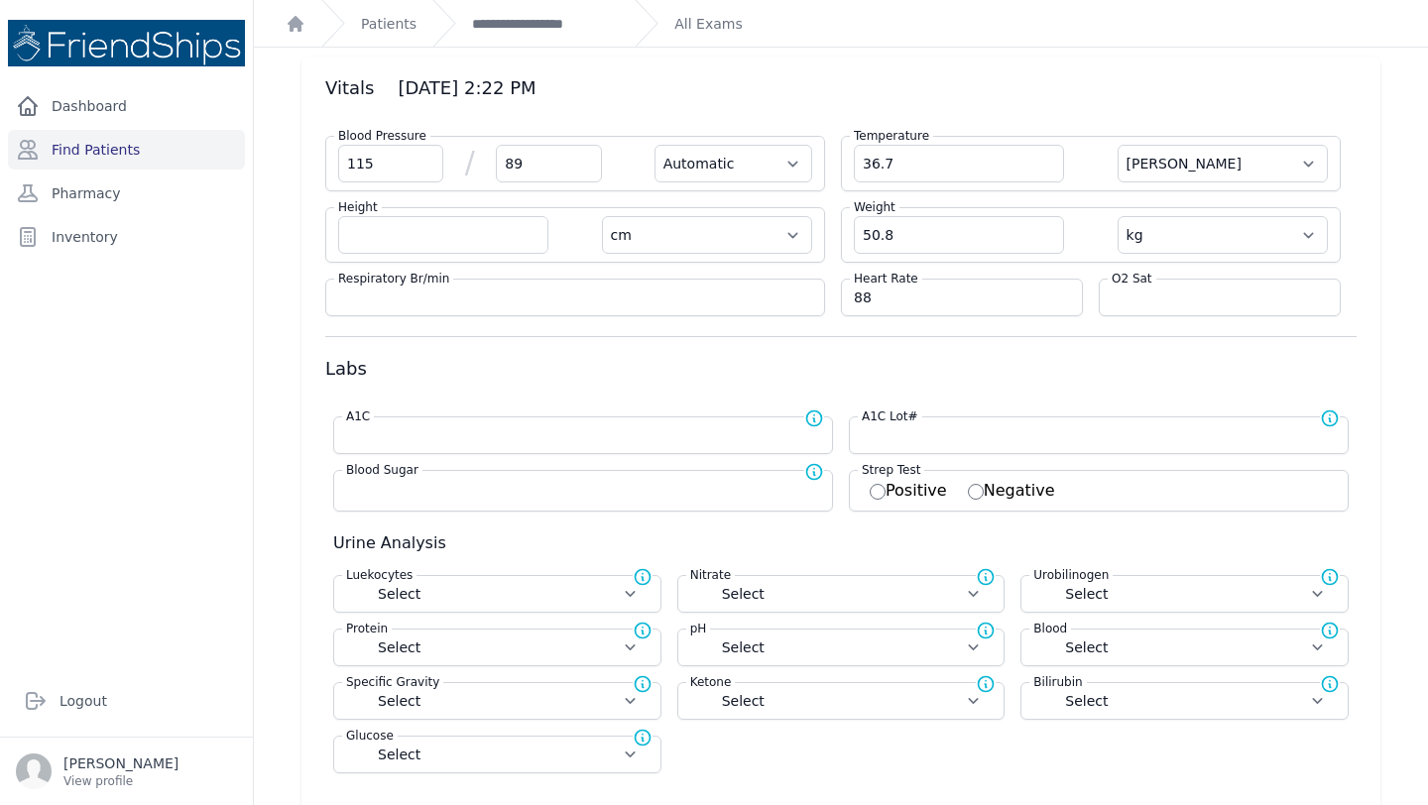
scroll to position [71, 0]
click at [966, 417] on div "A1C Lot# Add lot number in case of manufacturer recalls" at bounding box center [1107, 417] width 498 height 20
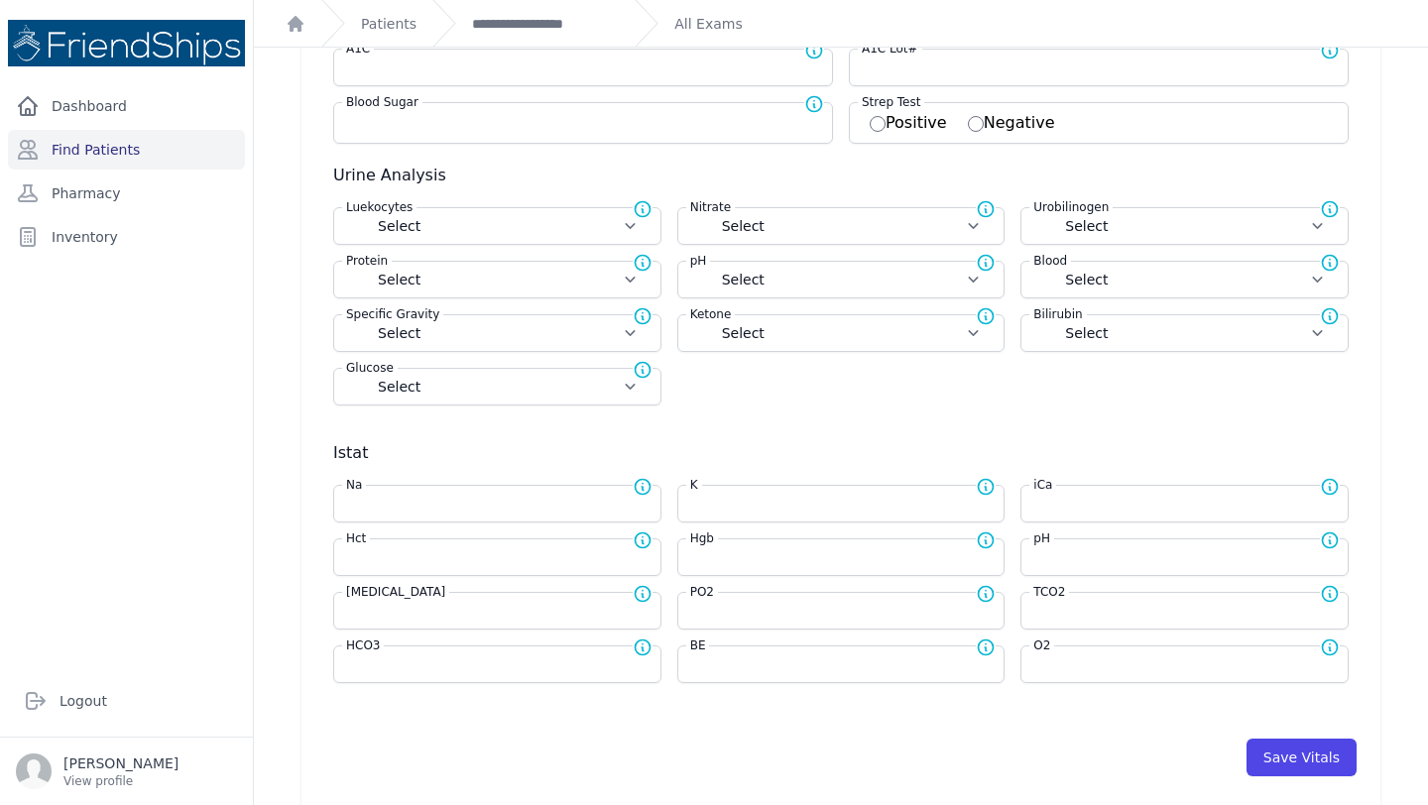
scroll to position [764, 0]
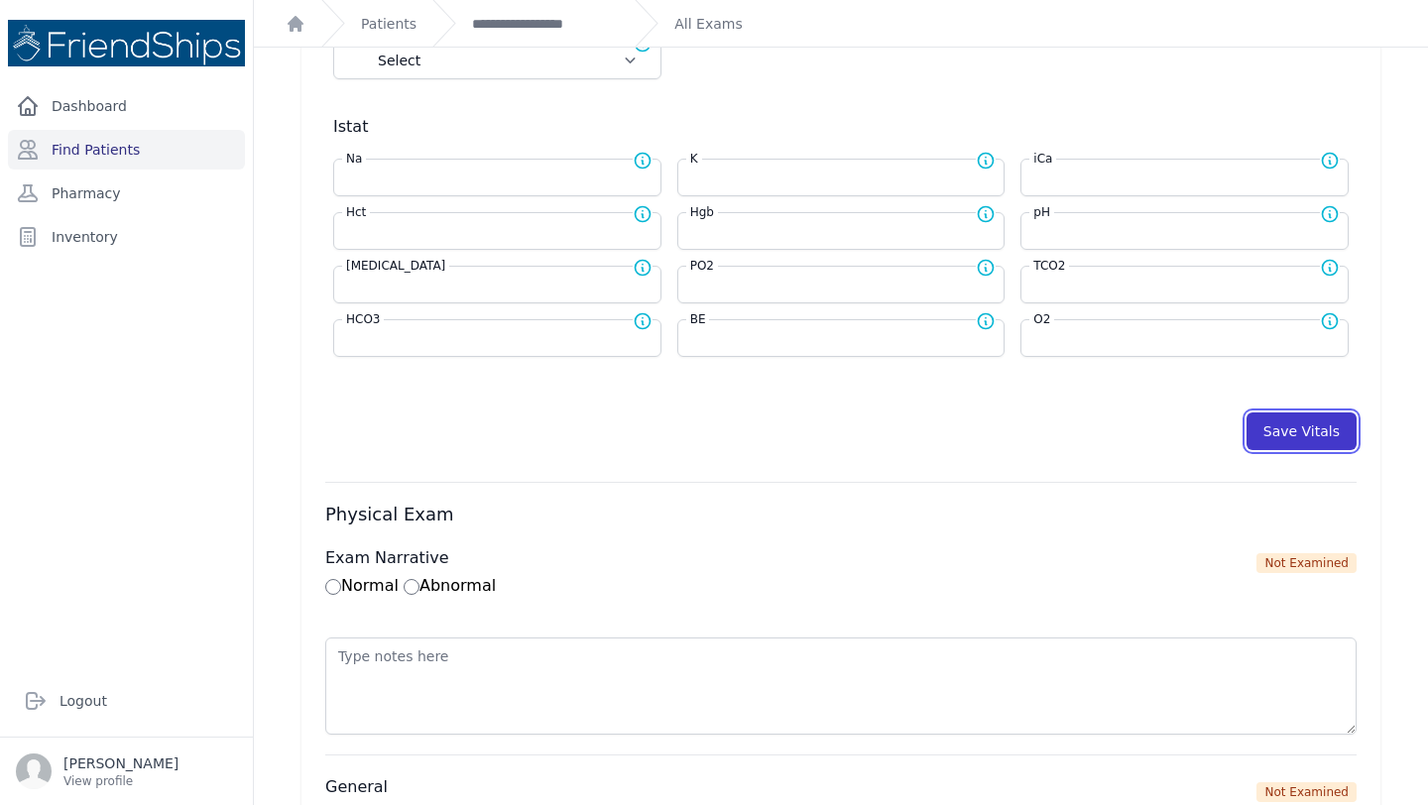
click at [1281, 429] on button "Save Vitals" at bounding box center [1301, 431] width 110 height 38
click at [1298, 439] on button "Save Vitals" at bounding box center [1301, 431] width 110 height 38
click at [525, 15] on link "**********" at bounding box center [545, 24] width 147 height 20
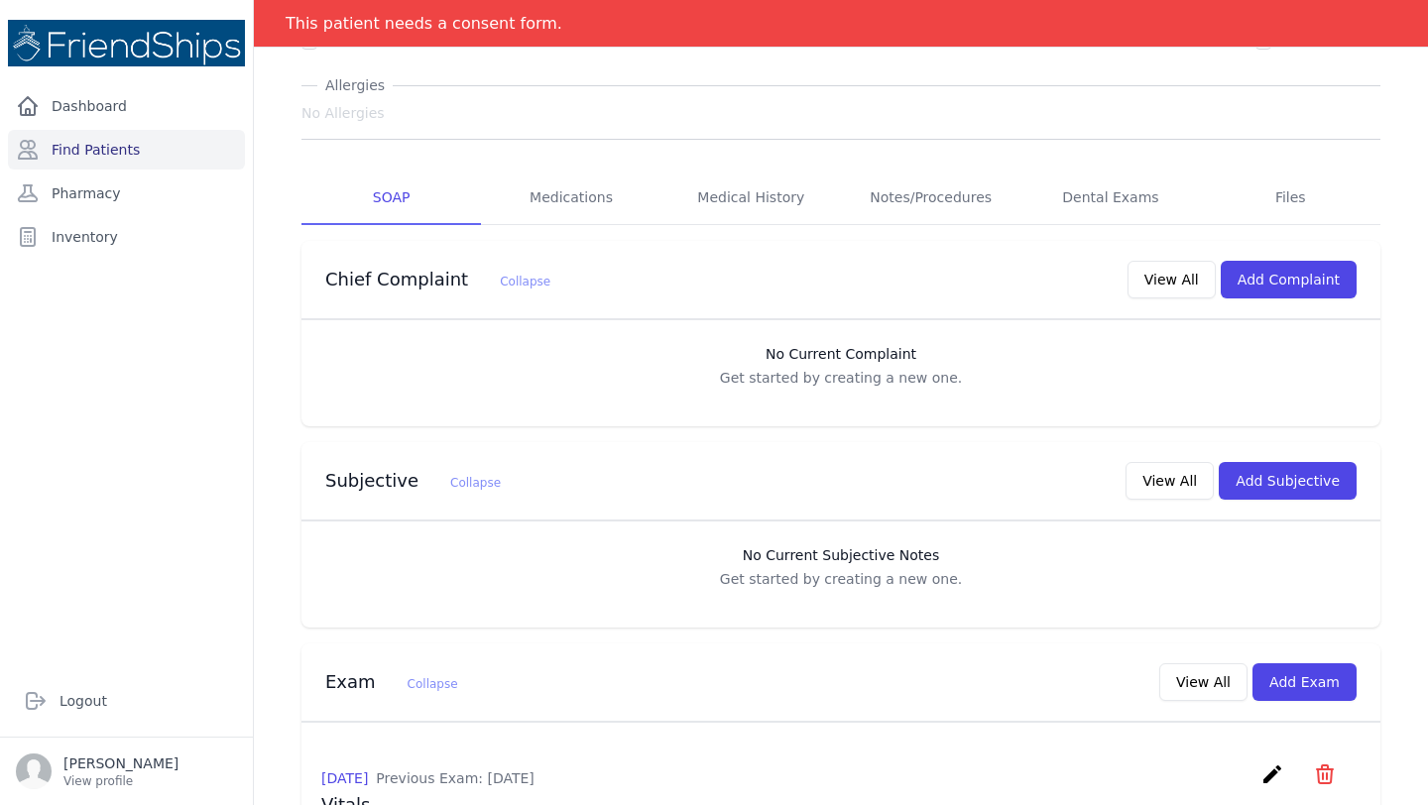
scroll to position [272, 0]
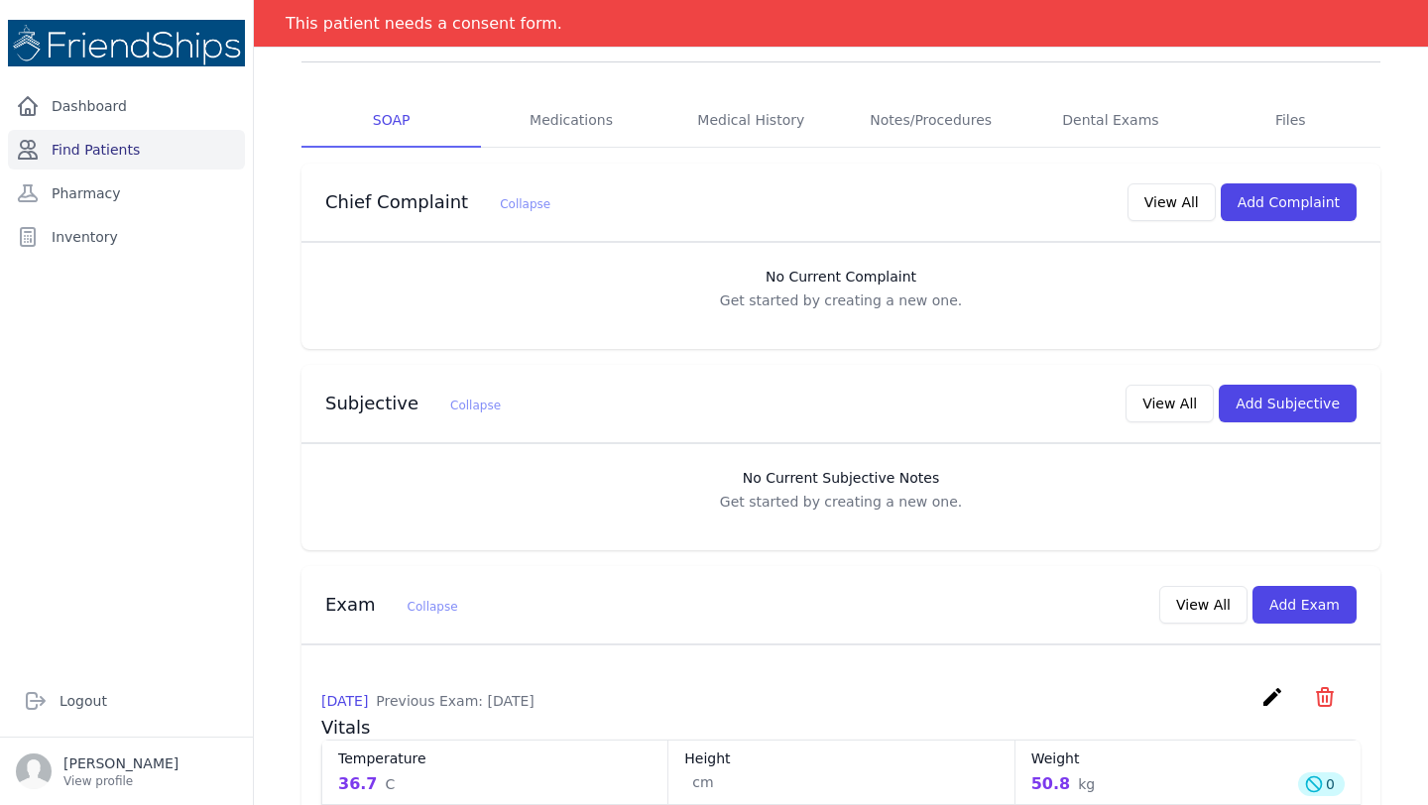
click at [109, 153] on link "Find Patients" at bounding box center [126, 150] width 237 height 40
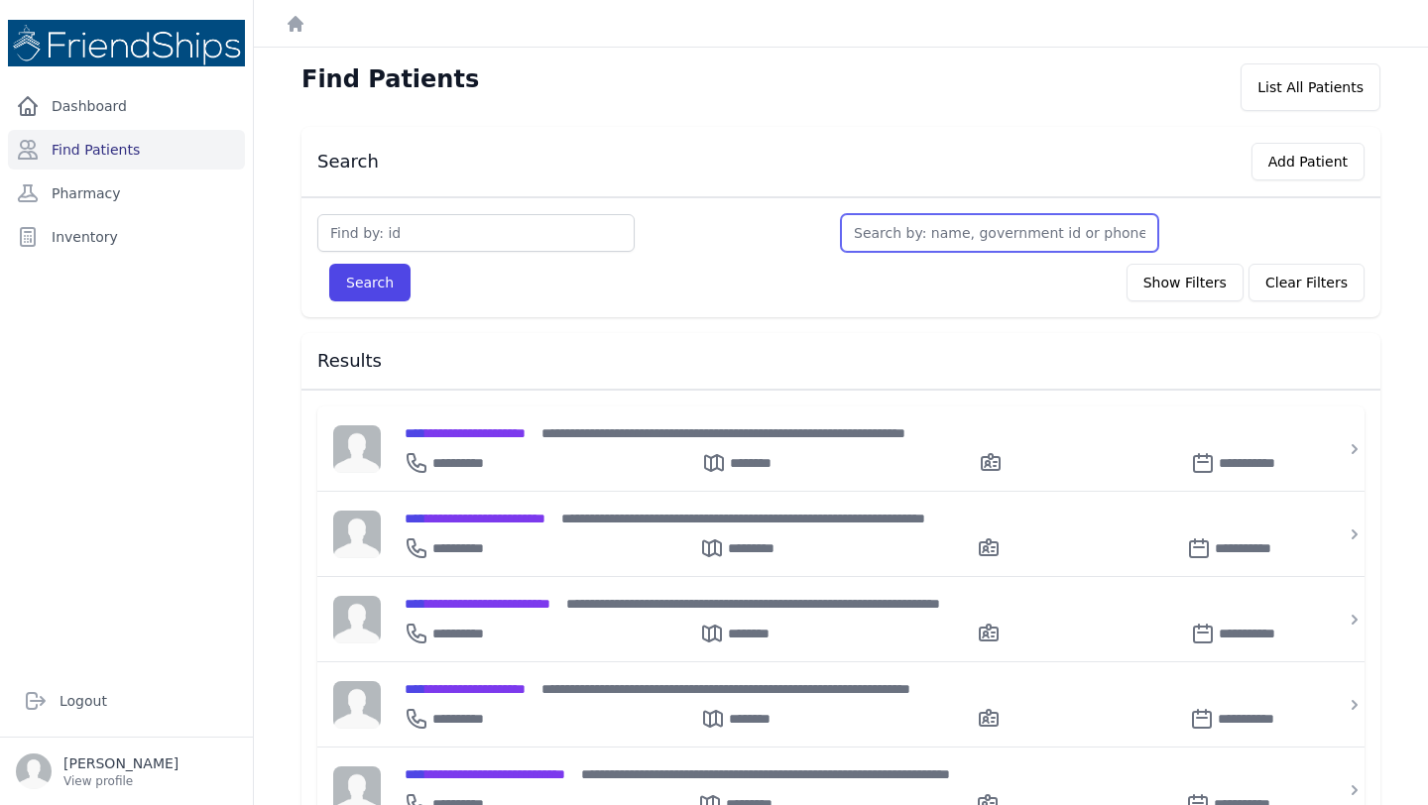
click at [1011, 234] on input "text" at bounding box center [999, 233] width 317 height 38
type input "[PERSON_NAME]"
click at [329, 264] on button "Search" at bounding box center [369, 283] width 81 height 38
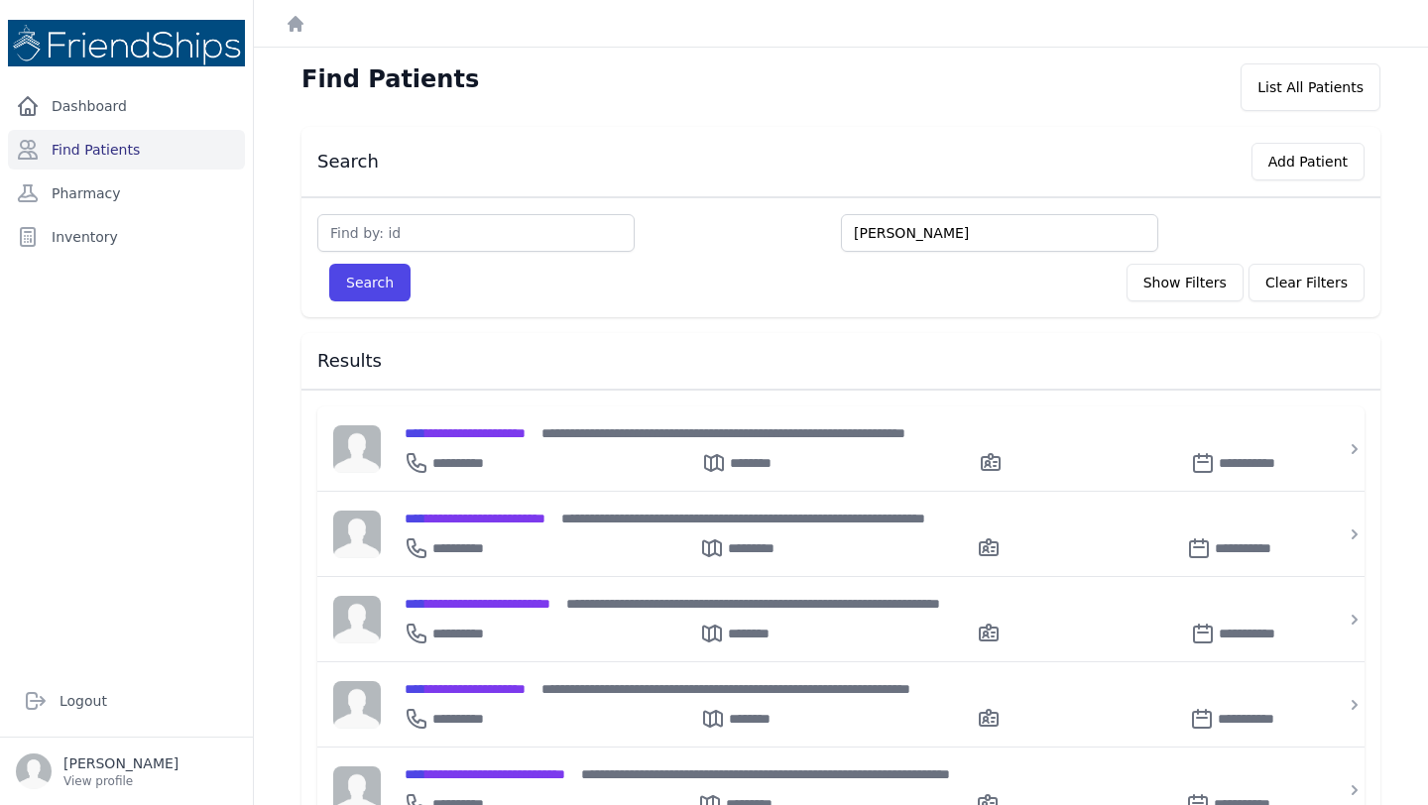
click at [957, 242] on input "[PERSON_NAME]" at bounding box center [999, 233] width 317 height 38
click at [329, 264] on button "Search" at bounding box center [369, 283] width 81 height 38
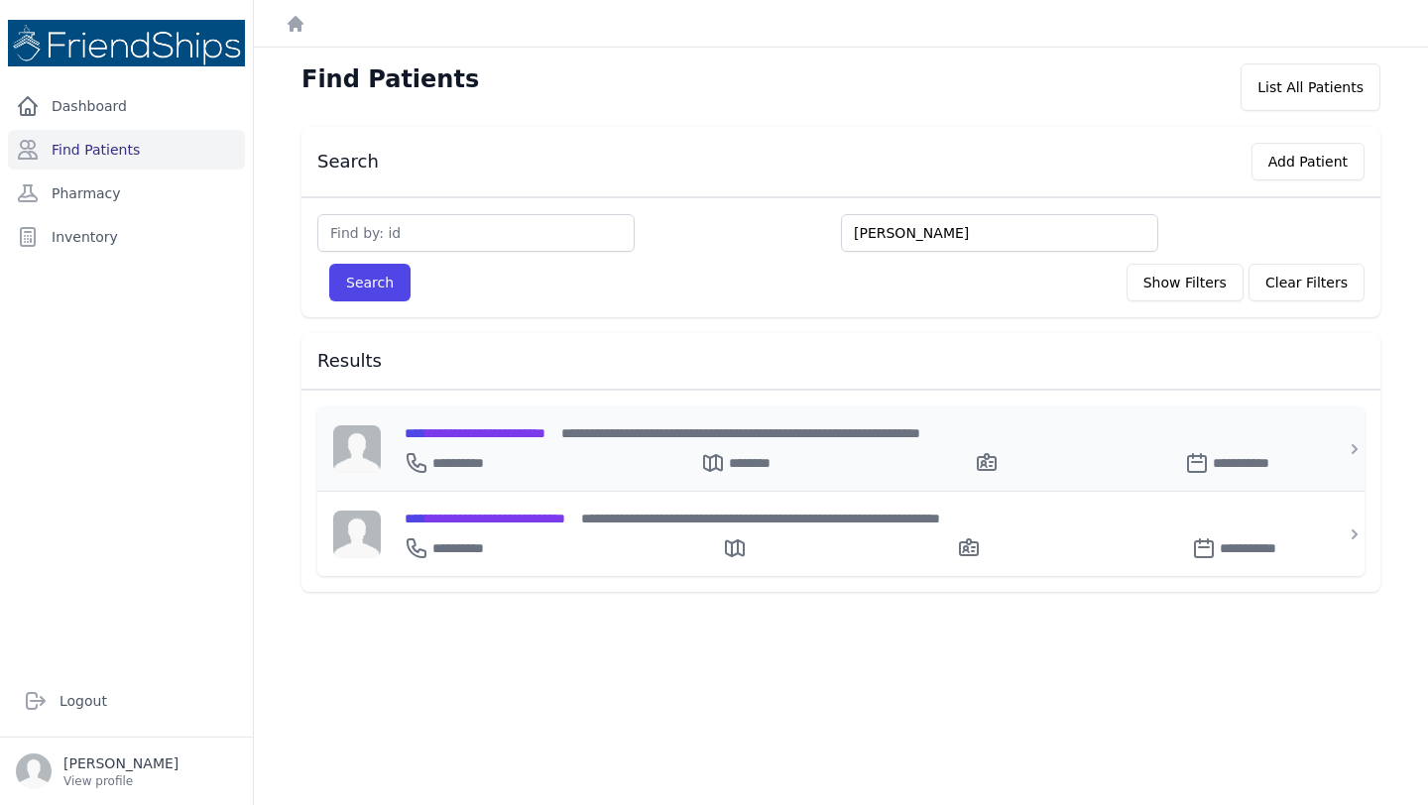
click at [519, 450] on div "**********" at bounding box center [852, 459] width 896 height 32
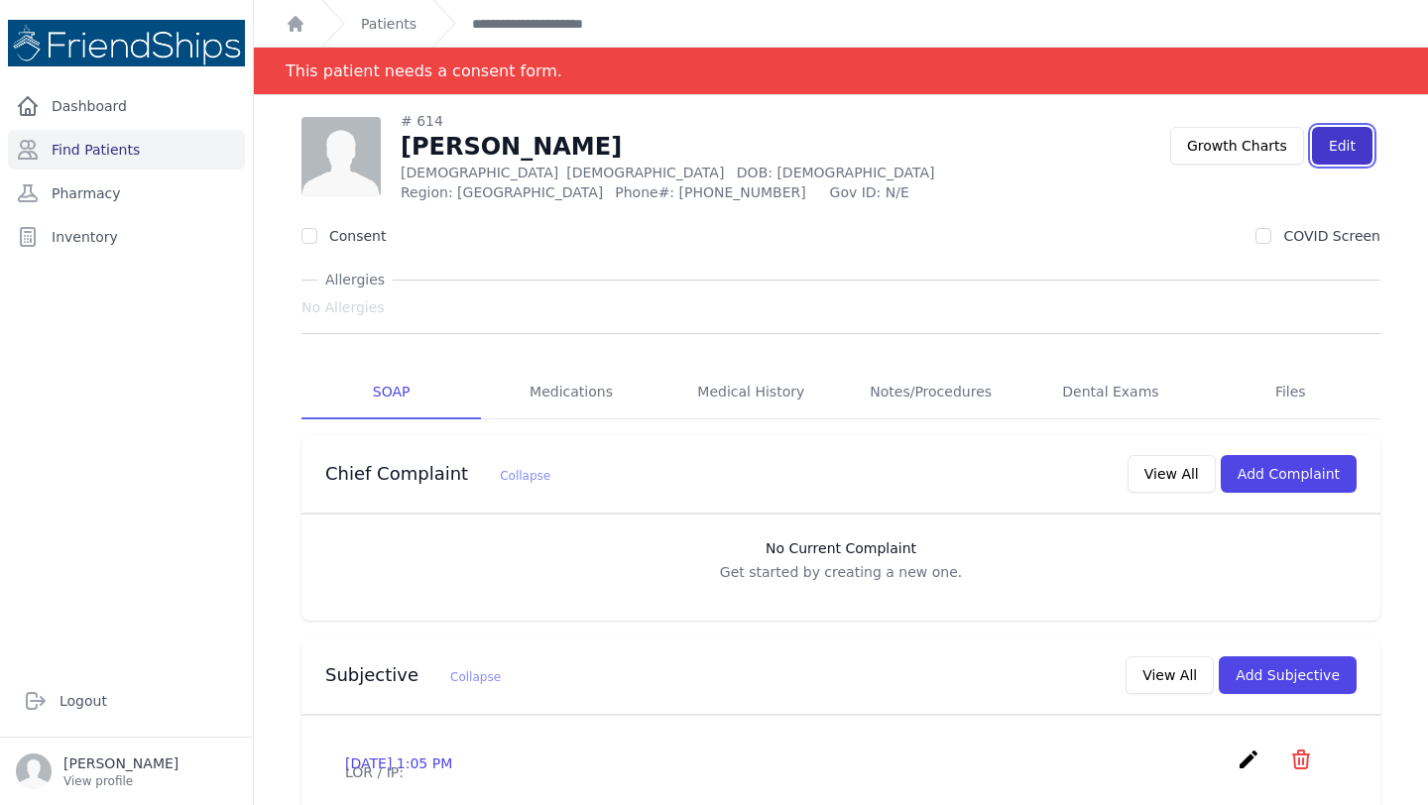
click at [1336, 151] on link "Edit" at bounding box center [1342, 146] width 60 height 38
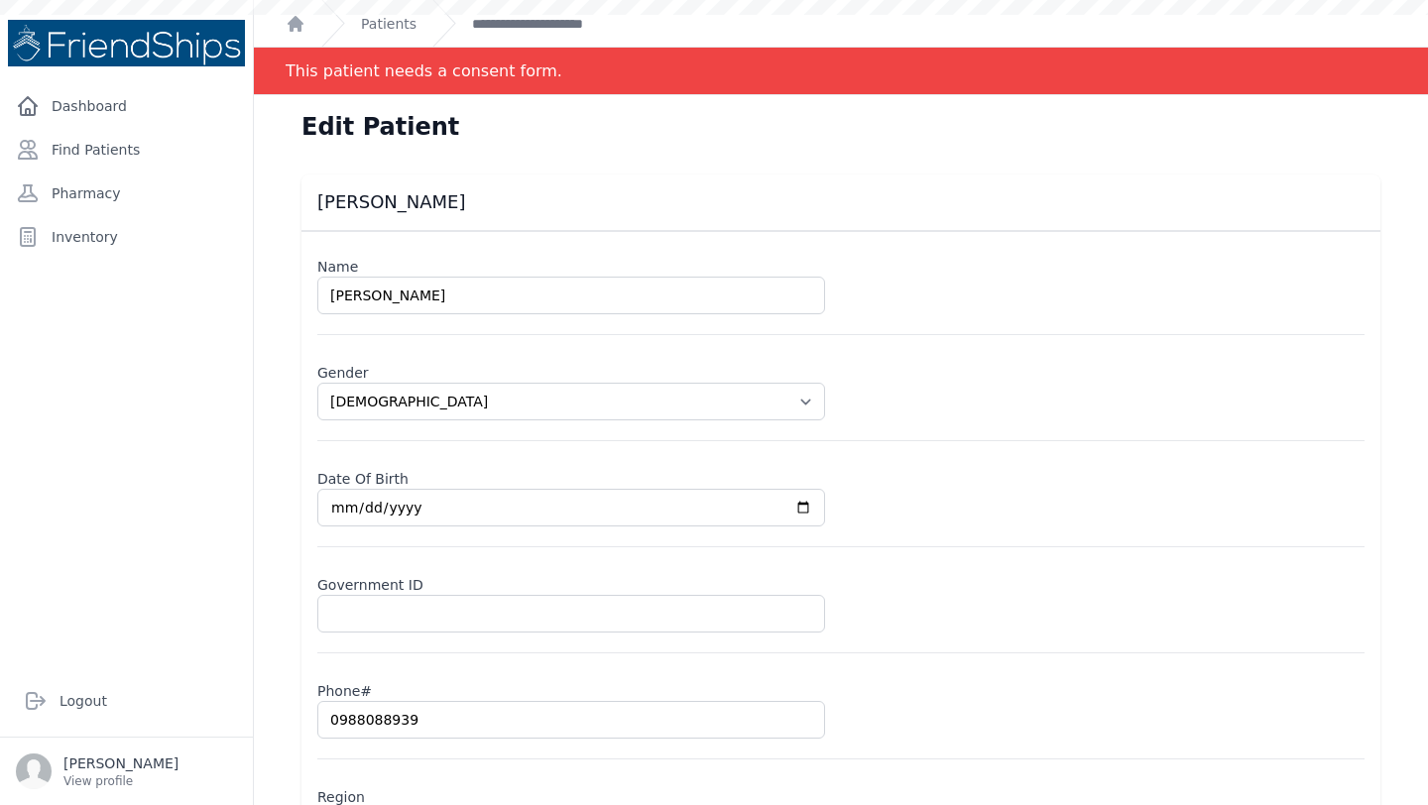
select select "[DEMOGRAPHIC_DATA]"
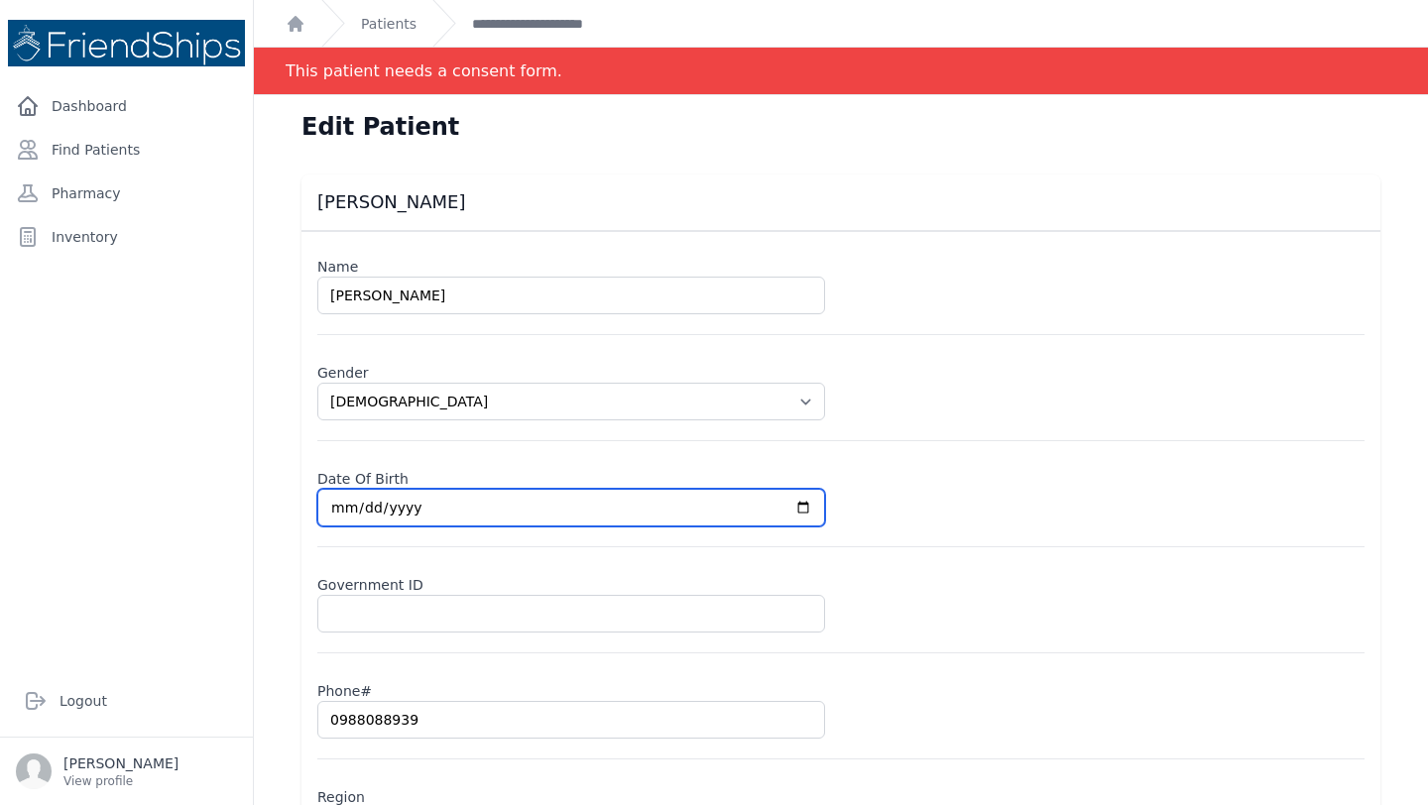
click at [351, 507] on input "[DATE]" at bounding box center [571, 508] width 508 height 38
type input "[DATE]"
select select "[DEMOGRAPHIC_DATA]"
type input "[DATE]"
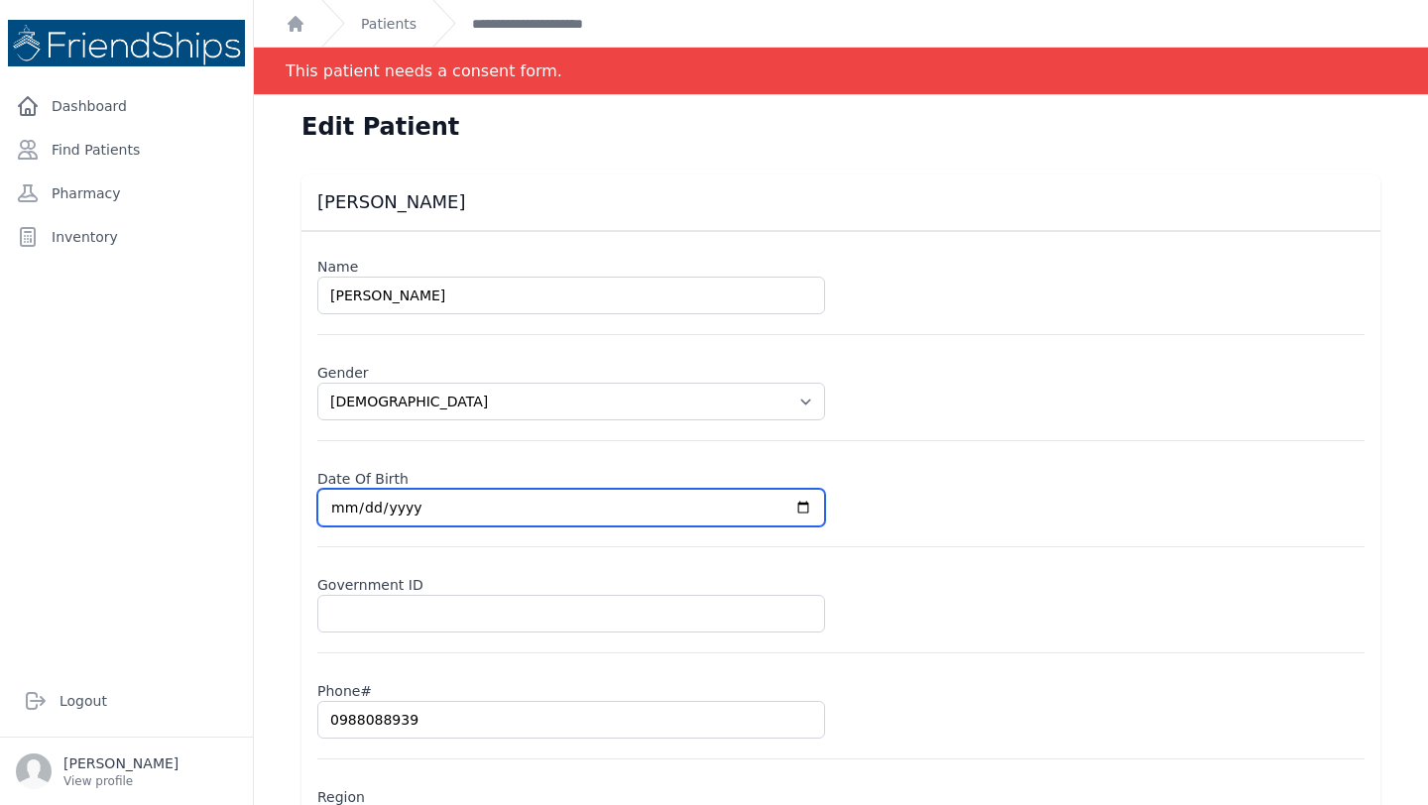
select select "[DEMOGRAPHIC_DATA]"
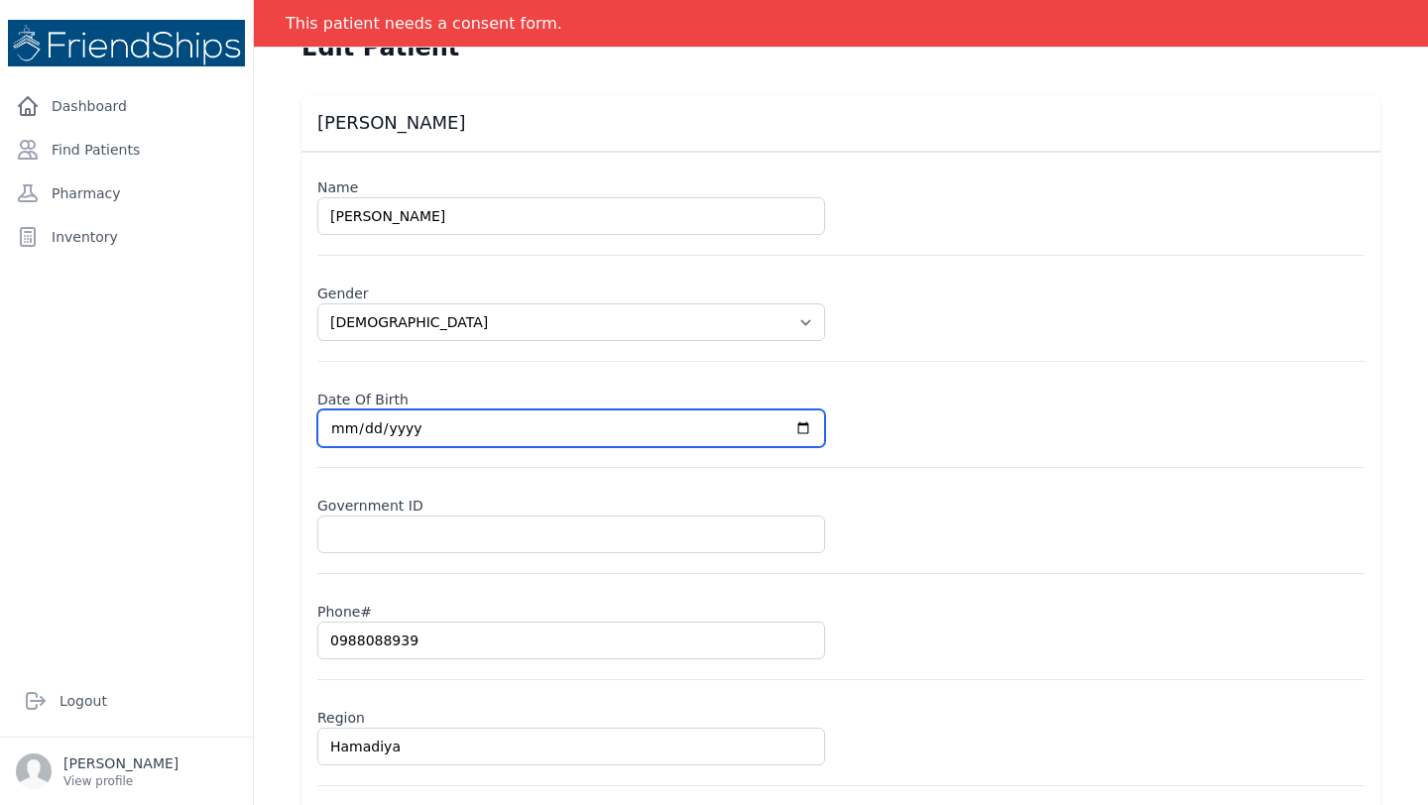
scroll to position [82, 0]
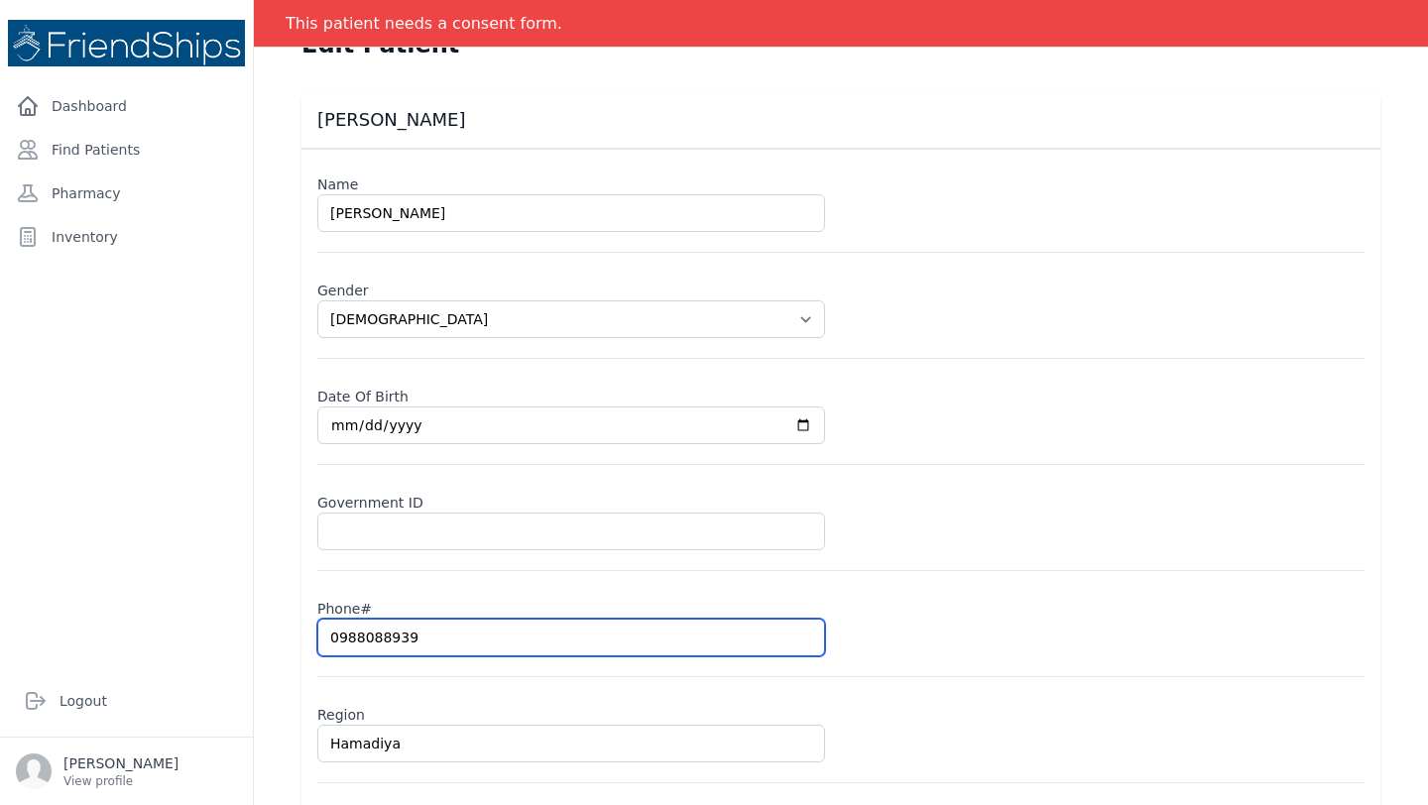
click at [420, 641] on input "0988088939" at bounding box center [571, 638] width 508 height 38
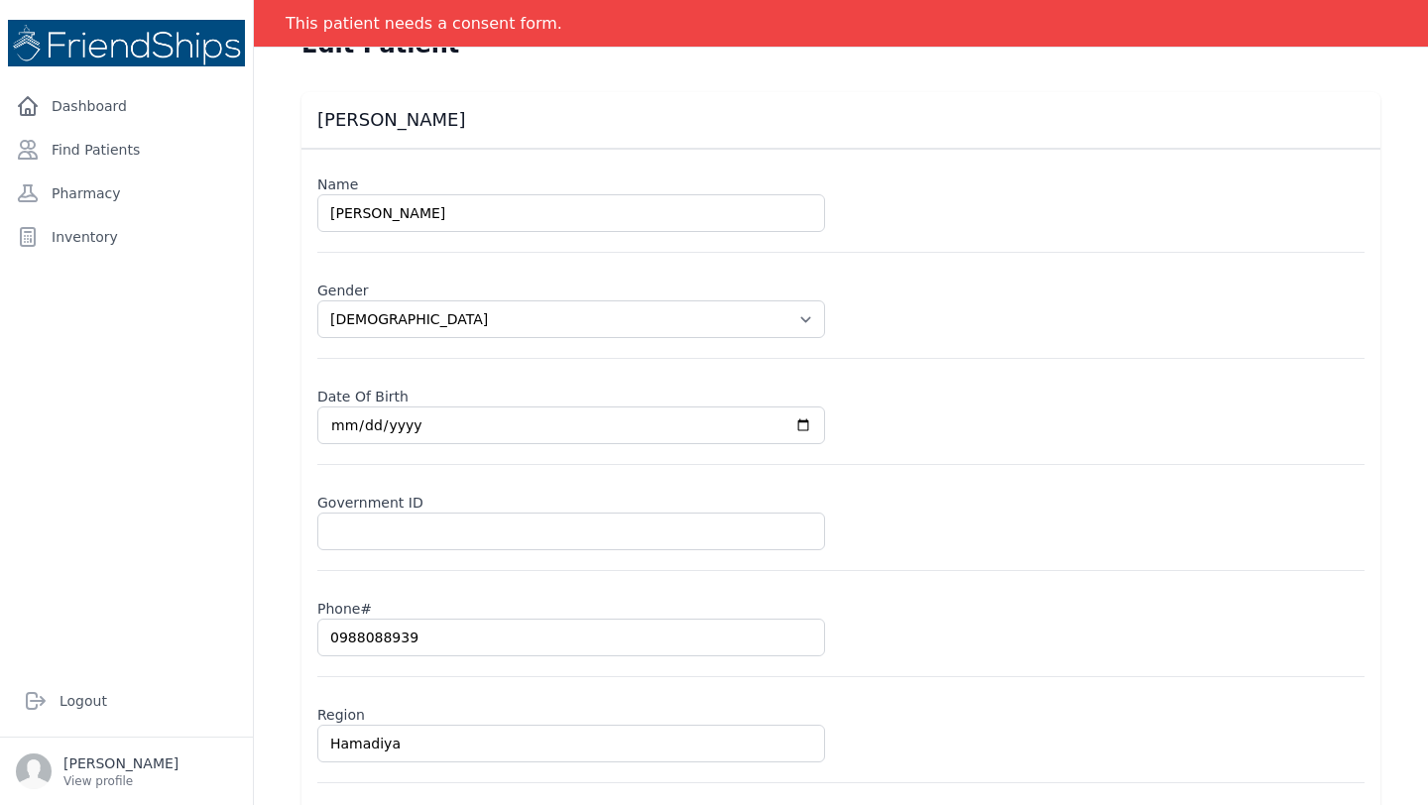
click at [1007, 603] on label "Phone#" at bounding box center [840, 605] width 1047 height 28
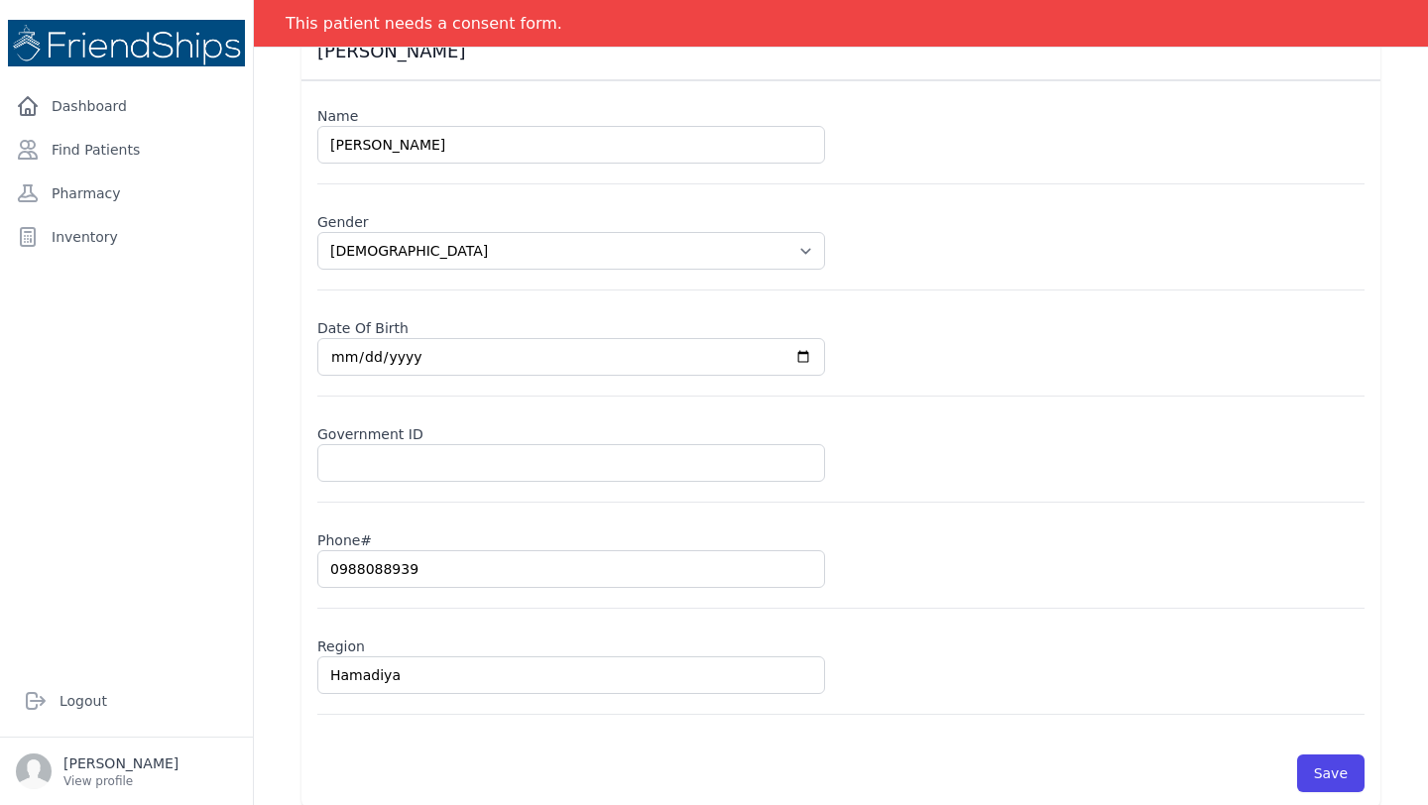
scroll to position [153, 0]
click at [1327, 753] on button "Save" at bounding box center [1330, 771] width 67 height 38
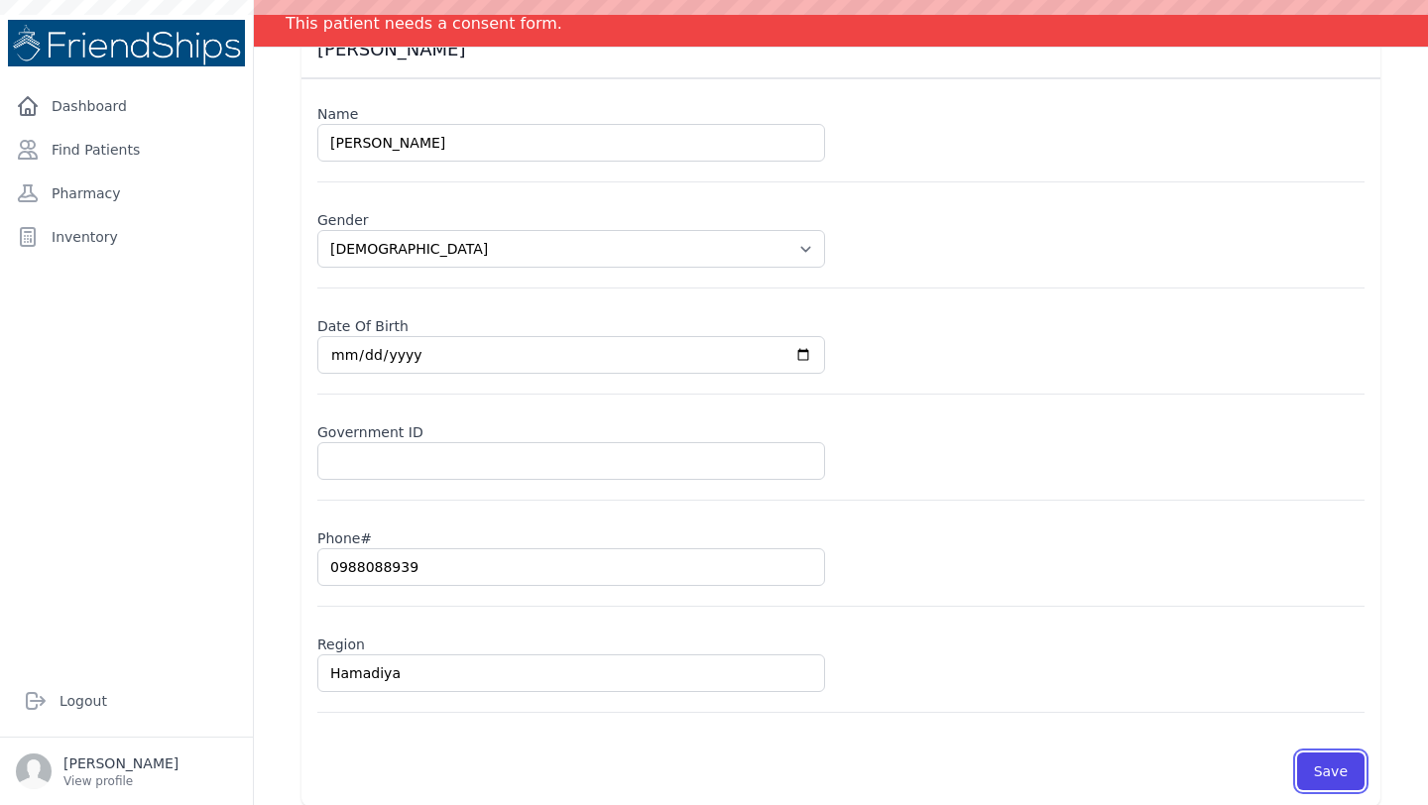
scroll to position [170, 0]
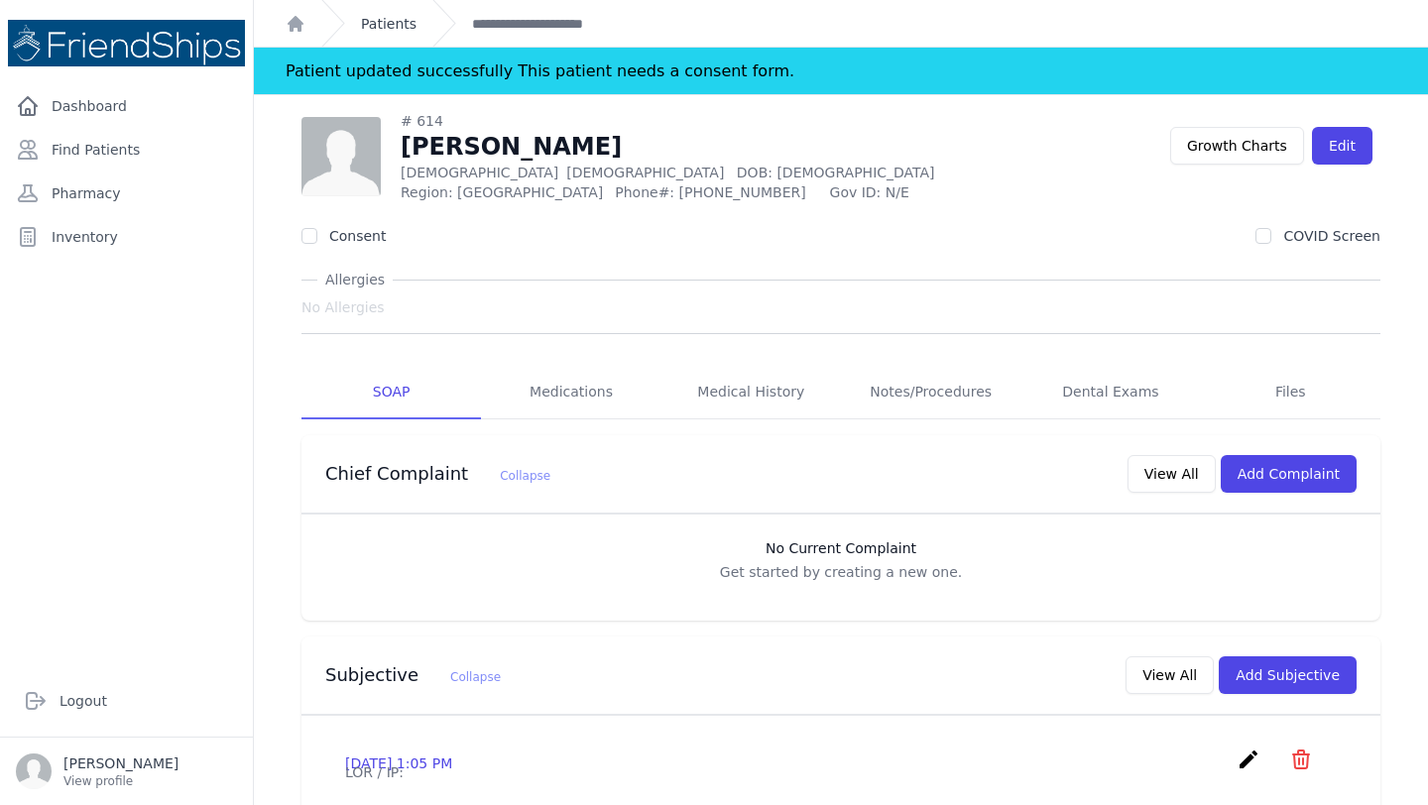
click at [386, 23] on link "Patients" at bounding box center [389, 24] width 56 height 20
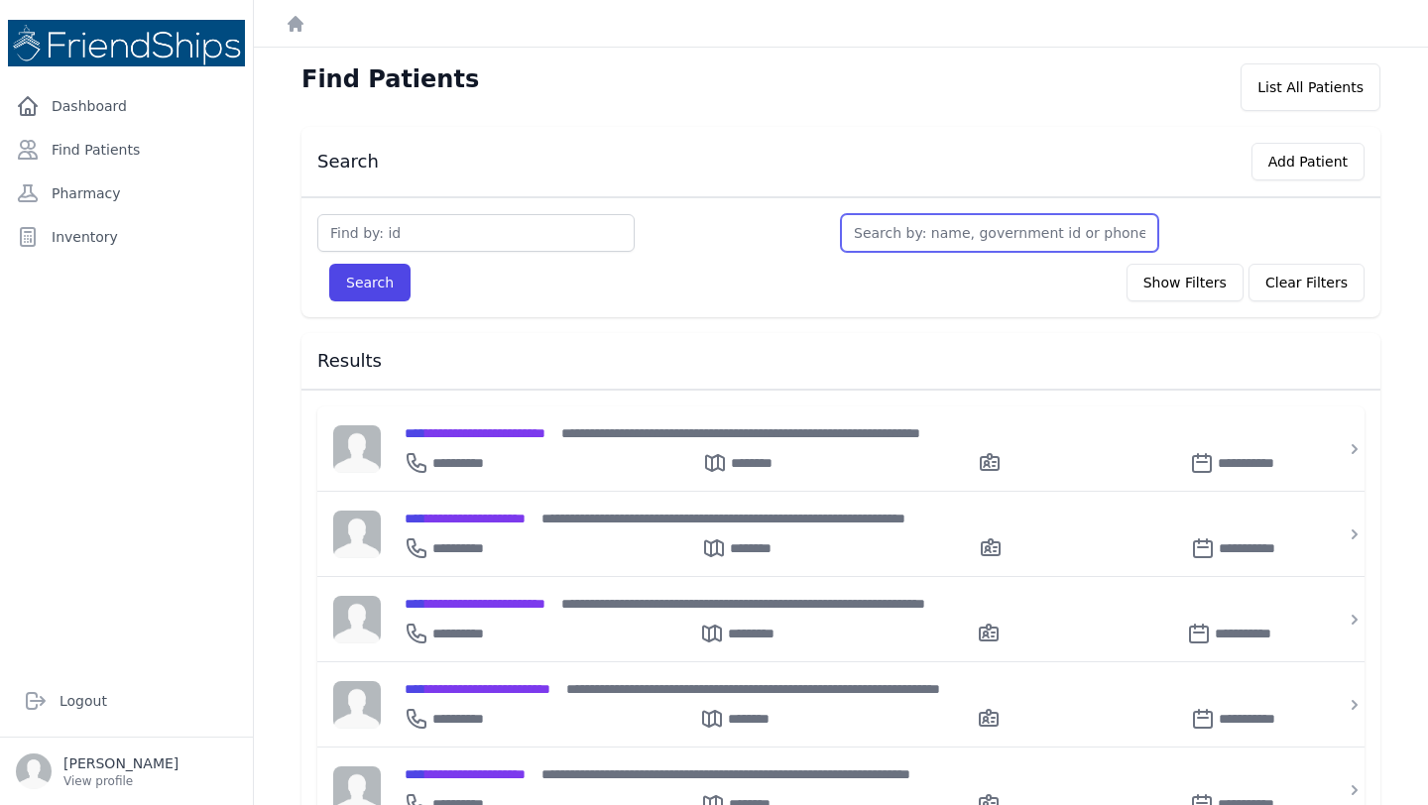
click at [990, 241] on input "text" at bounding box center [999, 233] width 317 height 38
type input "reha"
type input "reham"
click at [329, 264] on button "Search" at bounding box center [369, 283] width 81 height 38
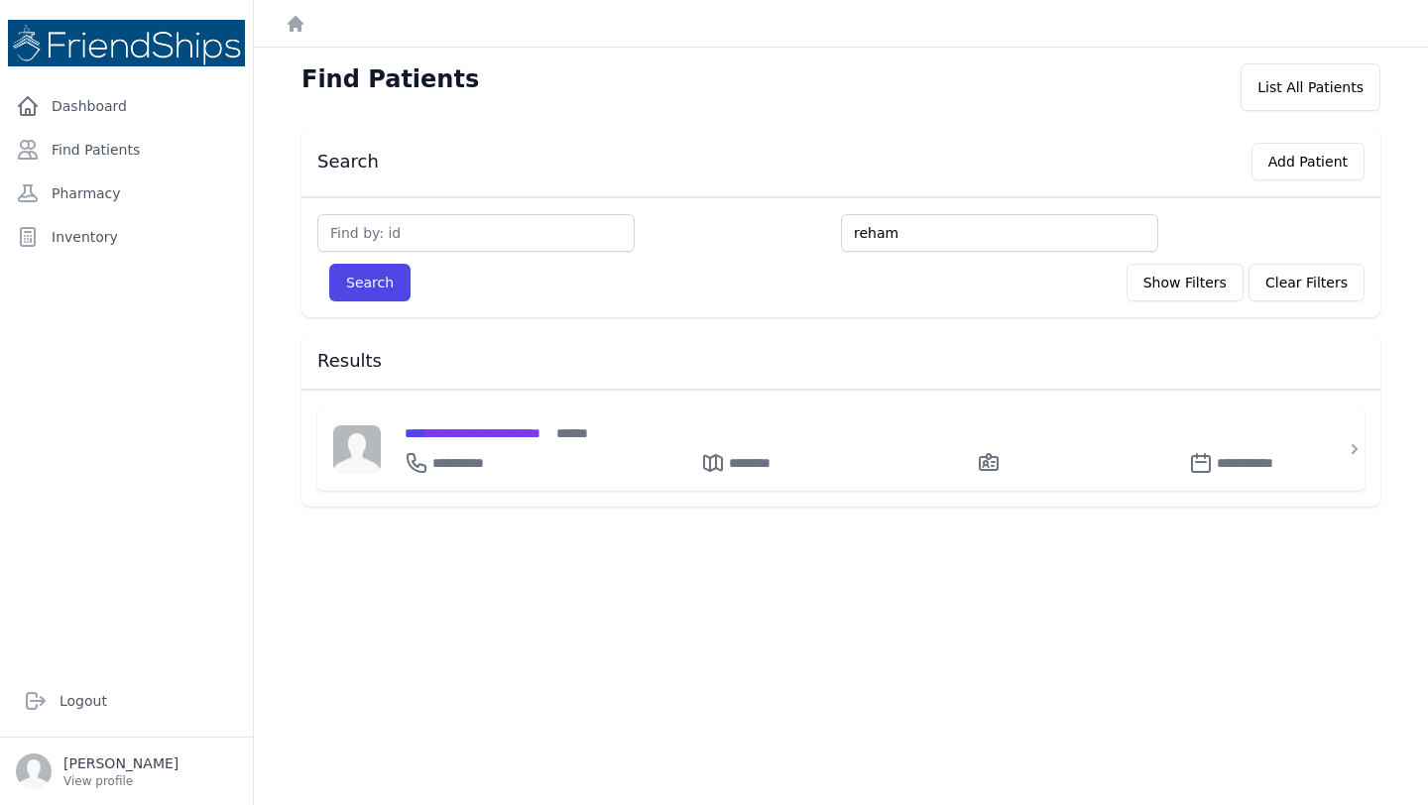
click at [899, 237] on input "reham" at bounding box center [999, 233] width 317 height 38
click at [893, 235] on input "reham" at bounding box center [999, 233] width 317 height 38
type input "rih"
type input "riham"
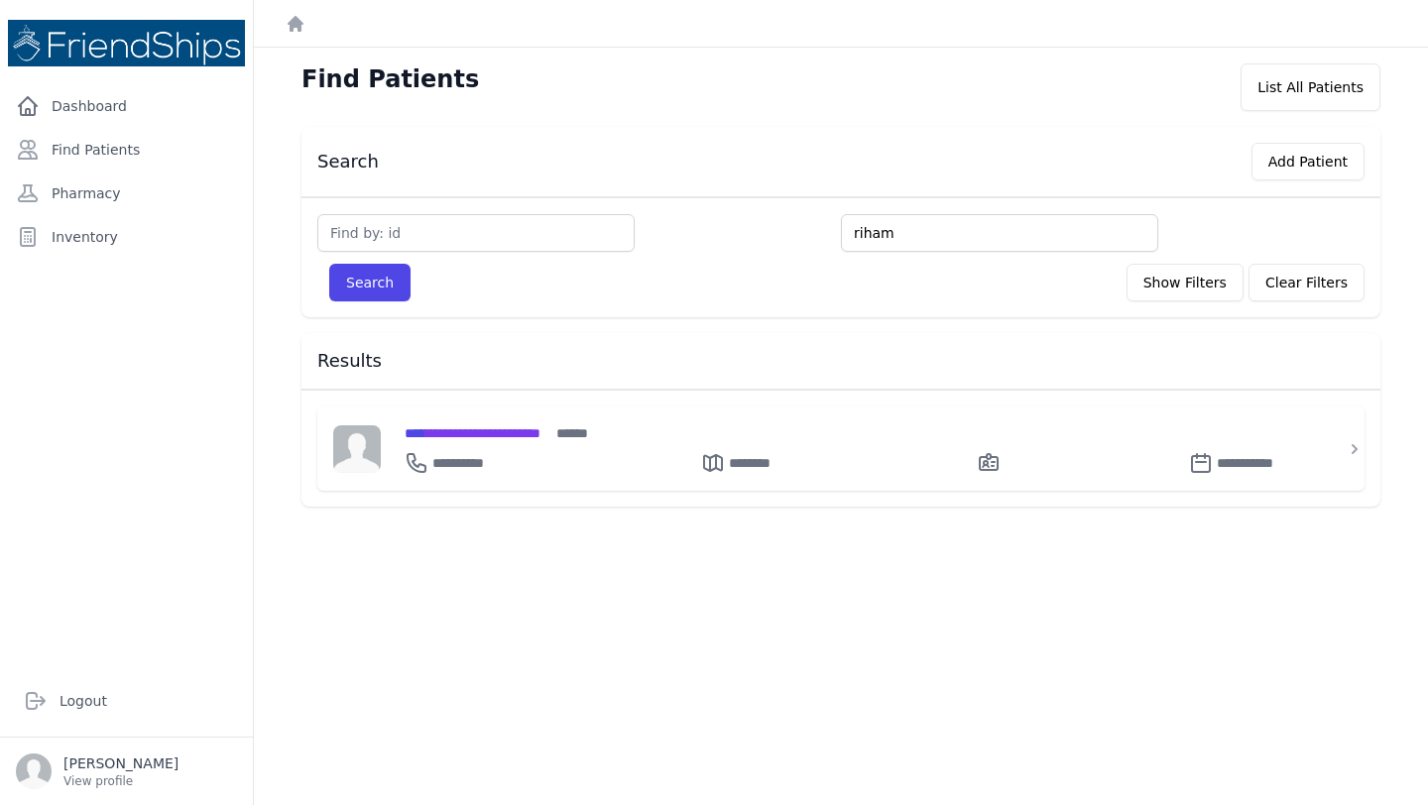
type input "riham"
click at [329, 264] on button "Search" at bounding box center [369, 283] width 81 height 38
click at [533, 428] on span "**********" at bounding box center [472, 433] width 136 height 14
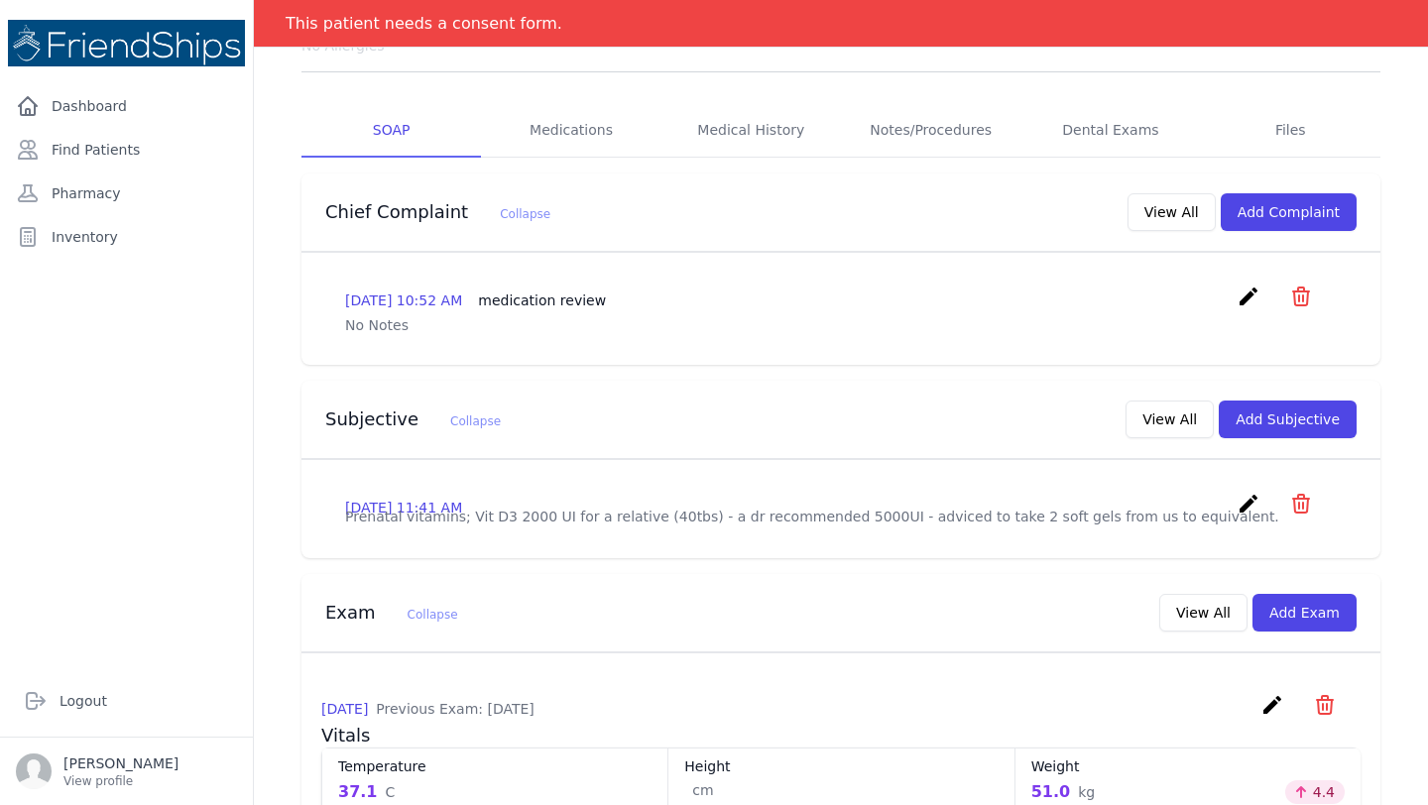
scroll to position [270, 0]
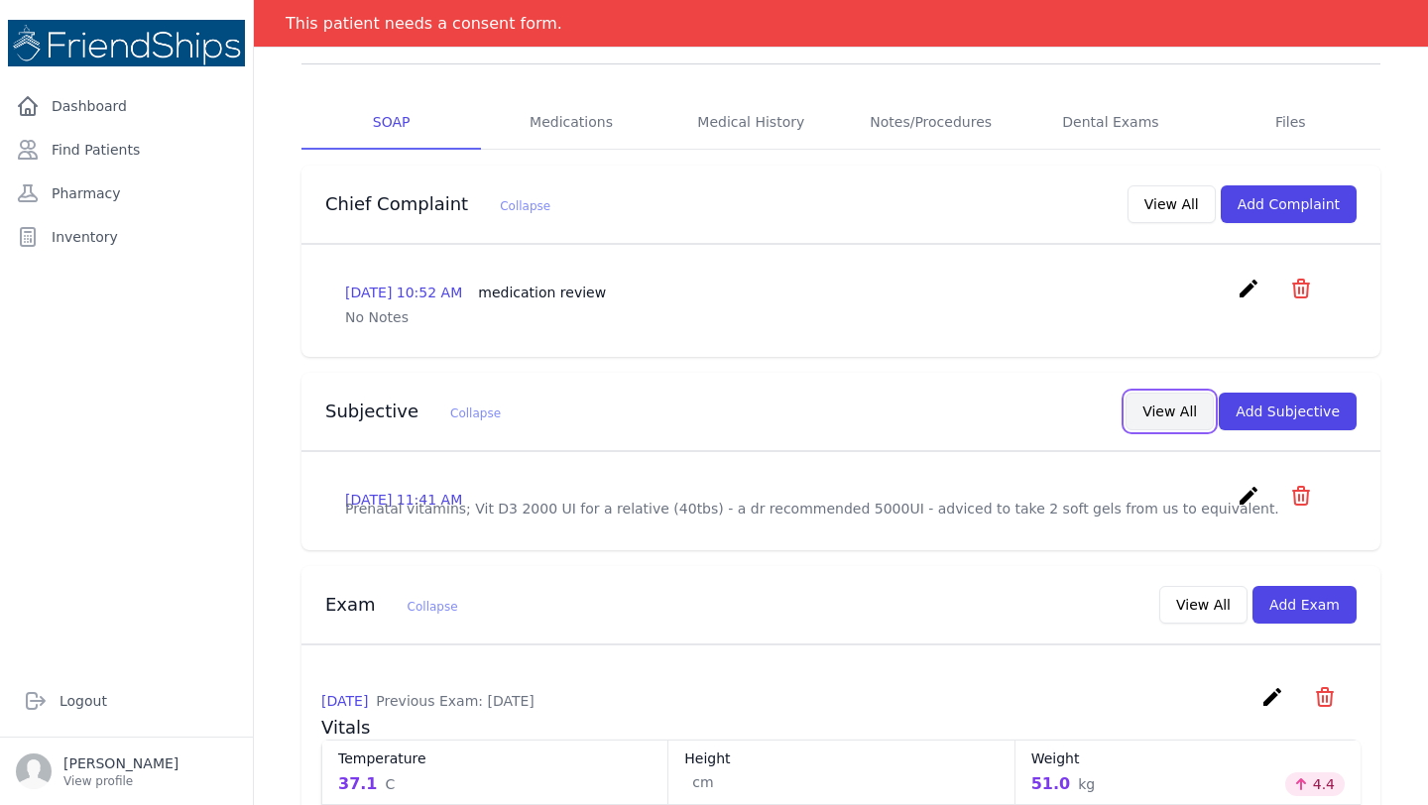
click at [1155, 400] on button "View All" at bounding box center [1169, 412] width 88 height 38
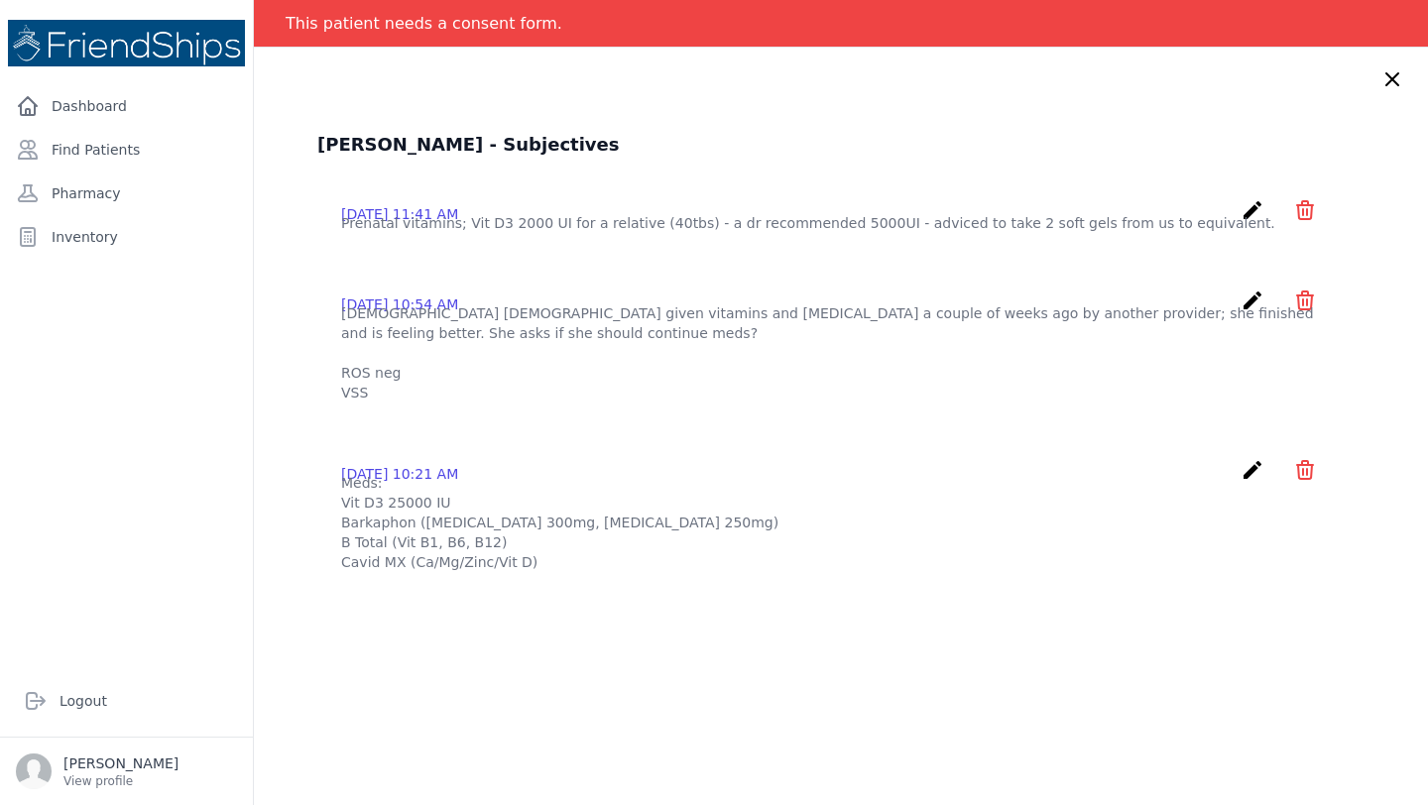
scroll to position [53, 0]
click at [1394, 76] on icon at bounding box center [1392, 78] width 24 height 24
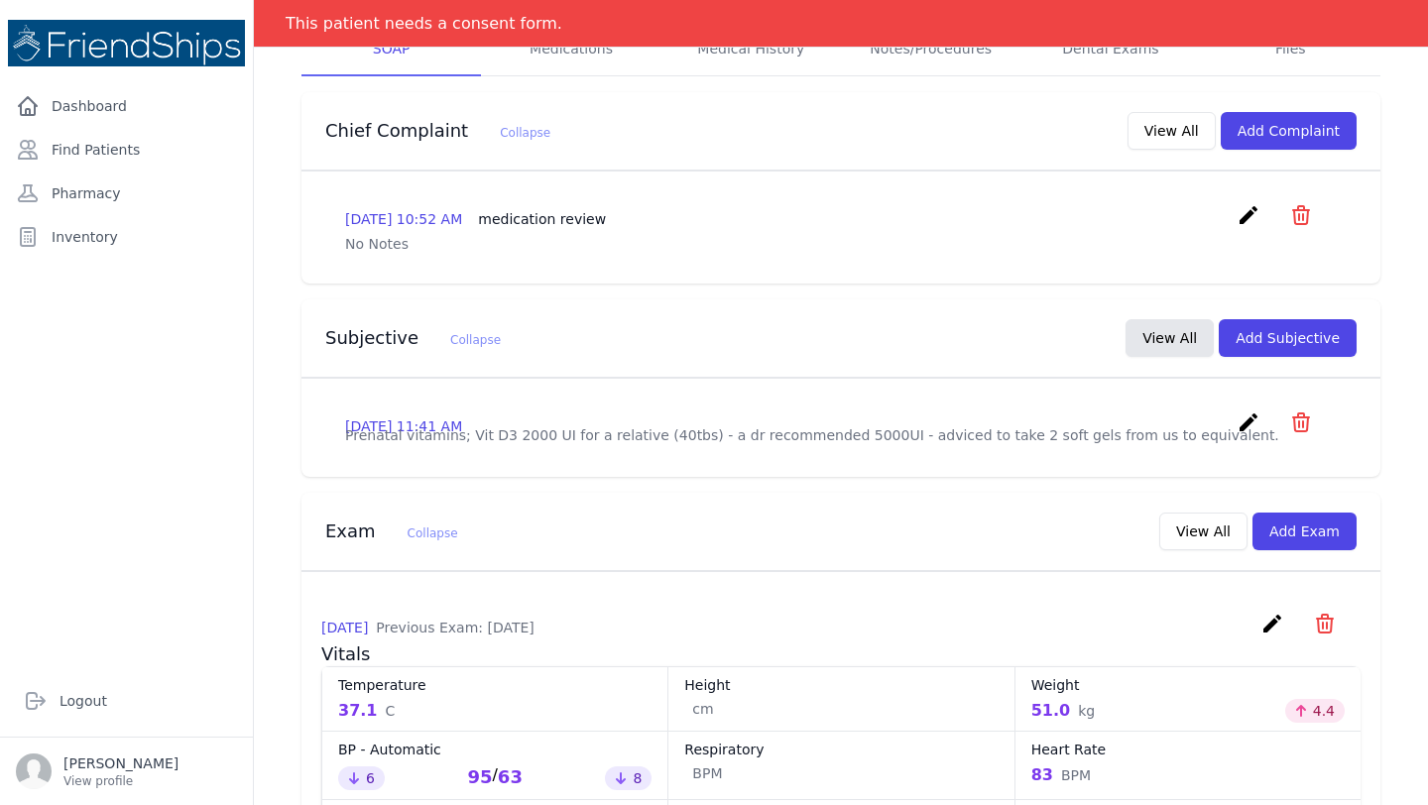
scroll to position [0, 0]
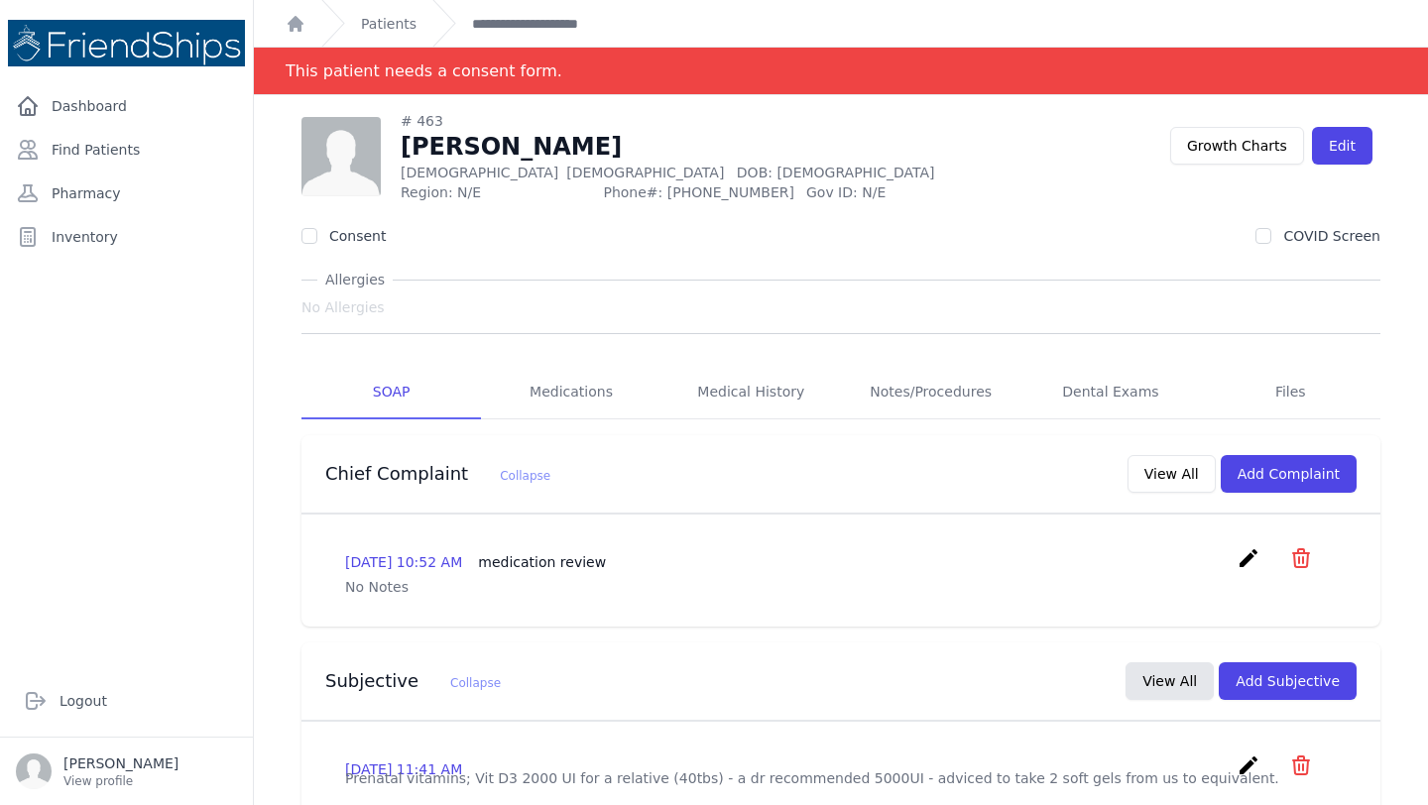
click at [844, 227] on div "Consent COVID Screen" at bounding box center [840, 236] width 1079 height 20
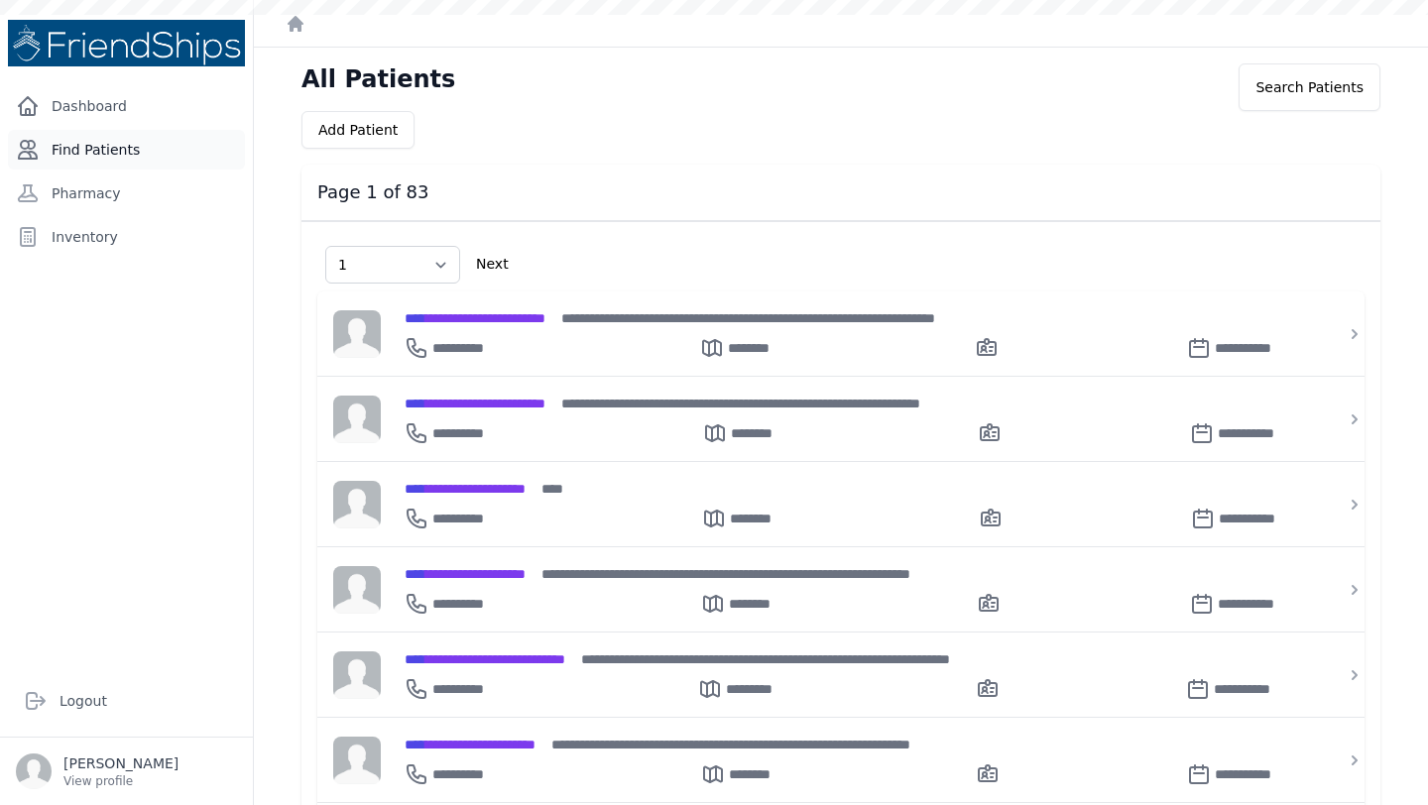
click at [126, 160] on link "Find Patients" at bounding box center [126, 150] width 237 height 40
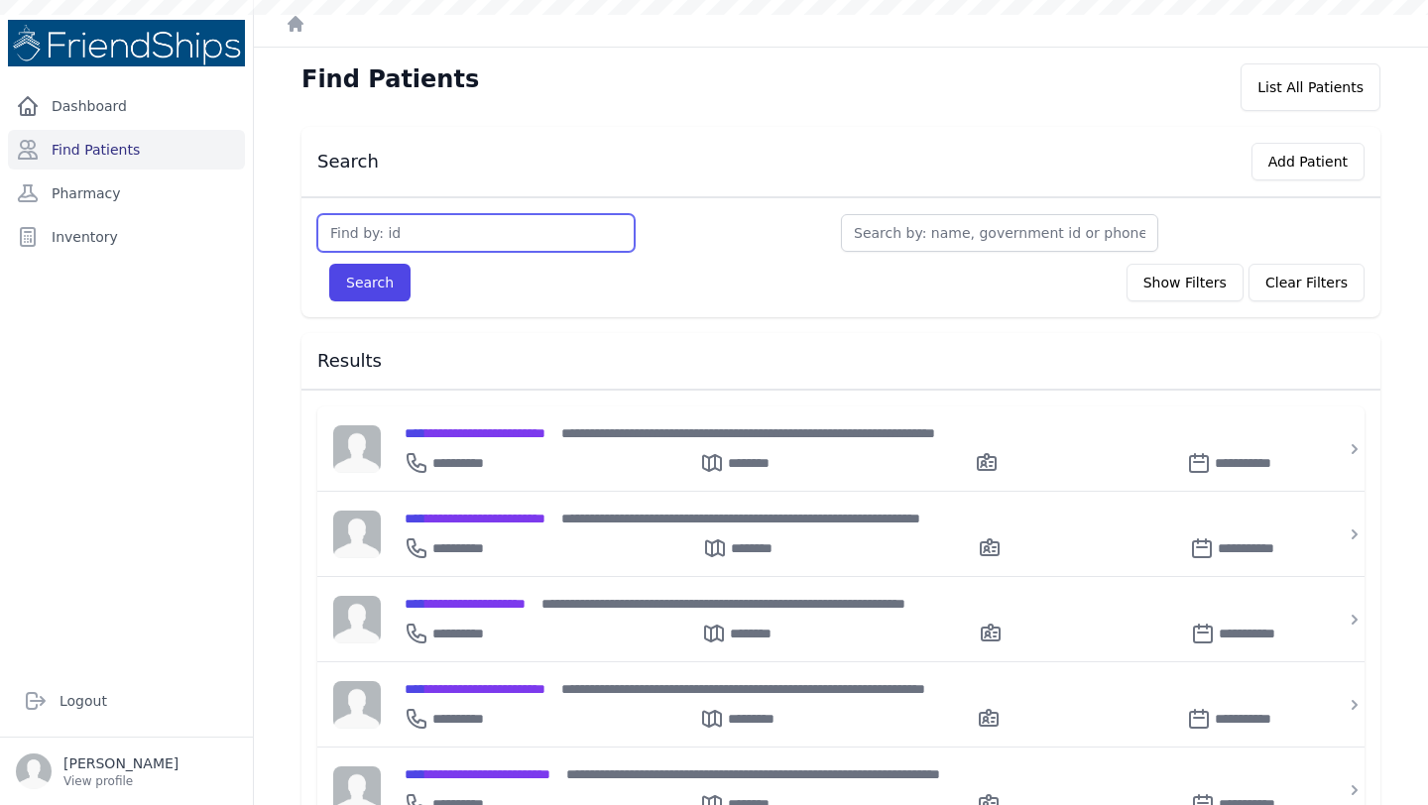
click at [479, 238] on input "text" at bounding box center [475, 233] width 317 height 38
type input "827"
click at [329, 264] on button "Search" at bounding box center [369, 283] width 81 height 38
click at [324, 278] on div "Search Show Filters Clear Filters" at bounding box center [840, 283] width 1047 height 38
click at [352, 285] on button "Search" at bounding box center [369, 283] width 81 height 38
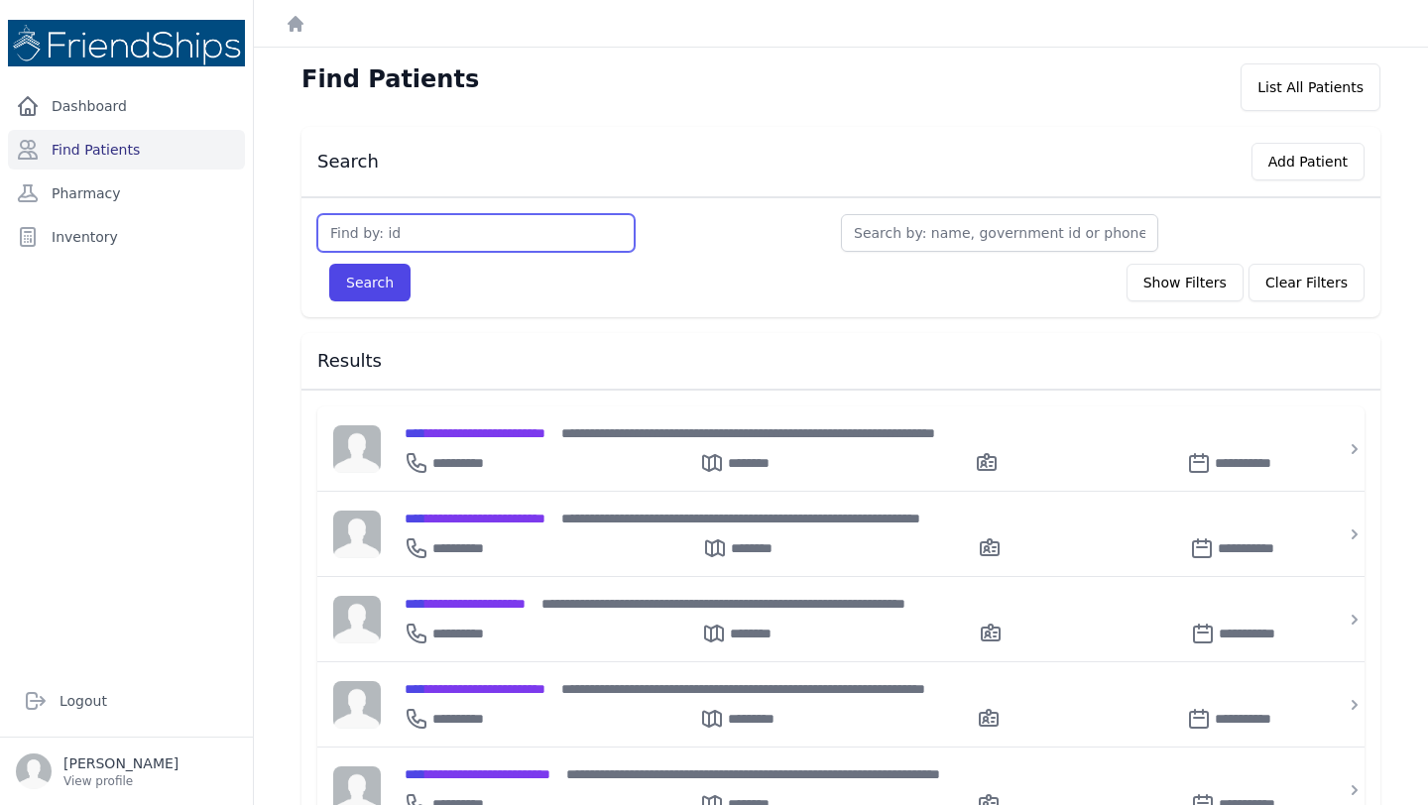
click at [403, 231] on input "text" at bounding box center [475, 233] width 317 height 38
type input "827"
click at [393, 279] on button "Search" at bounding box center [369, 283] width 81 height 38
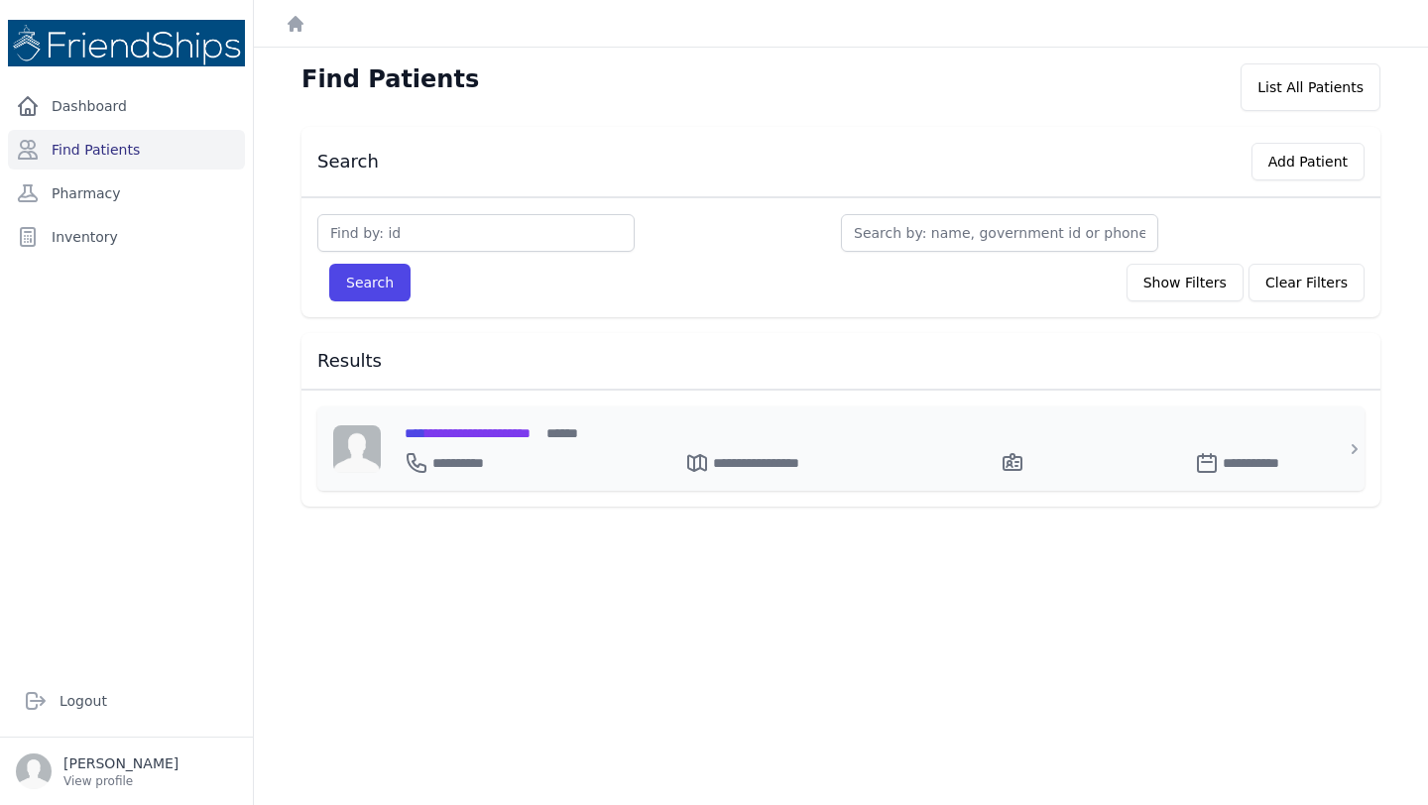
click at [496, 428] on span "**********" at bounding box center [467, 433] width 126 height 14
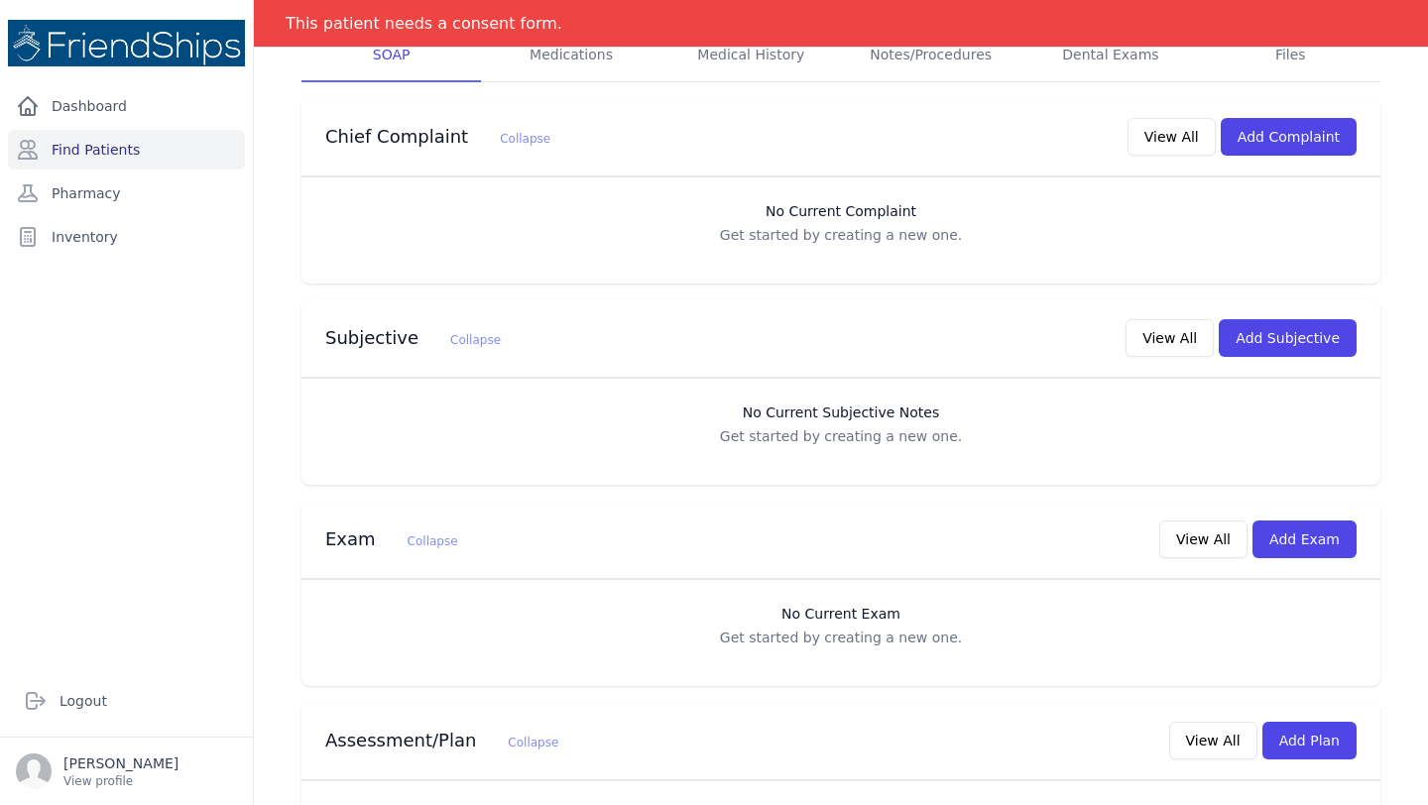
scroll to position [435, 0]
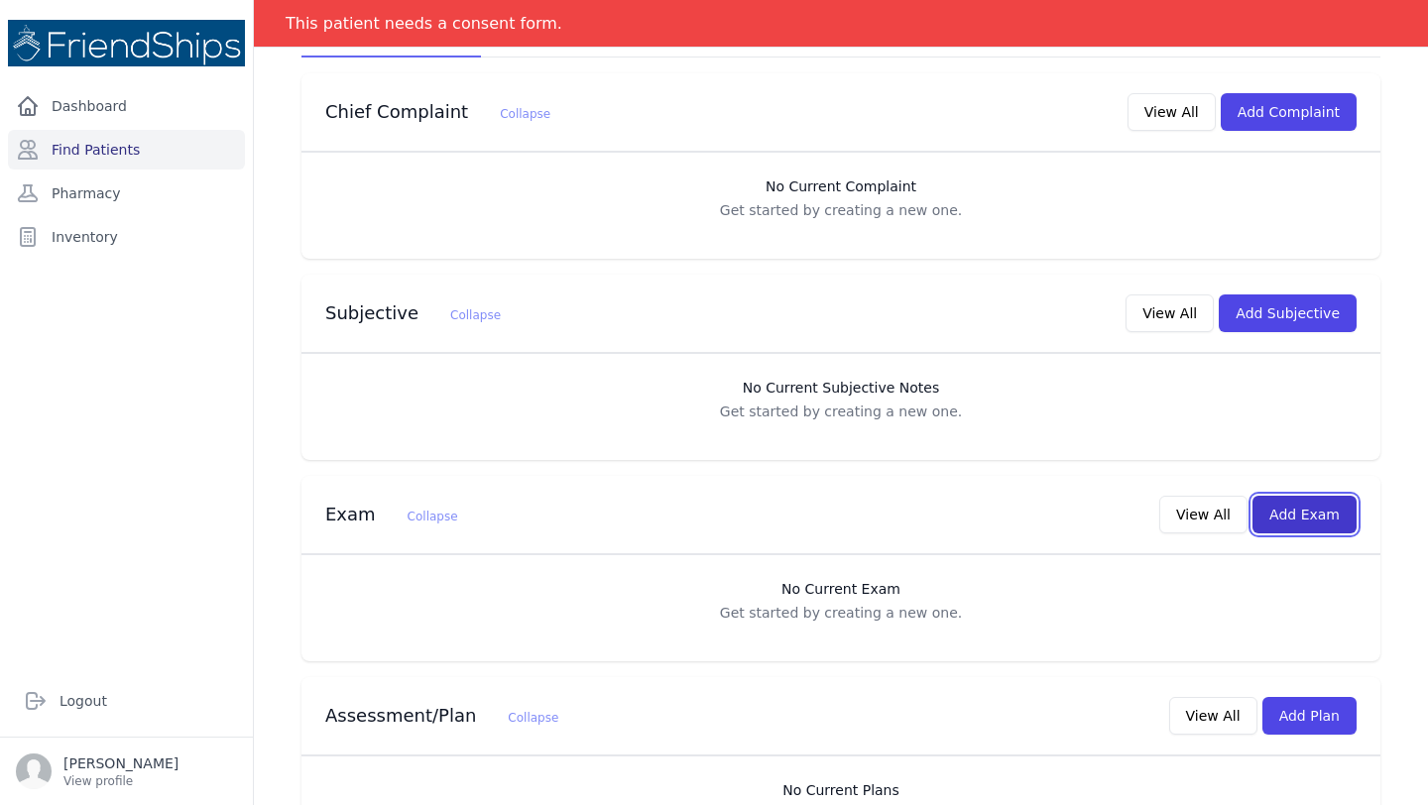
click at [1307, 496] on button "Add Exam" at bounding box center [1304, 515] width 104 height 38
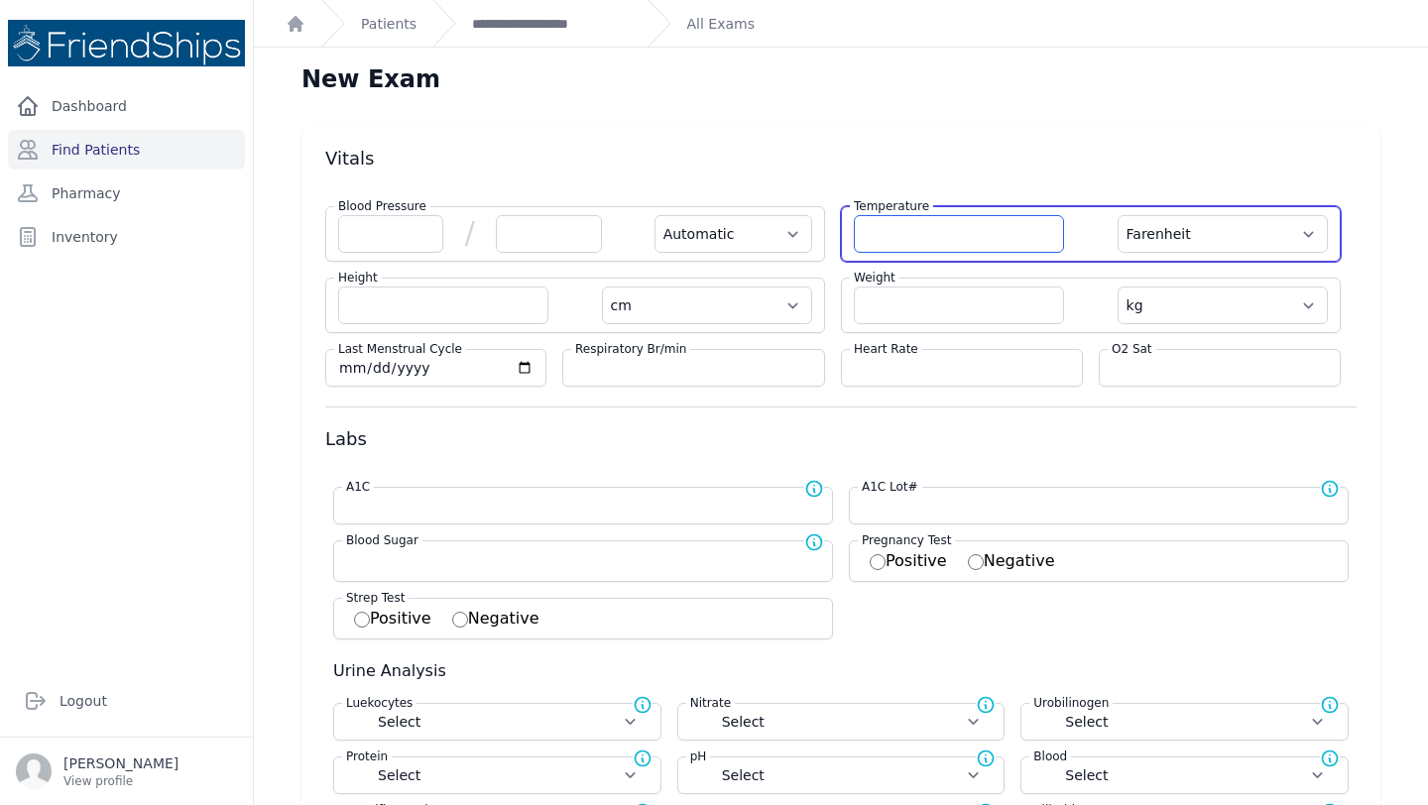
click at [906, 234] on input "number" at bounding box center [959, 234] width 210 height 38
type input "36.4"
click at [1252, 226] on select "Farenheit Celcius" at bounding box center [1222, 234] width 210 height 38
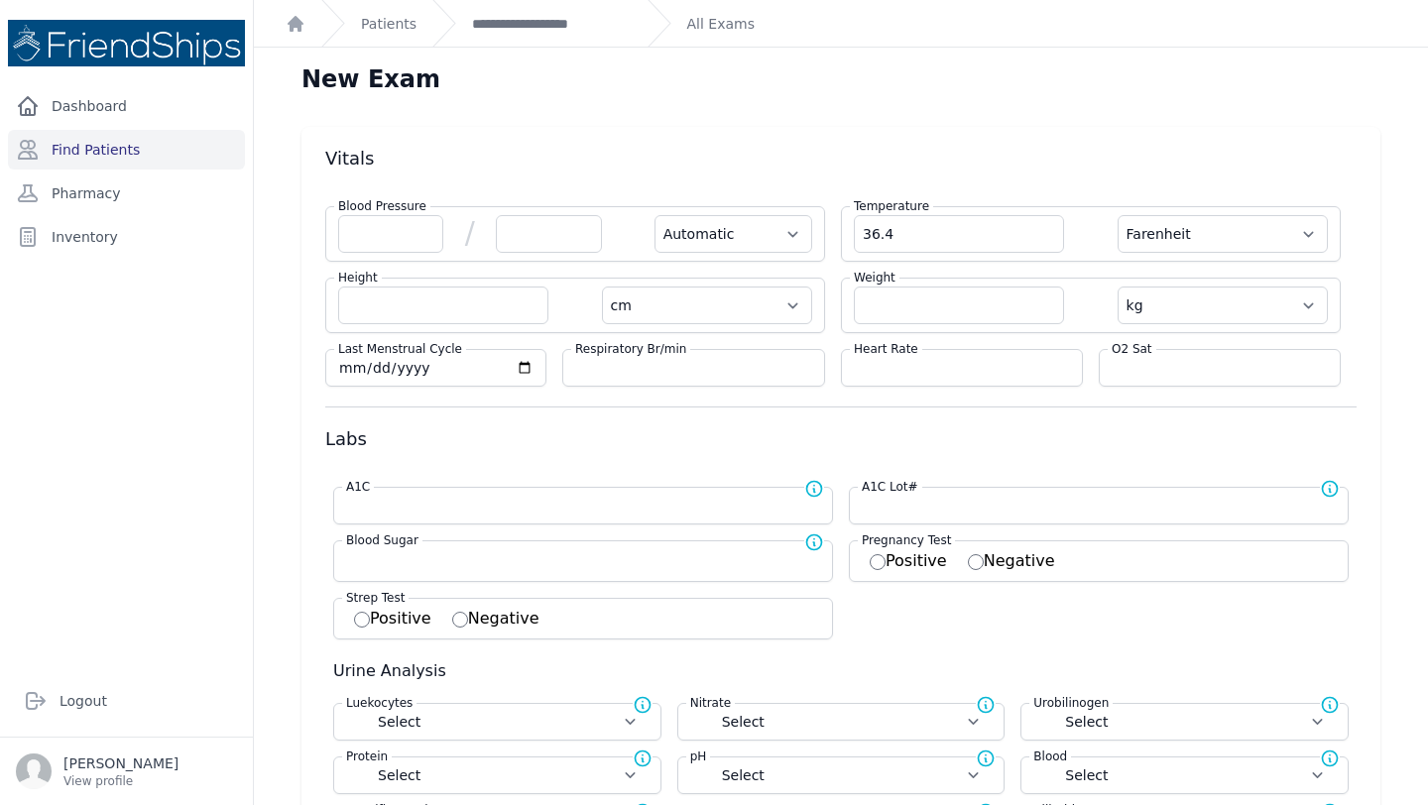
select select "Automatic"
select select "cm"
select select "kg"
select select
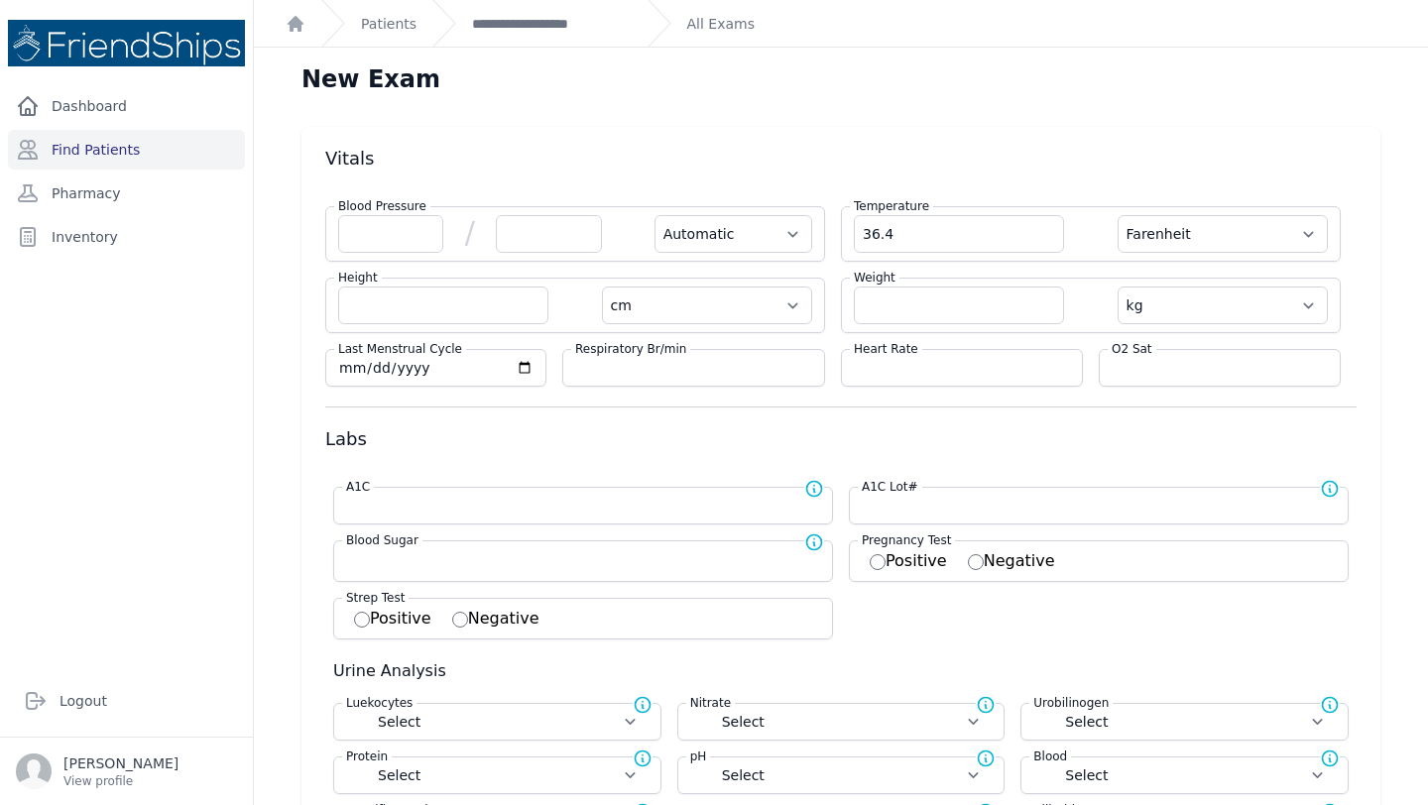
select select
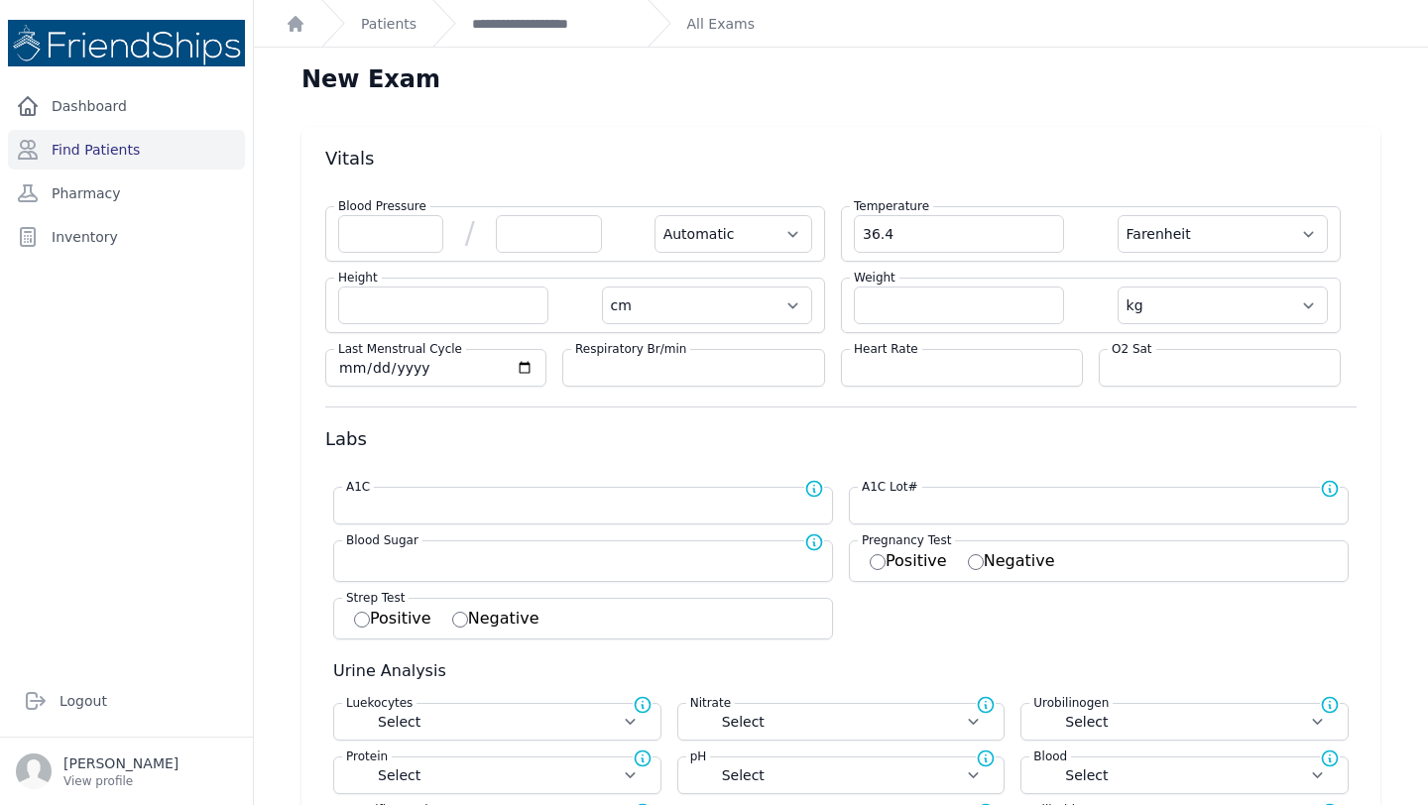
select select
click at [1235, 254] on div "Temperature 36.4 Farenheit Celcius" at bounding box center [1091, 234] width 500 height 56
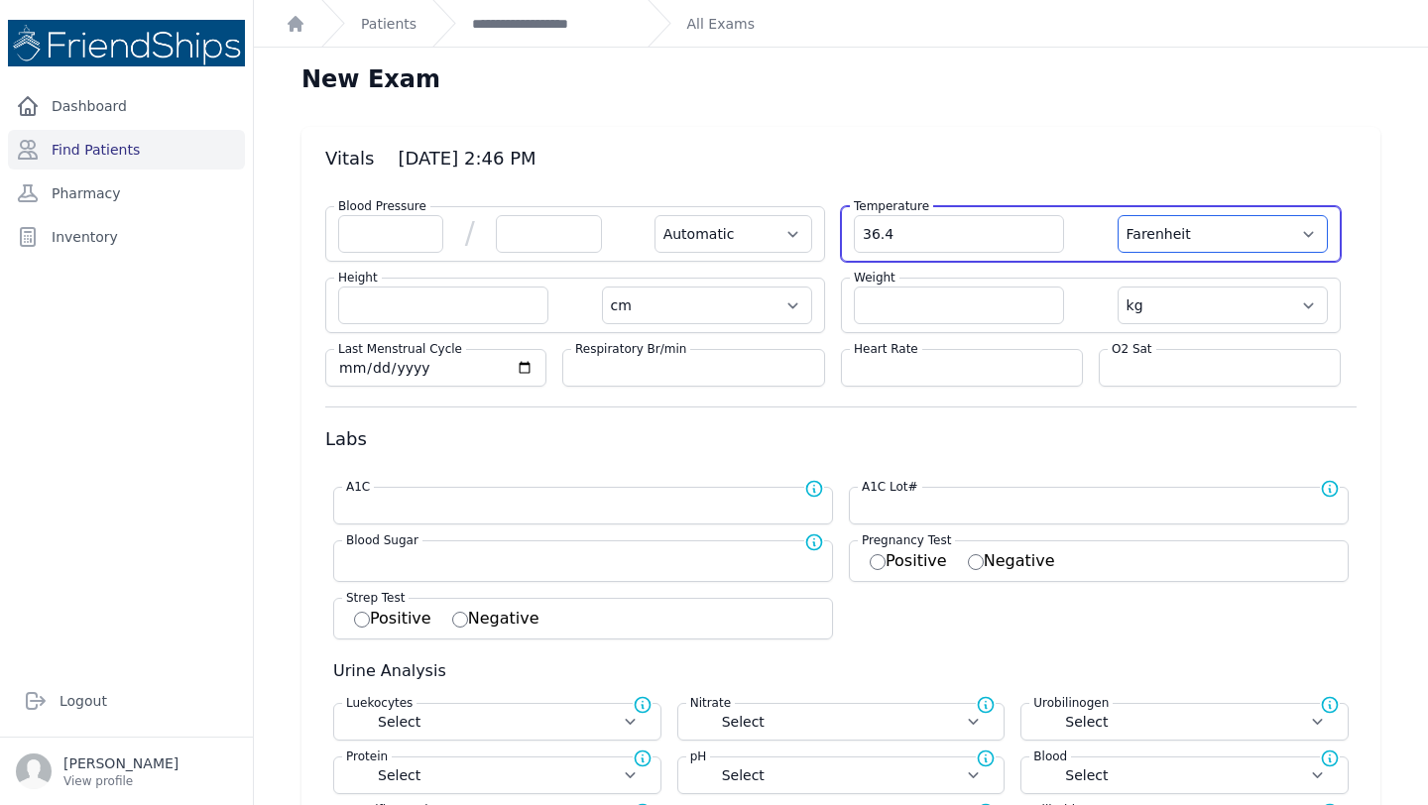
click at [1235, 237] on select "Farenheit [PERSON_NAME]" at bounding box center [1222, 234] width 210 height 38
select select "C"
select select "Automatic"
select select "cm"
select select "kg"
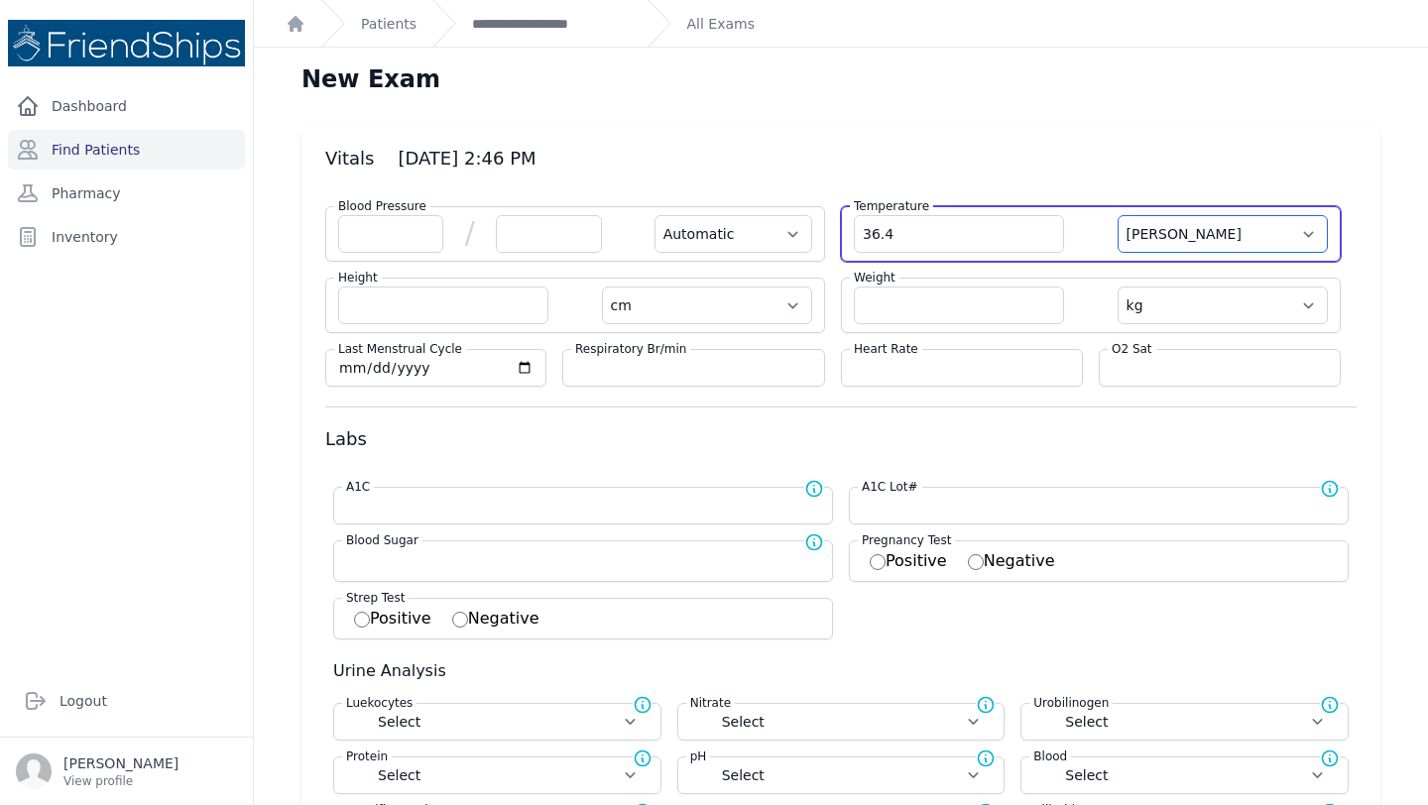
select select
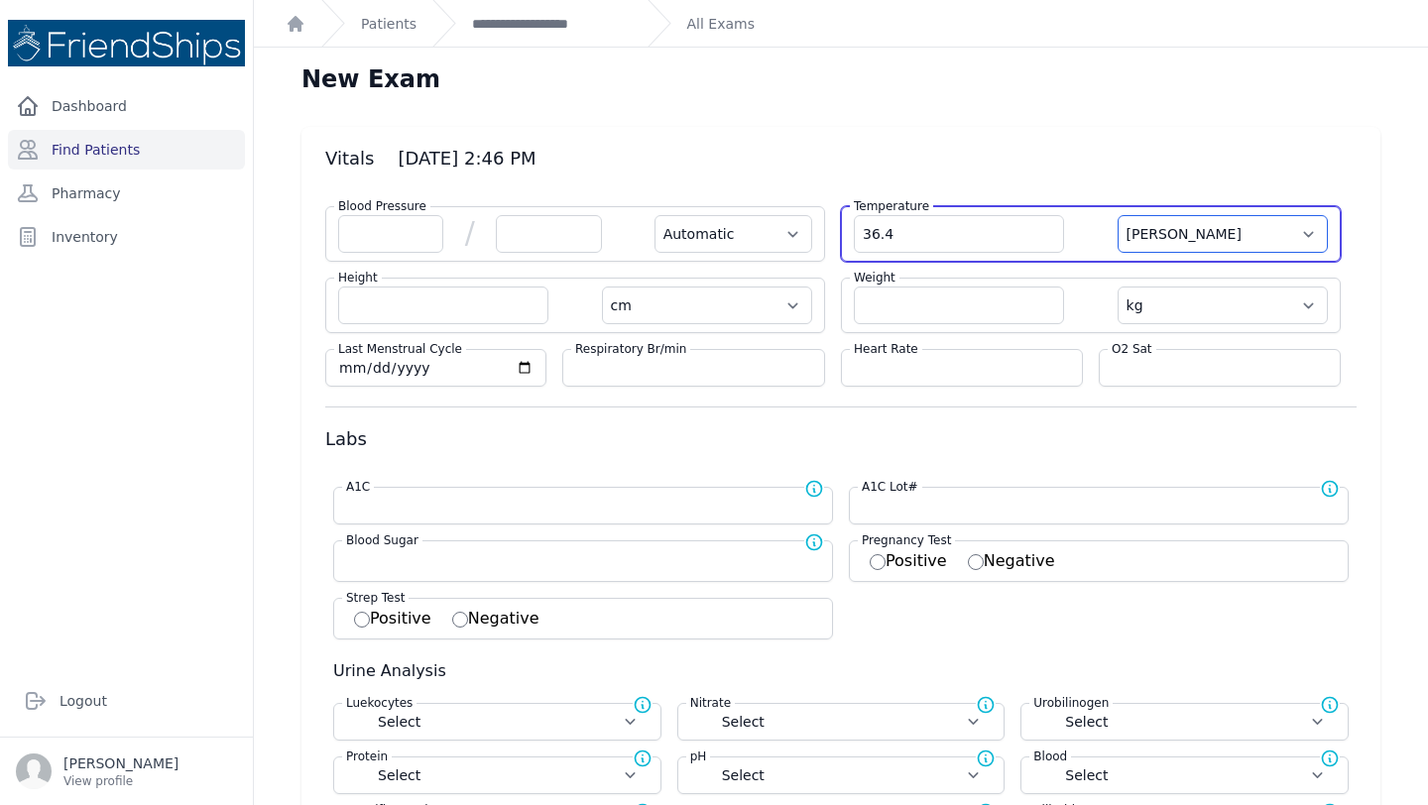
select select
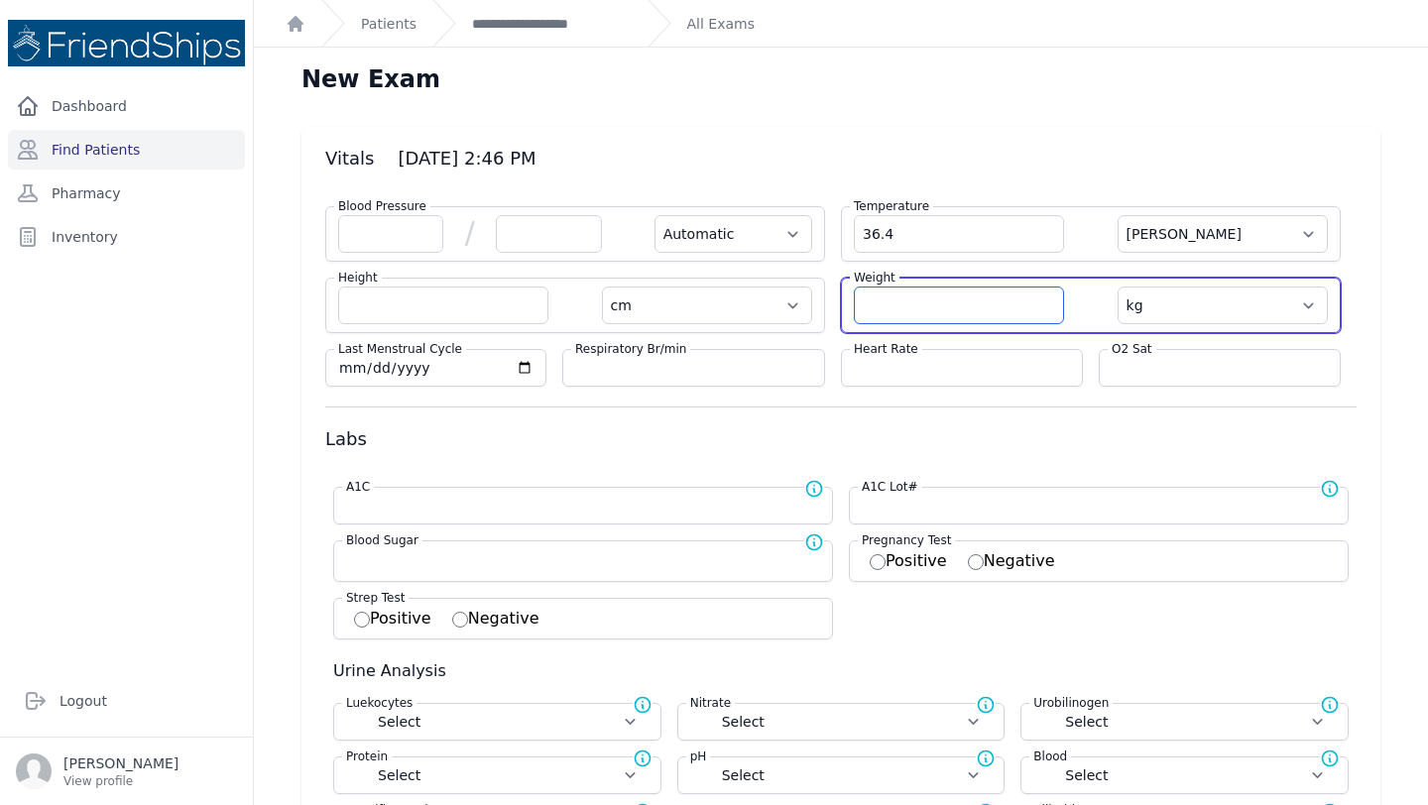
click at [909, 292] on input "number" at bounding box center [959, 306] width 210 height 38
type input "73.1"
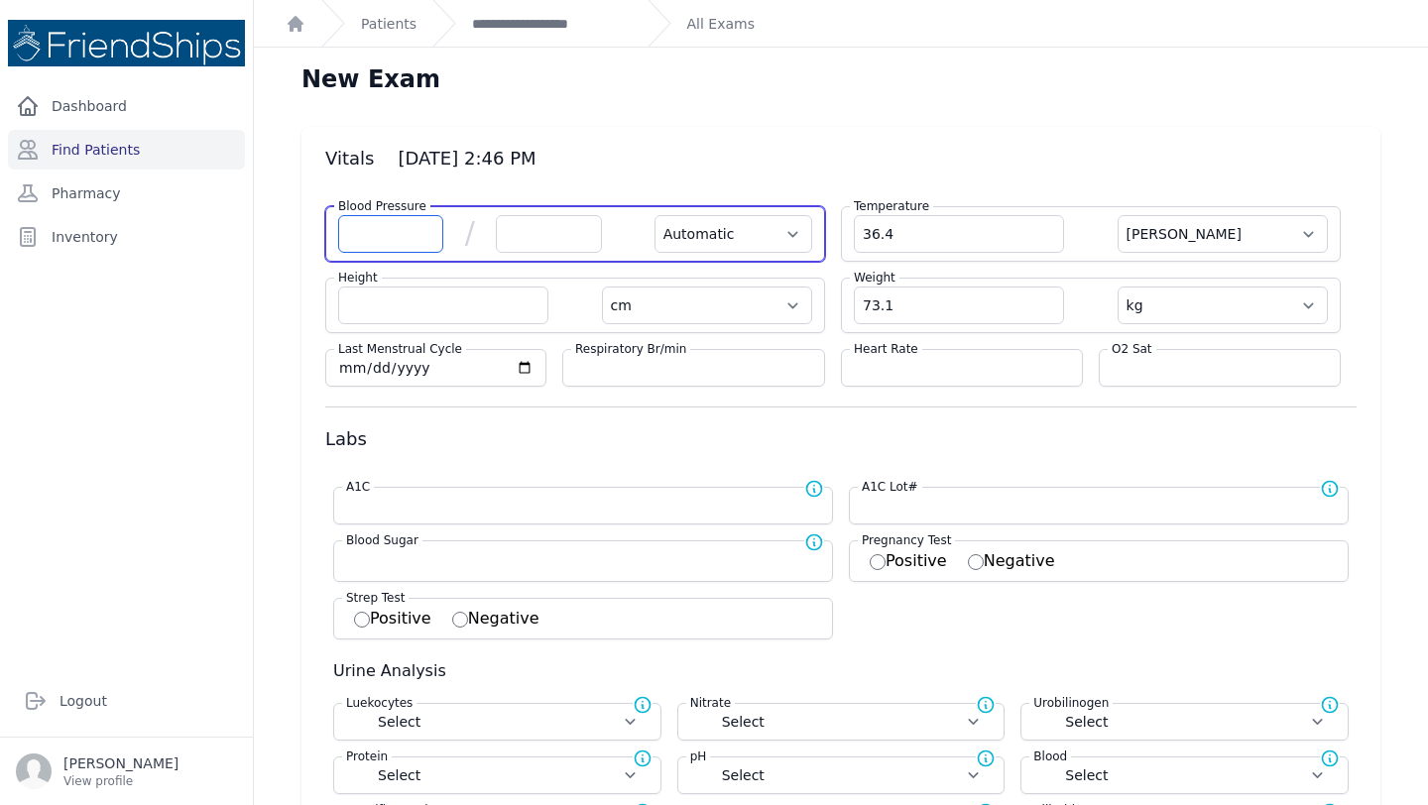
click at [374, 236] on input "number" at bounding box center [390, 234] width 105 height 38
select select "Automatic"
select select "C"
select select "cm"
select select "kg"
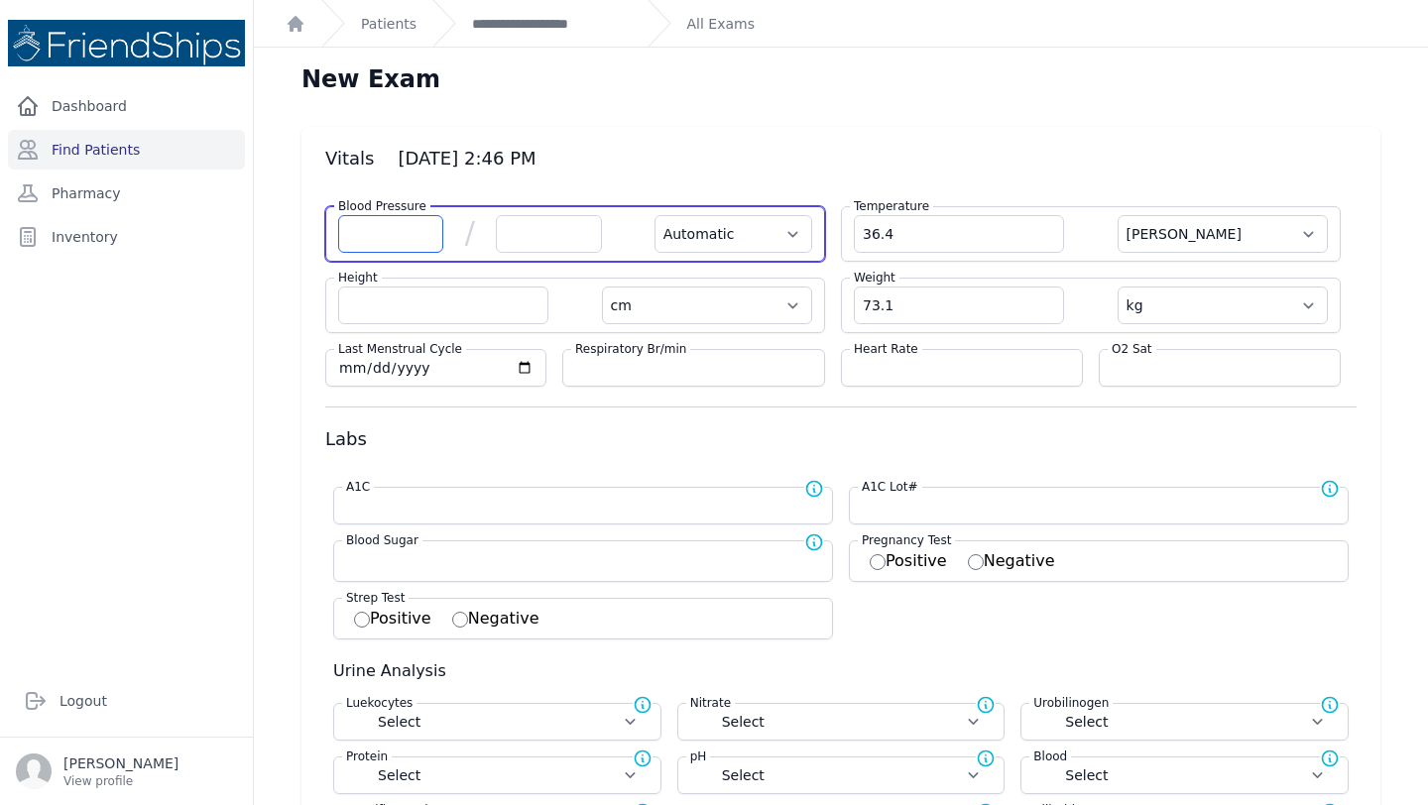
select select
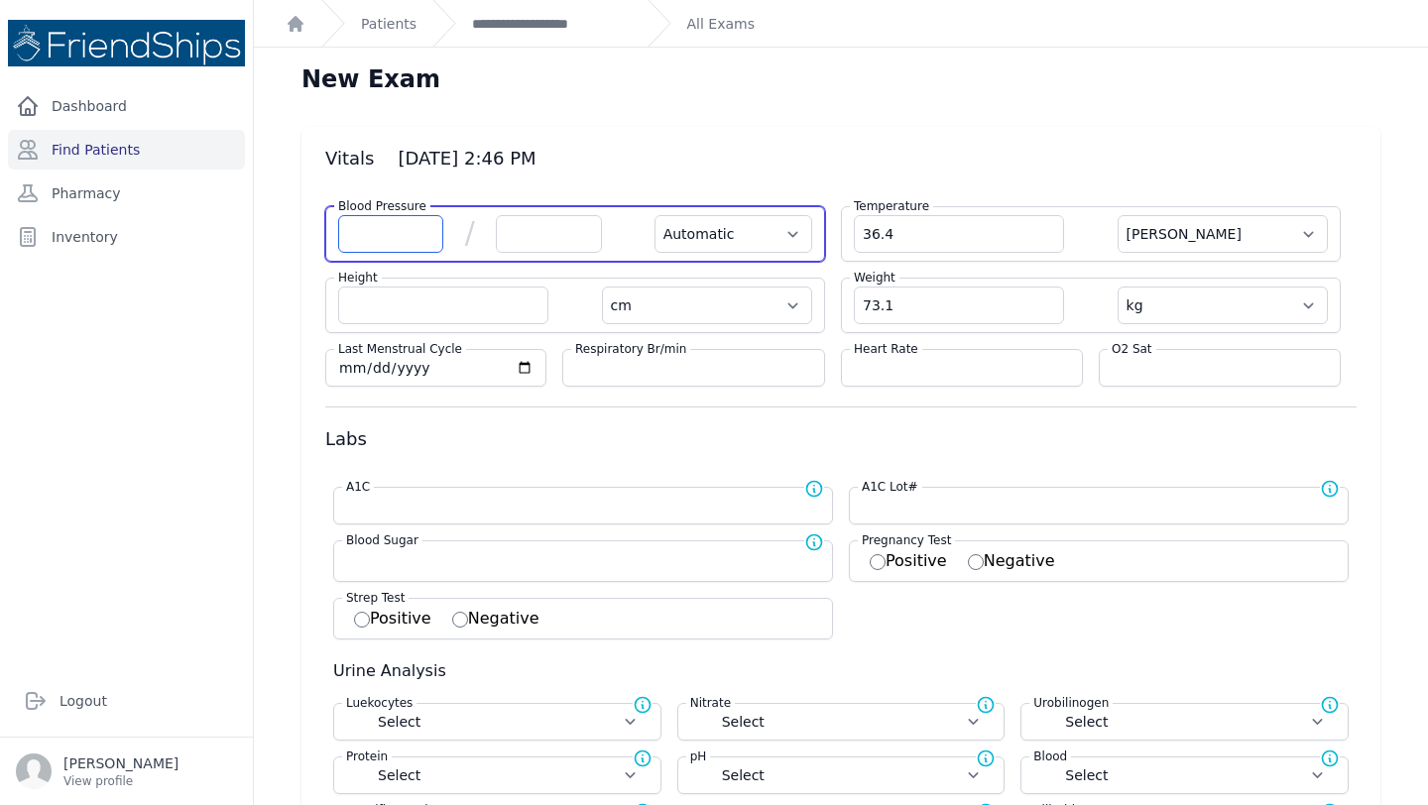
select select
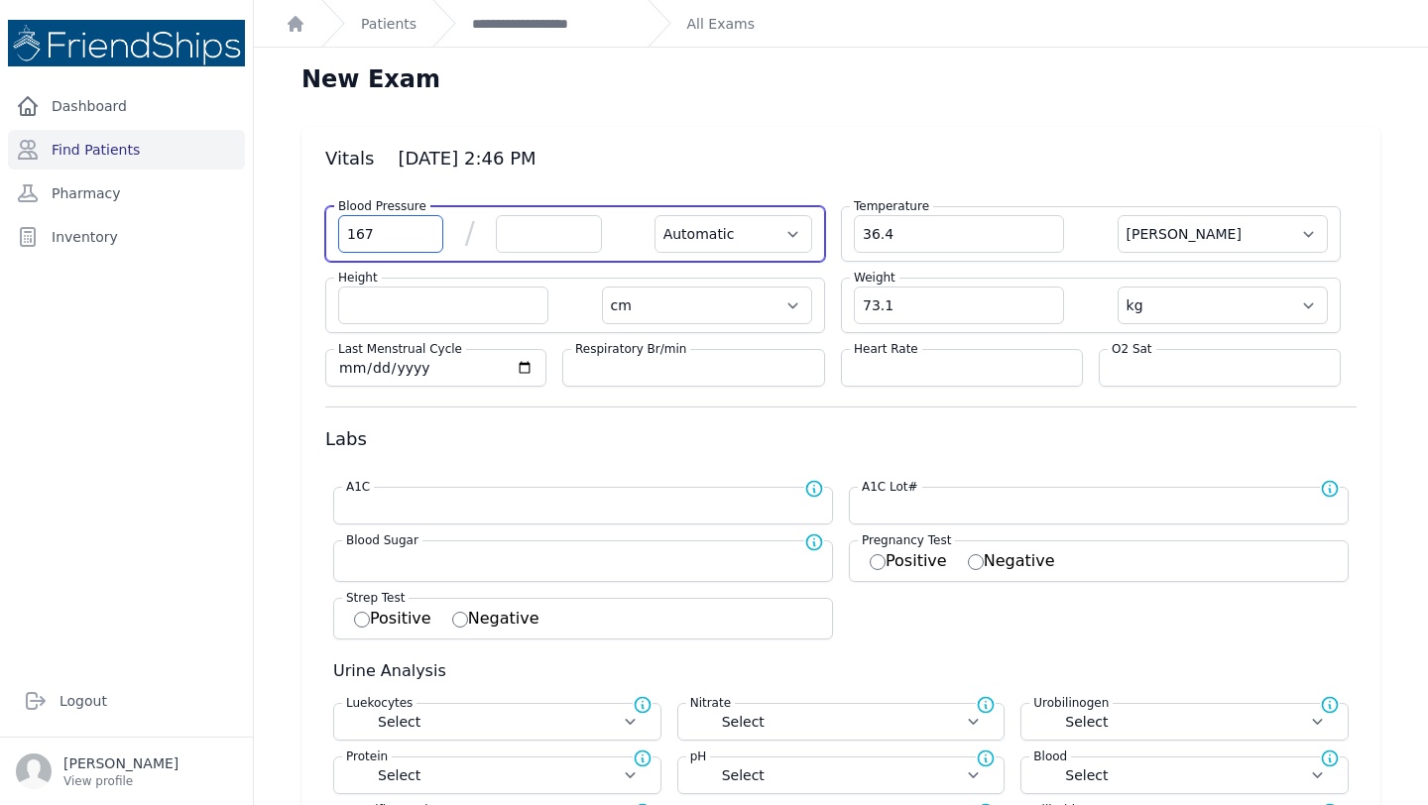
type input "167"
click at [524, 240] on input "number" at bounding box center [548, 234] width 105 height 38
type input "90"
select select "Automatic"
select select "C"
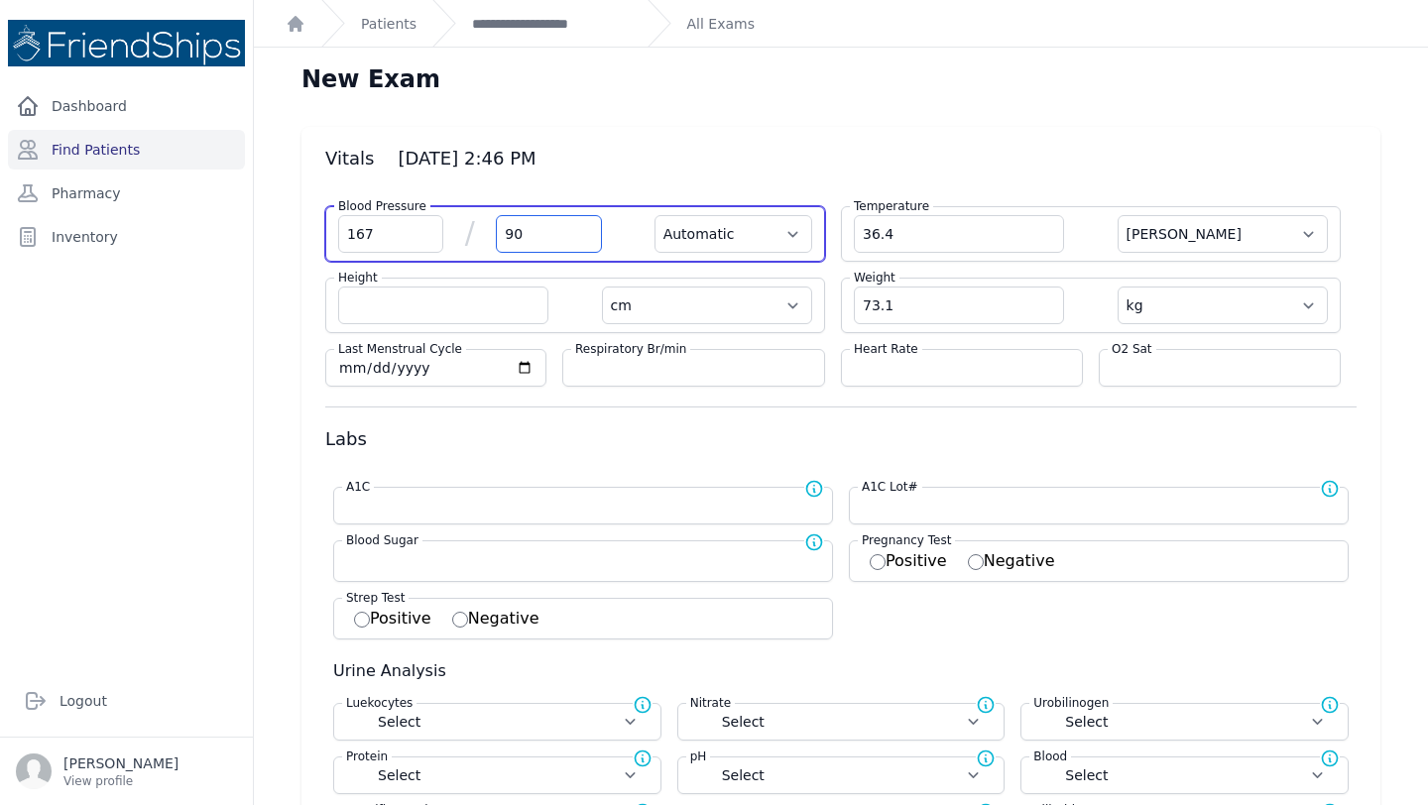
select select "cm"
select select "kg"
select select
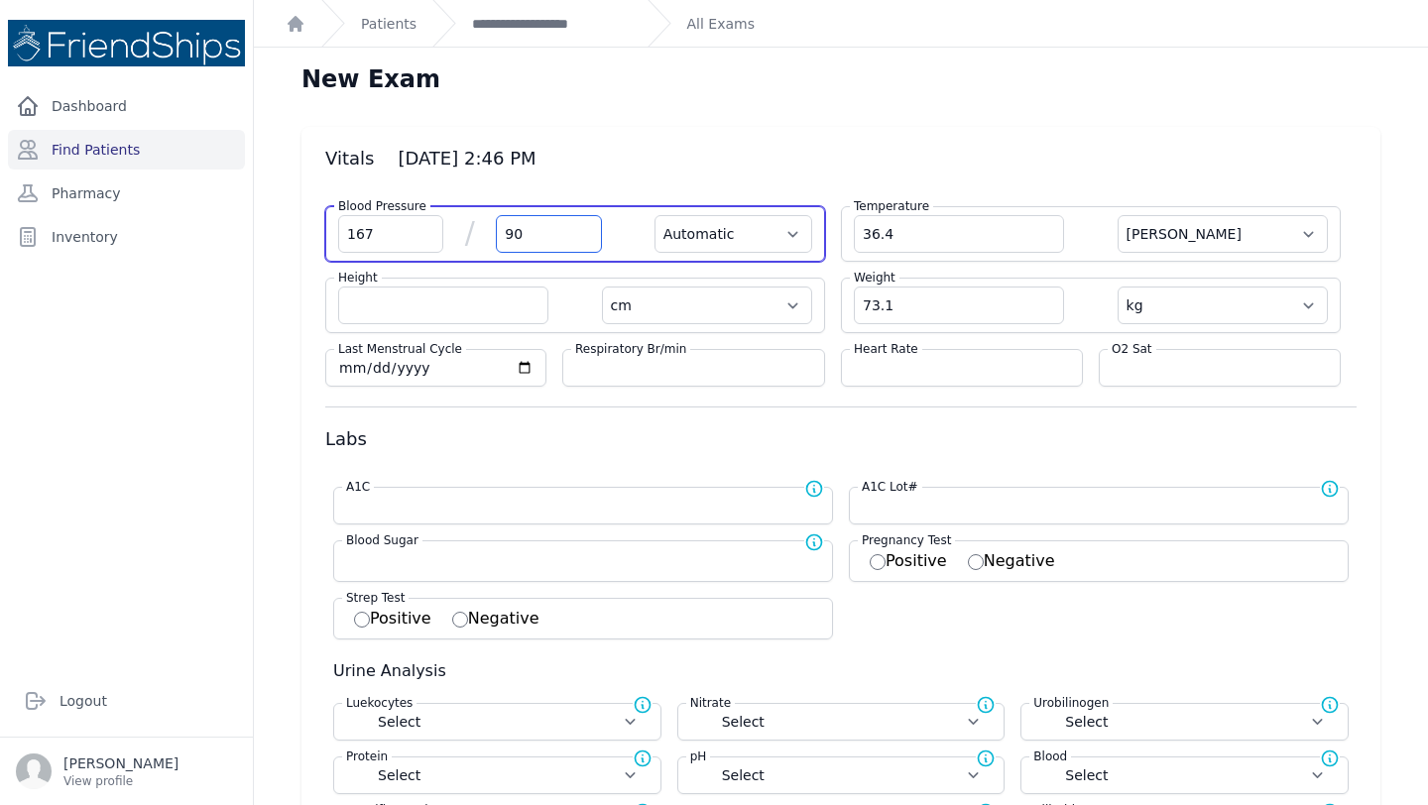
select select
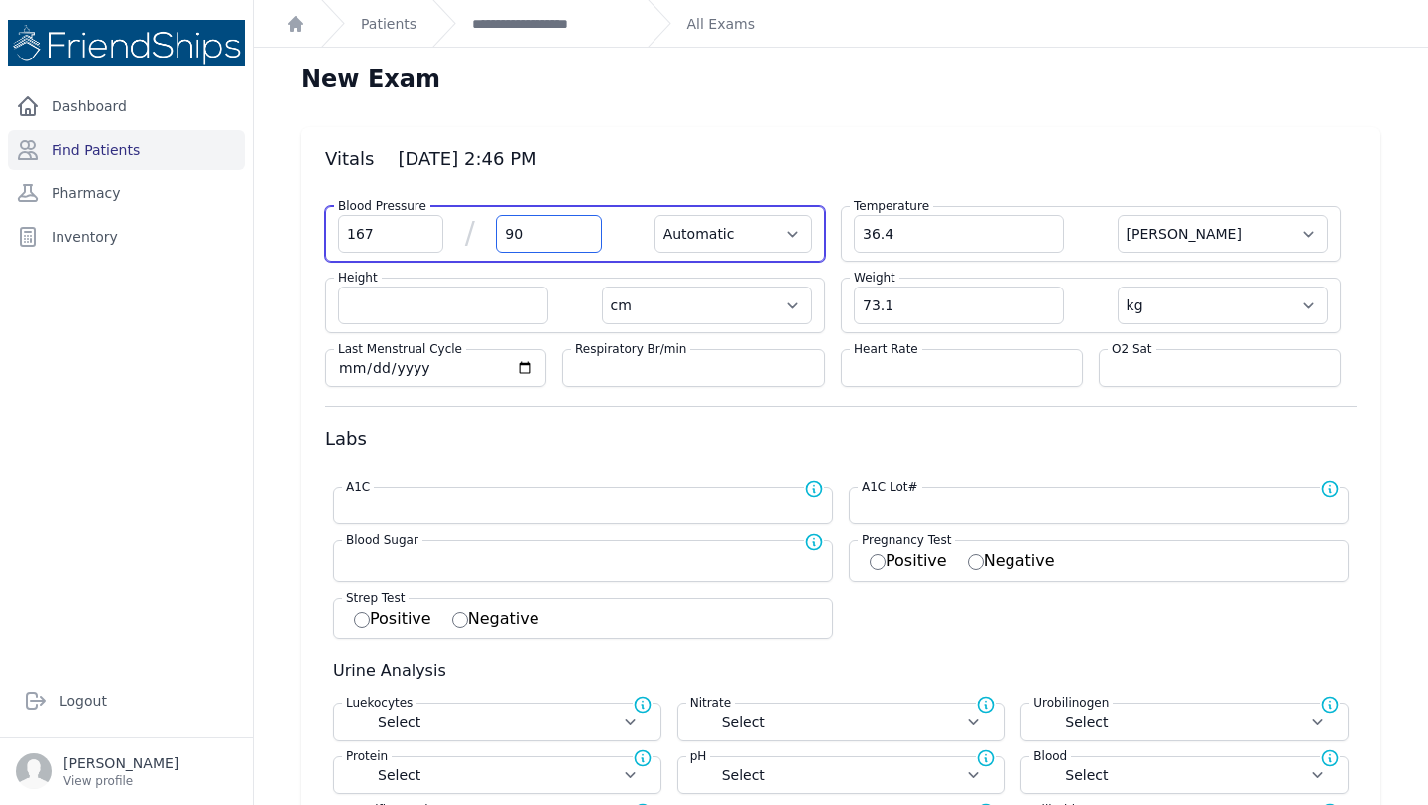
select select
type input "90"
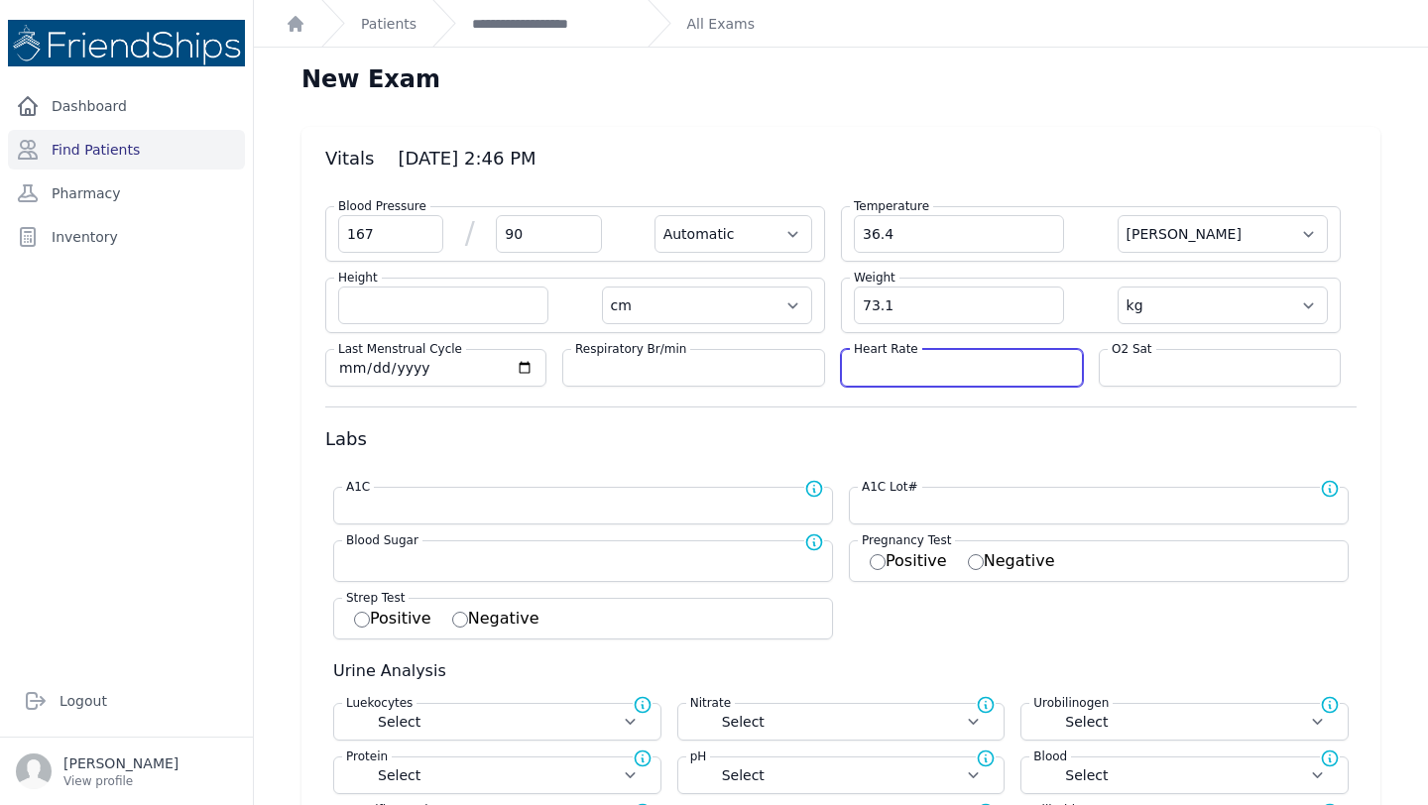
click at [896, 370] on input "number" at bounding box center [962, 368] width 216 height 20
select select "Automatic"
select select "C"
select select "cm"
select select "kg"
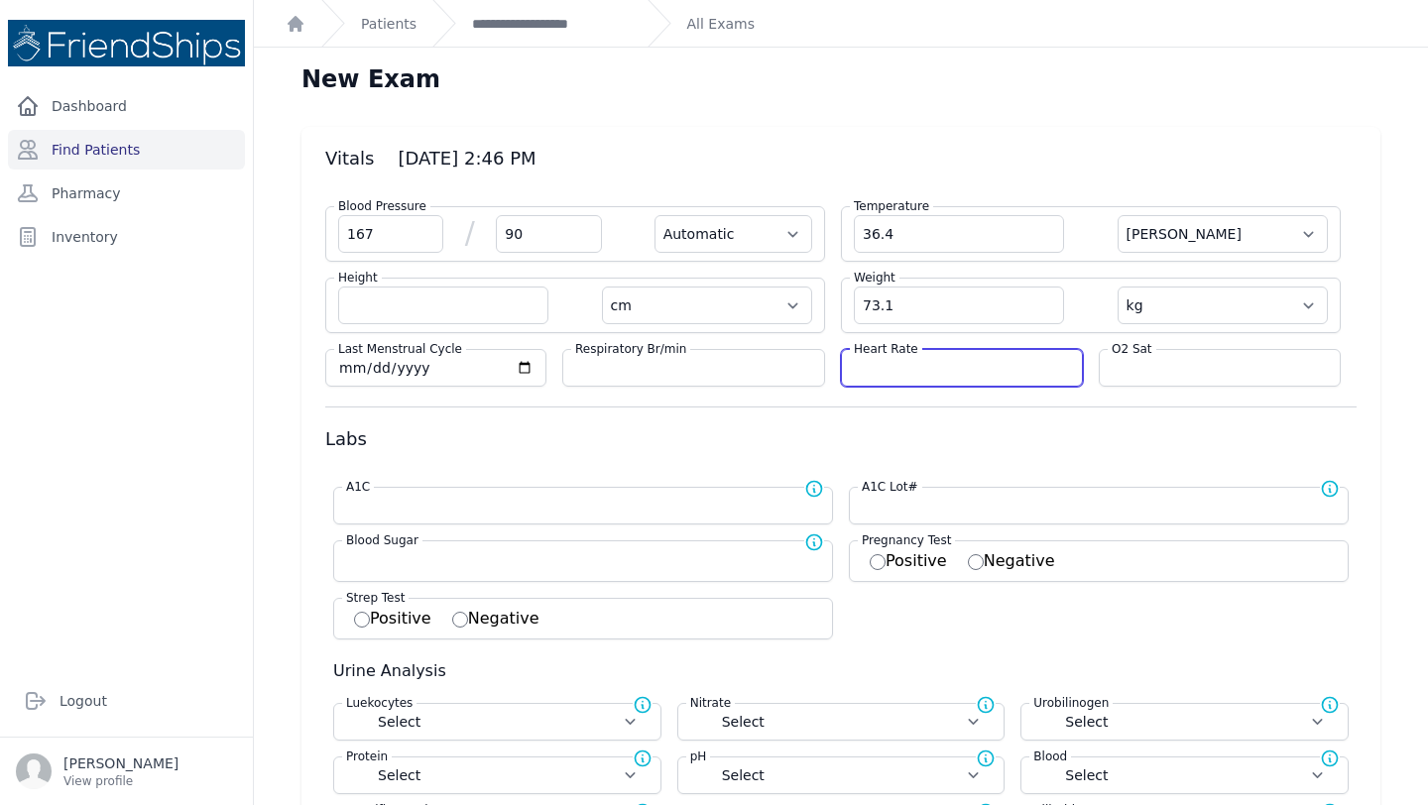
select select
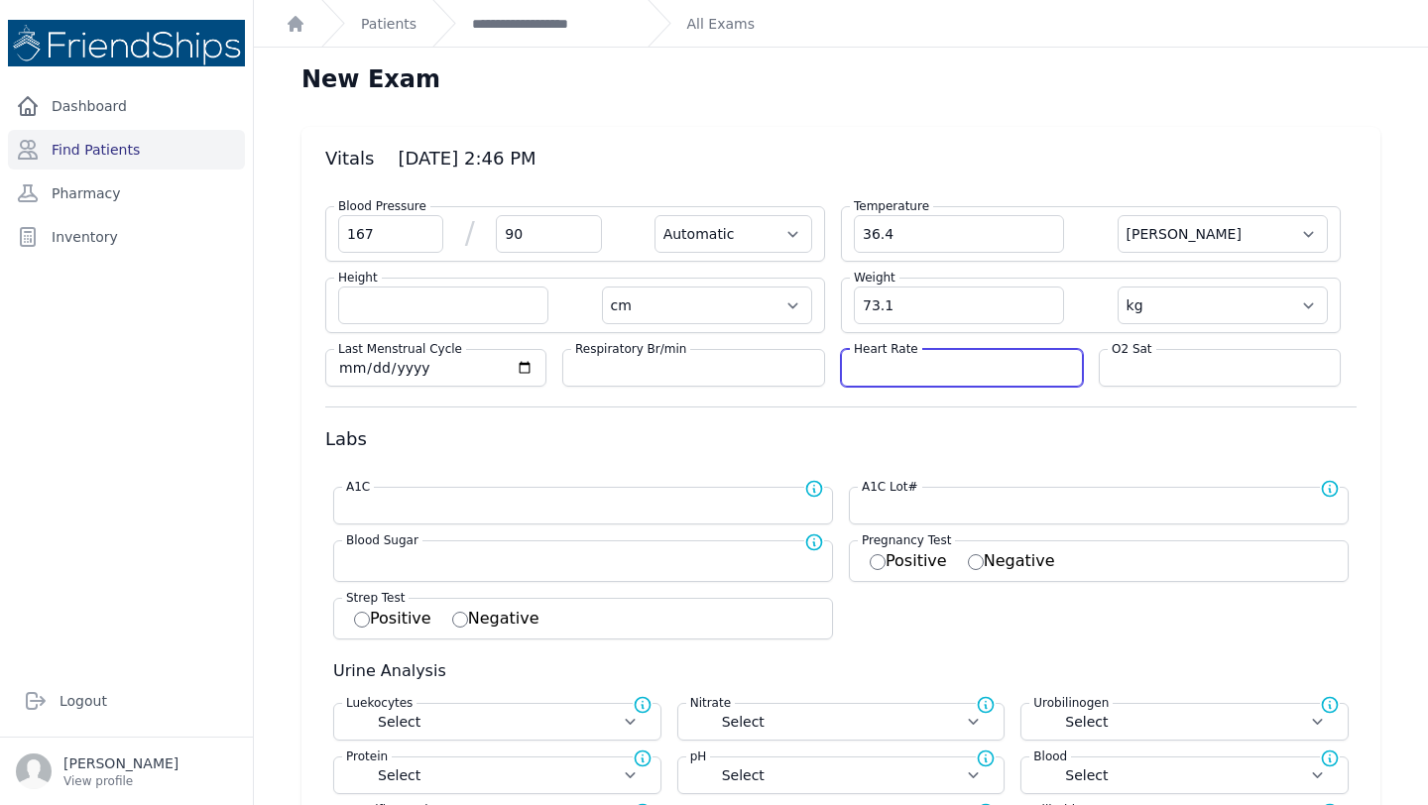
select select
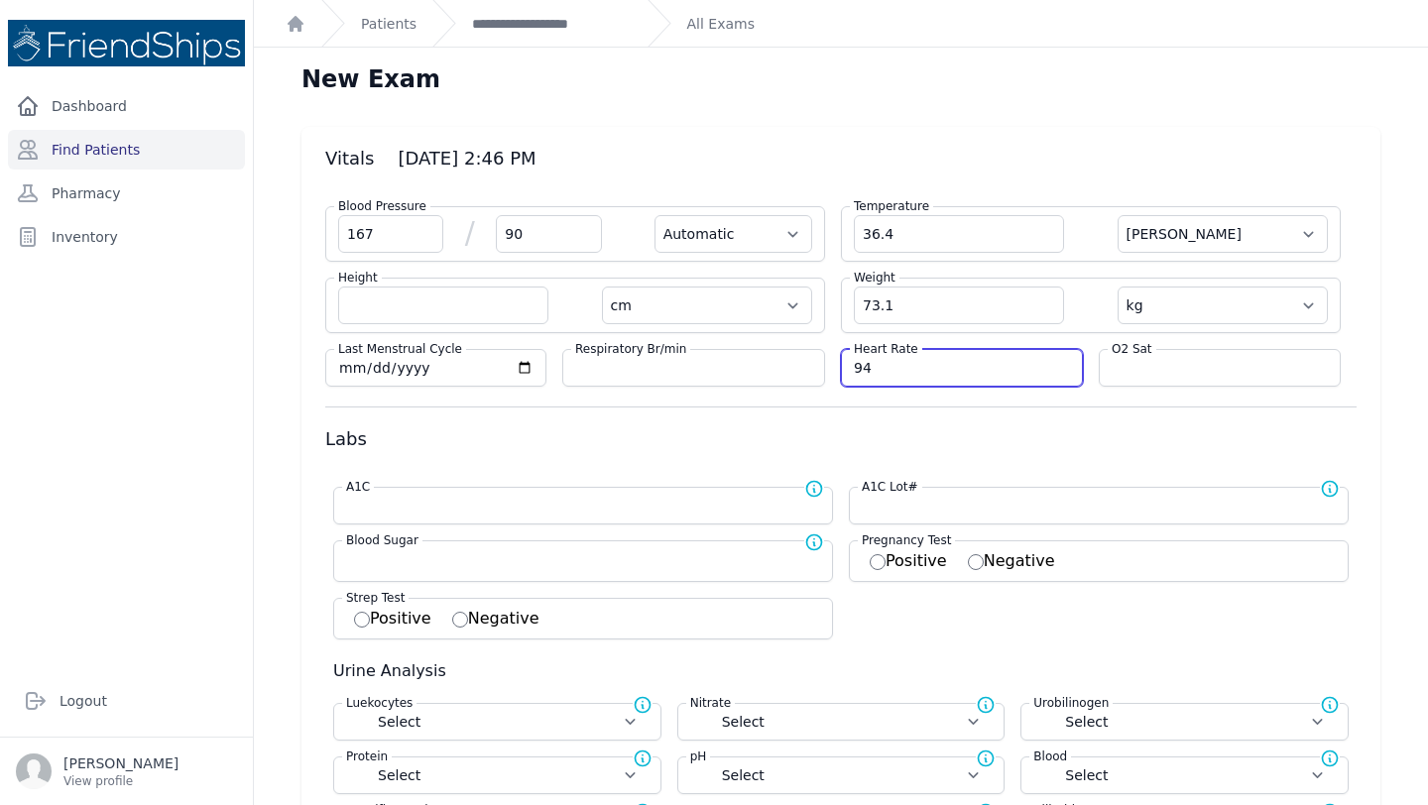
type input "94"
click at [919, 452] on form "Blood Pressure 167 / 90 Automatic Manual Temperature 36.4 Farenheit Celcius Hei…" at bounding box center [840, 731] width 1031 height 1082
select select "Automatic"
select select "cm"
select select "kg"
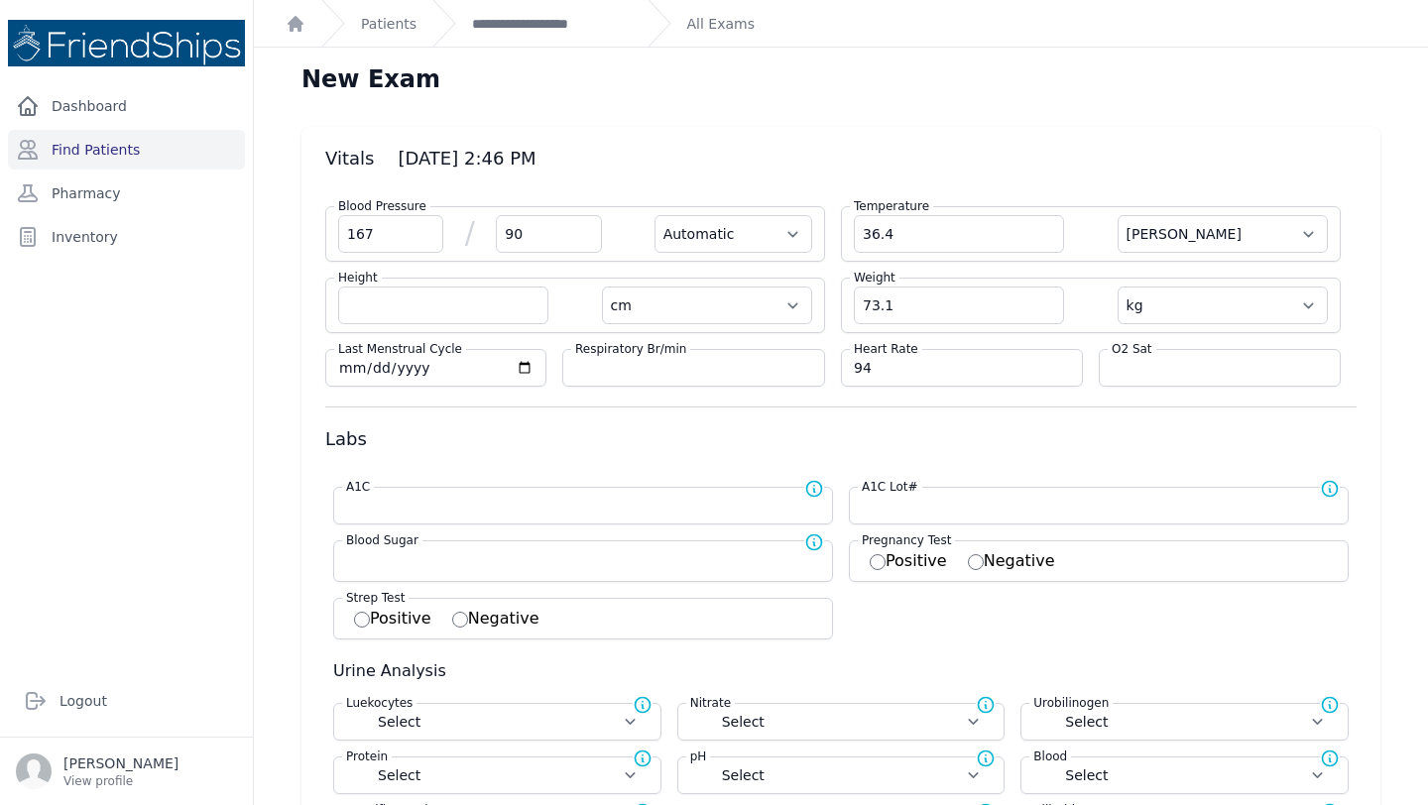
select select
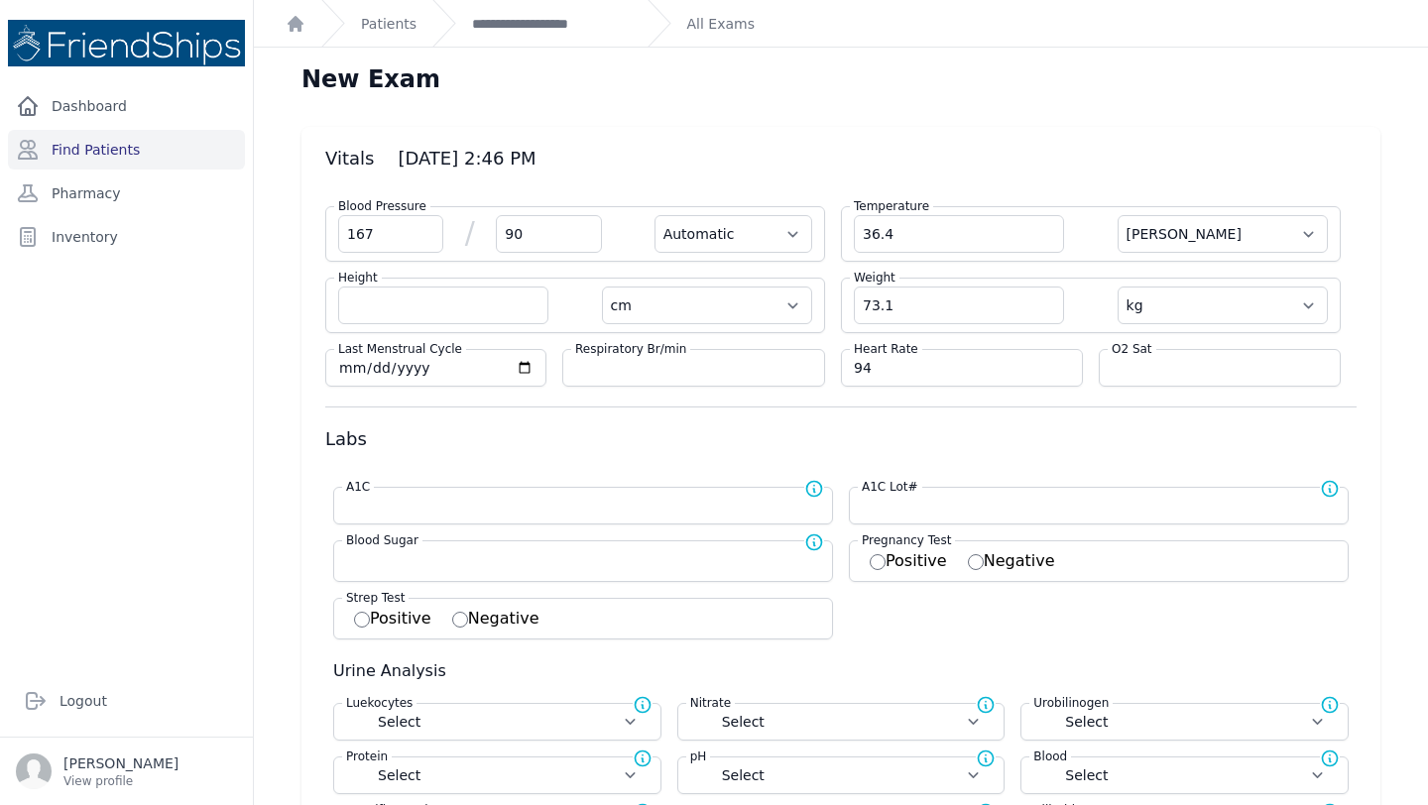
select select
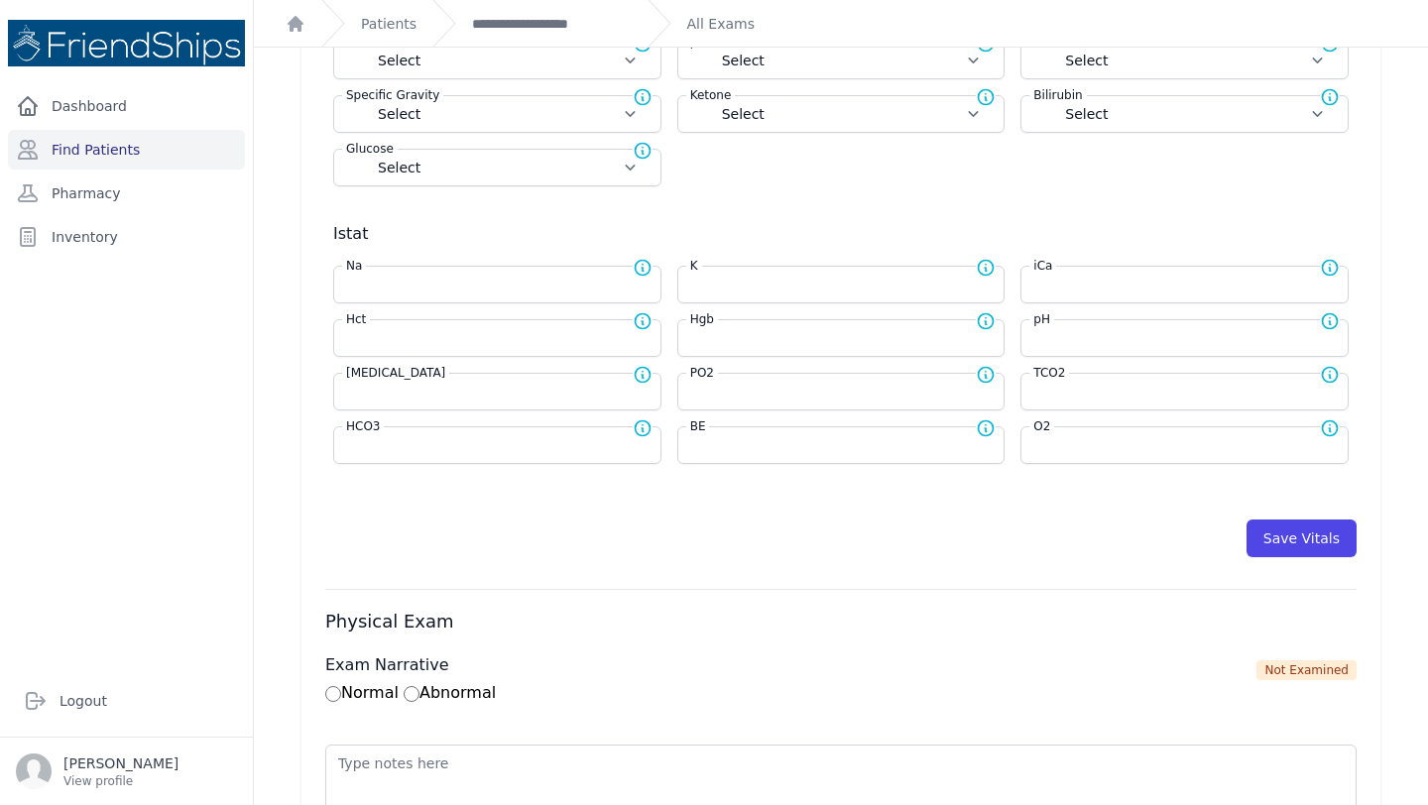
scroll to position [783, 0]
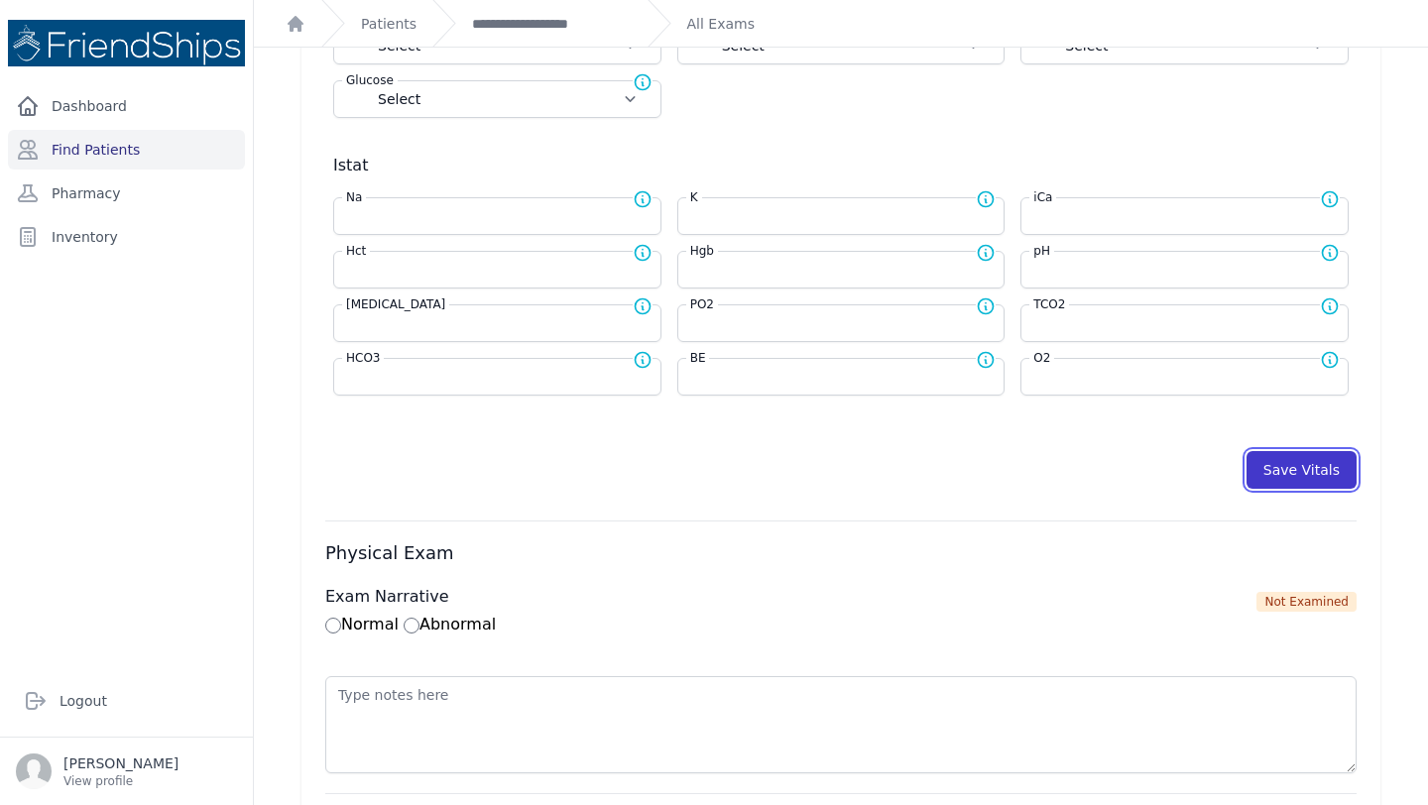
click at [1281, 473] on button "Save Vitals" at bounding box center [1301, 470] width 110 height 38
click at [1286, 455] on button "Save Vitals" at bounding box center [1301, 470] width 110 height 38
click at [522, 16] on link "**********" at bounding box center [552, 24] width 160 height 20
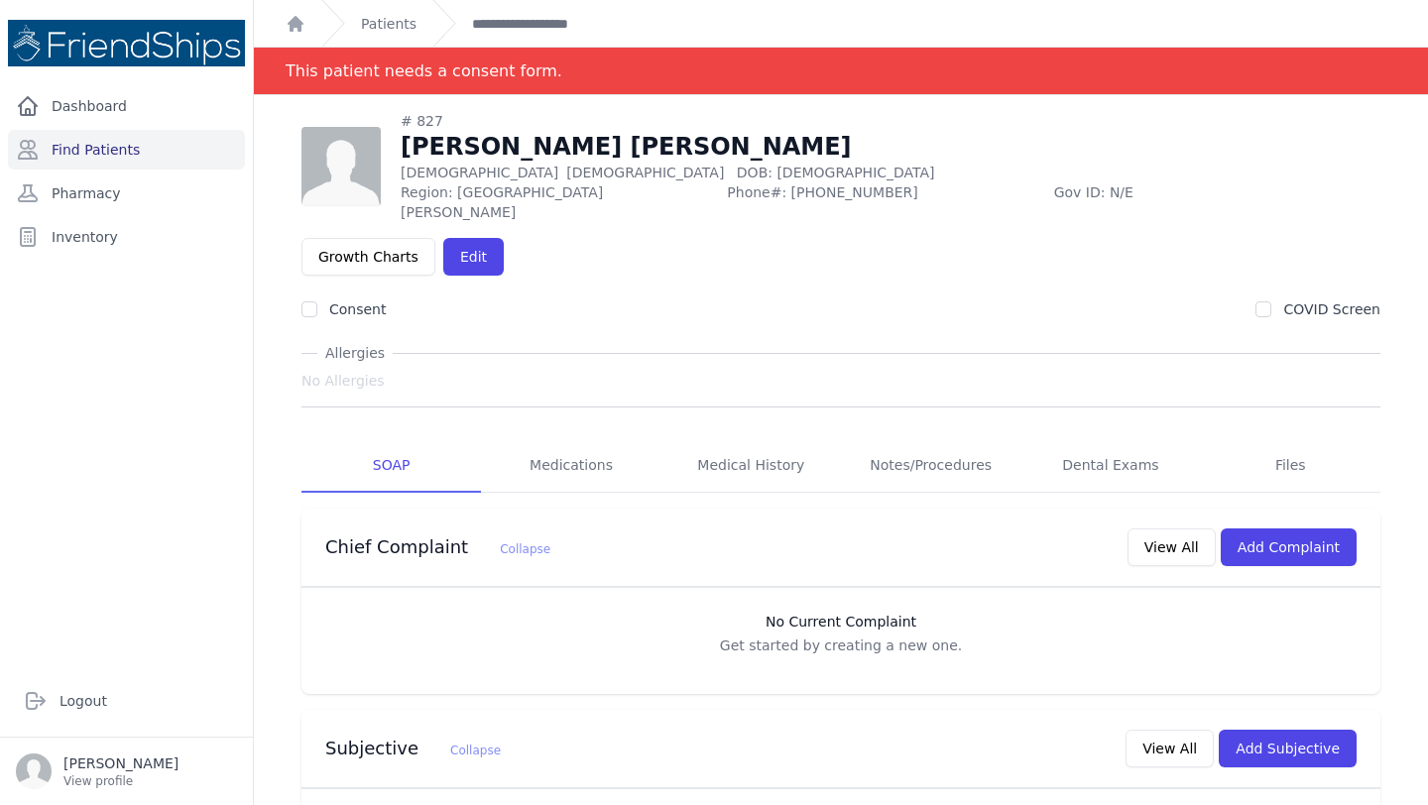
click at [727, 189] on span "Phone#: [PHONE_NUMBER]" at bounding box center [884, 202] width 314 height 40
copy span "0934965043"
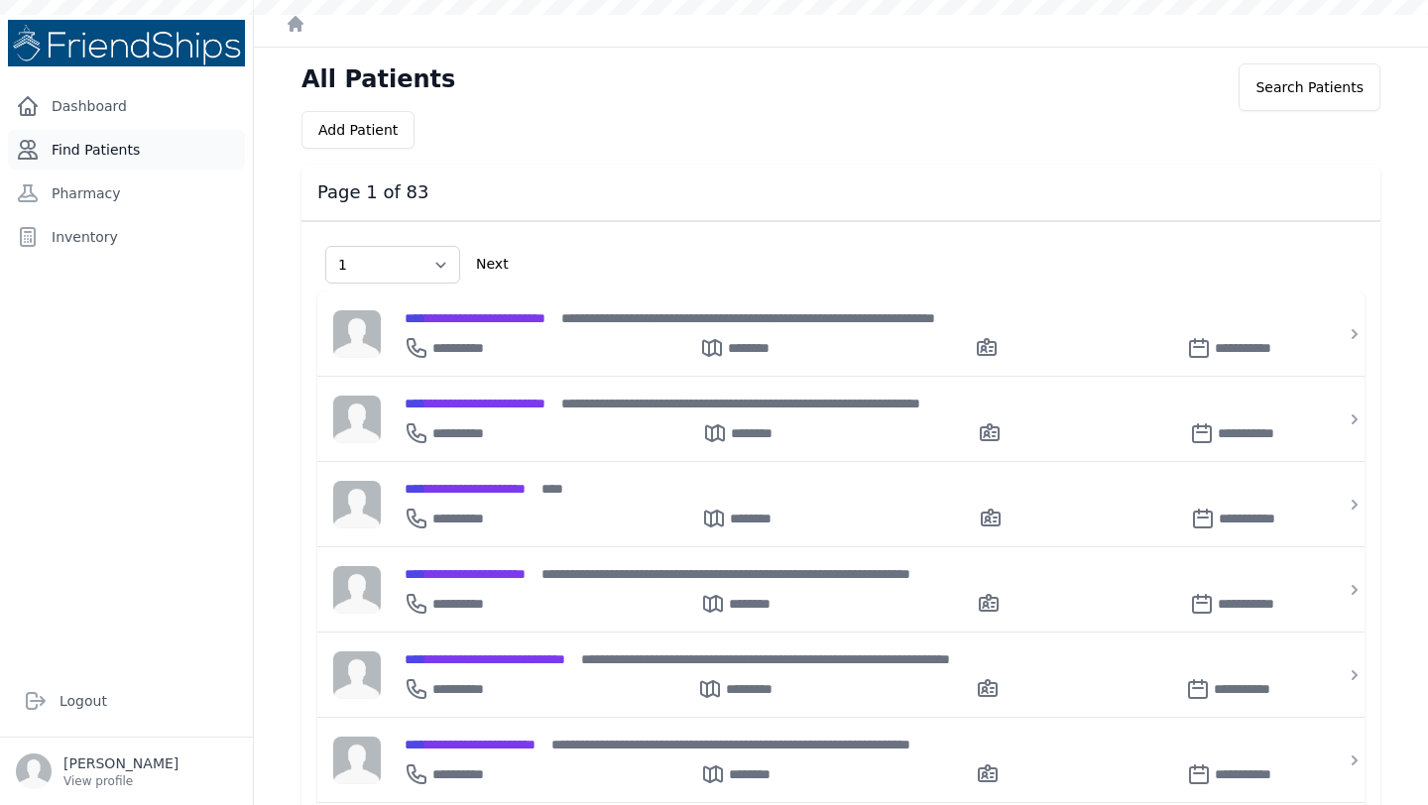
select select "1"
click at [124, 155] on link "Find Patients" at bounding box center [126, 150] width 237 height 40
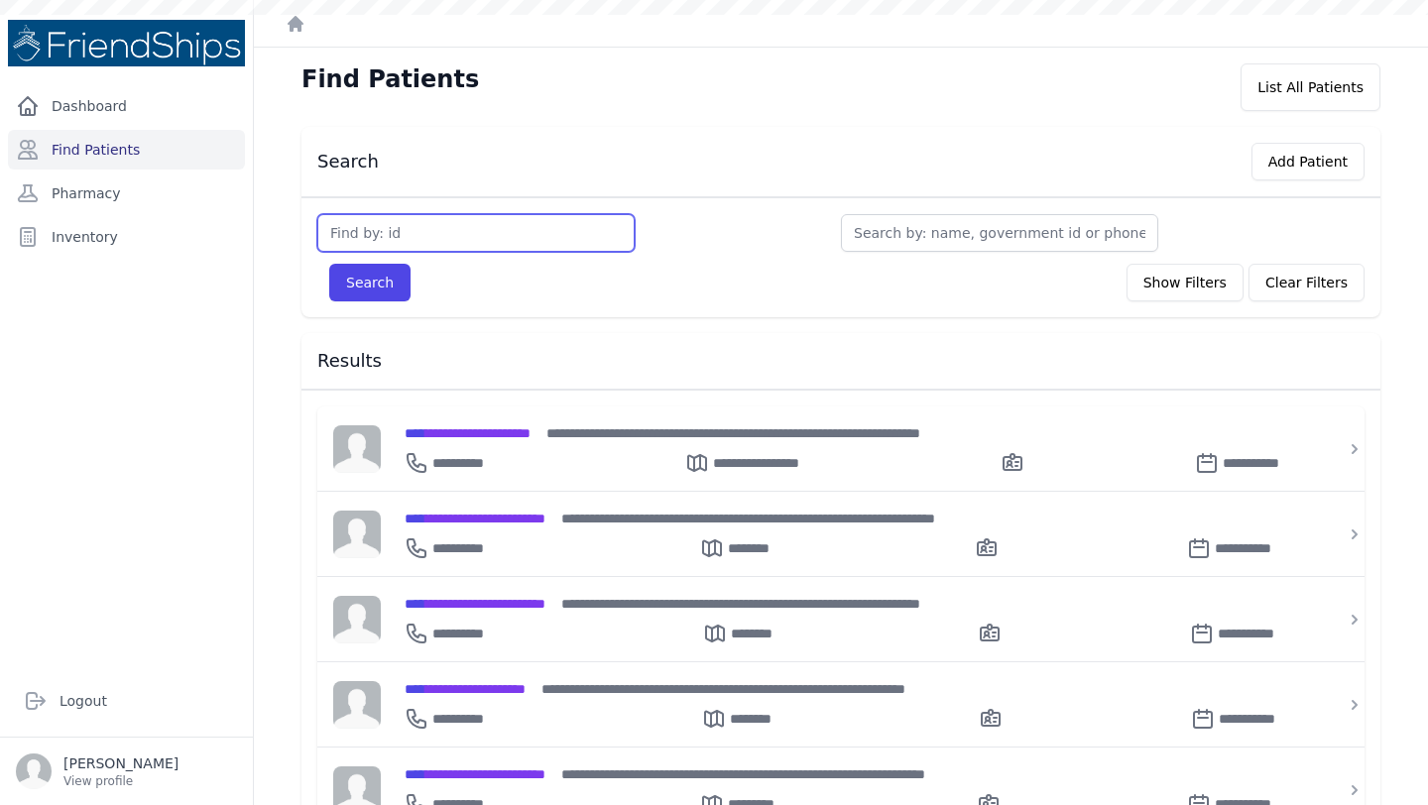
click at [430, 233] on input "text" at bounding box center [475, 233] width 317 height 38
type input "826"
click at [384, 284] on button "Search" at bounding box center [369, 283] width 81 height 38
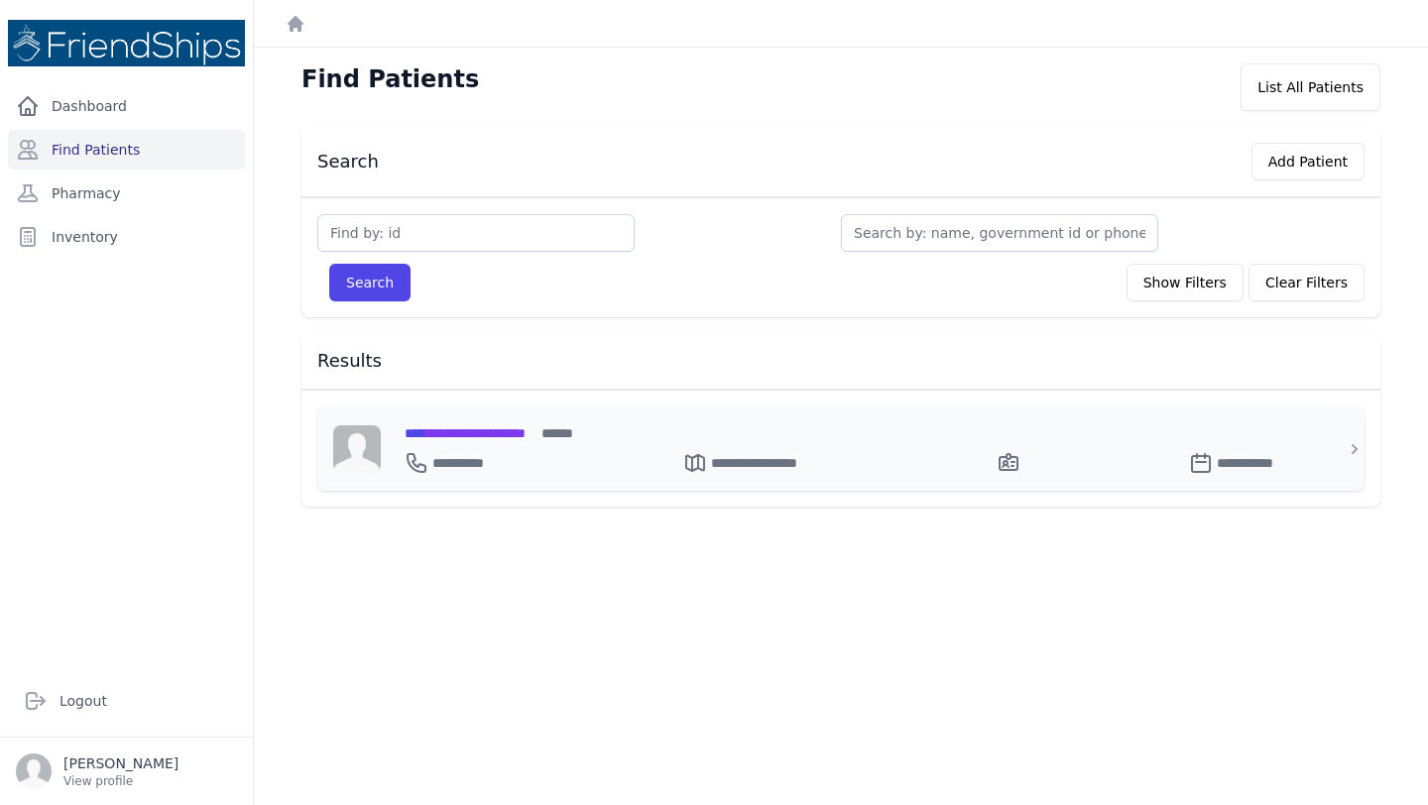
click at [519, 416] on div "**********" at bounding box center [853, 448] width 944 height 84
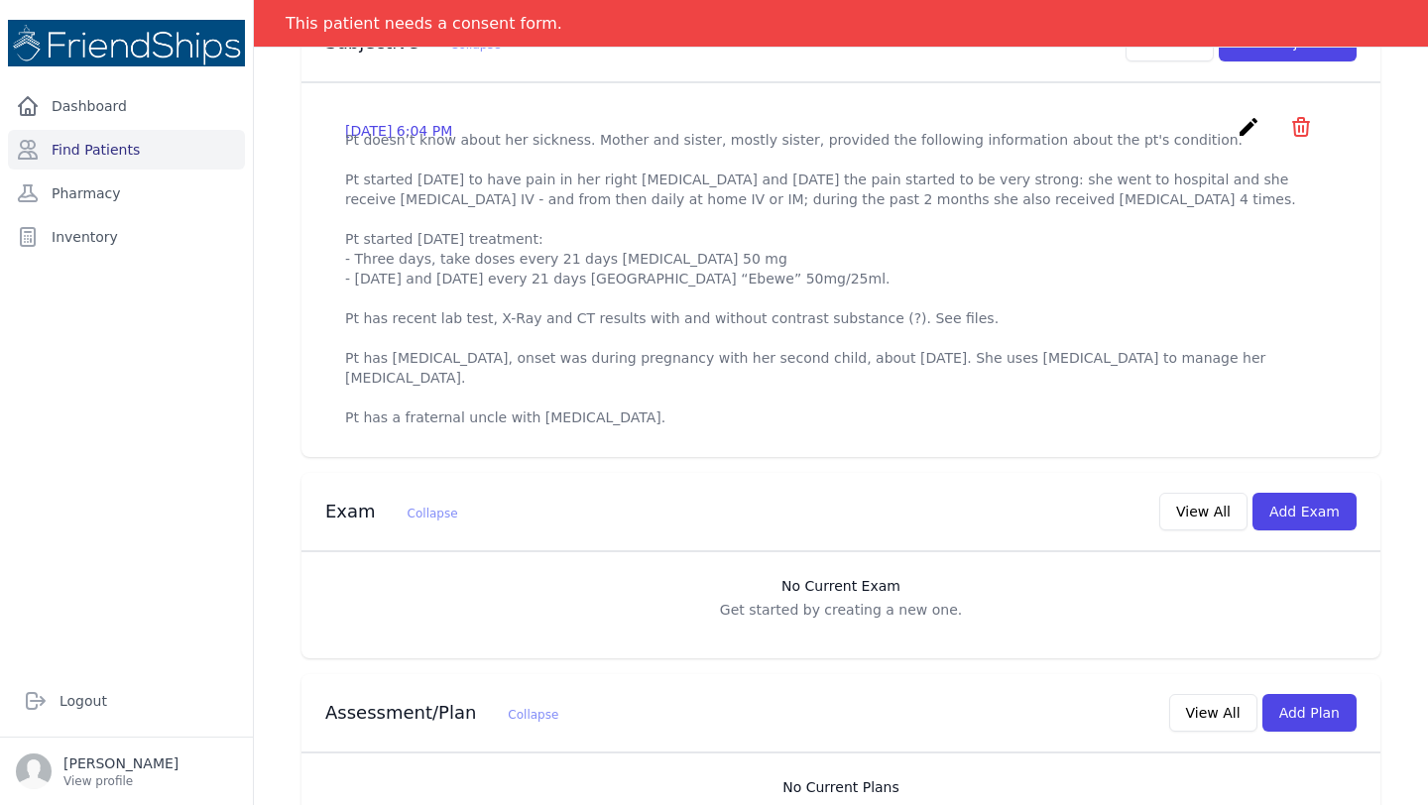
scroll to position [703, 0]
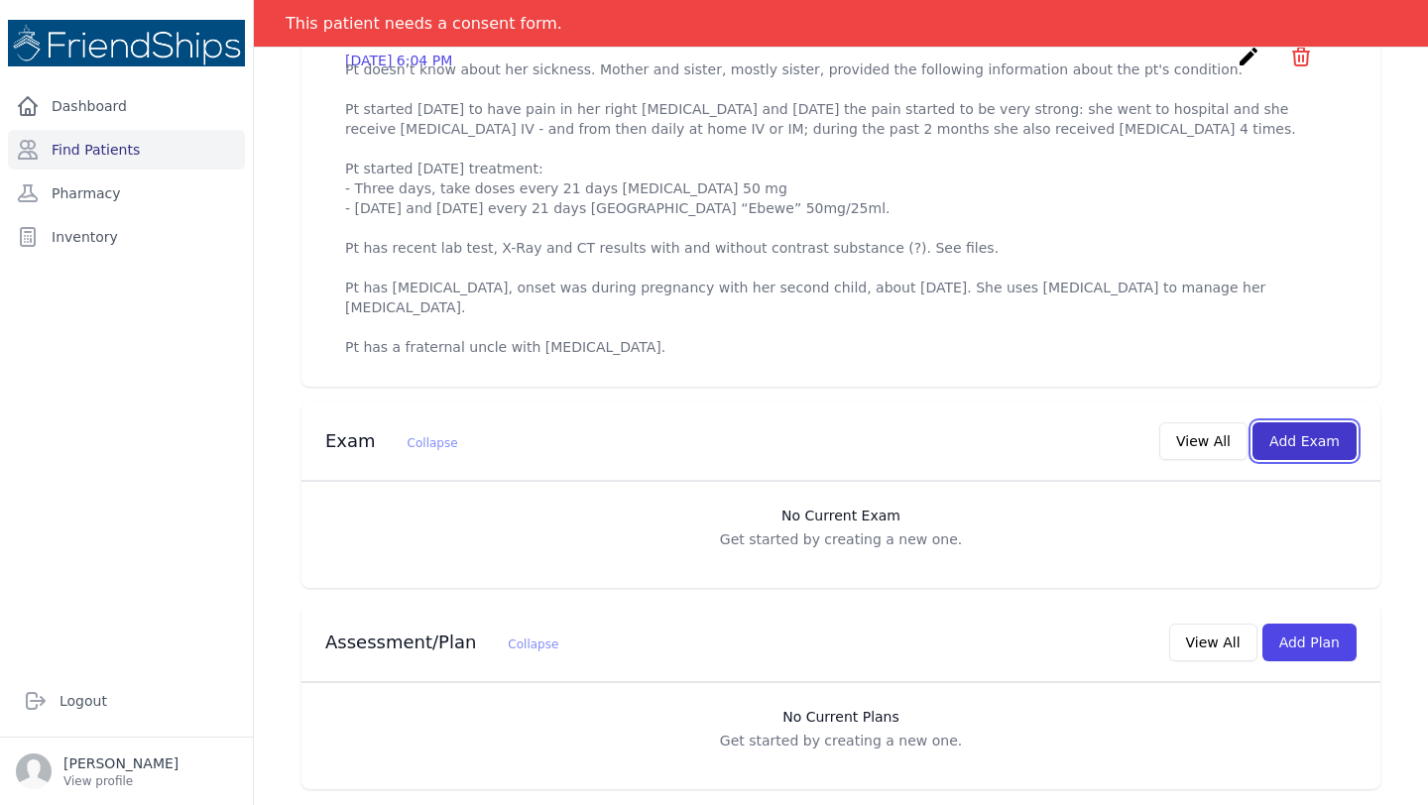
click at [1318, 453] on button "Add Exam" at bounding box center [1304, 441] width 104 height 38
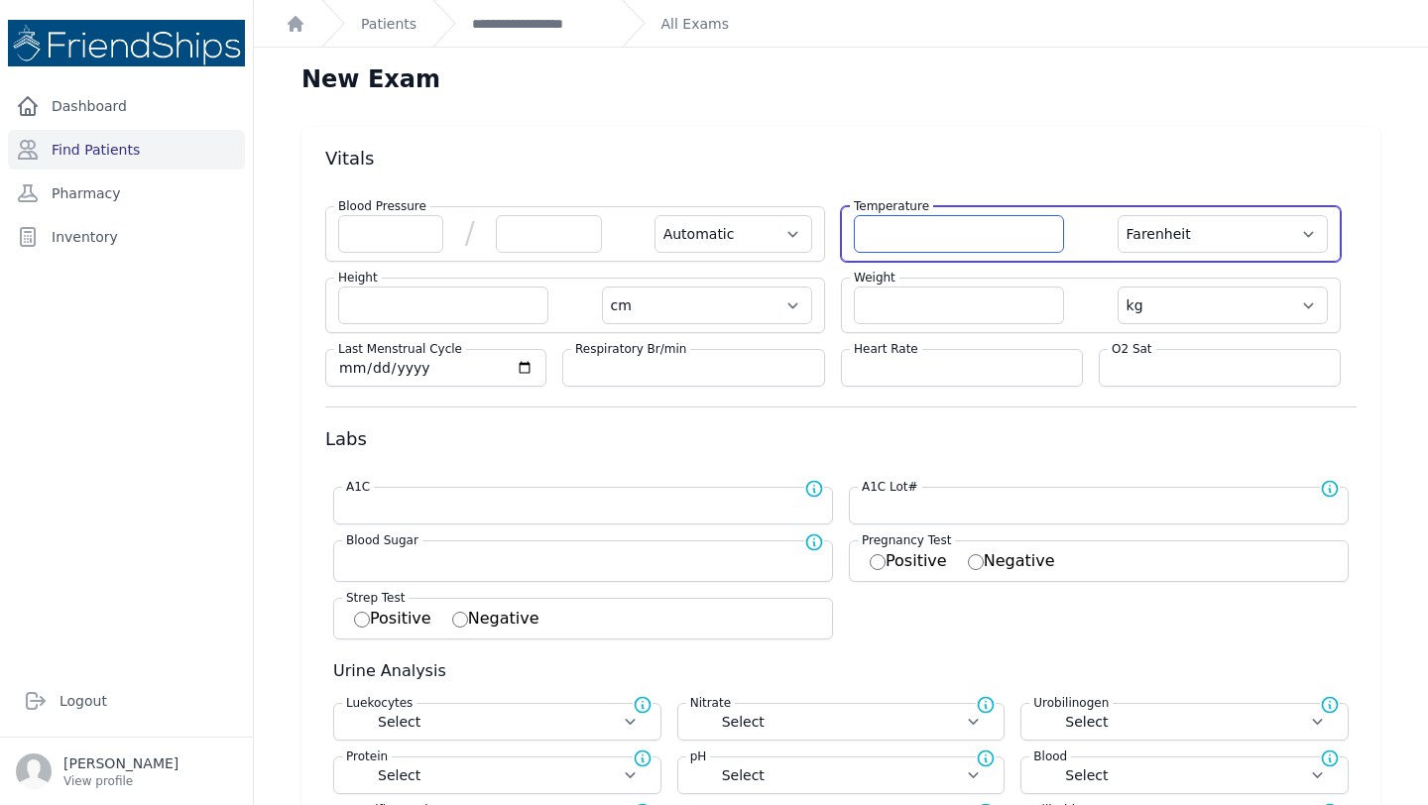
click at [956, 251] on input "number" at bounding box center [959, 234] width 210 height 38
type input "36.5"
click at [1278, 232] on select "Farenheit [PERSON_NAME]" at bounding box center [1222, 234] width 210 height 38
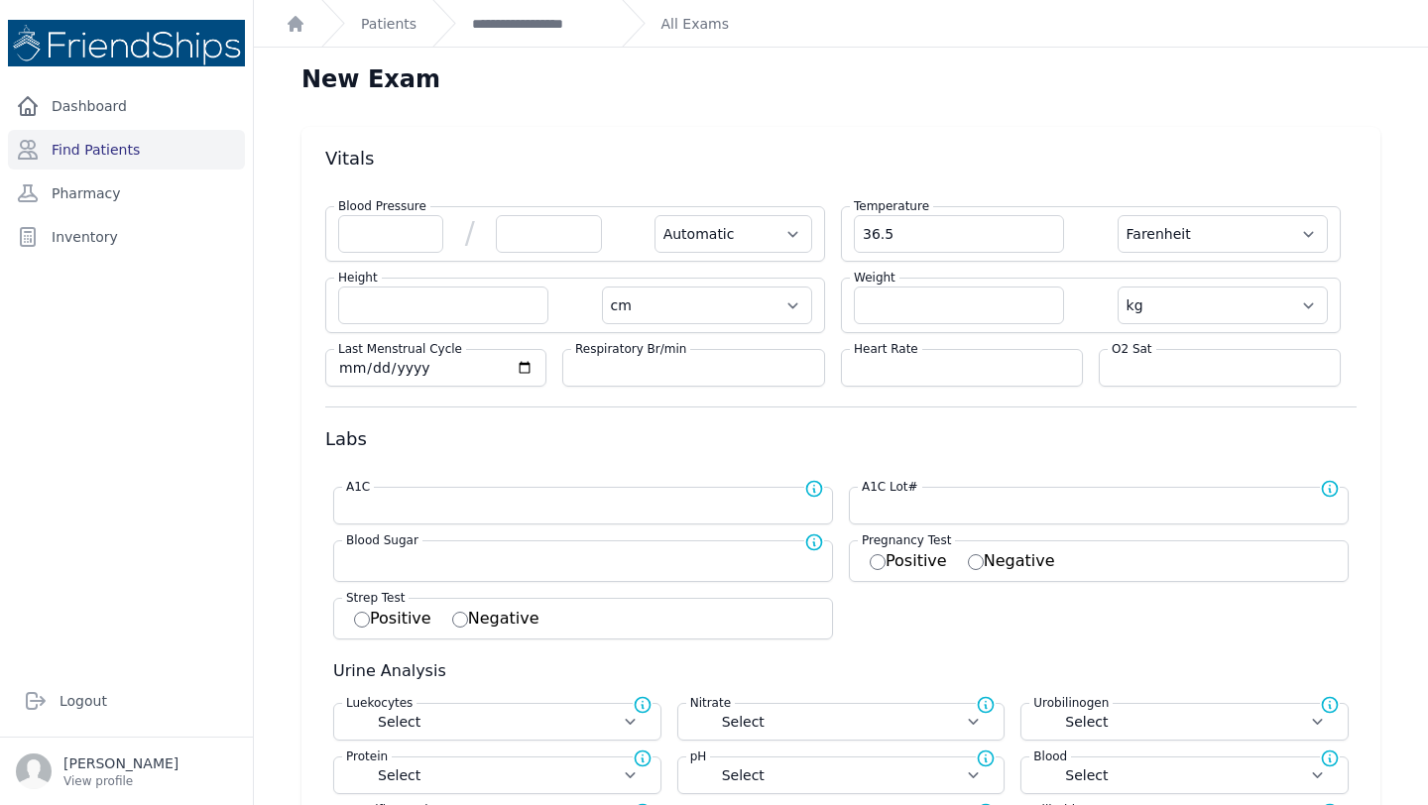
select select "Automatic"
select select "cm"
select select "kg"
select select
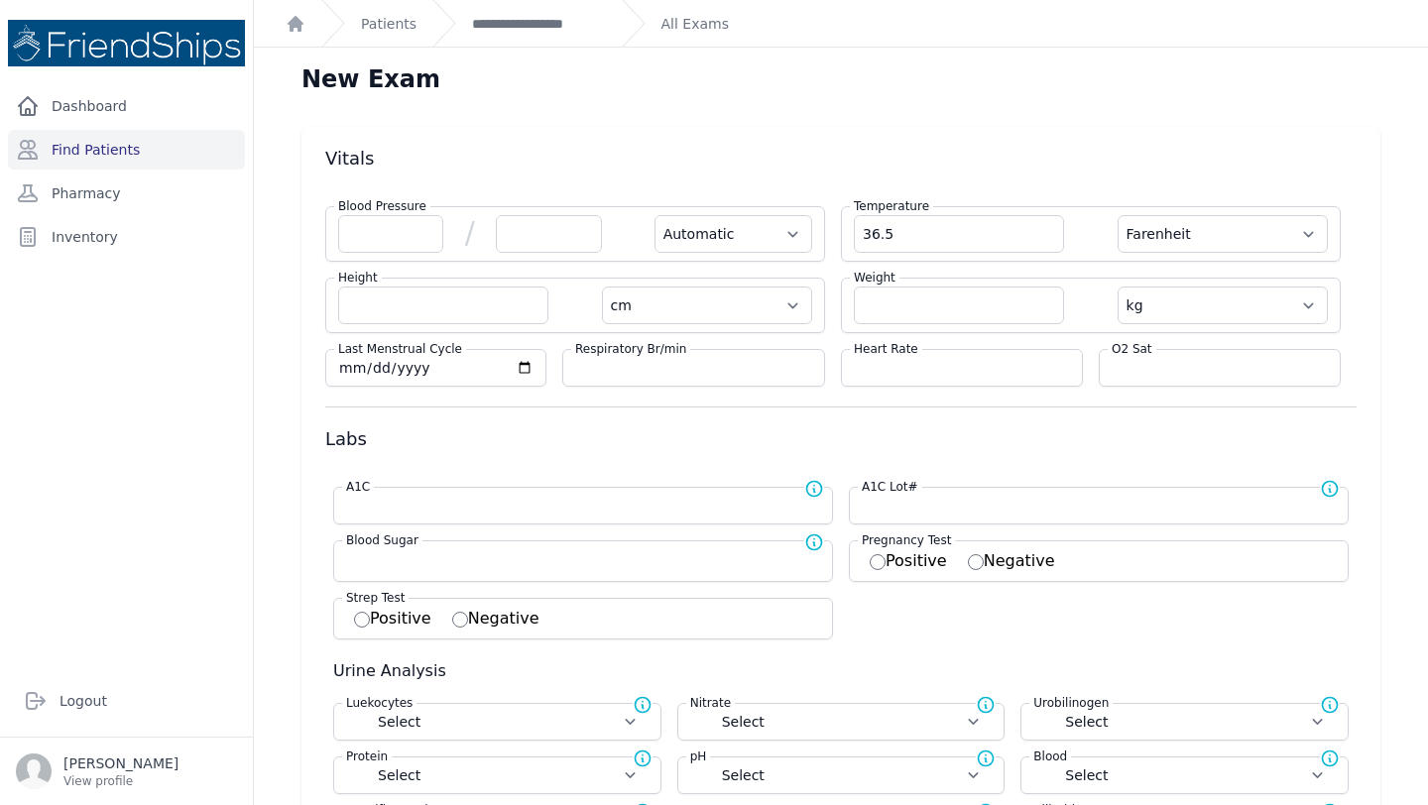
select select
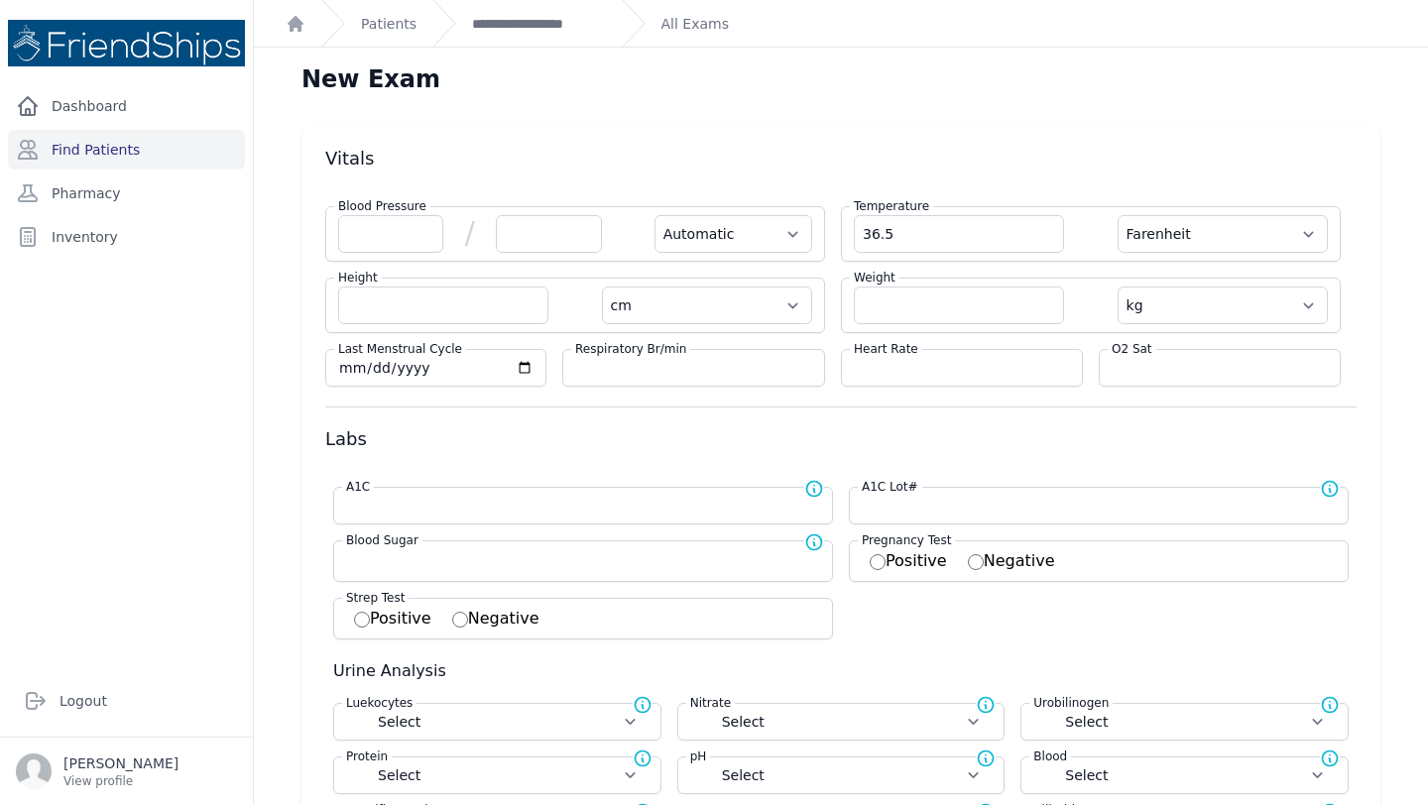
select select
click at [1247, 257] on div "Temperature 36.5 Farenheit [PERSON_NAME]" at bounding box center [1091, 234] width 500 height 56
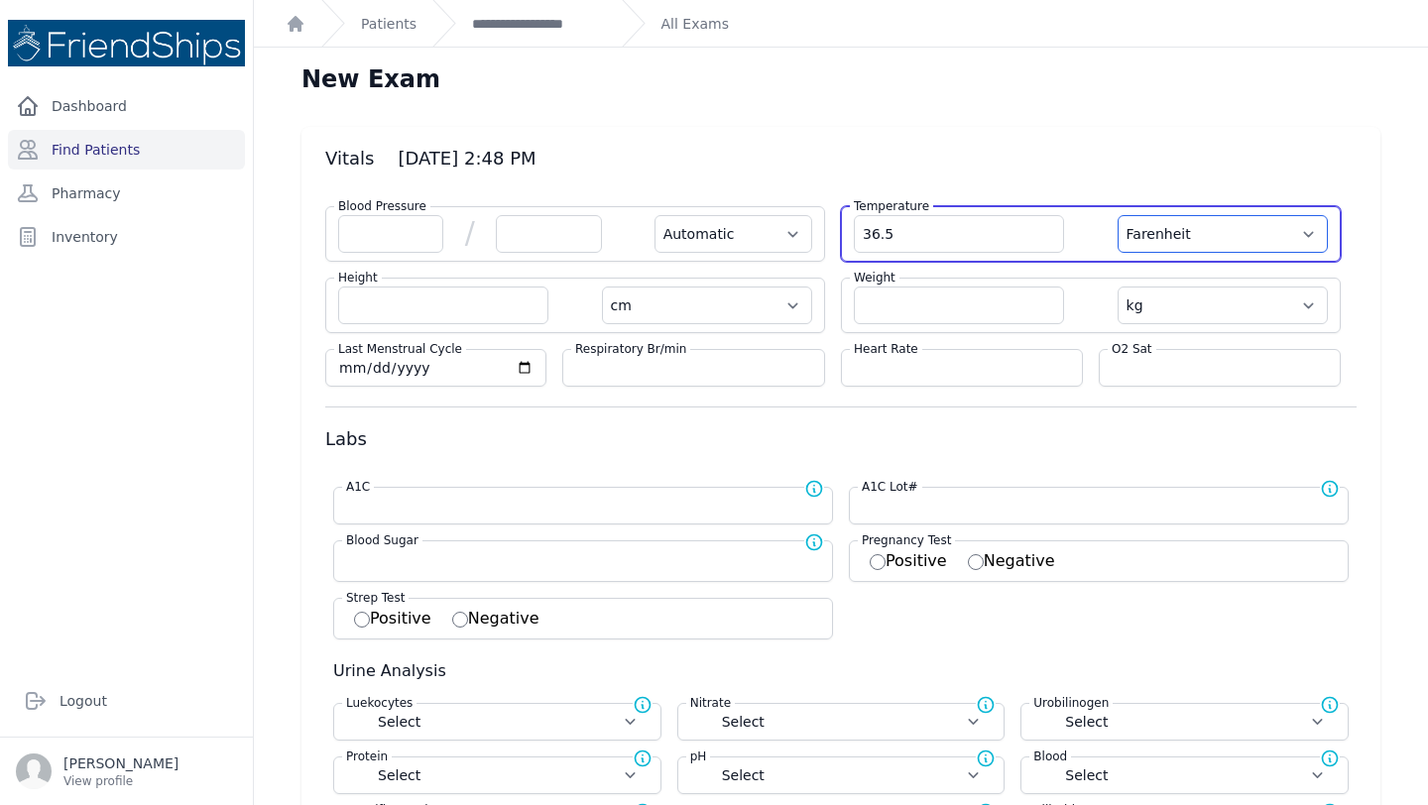
click at [1239, 229] on select "Farenheit [PERSON_NAME]" at bounding box center [1222, 234] width 210 height 38
select select "C"
select select "Automatic"
select select "cm"
select select "kg"
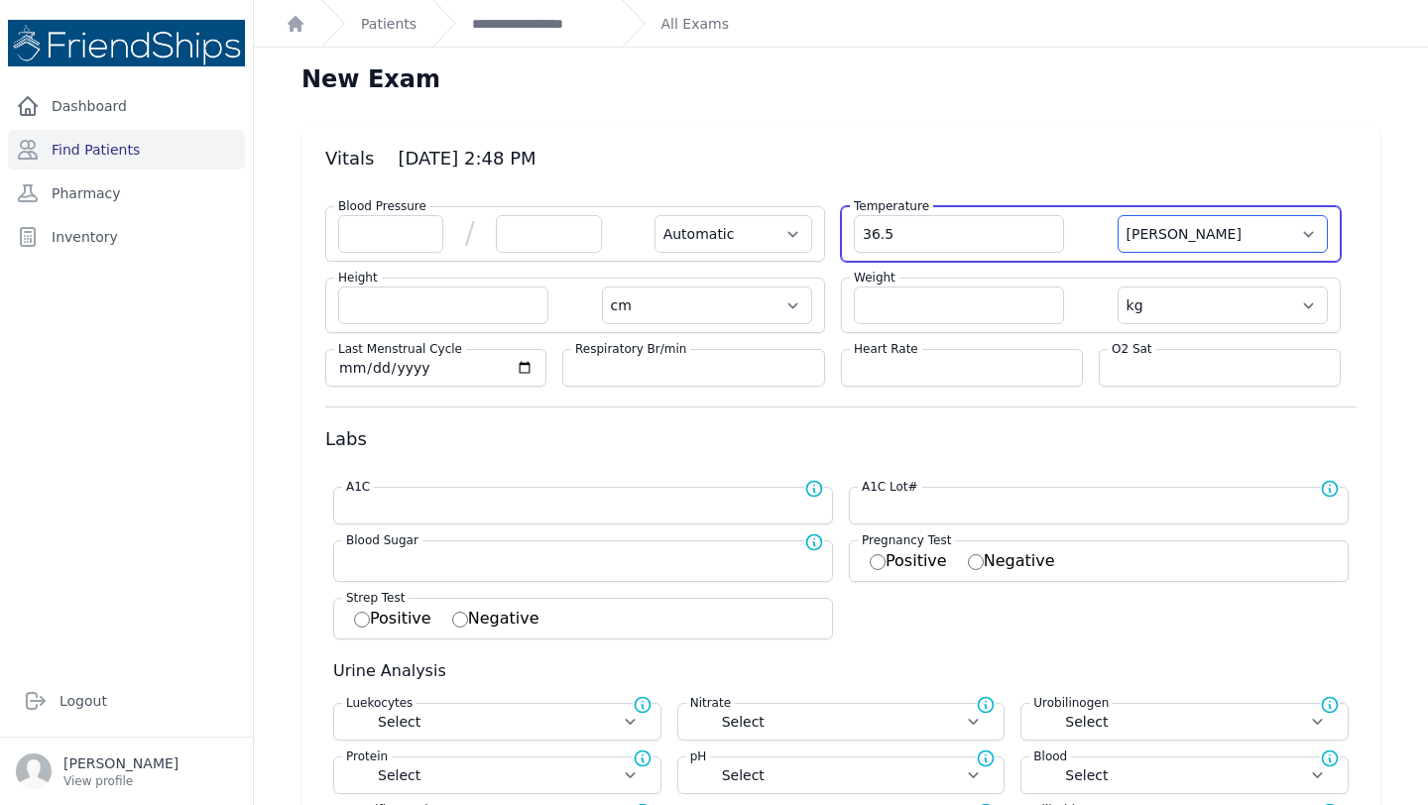
select select
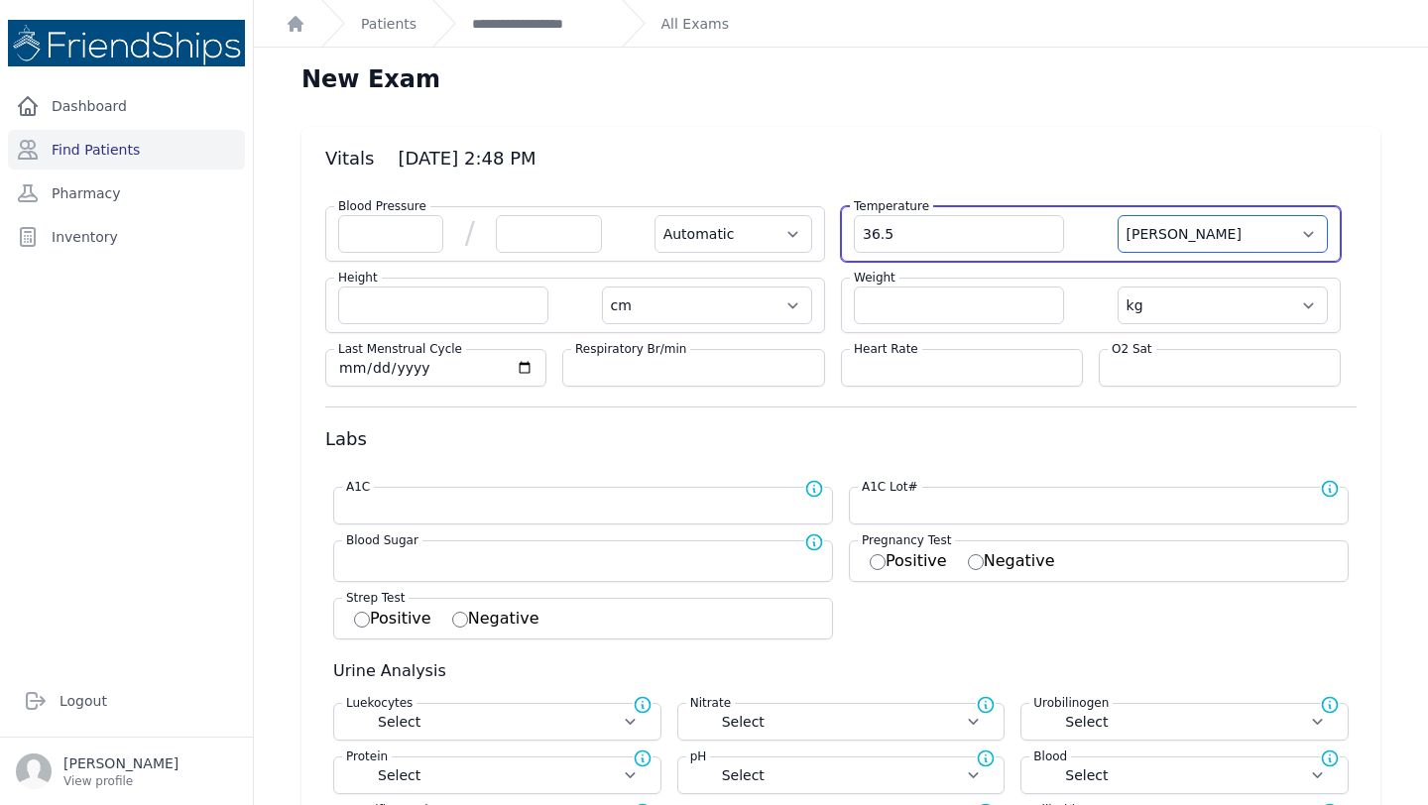
select select
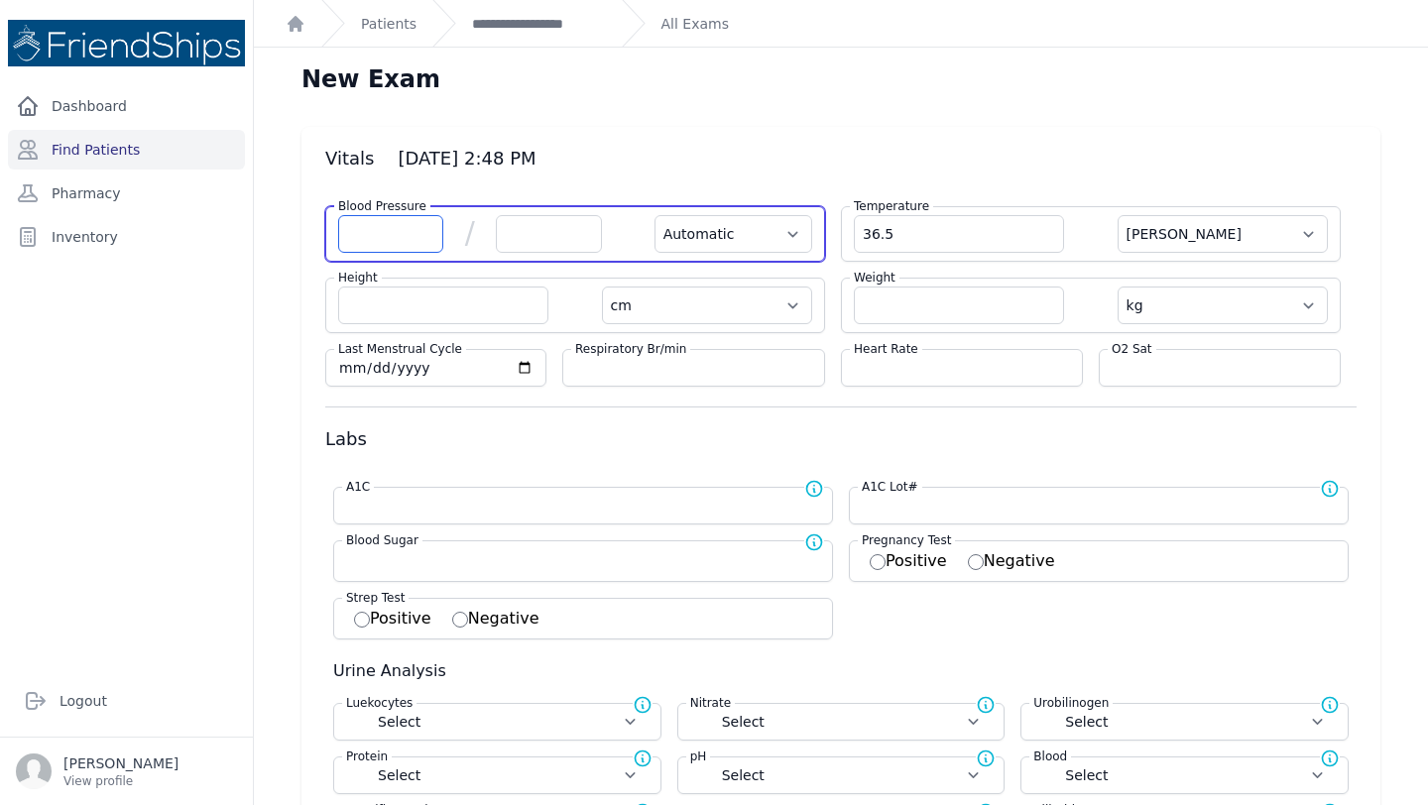
click at [414, 234] on input "number" at bounding box center [390, 234] width 105 height 38
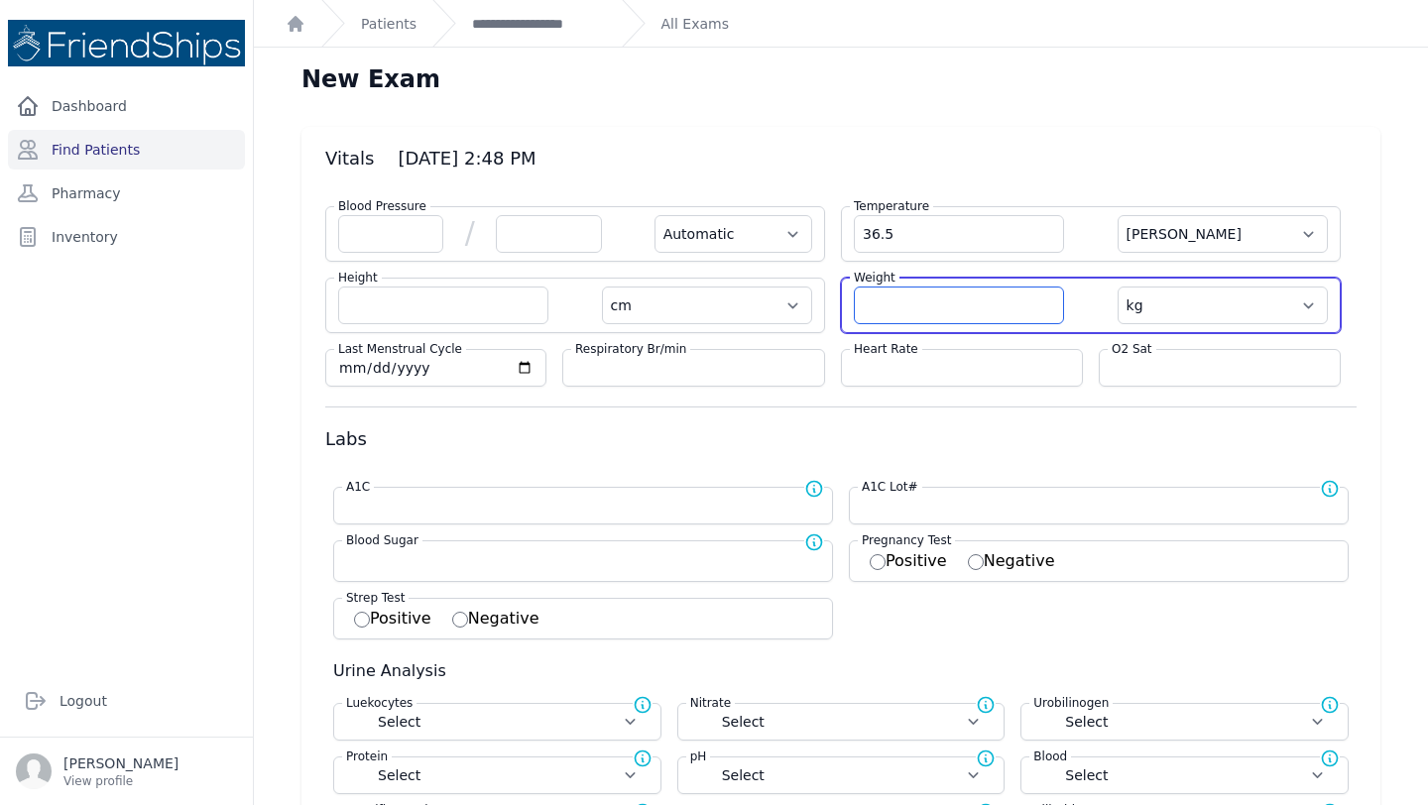
click at [930, 311] on input "number" at bounding box center [959, 306] width 210 height 38
type input "69.9"
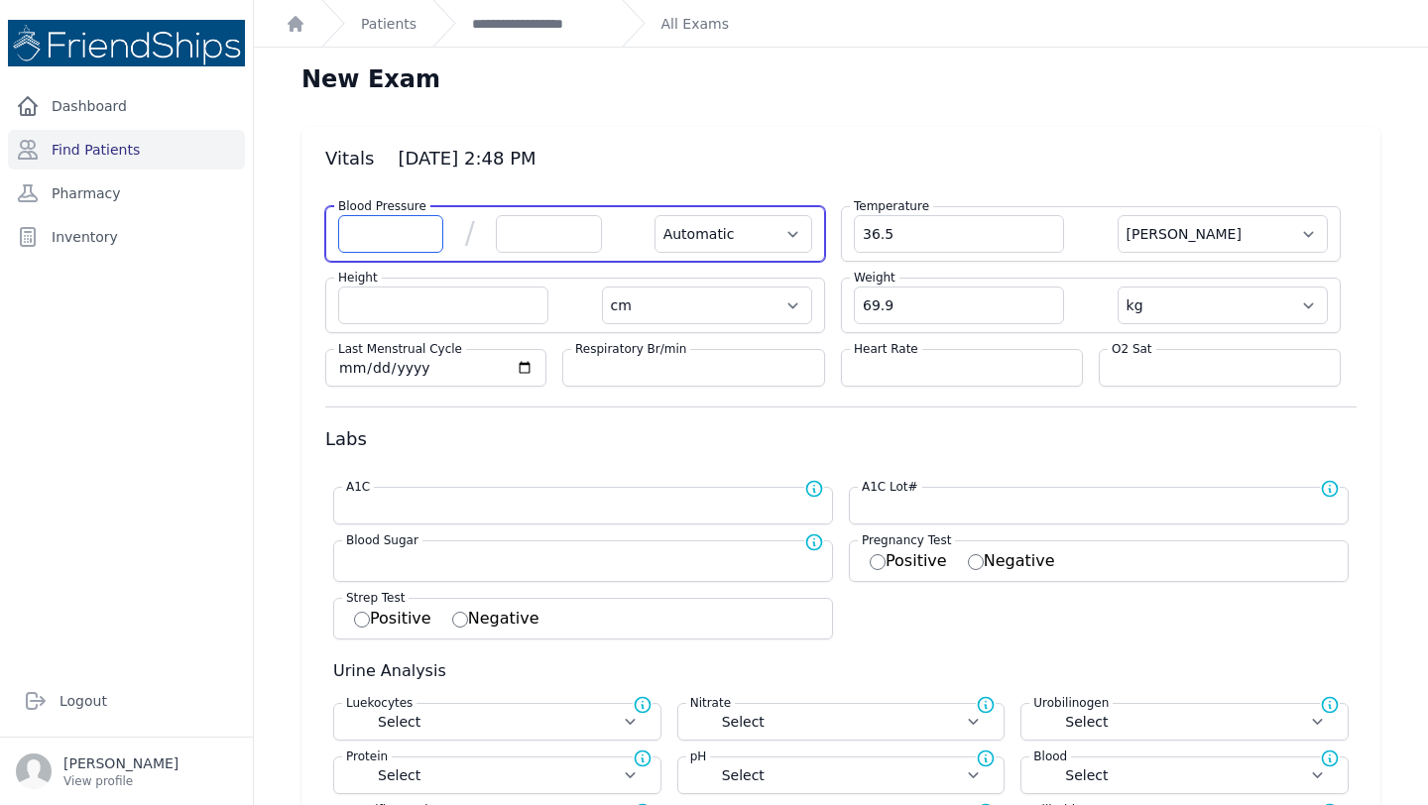
click at [357, 230] on input "number" at bounding box center [390, 234] width 105 height 38
select select "Automatic"
select select "C"
select select "cm"
select select "kg"
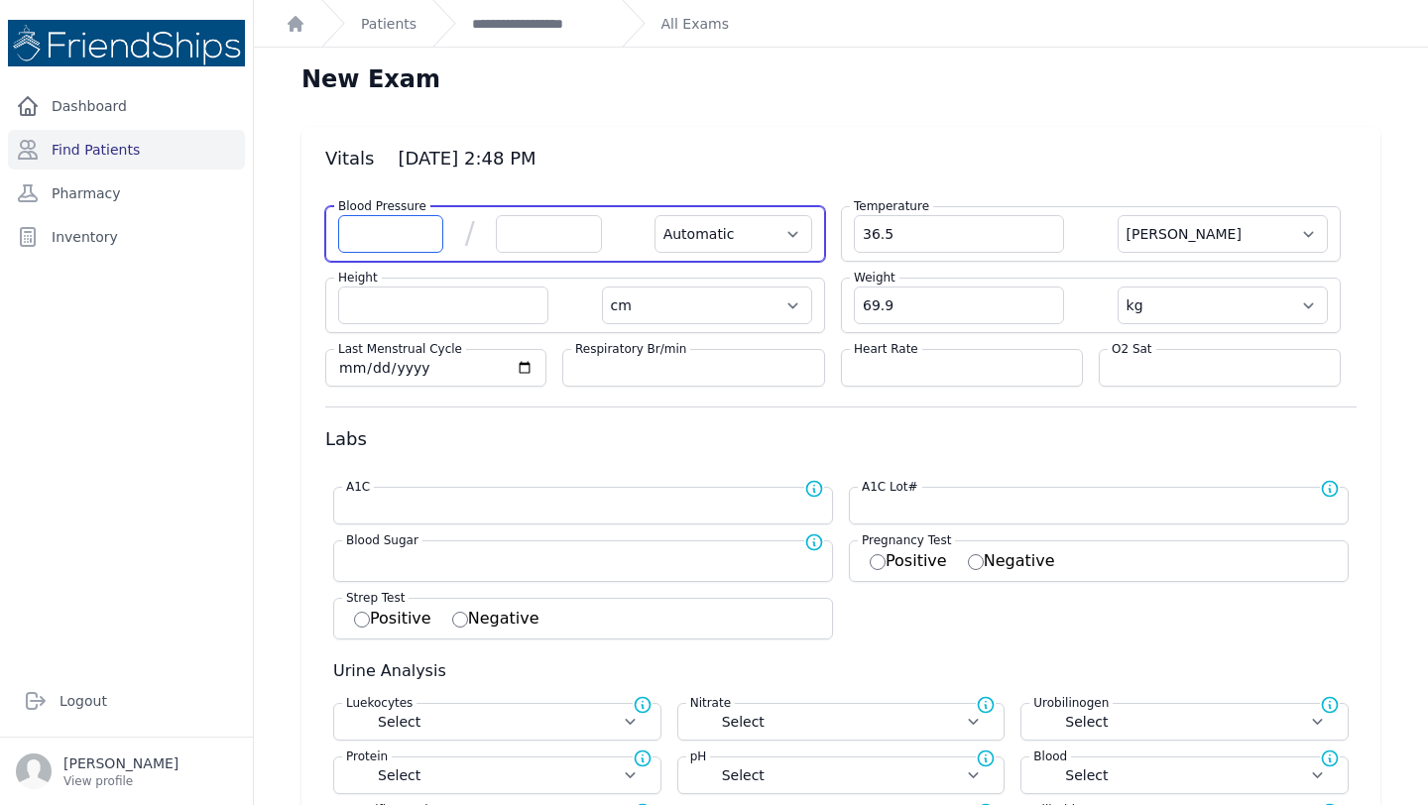
select select
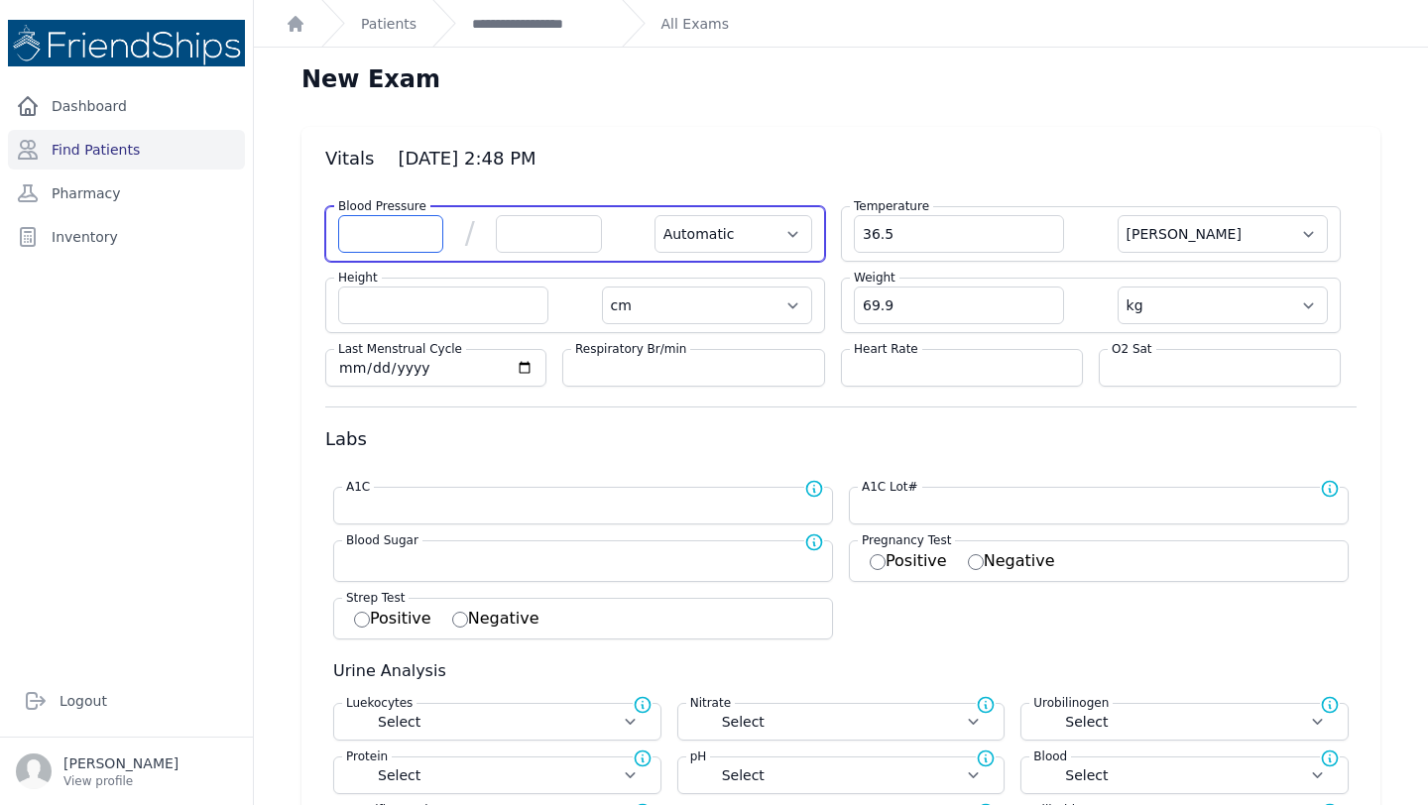
select select
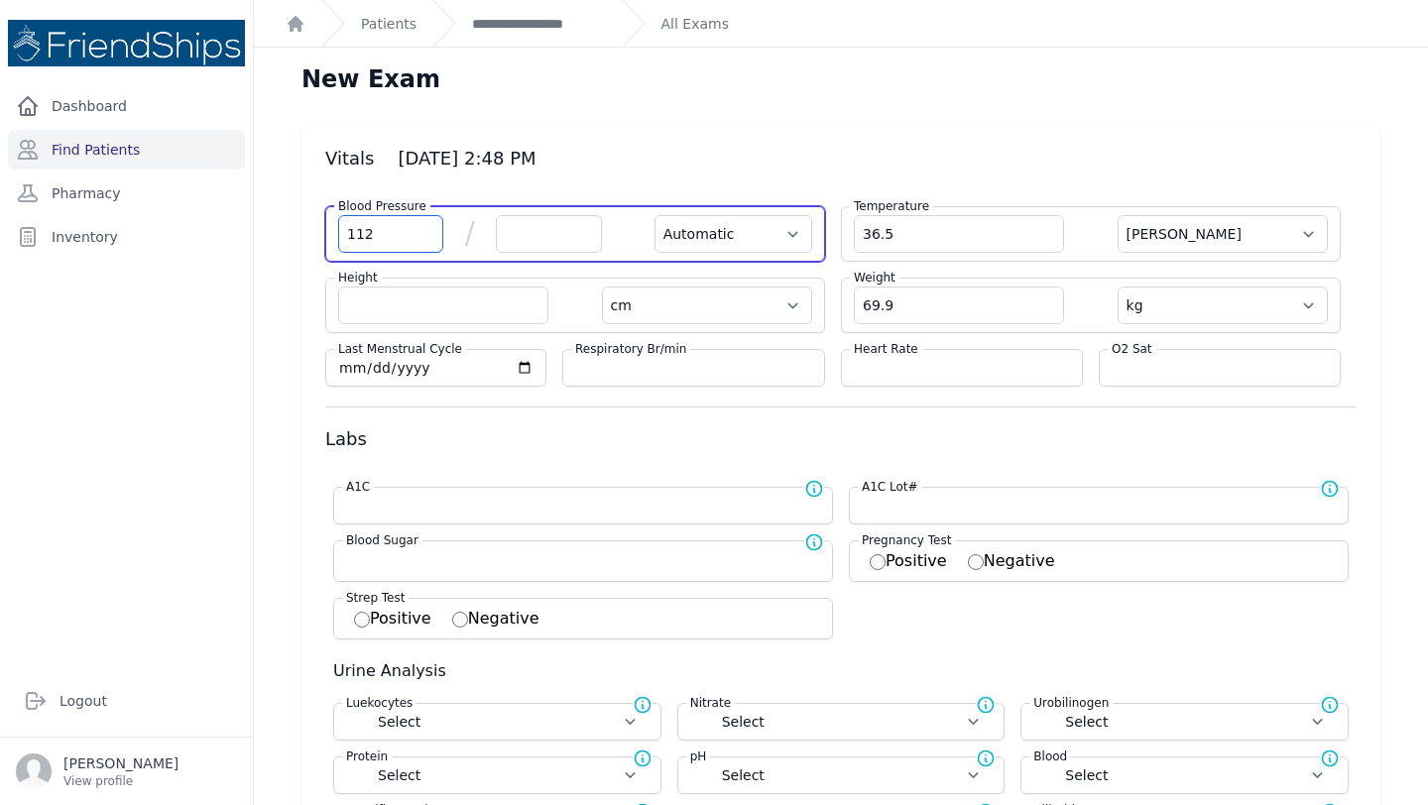
type input "112"
click at [539, 237] on input "number" at bounding box center [548, 234] width 105 height 38
select select "Automatic"
select select "C"
select select "cm"
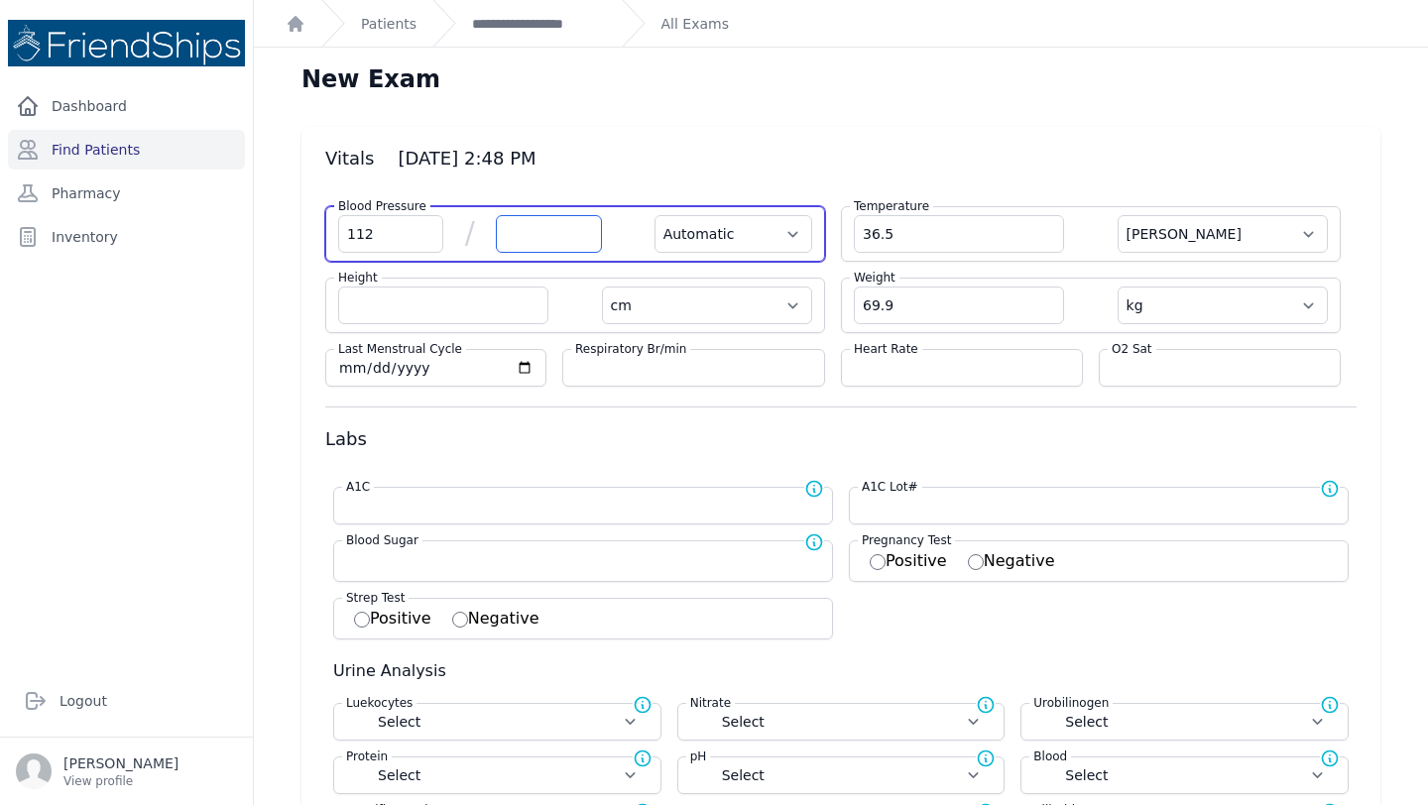
select select "kg"
select select
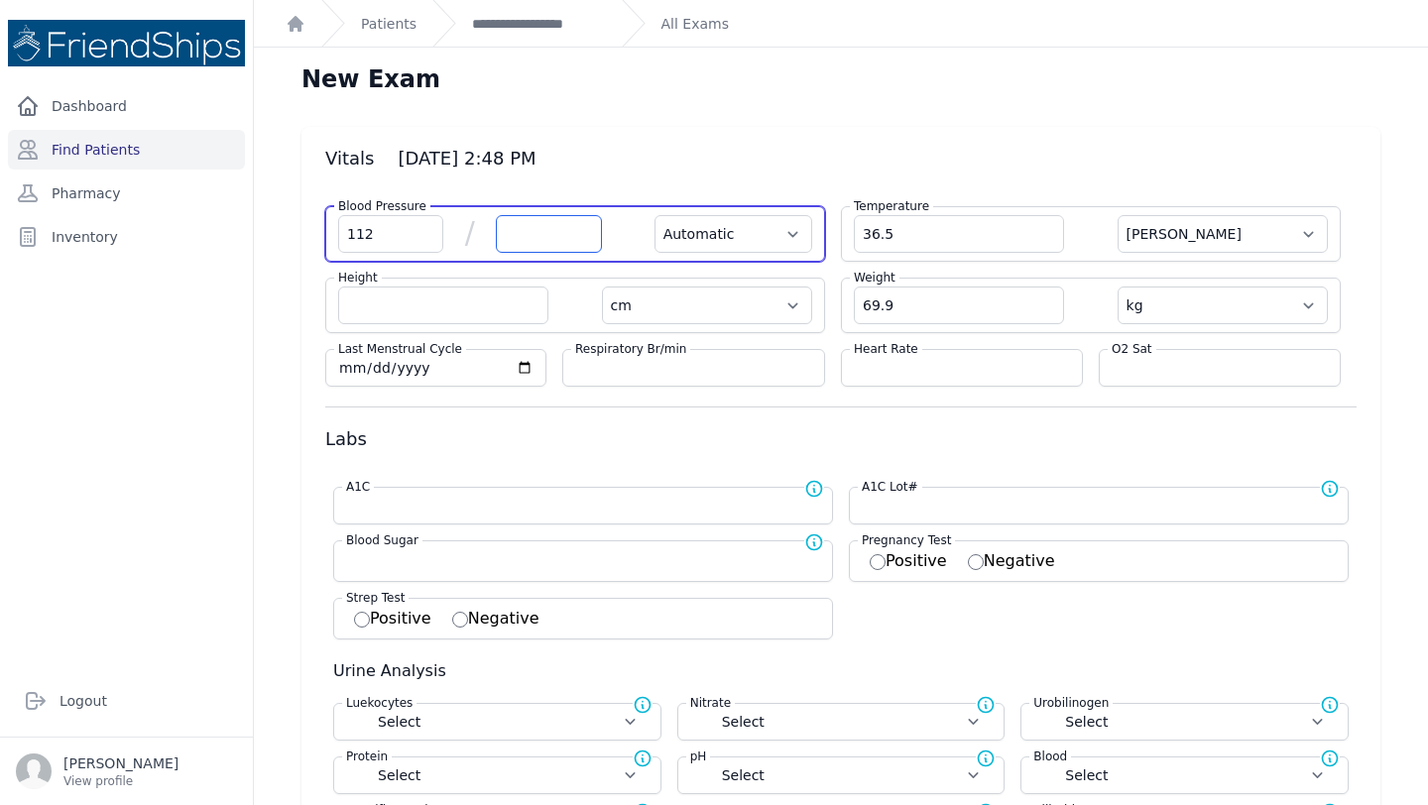
select select
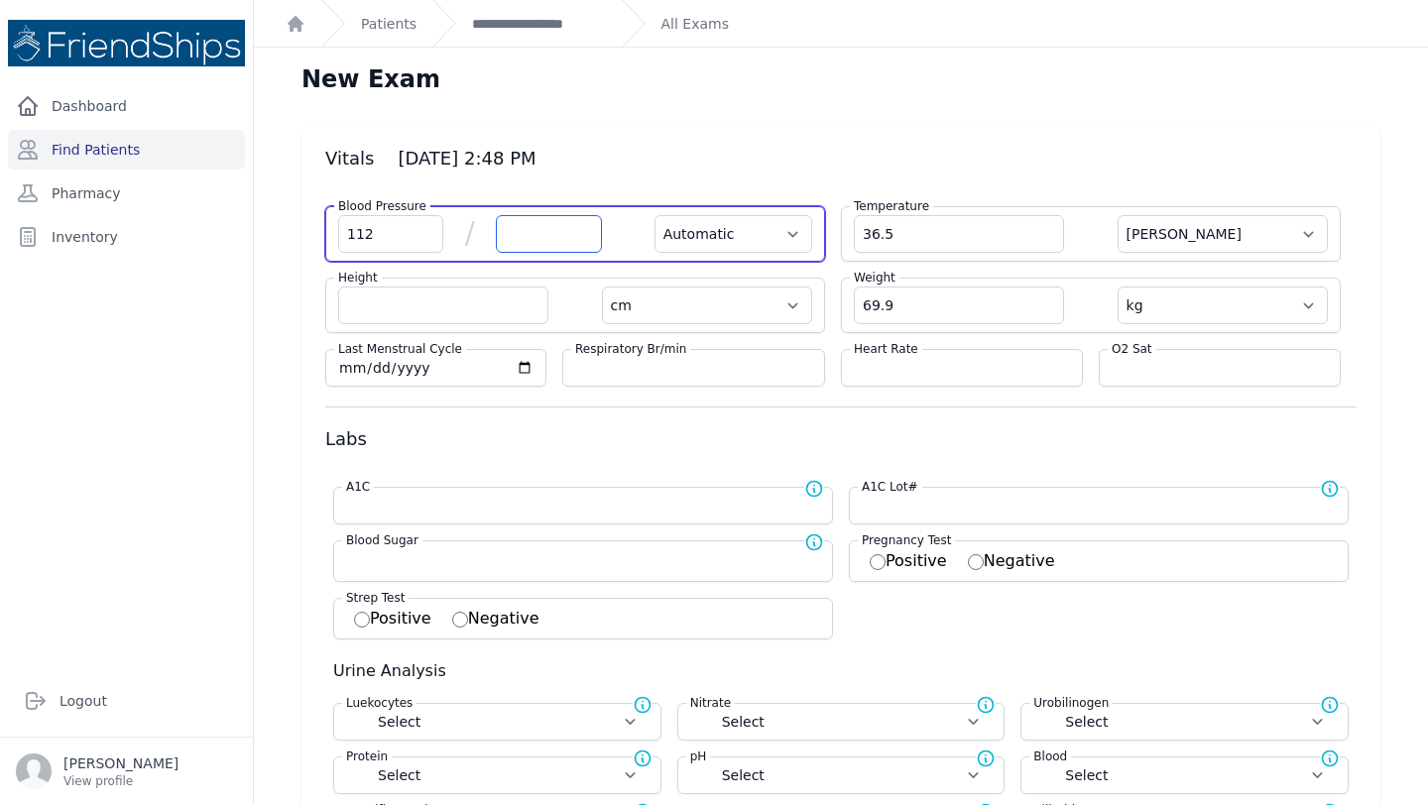
select select
type input "72"
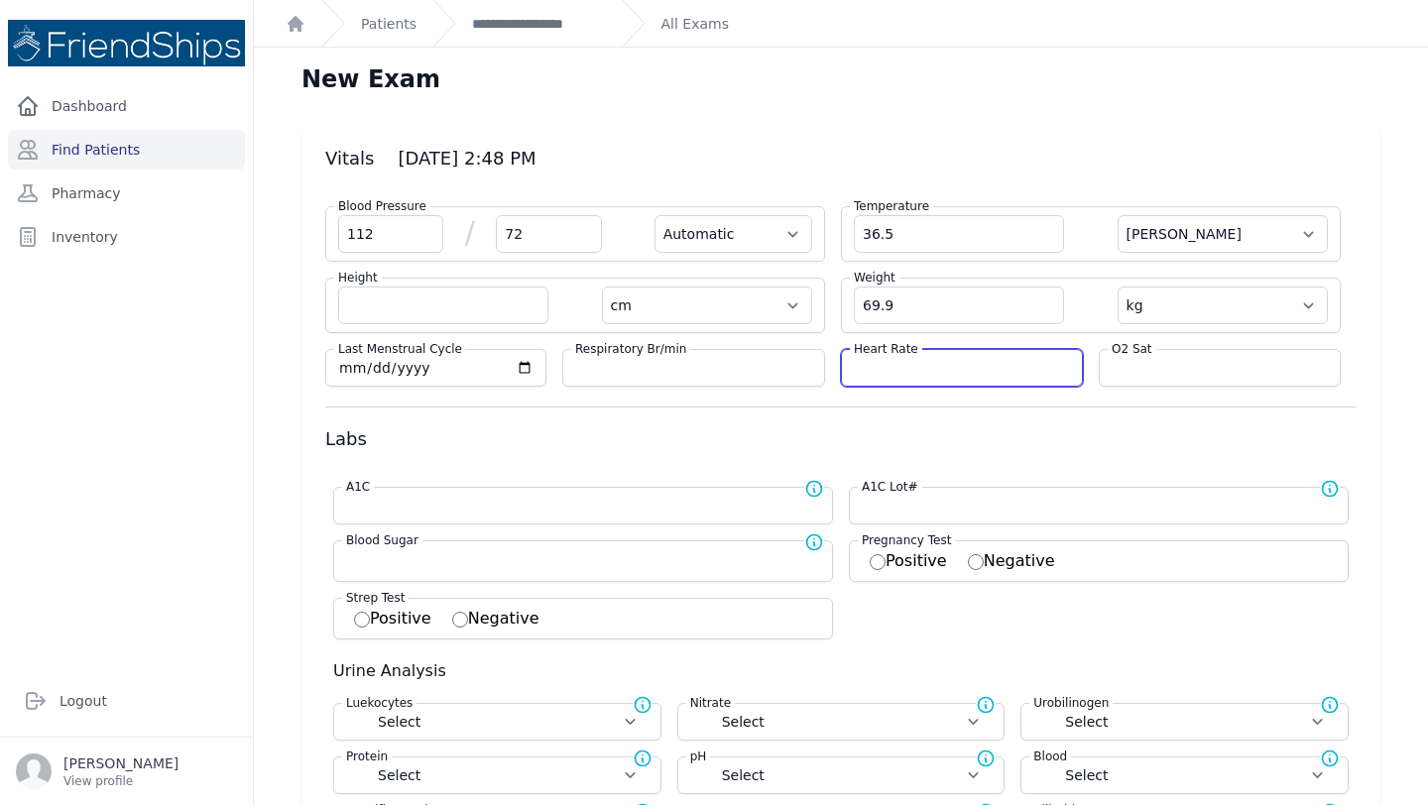
click at [960, 365] on input "number" at bounding box center [962, 368] width 216 height 20
select select "Automatic"
select select "C"
select select "cm"
select select "kg"
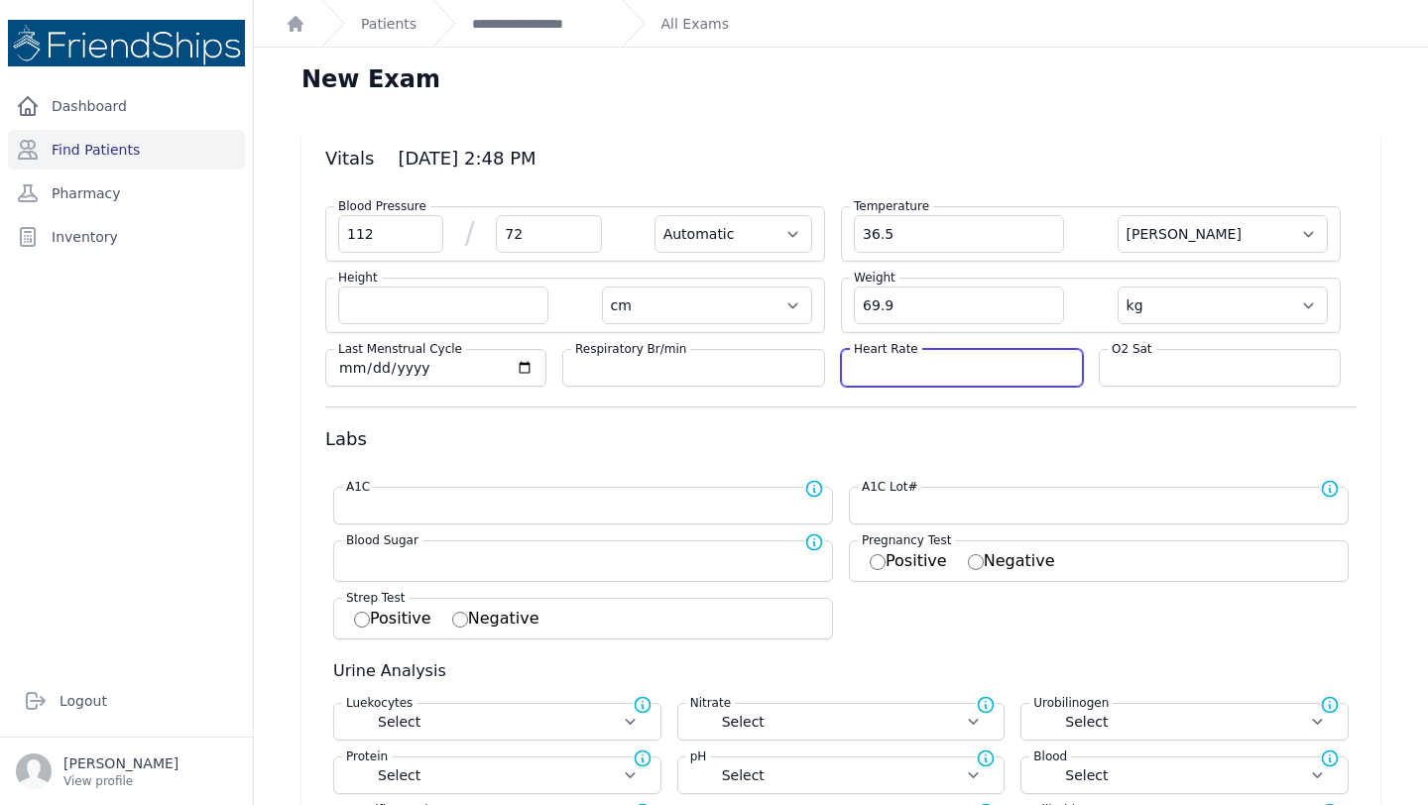
select select
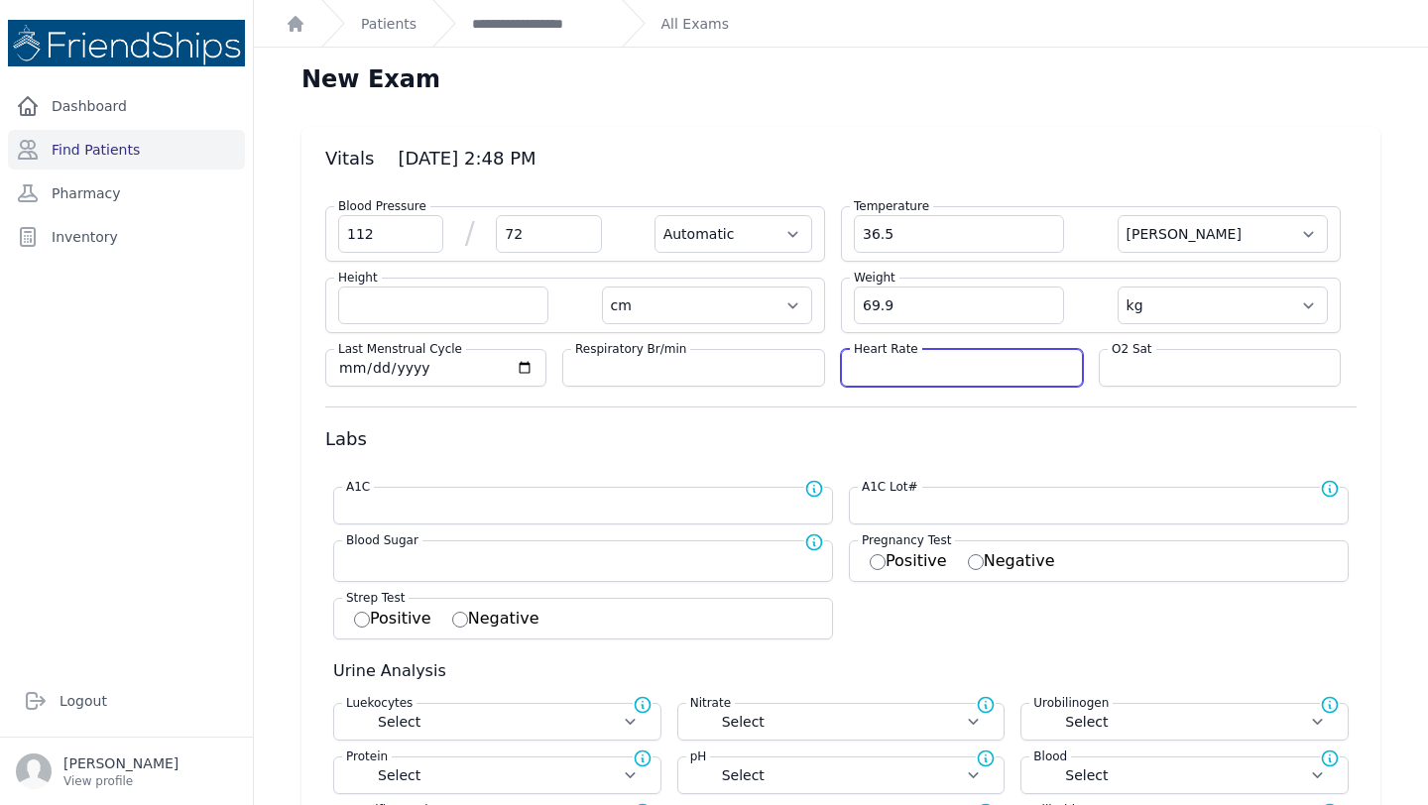
select select
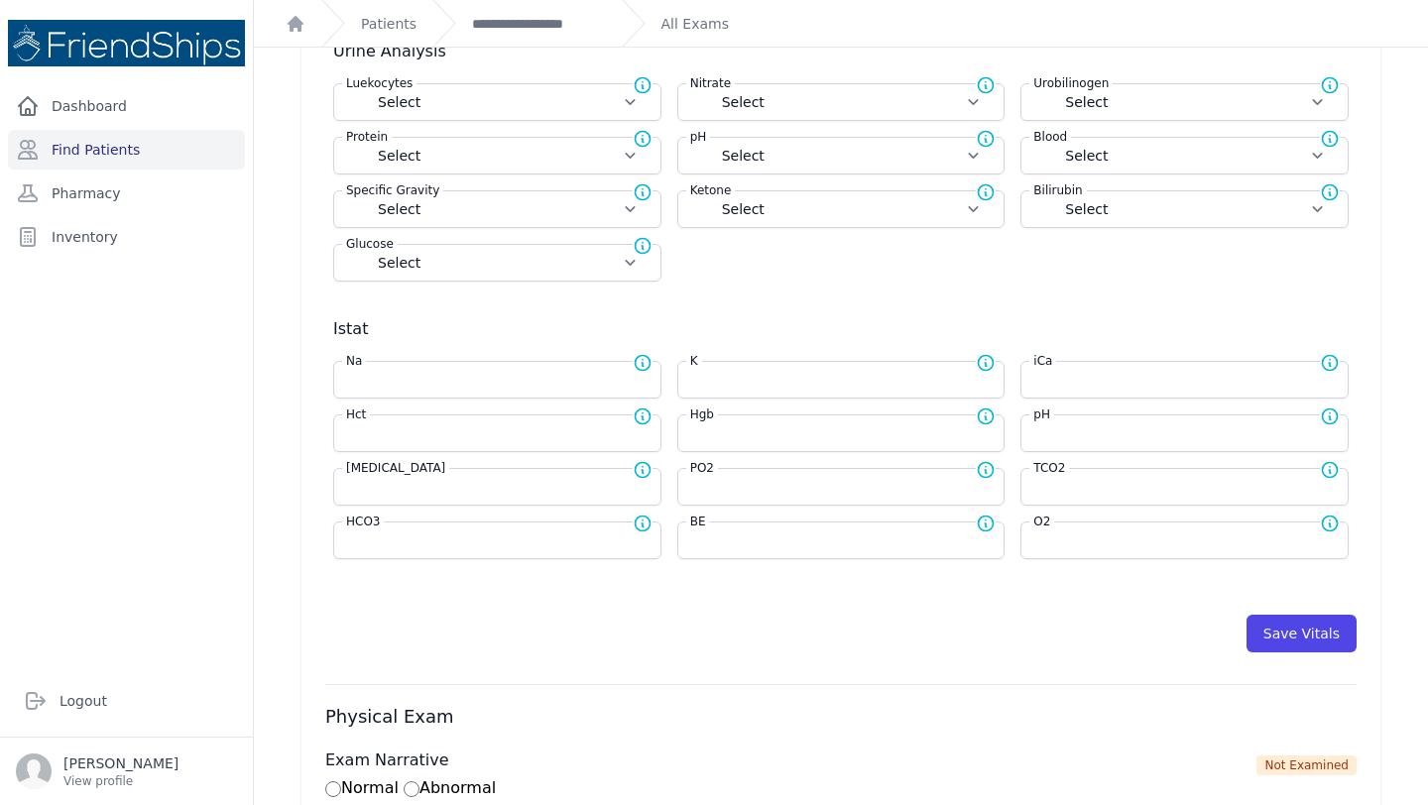
scroll to position [740, 0]
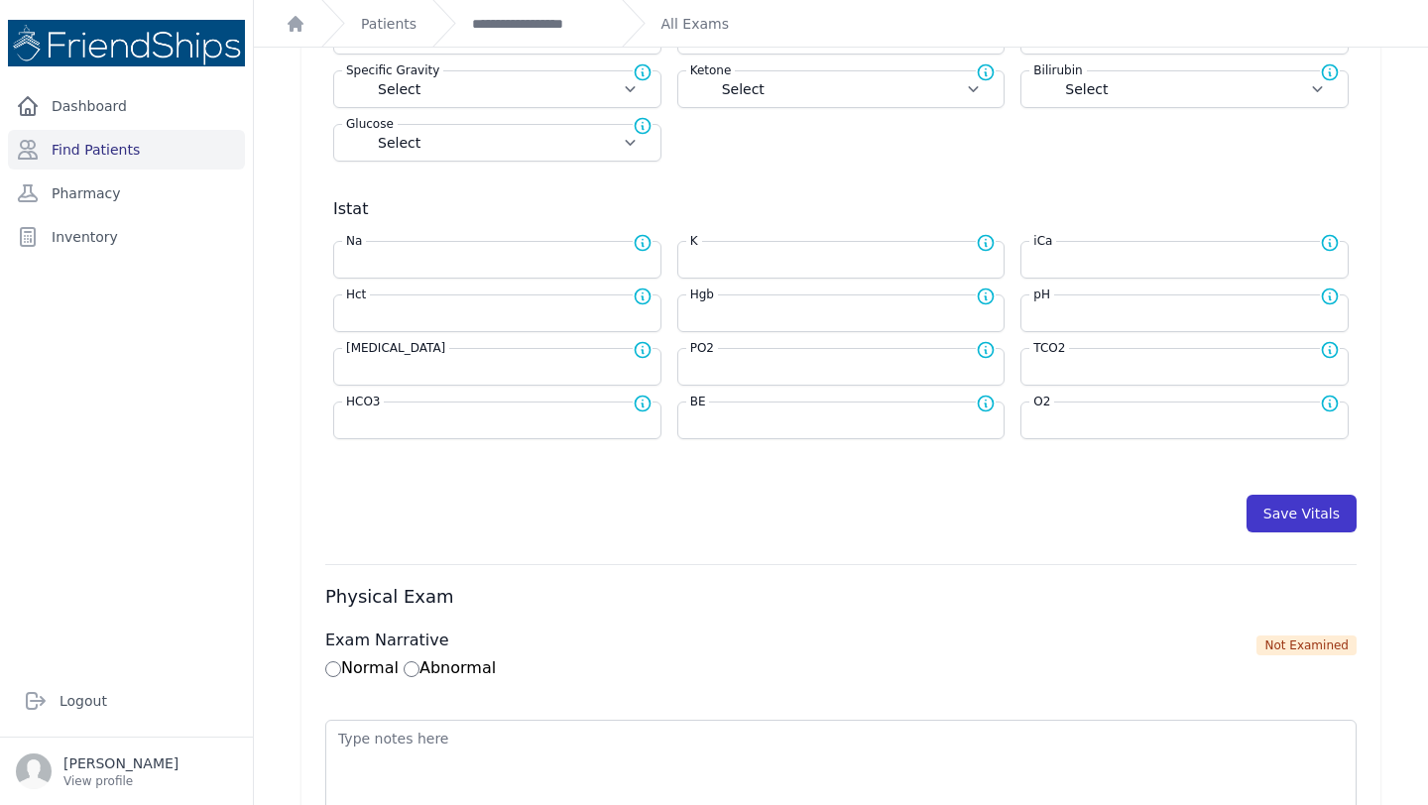
type input "89"
click at [1306, 518] on button "Save Vitals" at bounding box center [1301, 514] width 110 height 38
select select "Automatic"
select select "cm"
select select "kg"
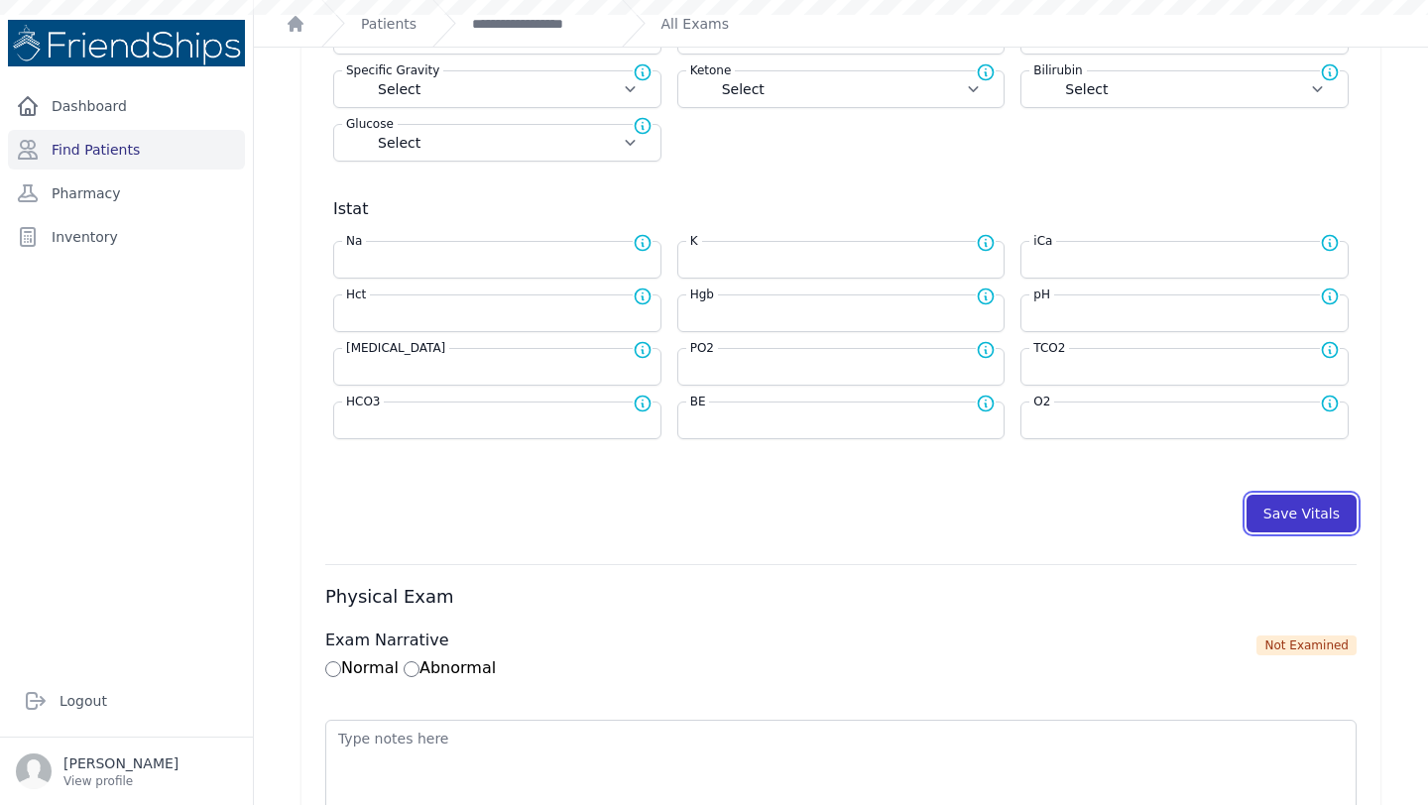
select select
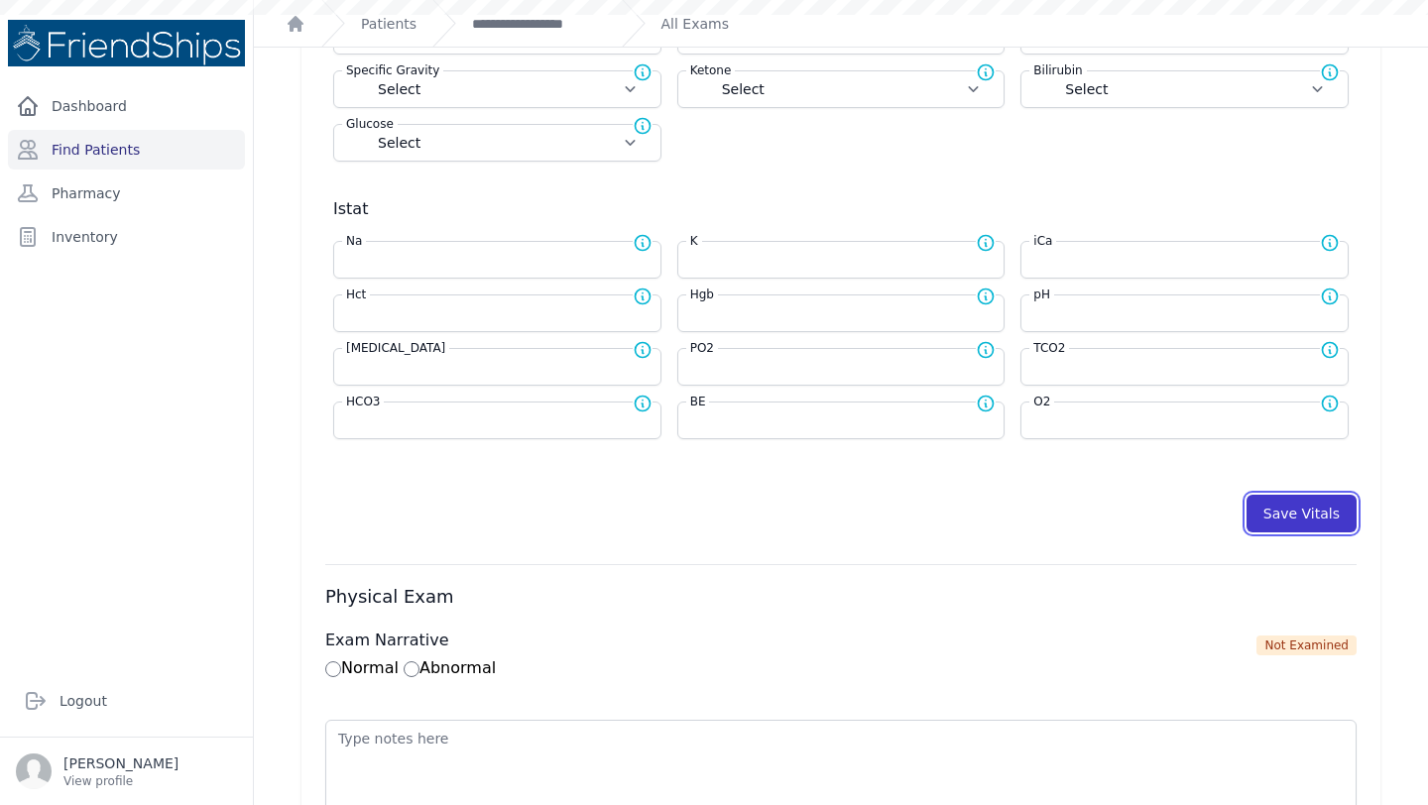
select select
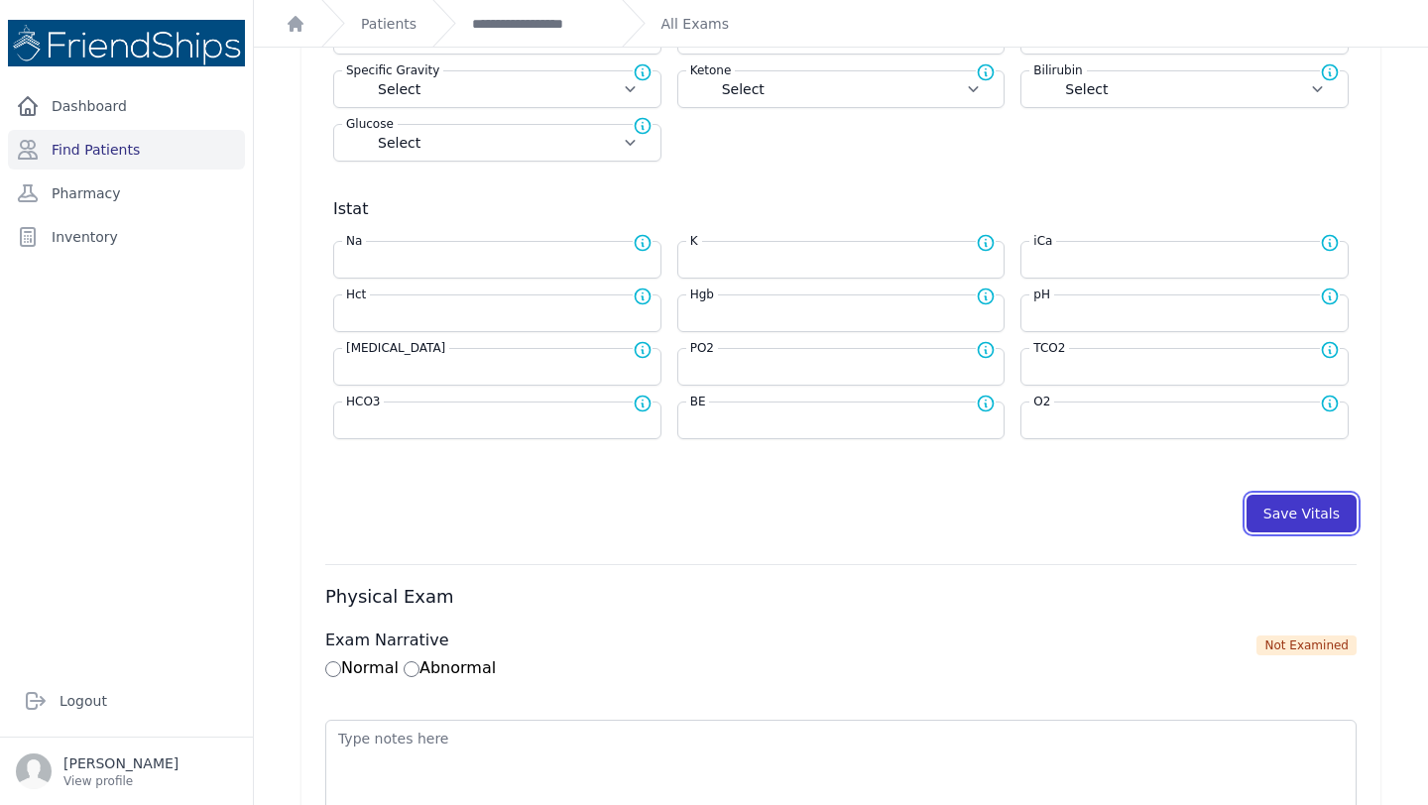
click at [1307, 507] on button "Save Vitals" at bounding box center [1301, 514] width 110 height 38
click at [549, 12] on div "**********" at bounding box center [518, 23] width 173 height 47
click at [539, 24] on link "**********" at bounding box center [539, 24] width 134 height 20
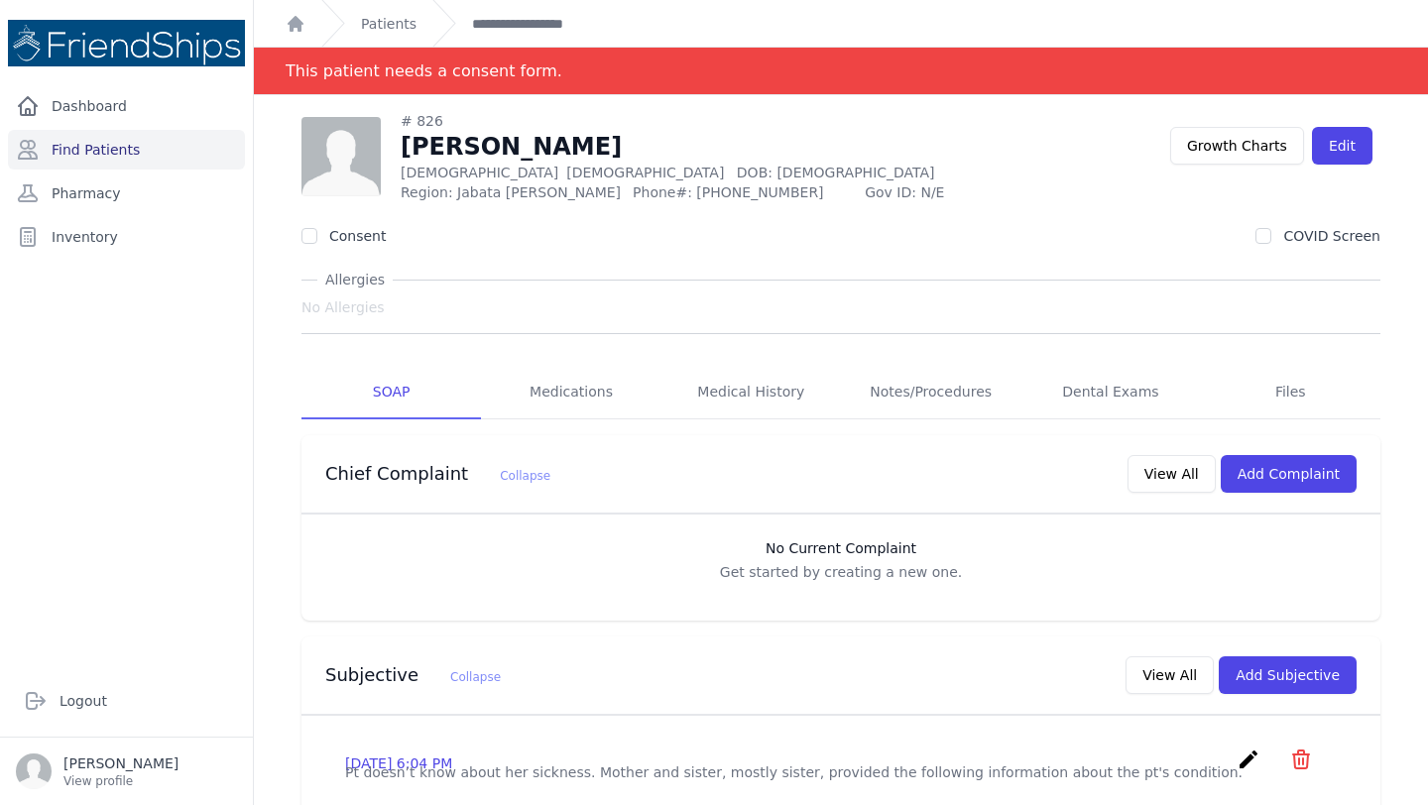
click at [539, 24] on link "**********" at bounding box center [539, 24] width 134 height 20
click at [697, 194] on span "Phone#: [PHONE_NUMBER]" at bounding box center [743, 192] width 220 height 20
copy span "0934965043"
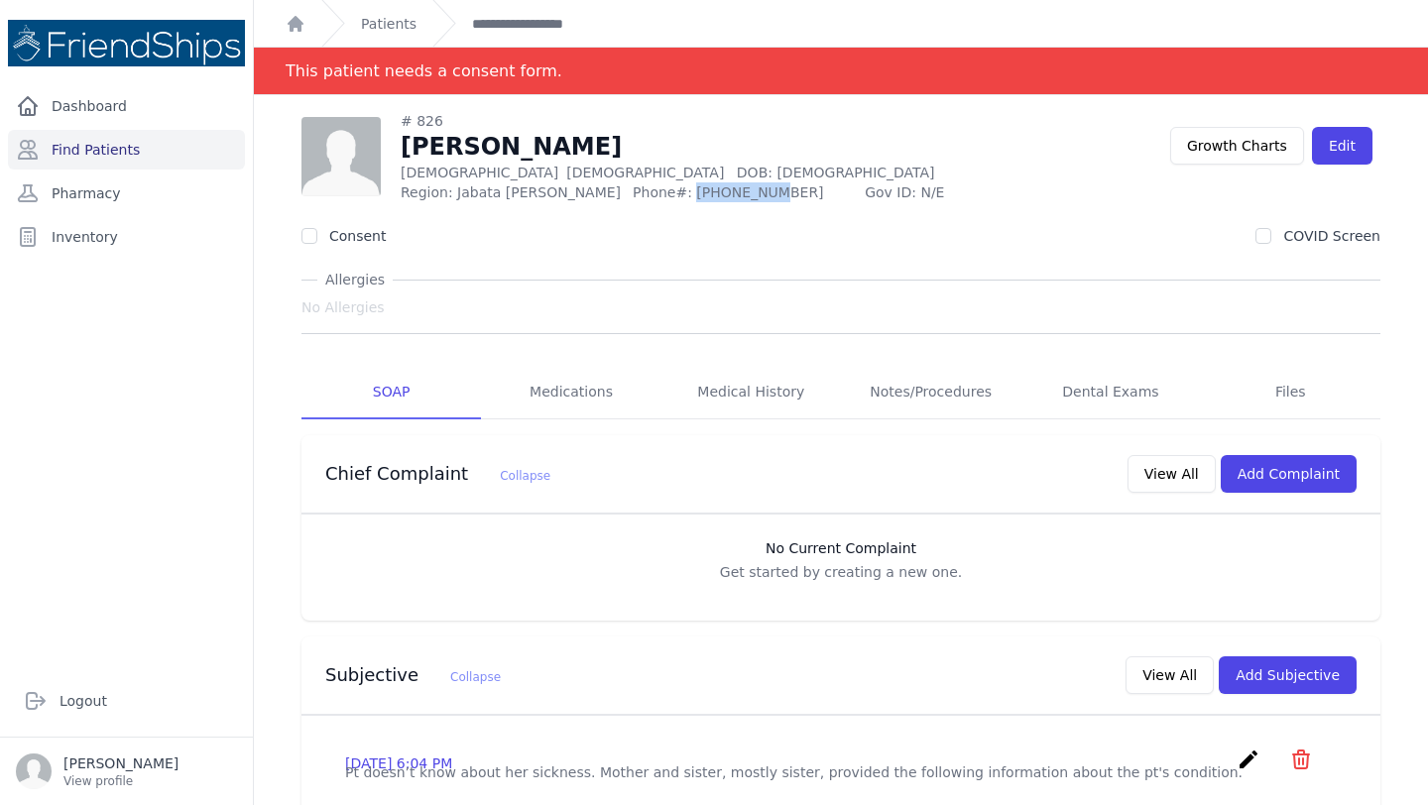
click at [566, 179] on span "25 Years Old" at bounding box center [645, 173] width 158 height 16
click at [487, 190] on span "Region: Jabata al Khashab" at bounding box center [511, 192] width 220 height 20
drag, startPoint x: 570, startPoint y: 192, endPoint x: 460, endPoint y: 190, distance: 110.1
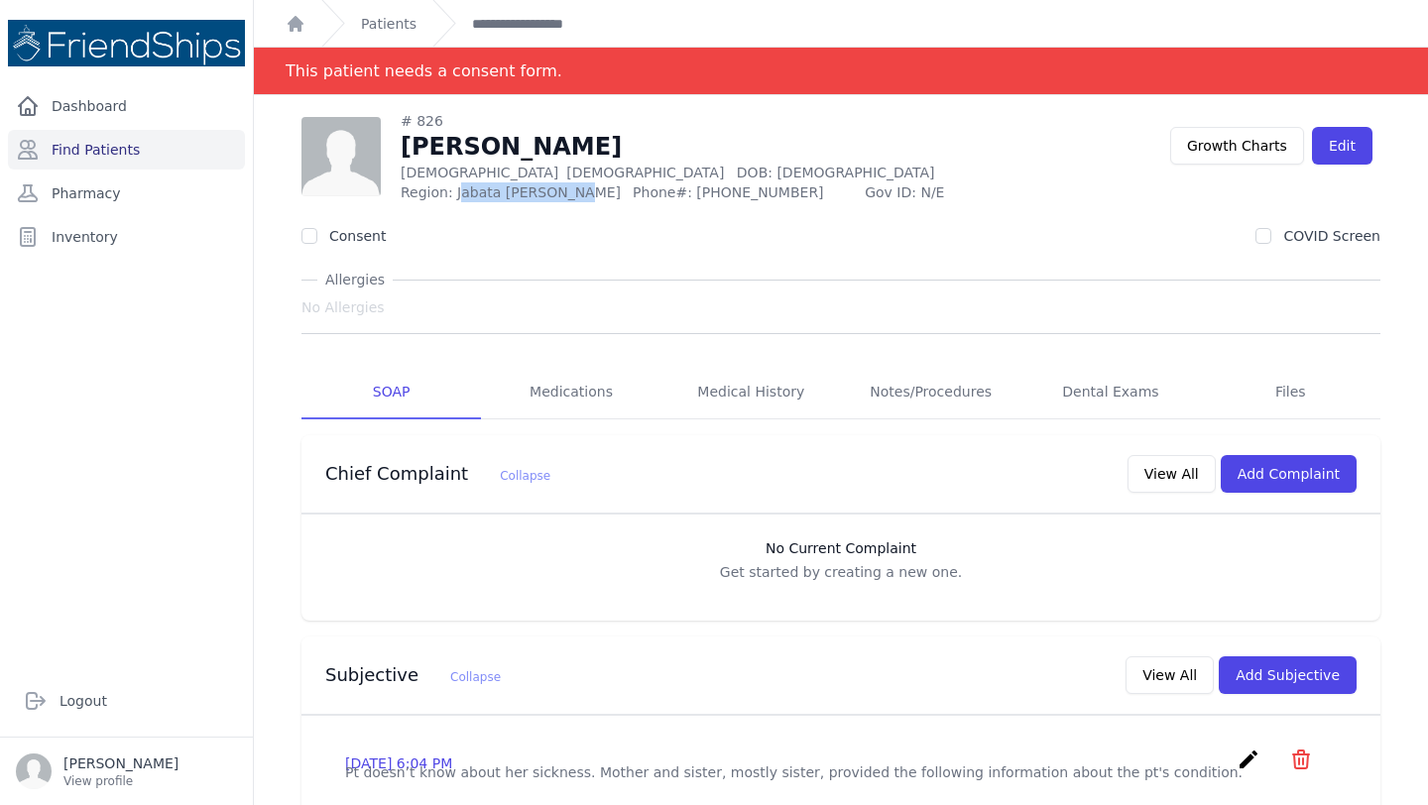
click at [460, 190] on span "Region: Jabata al Khashab" at bounding box center [511, 192] width 220 height 20
copy span "[PERSON_NAME] [PERSON_NAME]"
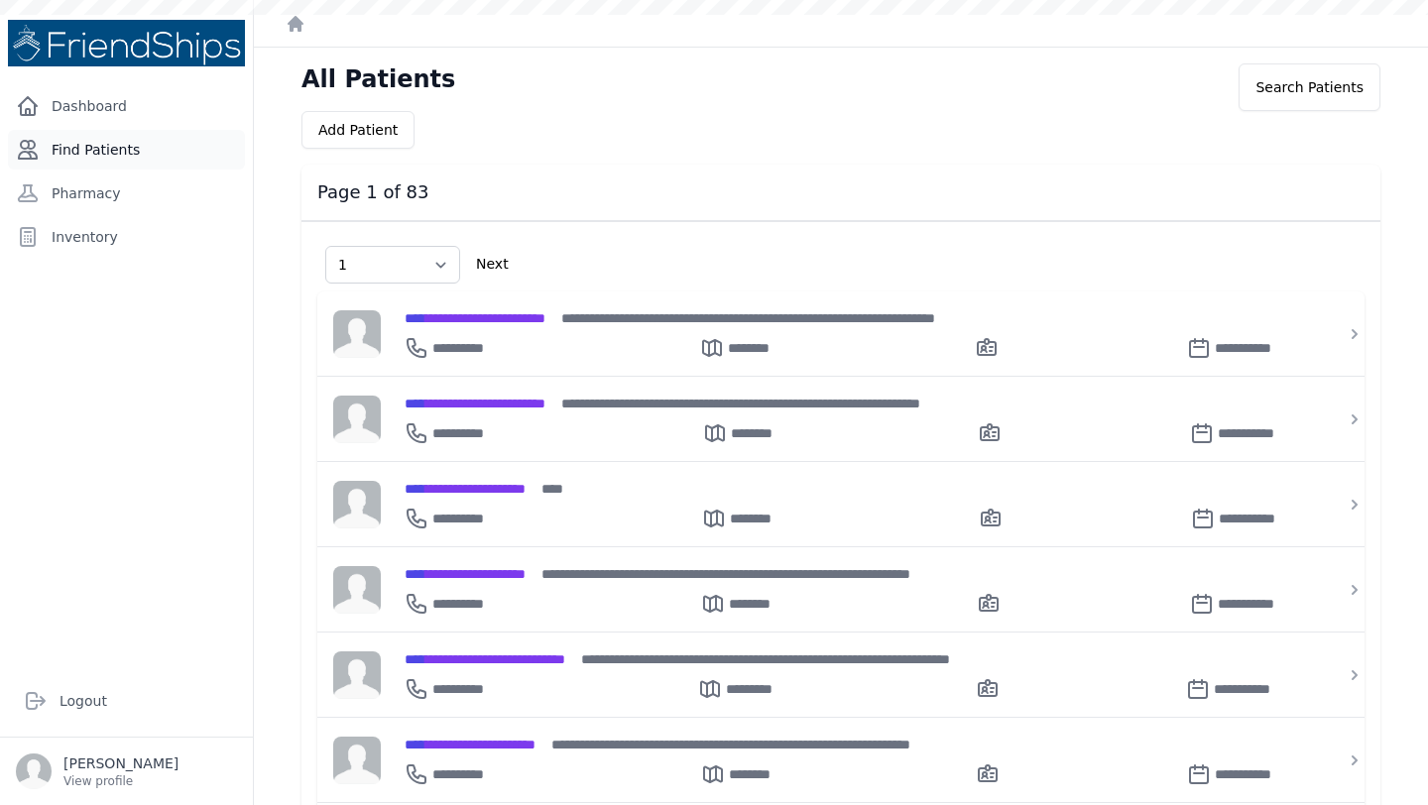
select select "1"
click at [85, 143] on link "Find Patients" at bounding box center [126, 150] width 237 height 40
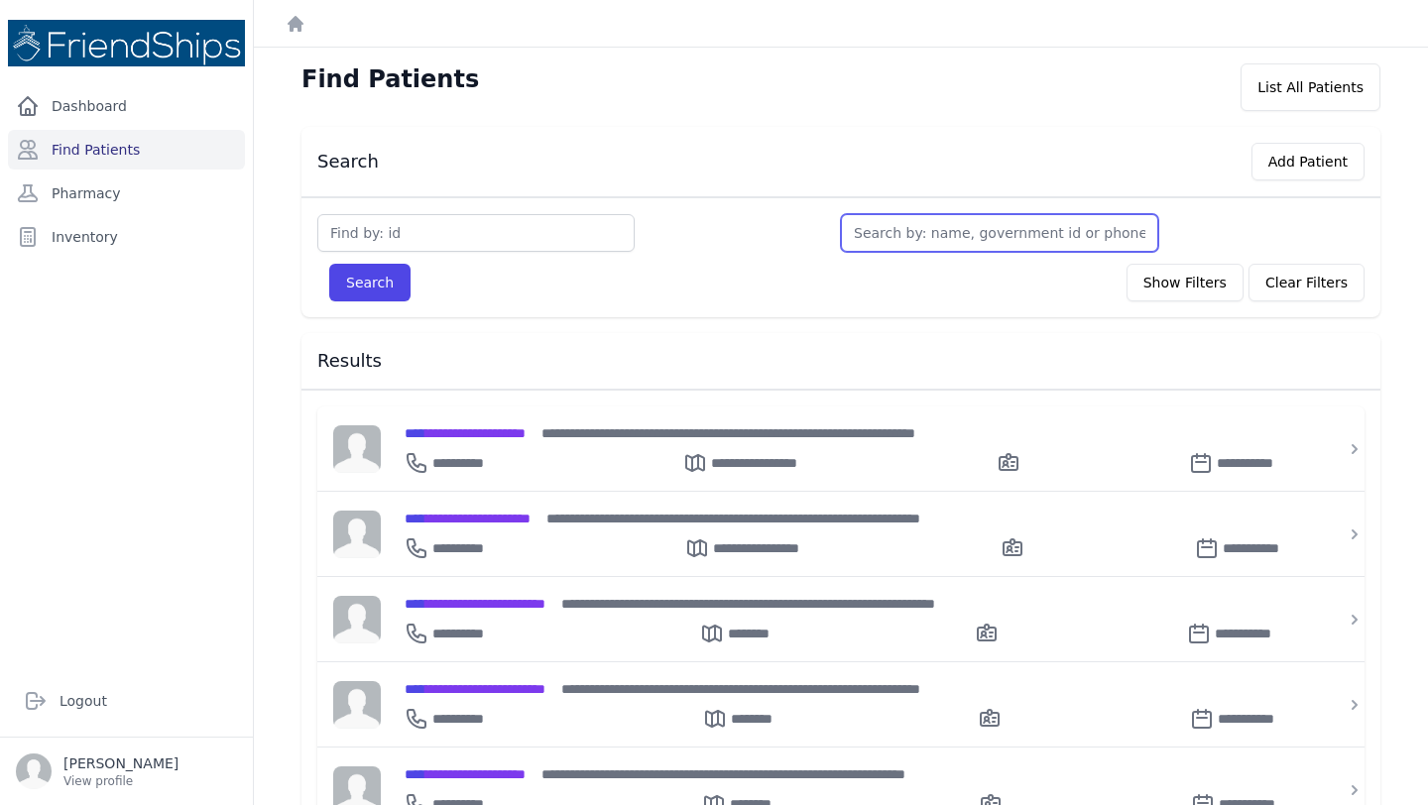
click at [943, 238] on input "text" at bounding box center [999, 233] width 317 height 38
type input "wea"
type input "weam"
click at [329, 264] on button "Search" at bounding box center [369, 283] width 81 height 38
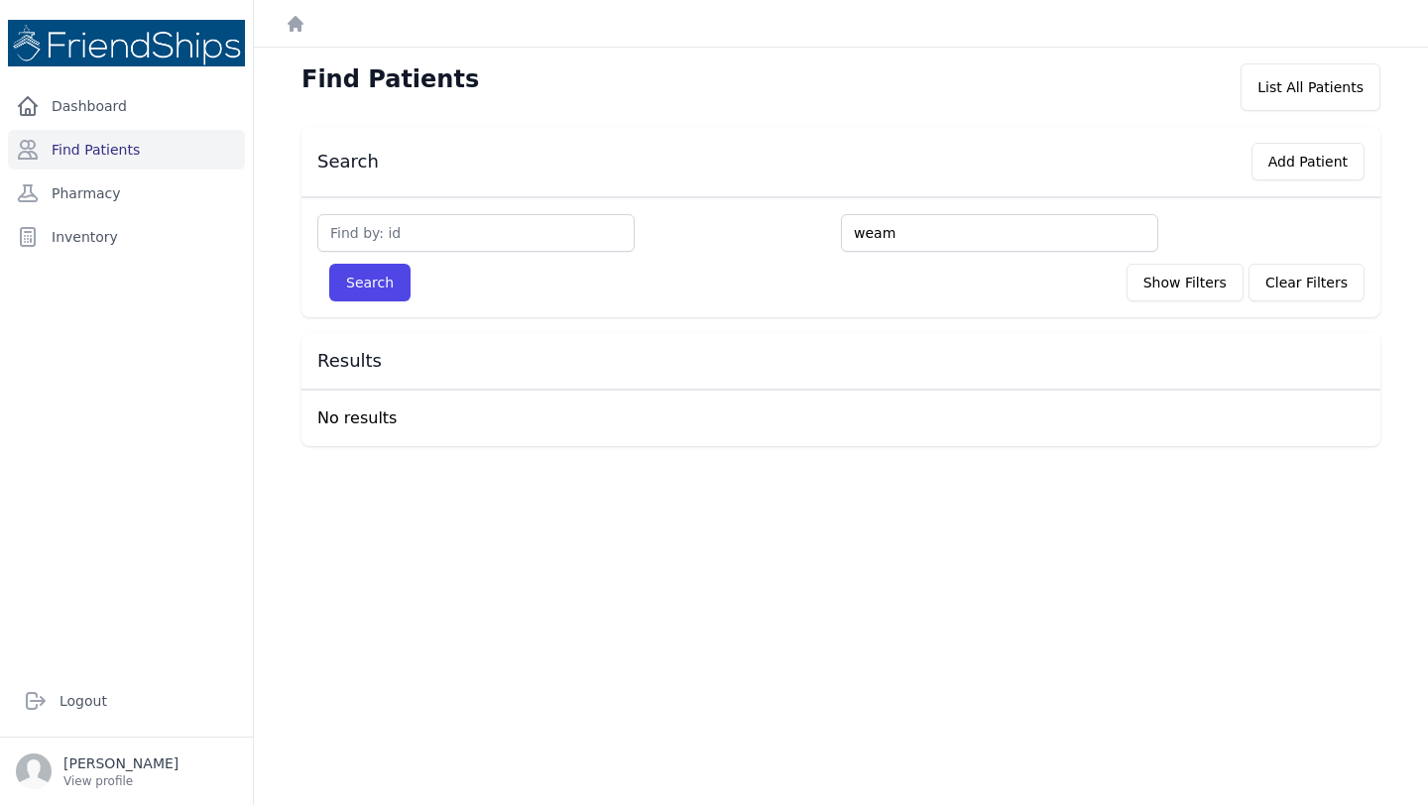
click at [853, 234] on input "weam" at bounding box center [999, 233] width 317 height 38
type input "im"
type input "imr"
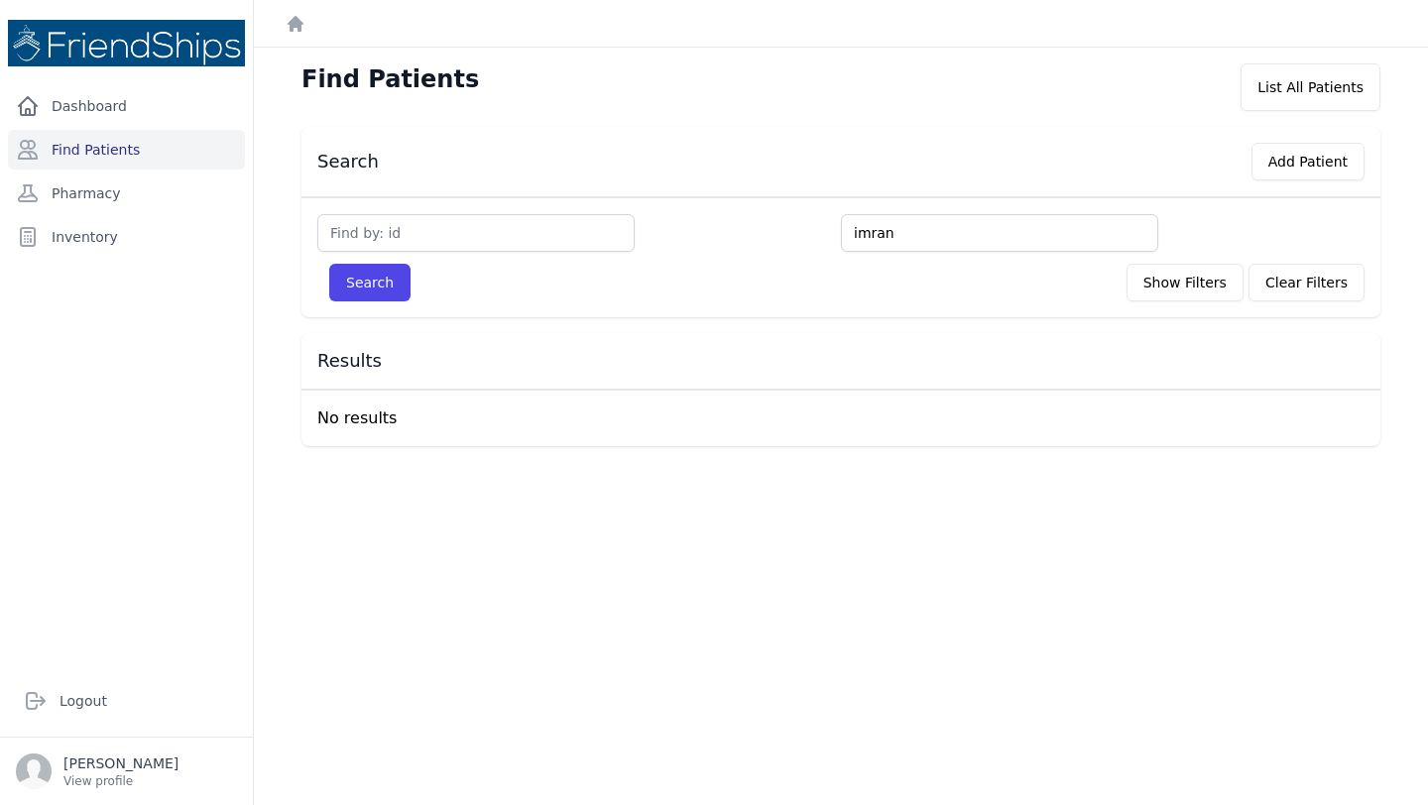
type input "imran"
click at [329, 264] on button "Search" at bounding box center [369, 283] width 81 height 38
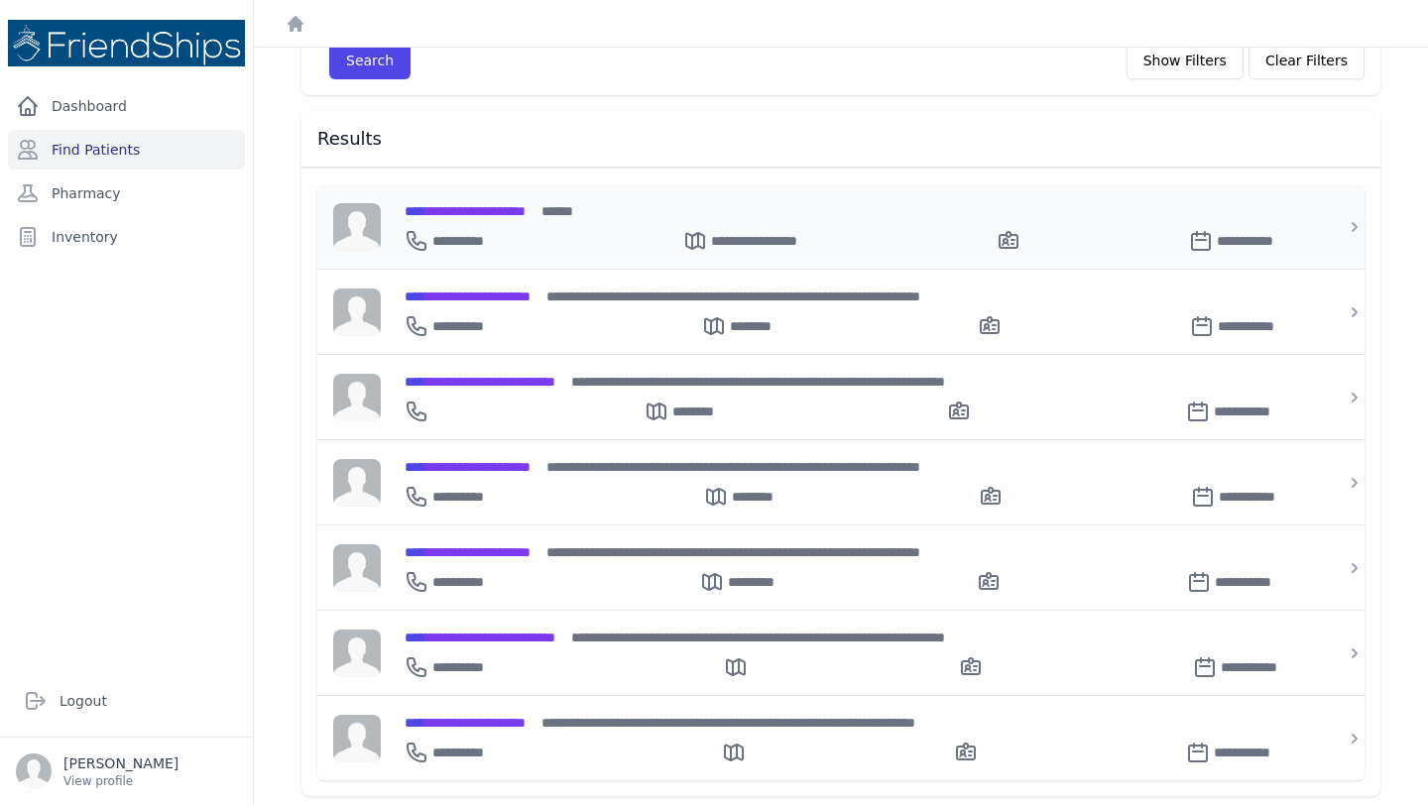
scroll to position [148, 0]
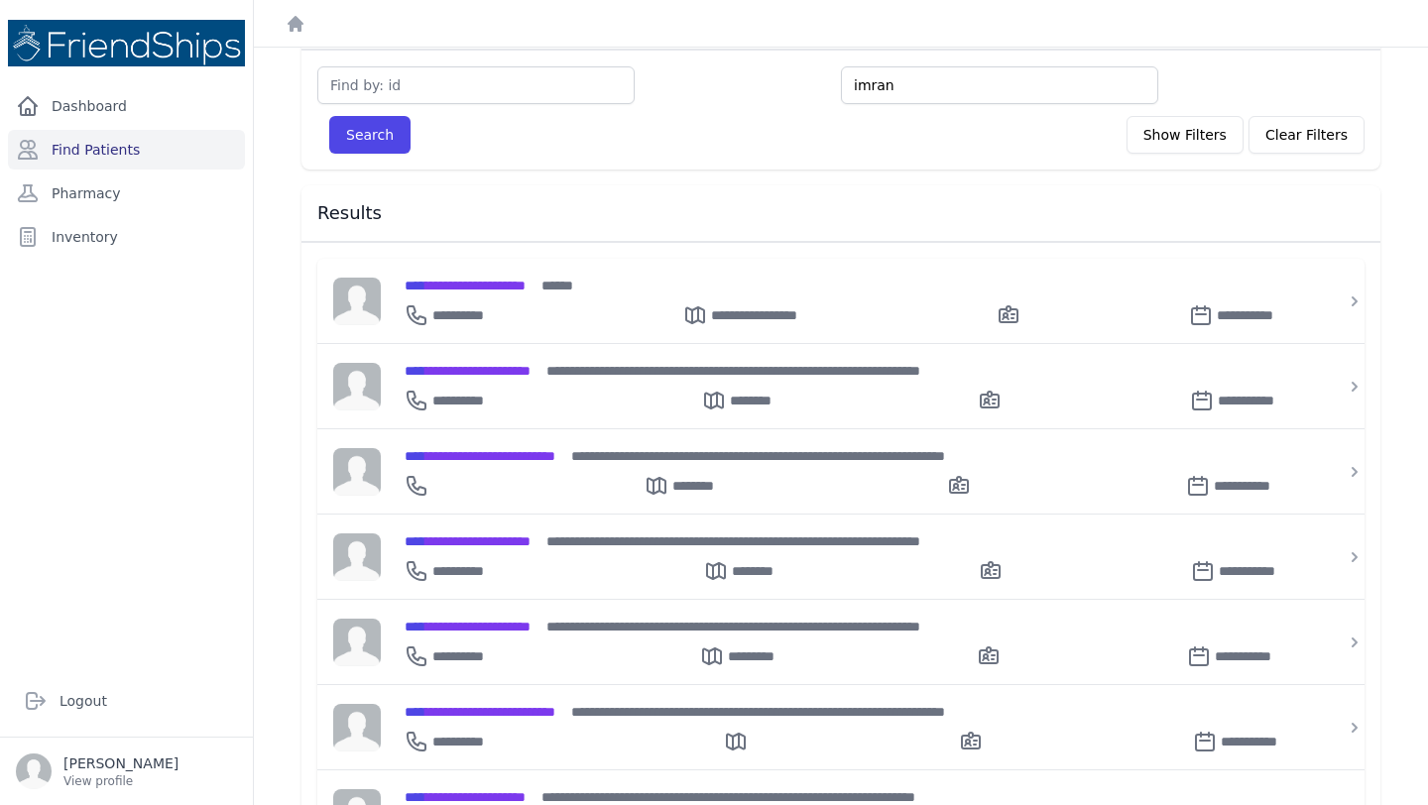
click at [872, 90] on input "imran" at bounding box center [999, 85] width 317 height 38
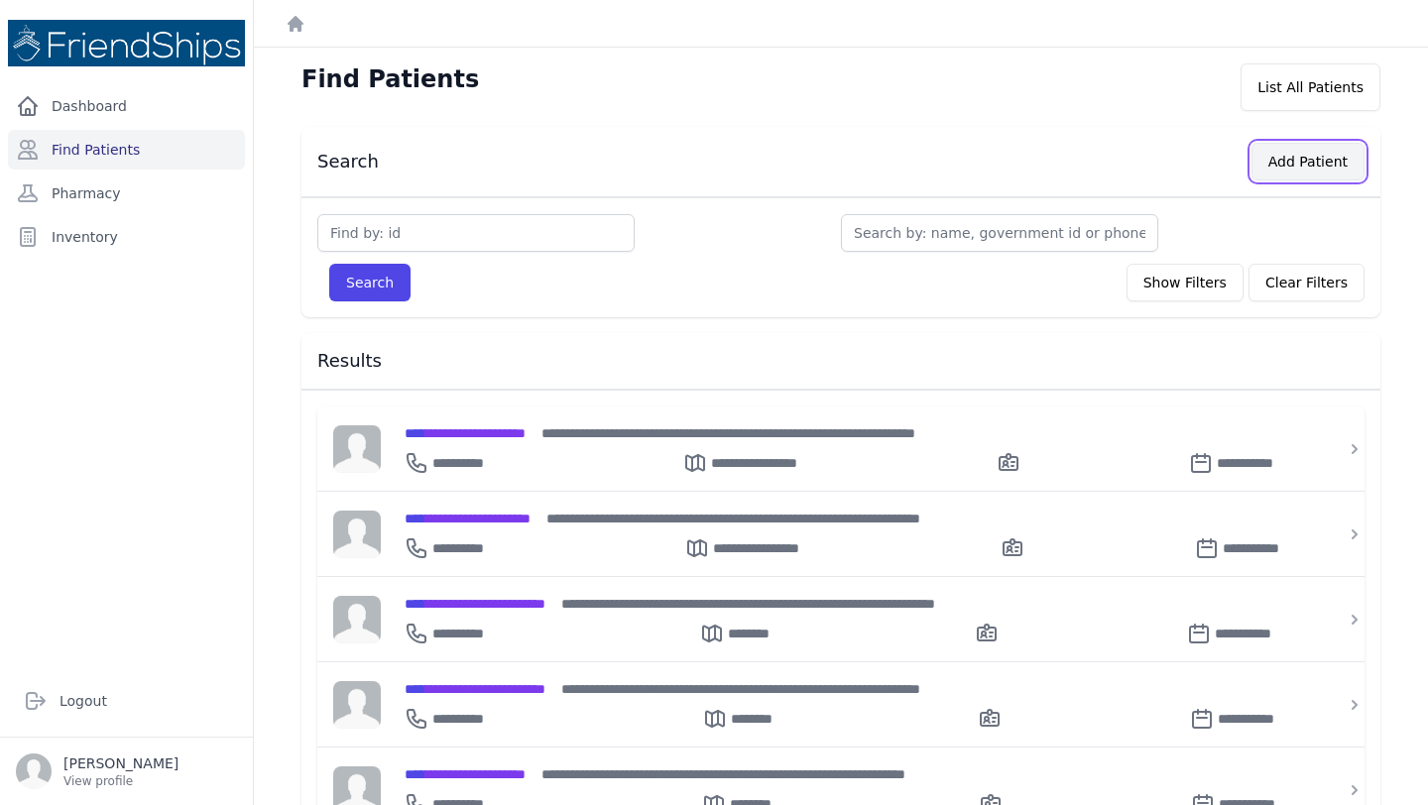
click at [1312, 161] on button "Add Patient" at bounding box center [1307, 162] width 113 height 38
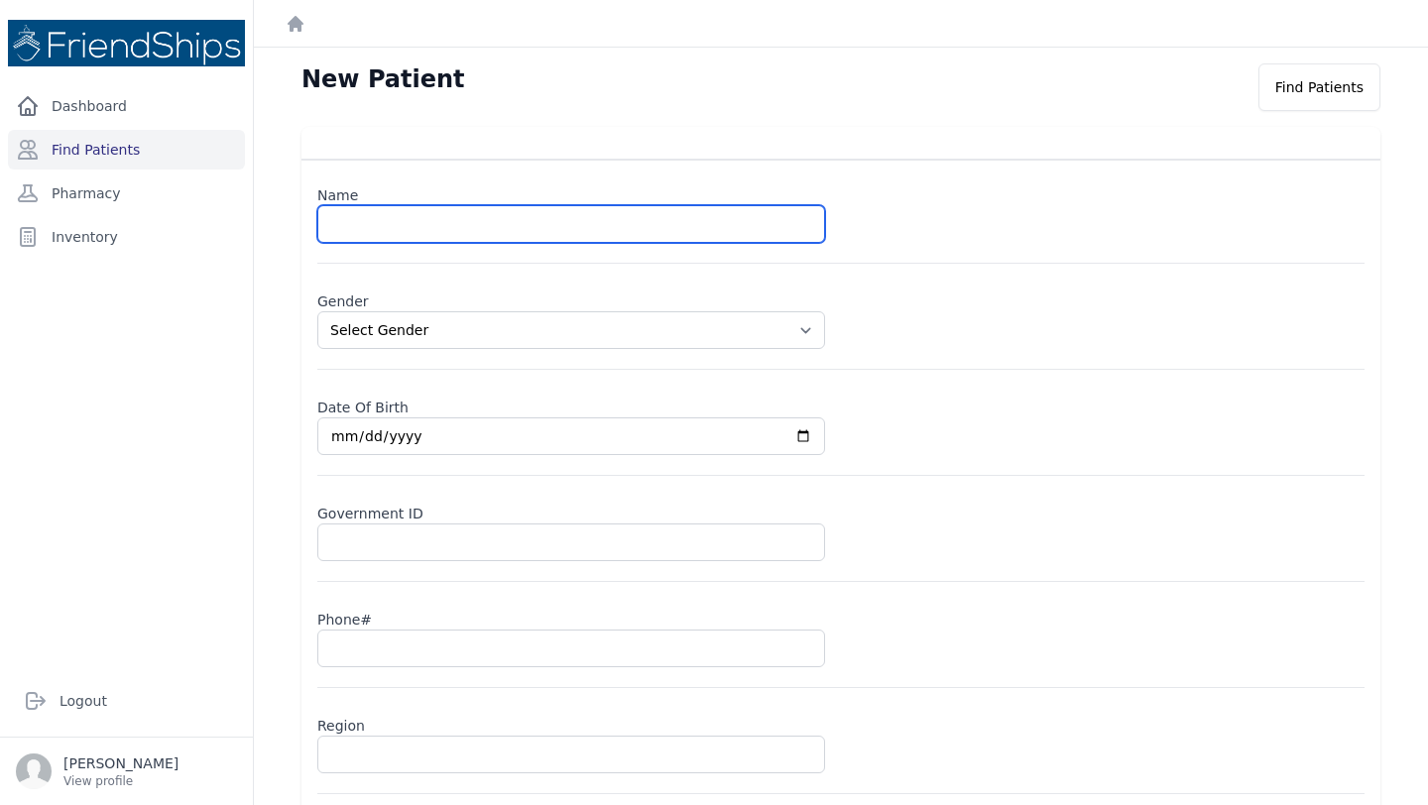
click at [598, 220] on input "text" at bounding box center [571, 224] width 508 height 38
type input "Weam [PERSON_NAME]"
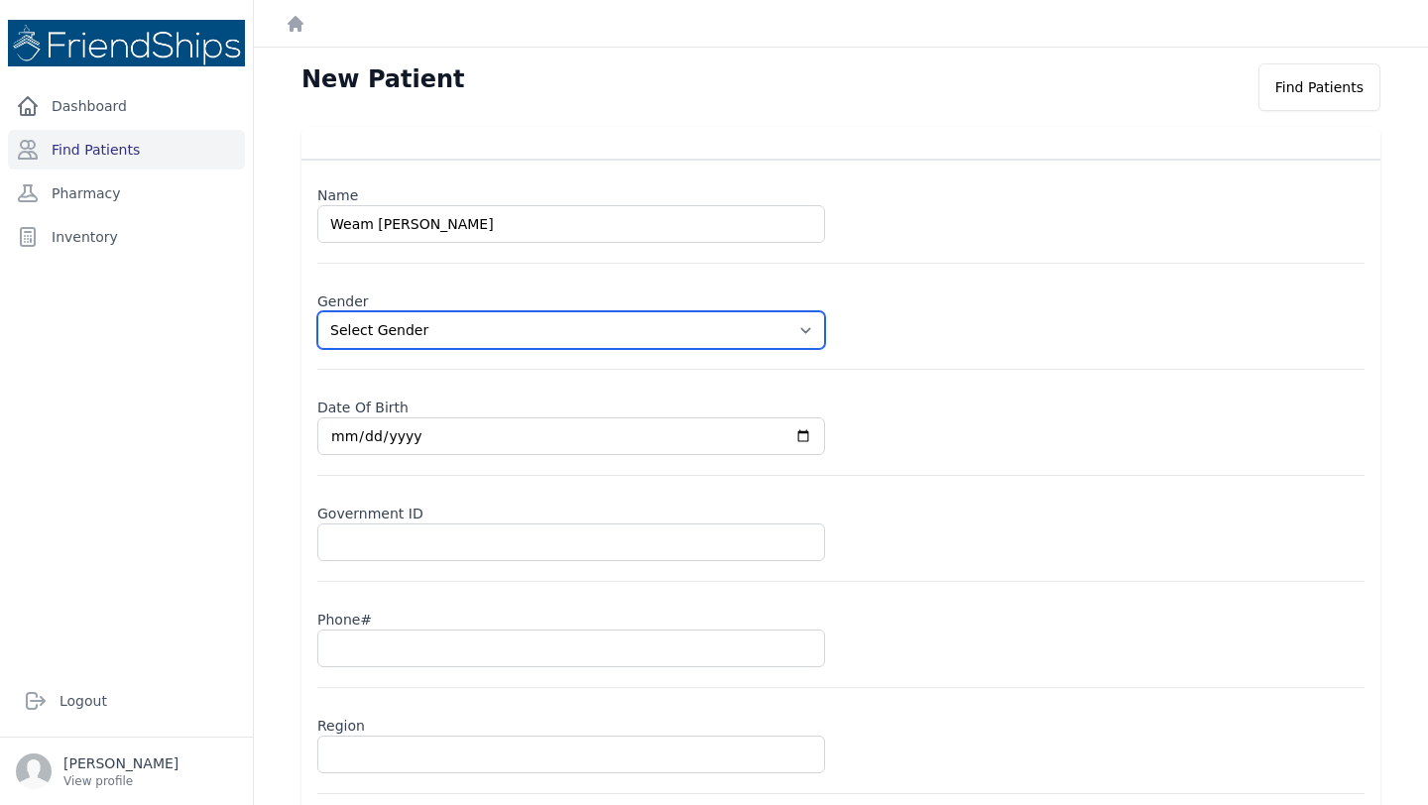
click at [444, 315] on select "Select Gender [DEMOGRAPHIC_DATA] [DEMOGRAPHIC_DATA]" at bounding box center [571, 330] width 508 height 38
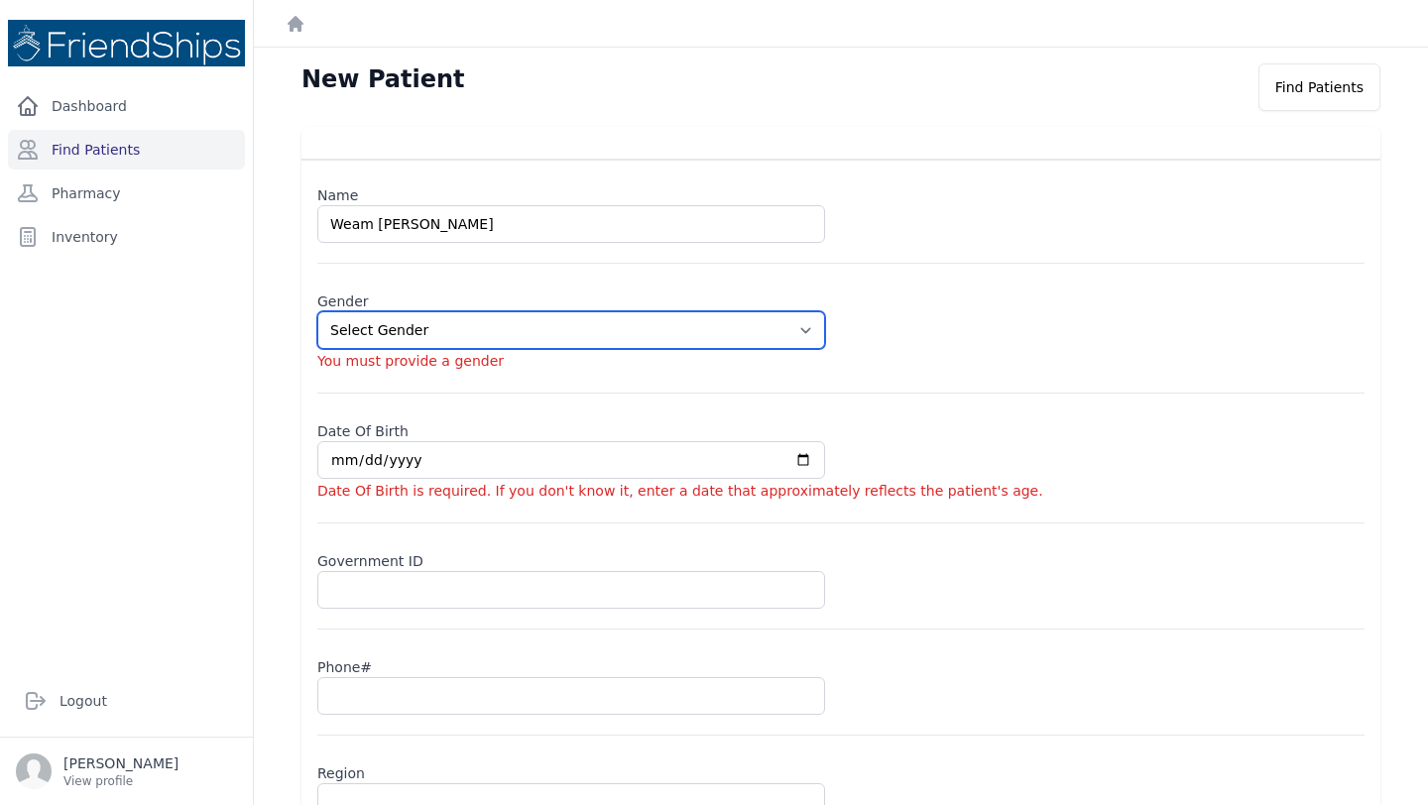
select select "[DEMOGRAPHIC_DATA]"
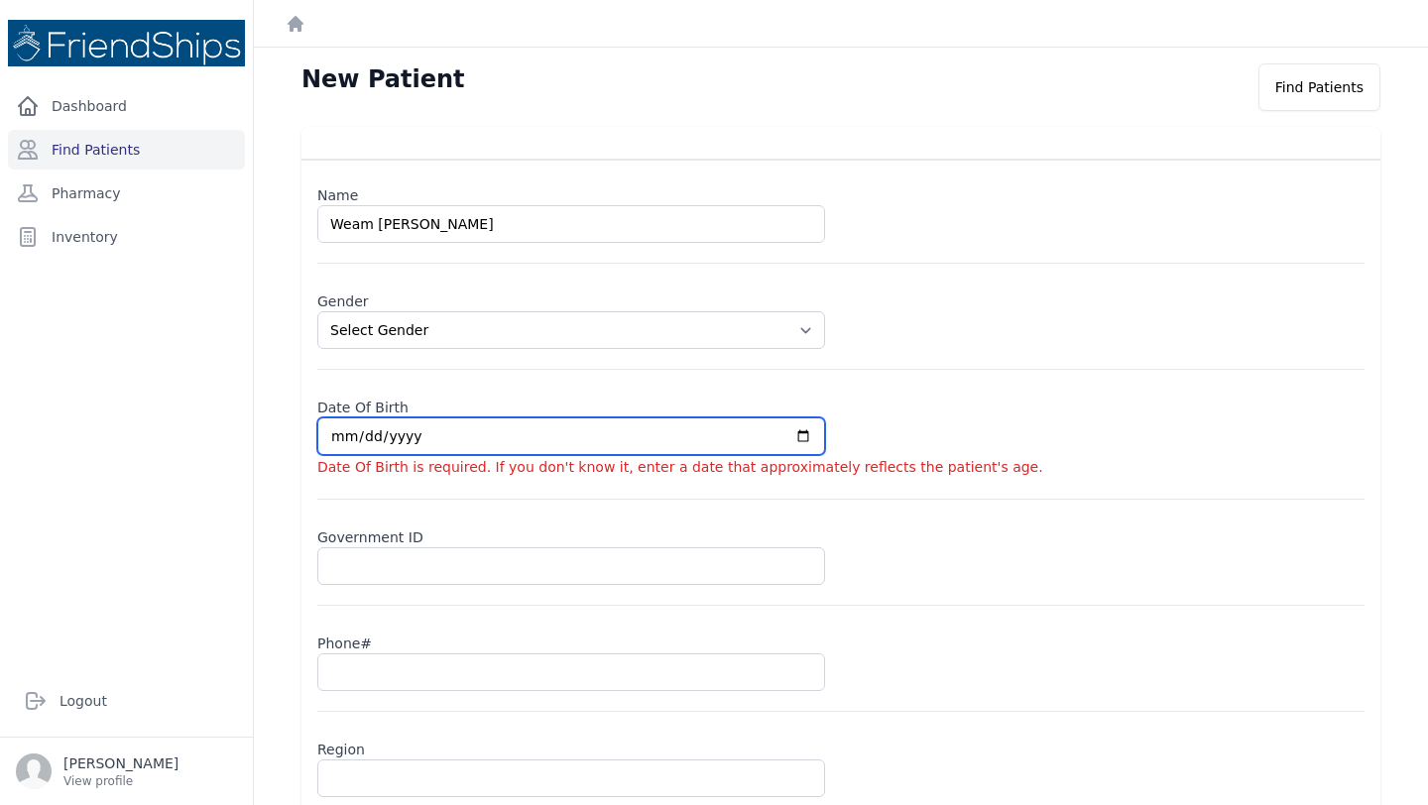
click at [341, 436] on input "date" at bounding box center [571, 436] width 508 height 38
type input "0200-01-30"
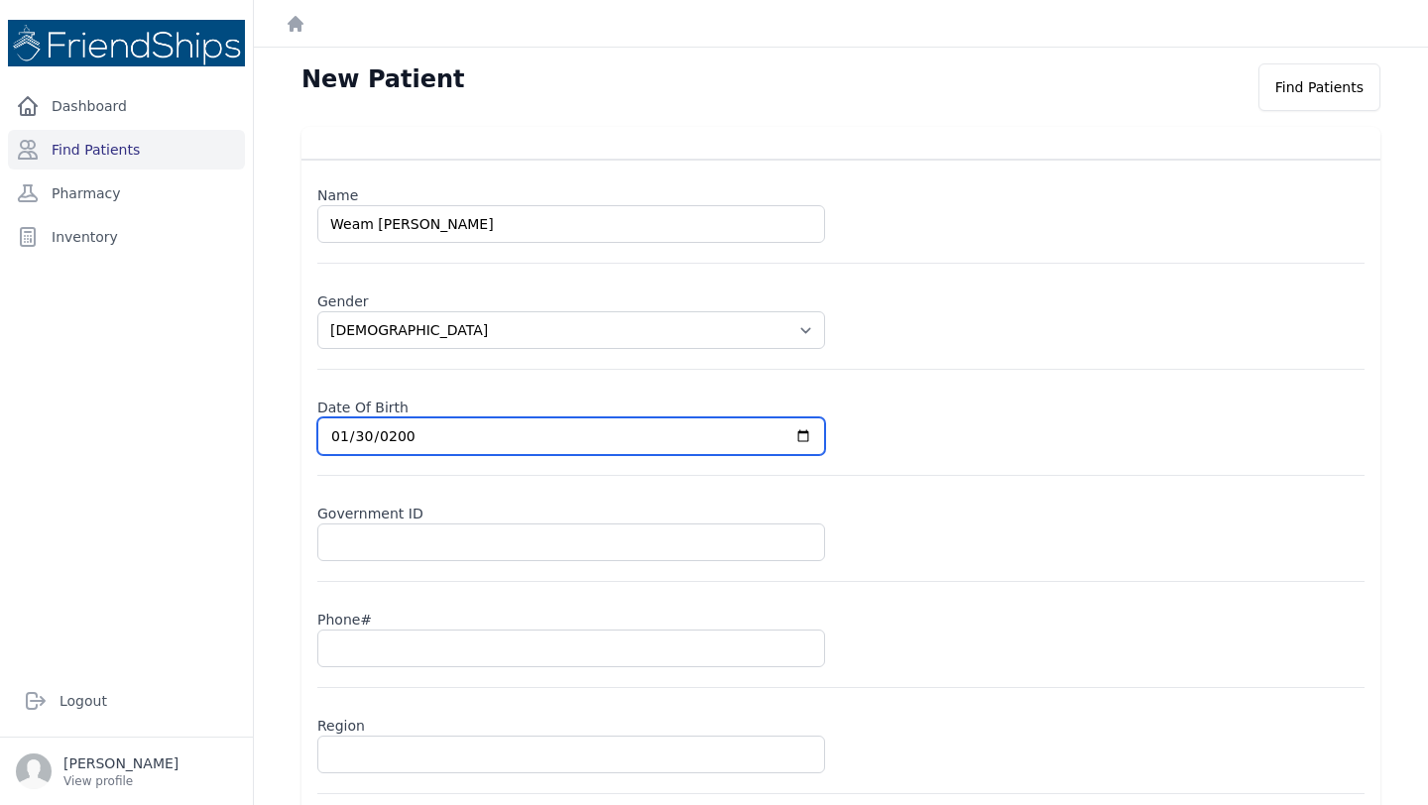
select select "[DEMOGRAPHIC_DATA]"
type input "[DATE]"
select select "[DEMOGRAPHIC_DATA]"
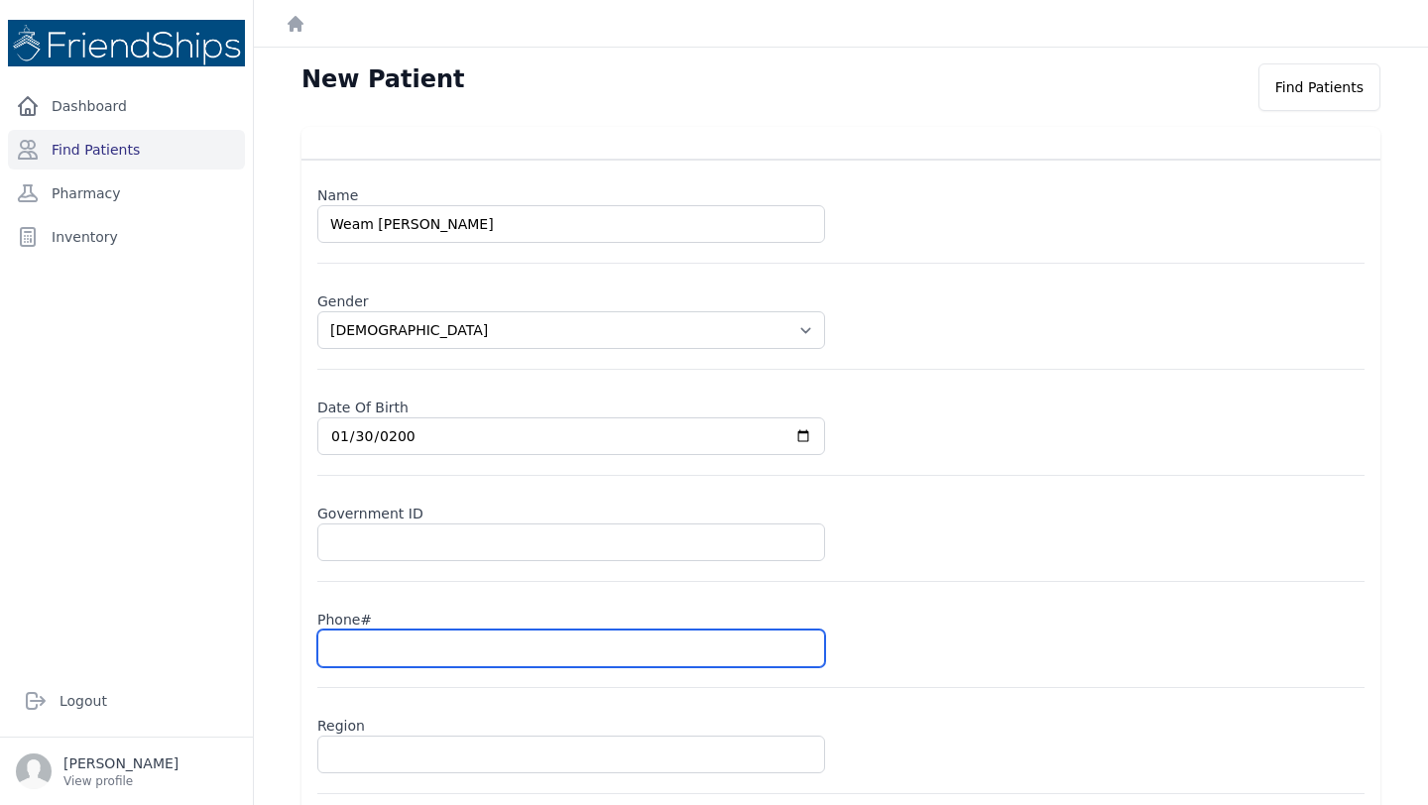
click at [365, 653] on input "text" at bounding box center [571, 649] width 508 height 38
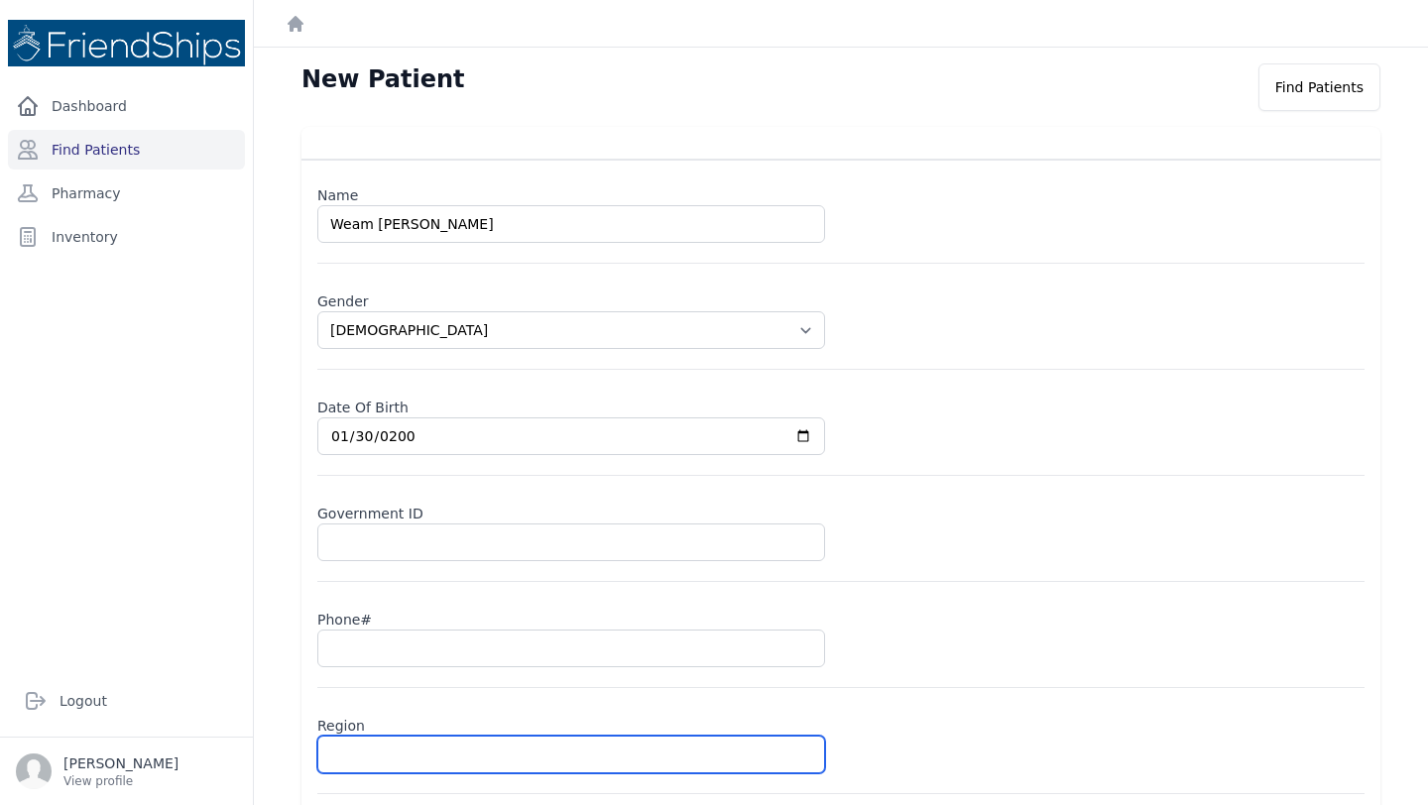
click at [346, 742] on input "text" at bounding box center [571, 755] width 508 height 38
type input "J"
select select "[DEMOGRAPHIC_DATA]"
paste input "[PERSON_NAME] [PERSON_NAME]"
type input "Jabata [PERSON_NAME]"
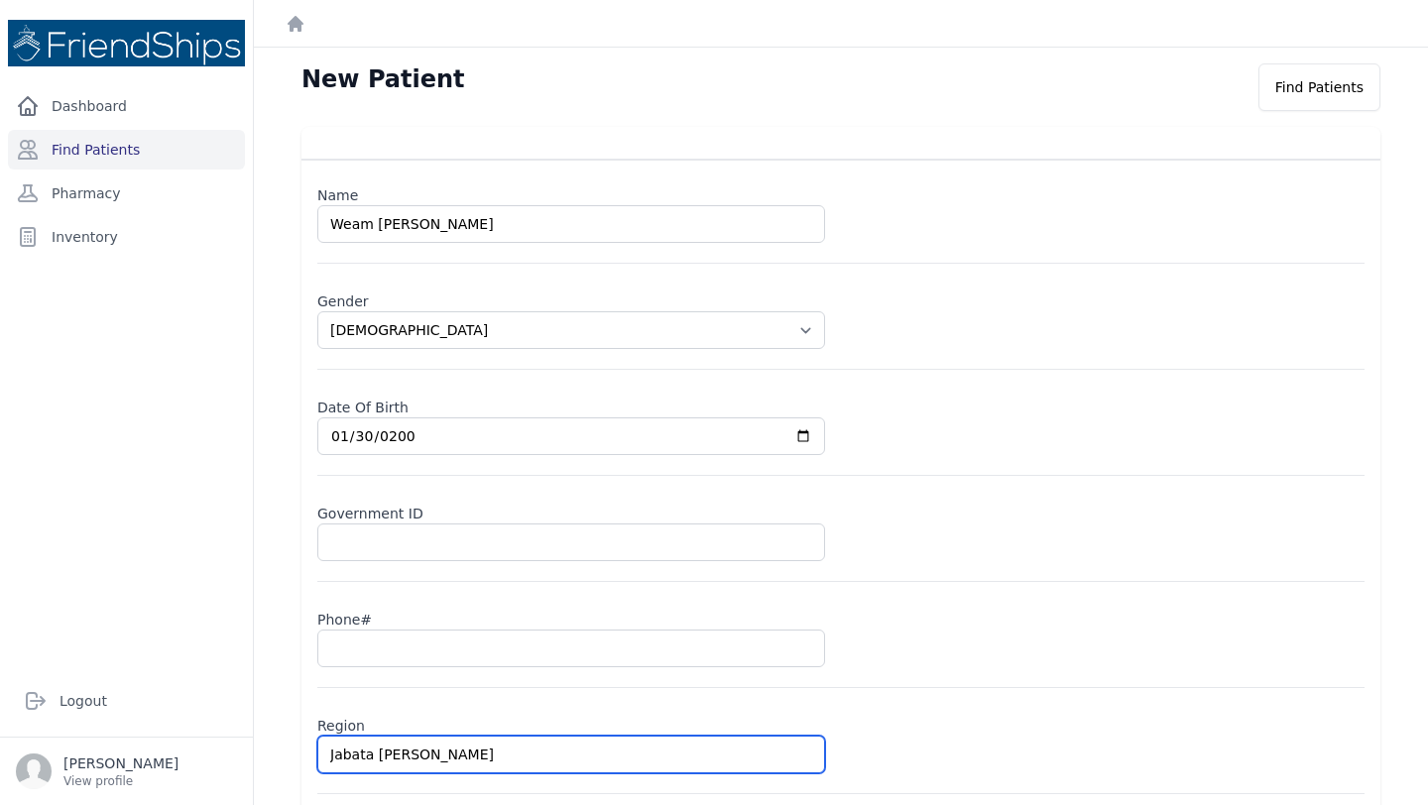
select select "[DEMOGRAPHIC_DATA]"
type input "Jabata [PERSON_NAME]"
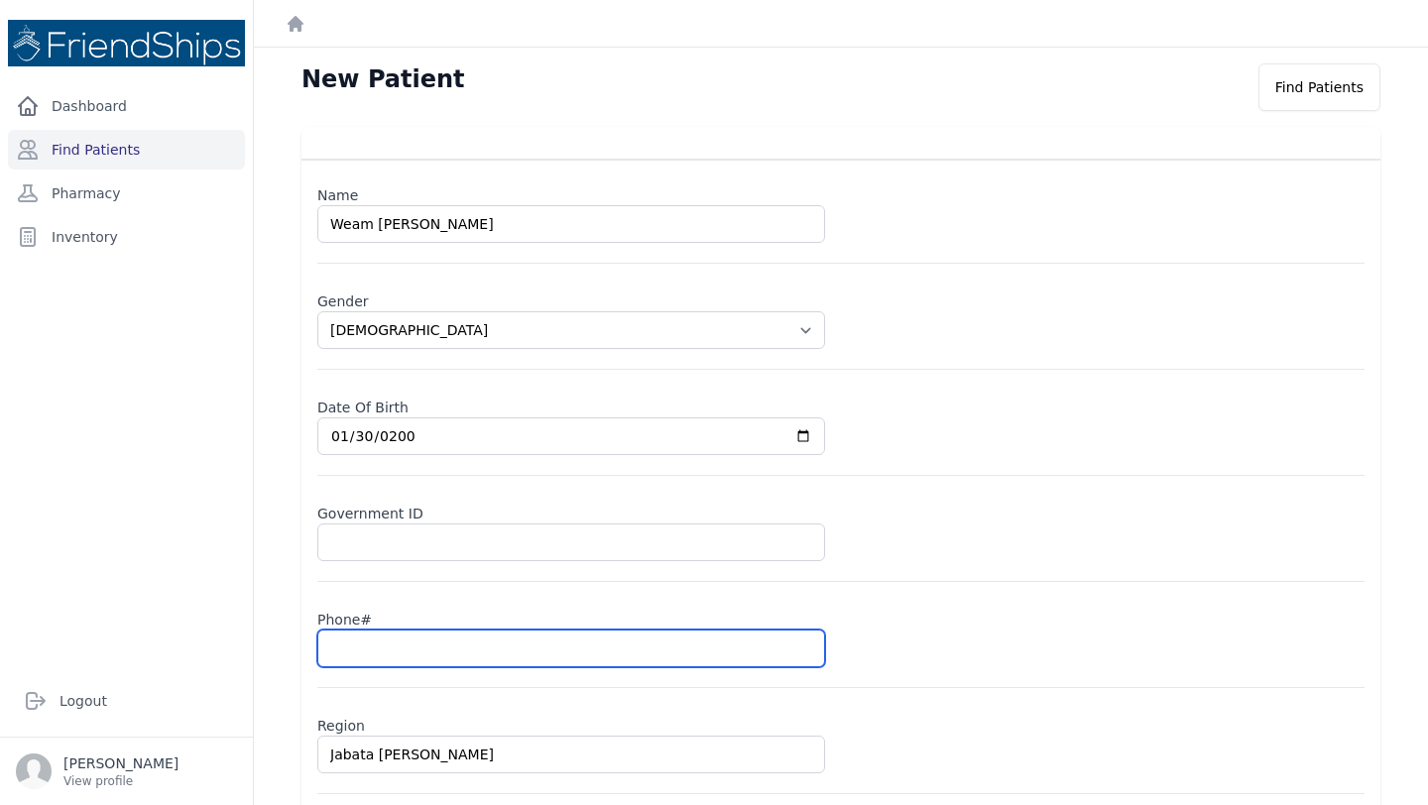
click at [403, 652] on input "text" at bounding box center [571, 649] width 508 height 38
paste input "0934965043"
type input "0934965043"
select select "[DEMOGRAPHIC_DATA]"
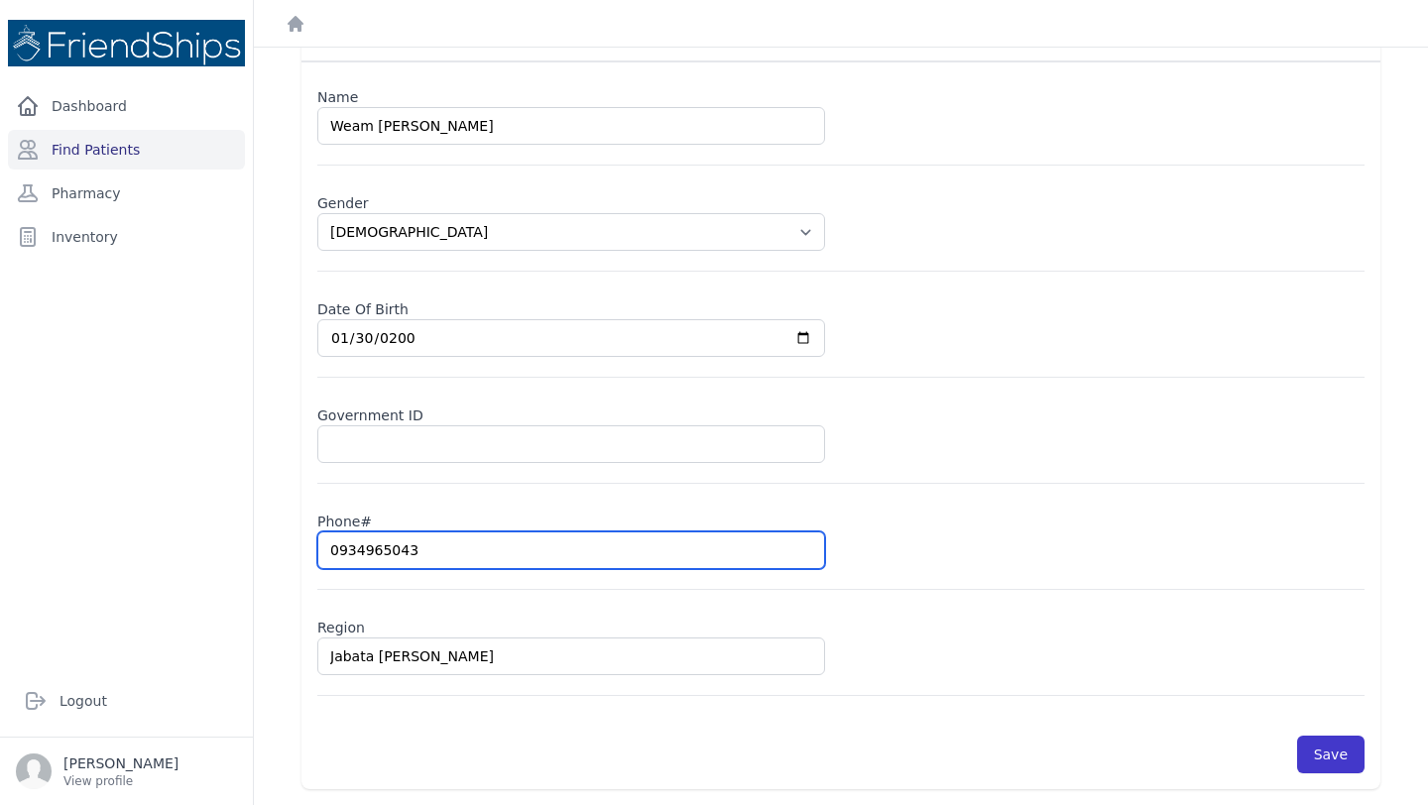
type input "0934965043"
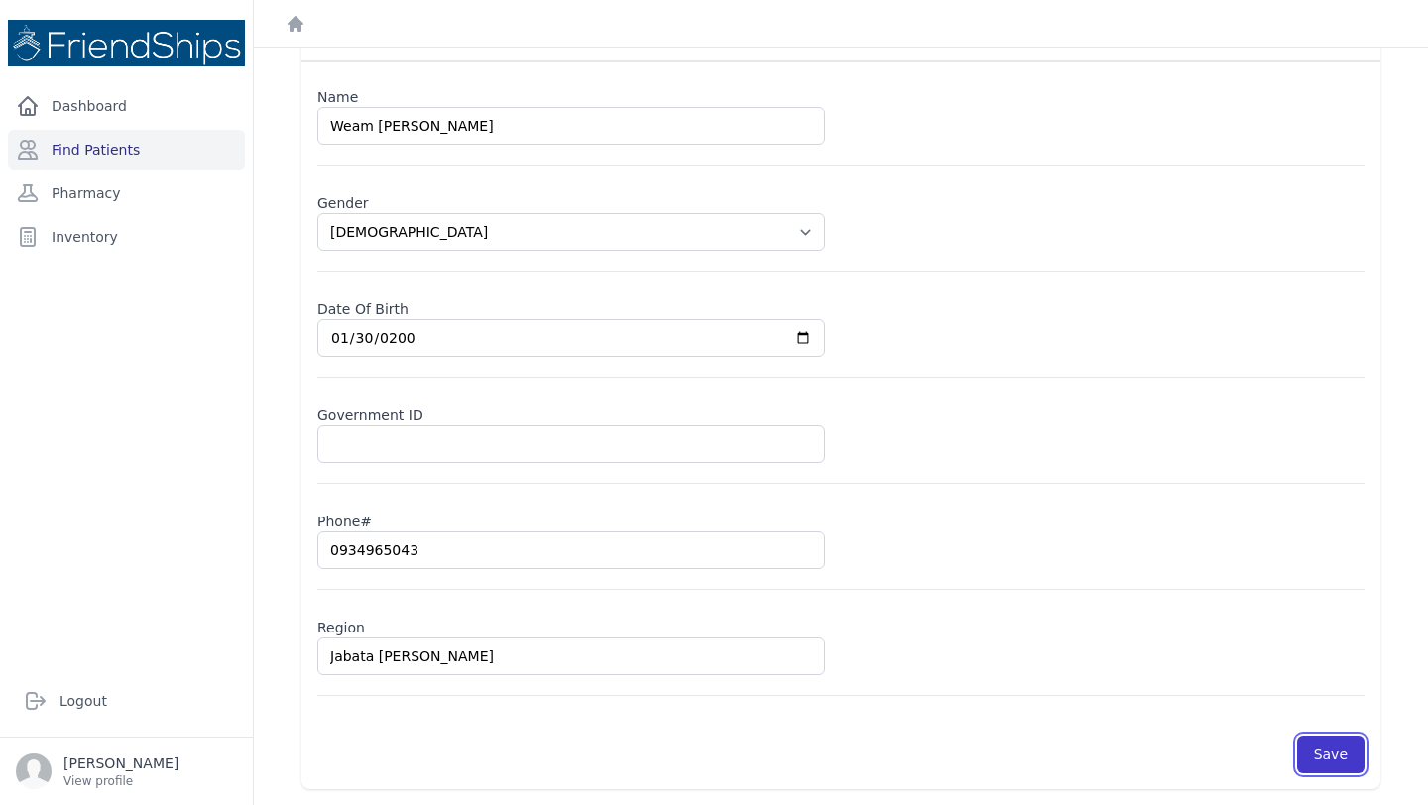
click at [1343, 758] on button "Save" at bounding box center [1330, 755] width 67 height 38
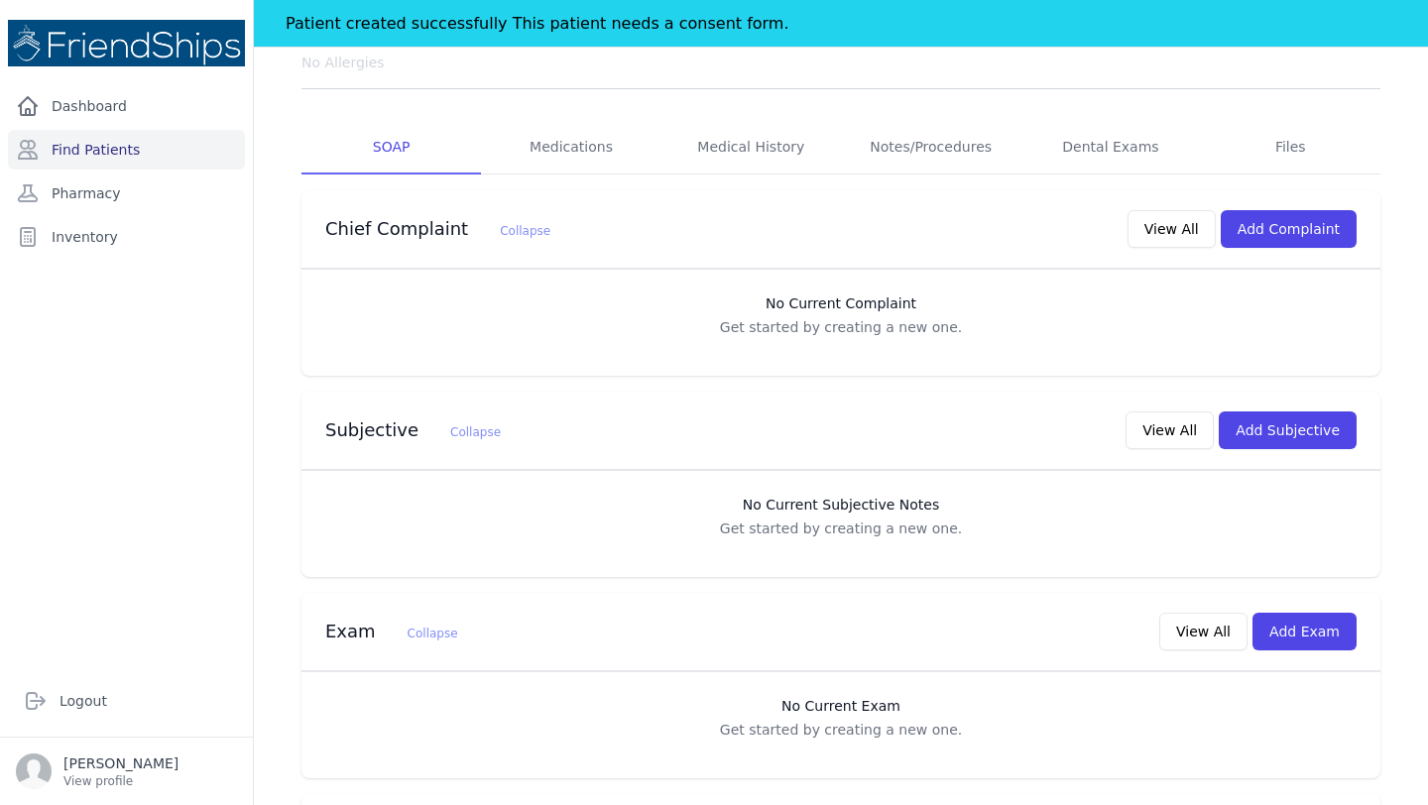
scroll to position [263, 0]
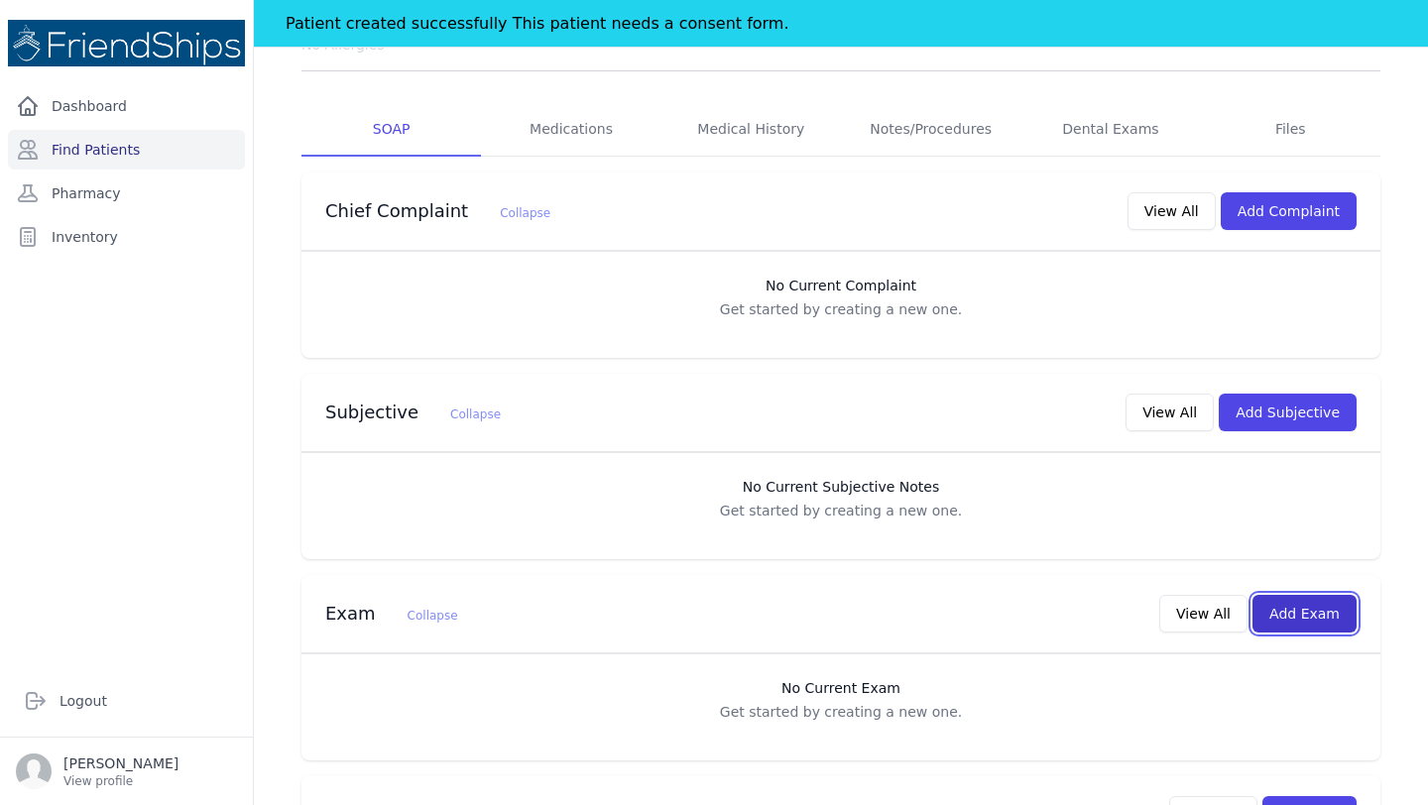
click at [1317, 616] on button "Add Exam" at bounding box center [1304, 614] width 104 height 38
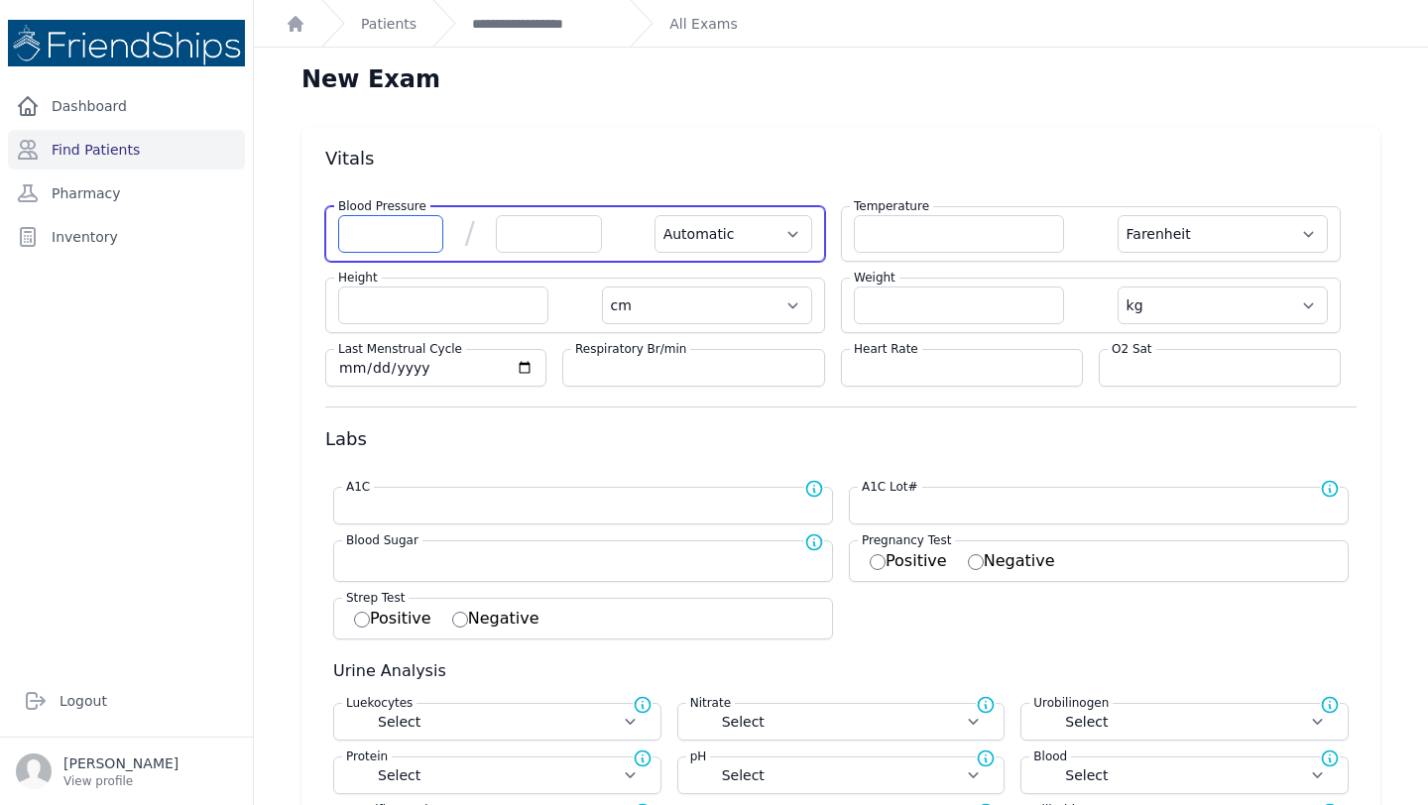
click at [374, 239] on input "number" at bounding box center [390, 234] width 105 height 38
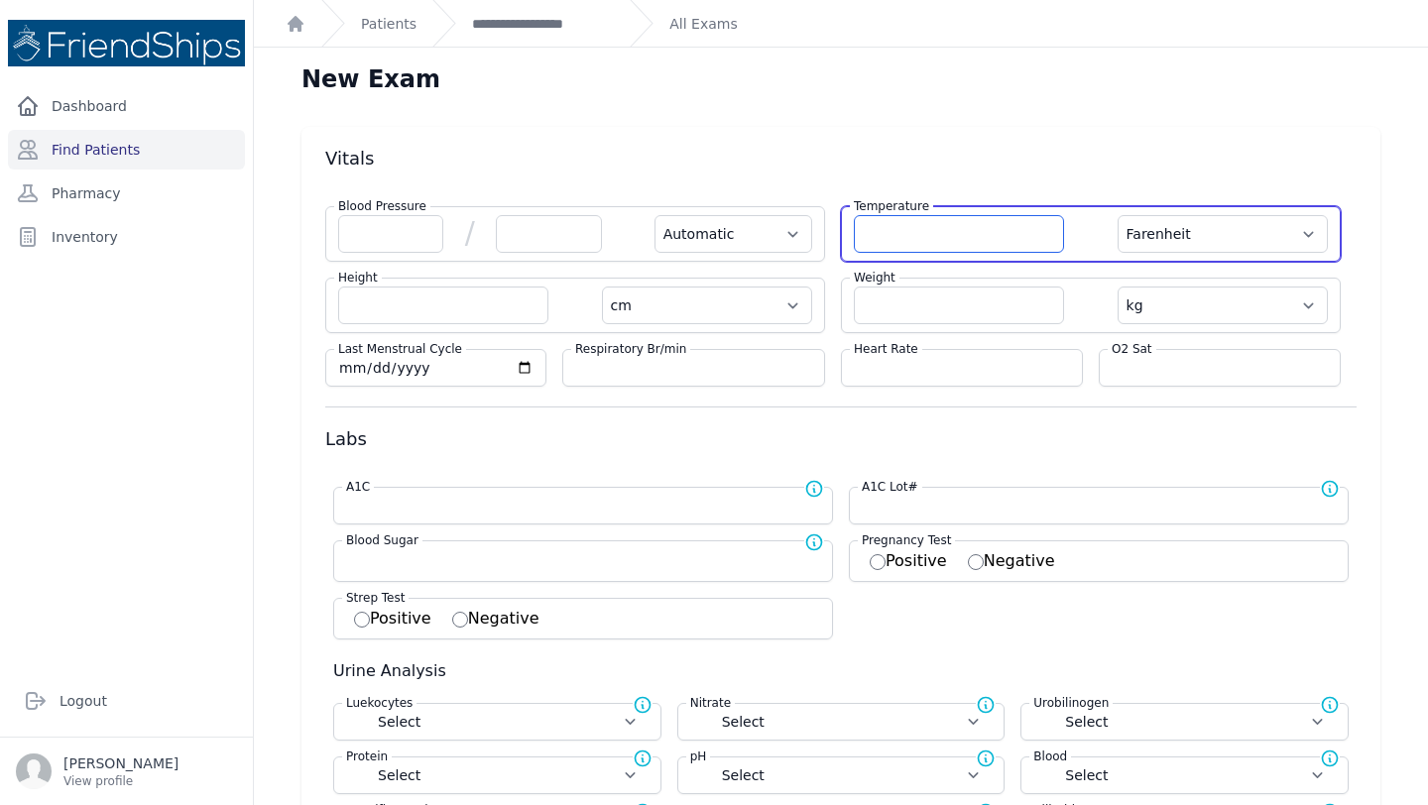
click at [954, 224] on input "number" at bounding box center [959, 234] width 210 height 38
click at [1285, 233] on select "Farenheit [PERSON_NAME]" at bounding box center [1222, 234] width 210 height 38
select select "C"
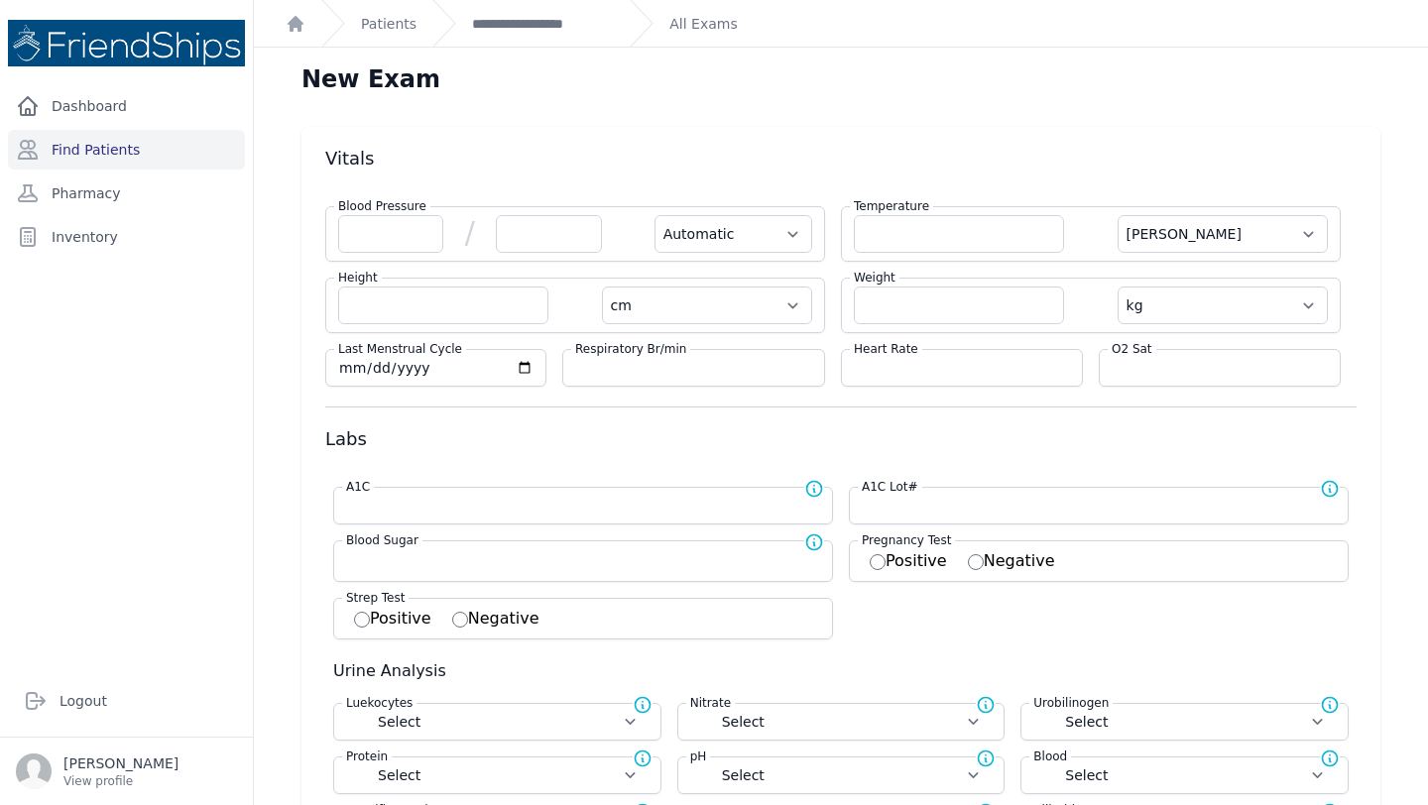
select select "Automatic"
select select "cm"
select select "kg"
select select
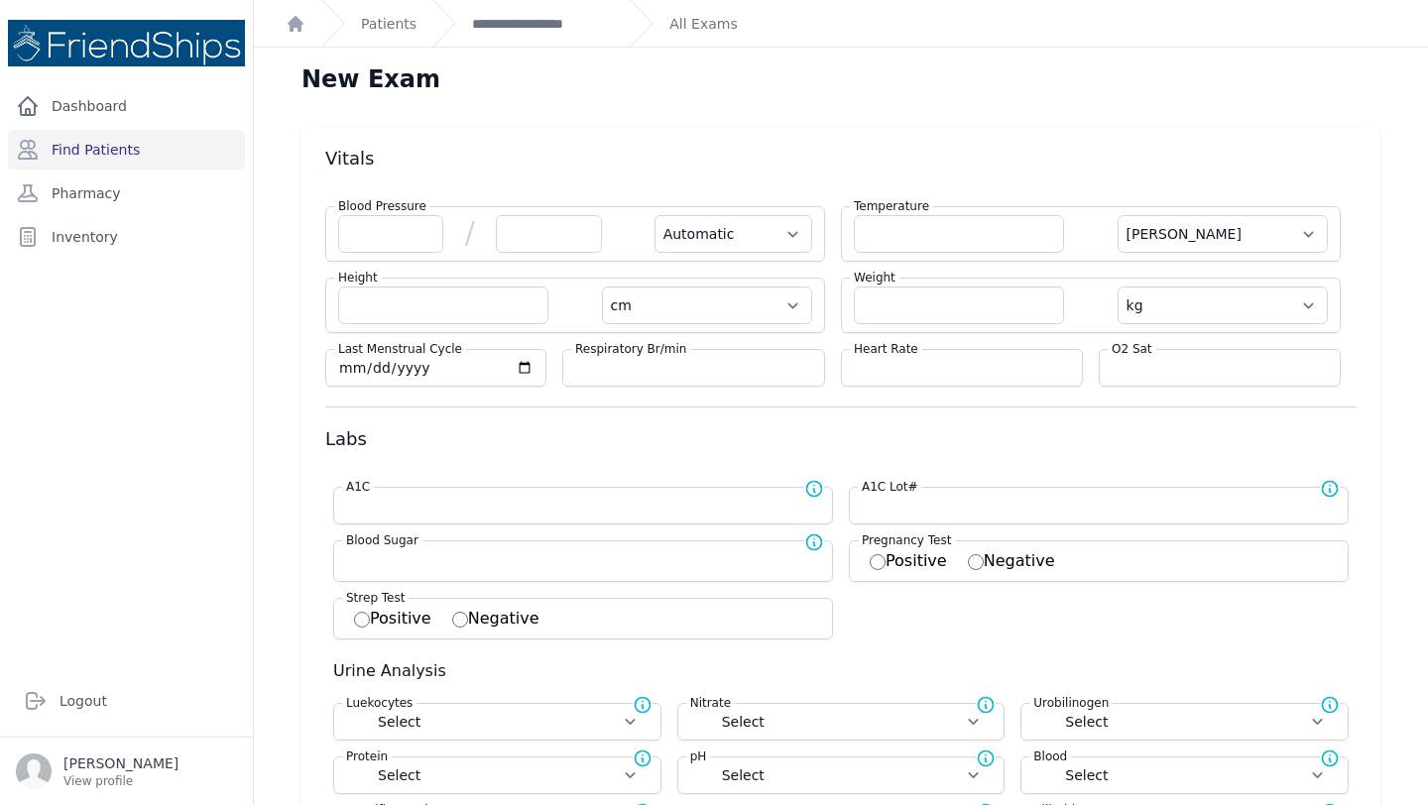
select select
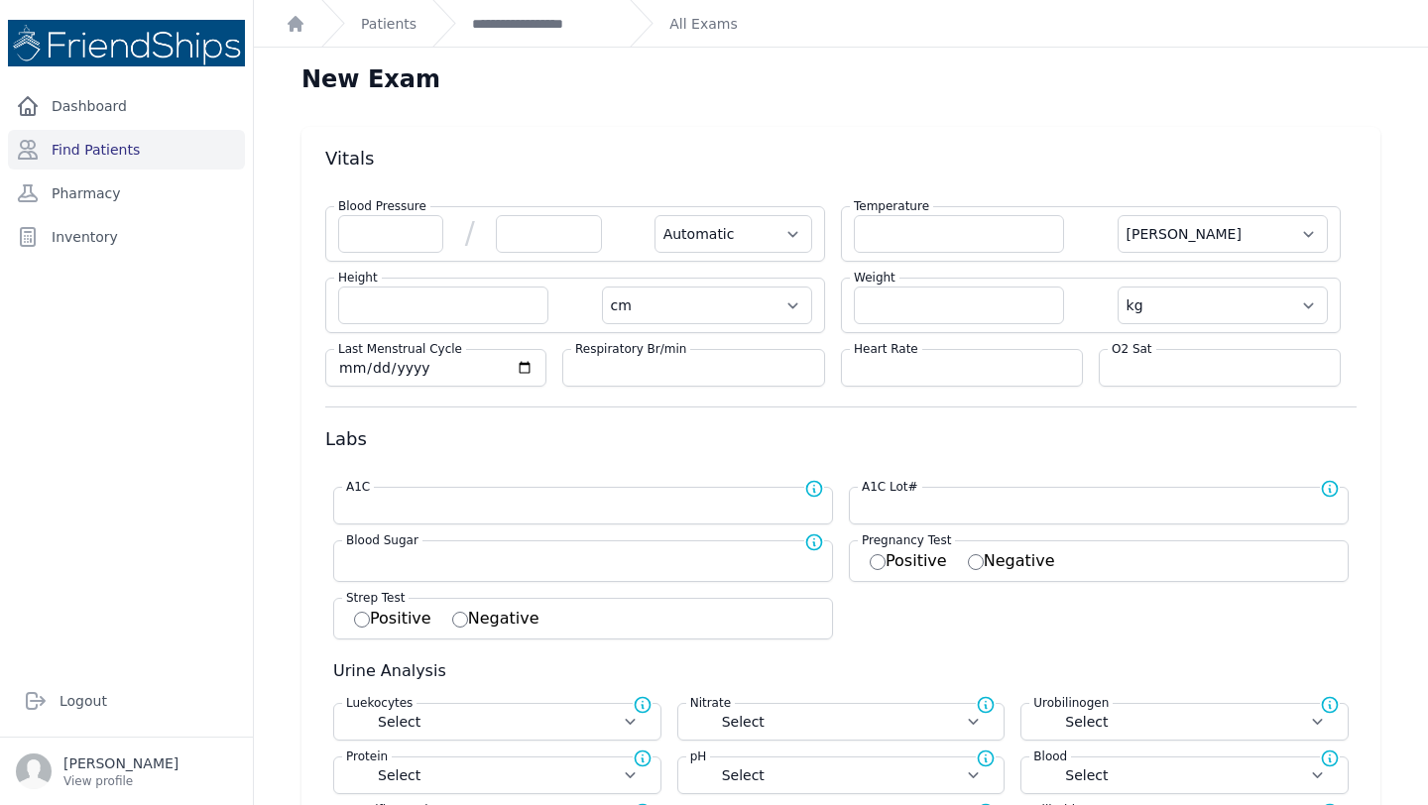
select select
select select "C"
click at [330, 224] on div "Blood Pressure / Automatic Manual" at bounding box center [575, 234] width 500 height 56
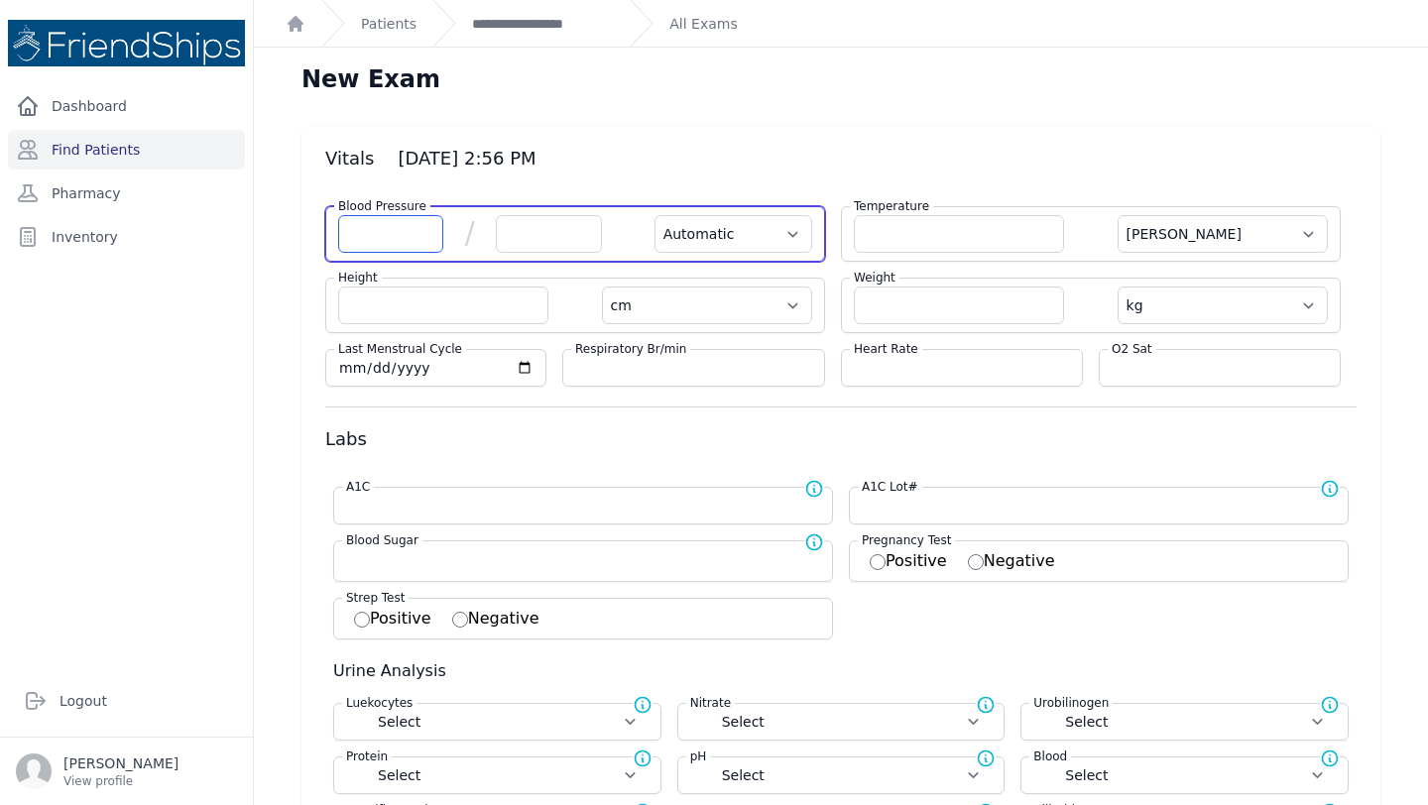
click at [353, 228] on input "number" at bounding box center [390, 234] width 105 height 38
type input "123"
click at [546, 231] on input "number" at bounding box center [548, 234] width 105 height 38
select select "Automatic"
select select "C"
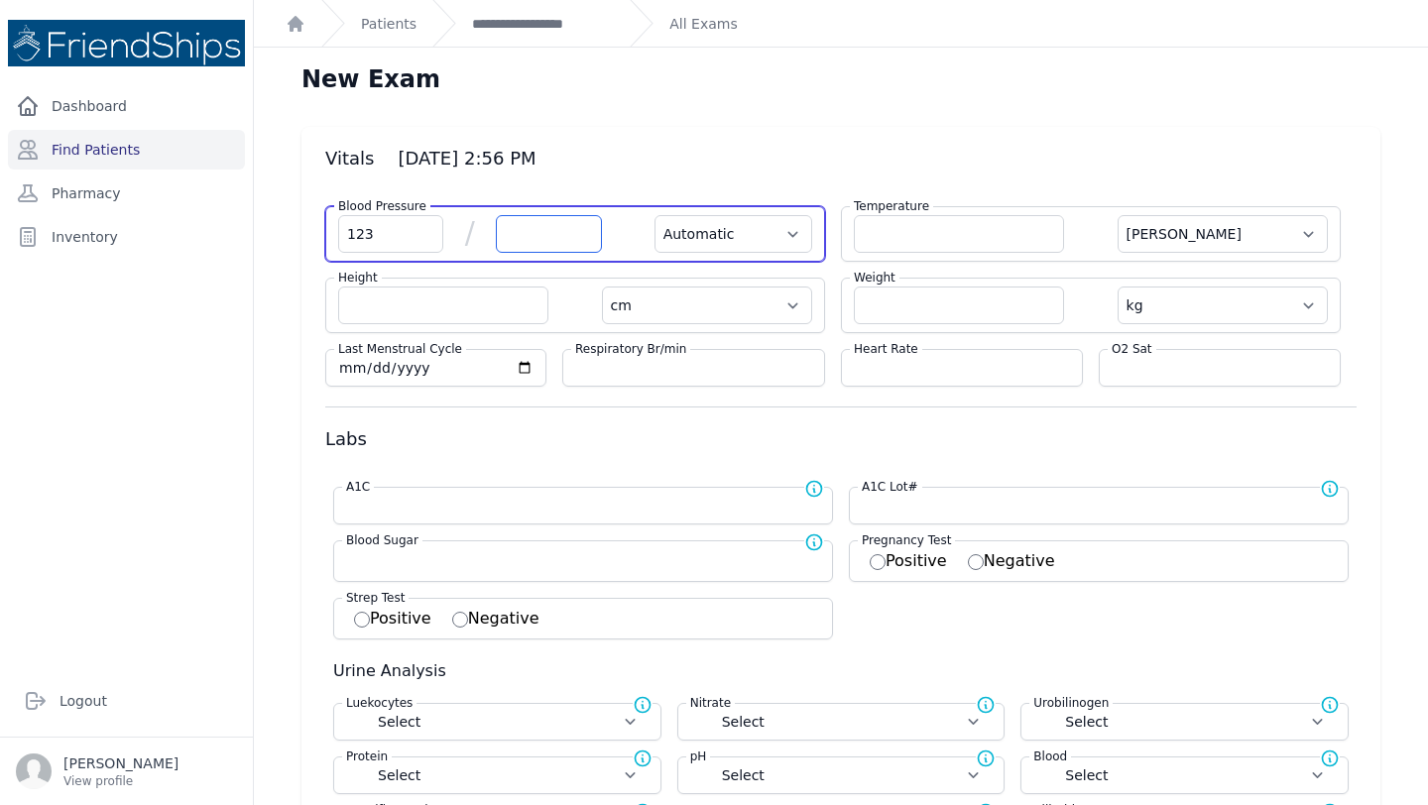
select select "cm"
select select "kg"
select select
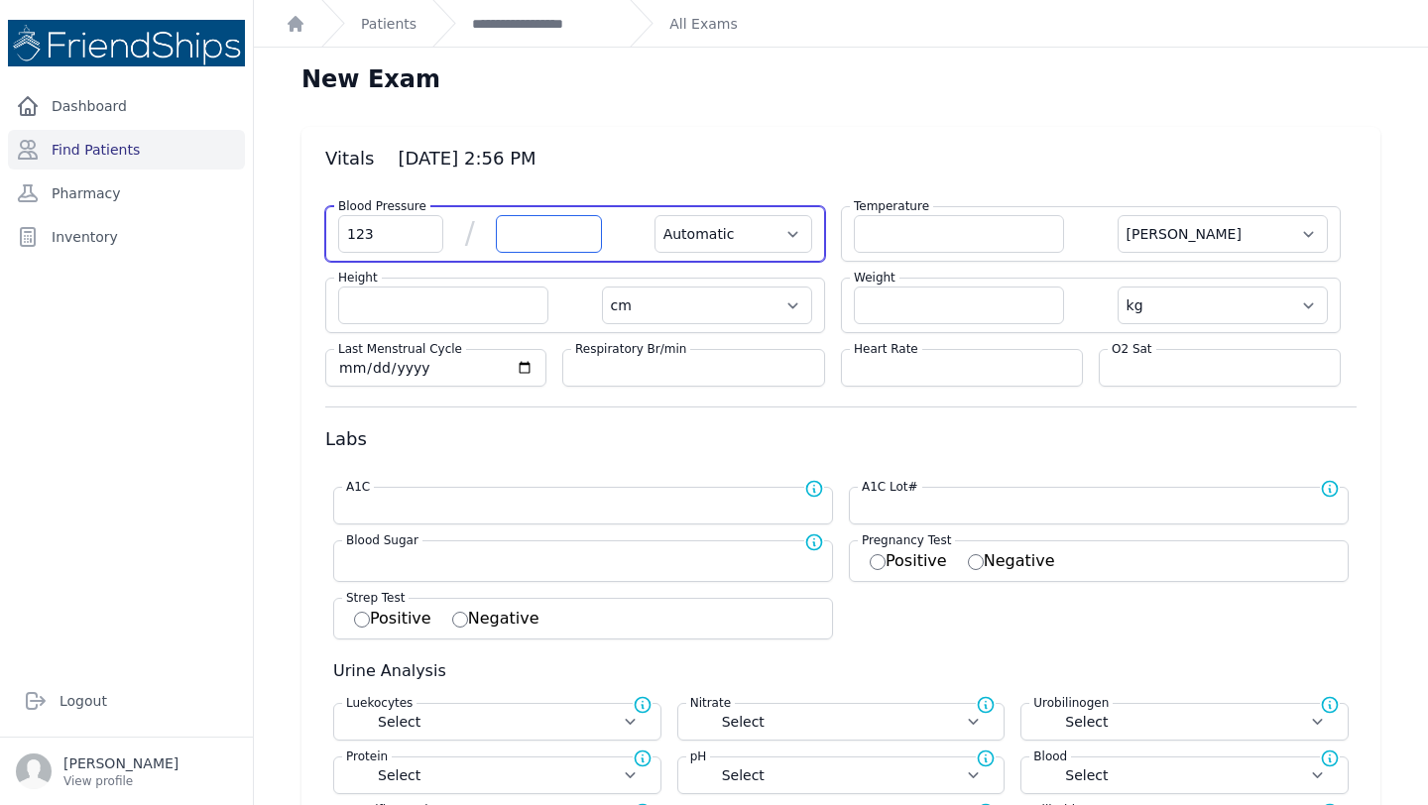
select select
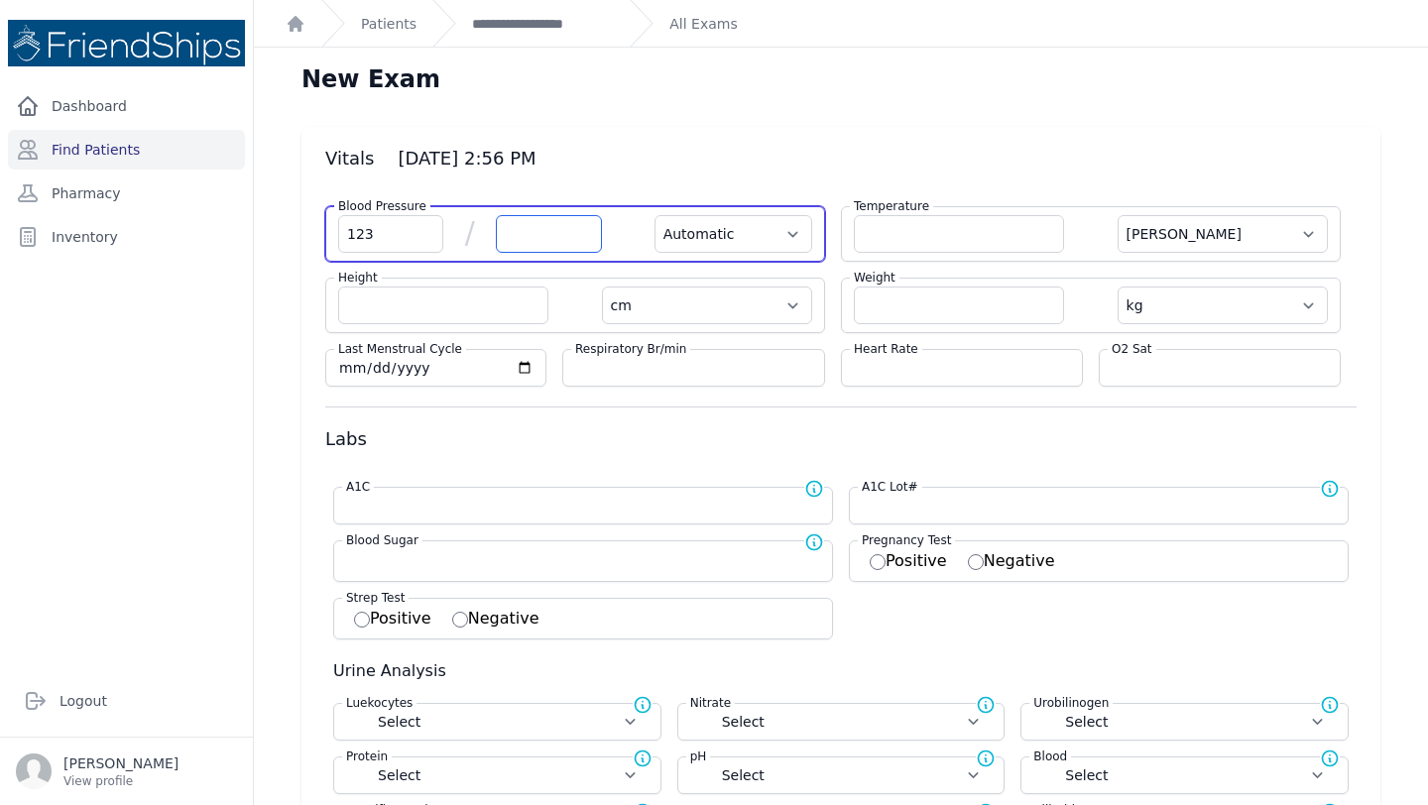
select select
type input "73"
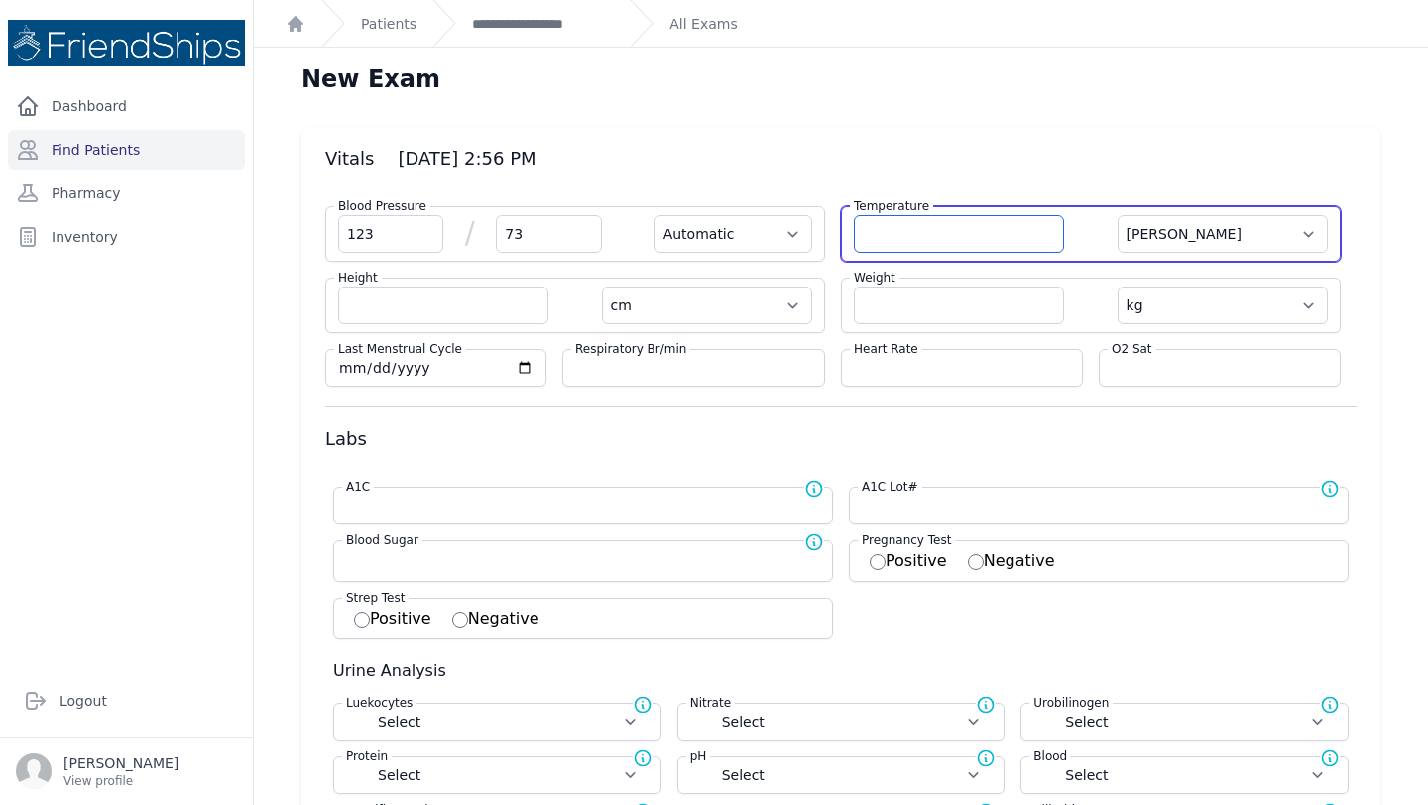
click at [934, 238] on input "number" at bounding box center [959, 234] width 210 height 38
select select "Automatic"
select select "C"
select select "cm"
select select "kg"
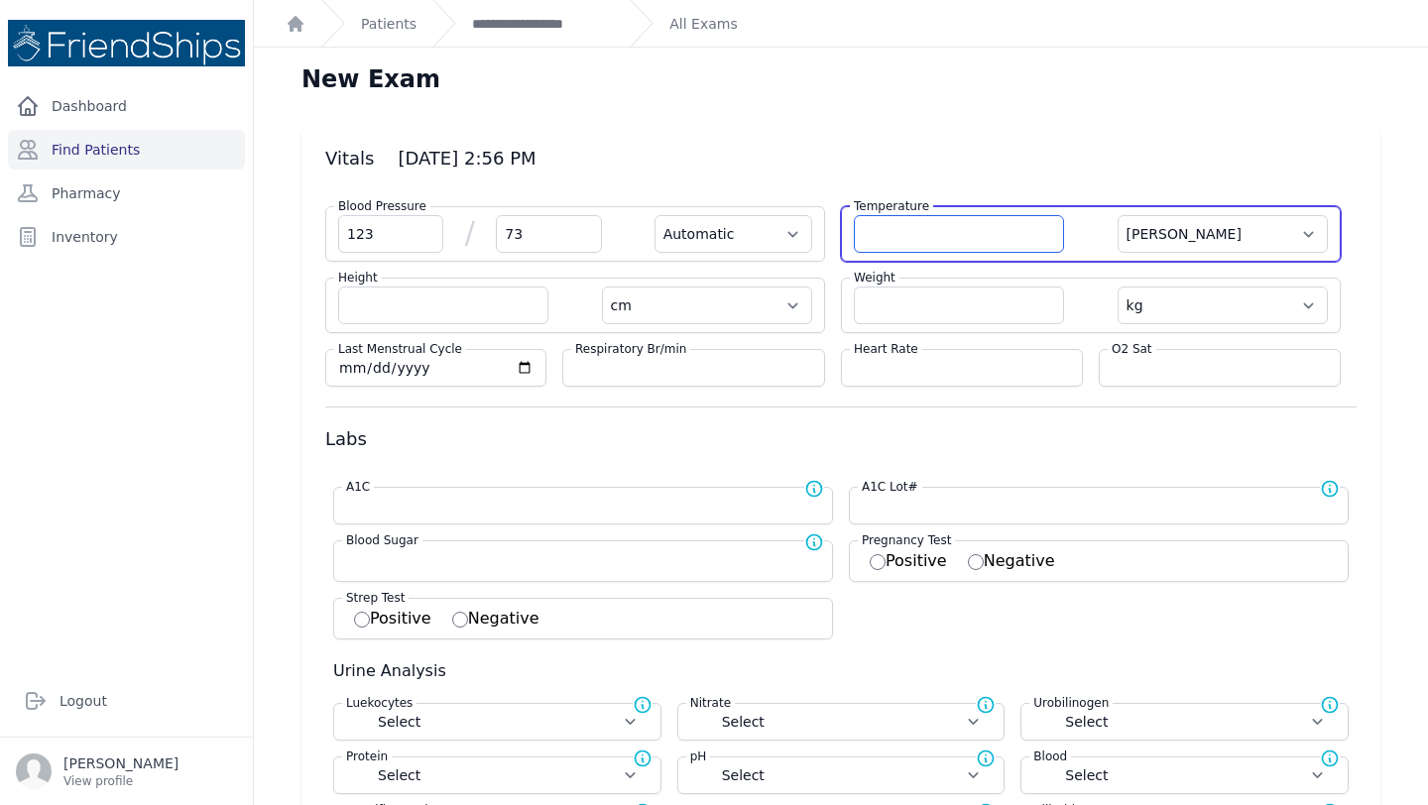
select select
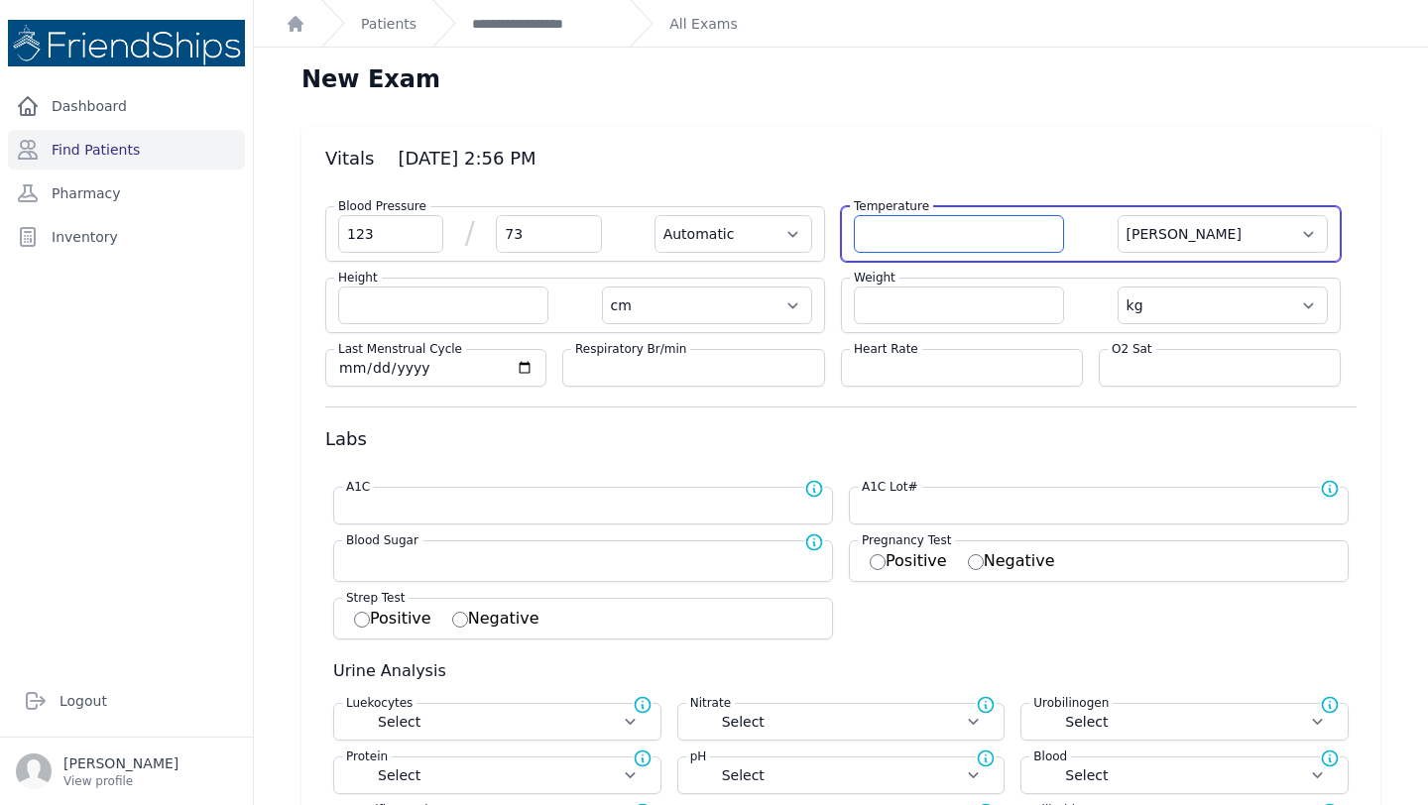
select select
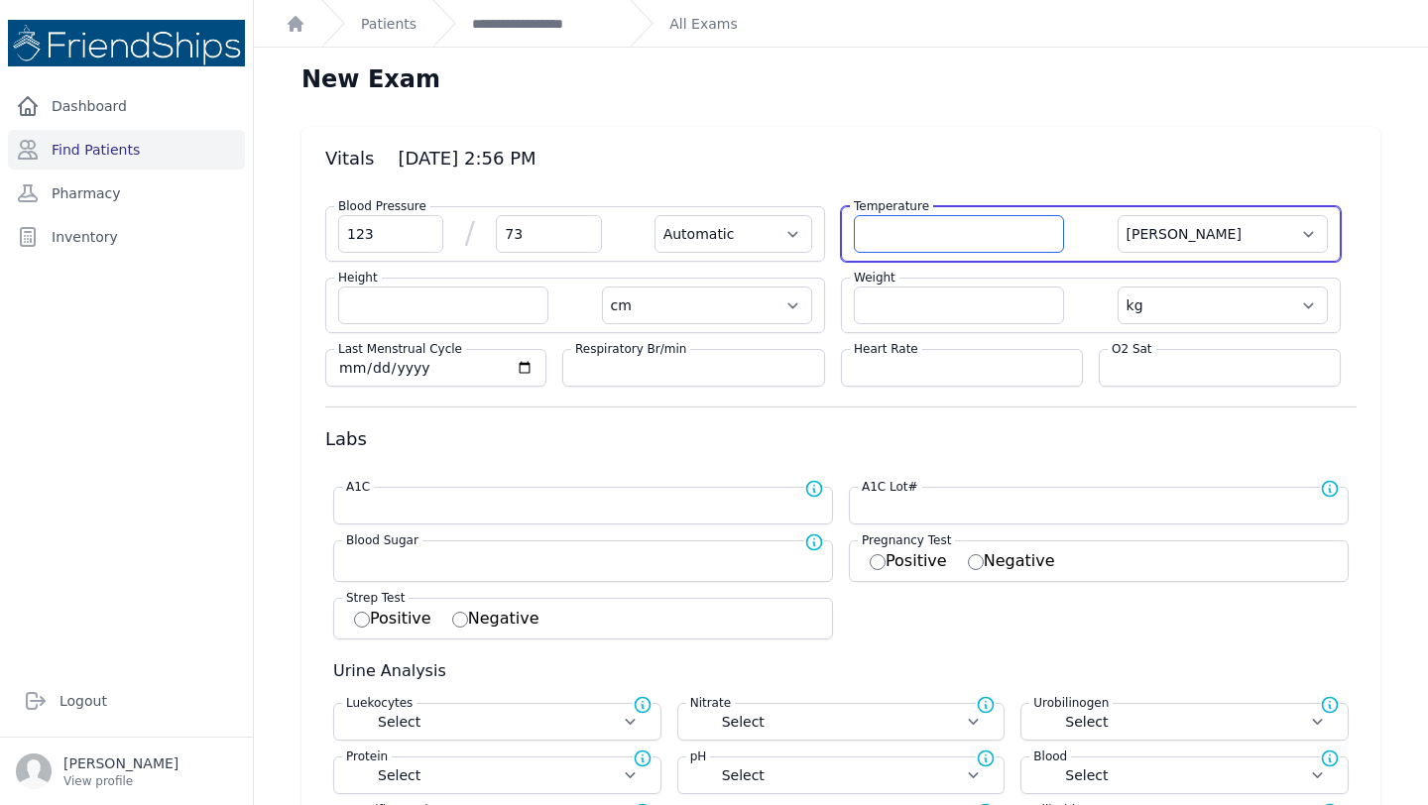
type input "8"
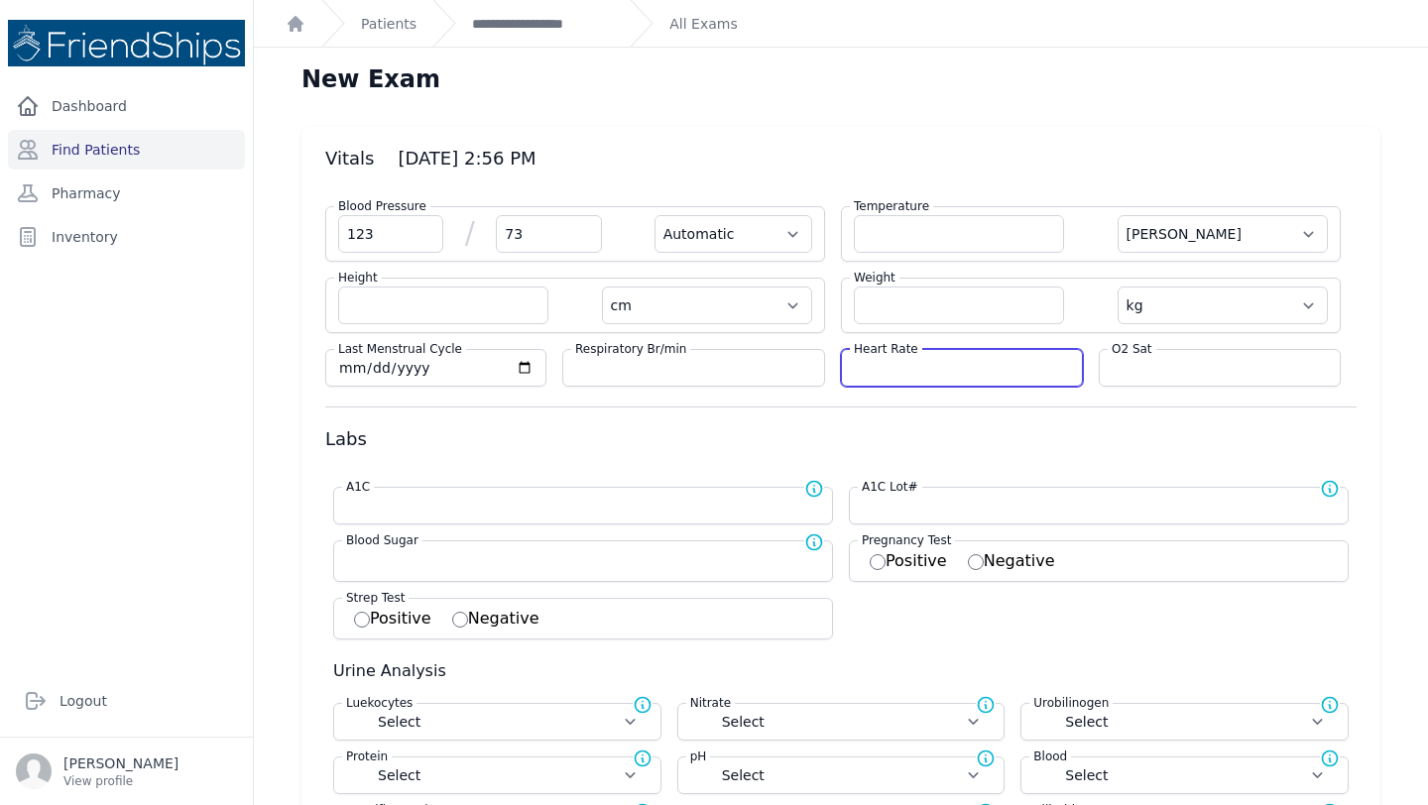
click at [914, 358] on input "number" at bounding box center [962, 368] width 216 height 20
type input "85"
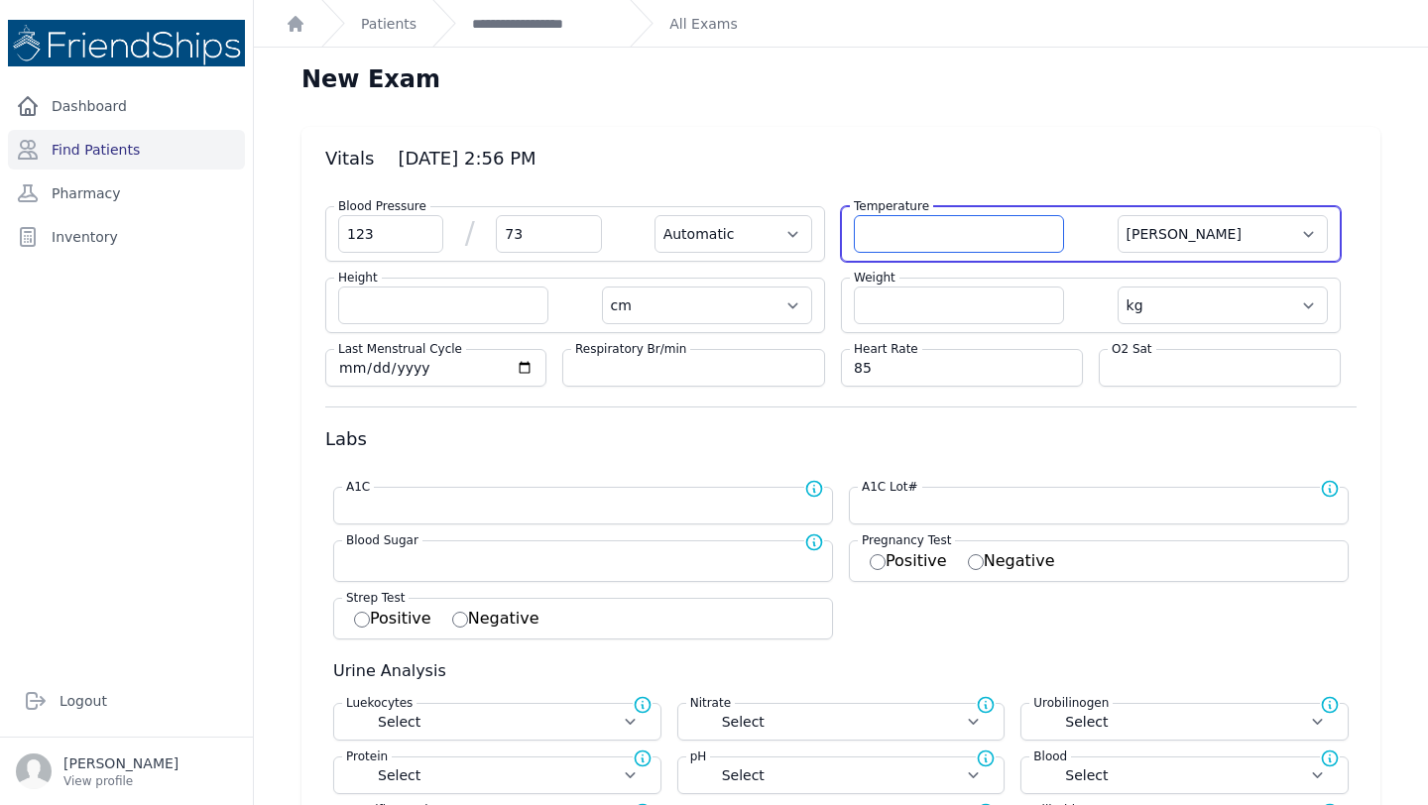
click at [895, 233] on input "number" at bounding box center [959, 234] width 210 height 38
select select "Automatic"
select select "C"
select select "cm"
select select "kg"
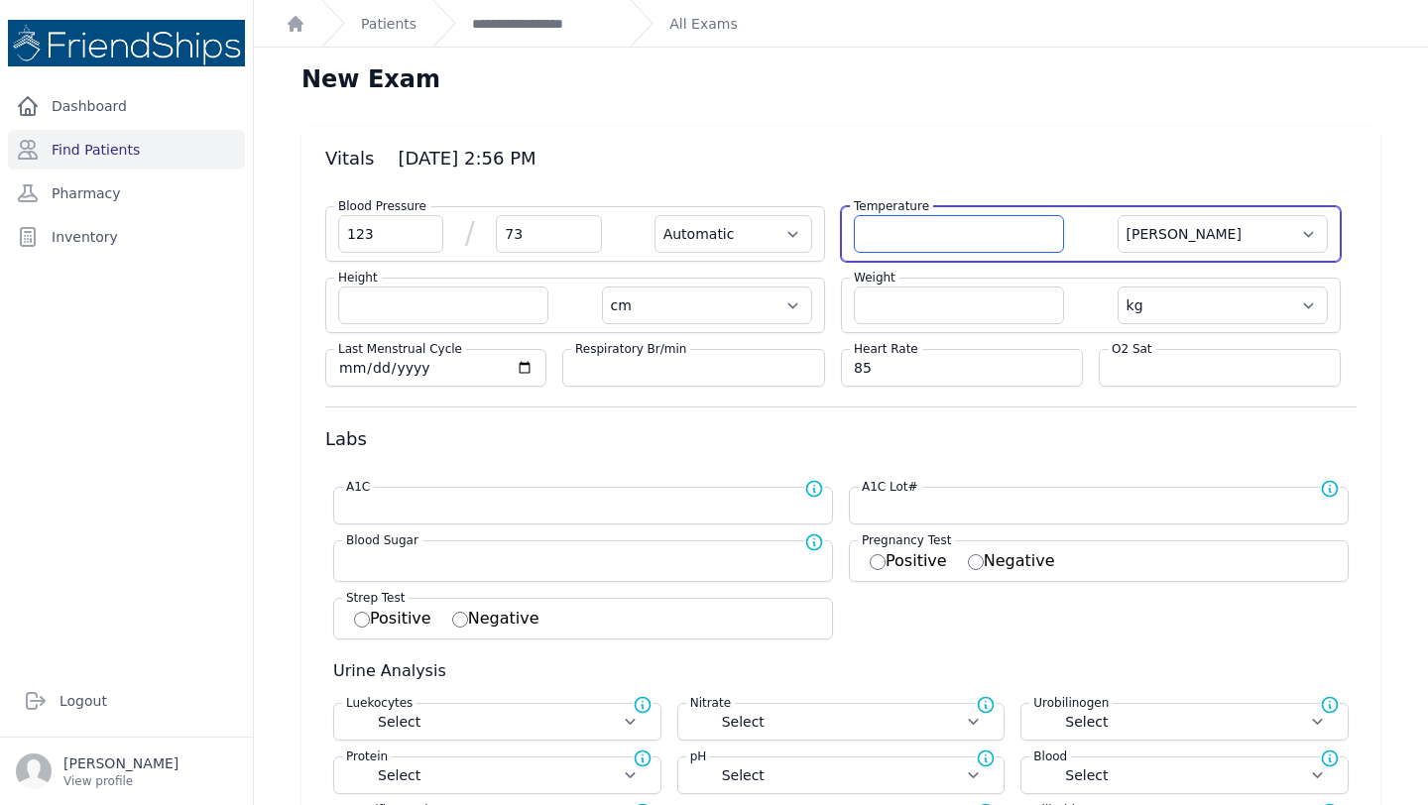
select select
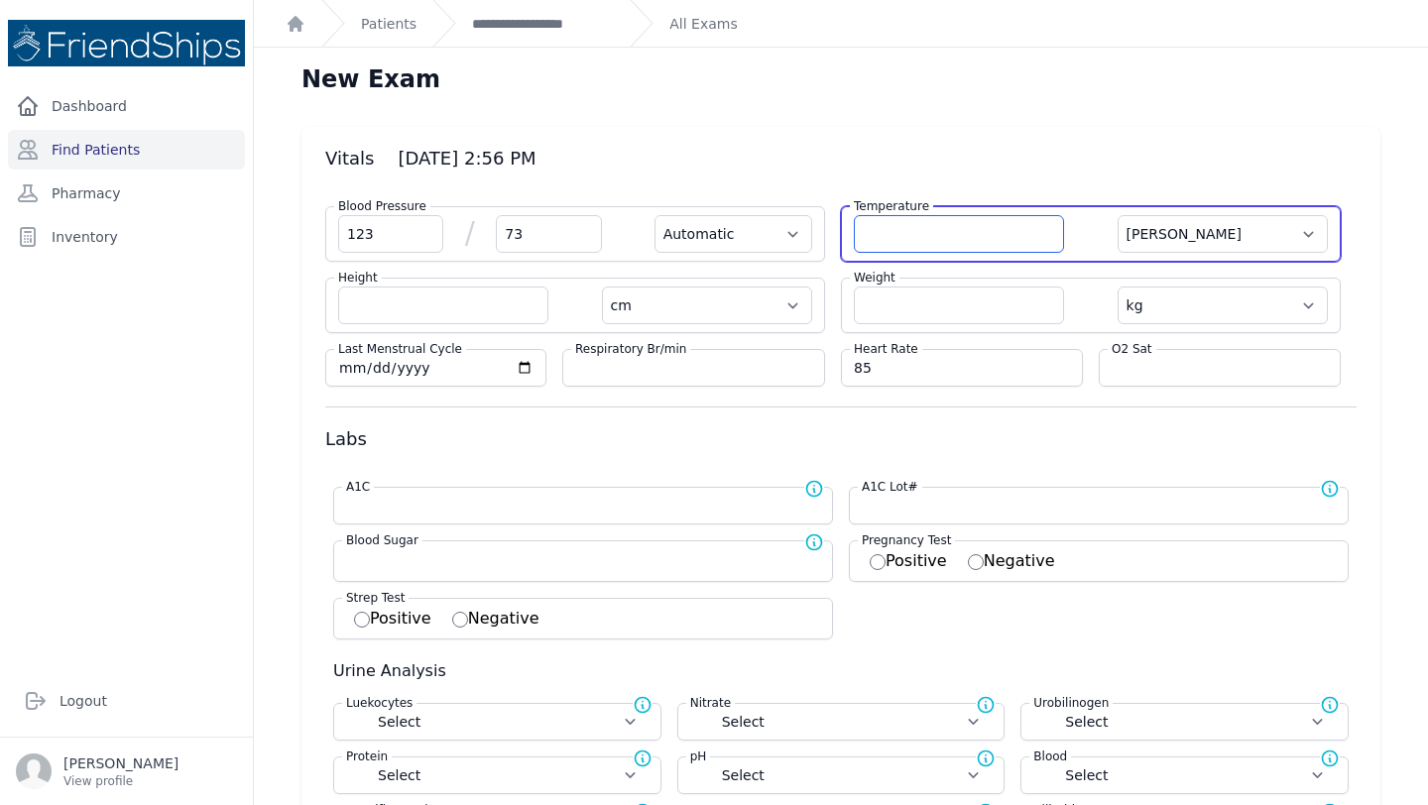
select select
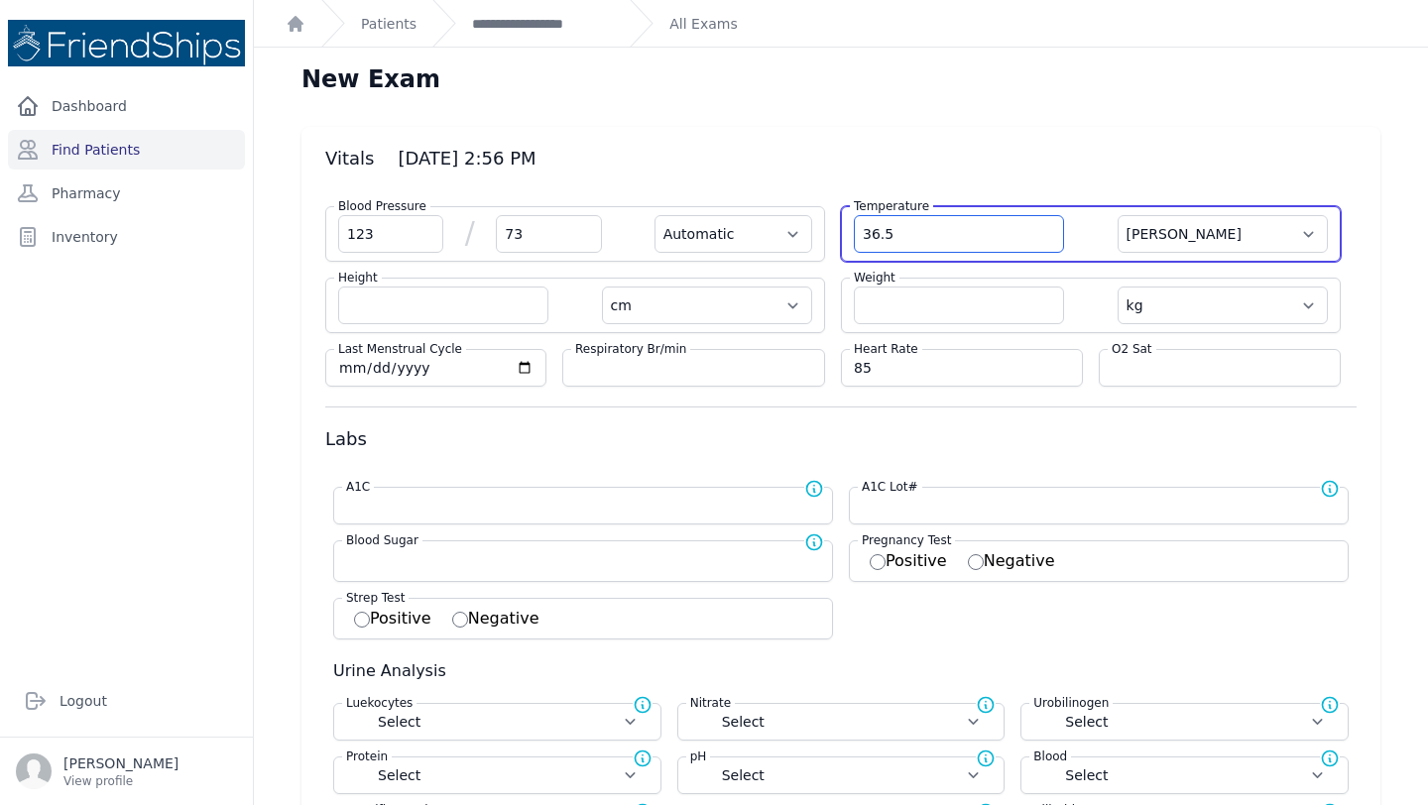
type input "36.5"
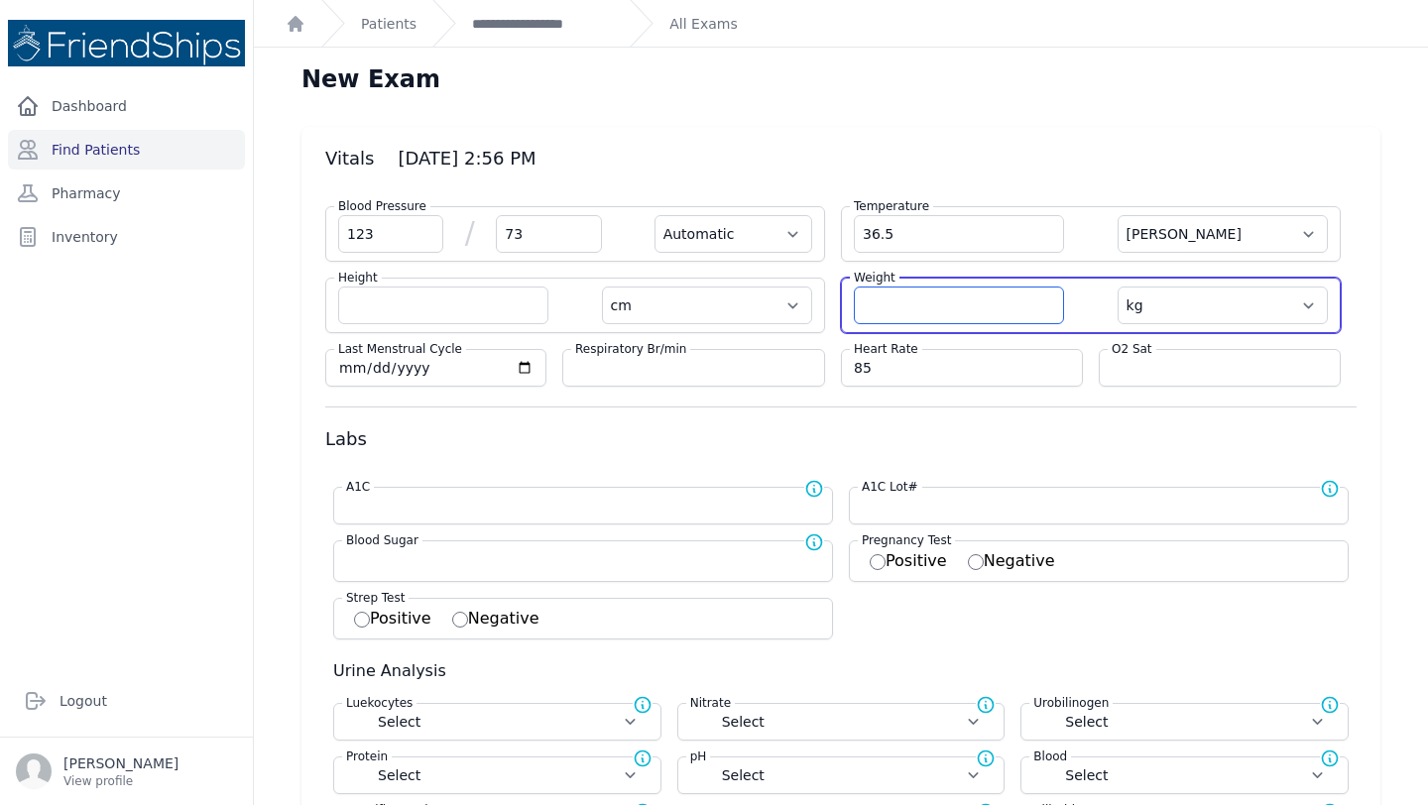
click at [892, 292] on input "number" at bounding box center [959, 306] width 210 height 38
select select "Automatic"
select select "C"
select select "cm"
select select "kg"
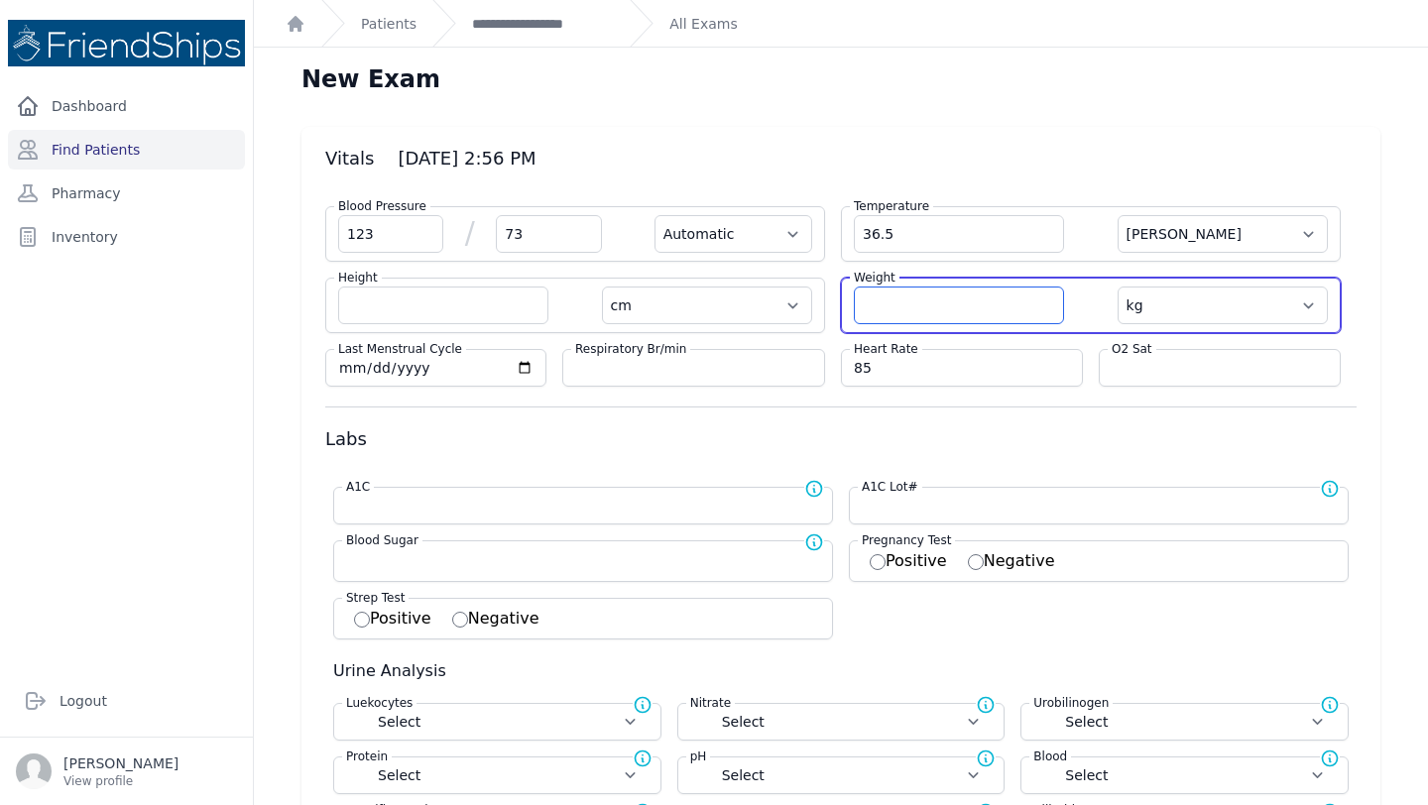
select select
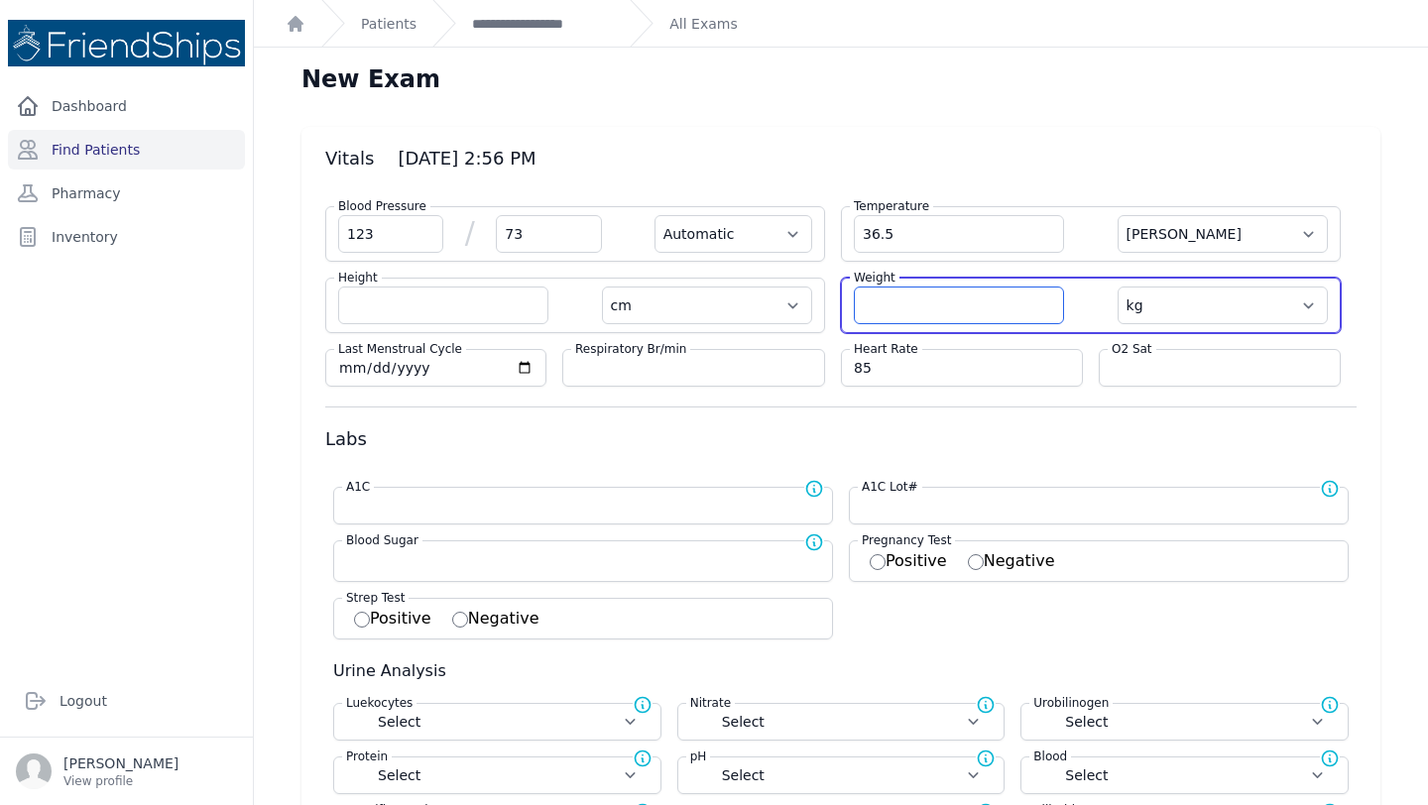
select select
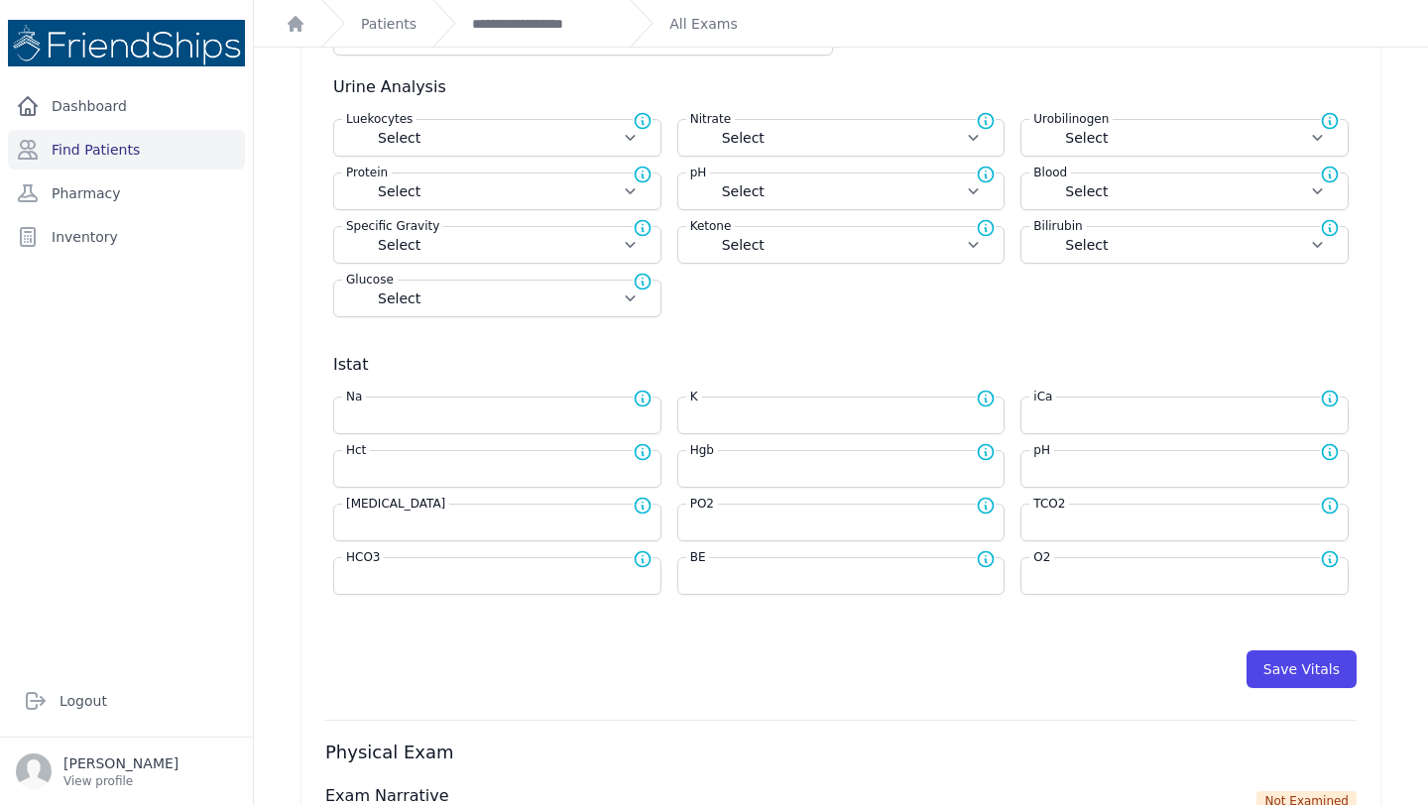
scroll to position [644, 0]
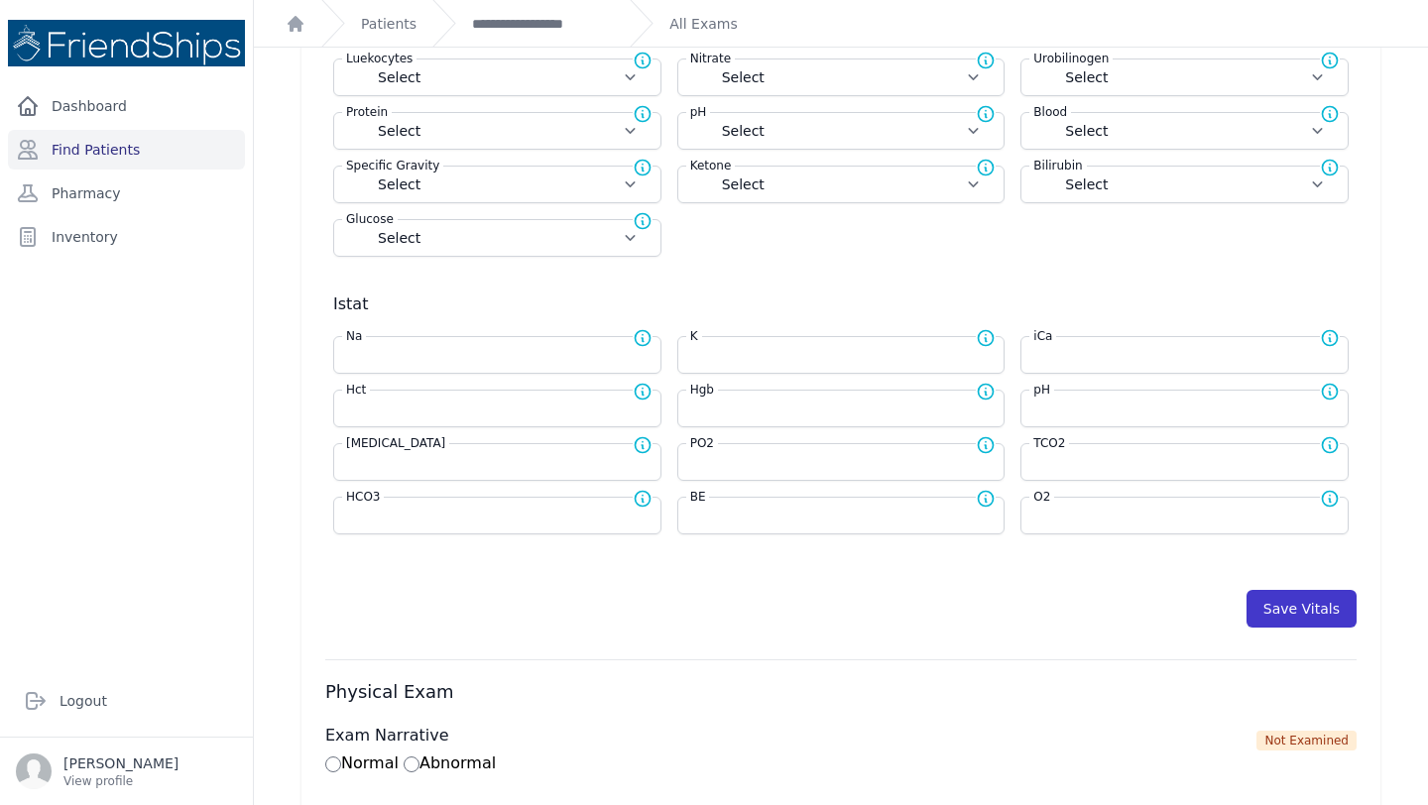
type input "57.5"
click at [1312, 609] on button "Save Vitals" at bounding box center [1301, 609] width 110 height 38
select select "Automatic"
select select "cm"
select select "kg"
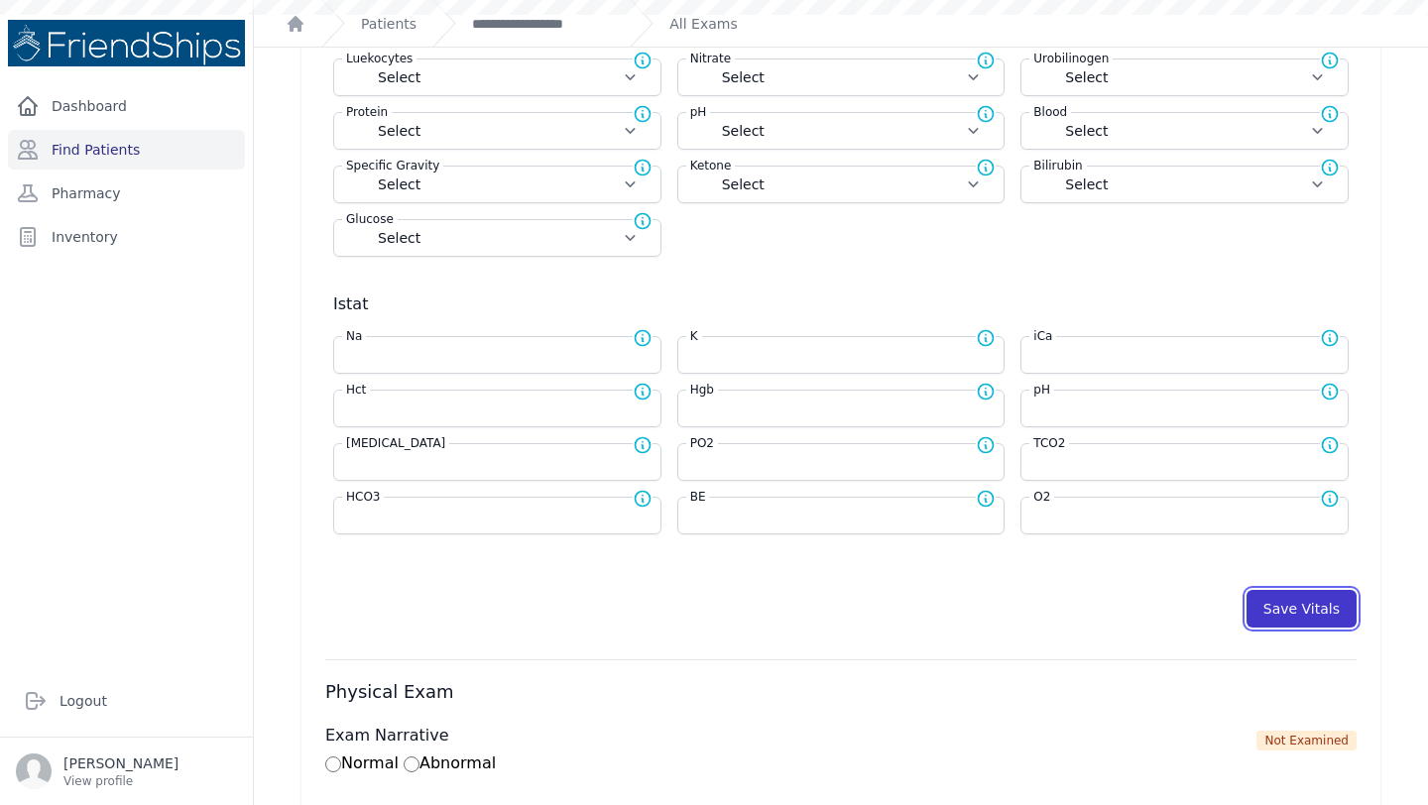
select select
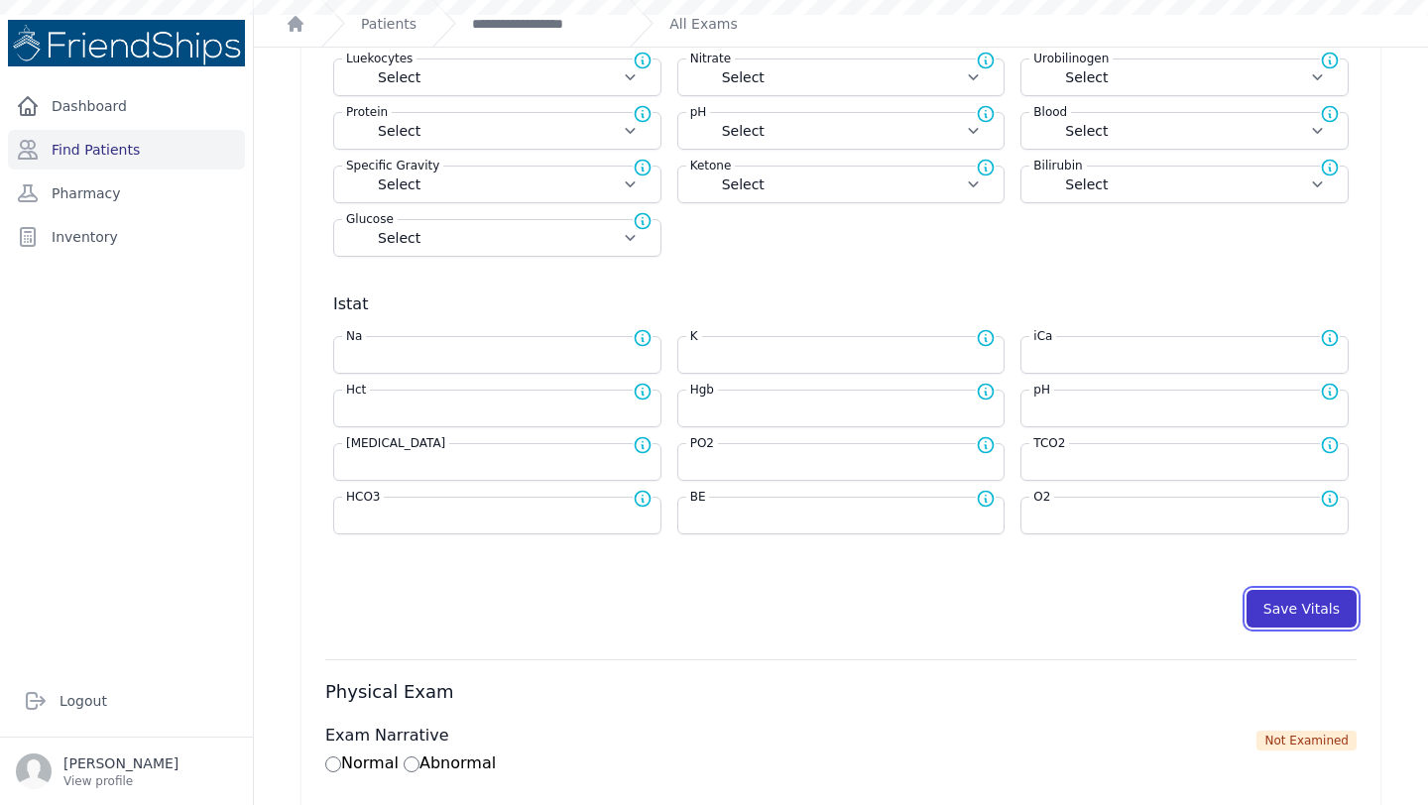
select select
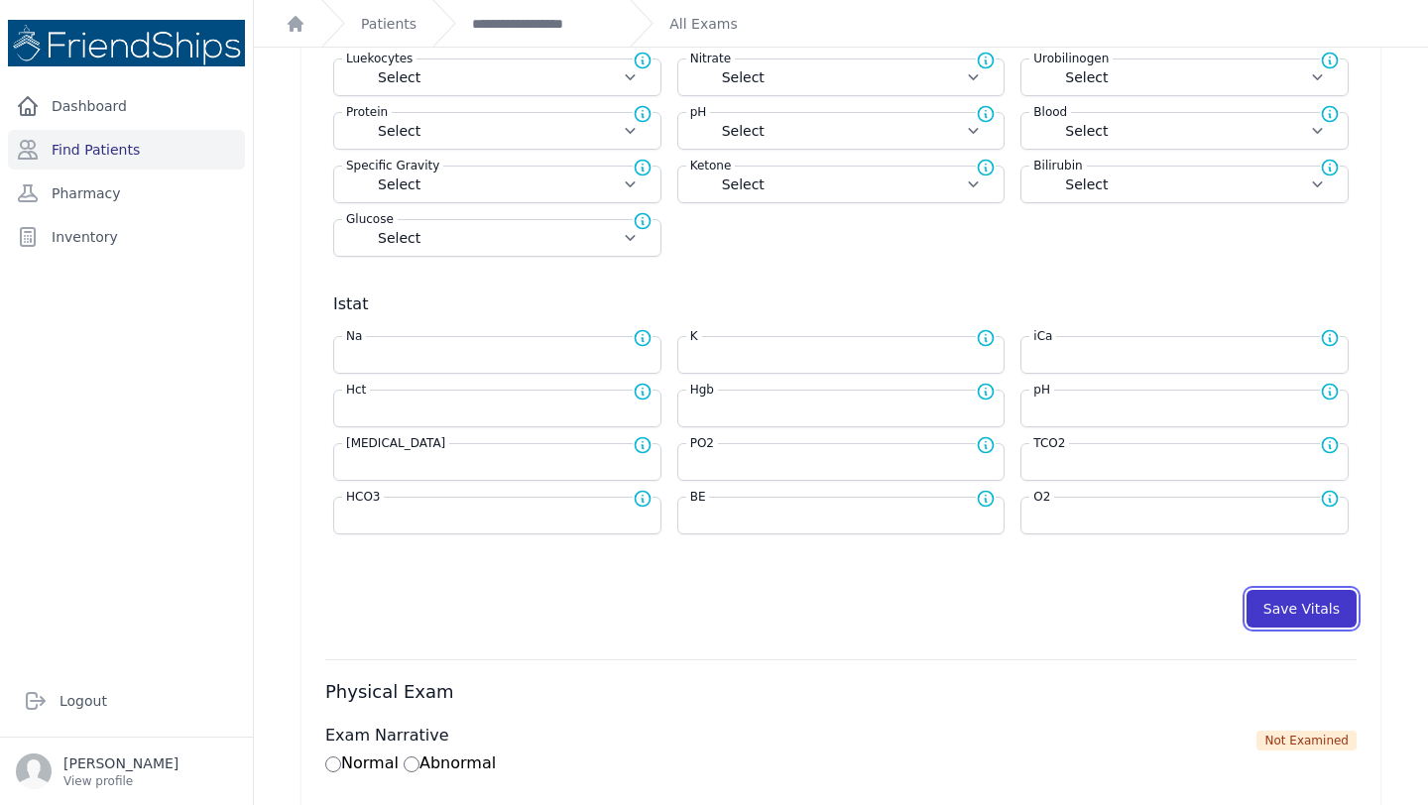
click at [1314, 622] on button "Save Vitals" at bounding box center [1301, 609] width 110 height 38
click at [513, 25] on link "**********" at bounding box center [543, 24] width 142 height 20
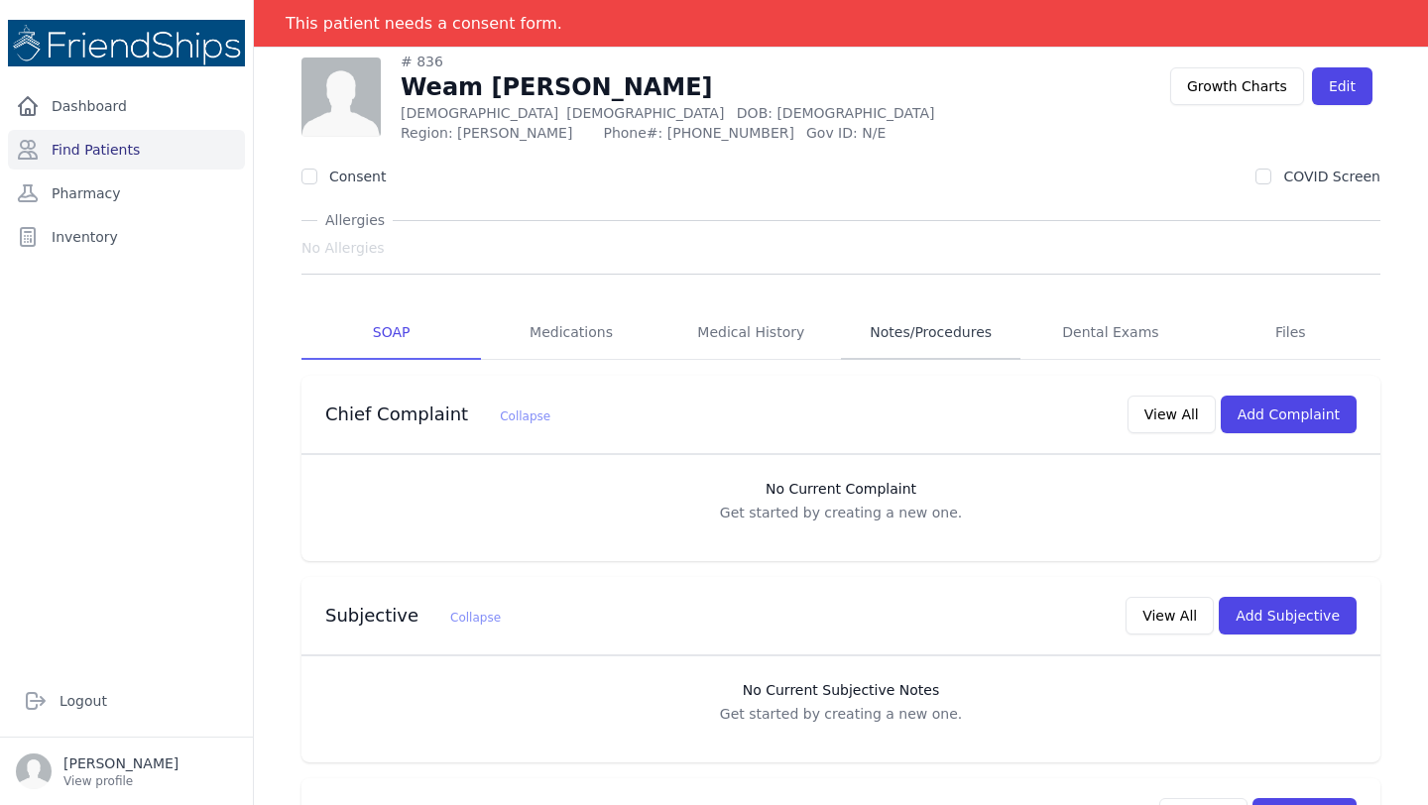
scroll to position [57, 0]
